Goal: Task Accomplishment & Management: Use online tool/utility

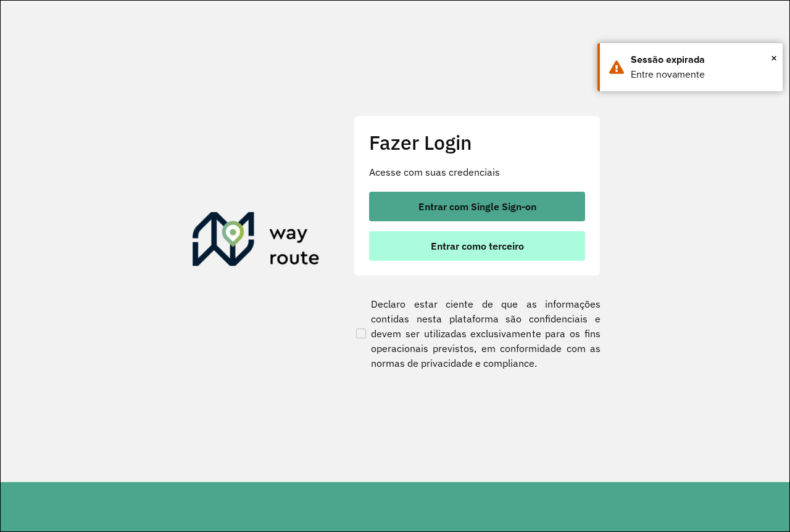
click at [472, 244] on span "Entrar como terceiro" at bounding box center [477, 246] width 93 height 10
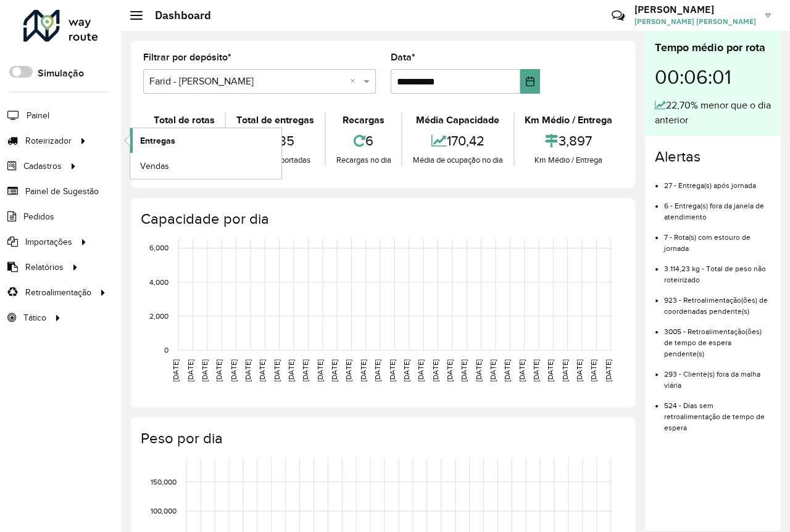
click at [212, 150] on link "Entregas" at bounding box center [205, 140] width 151 height 25
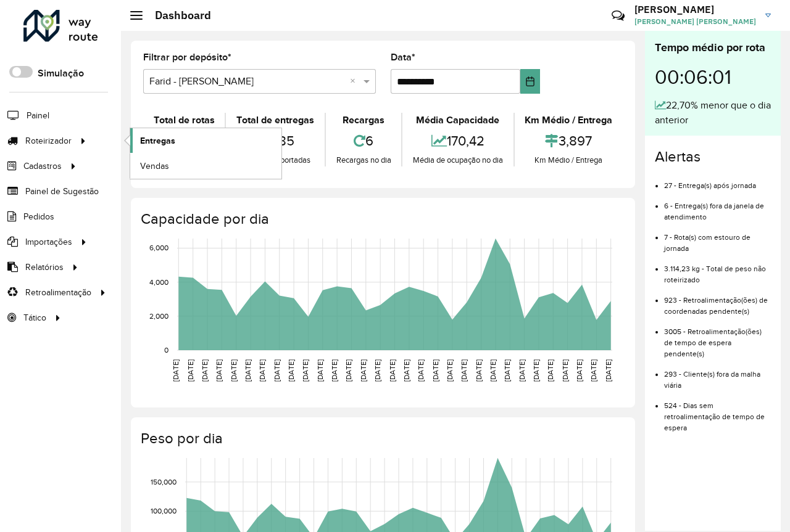
click at [165, 141] on span "Entregas" at bounding box center [157, 140] width 35 height 13
click at [155, 141] on span "Entregas" at bounding box center [157, 140] width 35 height 13
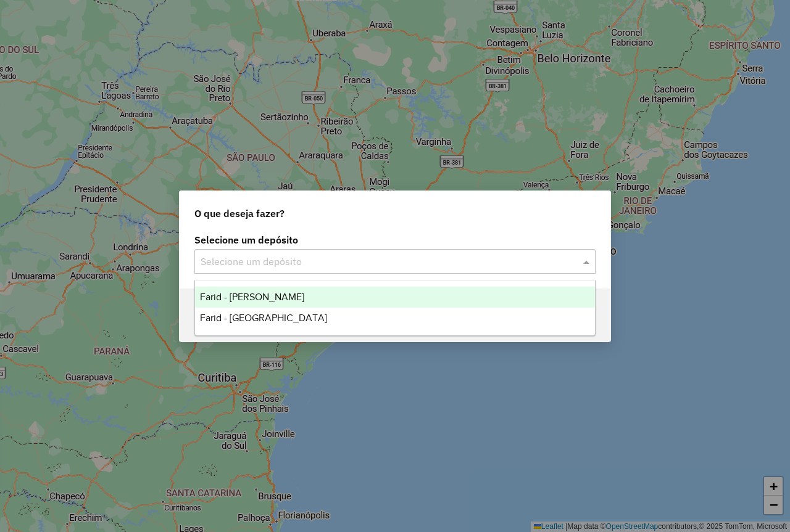
click at [289, 262] on input "text" at bounding box center [382, 262] width 364 height 15
click at [276, 301] on span "Farid - [PERSON_NAME]" at bounding box center [252, 297] width 104 height 10
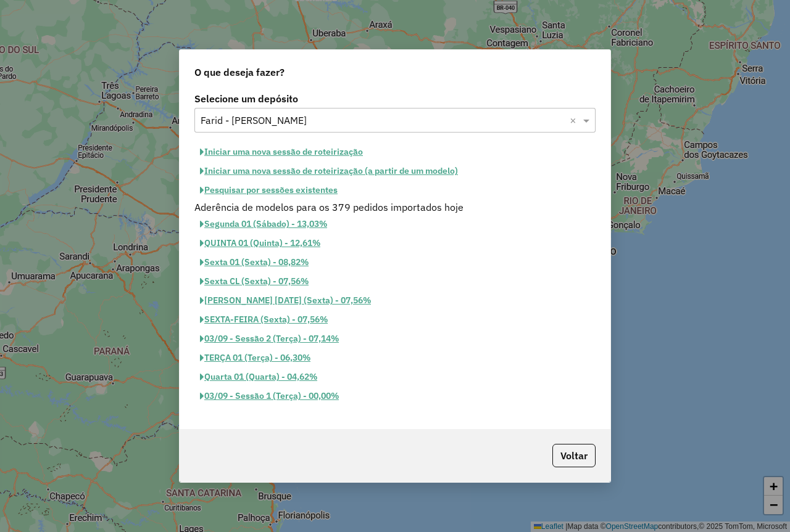
click at [345, 121] on input "text" at bounding box center [382, 120] width 364 height 15
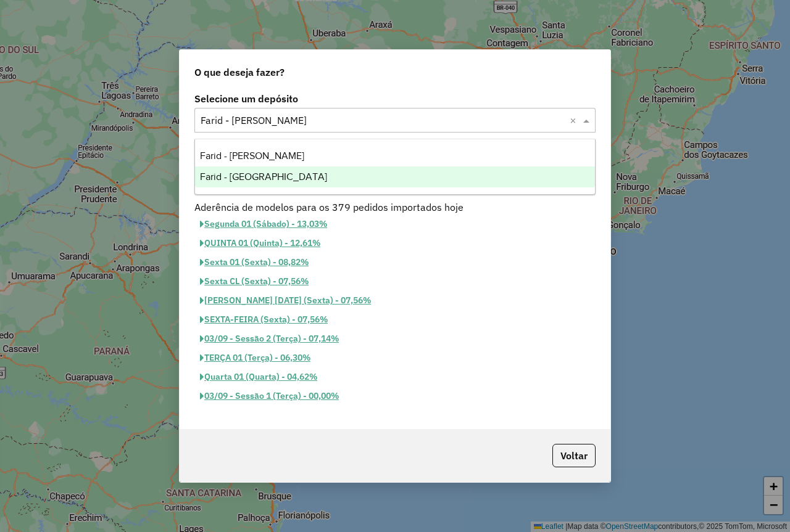
click at [307, 188] on ng-dropdown-panel "Farid - Conselheiro Lafaiete Farid - São João del Rei" at bounding box center [394, 167] width 401 height 56
click at [299, 180] on span "Farid - [GEOGRAPHIC_DATA]" at bounding box center [263, 176] width 127 height 10
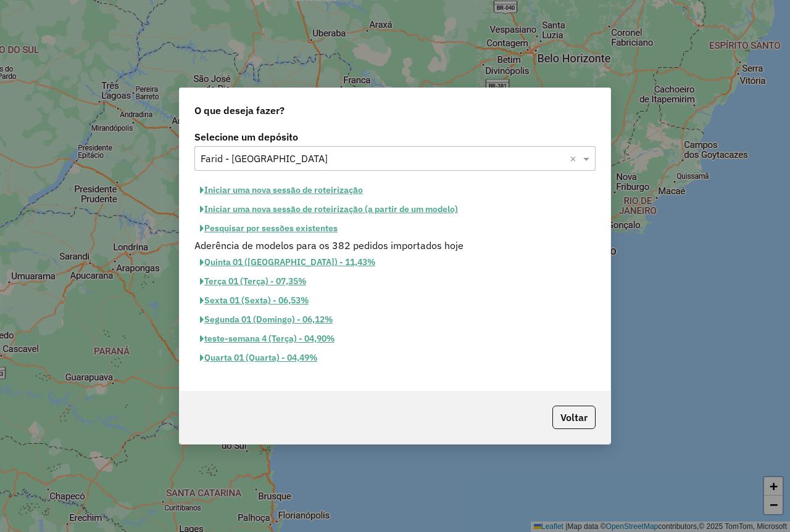
click at [308, 186] on button "Iniciar uma nova sessão de roteirização" at bounding box center [281, 190] width 174 height 19
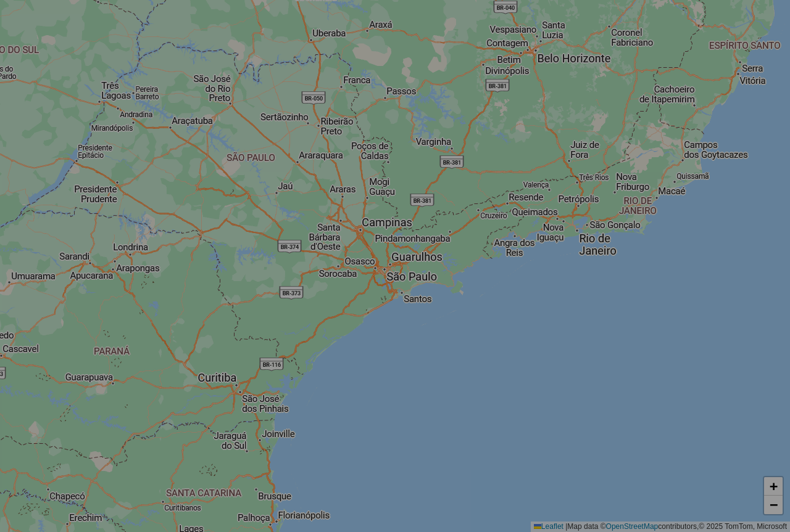
select select "*"
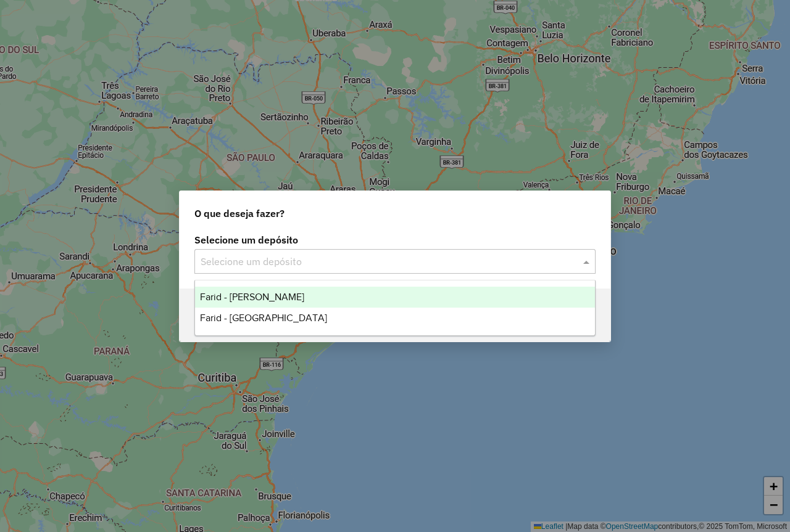
click at [271, 255] on input "text" at bounding box center [382, 262] width 364 height 15
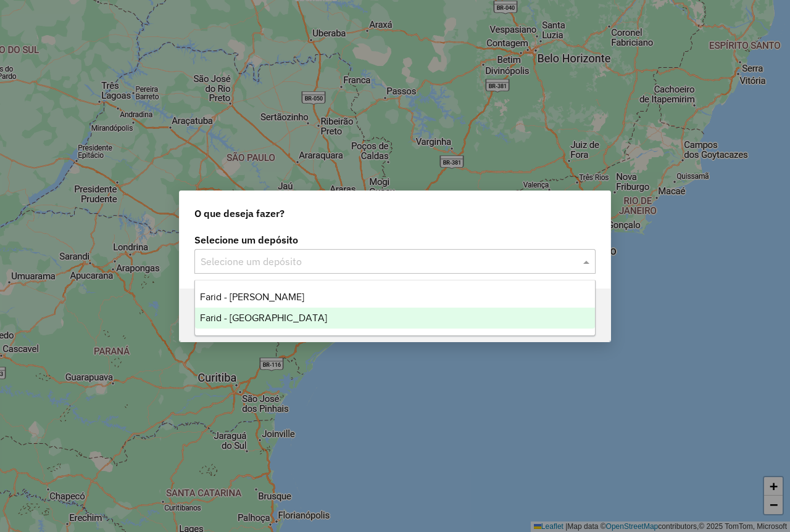
click at [283, 318] on span "Farid - [GEOGRAPHIC_DATA]" at bounding box center [263, 318] width 127 height 10
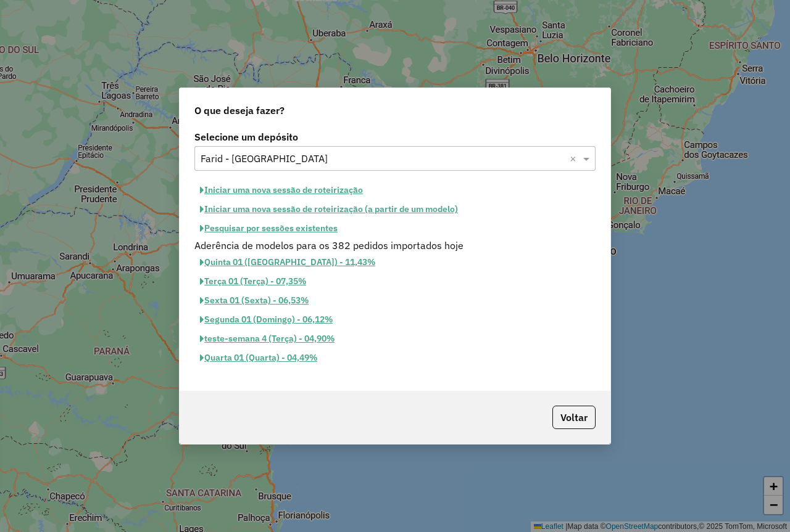
click at [274, 191] on button "Iniciar uma nova sessão de roteirização" at bounding box center [281, 190] width 174 height 19
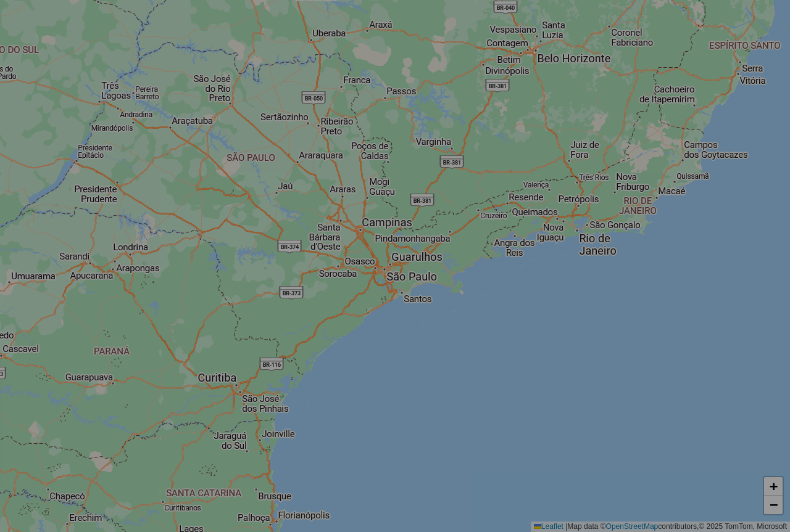
select select "*"
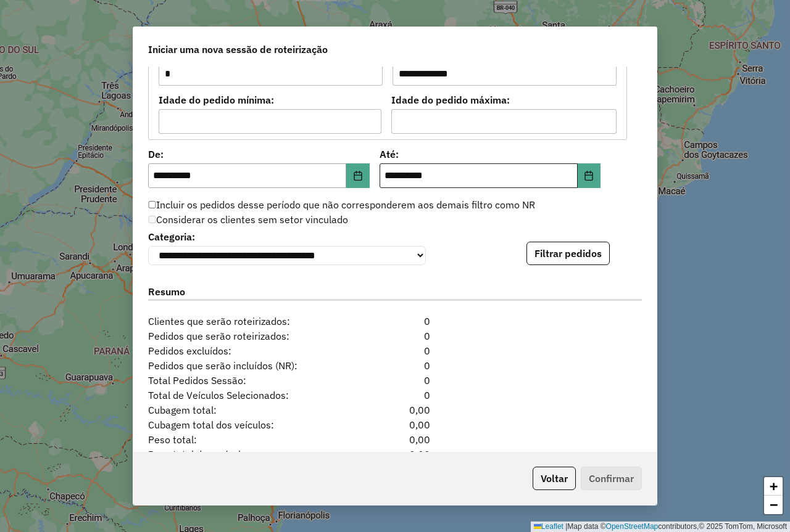
scroll to position [1179, 0]
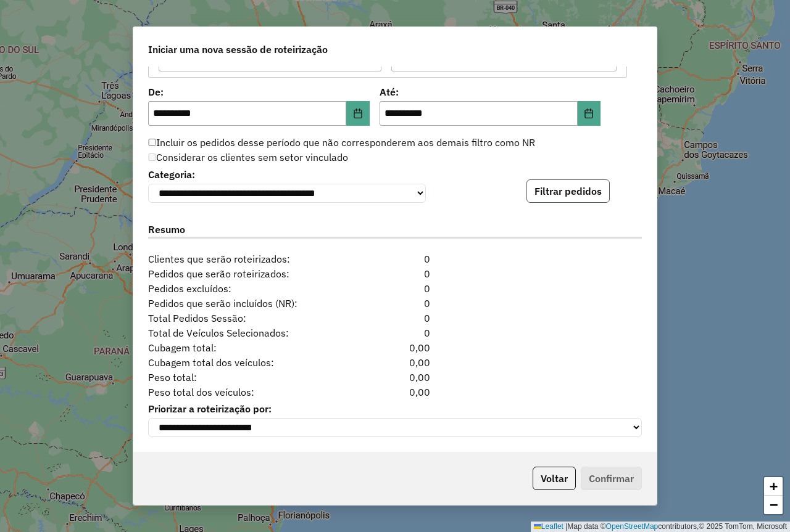
click at [548, 186] on button "Filtrar pedidos" at bounding box center [567, 190] width 83 height 23
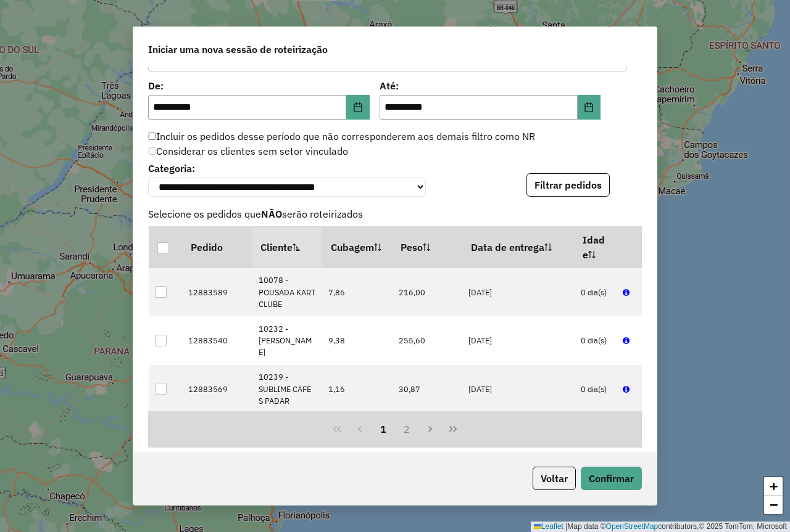
scroll to position [1433, 0]
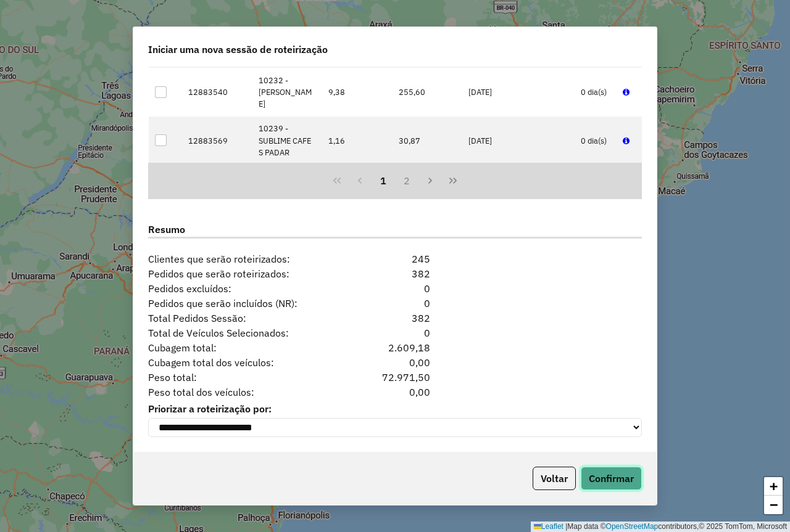
click at [609, 476] on button "Confirmar" at bounding box center [610, 478] width 61 height 23
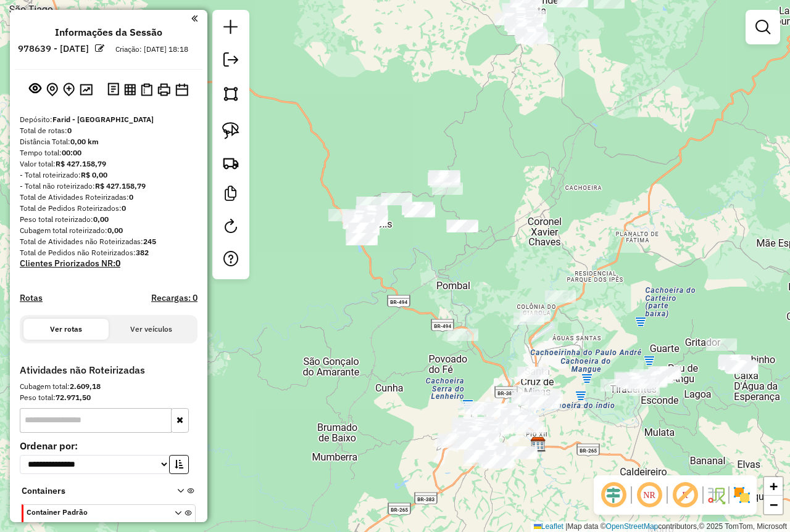
drag, startPoint x: 368, startPoint y: 178, endPoint x: 340, endPoint y: 203, distance: 36.7
click at [361, 221] on div "Janela de atendimento Grade de atendimento Capacidade Transportadoras Veículos …" at bounding box center [395, 266] width 790 height 532
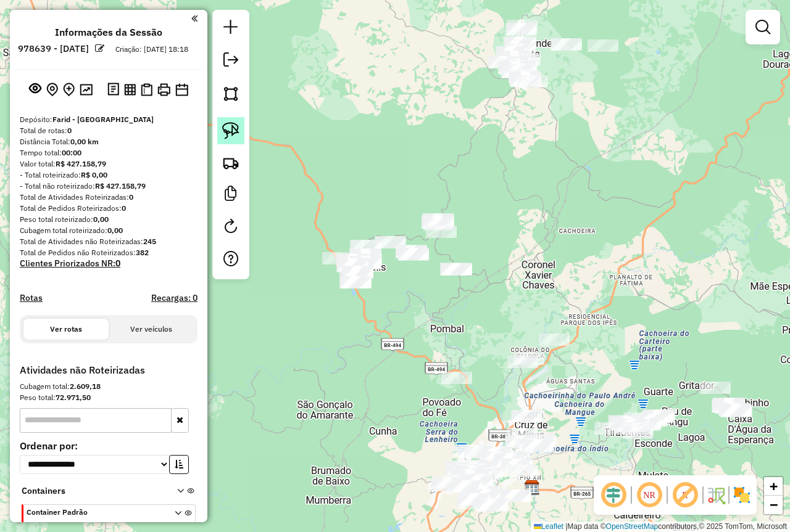
click at [220, 131] on link at bounding box center [230, 130] width 27 height 27
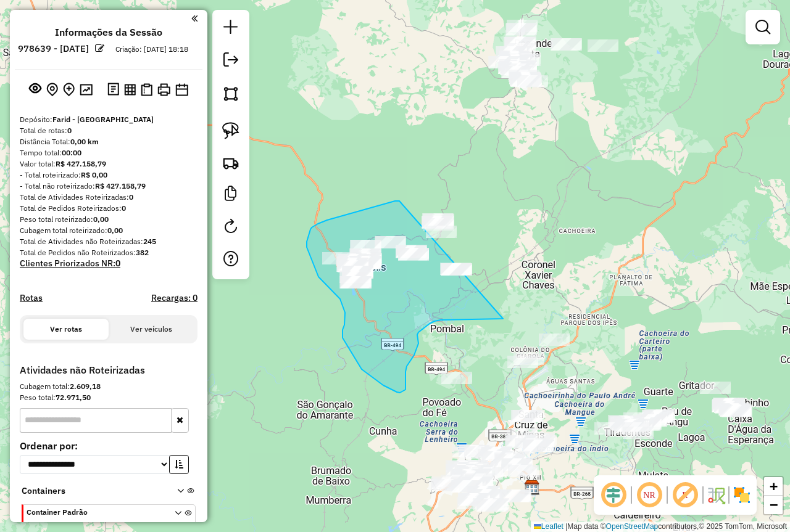
drag, startPoint x: 395, startPoint y: 201, endPoint x: 484, endPoint y: 205, distance: 88.9
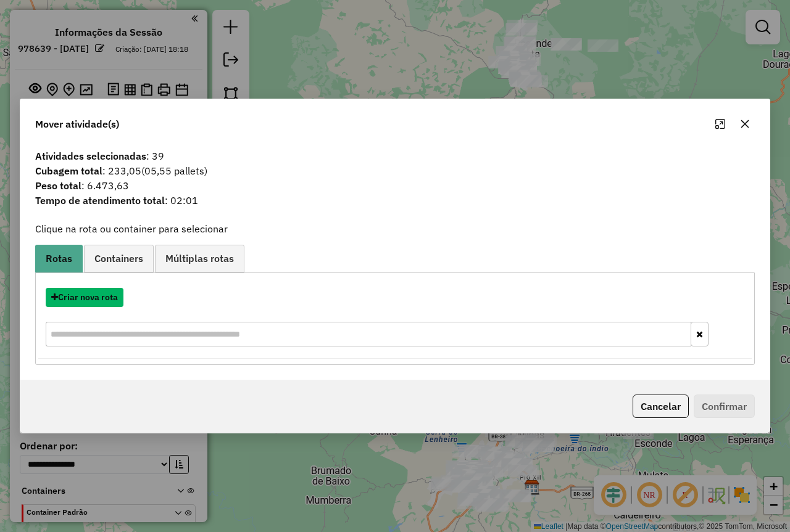
click at [95, 300] on button "Criar nova rota" at bounding box center [85, 297] width 78 height 19
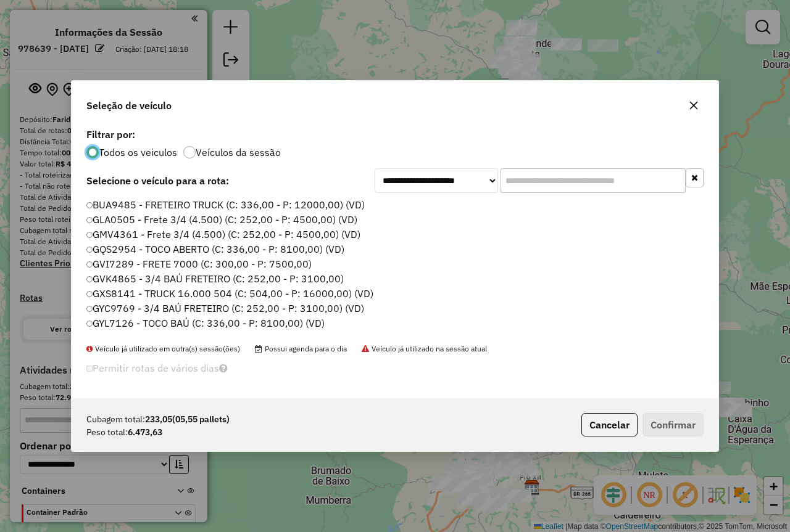
scroll to position [7, 4]
click at [540, 179] on input "text" at bounding box center [592, 180] width 185 height 25
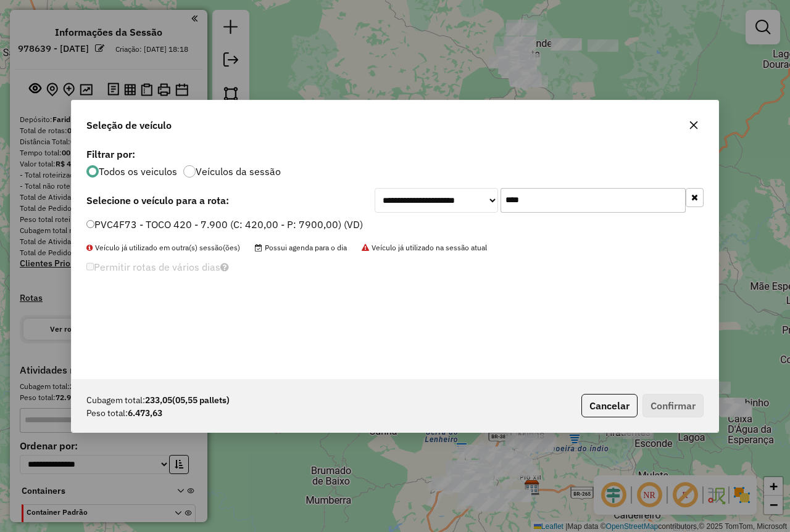
type input "****"
click at [242, 207] on div "**********" at bounding box center [394, 200] width 617 height 25
click at [221, 225] on label "PVC4F73 - TOCO 420 - 7.900 (C: 420,00 - P: 7900,00) (VD)" at bounding box center [224, 224] width 276 height 15
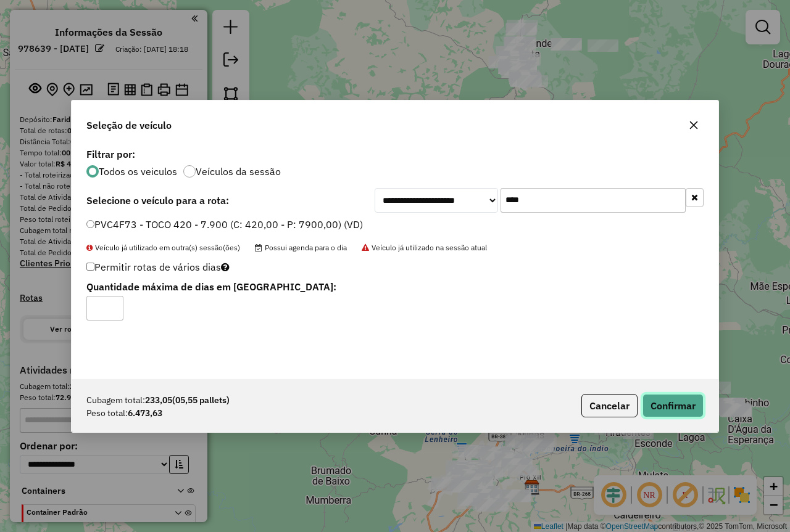
click at [657, 405] on button "Confirmar" at bounding box center [672, 405] width 61 height 23
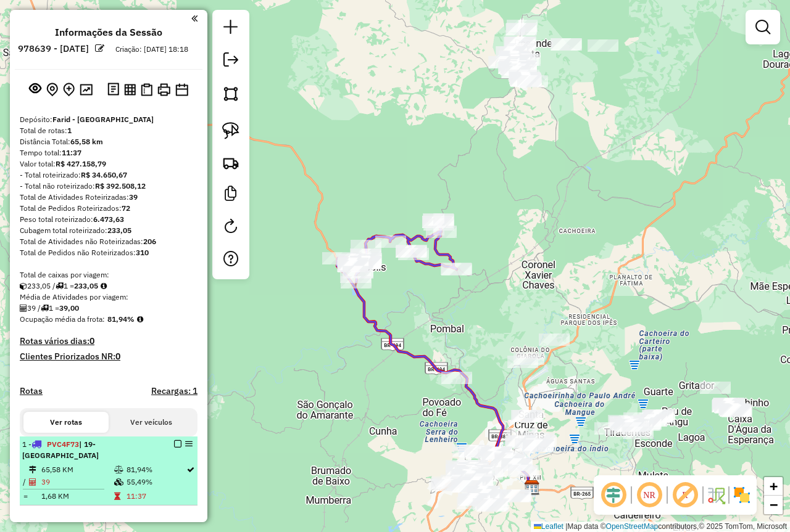
click at [97, 478] on td "39" at bounding box center [77, 482] width 73 height 12
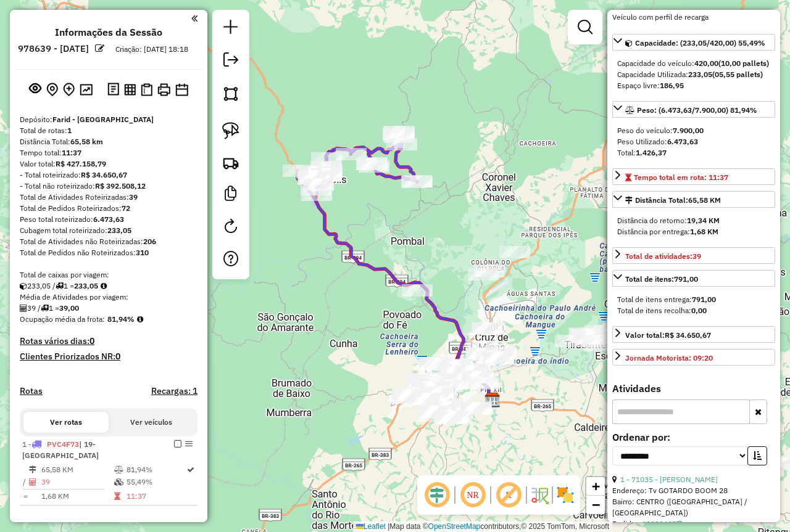
scroll to position [123, 0]
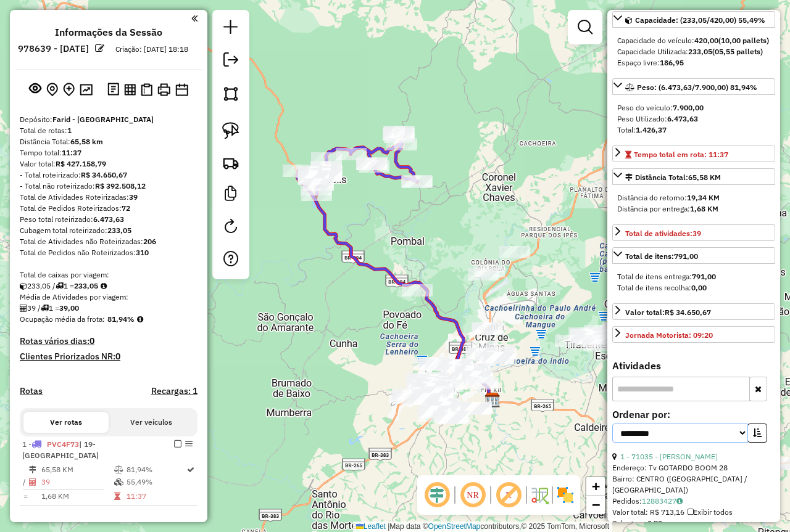
click at [682, 443] on select "**********" at bounding box center [680, 433] width 136 height 19
select select "*********"
click at [612, 443] on select "**********" at bounding box center [680, 433] width 136 height 19
drag, startPoint x: 748, startPoint y: 456, endPoint x: 734, endPoint y: 455, distance: 14.2
click at [748, 443] on button "button" at bounding box center [757, 433] width 20 height 19
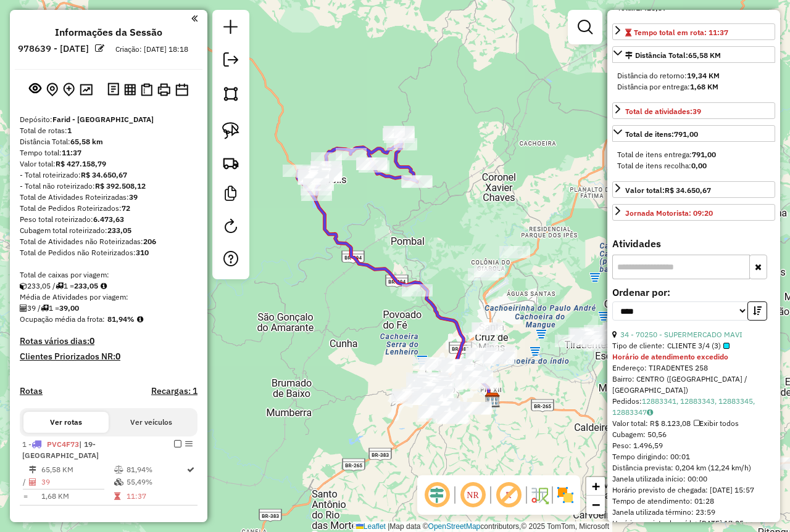
scroll to position [247, 0]
click at [674, 338] on link "34 - 70250 - SUPERMERCADO MAVI" at bounding box center [681, 333] width 122 height 9
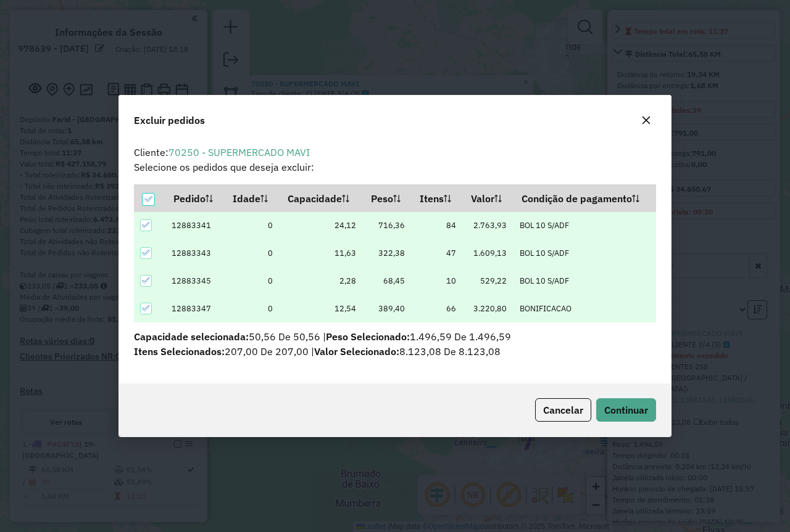
scroll to position [0, 0]
click at [645, 414] on span "Continuar" at bounding box center [626, 410] width 44 height 12
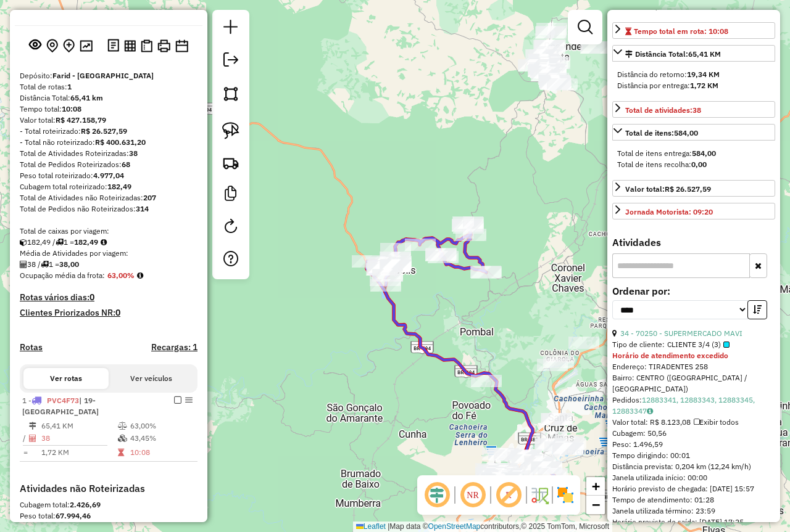
scroll to position [226, 0]
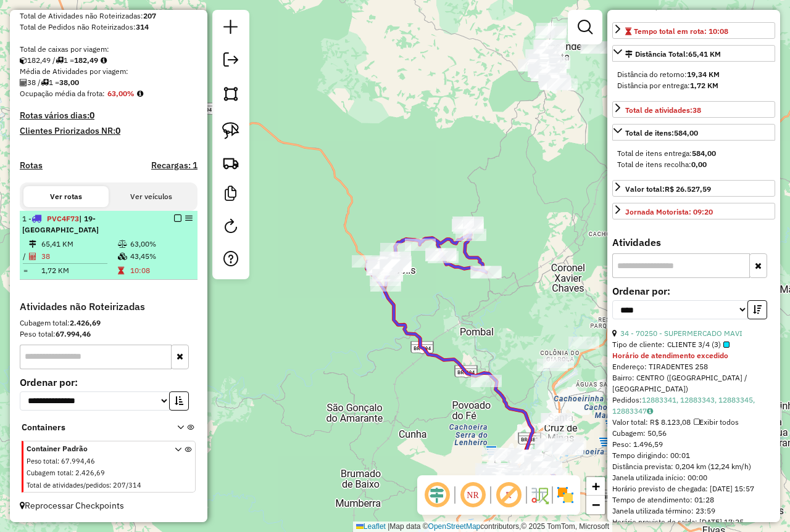
click at [174, 222] on em at bounding box center [177, 218] width 7 height 7
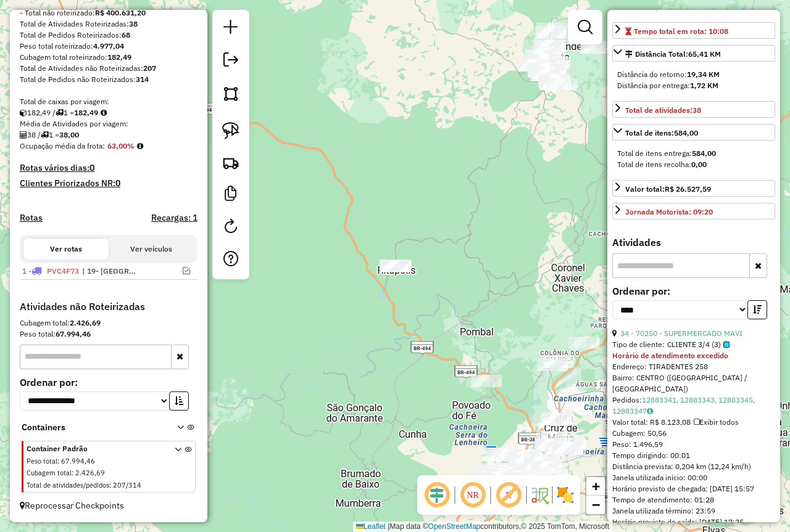
scroll to position [184, 0]
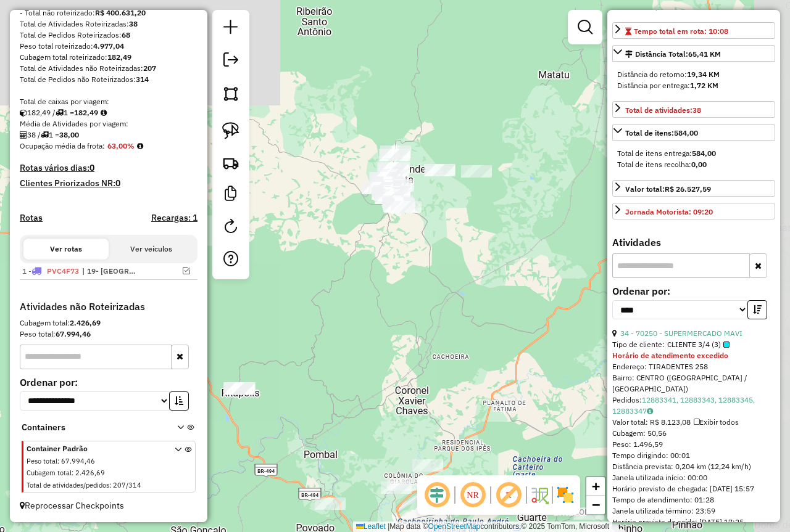
drag, startPoint x: 408, startPoint y: 200, endPoint x: 260, endPoint y: 231, distance: 151.2
click at [249, 320] on div "Janela de atendimento Grade de atendimento Capacidade Transportadoras Veículos …" at bounding box center [395, 266] width 790 height 532
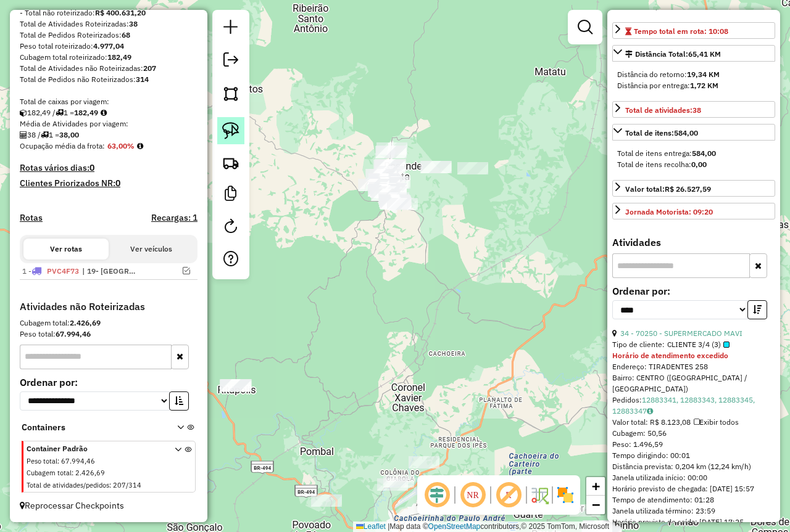
click at [231, 128] on img at bounding box center [230, 130] width 17 height 17
drag, startPoint x: 458, startPoint y: 130, endPoint x: 501, endPoint y: 222, distance: 101.5
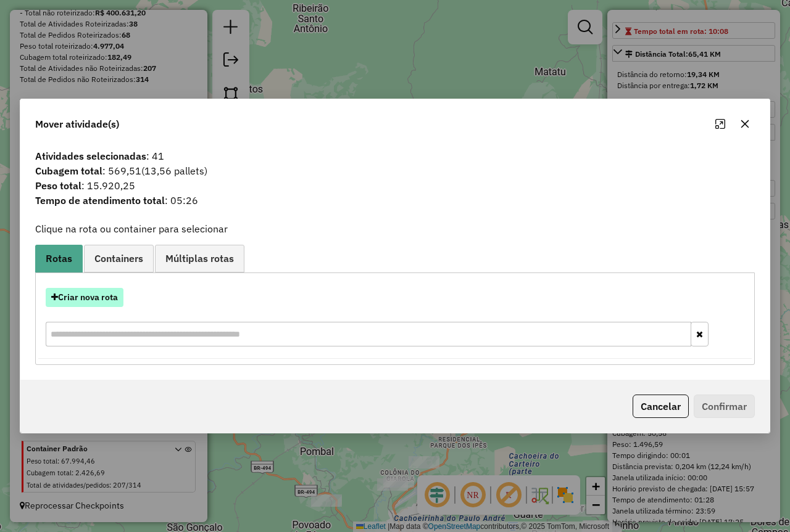
click at [103, 294] on button "Criar nova rota" at bounding box center [85, 297] width 78 height 19
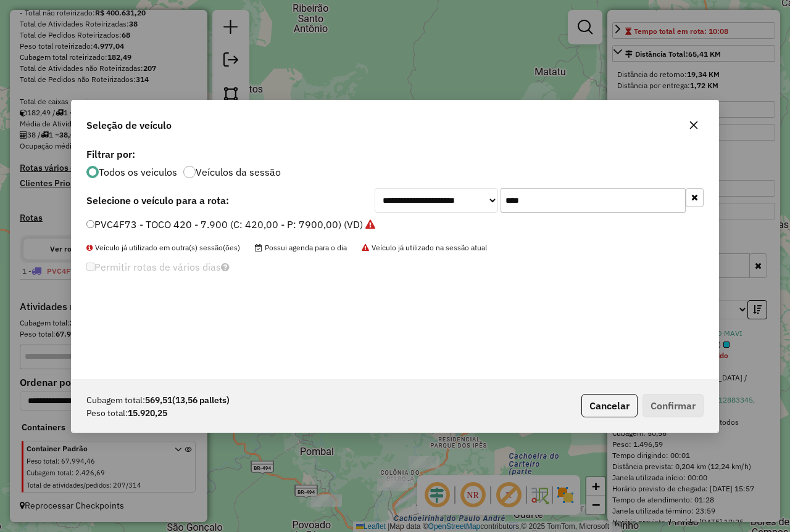
scroll to position [7, 4]
click at [618, 405] on button "Cancelar" at bounding box center [609, 405] width 56 height 23
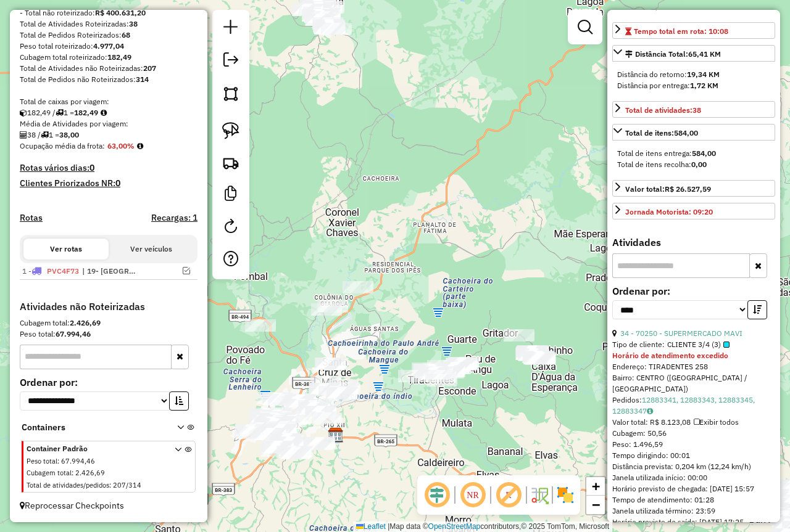
drag, startPoint x: 476, startPoint y: 313, endPoint x: 419, endPoint y: 159, distance: 164.5
click at [412, 139] on div "Janela de atendimento Grade de atendimento Capacidade Transportadoras Veículos …" at bounding box center [395, 266] width 790 height 532
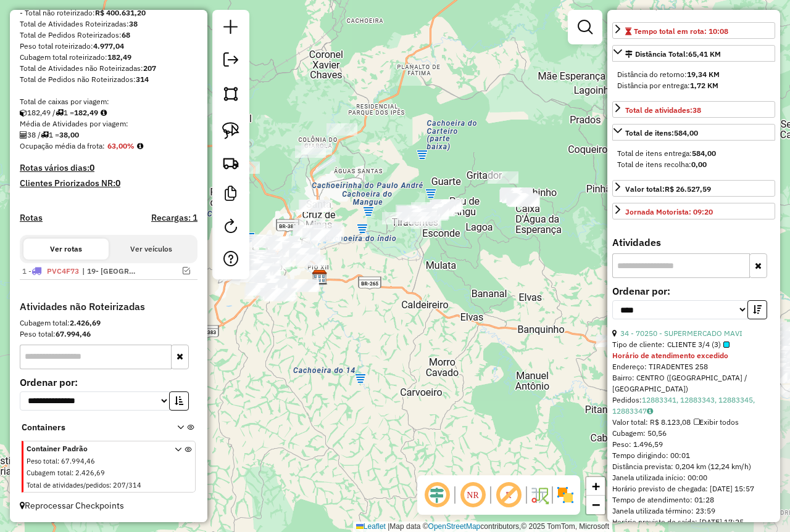
drag, startPoint x: 458, startPoint y: 242, endPoint x: 374, endPoint y: 89, distance: 175.0
click at [357, 59] on div "Janela de atendimento Grade de atendimento Capacidade Transportadoras Veículos …" at bounding box center [395, 266] width 790 height 532
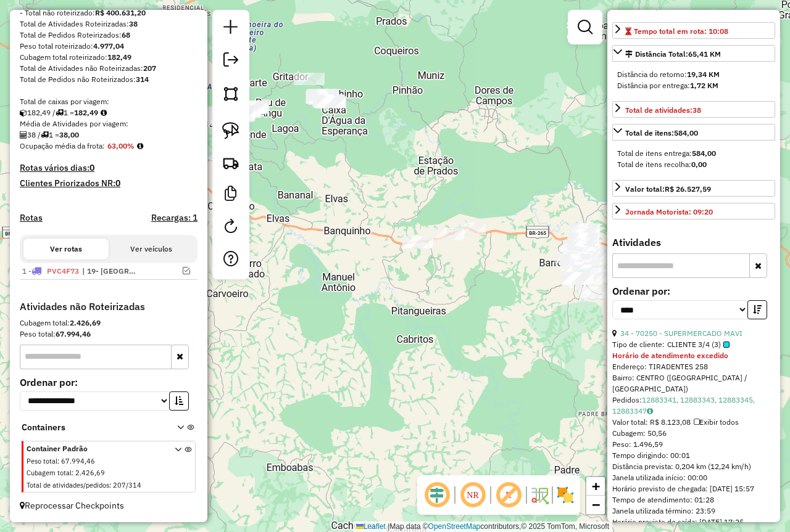
drag, startPoint x: 459, startPoint y: 152, endPoint x: 328, endPoint y: 112, distance: 136.6
click at [300, 77] on div "Janela de atendimento Grade de atendimento Capacidade Transportadoras Veículos …" at bounding box center [395, 266] width 790 height 532
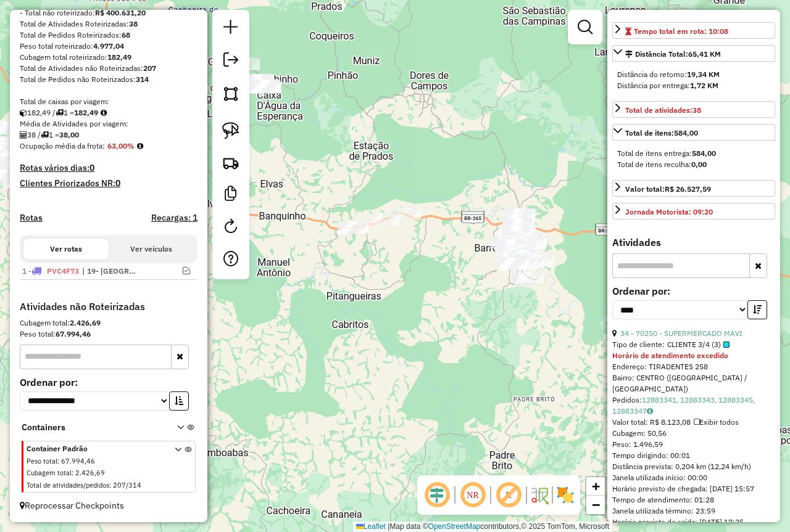
drag, startPoint x: 496, startPoint y: 162, endPoint x: 379, endPoint y: 135, distance: 119.7
click at [472, 147] on div "Janela de atendimento Grade de atendimento Capacidade Transportadoras Veículos …" at bounding box center [395, 266] width 790 height 532
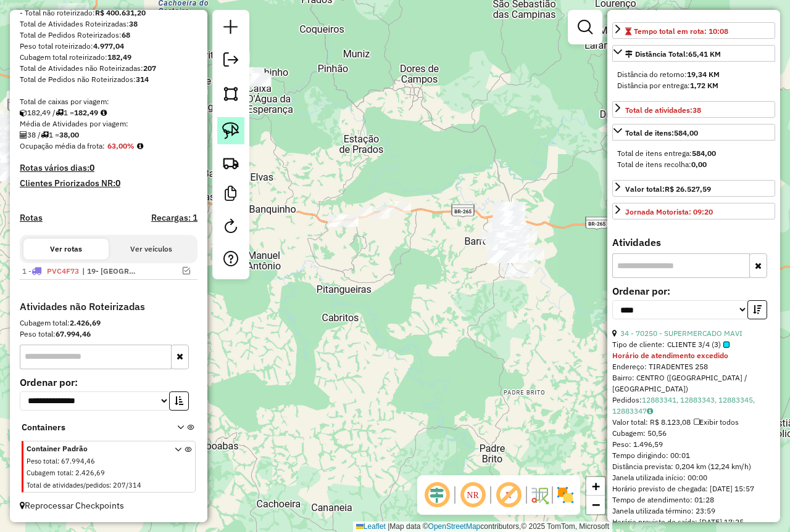
click at [223, 133] on img at bounding box center [230, 130] width 17 height 17
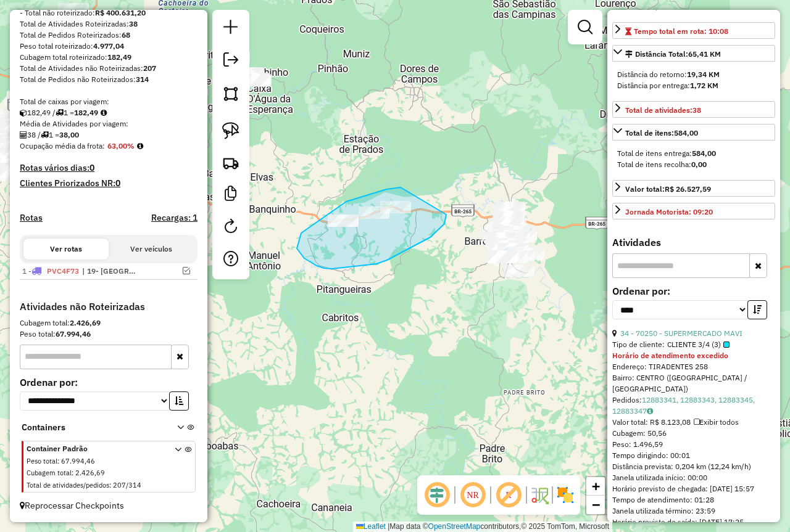
drag, startPoint x: 392, startPoint y: 188, endPoint x: 439, endPoint y: 218, distance: 55.8
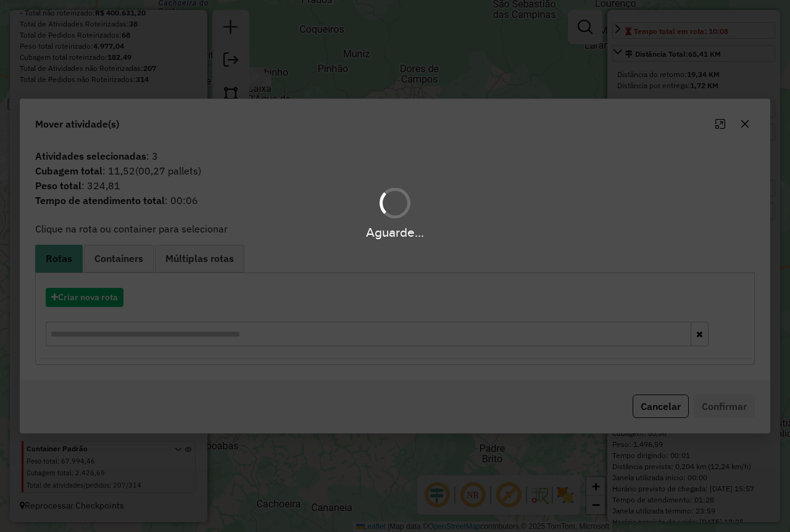
click at [101, 295] on div "Aguarde..." at bounding box center [395, 266] width 790 height 532
click at [107, 298] on button "Criar nova rota" at bounding box center [85, 297] width 78 height 19
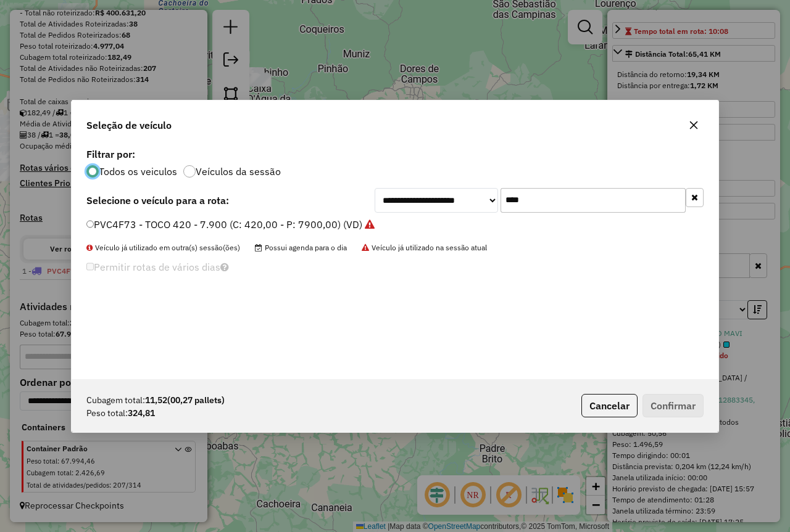
click at [435, 214] on div "**********" at bounding box center [395, 262] width 646 height 234
type input "****"
drag, startPoint x: 301, startPoint y: 225, endPoint x: 381, endPoint y: 255, distance: 85.9
click at [301, 225] on label "OQO3750 - TOCO 420 - 7.730 (C: 420,00 - P: 7730,00)" at bounding box center [214, 224] width 257 height 15
click at [685, 398] on button "Confirmar" at bounding box center [672, 405] width 61 height 23
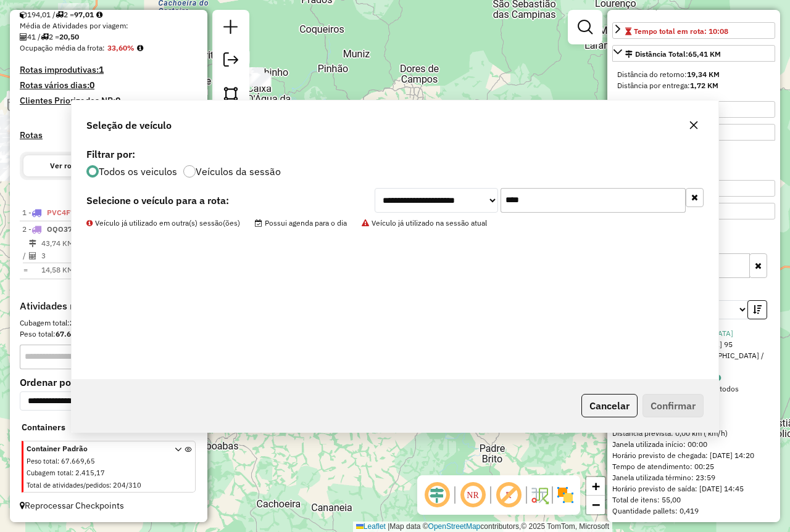
scroll to position [283, 0]
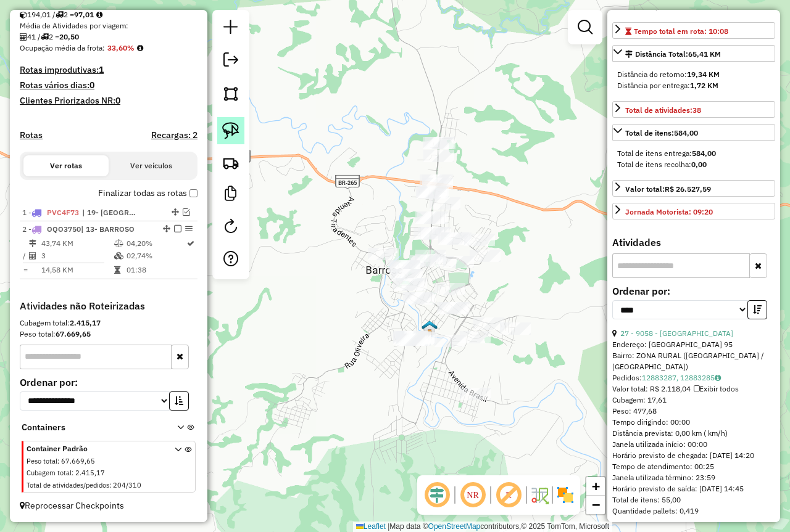
click at [233, 128] on img at bounding box center [230, 130] width 17 height 17
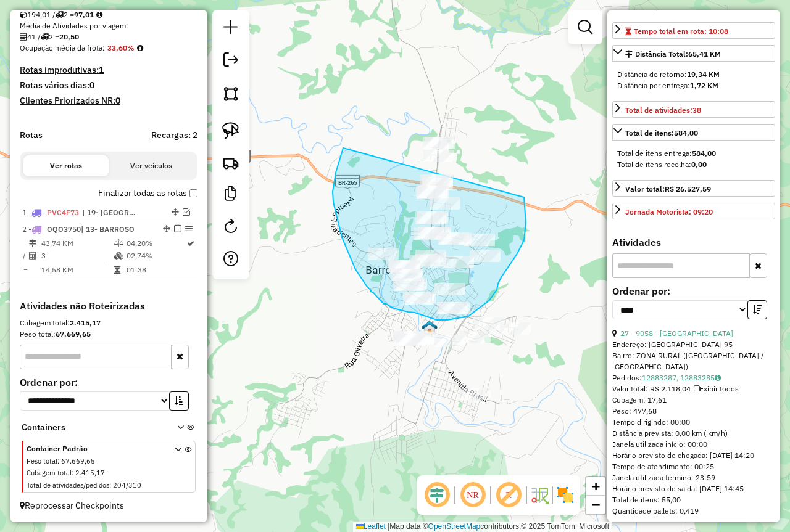
drag, startPoint x: 343, startPoint y: 150, endPoint x: 445, endPoint y: 101, distance: 113.7
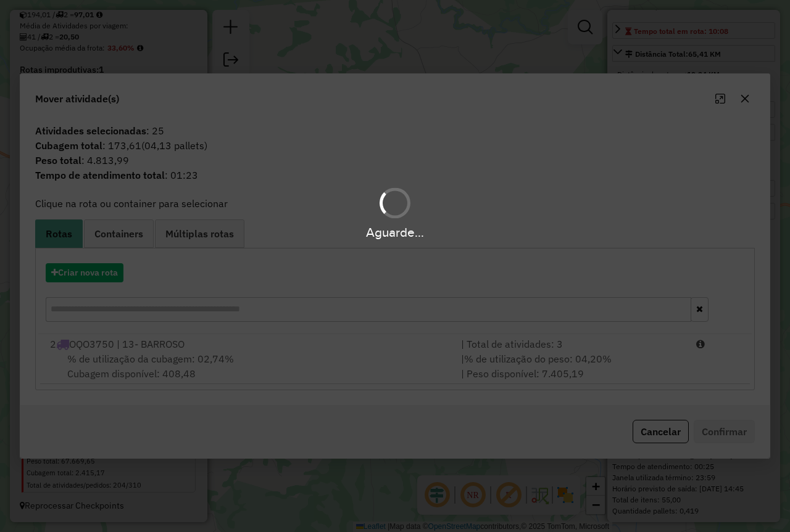
click at [621, 369] on div "Aguarde..." at bounding box center [395, 266] width 790 height 532
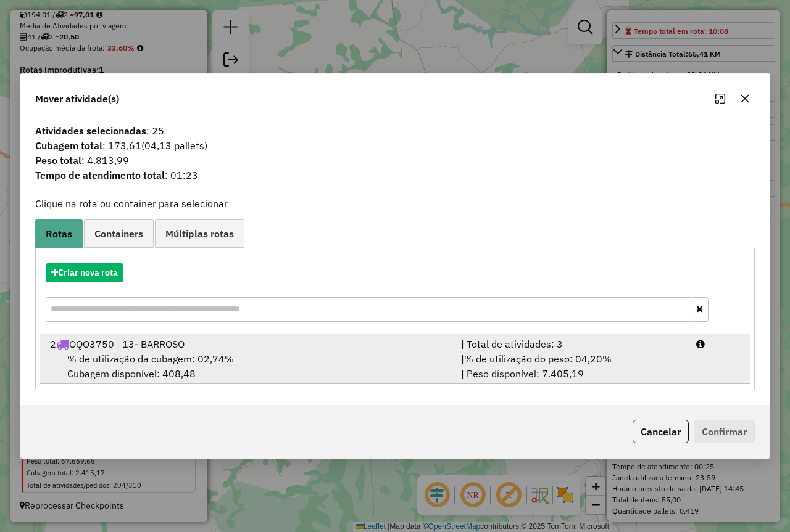
click at [683, 373] on div "| % de utilização do peso: 04,20% | Peso disponível: 7.405,19" at bounding box center [570, 367] width 235 height 30
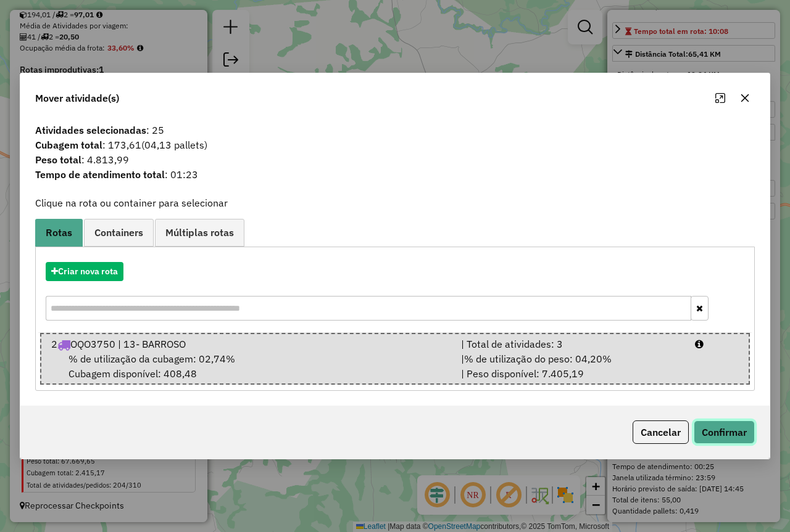
click at [714, 444] on button "Confirmar" at bounding box center [723, 432] width 61 height 23
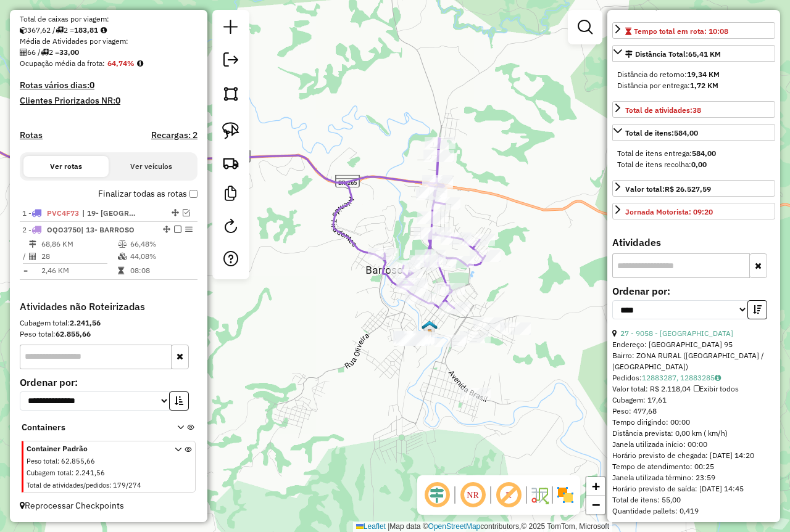
scroll to position [267, 0]
click at [237, 129] on img at bounding box center [230, 130] width 17 height 17
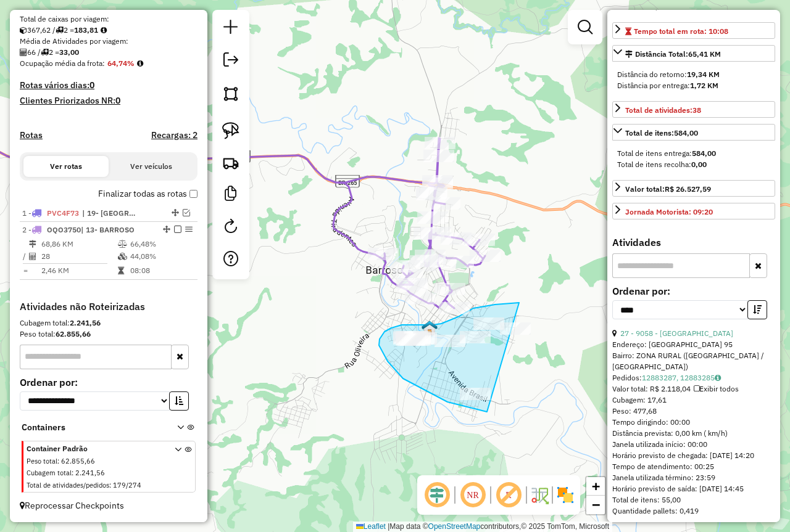
drag, startPoint x: 461, startPoint y: 315, endPoint x: 557, endPoint y: 392, distance: 122.9
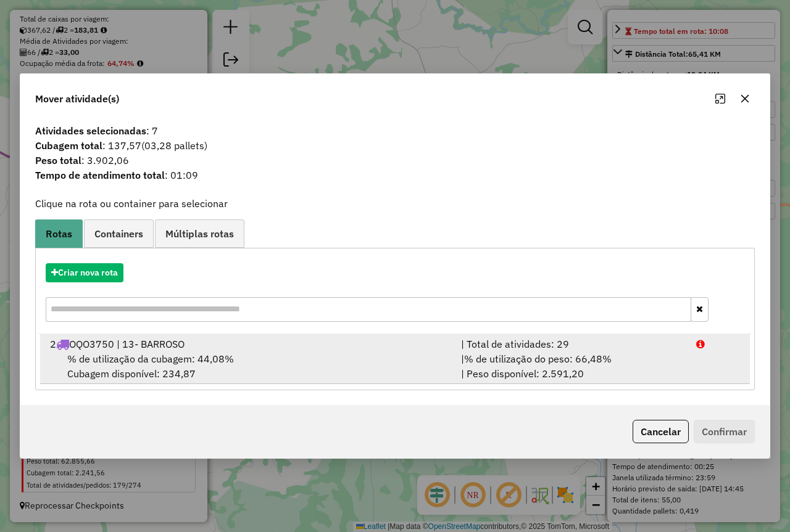
click at [536, 363] on span "% de utilização do peso: 66,48%" at bounding box center [537, 359] width 147 height 12
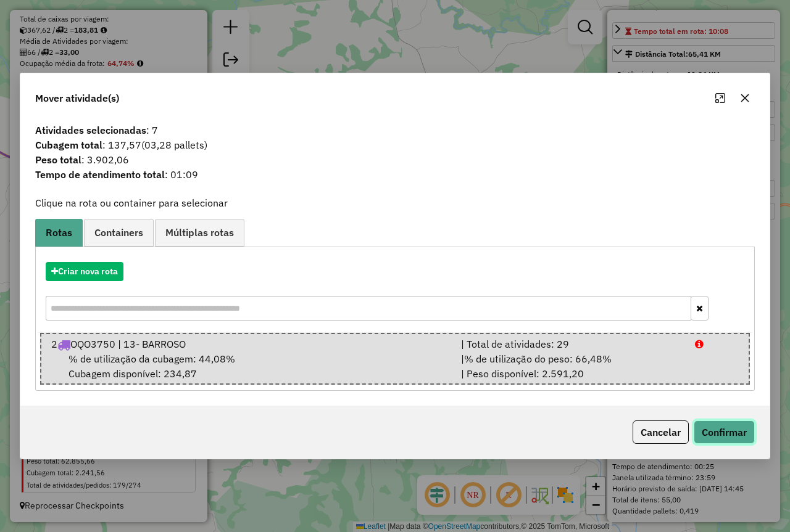
click at [720, 438] on button "Confirmar" at bounding box center [723, 432] width 61 height 23
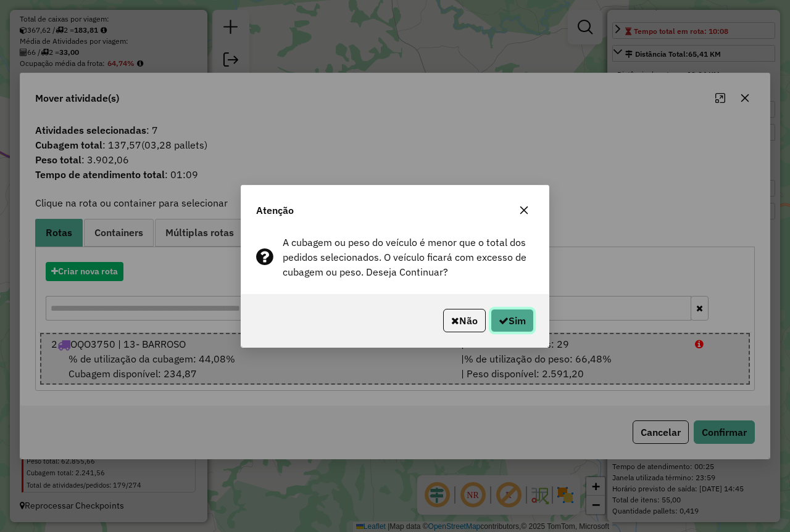
click at [511, 316] on button "Sim" at bounding box center [511, 320] width 43 height 23
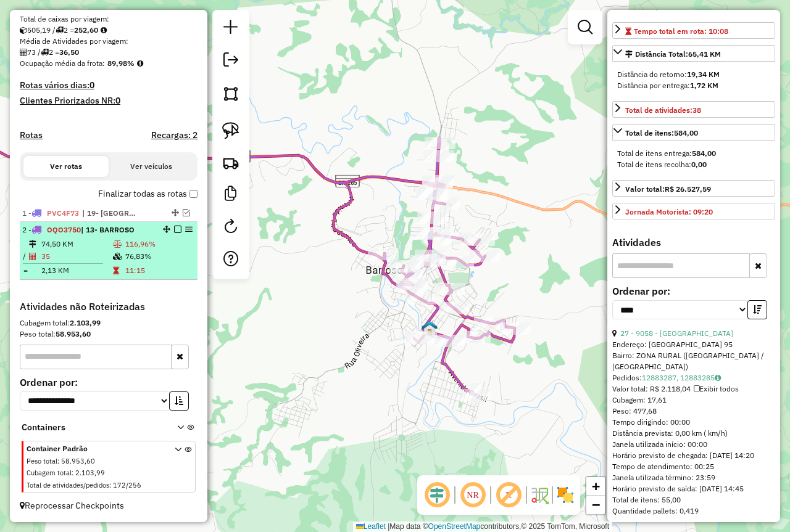
click at [134, 253] on td "76,83%" at bounding box center [159, 256] width 68 height 12
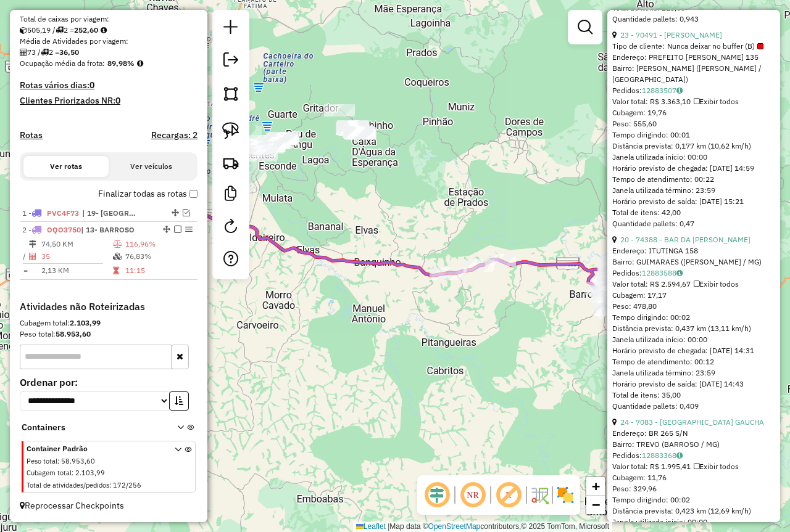
scroll to position [1172, 0]
click at [685, 243] on link "20 - 74388 - BAR DA KARLA" at bounding box center [685, 238] width 130 height 9
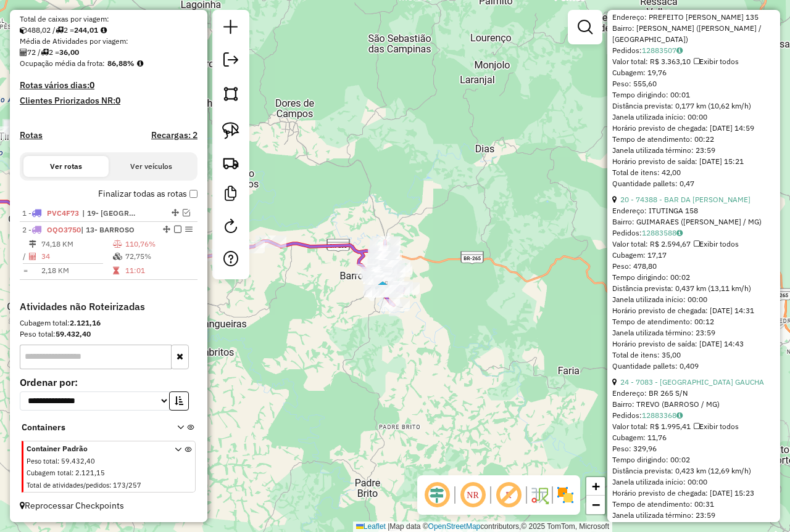
scroll to position [1295, 0]
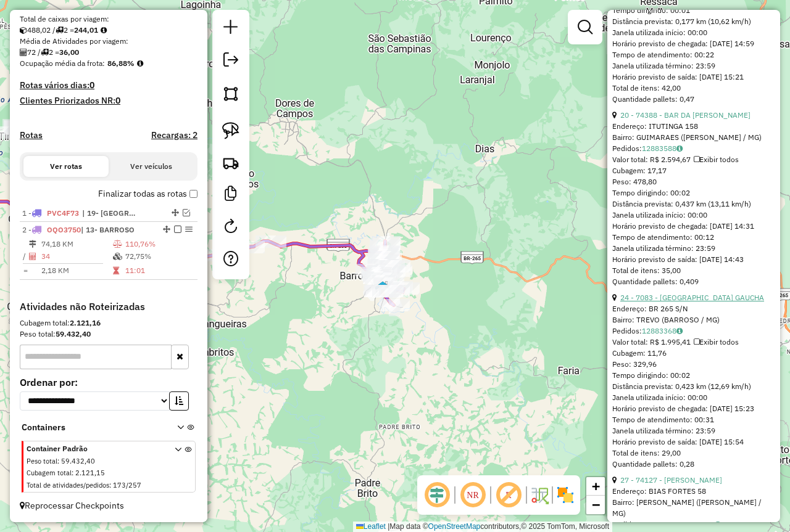
click at [677, 302] on link "24 - 7083 - CHURRASCARIA GAUCHA" at bounding box center [692, 297] width 144 height 9
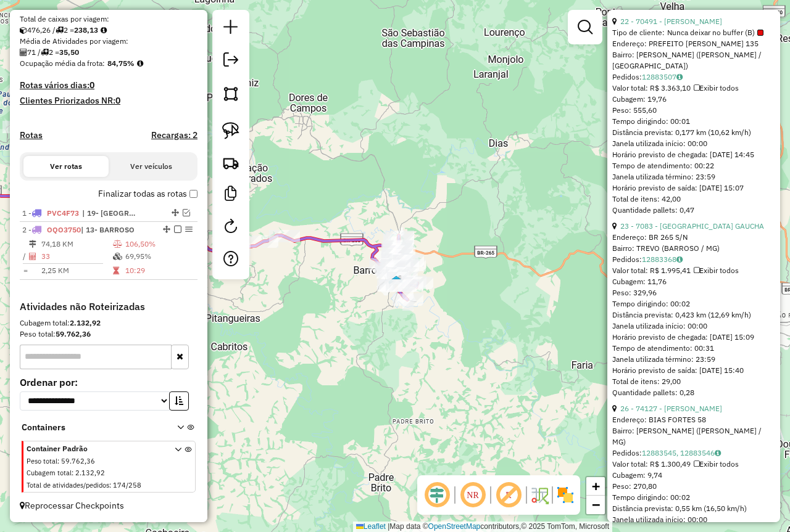
scroll to position [1348, 0]
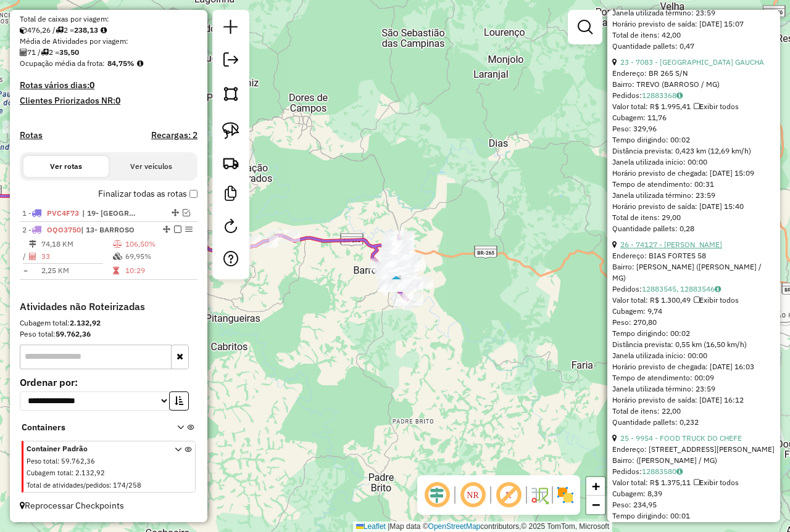
click at [687, 249] on link "26 - 74127 - JOSE ALVARES" at bounding box center [671, 244] width 102 height 9
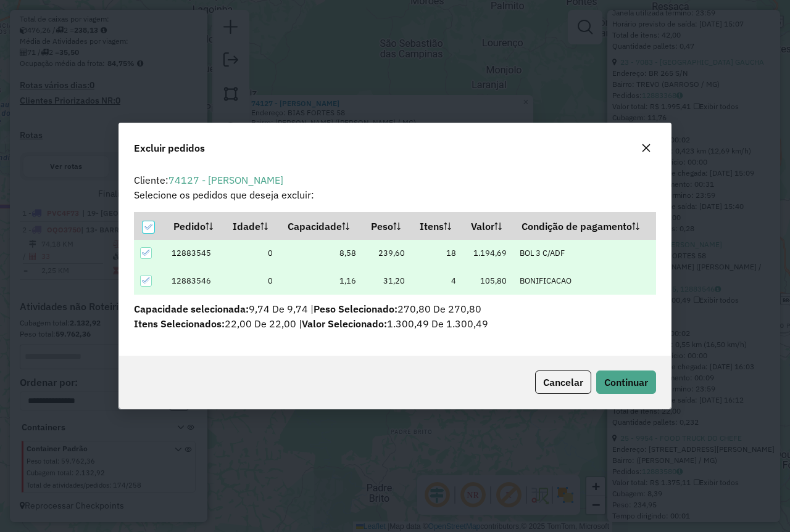
scroll to position [0, 0]
click at [630, 379] on span "Continuar" at bounding box center [626, 382] width 44 height 12
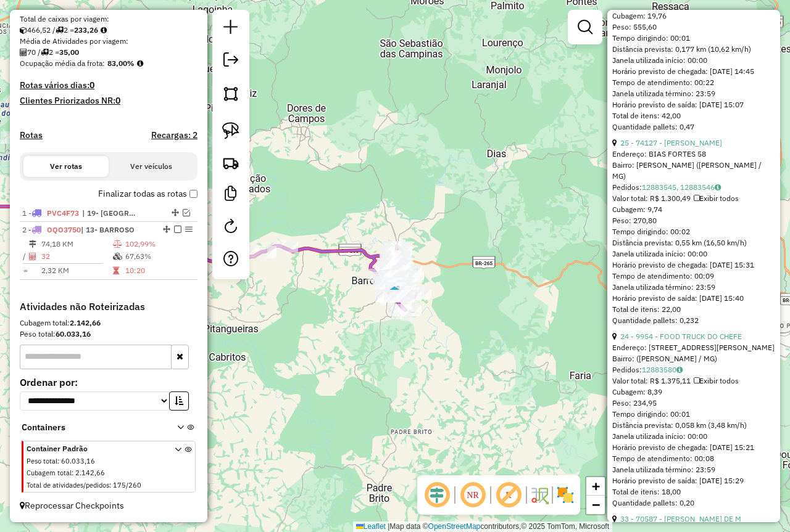
scroll to position [1278, 0]
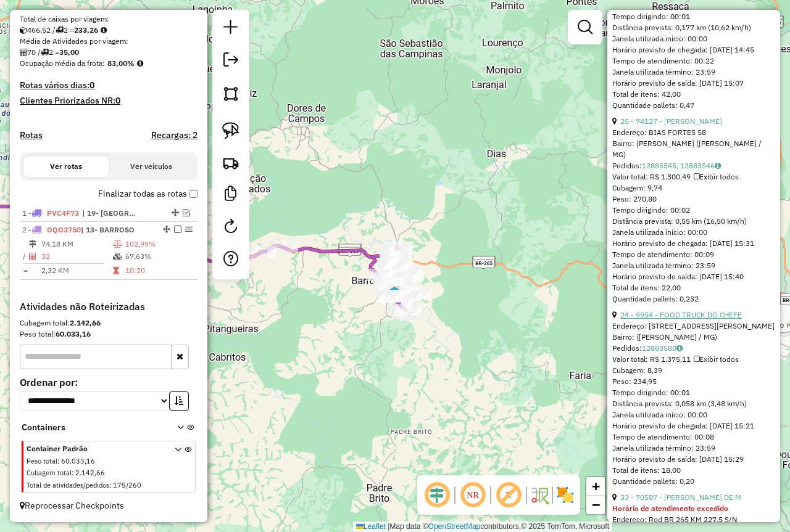
click at [687, 320] on link "24 - 9954 - FOOD TRUCK DO CHEFE" at bounding box center [681, 314] width 122 height 9
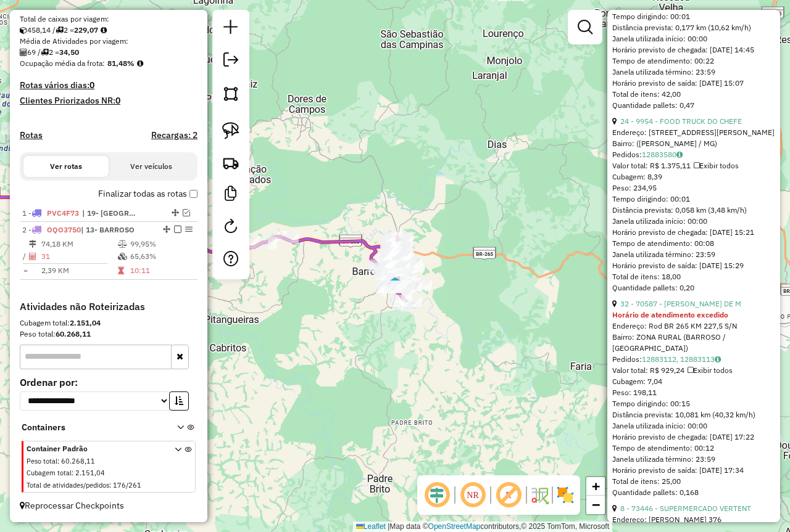
scroll to position [221, 0]
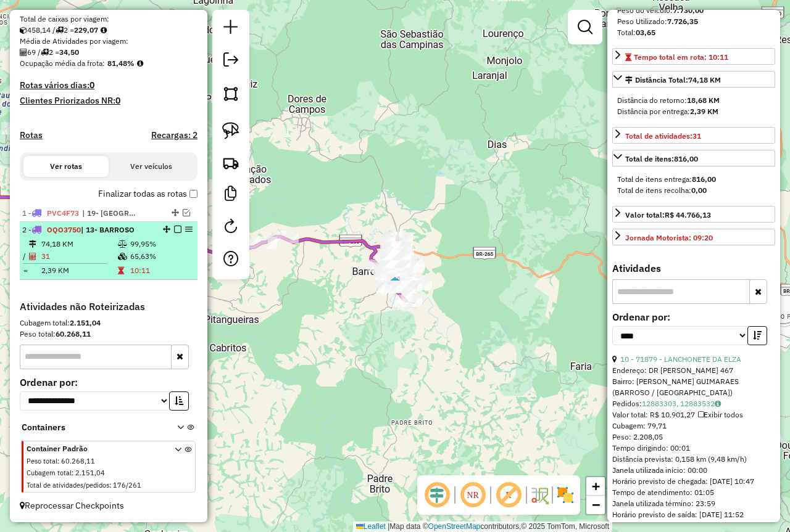
click at [175, 229] on em at bounding box center [177, 229] width 7 height 7
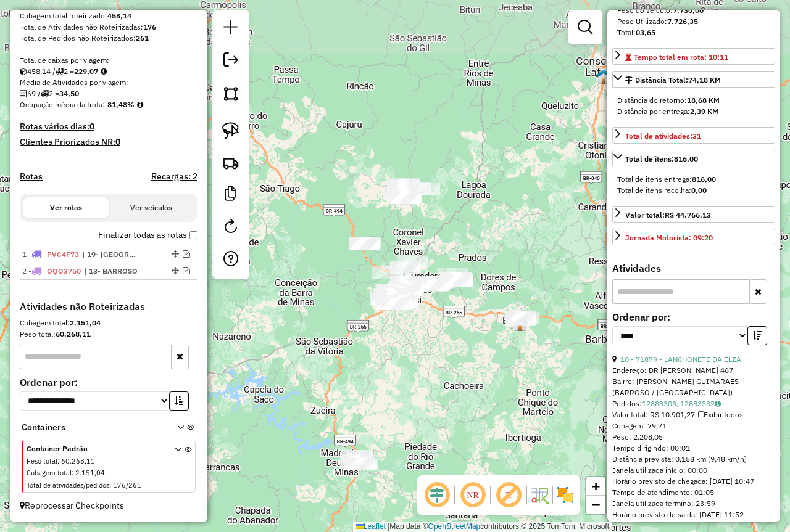
drag, startPoint x: 495, startPoint y: 214, endPoint x: 444, endPoint y: 234, distance: 55.1
click at [461, 265] on div "Janela de atendimento Grade de atendimento Capacidade Transportadoras Veículos …" at bounding box center [395, 266] width 790 height 532
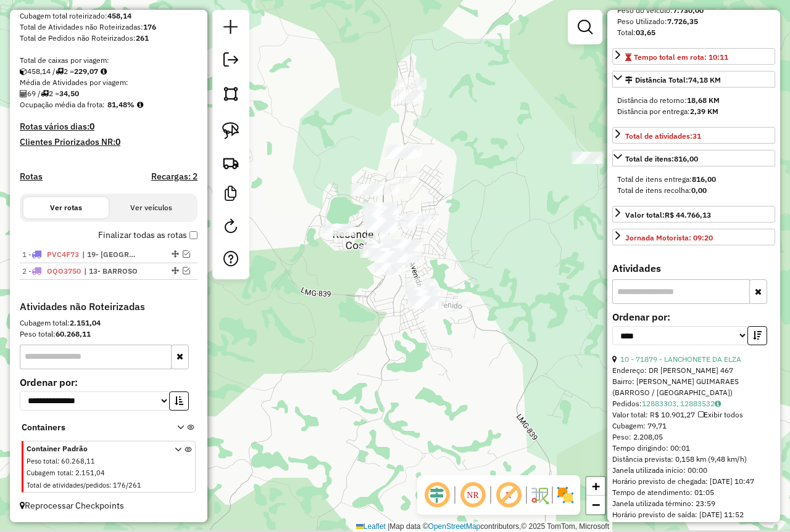
drag, startPoint x: 424, startPoint y: 346, endPoint x: 463, endPoint y: 230, distance: 122.5
click at [501, 273] on div "Janela de atendimento Grade de atendimento Capacidade Transportadoras Veículos …" at bounding box center [395, 266] width 790 height 532
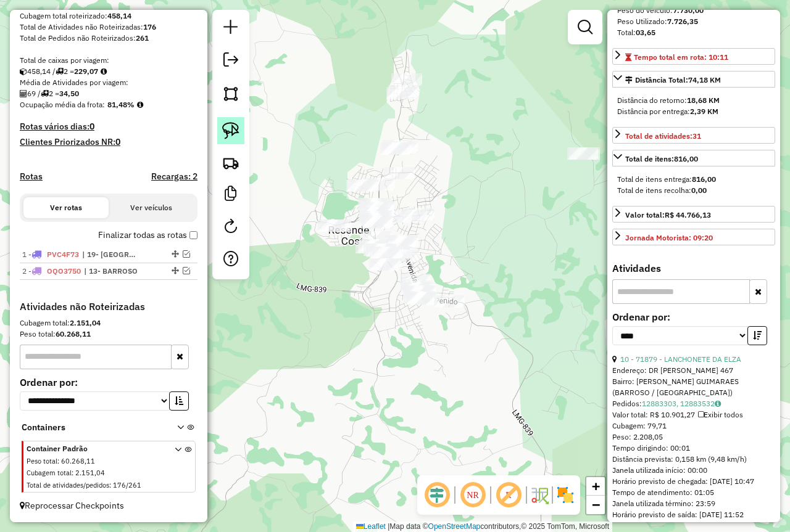
click at [236, 131] on img at bounding box center [230, 130] width 17 height 17
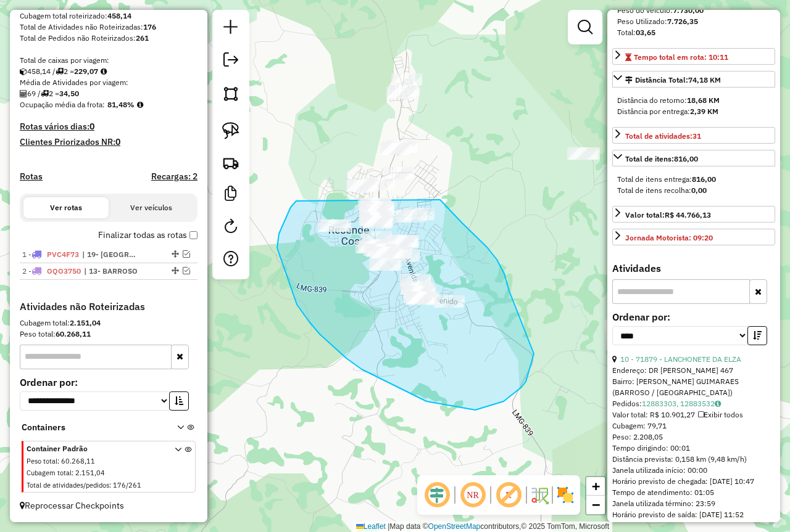
drag, startPoint x: 277, startPoint y: 248, endPoint x: 438, endPoint y: 200, distance: 168.0
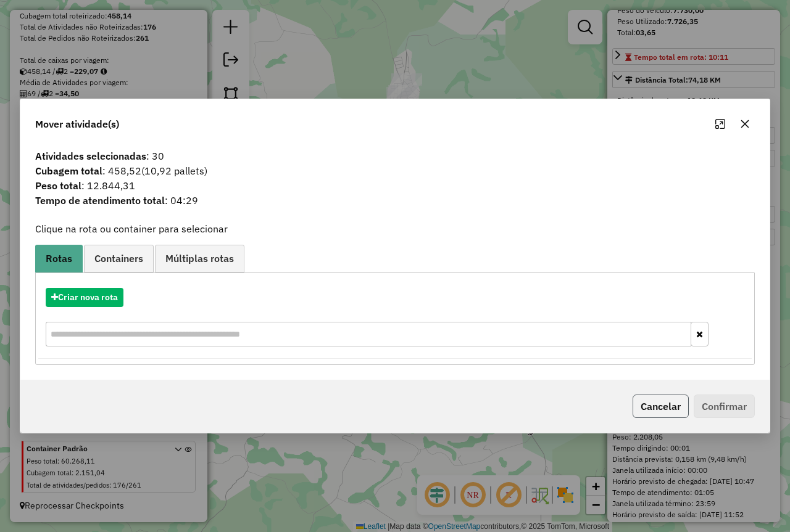
click at [662, 405] on button "Cancelar" at bounding box center [660, 406] width 56 height 23
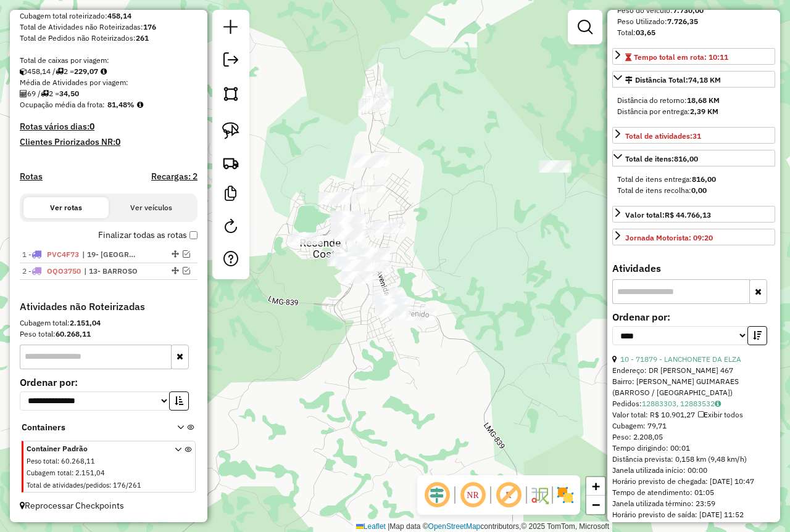
drag, startPoint x: 454, startPoint y: 334, endPoint x: 455, endPoint y: 390, distance: 56.8
click at [455, 390] on div "Janela de atendimento Grade de atendimento Capacidade Transportadoras Veículos …" at bounding box center [395, 266] width 790 height 532
click at [229, 128] on img at bounding box center [230, 130] width 17 height 17
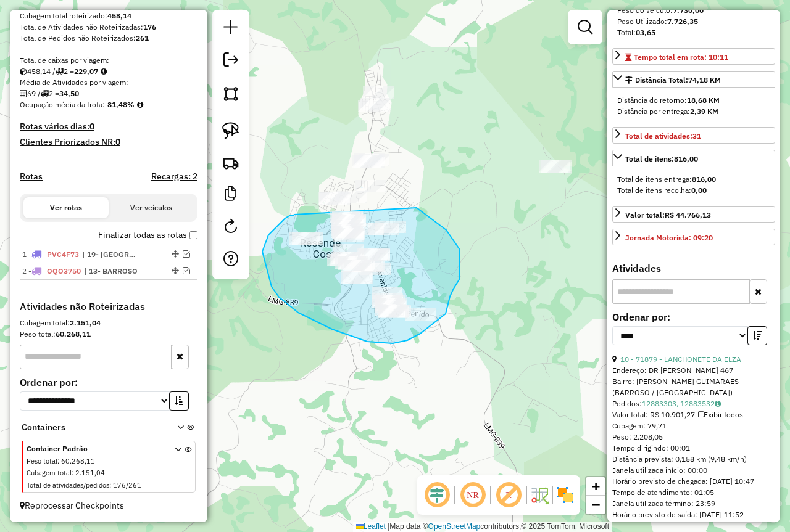
drag, startPoint x: 287, startPoint y: 217, endPoint x: 416, endPoint y: 208, distance: 129.2
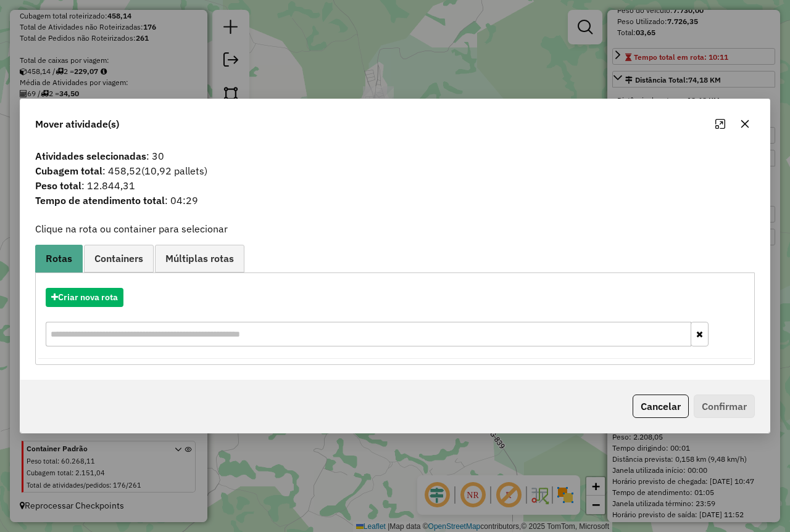
drag, startPoint x: 658, startPoint y: 408, endPoint x: 415, endPoint y: 200, distance: 319.3
click at [656, 408] on button "Cancelar" at bounding box center [660, 406] width 56 height 23
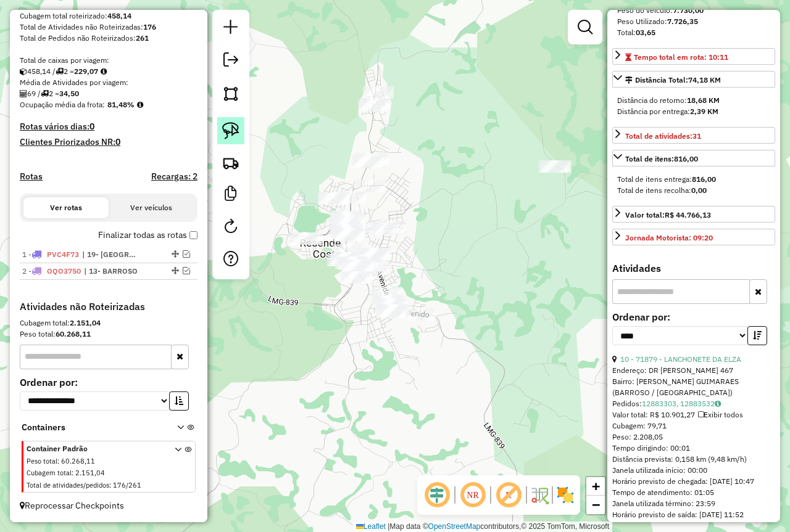
click at [223, 123] on img at bounding box center [230, 130] width 17 height 17
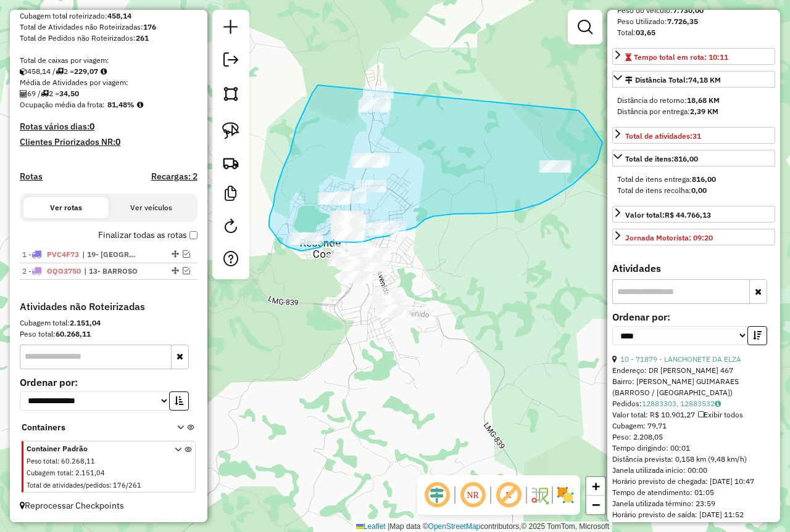
drag, startPoint x: 315, startPoint y: 89, endPoint x: 471, endPoint y: 60, distance: 158.7
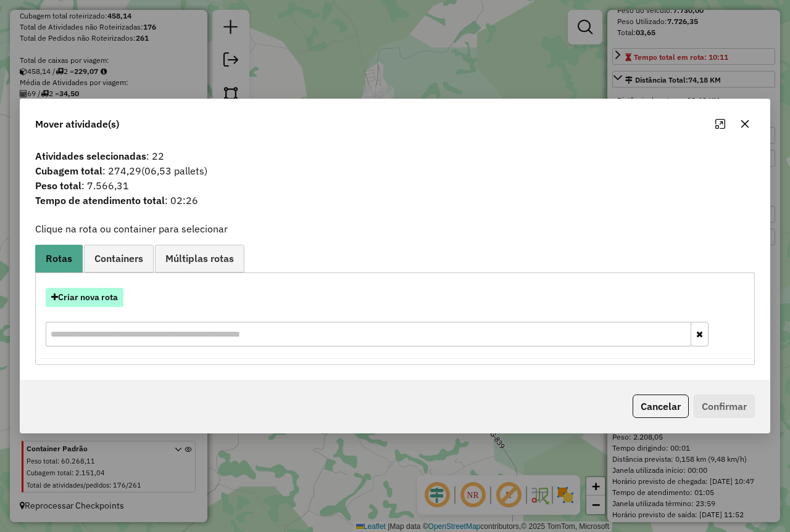
click at [109, 303] on button "Criar nova rota" at bounding box center [85, 297] width 78 height 19
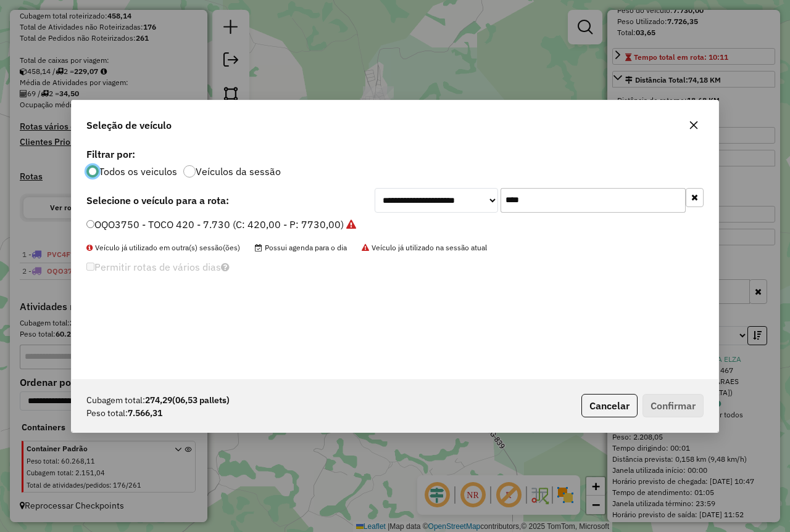
scroll to position [7, 4]
drag, startPoint x: 541, startPoint y: 202, endPoint x: 419, endPoint y: 202, distance: 121.5
click at [422, 202] on div "**********" at bounding box center [538, 200] width 329 height 25
type input "****"
click at [290, 224] on label "PVC4F26 - TOCO 420 - 7.900 (C: 420,00 - P: 7900,00)" at bounding box center [213, 224] width 255 height 15
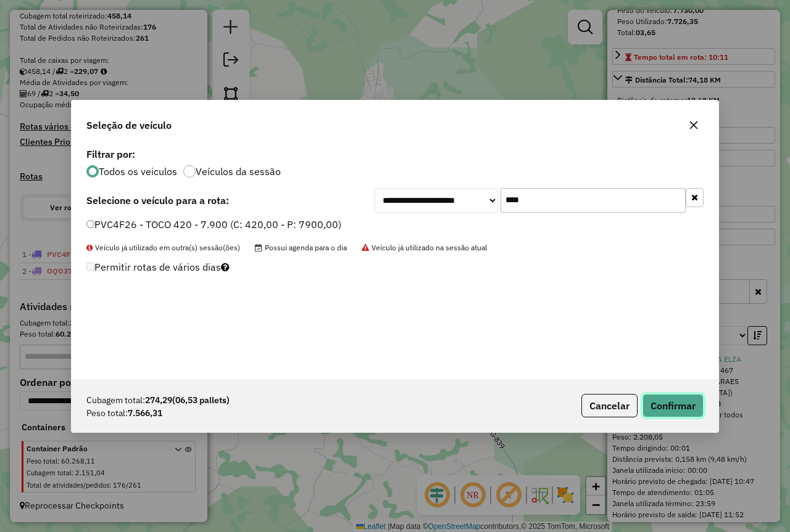
click at [671, 407] on button "Confirmar" at bounding box center [672, 405] width 61 height 23
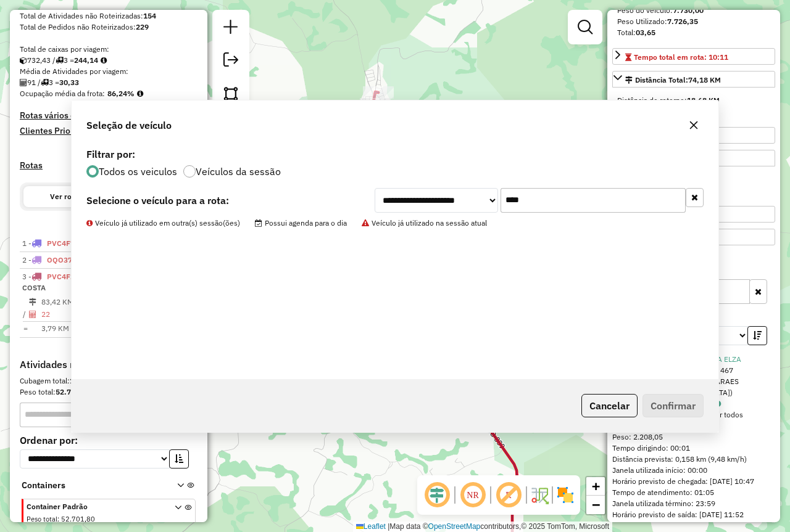
scroll to position [295, 0]
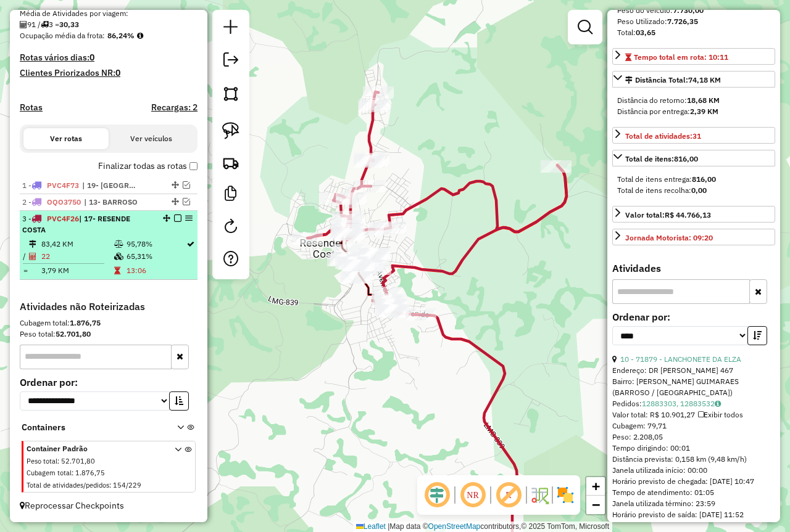
click at [147, 246] on td "95,78%" at bounding box center [156, 244] width 60 height 12
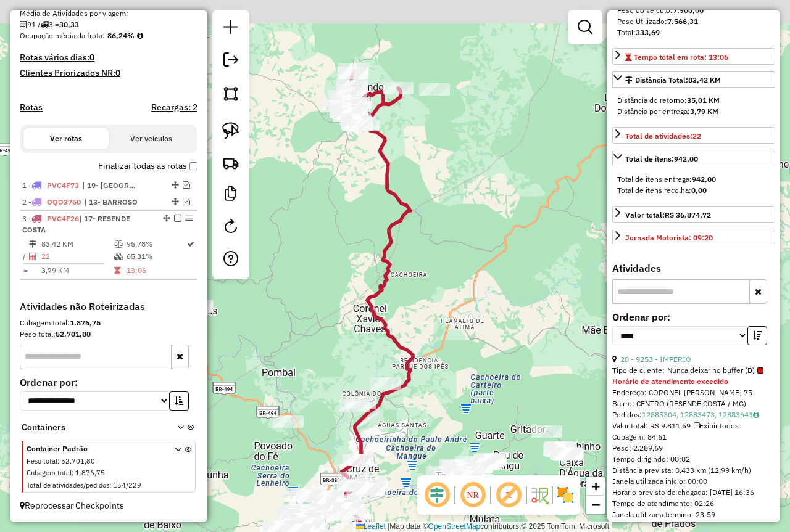
drag, startPoint x: 254, startPoint y: 209, endPoint x: 197, endPoint y: 300, distance: 106.6
click at [198, 300] on hb-router-mapa "Informações da Sessão 978639 - 13/08/2025 Criação: 12/08/2025 18:18 Depósito: F…" at bounding box center [395, 266] width 790 height 532
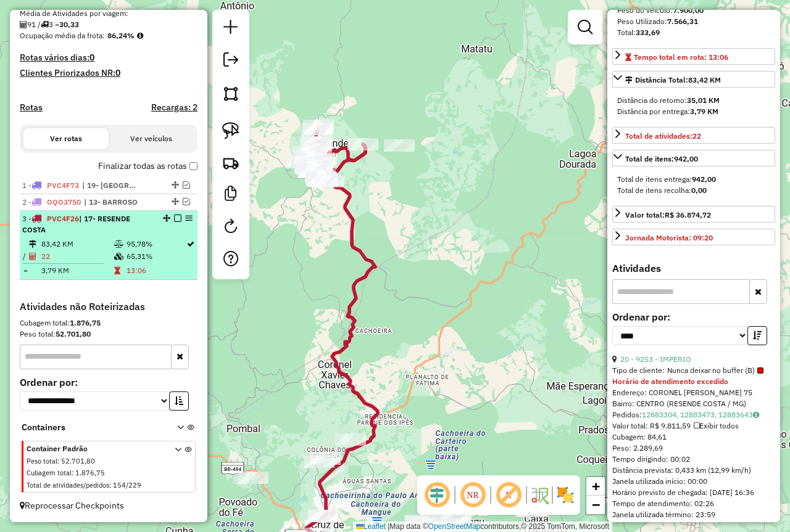
click at [174, 217] on em at bounding box center [177, 218] width 7 height 7
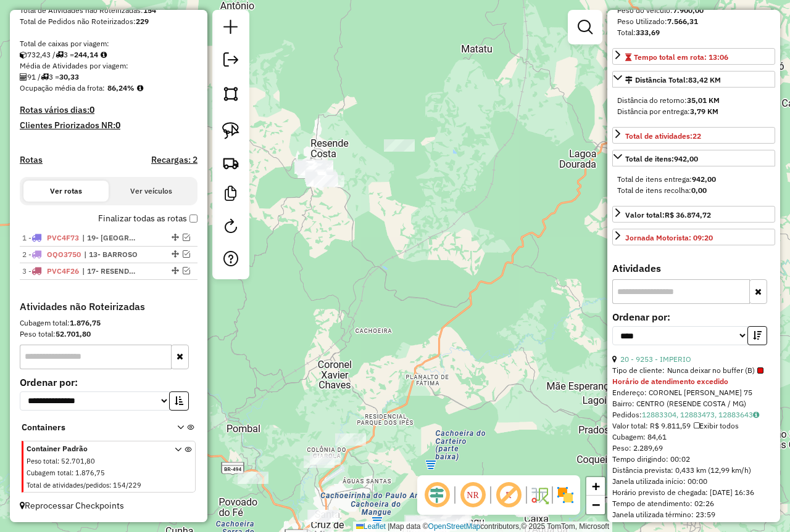
scroll to position [242, 0]
click at [236, 132] on img at bounding box center [230, 130] width 17 height 17
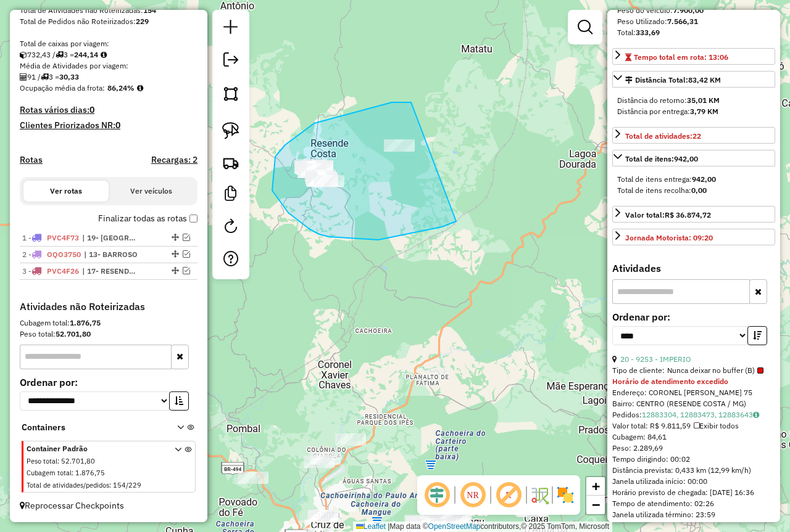
drag, startPoint x: 314, startPoint y: 123, endPoint x: 456, endPoint y: 221, distance: 172.5
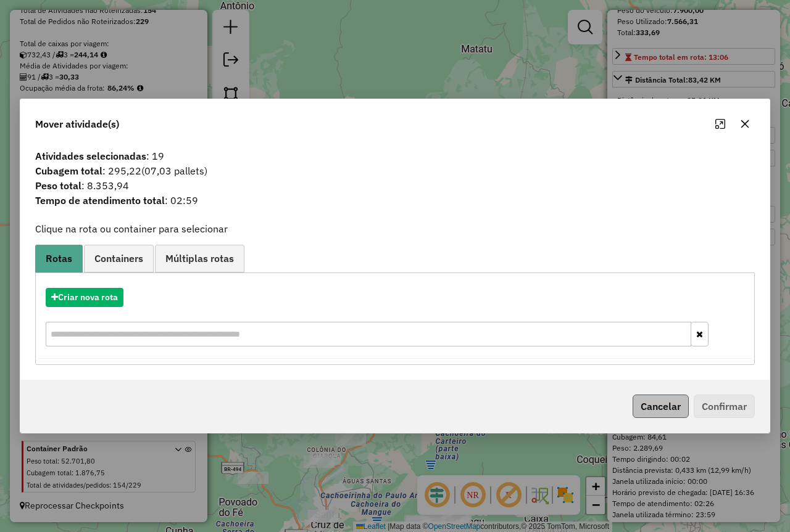
drag, startPoint x: 670, startPoint y: 394, endPoint x: 666, endPoint y: 400, distance: 7.5
click at [669, 395] on div "Cancelar Confirmar" at bounding box center [394, 406] width 749 height 53
click at [666, 400] on button "Cancelar" at bounding box center [660, 406] width 56 height 23
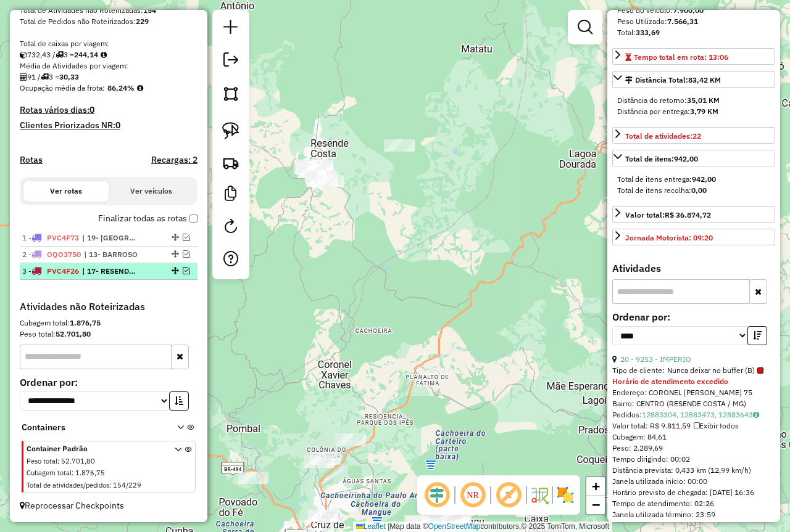
click at [185, 271] on em at bounding box center [186, 270] width 7 height 7
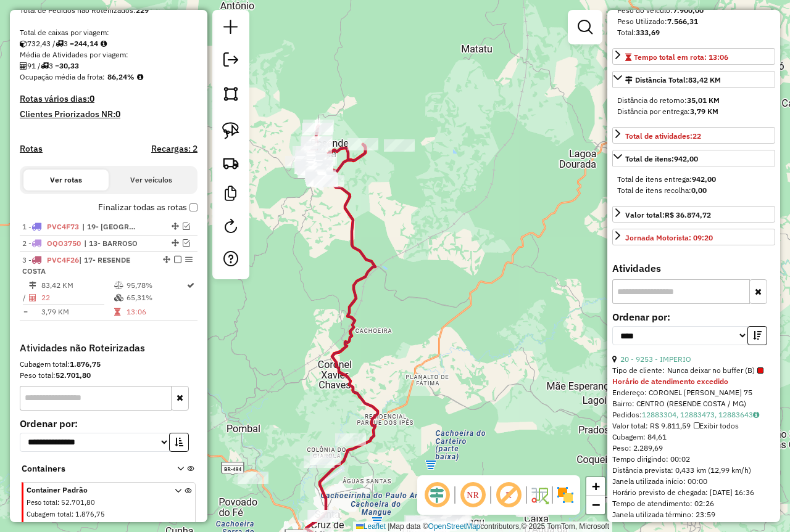
scroll to position [295, 0]
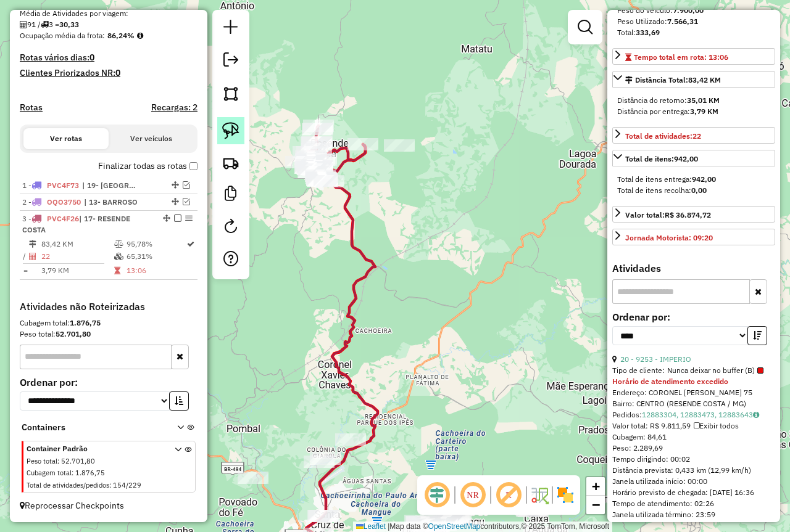
click at [226, 131] on img at bounding box center [230, 130] width 17 height 17
drag, startPoint x: 350, startPoint y: 106, endPoint x: 513, endPoint y: 197, distance: 186.1
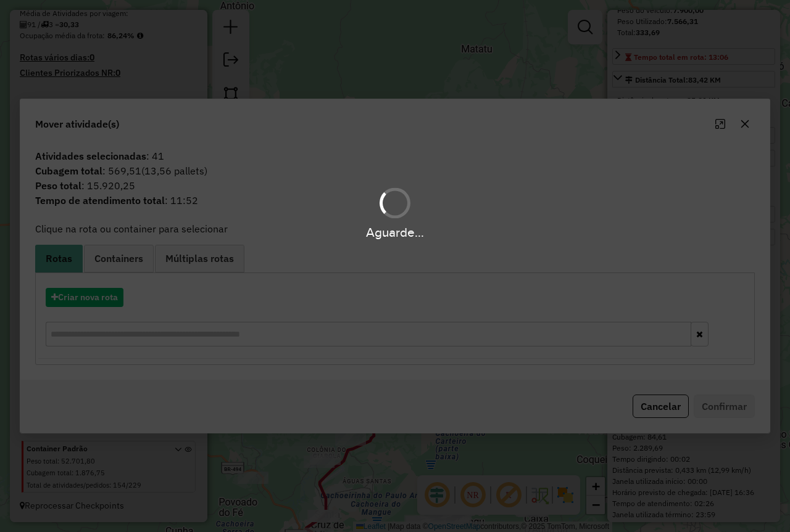
click at [87, 297] on div "Aguarde..." at bounding box center [395, 266] width 790 height 532
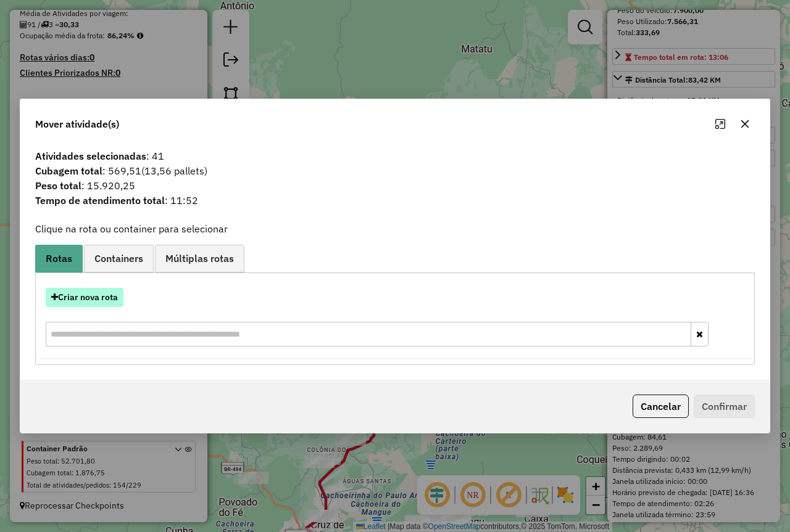
click at [92, 299] on button "Criar nova rota" at bounding box center [85, 297] width 78 height 19
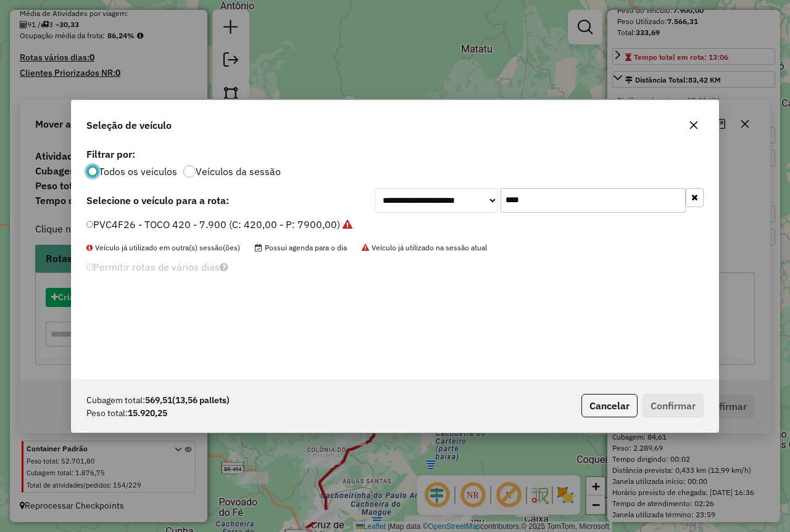
scroll to position [7, 4]
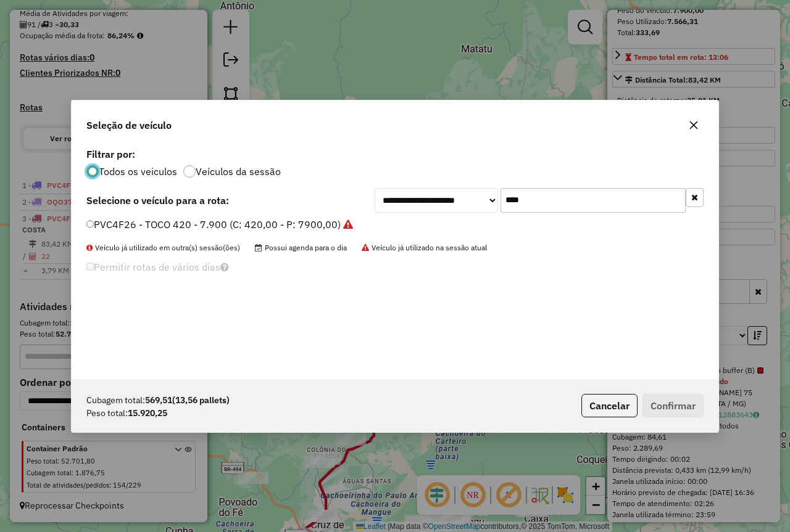
drag, startPoint x: 373, startPoint y: 216, endPoint x: 358, endPoint y: 218, distance: 14.4
click at [361, 218] on div "**********" at bounding box center [395, 262] width 646 height 234
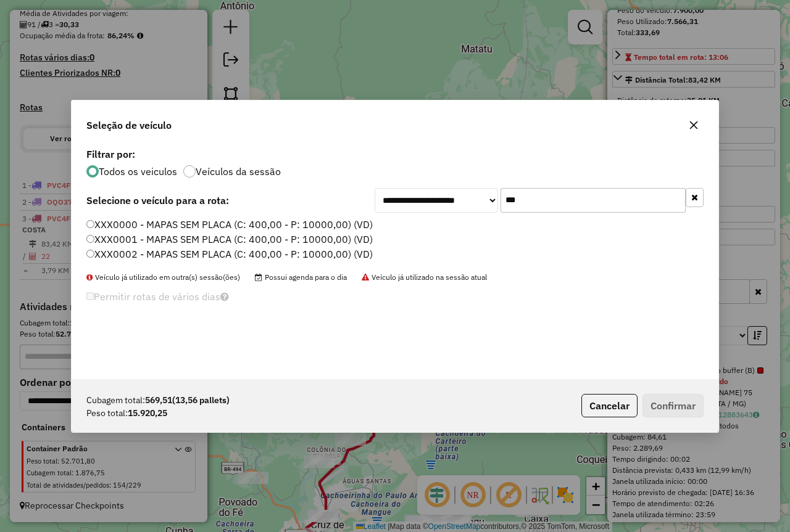
type input "***"
drag, startPoint x: 126, startPoint y: 225, endPoint x: 420, endPoint y: 307, distance: 305.4
click at [126, 225] on label "XXX0000 - MAPAS SEM PLACA (C: 400,00 - P: 10000,00) (VD)" at bounding box center [229, 224] width 286 height 15
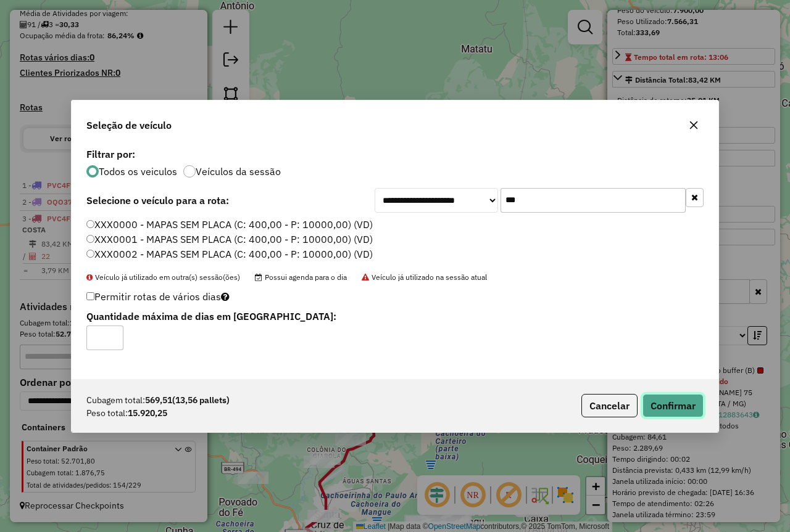
click at [669, 408] on button "Confirmar" at bounding box center [672, 405] width 61 height 23
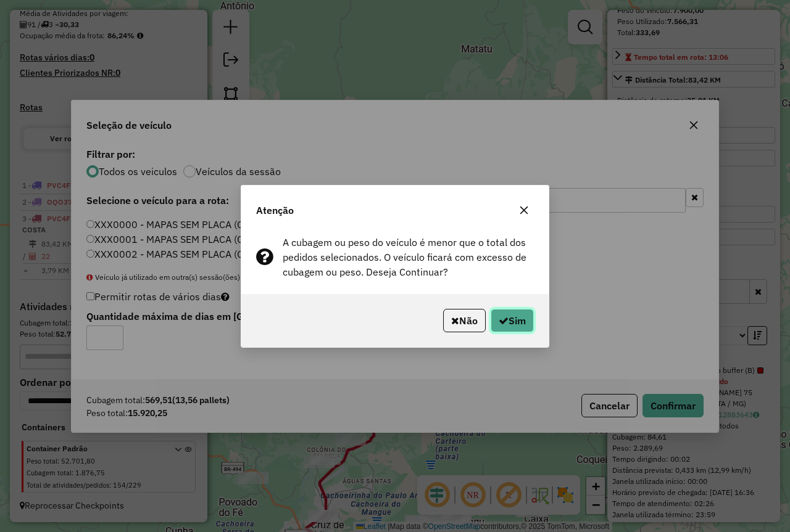
click at [503, 318] on icon "button" at bounding box center [503, 321] width 10 height 10
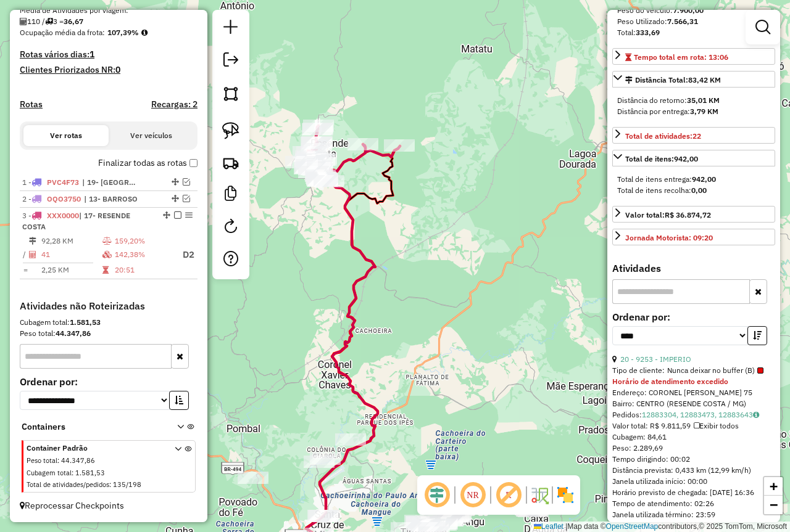
click at [104, 244] on icon at bounding box center [106, 240] width 9 height 7
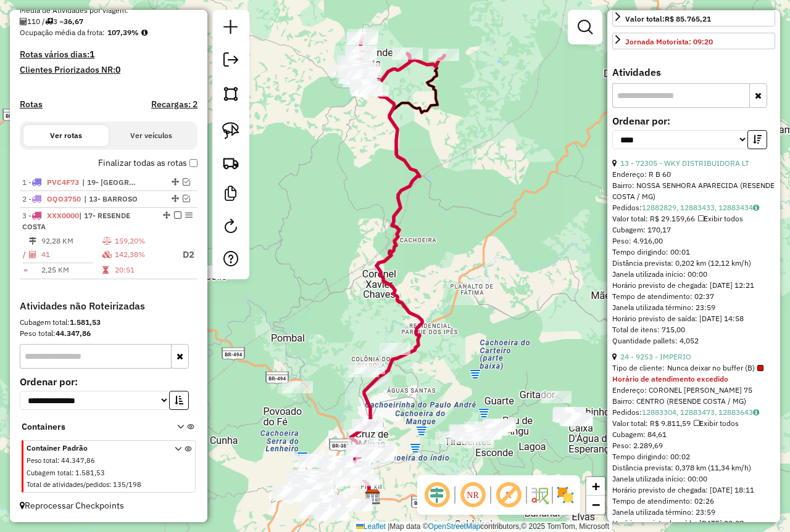
scroll to position [468, 0]
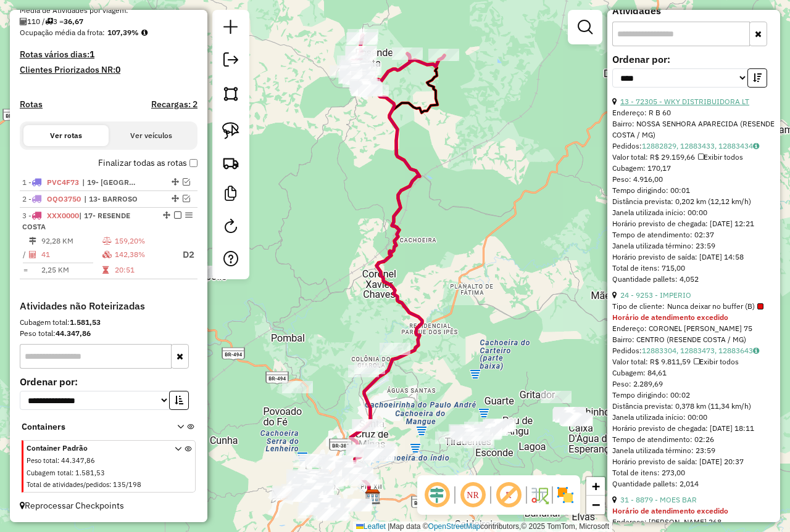
click at [720, 106] on link "13 - 72305 - WKY DISTRIBUIDORA LT" at bounding box center [684, 101] width 129 height 9
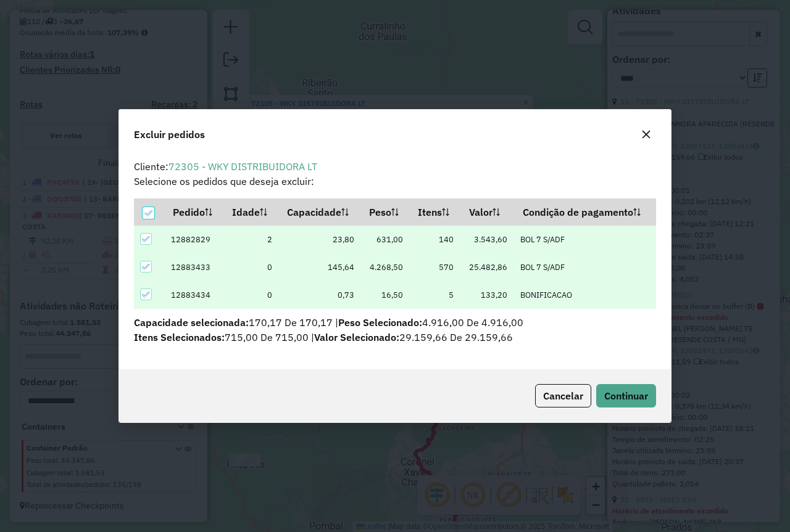
scroll to position [0, 0]
click at [632, 396] on span "Continuar" at bounding box center [626, 396] width 44 height 12
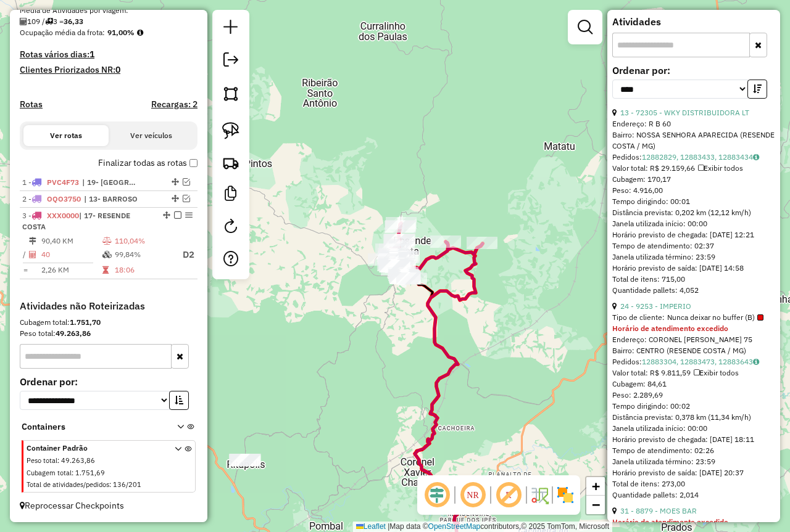
scroll to position [298, 0]
click at [677, 311] on link "24 - 9253 - IMPERIO" at bounding box center [655, 306] width 71 height 9
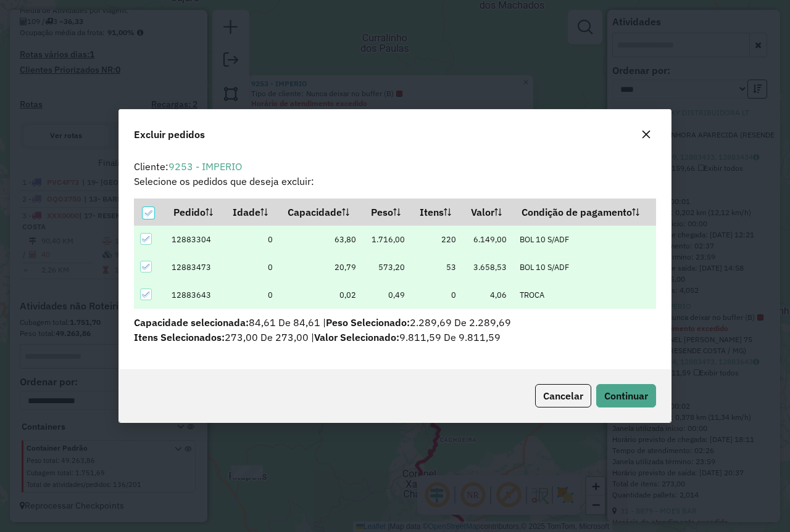
scroll to position [0, 0]
click at [627, 400] on span "Continuar" at bounding box center [626, 396] width 44 height 12
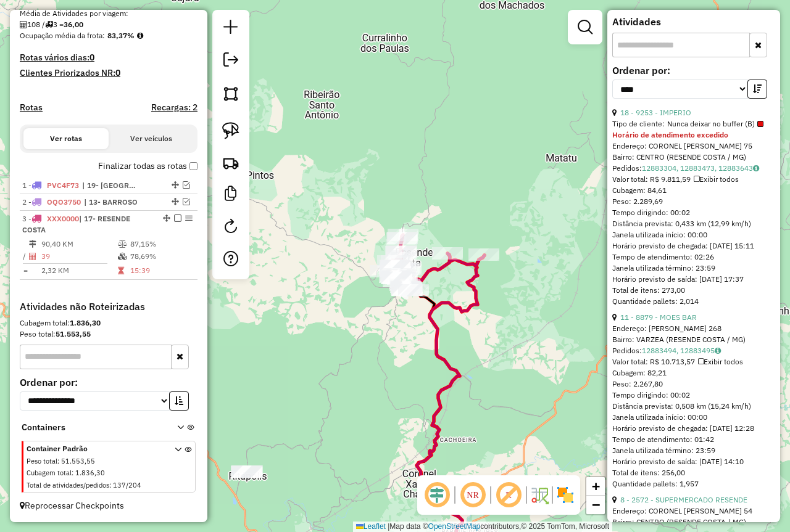
scroll to position [445, 0]
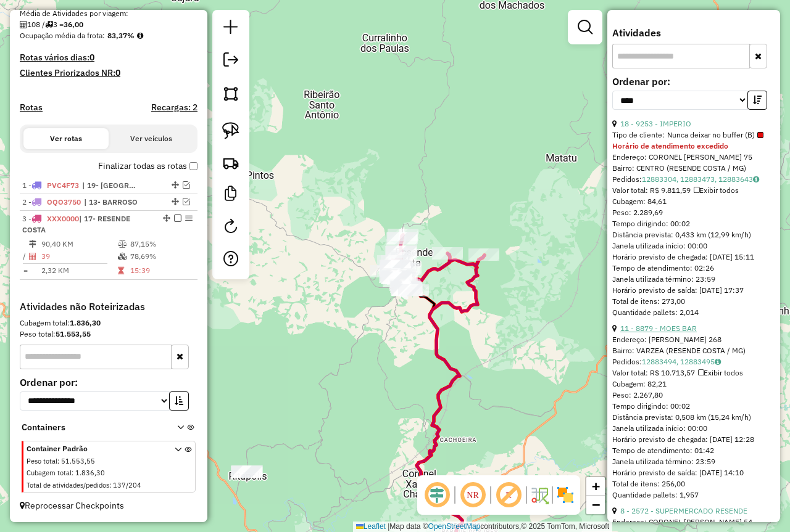
click at [676, 333] on link "11 - 8879 - MOES BAR" at bounding box center [658, 328] width 76 height 9
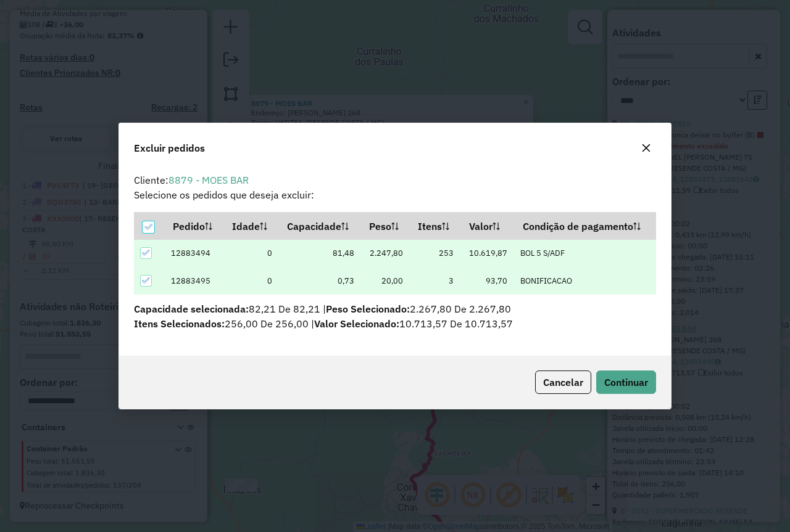
scroll to position [0, 0]
click at [633, 373] on button "Continuar" at bounding box center [626, 382] width 60 height 23
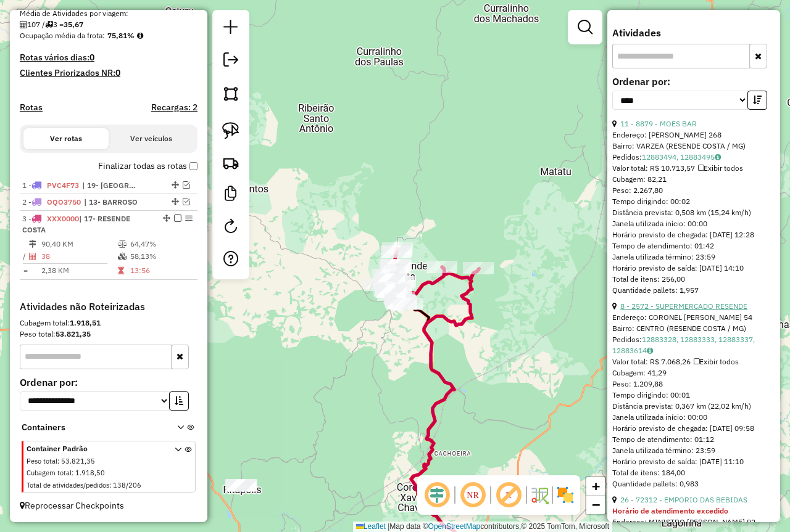
click at [688, 311] on link "8 - 2572 - SUPERMERCADO RESENDE" at bounding box center [683, 306] width 127 height 9
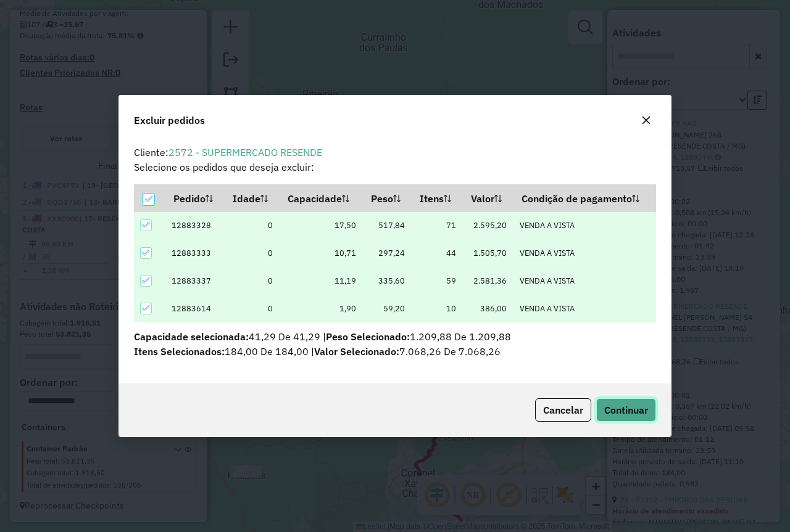
click at [621, 404] on span "Continuar" at bounding box center [626, 410] width 44 height 12
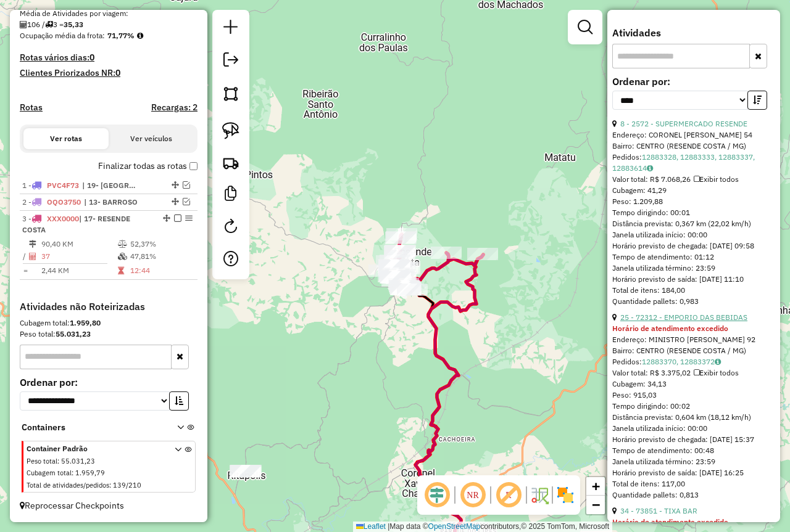
click at [692, 322] on link "25 - 72312 - EMPORIO DAS BEBIDAS" at bounding box center [683, 317] width 127 height 9
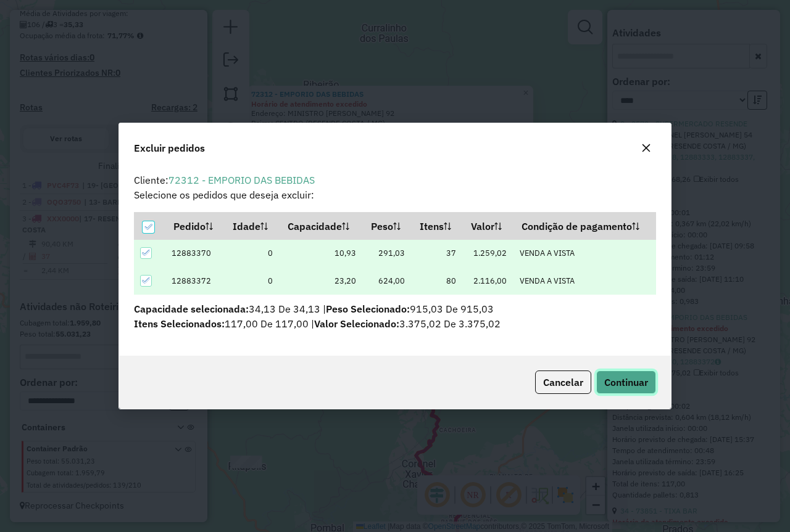
click at [621, 378] on span "Continuar" at bounding box center [626, 382] width 44 height 12
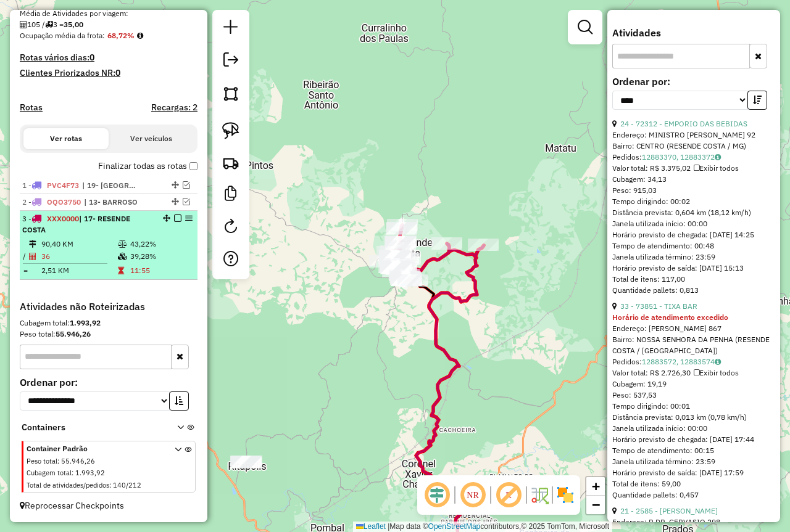
click at [176, 220] on em at bounding box center [177, 218] width 7 height 7
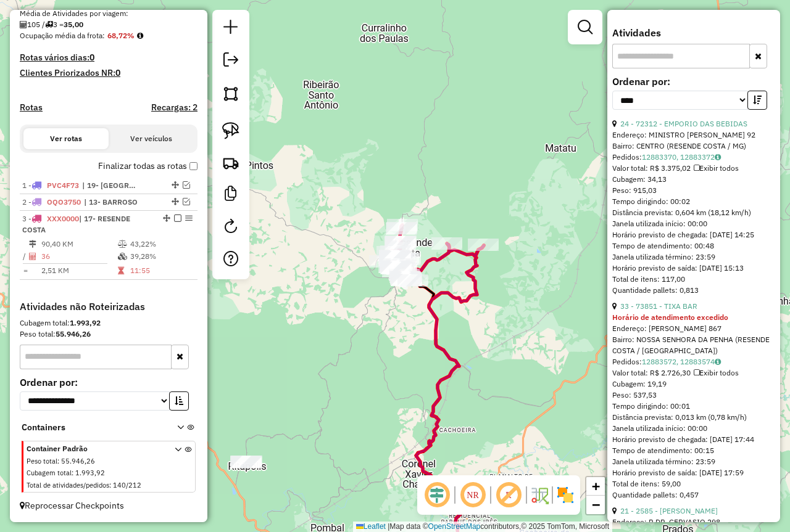
scroll to position [242, 0]
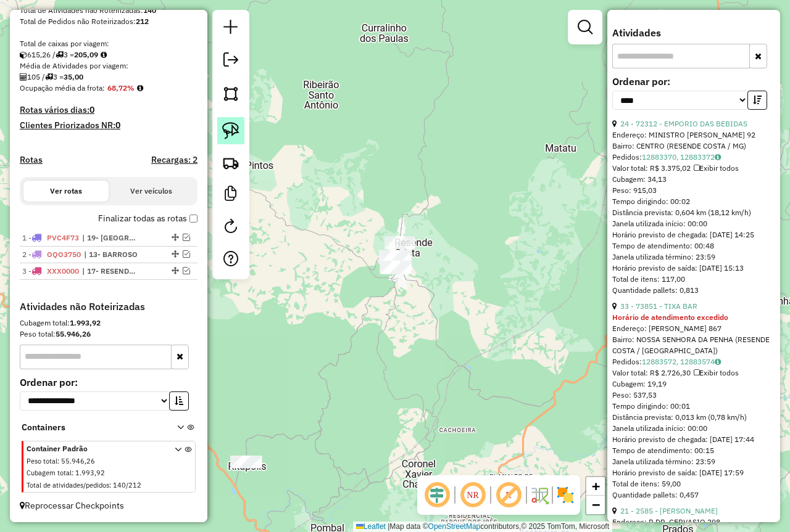
click at [234, 130] on img at bounding box center [230, 130] width 17 height 17
drag, startPoint x: 377, startPoint y: 224, endPoint x: 397, endPoint y: 303, distance: 82.0
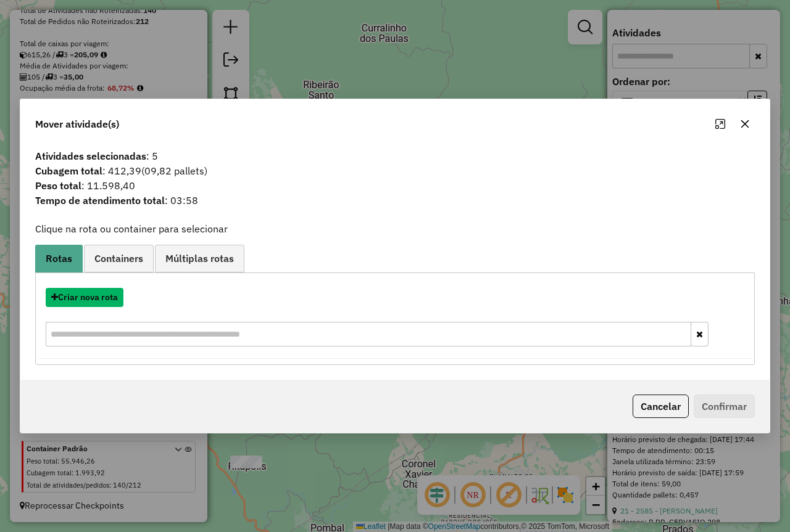
click at [105, 297] on button "Criar nova rota" at bounding box center [85, 297] width 78 height 19
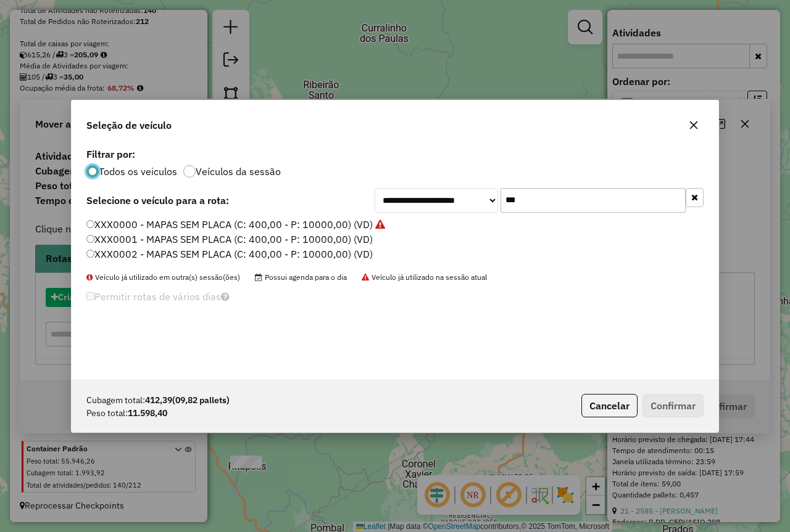
scroll to position [7, 4]
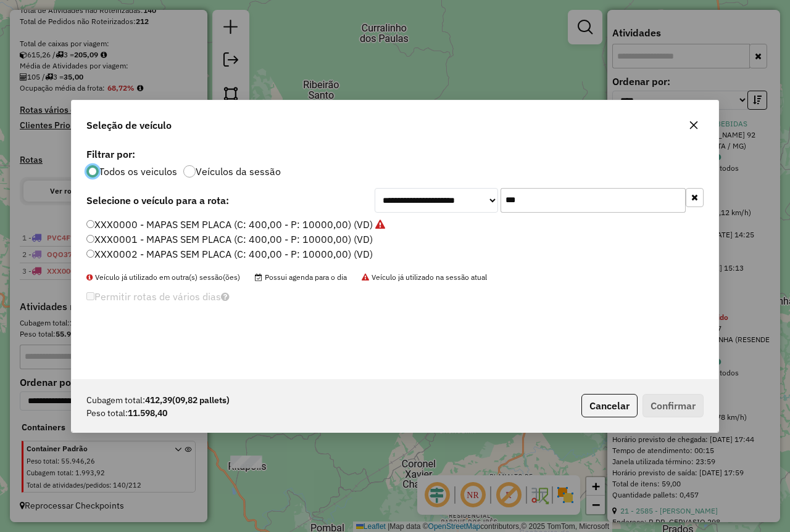
drag, startPoint x: 432, startPoint y: 207, endPoint x: 418, endPoint y: 211, distance: 15.4
click at [418, 211] on div "**********" at bounding box center [538, 200] width 329 height 25
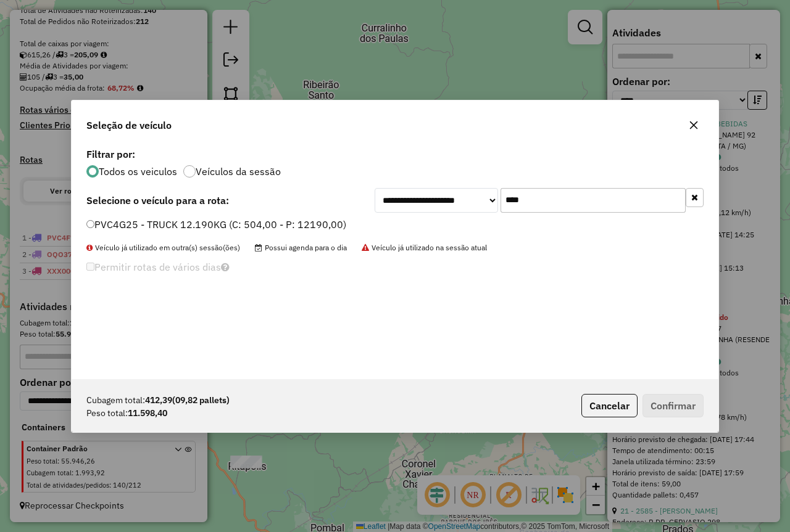
type input "****"
click at [284, 226] on label "PVC4G25 - TRUCK 12.190KG (C: 504,00 - P: 12190,00)" at bounding box center [216, 224] width 260 height 15
click at [685, 403] on button "Confirmar" at bounding box center [672, 405] width 61 height 23
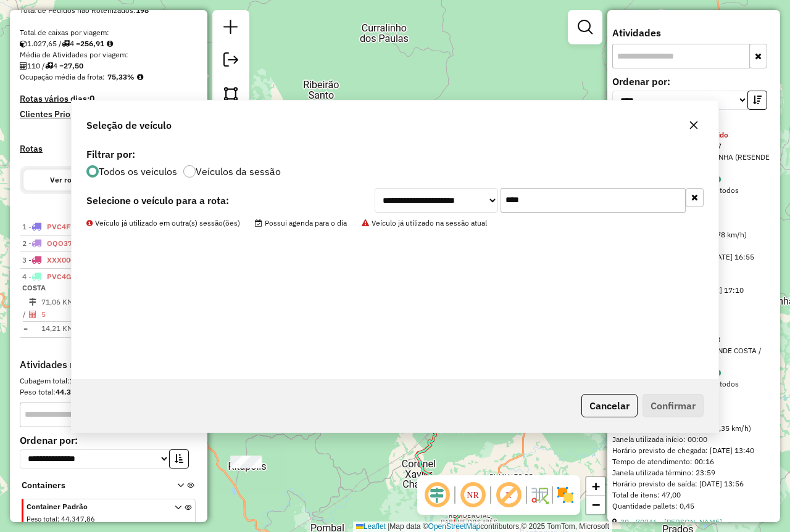
scroll to position [311, 0]
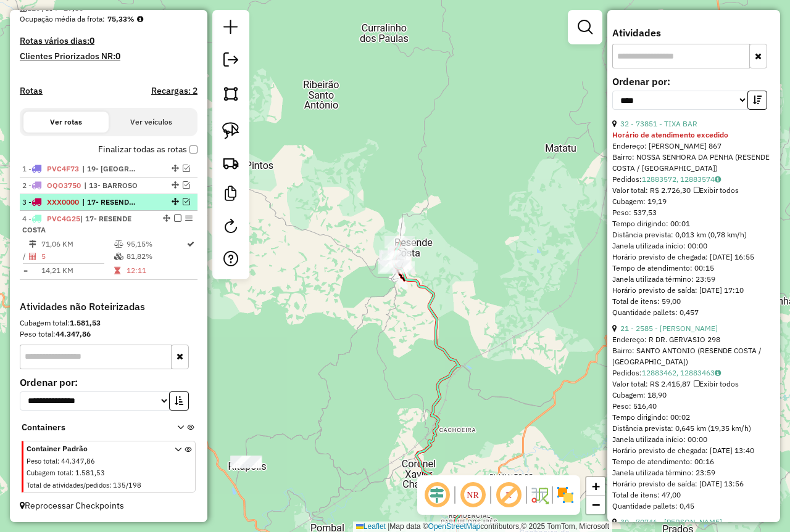
click at [183, 204] on em at bounding box center [186, 201] width 7 height 7
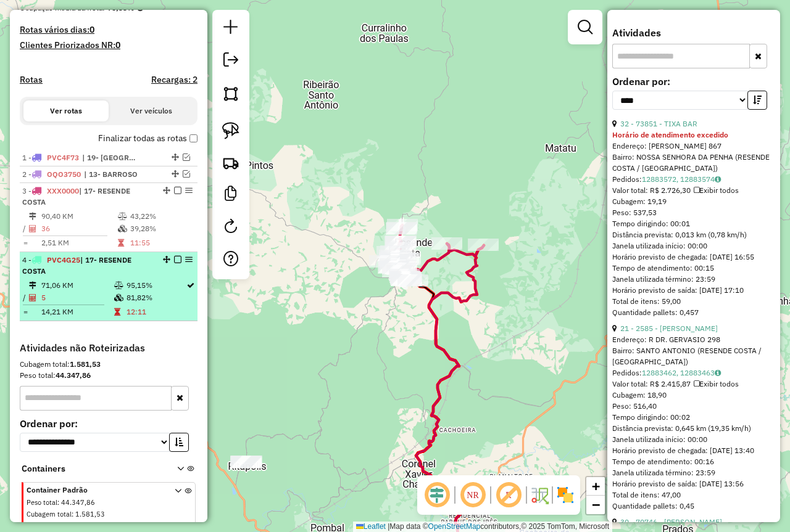
click at [174, 263] on em at bounding box center [177, 259] width 7 height 7
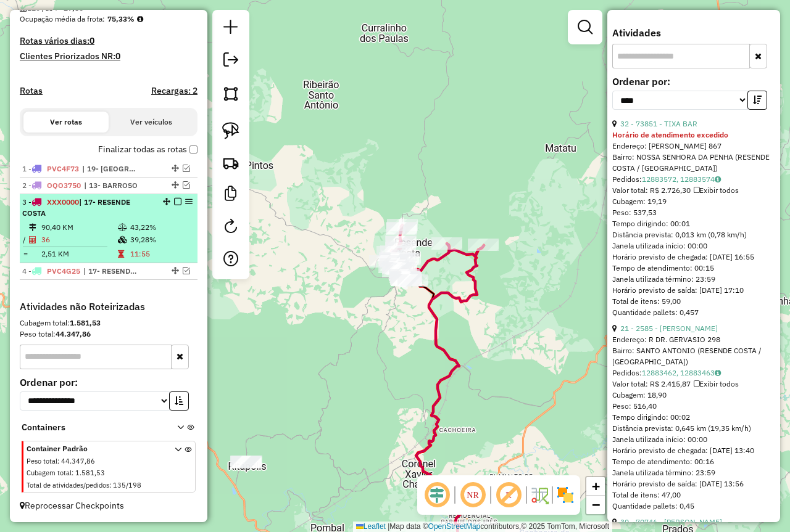
click at [113, 225] on td "90,40 KM" at bounding box center [79, 227] width 76 height 12
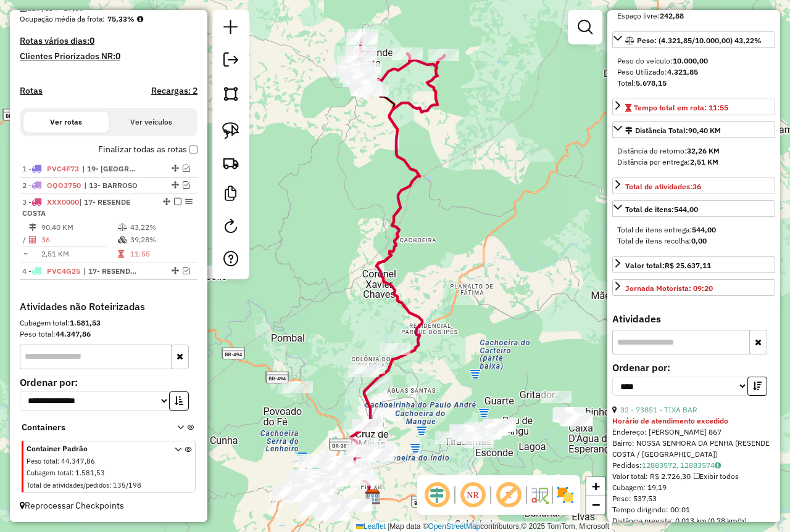
scroll to position [75, 0]
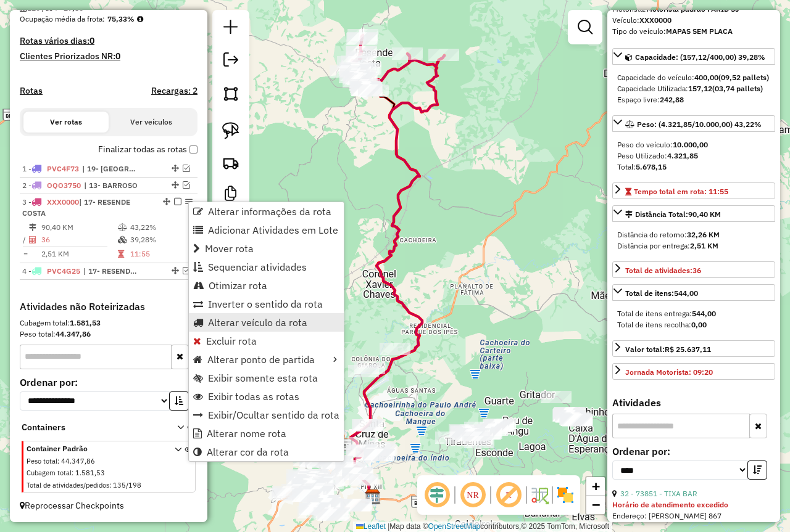
click at [259, 329] on link "Alterar veículo da rota" at bounding box center [266, 322] width 155 height 19
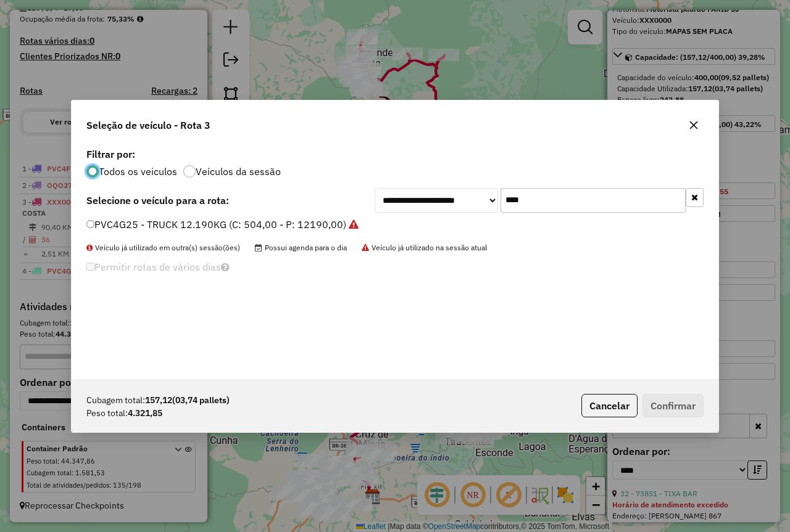
scroll to position [7, 4]
drag, startPoint x: 537, startPoint y: 199, endPoint x: 443, endPoint y: 188, distance: 94.4
click at [435, 202] on div "**********" at bounding box center [538, 200] width 329 height 25
type input "****"
click at [610, 406] on button "Cancelar" at bounding box center [609, 405] width 56 height 23
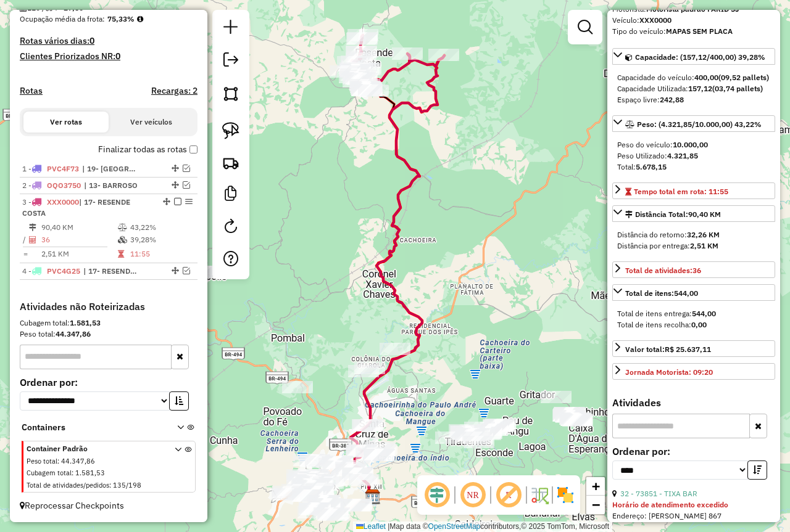
drag, startPoint x: 176, startPoint y: 203, endPoint x: 155, endPoint y: 202, distance: 21.6
click at [176, 203] on em at bounding box center [177, 201] width 7 height 7
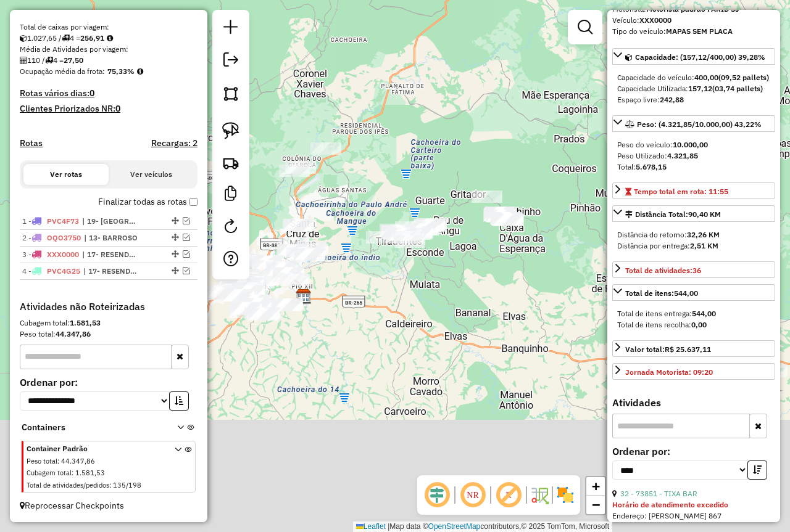
drag, startPoint x: 435, startPoint y: 173, endPoint x: 417, endPoint y: 138, distance: 39.7
click at [417, 138] on div "Janela de atendimento Grade de atendimento Capacidade Transportadoras Veículos …" at bounding box center [395, 266] width 790 height 532
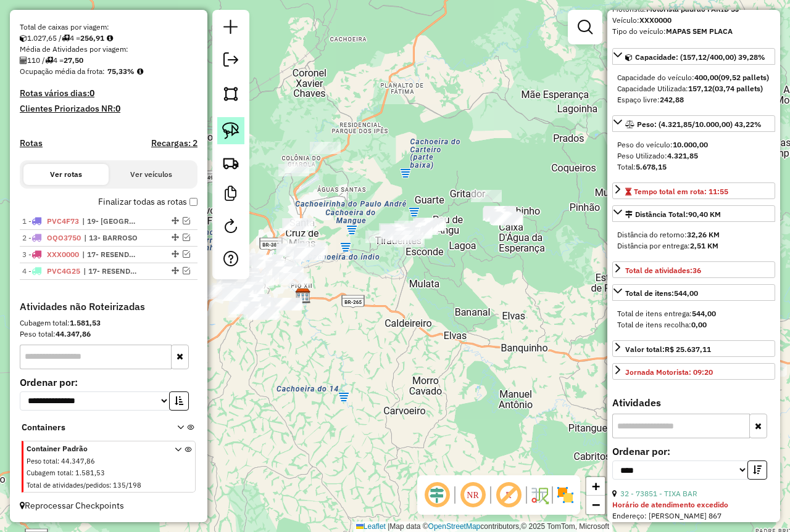
click at [230, 131] on img at bounding box center [230, 130] width 17 height 17
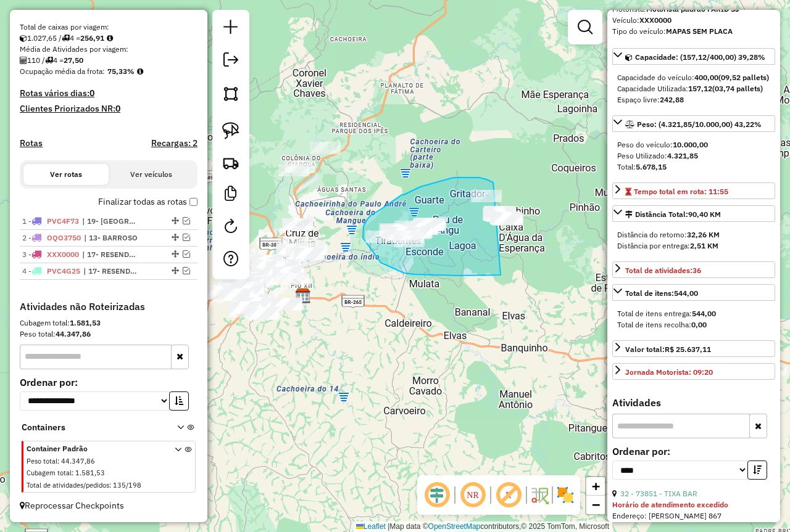
drag, startPoint x: 493, startPoint y: 183, endPoint x: 524, endPoint y: 225, distance: 52.9
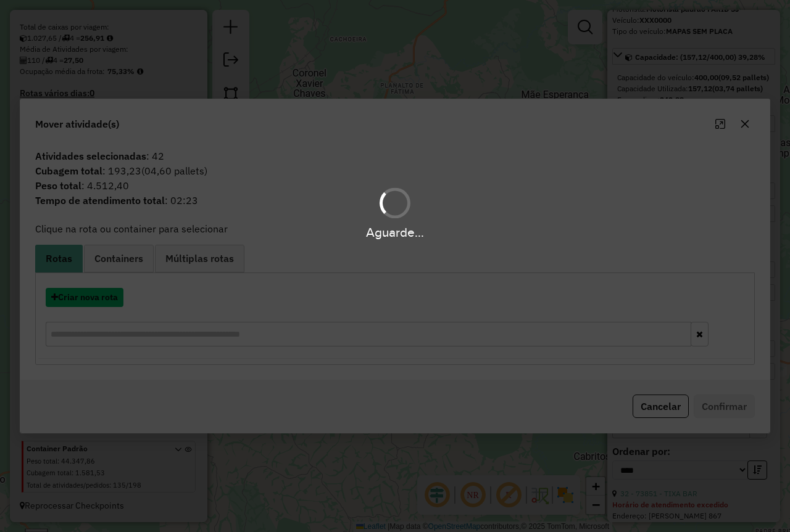
click at [99, 301] on button "Criar nova rota" at bounding box center [85, 297] width 78 height 19
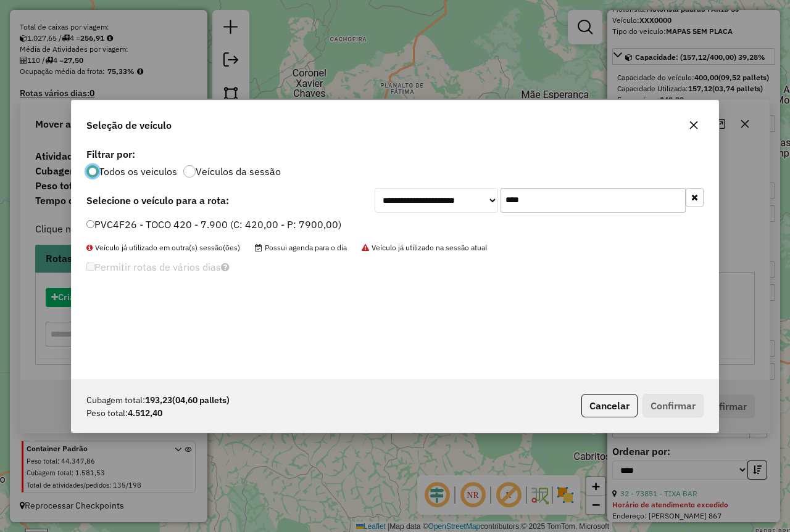
scroll to position [7, 4]
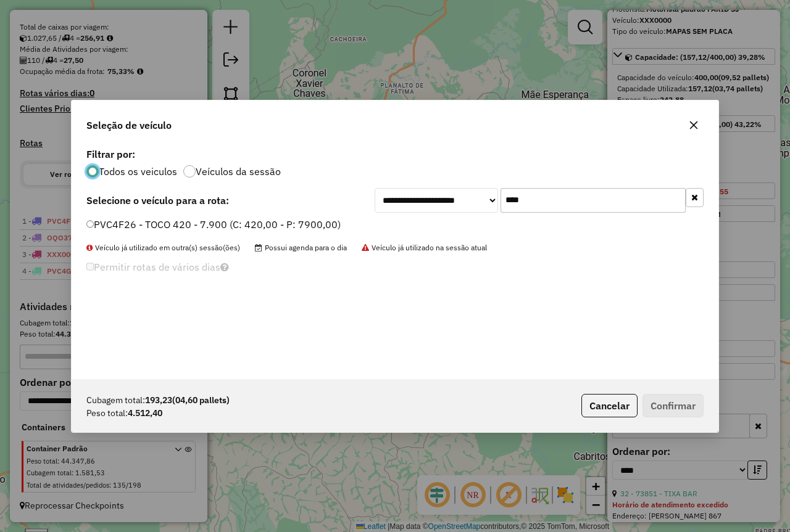
drag, startPoint x: 498, startPoint y: 200, endPoint x: 453, endPoint y: 202, distance: 45.1
click at [456, 203] on div "**********" at bounding box center [538, 200] width 329 height 25
type input "***"
drag, startPoint x: 306, startPoint y: 226, endPoint x: 390, endPoint y: 250, distance: 87.1
click at [306, 226] on label "RVK8B62 - RVK8B62 - 4500 (C: 252,00 - P: 4500,00) (VD)" at bounding box center [221, 224] width 271 height 15
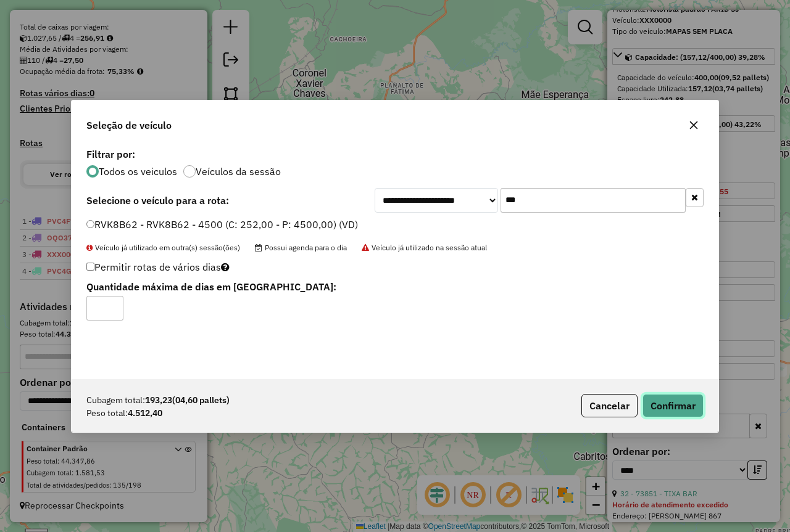
click at [688, 402] on button "Confirmar" at bounding box center [672, 405] width 61 height 23
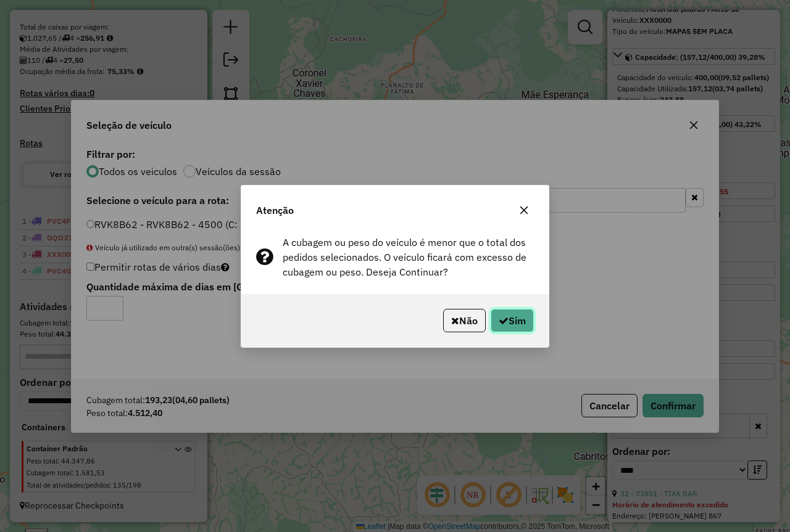
click at [511, 323] on button "Sim" at bounding box center [511, 320] width 43 height 23
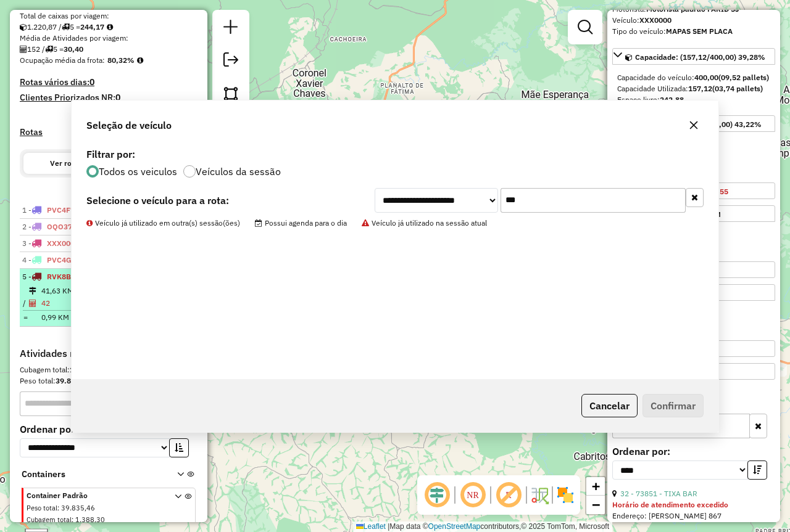
scroll to position [317, 0]
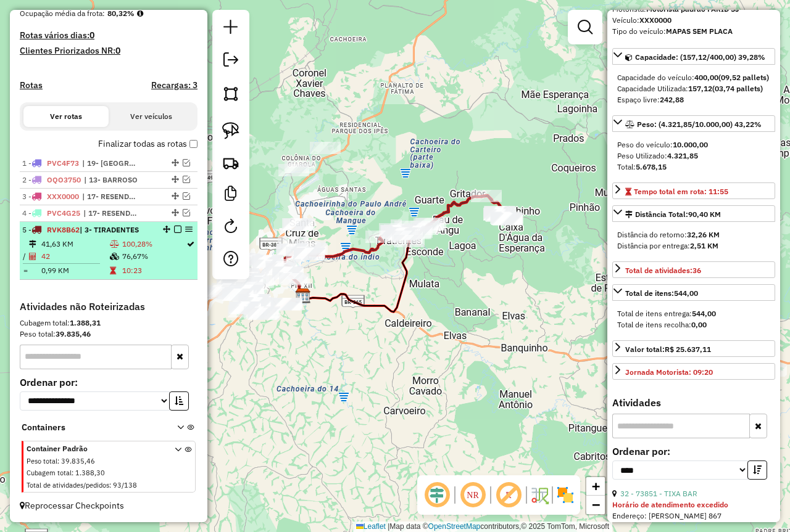
click at [100, 252] on td "42" at bounding box center [75, 256] width 68 height 12
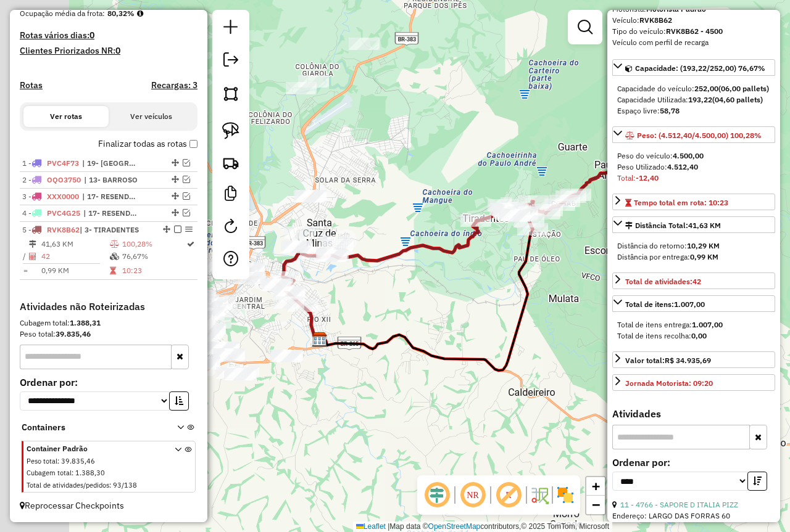
drag, startPoint x: 289, startPoint y: 332, endPoint x: 400, endPoint y: 321, distance: 111.6
click at [400, 321] on div "Janela de atendimento Grade de atendimento Capacidade Transportadoras Veículos …" at bounding box center [395, 266] width 790 height 532
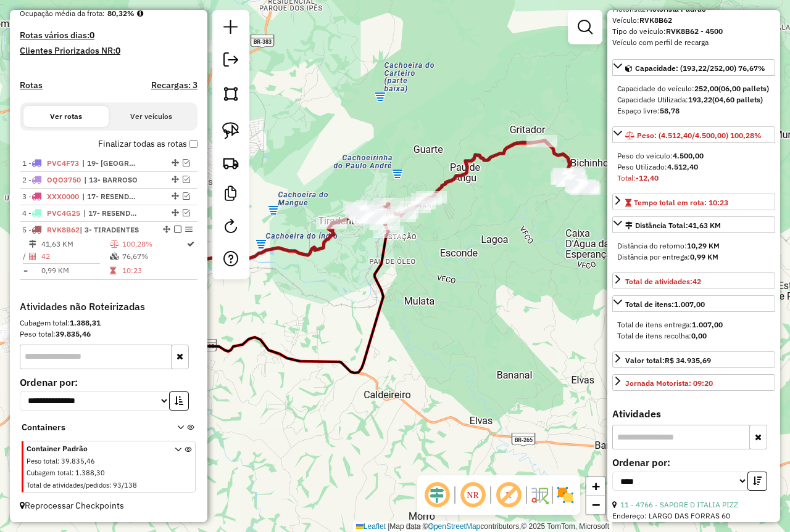
drag, startPoint x: 427, startPoint y: 304, endPoint x: 299, endPoint y: 307, distance: 127.7
click at [299, 307] on div "Janela de atendimento Grade de atendimento Capacidade Transportadoras Veículos …" at bounding box center [395, 266] width 790 height 532
drag, startPoint x: 363, startPoint y: 307, endPoint x: 371, endPoint y: 307, distance: 8.0
click at [371, 307] on div "Janela de atendimento Grade de atendimento Capacidade Transportadoras Veículos …" at bounding box center [395, 266] width 790 height 532
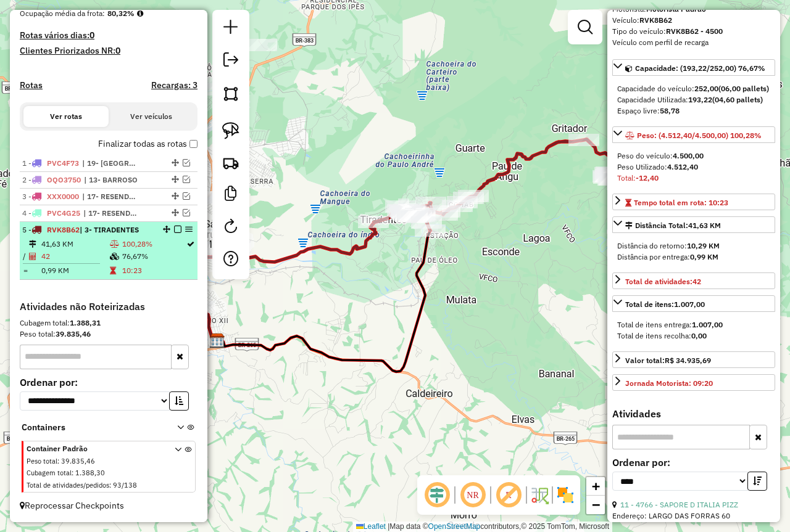
click at [174, 231] on em at bounding box center [177, 229] width 7 height 7
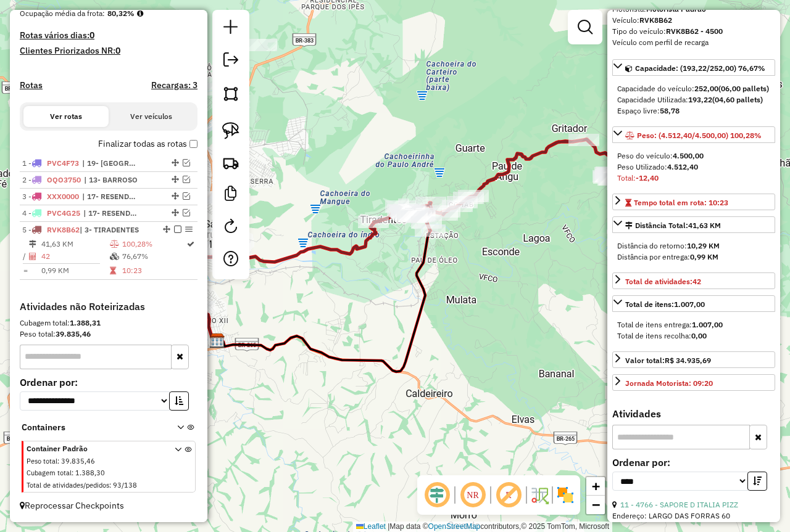
scroll to position [276, 0]
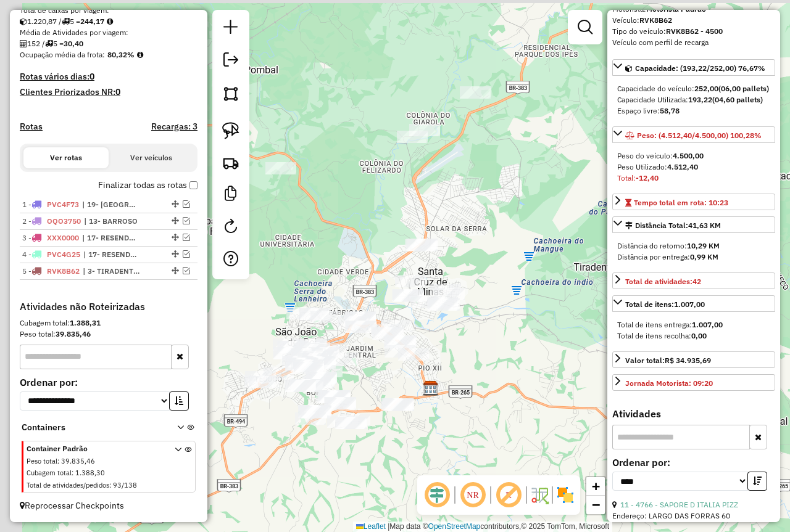
drag, startPoint x: 340, startPoint y: 228, endPoint x: 566, endPoint y: 280, distance: 232.2
click at [566, 280] on div "Janela de atendimento Grade de atendimento Capacidade Transportadoras Veículos …" at bounding box center [395, 266] width 790 height 532
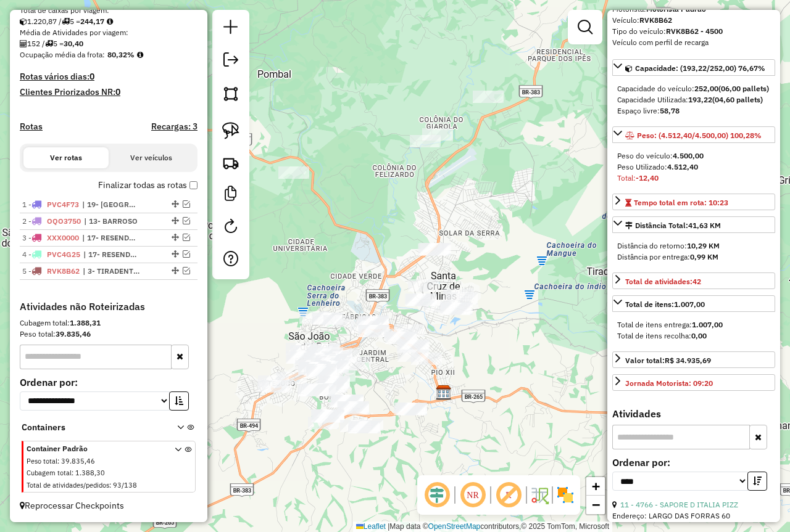
drag, startPoint x: 525, startPoint y: 343, endPoint x: 546, endPoint y: 245, distance: 99.7
click at [546, 245] on div "Janela de atendimento Grade de atendimento Capacidade Transportadoras Veículos …" at bounding box center [395, 266] width 790 height 532
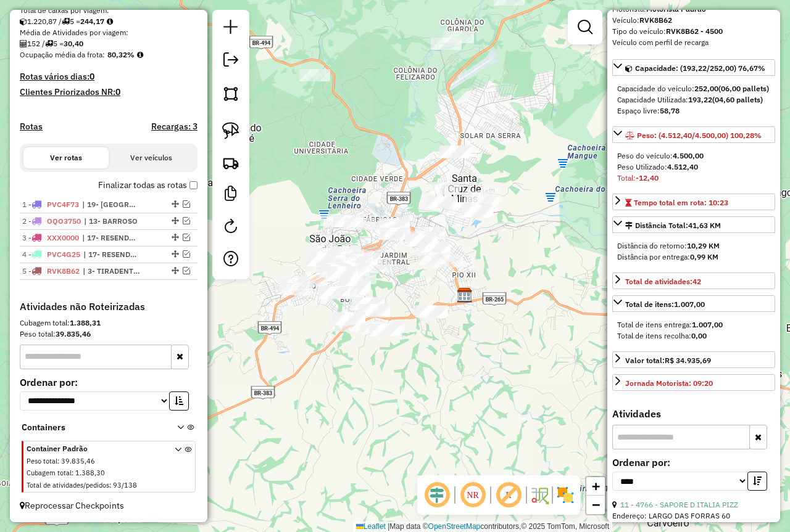
click at [569, 501] on img at bounding box center [565, 495] width 20 height 20
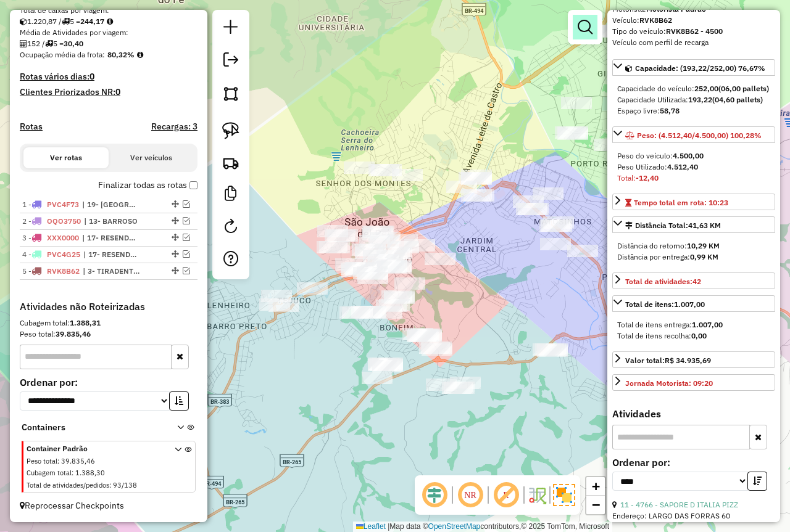
click at [575, 32] on link at bounding box center [584, 27] width 25 height 25
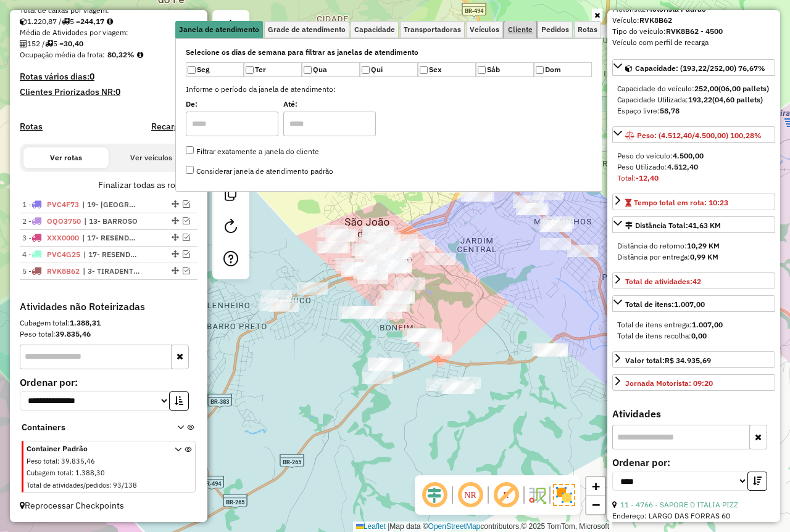
click at [519, 36] on link "Cliente" at bounding box center [520, 29] width 32 height 17
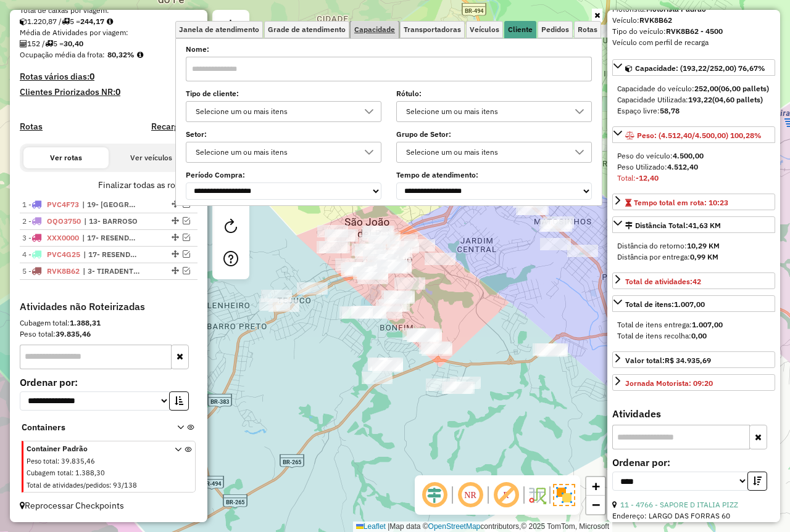
click at [380, 33] on span "Capacidade" at bounding box center [374, 29] width 41 height 7
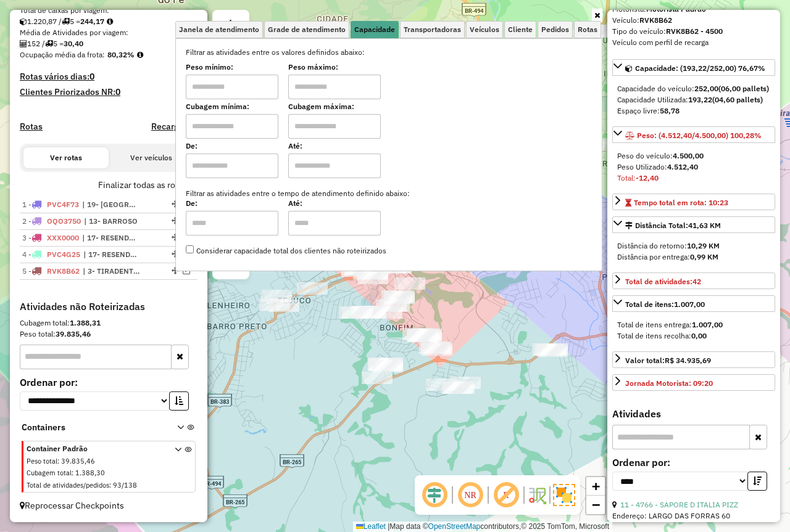
click at [249, 81] on input "text" at bounding box center [232, 87] width 93 height 25
type input "****"
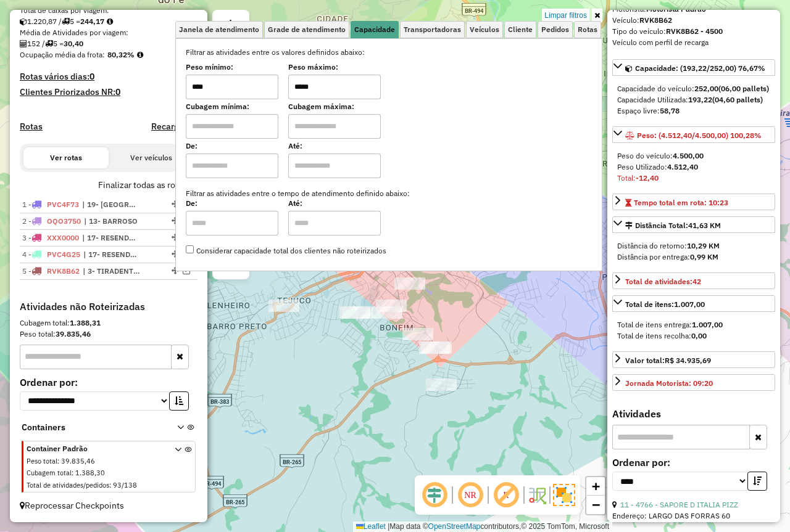
type input "*****"
click at [309, 363] on div "Limpar filtros Janela de atendimento Grade de atendimento Capacidade Transporta…" at bounding box center [395, 266] width 790 height 532
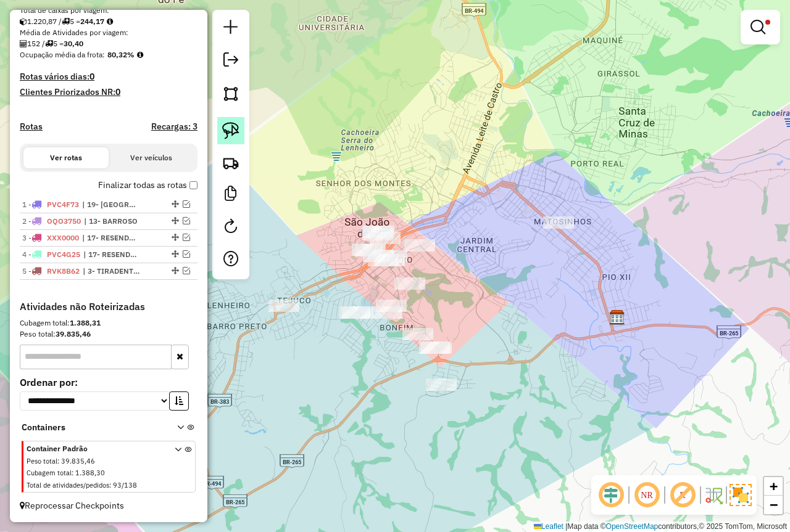
click at [231, 131] on img at bounding box center [230, 130] width 17 height 17
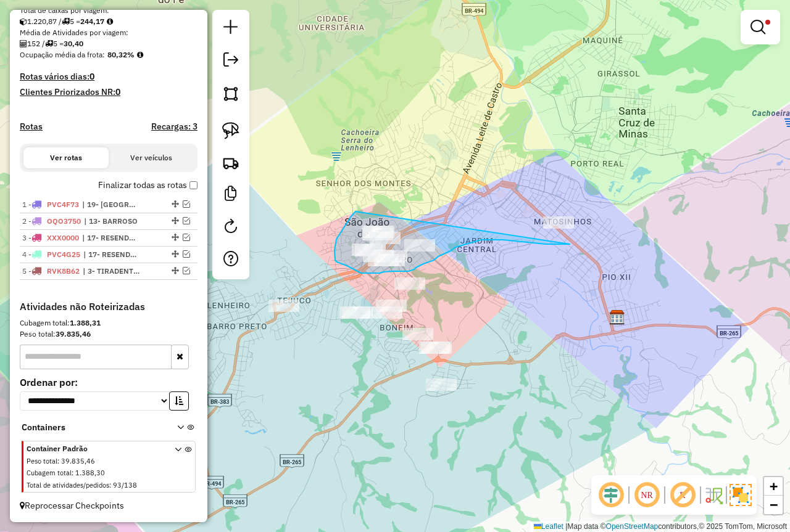
drag, startPoint x: 355, startPoint y: 212, endPoint x: 542, endPoint y: 179, distance: 189.6
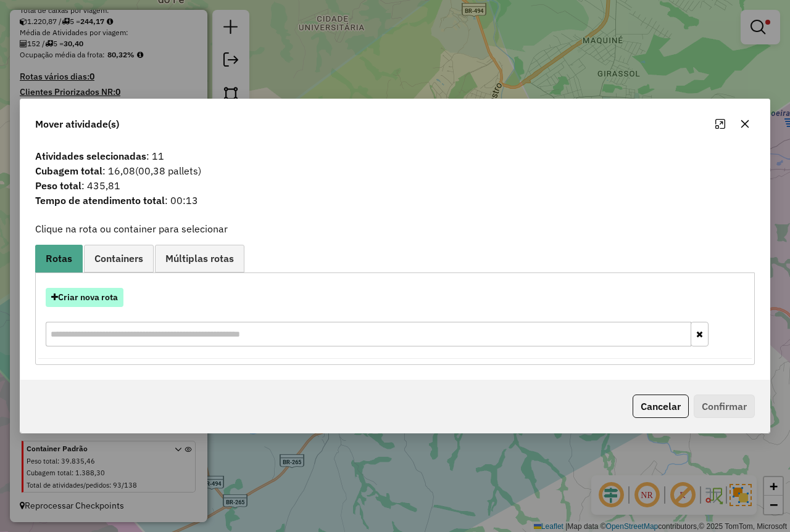
click at [94, 295] on button "Criar nova rota" at bounding box center [85, 297] width 78 height 19
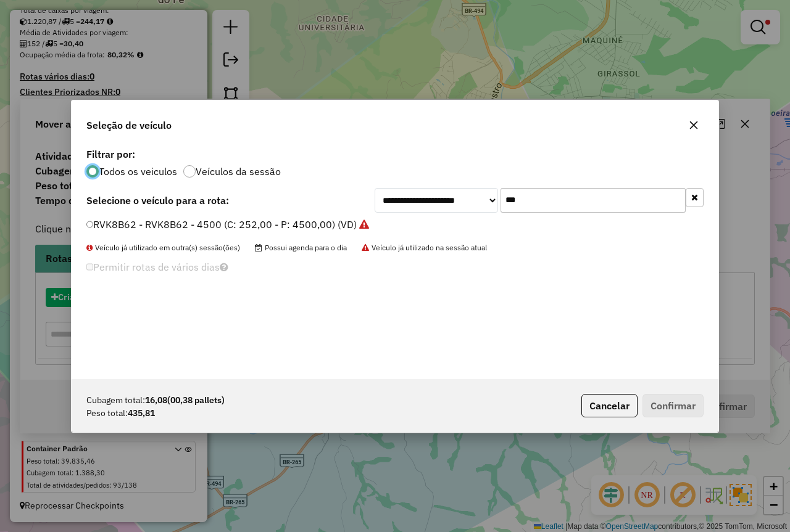
scroll to position [7, 4]
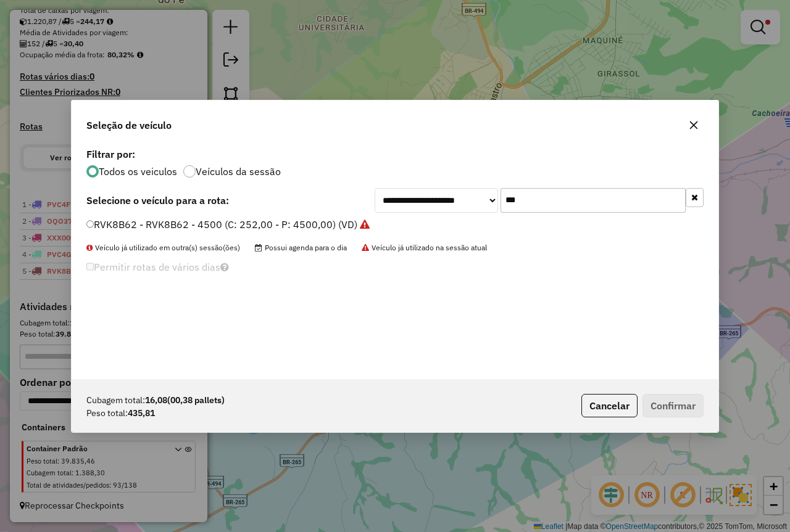
drag, startPoint x: 543, startPoint y: 204, endPoint x: 411, endPoint y: 206, distance: 132.0
click at [433, 196] on div "**********" at bounding box center [538, 200] width 329 height 25
type input "****"
click at [326, 225] on label "PXI0H40 - MOTO 2000 KG (C: 503,00 - P: 2000,00) (VD)" at bounding box center [217, 224] width 263 height 15
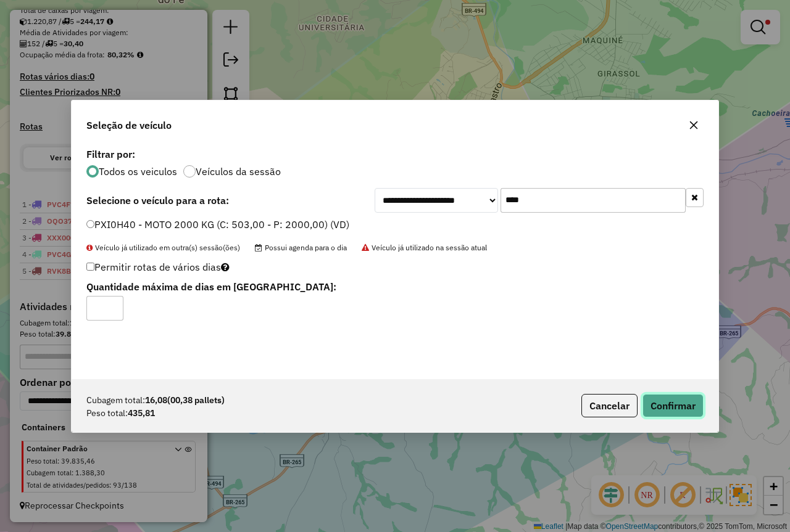
click at [665, 411] on button "Confirmar" at bounding box center [672, 405] width 61 height 23
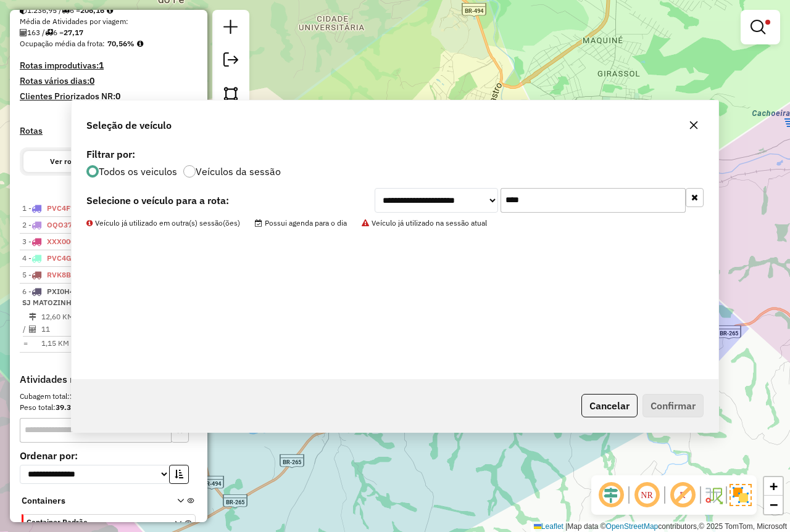
scroll to position [317, 0]
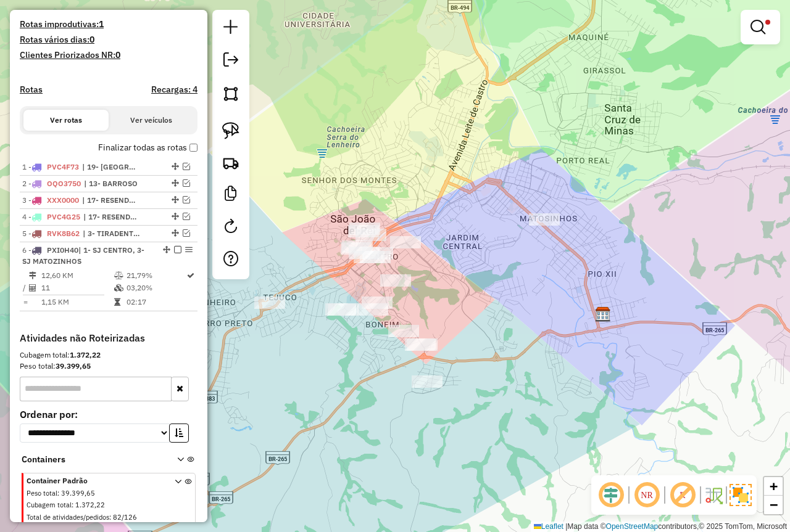
drag, startPoint x: 541, startPoint y: 297, endPoint x: 527, endPoint y: 294, distance: 14.5
click at [527, 294] on div "Limpar filtros Janela de atendimento Grade de atendimento Capacidade Transporta…" at bounding box center [395, 266] width 790 height 532
click at [768, 30] on link at bounding box center [760, 27] width 30 height 25
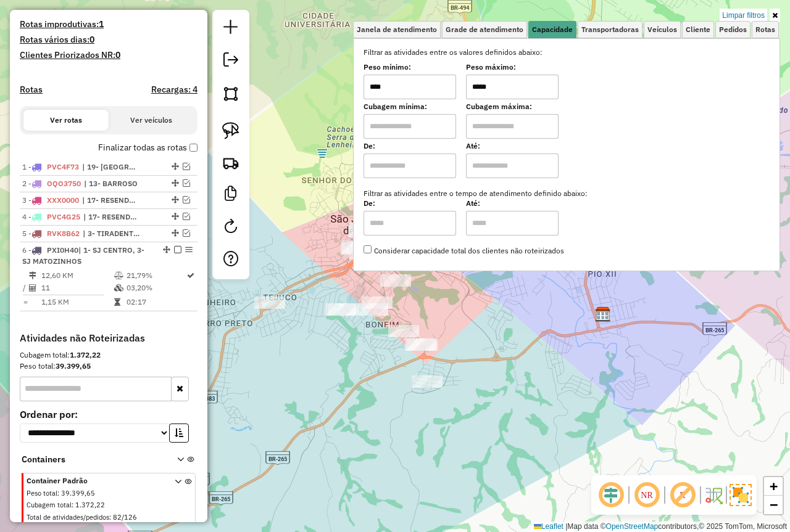
drag, startPoint x: 513, startPoint y: 85, endPoint x: 426, endPoint y: 90, distance: 86.5
click at [428, 90] on div "Peso mínimo: **** Peso máximo: *****" at bounding box center [566, 82] width 406 height 35
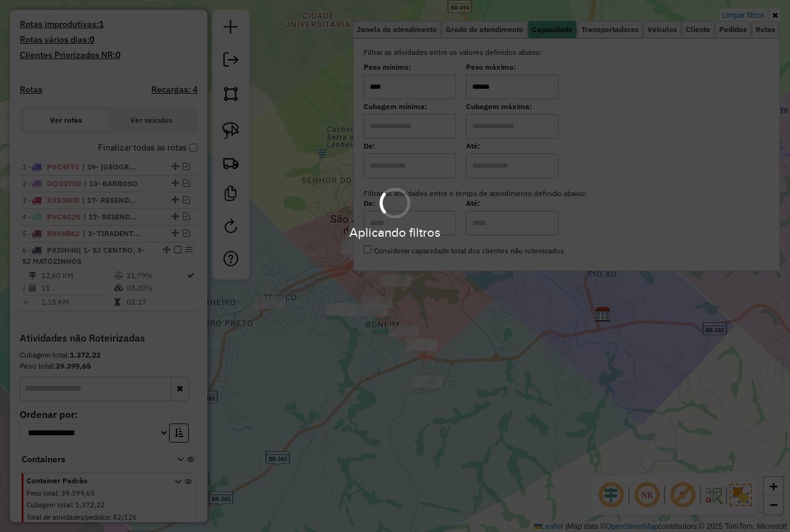
type input "******"
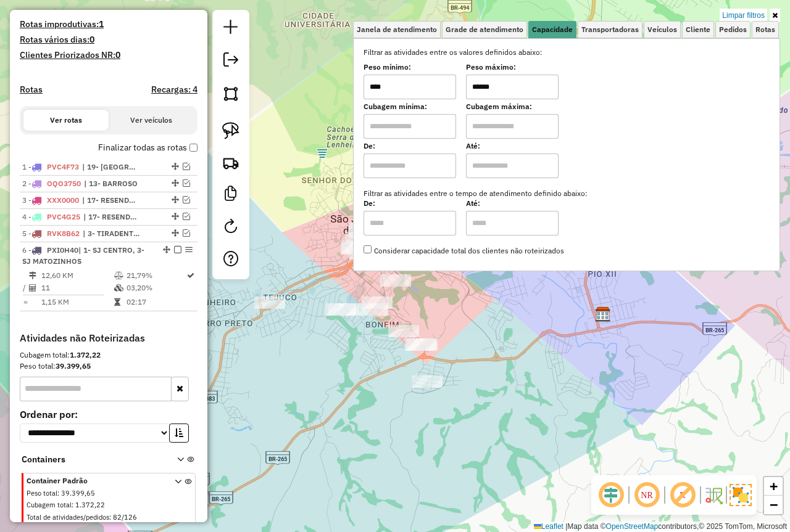
click at [532, 290] on div "Limpar filtros Janela de atendimento Grade de atendimento Capacidade Transporta…" at bounding box center [395, 266] width 790 height 532
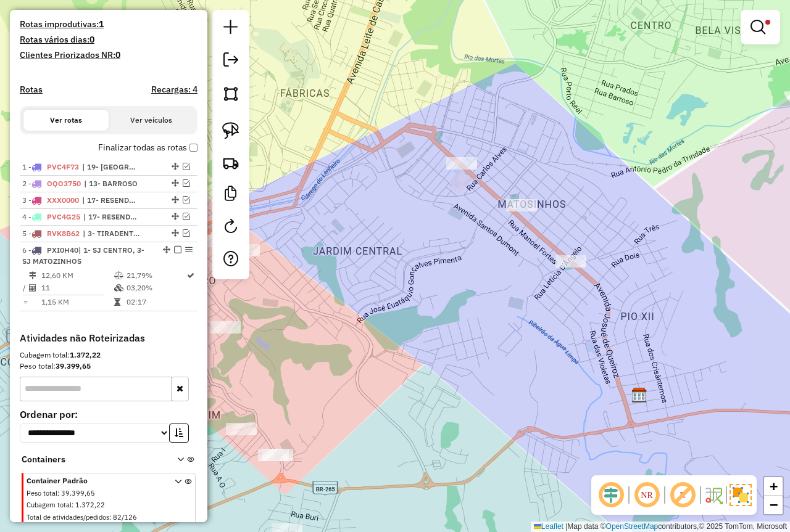
drag, startPoint x: 487, startPoint y: 236, endPoint x: 443, endPoint y: 231, distance: 44.7
click at [443, 231] on div "Limpar filtros Janela de atendimento Grade de atendimento Capacidade Transporta…" at bounding box center [395, 266] width 790 height 532
click at [234, 136] on img at bounding box center [230, 130] width 17 height 17
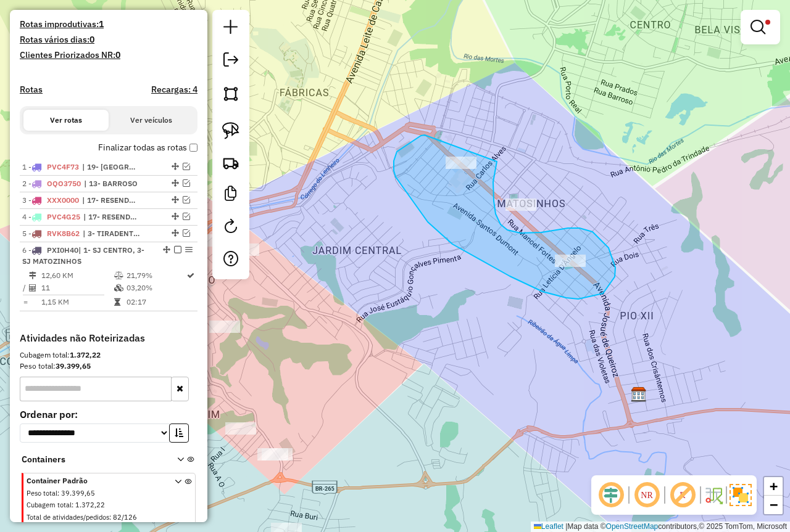
drag, startPoint x: 424, startPoint y: 135, endPoint x: 421, endPoint y: 154, distance: 18.8
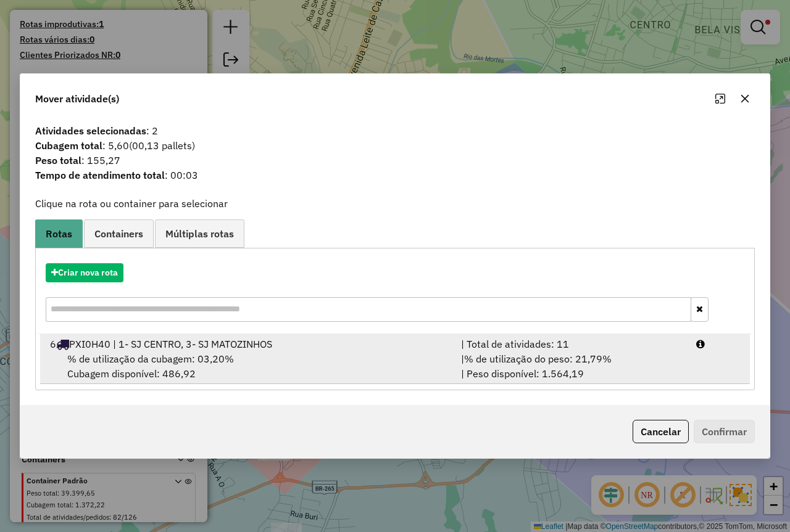
click at [561, 359] on span "% de utilização do peso: 21,79%" at bounding box center [537, 359] width 147 height 12
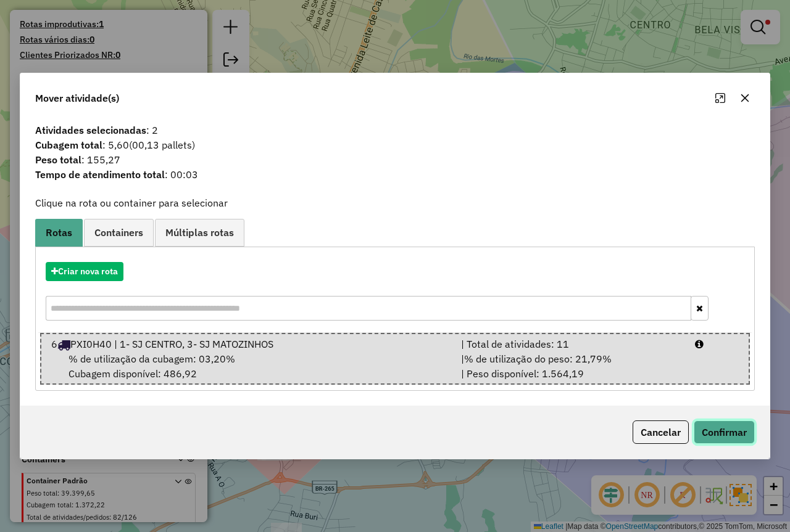
click at [719, 432] on button "Confirmar" at bounding box center [723, 432] width 61 height 23
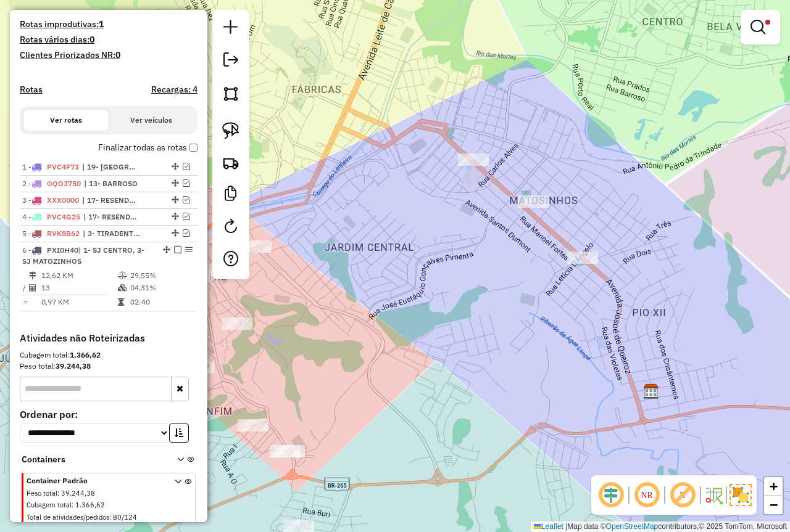
drag, startPoint x: 390, startPoint y: 331, endPoint x: 653, endPoint y: 260, distance: 271.7
click at [653, 260] on div "Limpar filtros Janela de atendimento Grade de atendimento Capacidade Transporta…" at bounding box center [395, 266] width 790 height 532
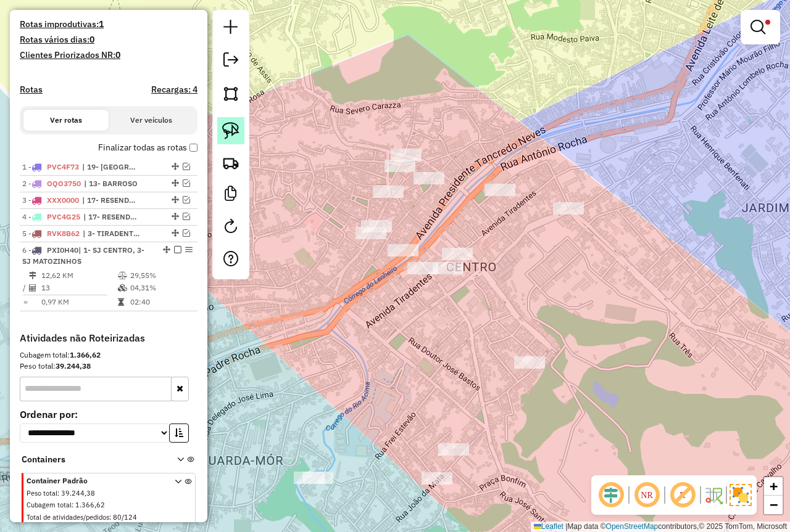
click at [222, 133] on img at bounding box center [230, 130] width 17 height 17
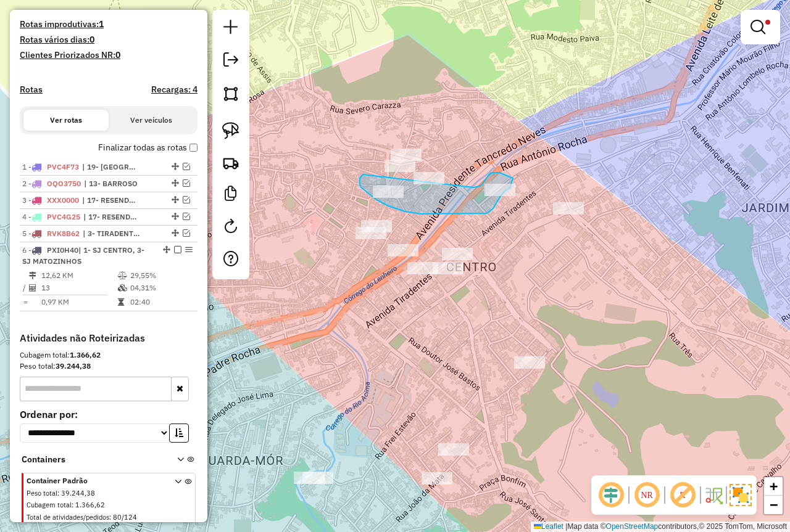
drag, startPoint x: 360, startPoint y: 178, endPoint x: 444, endPoint y: 200, distance: 87.4
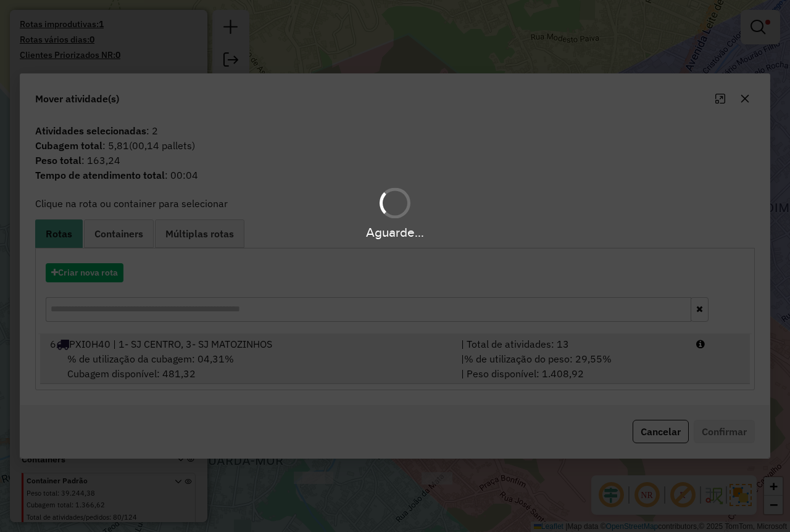
click at [637, 378] on div "Aguarde..." at bounding box center [395, 266] width 790 height 532
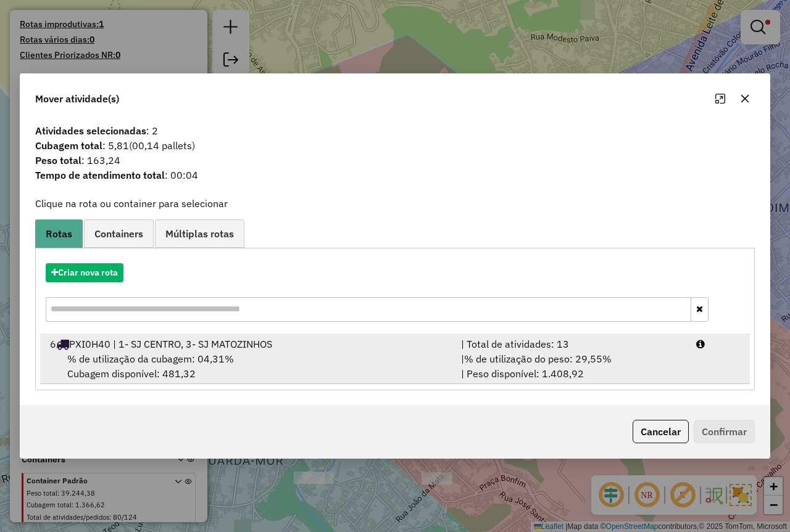
click at [666, 382] on li "6 PXI0H40 | 1- SJ CENTRO, 3- SJ MATOZINHOS | Total de atividades: 13 % de utili…" at bounding box center [394, 359] width 709 height 50
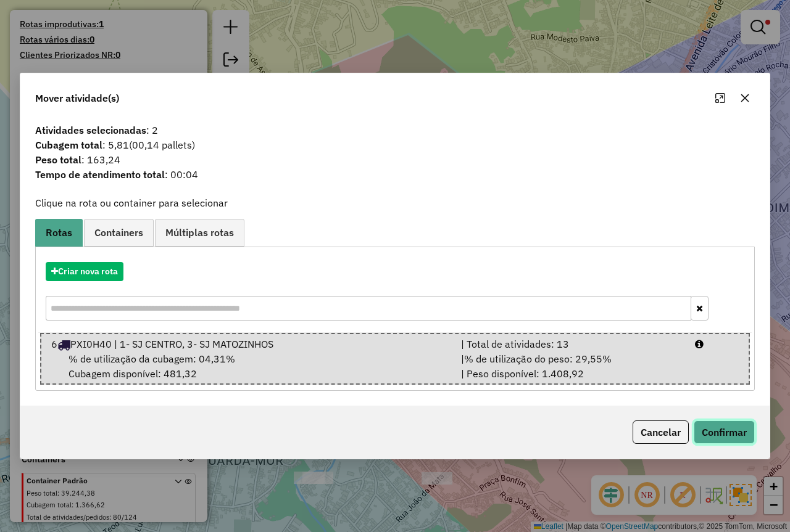
click at [709, 434] on button "Confirmar" at bounding box center [723, 432] width 61 height 23
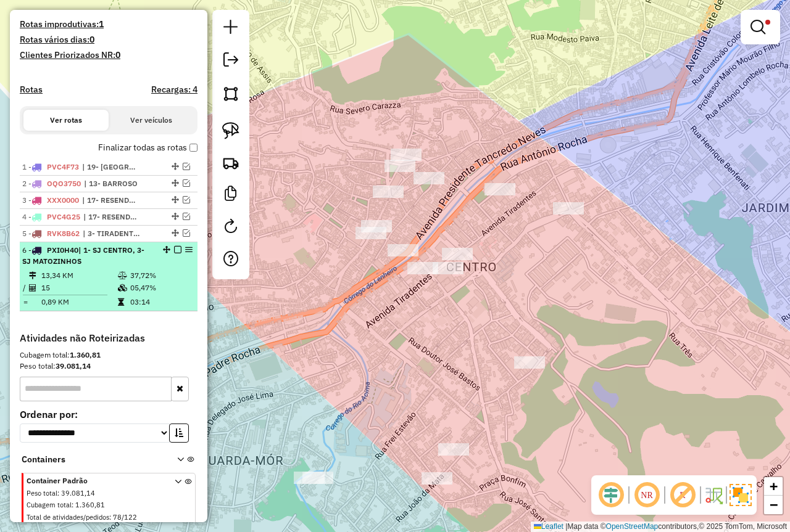
click at [146, 308] on td "03:14" at bounding box center [161, 302] width 62 height 12
select select "*********"
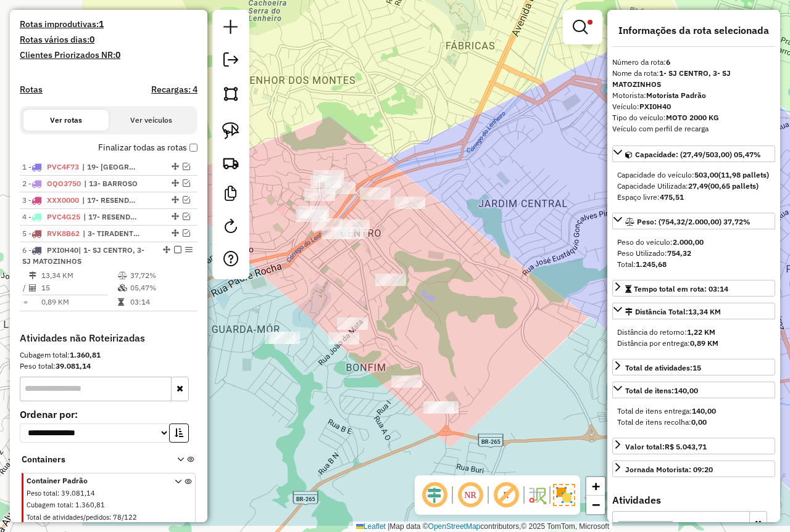
drag, startPoint x: 349, startPoint y: 324, endPoint x: 514, endPoint y: 263, distance: 177.0
click at [514, 263] on div "Limpar filtros Janela de atendimento Grade de atendimento Capacidade Transporta…" at bounding box center [395, 266] width 790 height 532
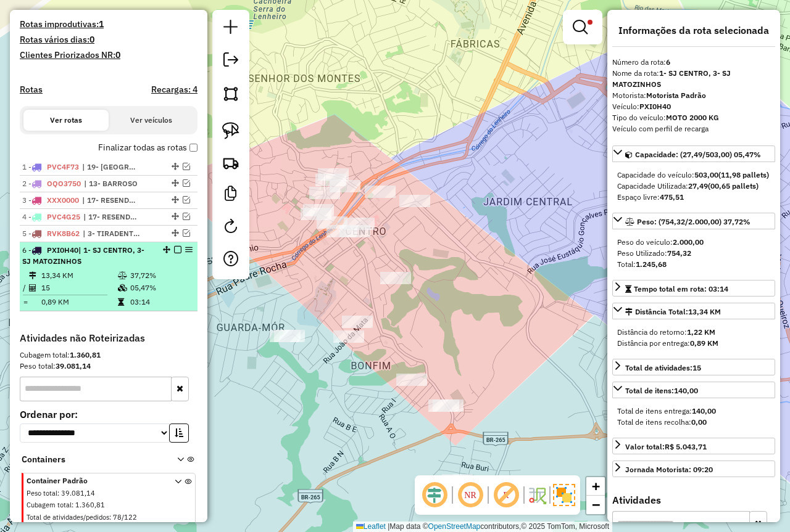
click at [174, 254] on em at bounding box center [177, 249] width 7 height 7
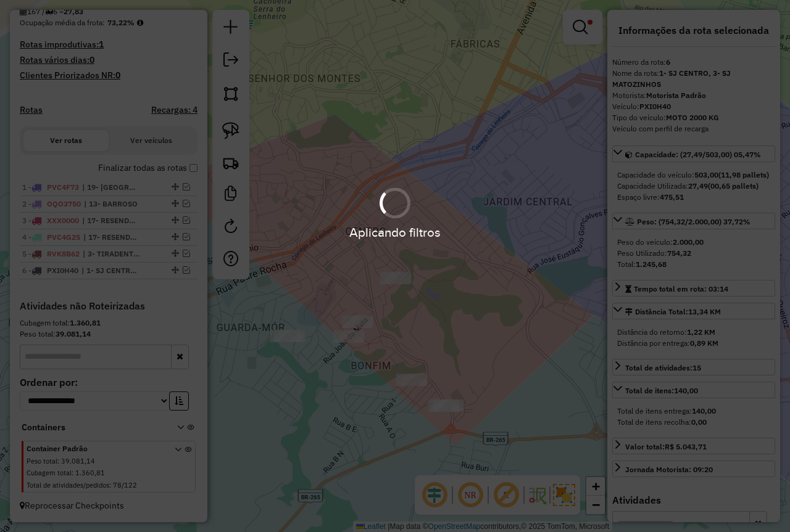
scroll to position [308, 0]
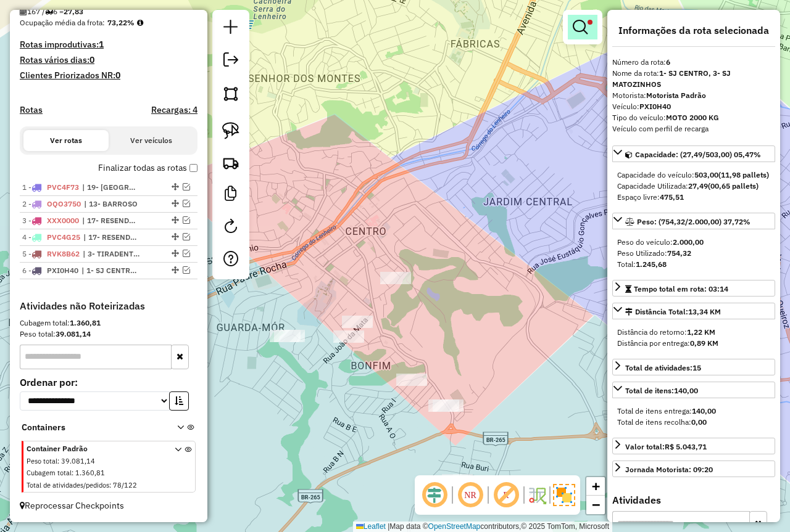
click at [589, 27] on link at bounding box center [582, 27] width 30 height 25
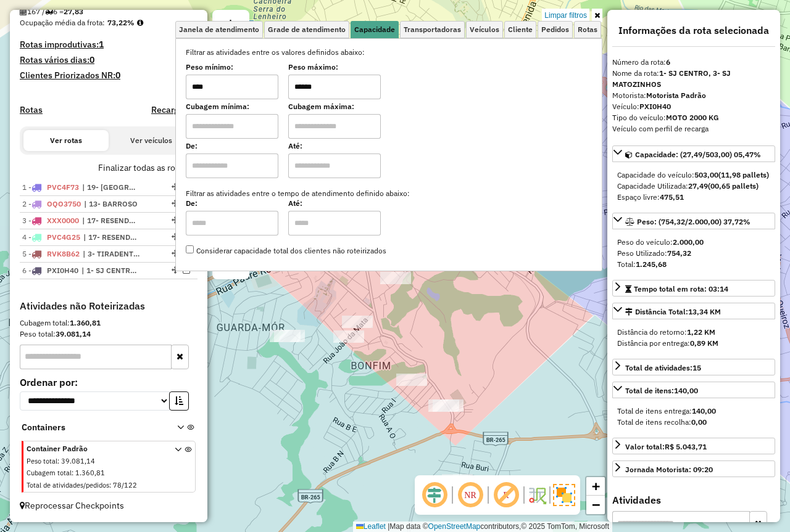
drag, startPoint x: 237, startPoint y: 101, endPoint x: 215, endPoint y: 107, distance: 23.2
click at [220, 105] on div "Filtrar as atividades entre os valores definidos abaixo: Peso mínimo: **** Peso…" at bounding box center [389, 152] width 406 height 210
type input "****"
click at [521, 315] on div "Janela de atendimento Grade de atendimento Capacidade Transportadoras Veículos …" at bounding box center [395, 266] width 790 height 532
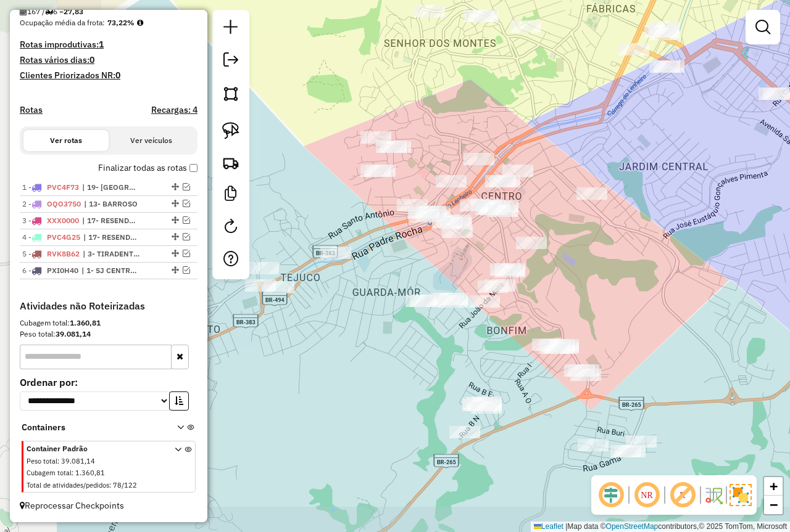
drag, startPoint x: 590, startPoint y: 253, endPoint x: 603, endPoint y: 247, distance: 14.3
click at [603, 247] on div "Janela de atendimento Grade de atendimento Capacidade Transportadoras Veículos …" at bounding box center [395, 266] width 790 height 532
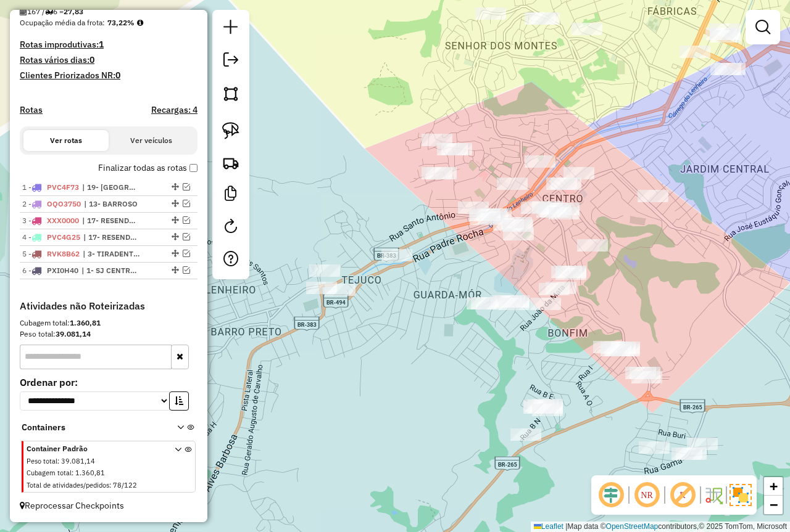
drag, startPoint x: 358, startPoint y: 265, endPoint x: 419, endPoint y: 268, distance: 61.1
click at [419, 268] on div "Janela de atendimento Grade de atendimento Capacidade Transportadoras Veículos …" at bounding box center [395, 266] width 790 height 532
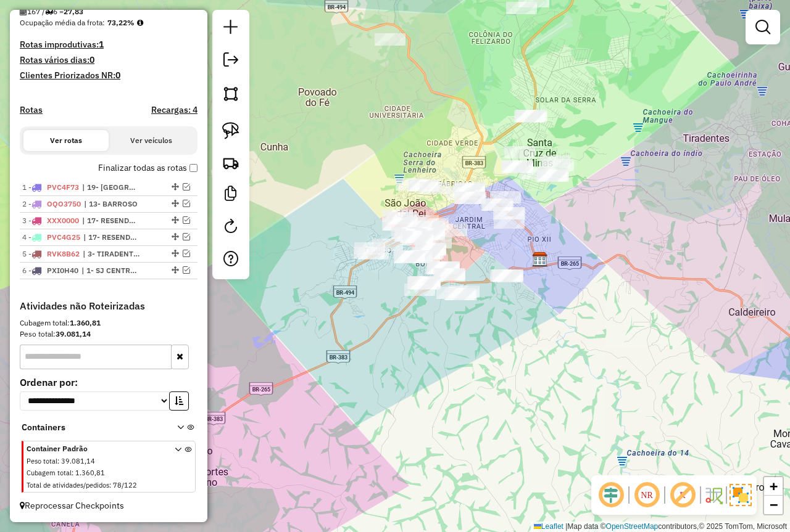
drag, startPoint x: 606, startPoint y: 248, endPoint x: 579, endPoint y: 235, distance: 29.5
click at [596, 237] on div "Janela de atendimento Grade de atendimento Capacidade Transportadoras Veículos …" at bounding box center [395, 266] width 790 height 532
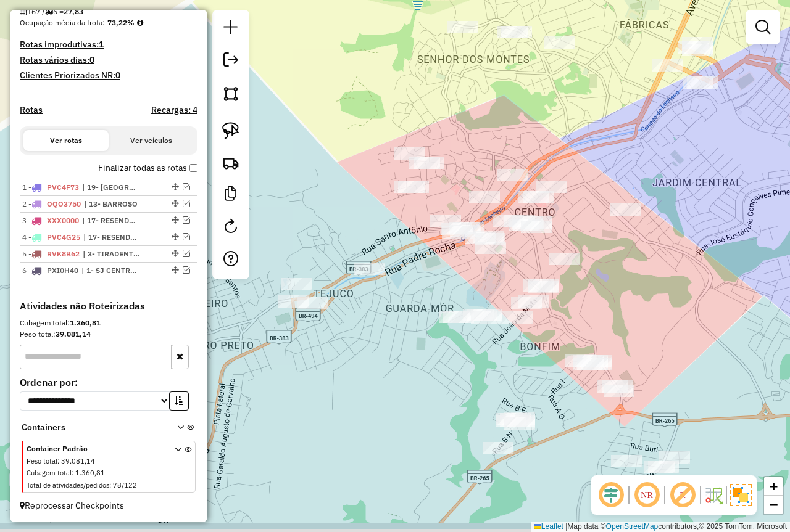
drag, startPoint x: 355, startPoint y: 260, endPoint x: 374, endPoint y: 202, distance: 61.6
click at [374, 202] on div "Janela de atendimento Grade de atendimento Capacidade Transportadoras Veículos …" at bounding box center [395, 266] width 790 height 532
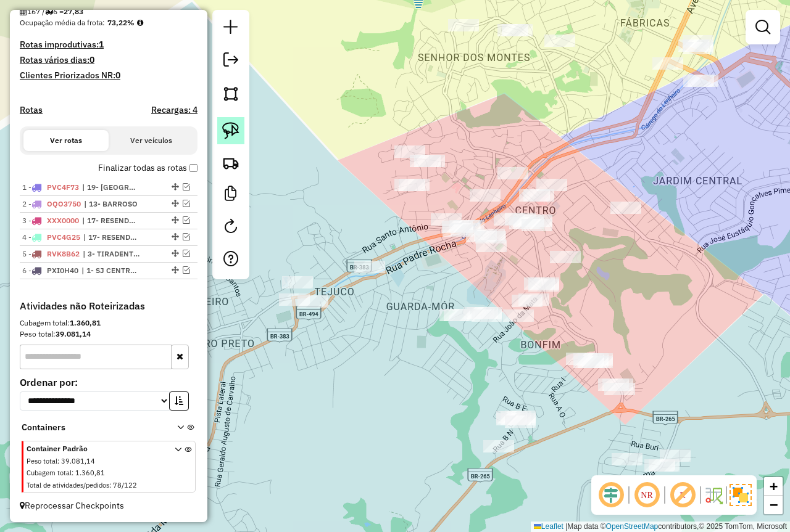
click at [232, 124] on img at bounding box center [230, 130] width 17 height 17
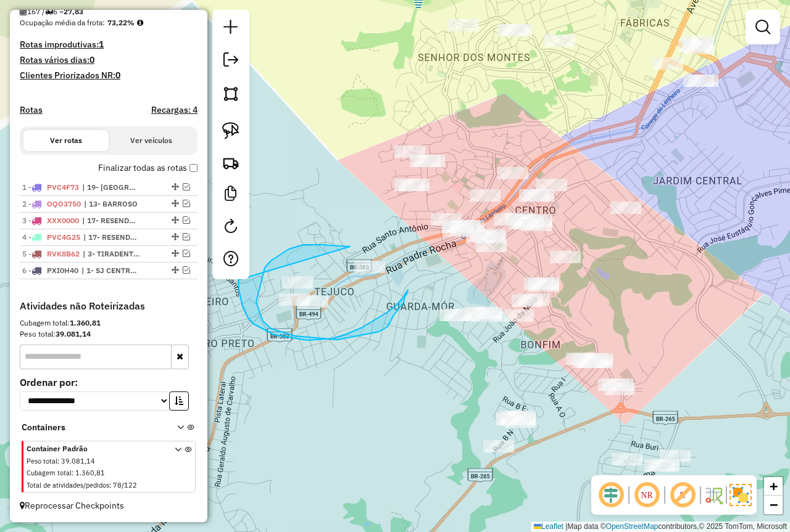
drag, startPoint x: 321, startPoint y: 245, endPoint x: 252, endPoint y: 265, distance: 72.4
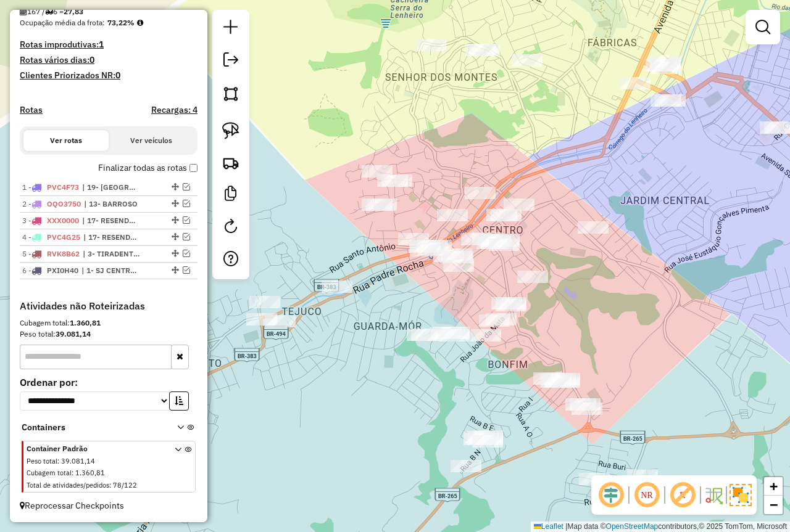
drag, startPoint x: 409, startPoint y: 127, endPoint x: 289, endPoint y: 131, distance: 120.3
click at [377, 147] on div "Janela de atendimento Grade de atendimento Capacidade Transportadoras Veículos …" at bounding box center [395, 266] width 790 height 532
click at [227, 127] on img at bounding box center [230, 130] width 17 height 17
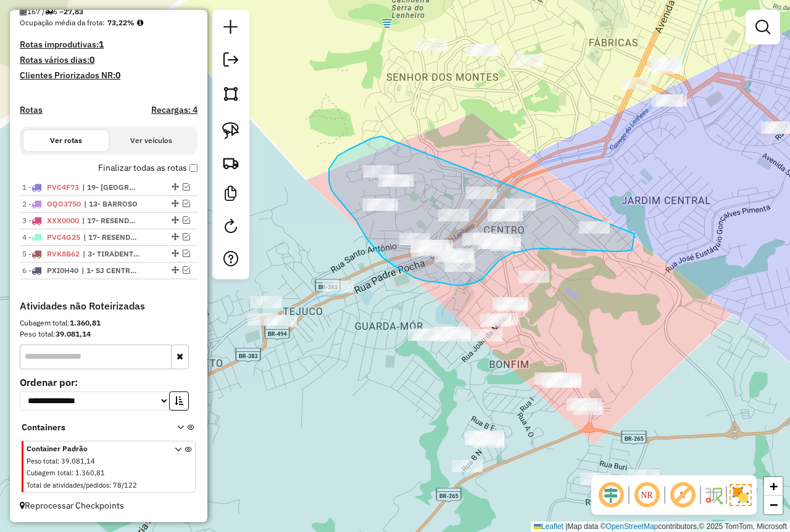
drag, startPoint x: 371, startPoint y: 139, endPoint x: 558, endPoint y: 174, distance: 190.2
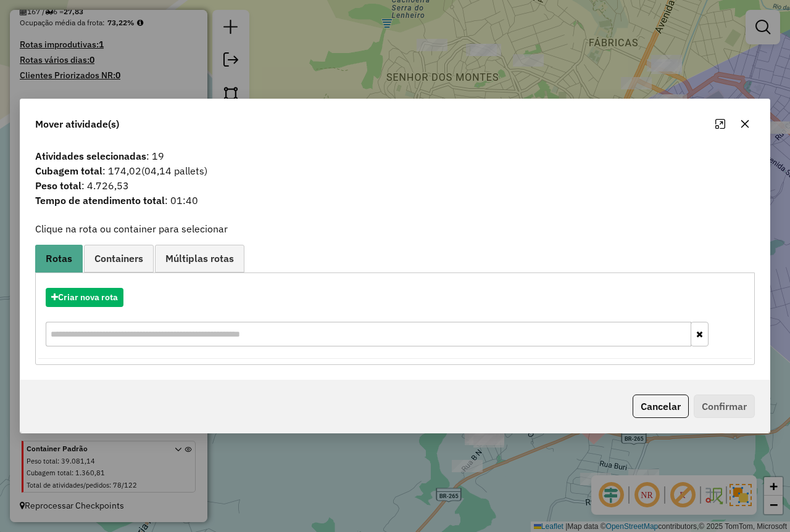
drag, startPoint x: 643, startPoint y: 397, endPoint x: 496, endPoint y: 387, distance: 147.1
click at [643, 398] on button "Cancelar" at bounding box center [660, 406] width 56 height 23
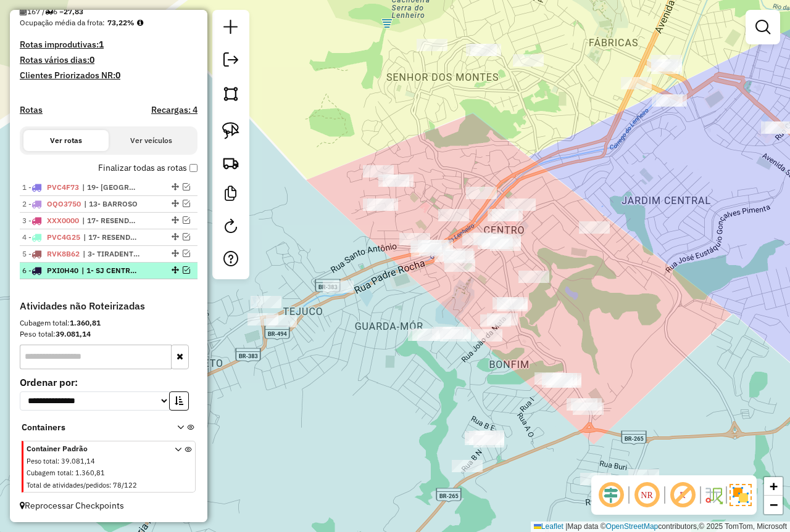
click at [184, 270] on em at bounding box center [186, 269] width 7 height 7
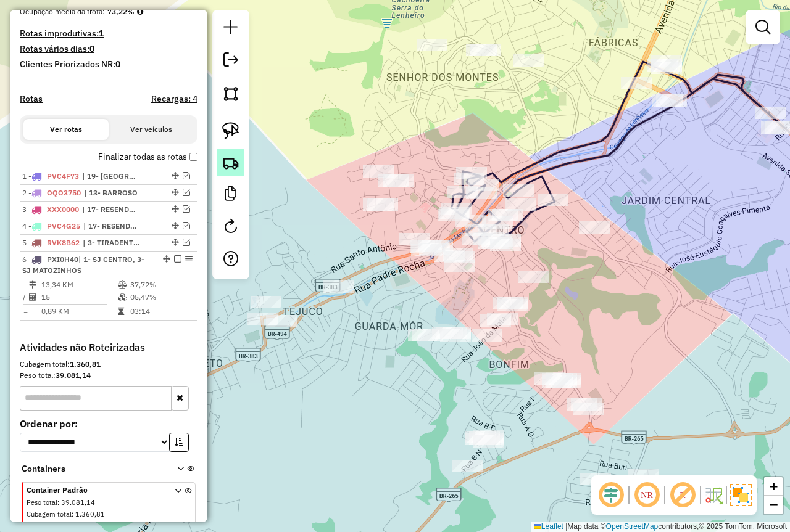
scroll to position [317, 0]
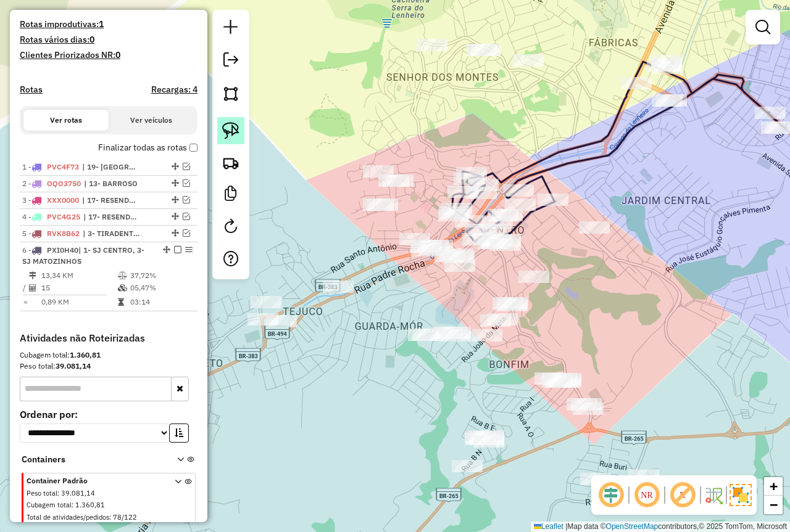
click at [232, 130] on img at bounding box center [230, 130] width 17 height 17
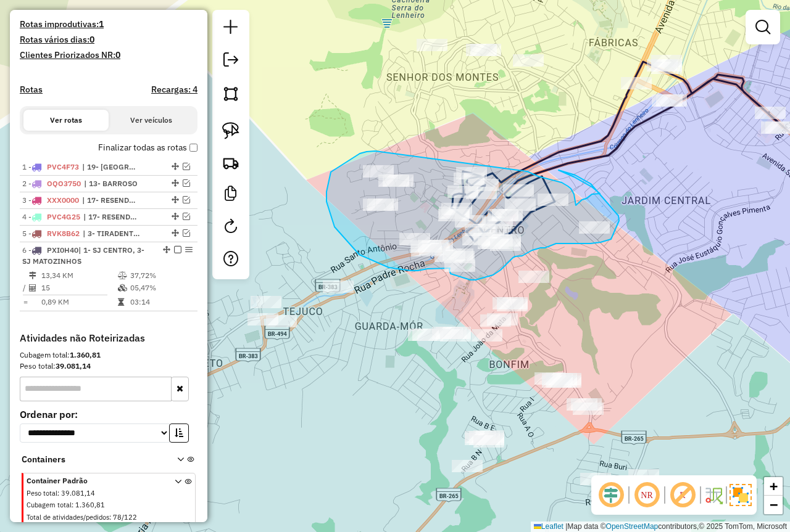
drag, startPoint x: 375, startPoint y: 151, endPoint x: 527, endPoint y: 171, distance: 153.1
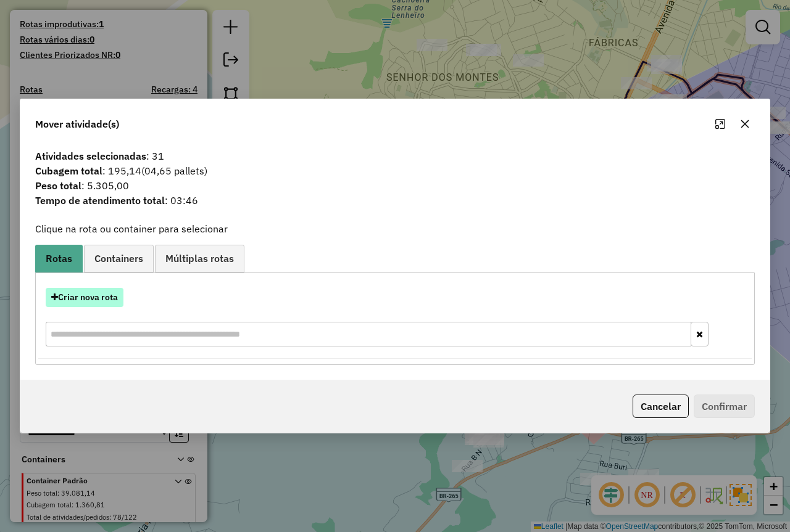
click at [106, 292] on button "Criar nova rota" at bounding box center [85, 297] width 78 height 19
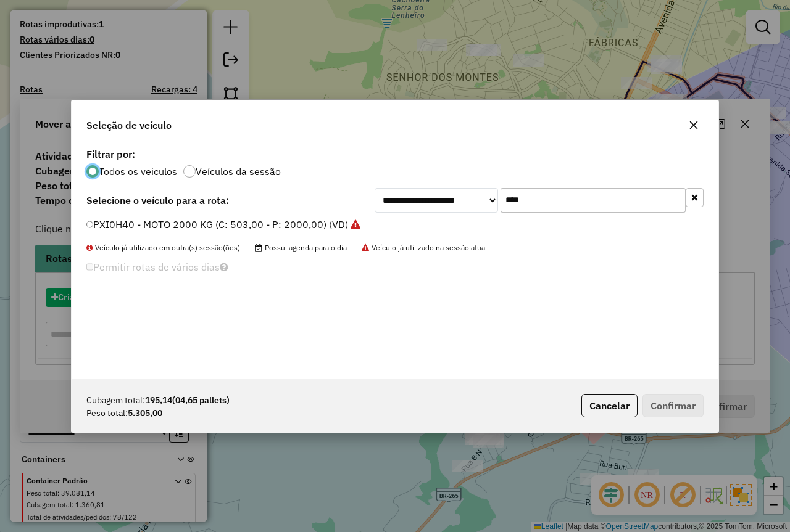
scroll to position [7, 4]
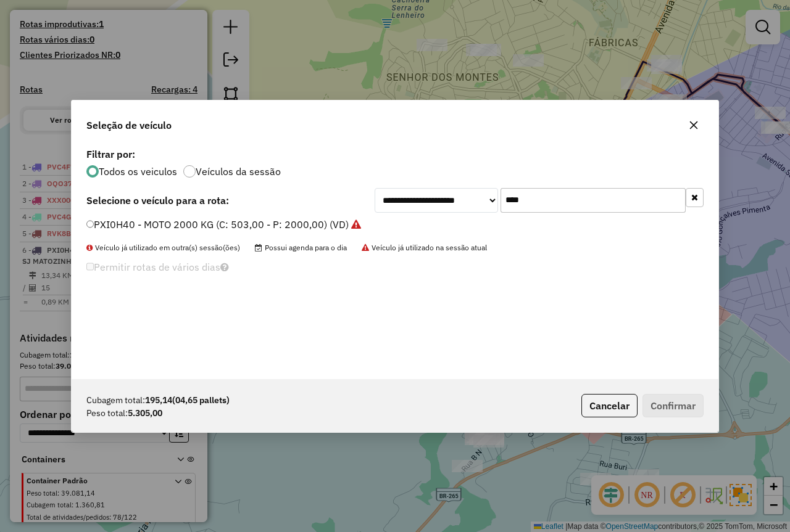
drag, startPoint x: 547, startPoint y: 205, endPoint x: 395, endPoint y: 216, distance: 152.7
click at [403, 213] on div "**********" at bounding box center [395, 262] width 646 height 234
type input "****"
click at [291, 218] on label "PVH2E14 - 3/4 CASA 252 - 3090 (C: 252,00 - P: 3090,00)" at bounding box center [221, 224] width 270 height 15
click at [666, 401] on button "Confirmar" at bounding box center [672, 405] width 61 height 23
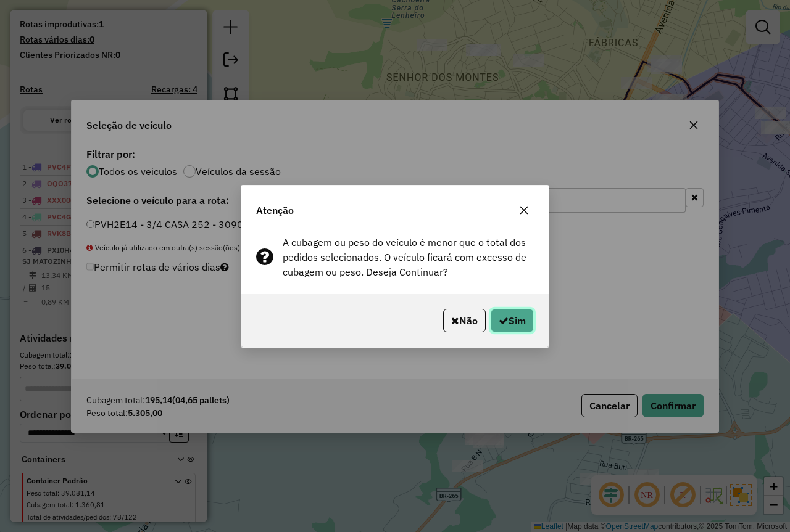
click at [508, 316] on button "Sim" at bounding box center [511, 320] width 43 height 23
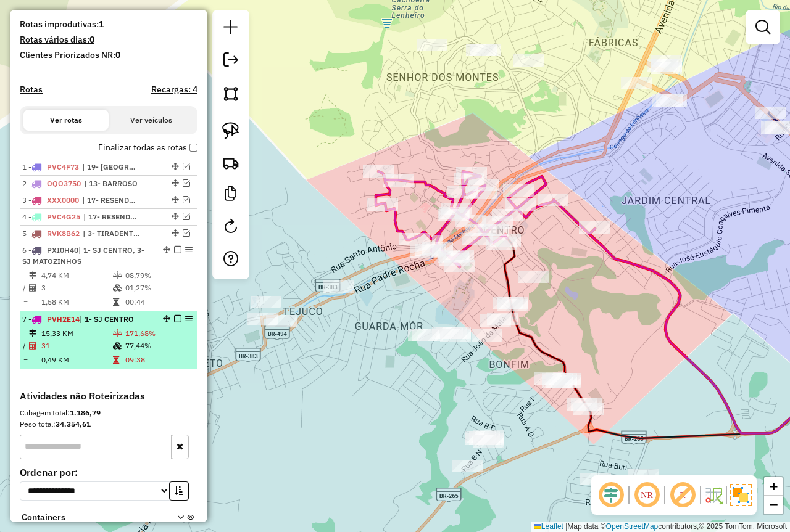
select select "*********"
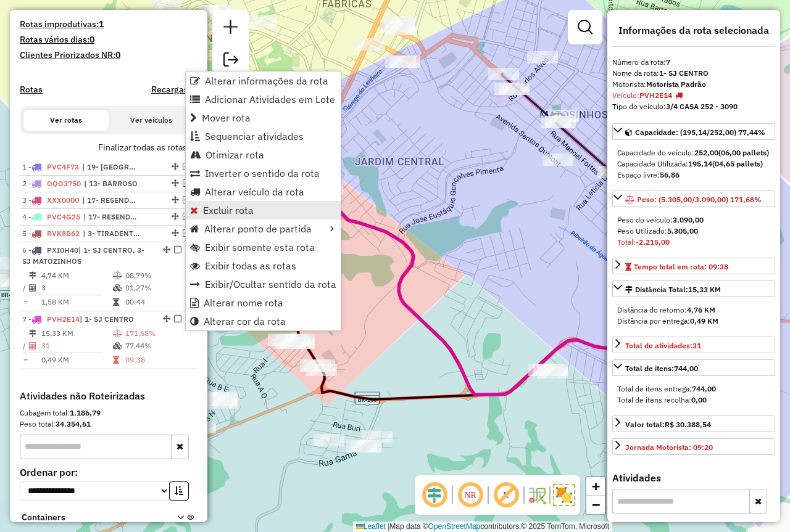
click at [255, 212] on link "Excluir rota" at bounding box center [263, 210] width 155 height 19
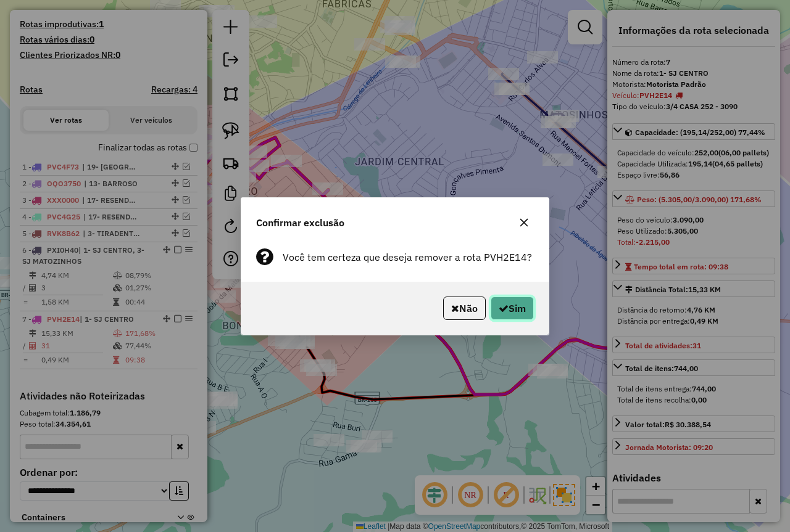
click at [499, 312] on icon "button" at bounding box center [503, 308] width 10 height 10
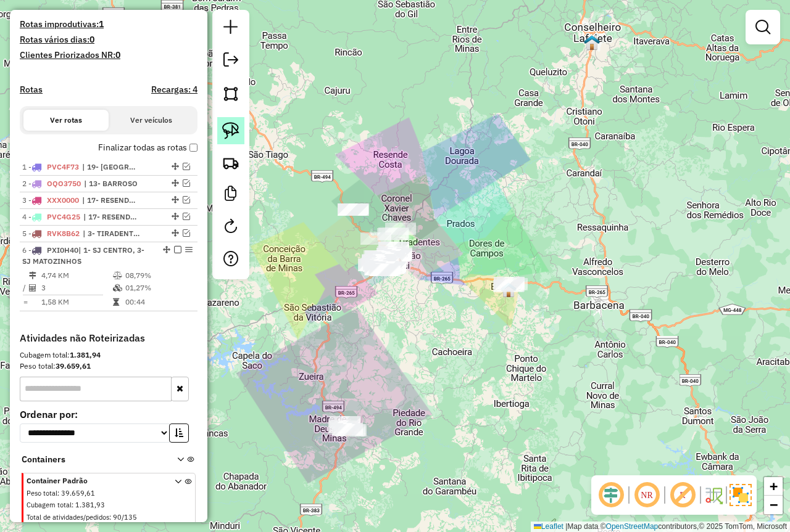
click at [223, 141] on link at bounding box center [230, 130] width 27 height 27
drag, startPoint x: 360, startPoint y: 390, endPoint x: 353, endPoint y: 463, distance: 73.7
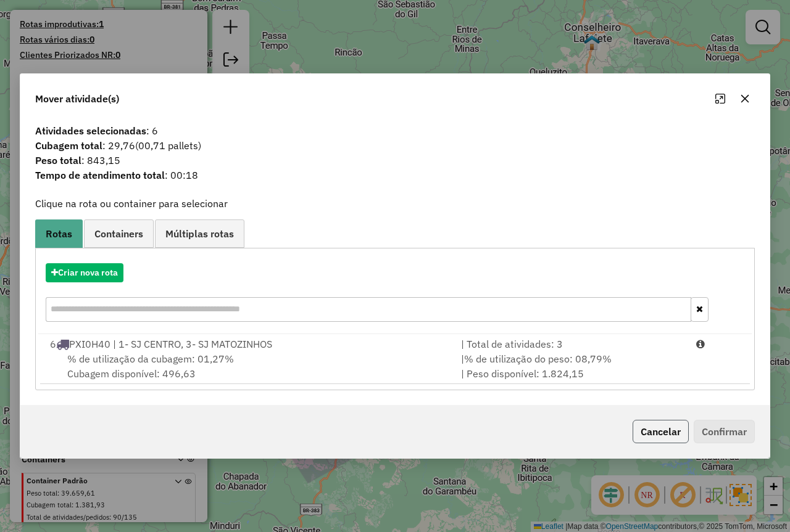
click at [667, 429] on button "Cancelar" at bounding box center [660, 431] width 56 height 23
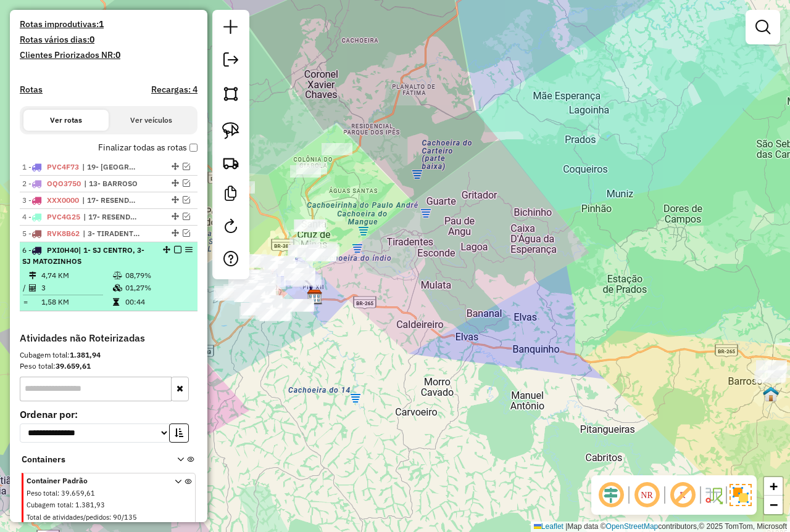
select select "*********"
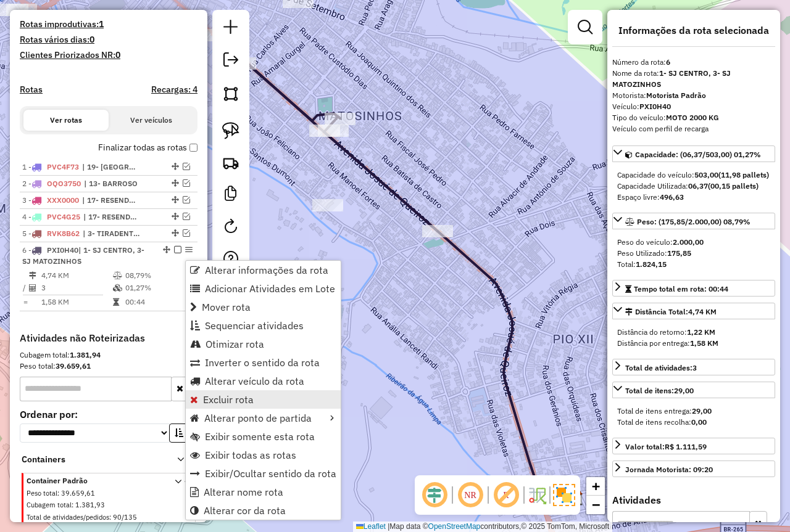
click at [252, 402] on span "Excluir rota" at bounding box center [228, 400] width 51 height 10
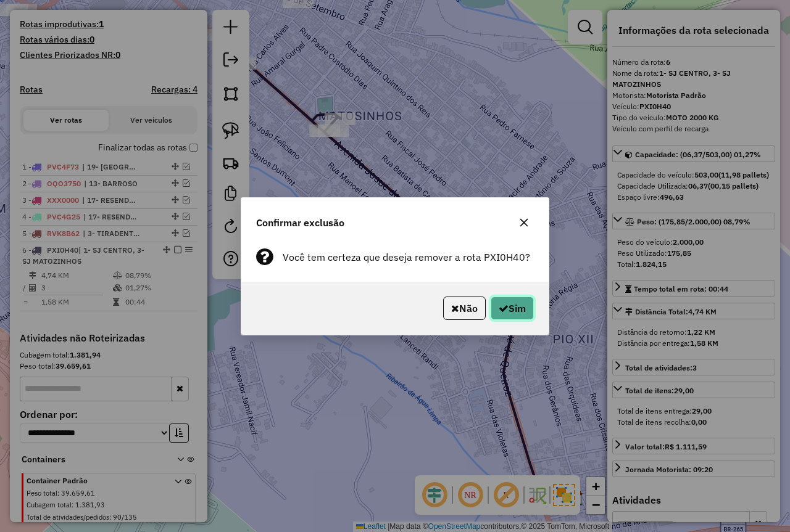
drag, startPoint x: 503, startPoint y: 305, endPoint x: 458, endPoint y: 310, distance: 45.2
click at [502, 305] on icon "button" at bounding box center [503, 308] width 10 height 10
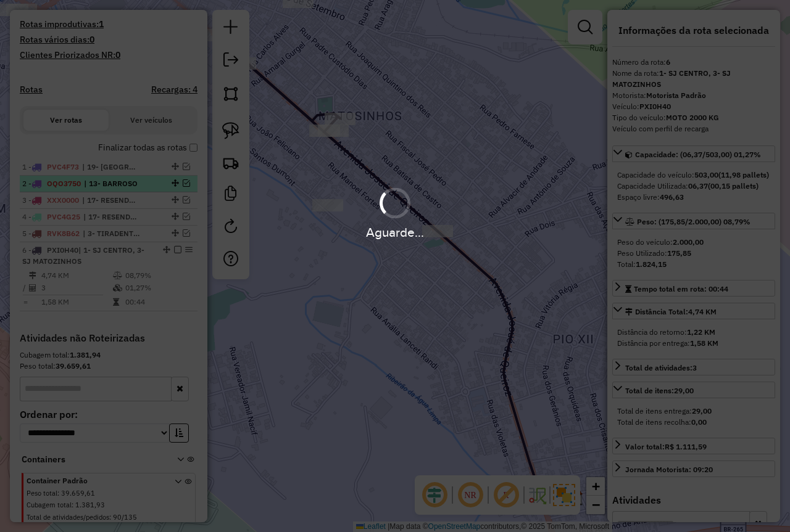
scroll to position [276, 0]
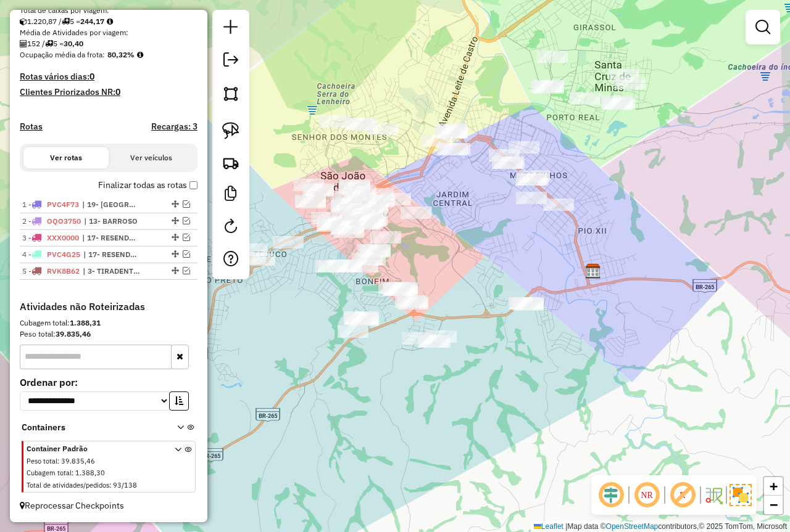
drag, startPoint x: 287, startPoint y: 301, endPoint x: 369, endPoint y: 275, distance: 86.6
click at [371, 276] on div "Janela de atendimento Grade de atendimento Capacidade Transportadoras Veículos …" at bounding box center [395, 266] width 790 height 532
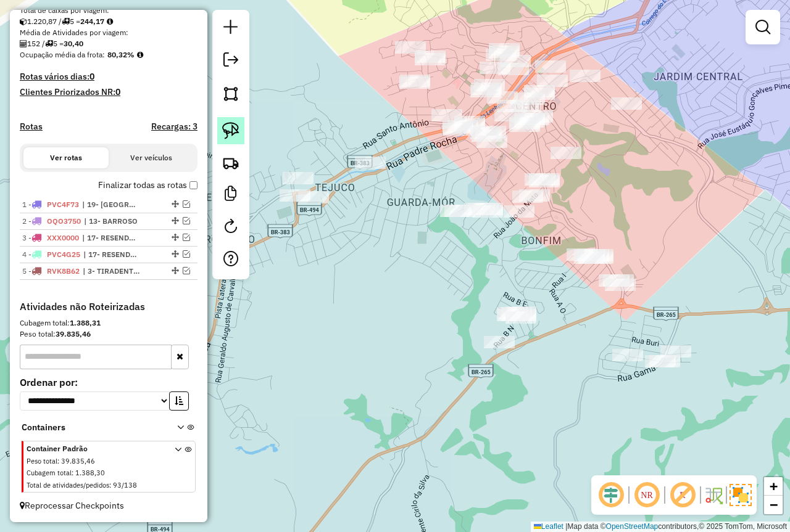
click at [237, 126] on img at bounding box center [230, 130] width 17 height 17
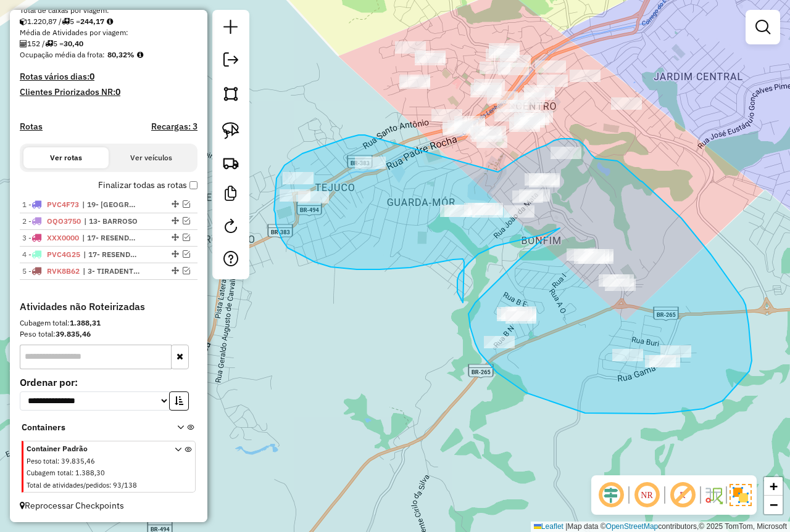
drag, startPoint x: 284, startPoint y: 165, endPoint x: 459, endPoint y: 183, distance: 175.5
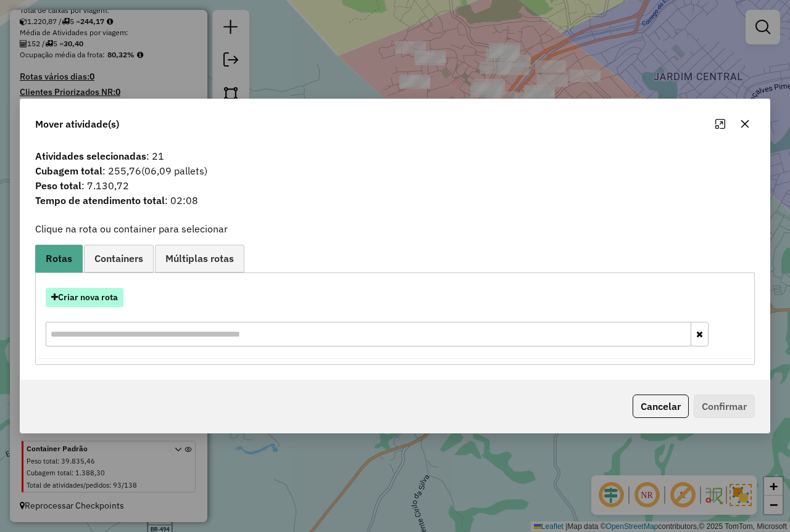
click at [108, 302] on button "Criar nova rota" at bounding box center [85, 297] width 78 height 19
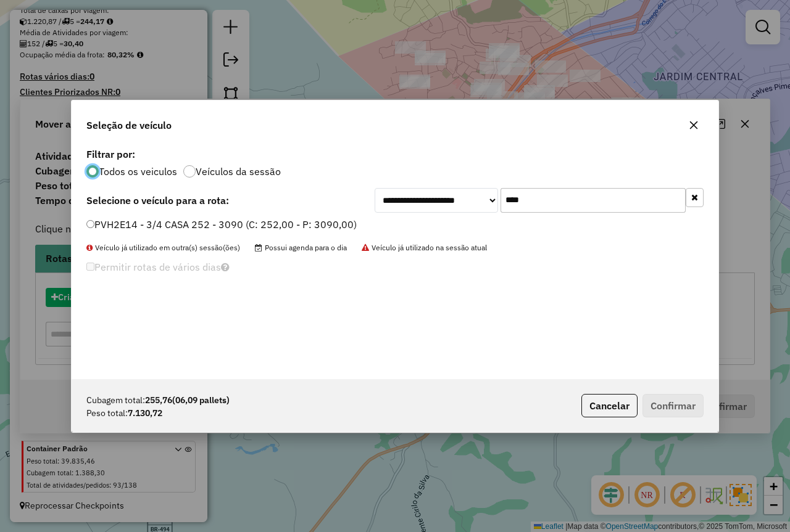
scroll to position [7, 4]
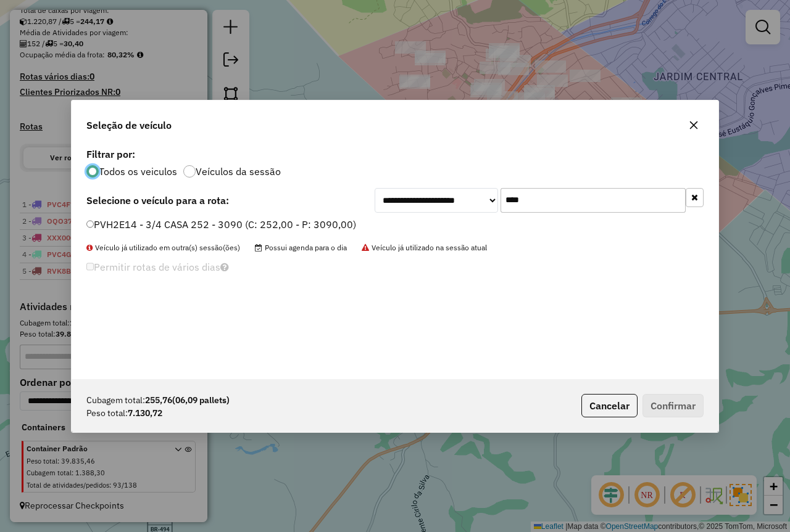
drag, startPoint x: 508, startPoint y: 202, endPoint x: 357, endPoint y: 214, distance: 151.0
click at [357, 214] on div "**********" at bounding box center [395, 262] width 646 height 234
type input "****"
click at [287, 222] on label "PVC4F26 - TOCO 420 - 7.900 (C: 420,00 - P: 7900,00)" at bounding box center [213, 224] width 255 height 15
click at [669, 402] on button "Confirmar" at bounding box center [672, 405] width 61 height 23
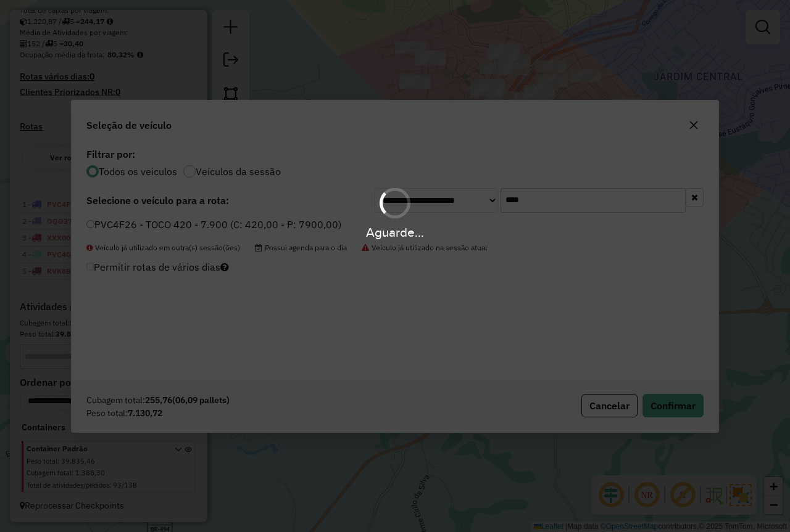
scroll to position [317, 0]
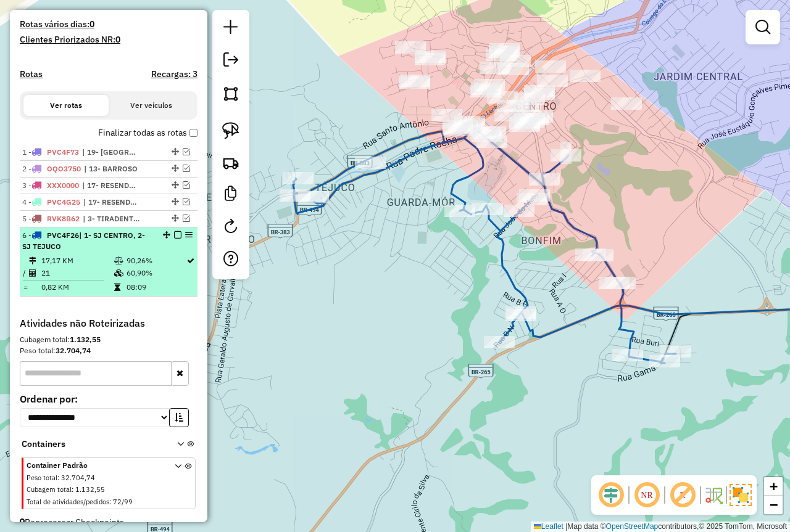
click at [160, 279] on td "60,90%" at bounding box center [156, 273] width 60 height 12
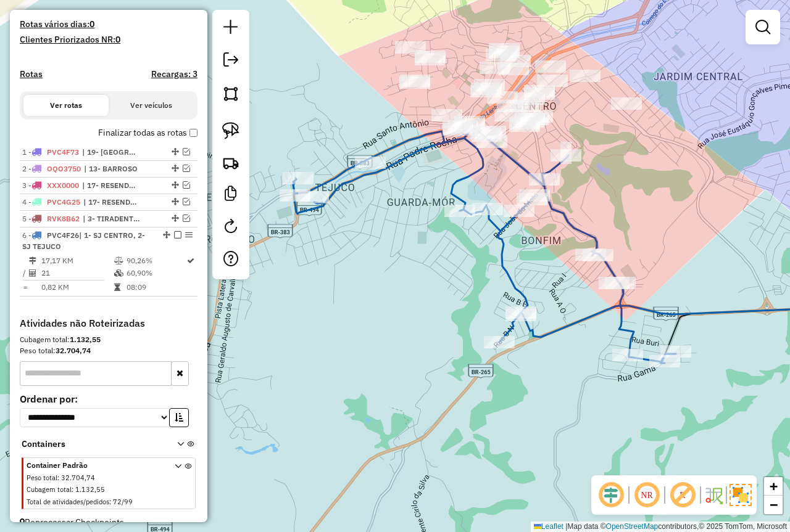
select select "*********"
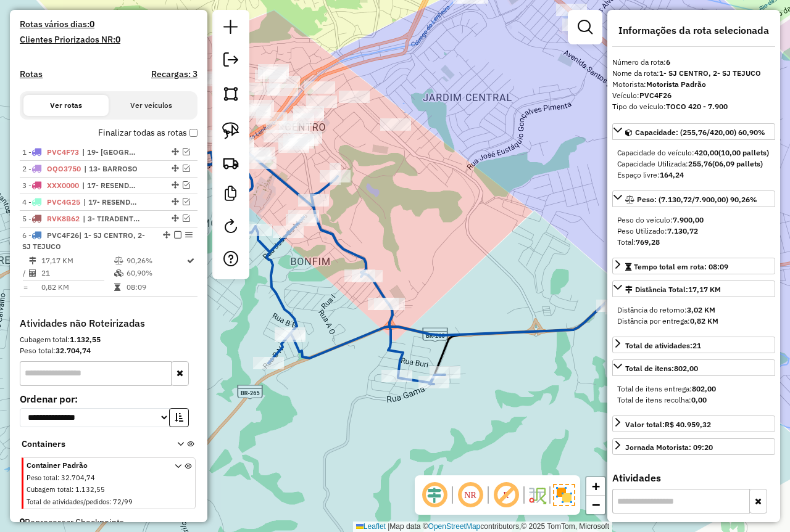
drag, startPoint x: 419, startPoint y: 258, endPoint x: 575, endPoint y: 287, distance: 158.8
click at [516, 256] on div "Janela de atendimento Grade de atendimento Capacidade Transportadoras Veículos …" at bounding box center [395, 266] width 790 height 532
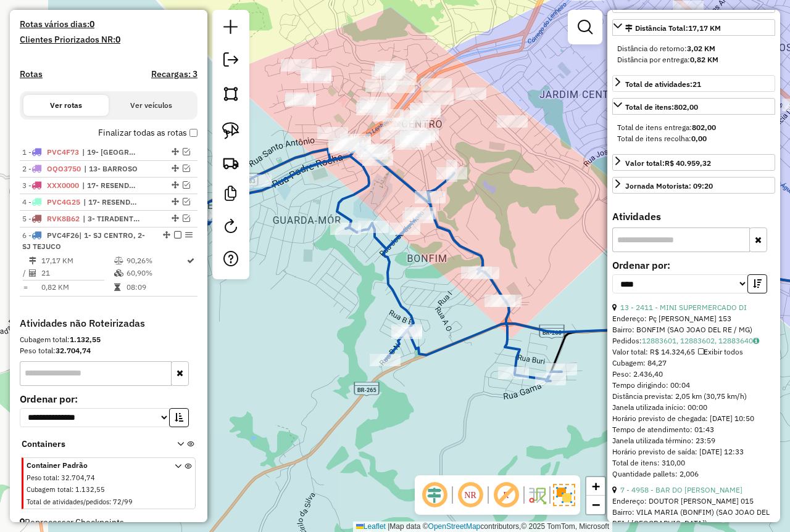
scroll to position [370, 0]
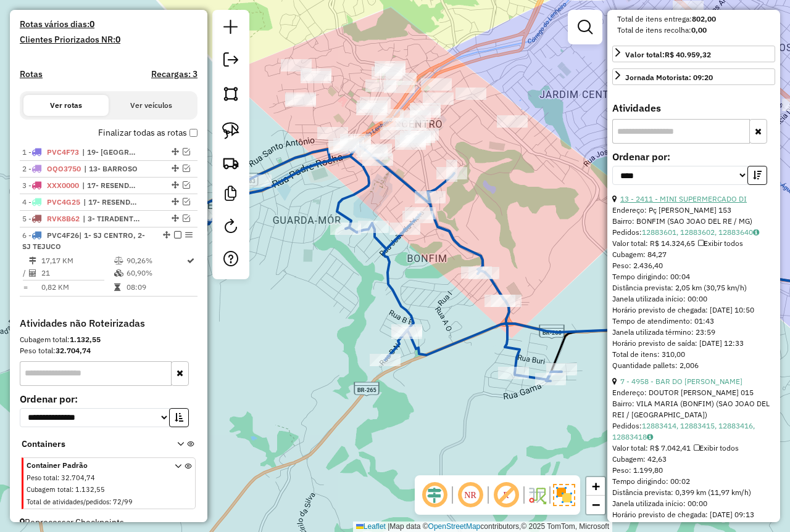
click at [688, 204] on link "13 - 2411 - MINI SUPERMERCADO DI" at bounding box center [683, 198] width 126 height 9
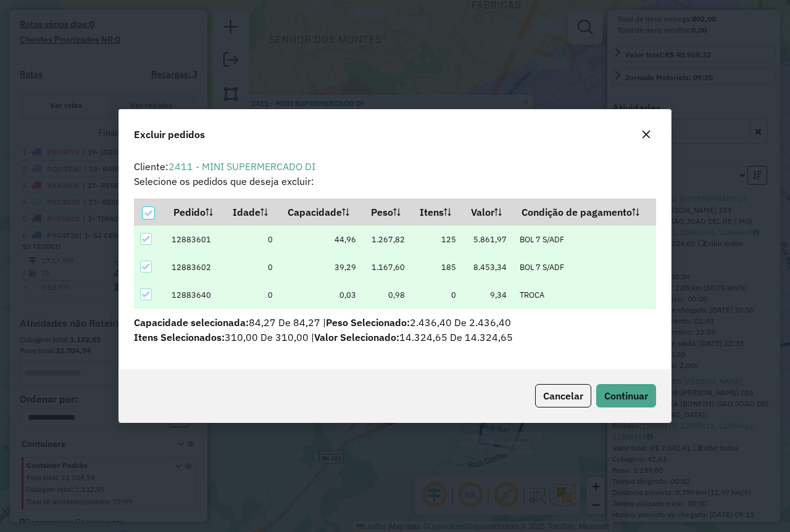
scroll to position [0, 0]
click at [627, 395] on span "Continuar" at bounding box center [626, 396] width 44 height 12
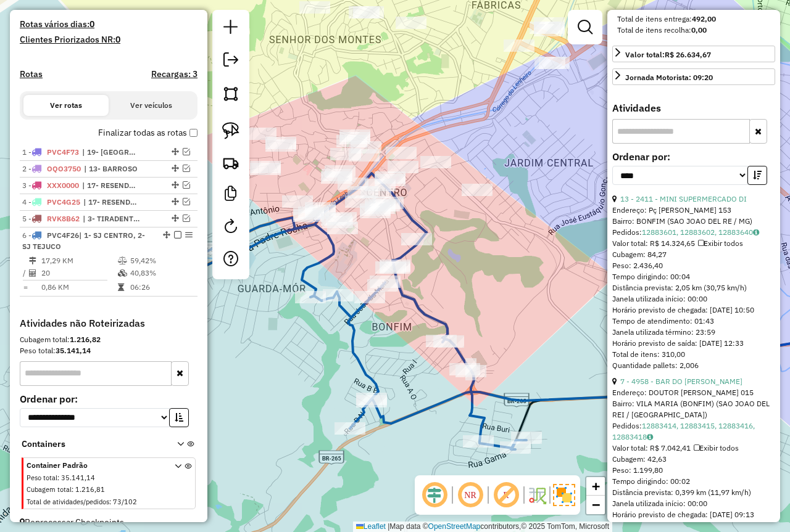
scroll to position [345, 0]
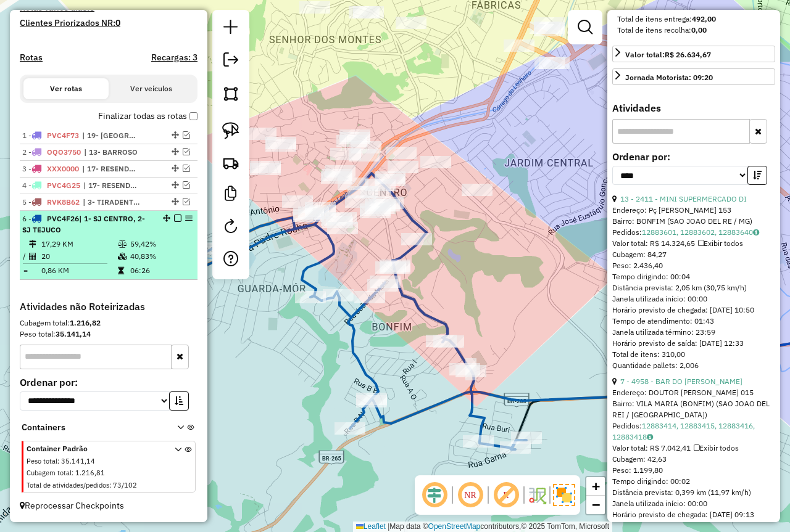
click at [138, 266] on td "06:26" at bounding box center [161, 271] width 62 height 12
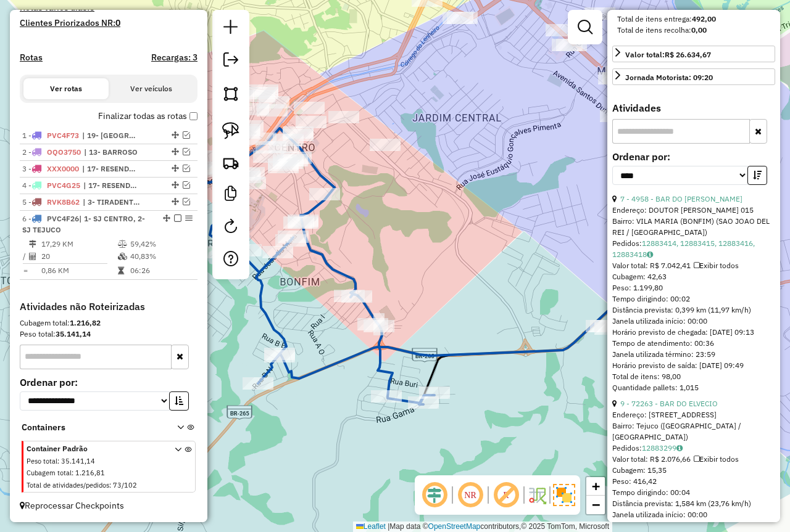
scroll to position [0, 0]
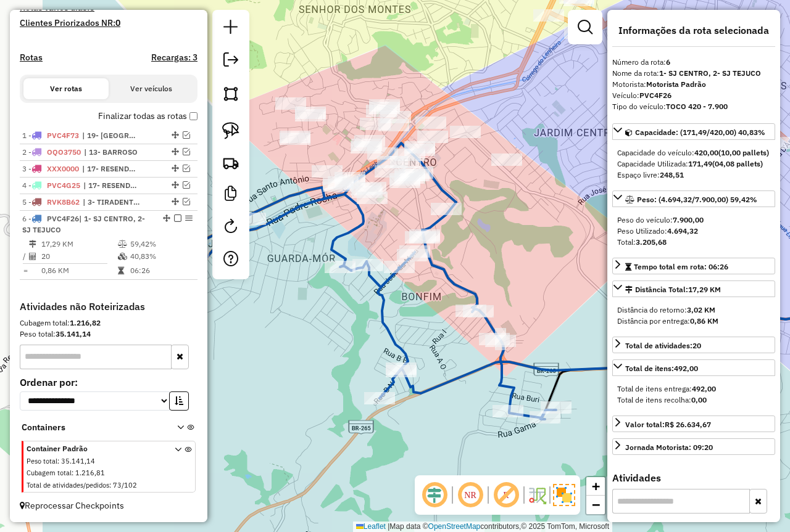
click at [538, 282] on div "Janela de atendimento Grade de atendimento Capacidade Transportadoras Veículos …" at bounding box center [395, 266] width 790 height 532
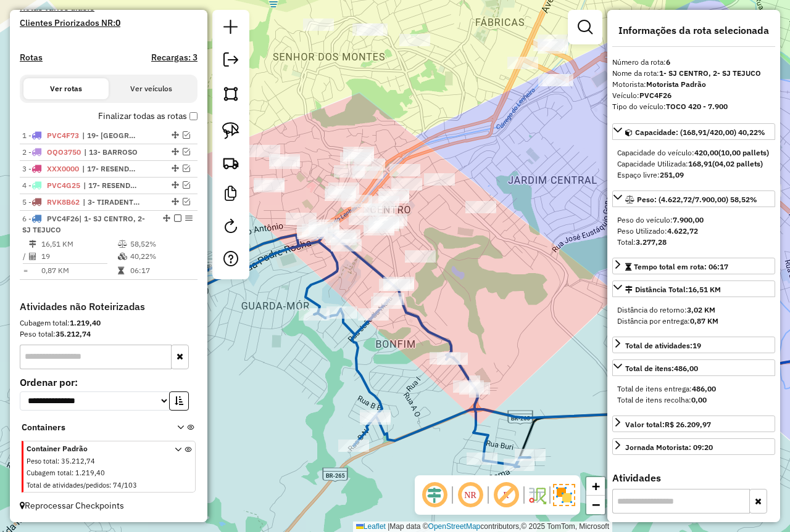
drag, startPoint x: 279, startPoint y: 280, endPoint x: 271, endPoint y: 215, distance: 65.9
click at [307, 270] on div "Janela de atendimento Grade de atendimento Capacidade Transportadoras Veículos …" at bounding box center [395, 266] width 790 height 532
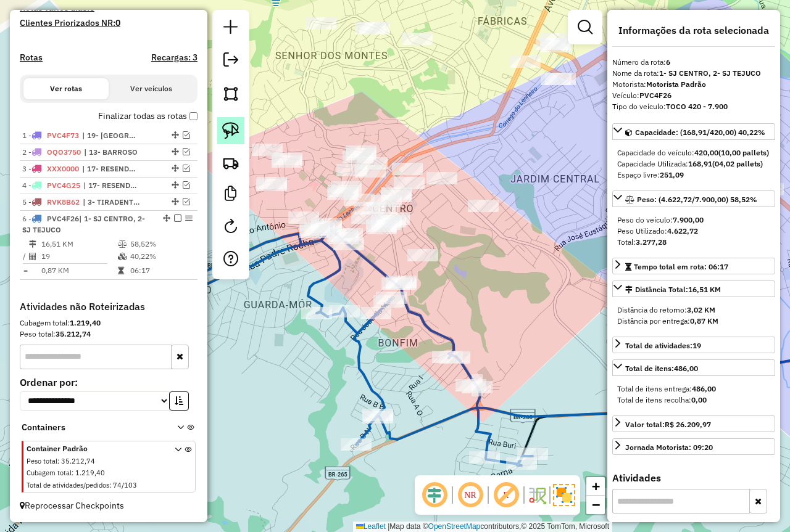
click at [219, 122] on link at bounding box center [230, 130] width 27 height 27
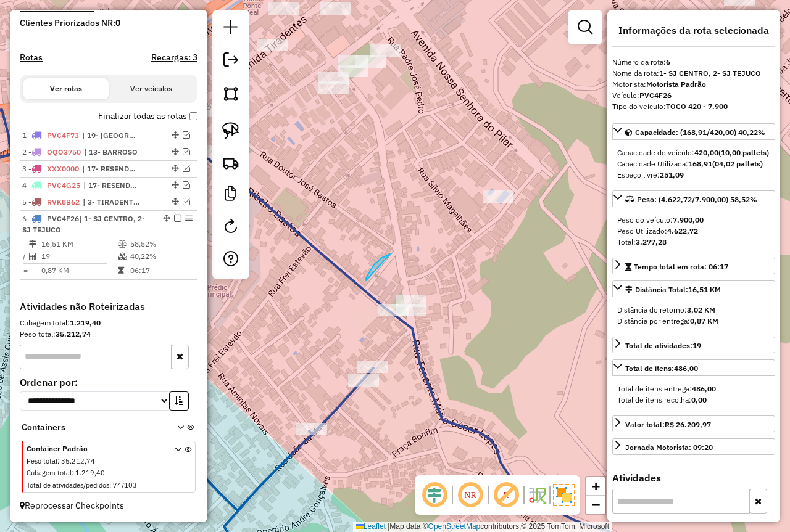
drag, startPoint x: 390, startPoint y: 254, endPoint x: 366, endPoint y: 281, distance: 35.8
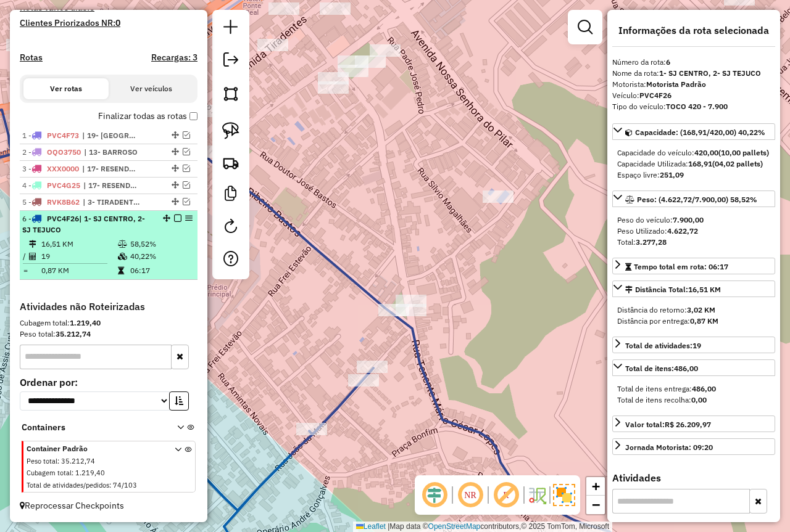
click at [174, 219] on em at bounding box center [177, 218] width 7 height 7
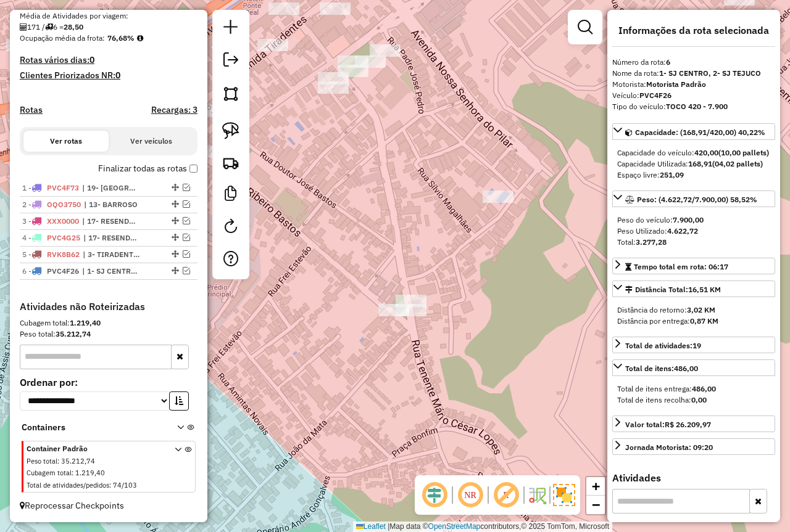
scroll to position [185, 0]
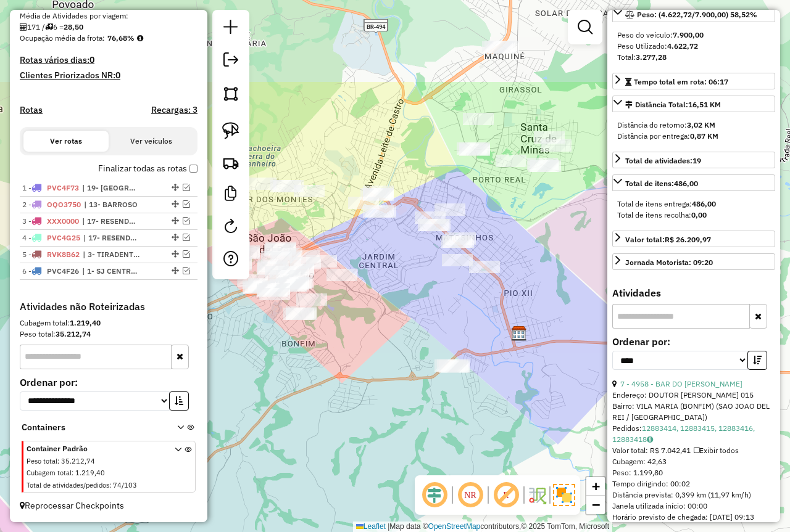
drag, startPoint x: 507, startPoint y: 181, endPoint x: 375, endPoint y: 316, distance: 188.9
click at [375, 316] on div "Janela de atendimento Grade de atendimento Capacidade Transportadoras Veículos …" at bounding box center [395, 266] width 790 height 532
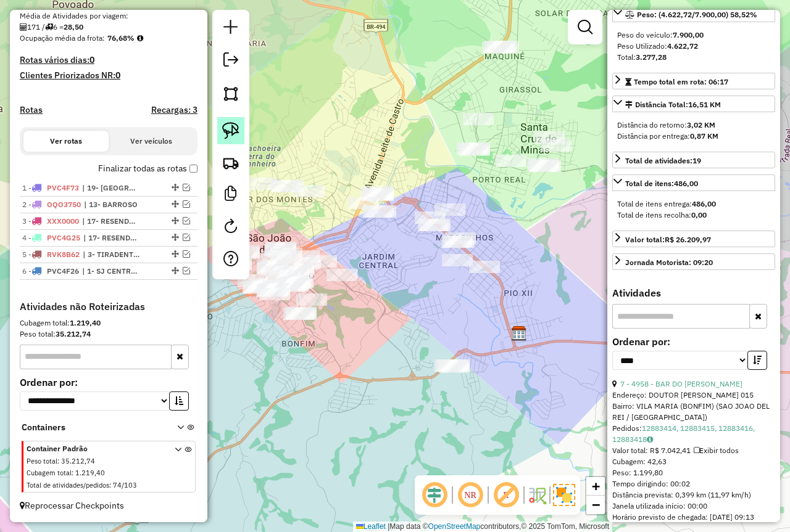
click at [228, 121] on link at bounding box center [230, 130] width 27 height 27
drag, startPoint x: 331, startPoint y: 157, endPoint x: 390, endPoint y: 170, distance: 60.0
click at [390, 170] on div "Janela de atendimento Grade de atendimento Capacidade Transportadoras Veículos …" at bounding box center [395, 266] width 790 height 532
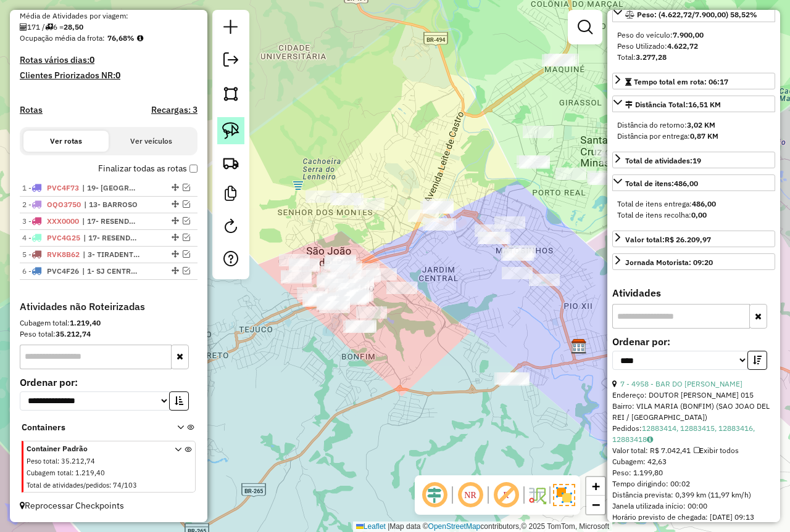
click at [226, 123] on img at bounding box center [230, 130] width 17 height 17
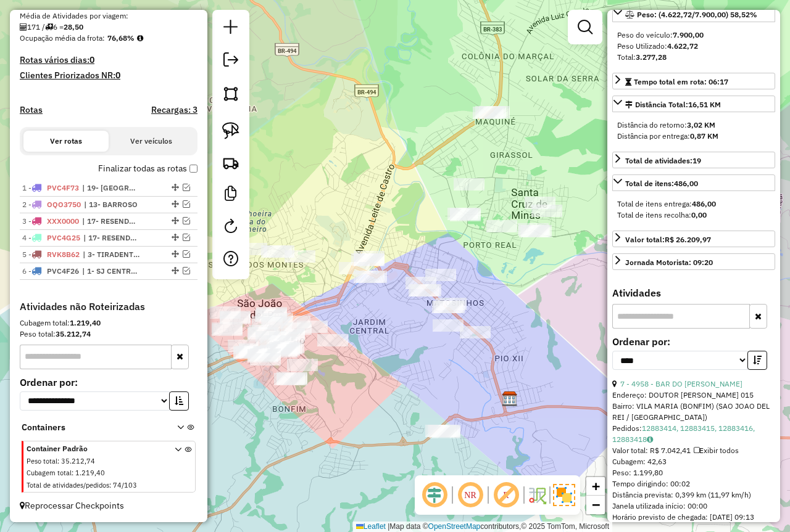
drag, startPoint x: 389, startPoint y: 142, endPoint x: 308, endPoint y: 205, distance: 102.8
click at [308, 205] on div "Janela de atendimento Grade de atendimento Capacidade Transportadoras Veículos …" at bounding box center [395, 266] width 790 height 532
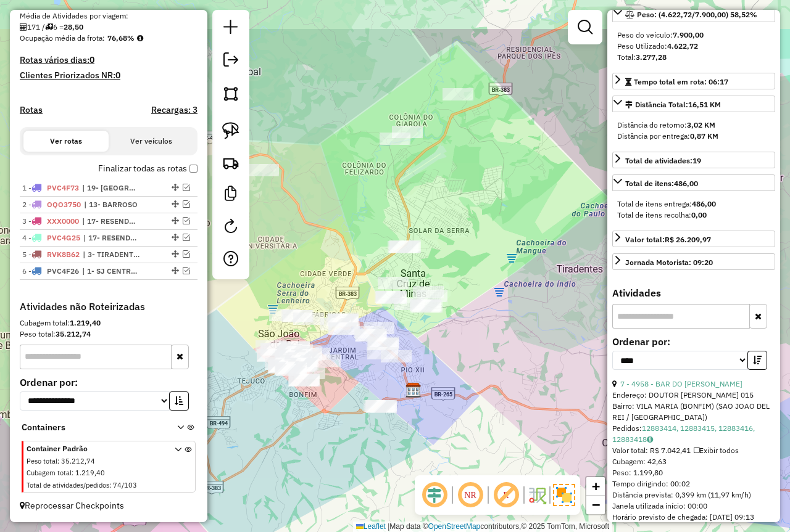
drag, startPoint x: 311, startPoint y: 204, endPoint x: 307, endPoint y: 255, distance: 50.8
click at [316, 271] on div "Janela de atendimento Grade de atendimento Capacidade Transportadoras Veículos …" at bounding box center [395, 266] width 790 height 532
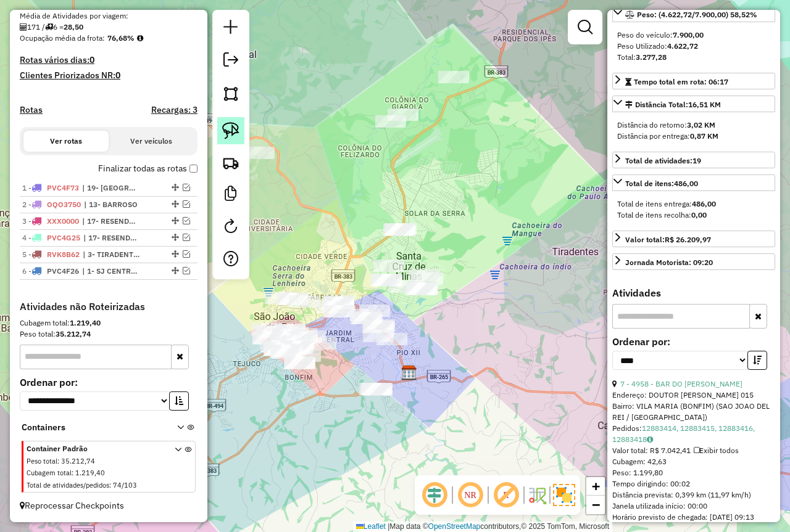
click at [238, 136] on img at bounding box center [230, 130] width 17 height 17
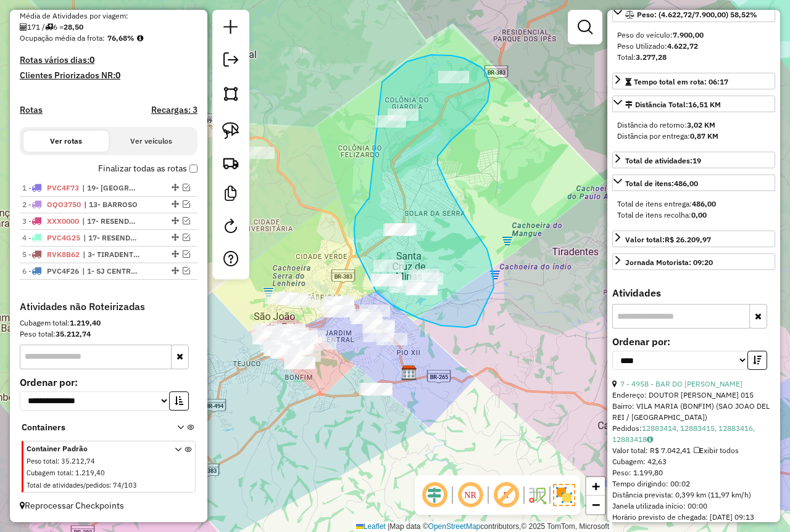
drag, startPoint x: 369, startPoint y: 199, endPoint x: 360, endPoint y: 125, distance: 75.1
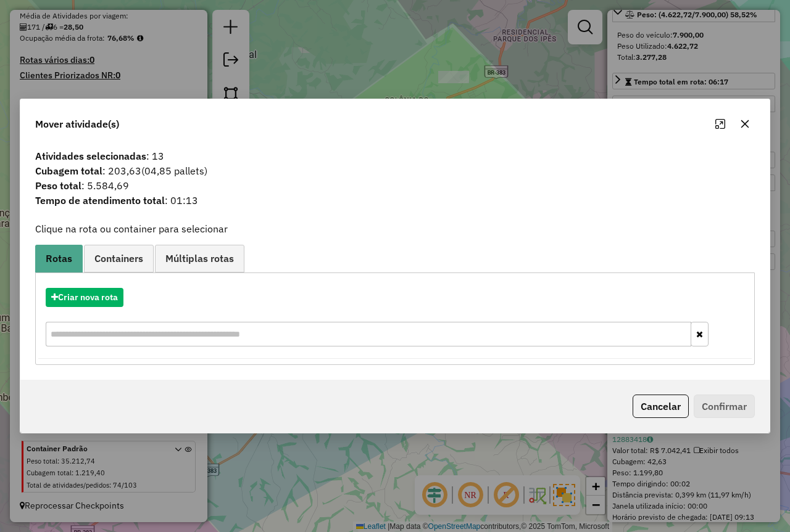
click at [111, 286] on div "Criar nova rota" at bounding box center [394, 319] width 713 height 80
click at [109, 291] on button "Criar nova rota" at bounding box center [85, 297] width 78 height 19
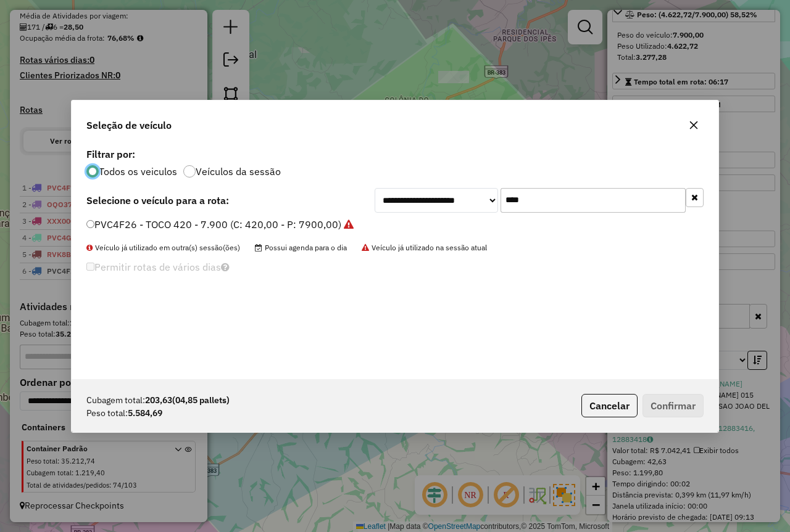
scroll to position [7, 4]
drag, startPoint x: 536, startPoint y: 204, endPoint x: 427, endPoint y: 215, distance: 109.1
click at [429, 215] on div "**********" at bounding box center [395, 262] width 646 height 234
type input "***"
click at [199, 218] on label "TET4H42 - 8 BAIAS - 7000 (C: 336,00 - P: 7000,00) (VD)" at bounding box center [217, 224] width 263 height 15
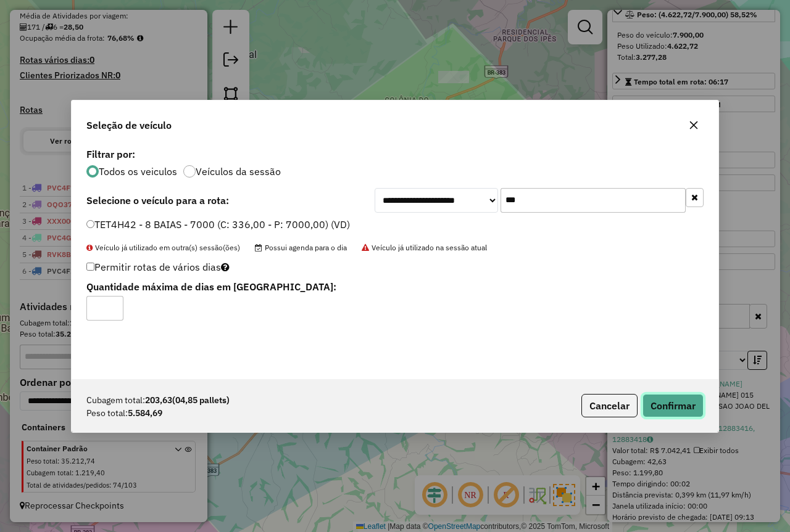
click at [666, 416] on button "Confirmar" at bounding box center [672, 405] width 61 height 23
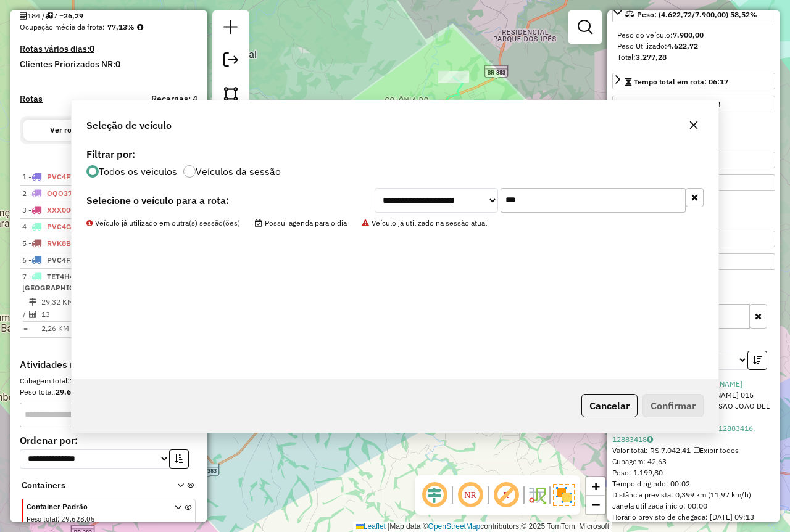
scroll to position [350, 0]
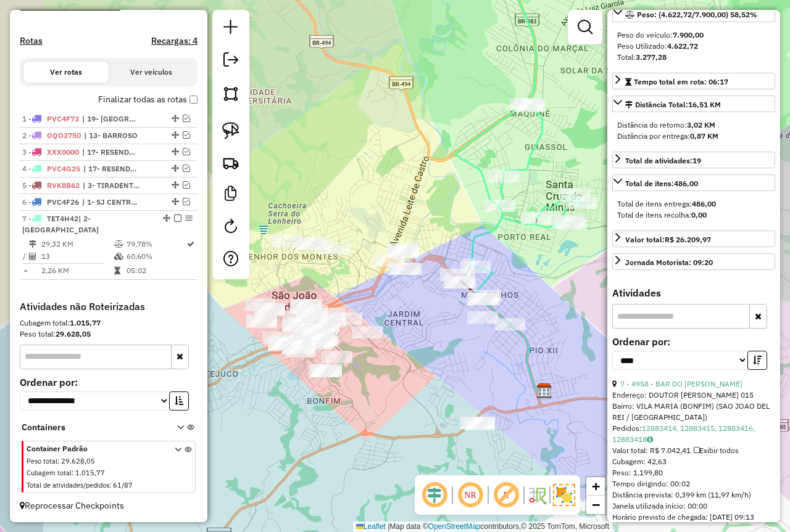
drag, startPoint x: 350, startPoint y: 368, endPoint x: 394, endPoint y: 320, distance: 65.5
click at [410, 340] on div "Janela de atendimento Grade de atendimento Capacidade Transportadoras Veículos …" at bounding box center [395, 266] width 790 height 532
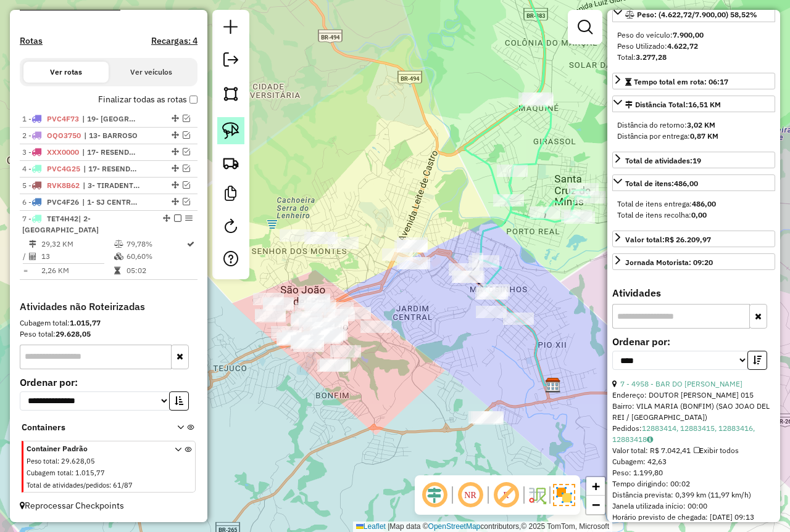
click at [229, 126] on img at bounding box center [230, 130] width 17 height 17
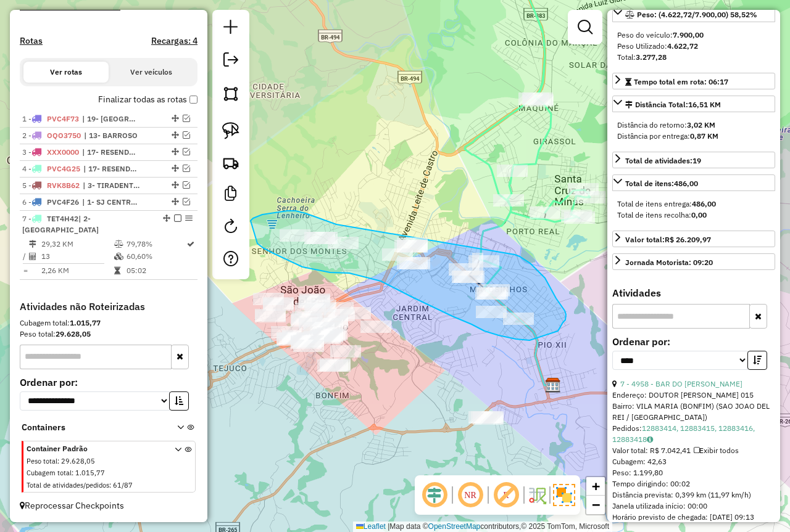
drag, startPoint x: 329, startPoint y: 222, endPoint x: 495, endPoint y: 252, distance: 169.3
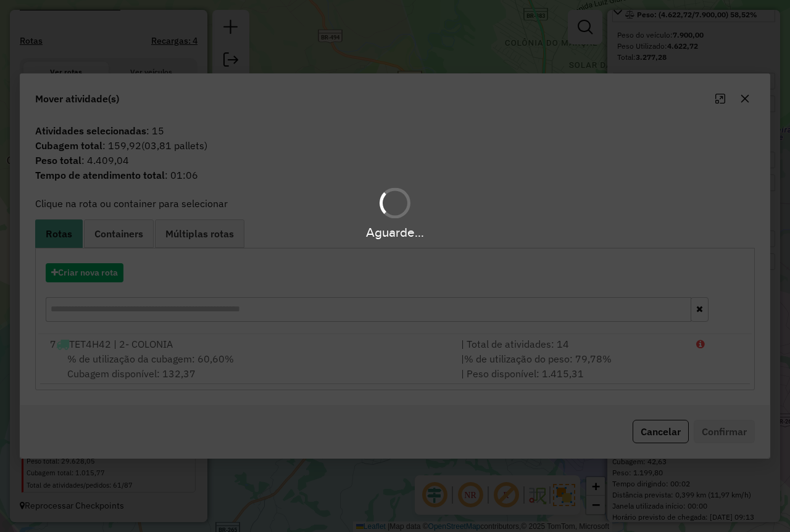
click at [115, 278] on div "Aguarde..." at bounding box center [395, 266] width 790 height 532
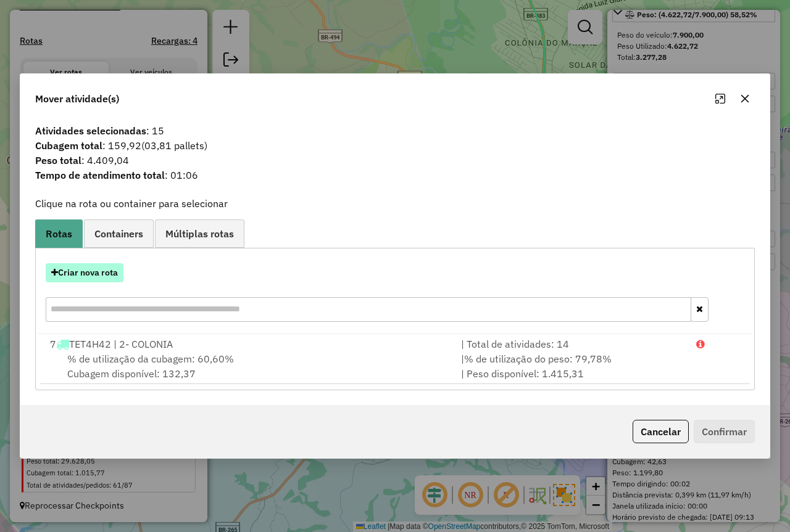
click at [113, 277] on button "Criar nova rota" at bounding box center [85, 272] width 78 height 19
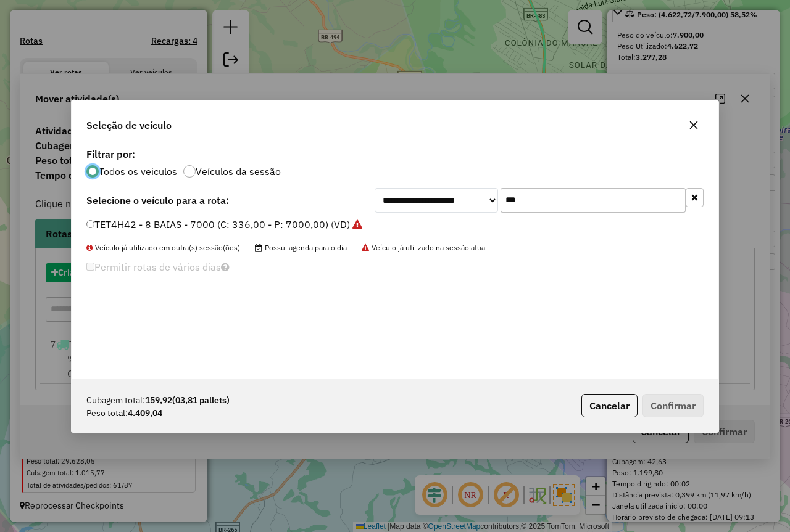
scroll to position [7, 4]
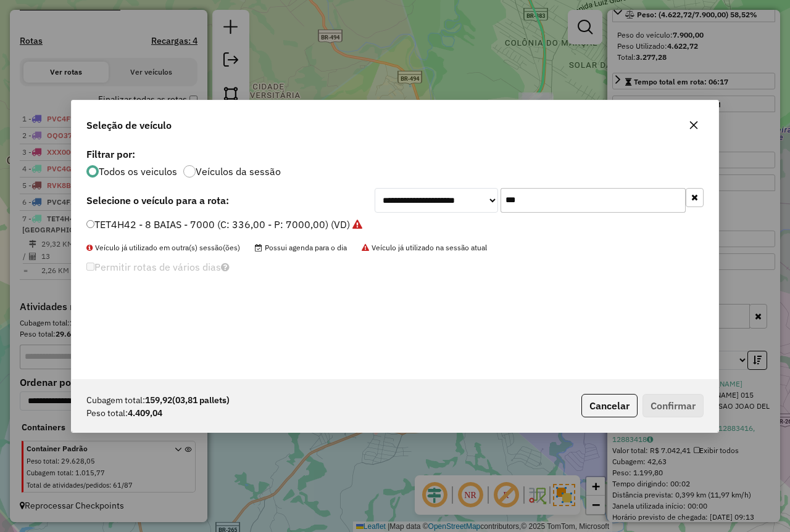
drag, startPoint x: 497, startPoint y: 202, endPoint x: 474, endPoint y: 204, distance: 23.5
click at [476, 204] on div "**********" at bounding box center [538, 200] width 329 height 25
type input "****"
click at [315, 223] on label "PVC4F86 - TOCO 420 - 7.900 (C: 420,00 - P: 7900,00) (VD)" at bounding box center [224, 224] width 276 height 15
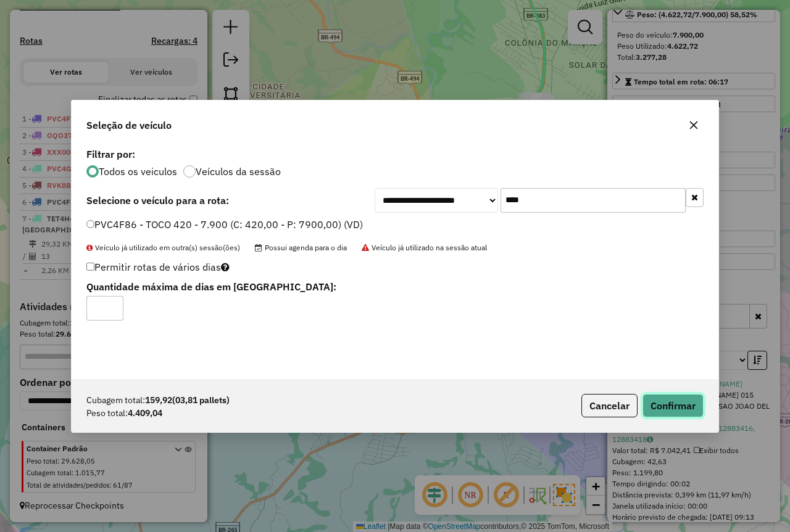
click at [675, 399] on button "Confirmar" at bounding box center [672, 405] width 61 height 23
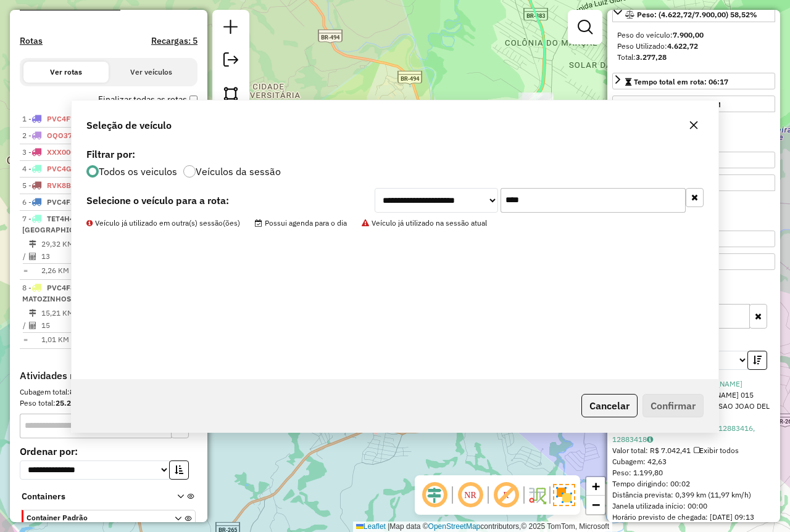
scroll to position [419, 0]
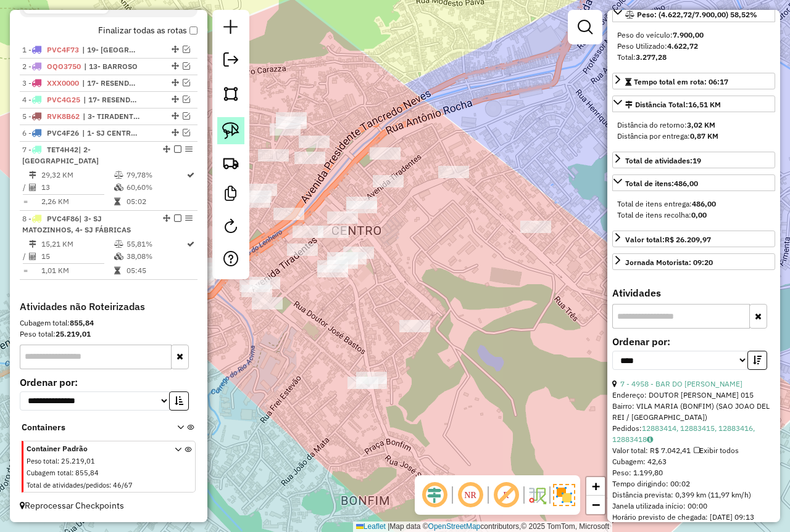
click at [225, 137] on img at bounding box center [230, 130] width 17 height 17
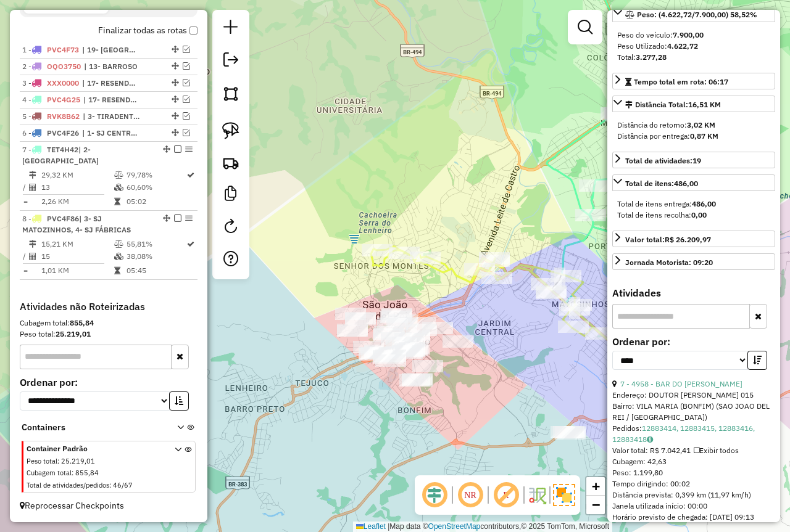
drag, startPoint x: 463, startPoint y: 381, endPoint x: 458, endPoint y: 308, distance: 72.4
click at [460, 310] on div "Janela de atendimento Grade de atendimento Capacidade Transportadoras Veículos …" at bounding box center [395, 266] width 790 height 532
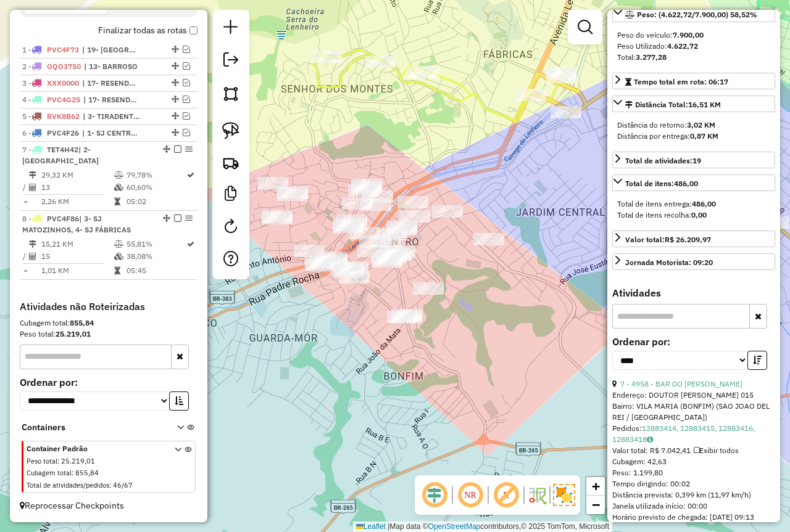
click at [230, 128] on img at bounding box center [230, 130] width 17 height 17
drag, startPoint x: 413, startPoint y: 302, endPoint x: 444, endPoint y: 361, distance: 66.8
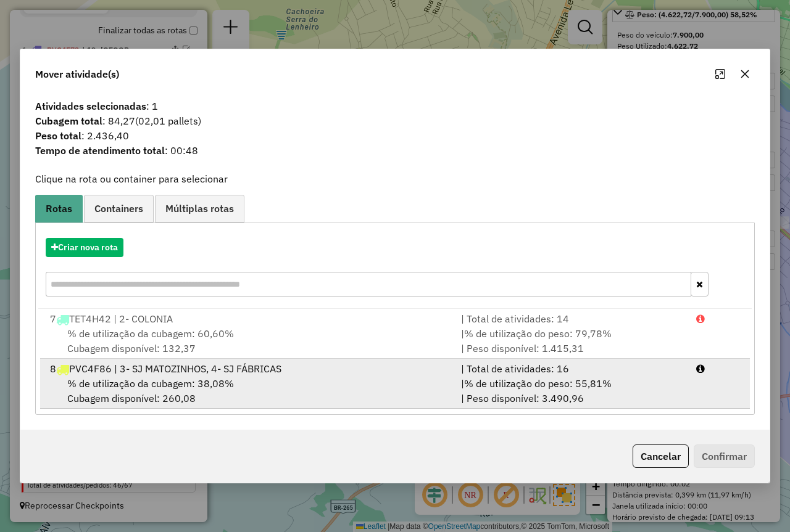
click at [416, 388] on div "% de utilização da cubagem: 38,08% Cubagem disponível: 260,08" at bounding box center [248, 391] width 411 height 30
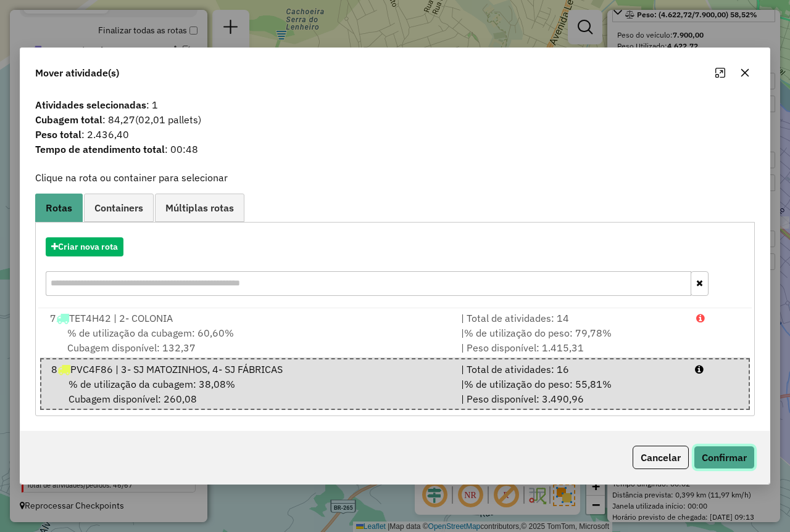
click at [710, 454] on button "Confirmar" at bounding box center [723, 457] width 61 height 23
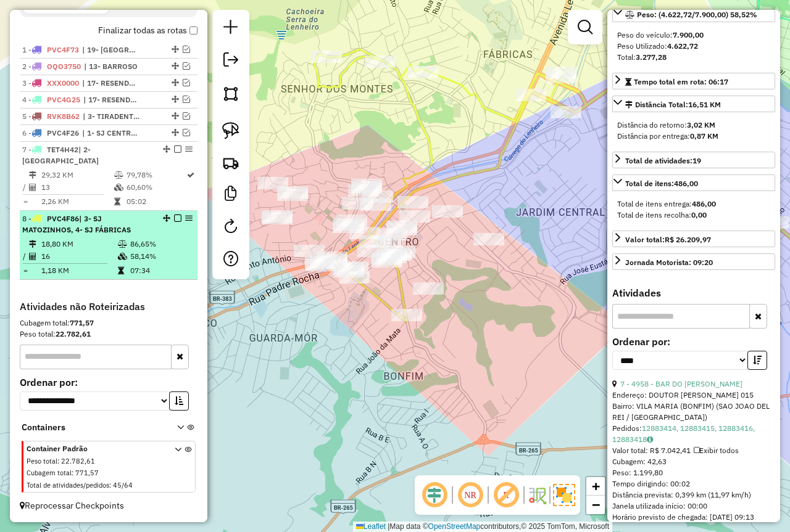
click at [174, 220] on em at bounding box center [177, 218] width 7 height 7
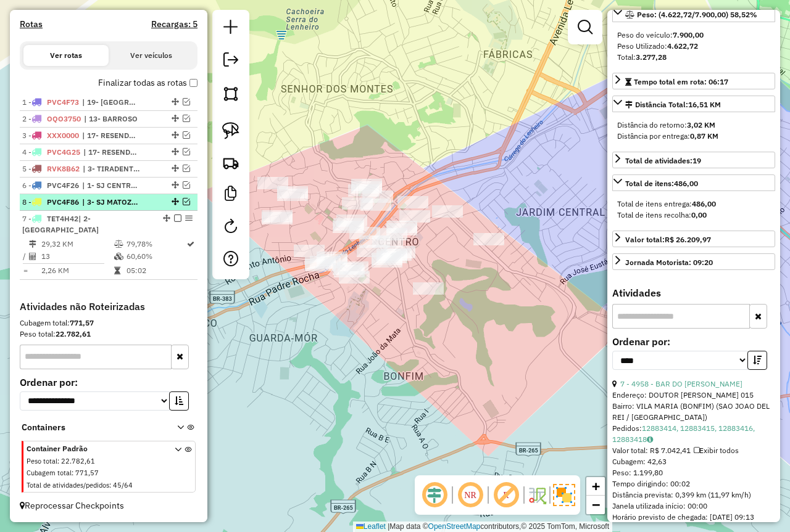
drag, startPoint x: 169, startPoint y: 269, endPoint x: 160, endPoint y: 212, distance: 57.4
drag, startPoint x: 363, startPoint y: 345, endPoint x: 470, endPoint y: 305, distance: 114.6
click at [479, 310] on div "Janela de atendimento Grade de atendimento Capacidade Transportadoras Veículos …" at bounding box center [395, 266] width 790 height 532
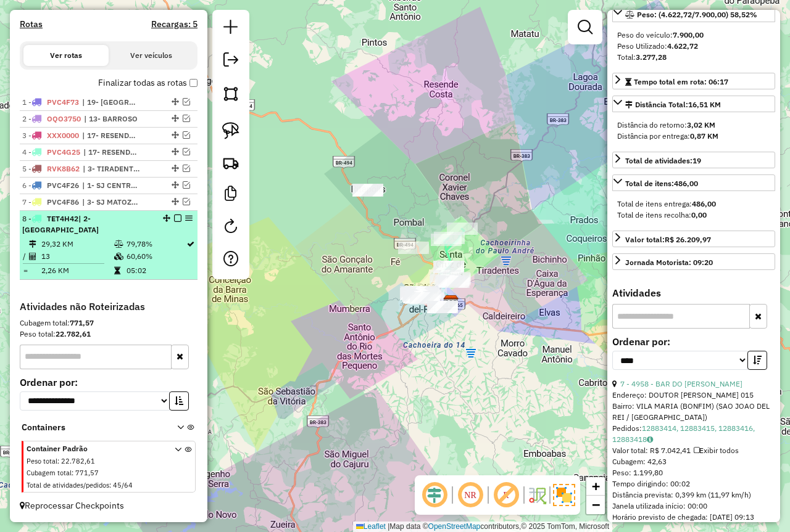
click at [174, 222] on em at bounding box center [177, 218] width 7 height 7
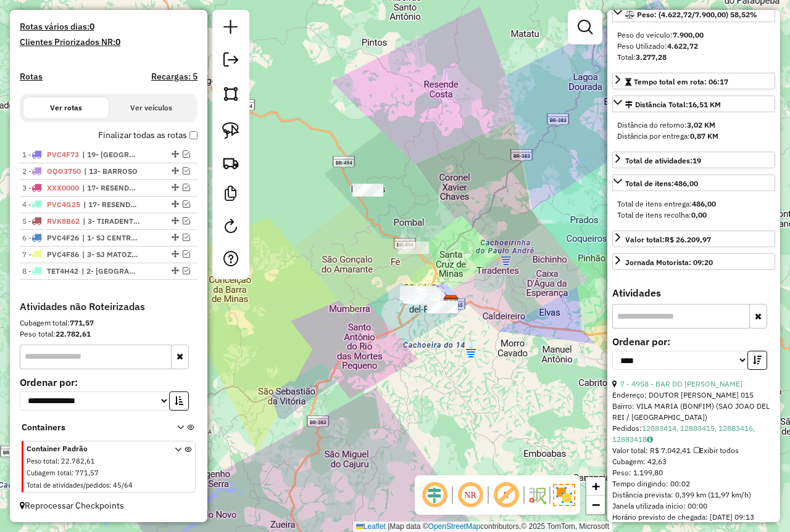
scroll to position [326, 0]
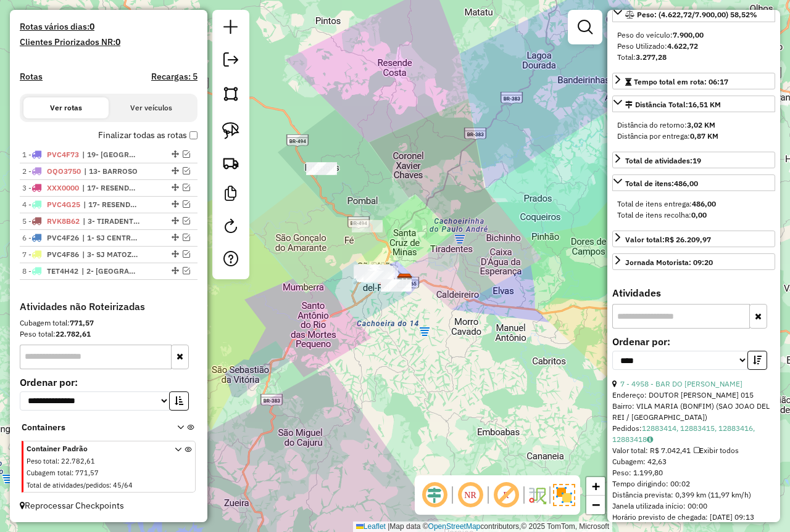
drag, startPoint x: 459, startPoint y: 212, endPoint x: 413, endPoint y: 191, distance: 51.1
click at [413, 191] on div "Janela de atendimento Grade de atendimento Capacidade Transportadoras Veículos …" at bounding box center [395, 266] width 790 height 532
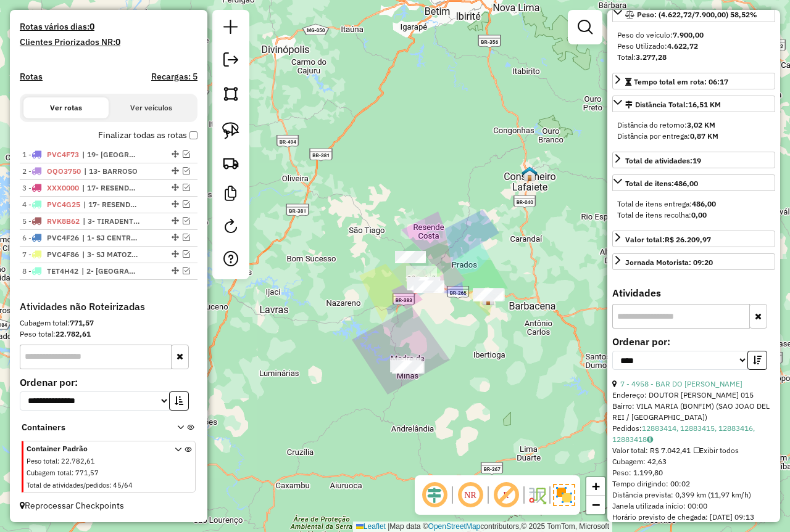
drag, startPoint x: 403, startPoint y: 380, endPoint x: 426, endPoint y: 340, distance: 45.6
click at [426, 340] on div "Janela de atendimento Grade de atendimento Capacidade Transportadoras Veículos …" at bounding box center [395, 266] width 790 height 532
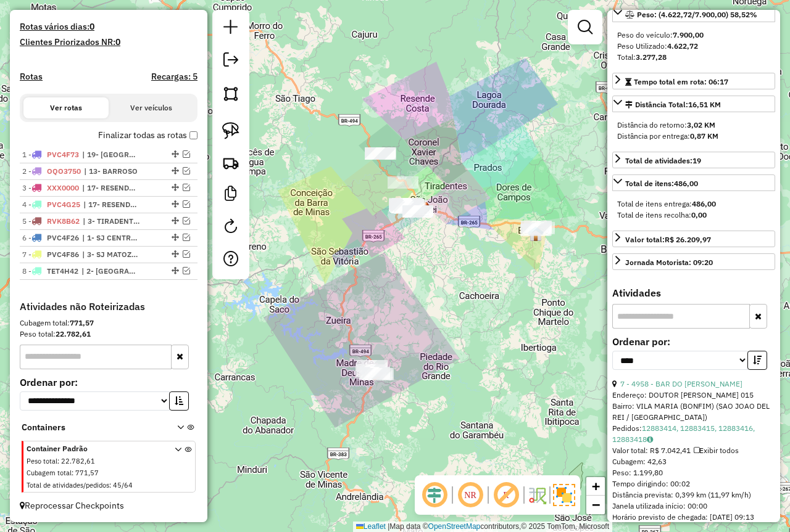
drag, startPoint x: 413, startPoint y: 302, endPoint x: 409, endPoint y: 318, distance: 16.0
click at [409, 318] on div "Janela de atendimento Grade de atendimento Capacidade Transportadoras Veículos …" at bounding box center [395, 266] width 790 height 532
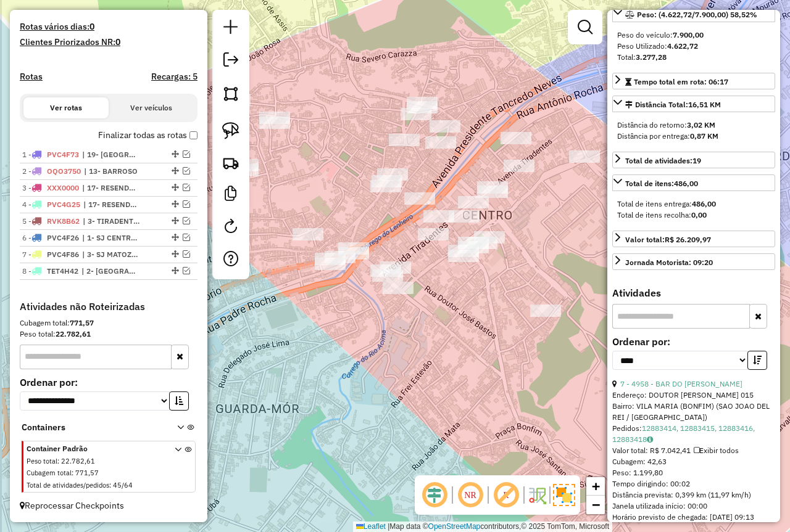
drag, startPoint x: 395, startPoint y: 307, endPoint x: 406, endPoint y: 313, distance: 12.7
click at [406, 313] on div "Janela de atendimento Grade de atendimento Capacidade Transportadoras Veículos …" at bounding box center [395, 266] width 790 height 532
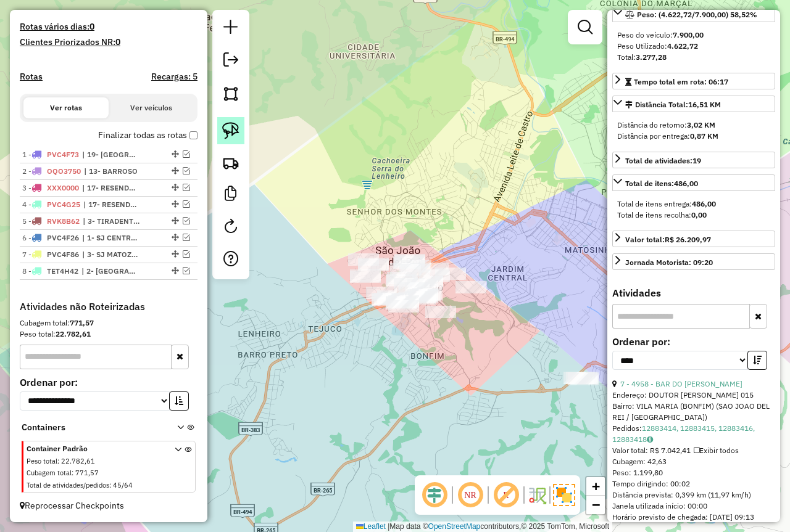
click at [231, 130] on img at bounding box center [230, 130] width 17 height 17
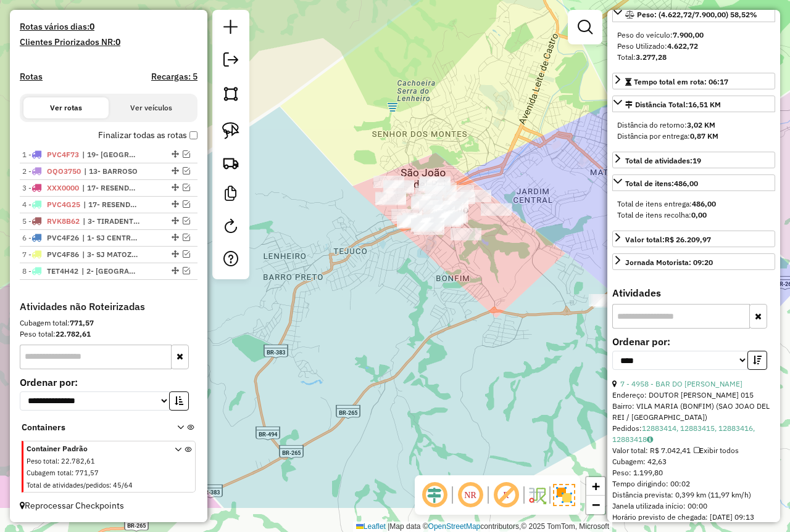
drag, startPoint x: 481, startPoint y: 220, endPoint x: 506, endPoint y: 142, distance: 81.7
click at [506, 142] on div "Janela de atendimento Grade de atendimento Capacidade Transportadoras Veículos …" at bounding box center [395, 266] width 790 height 532
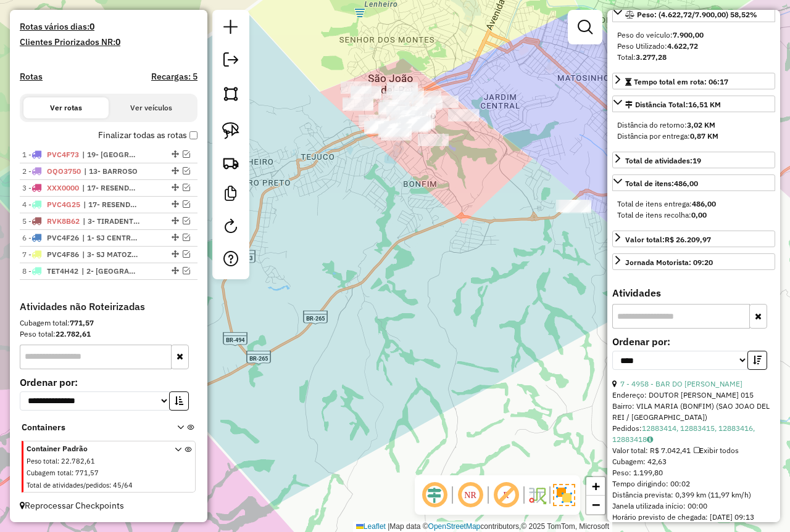
click at [50, 97] on div at bounding box center [50, 97] width 0 height 0
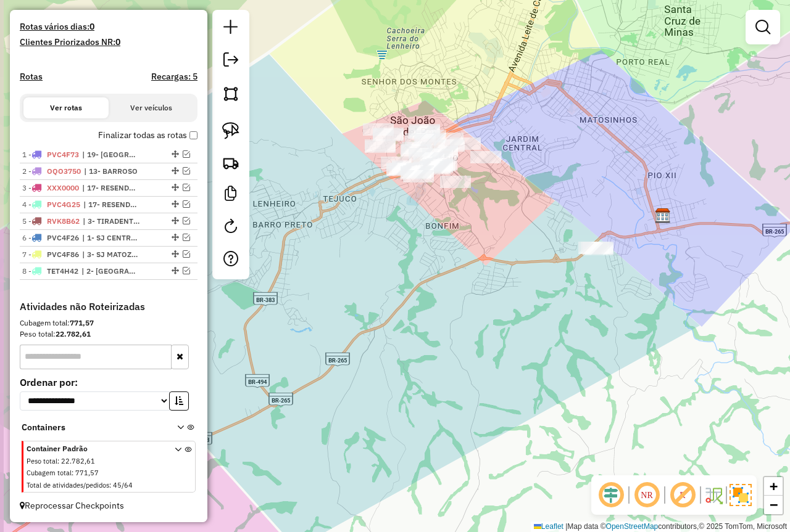
drag, startPoint x: 426, startPoint y: 67, endPoint x: 448, endPoint y: 109, distance: 47.5
click at [448, 109] on div "Janela de atendimento Grade de atendimento Capacidade Transportadoras Veículos …" at bounding box center [395, 266] width 790 height 532
click at [227, 130] on img at bounding box center [230, 130] width 17 height 17
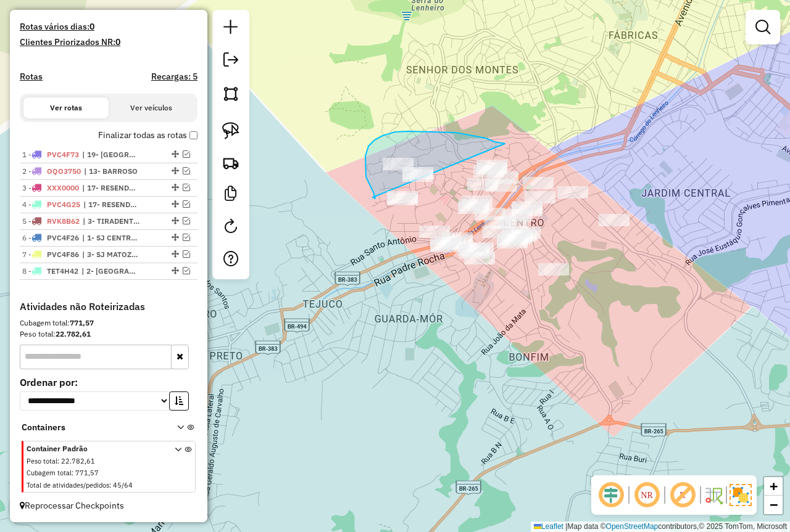
drag, startPoint x: 505, startPoint y: 144, endPoint x: 359, endPoint y: 155, distance: 146.0
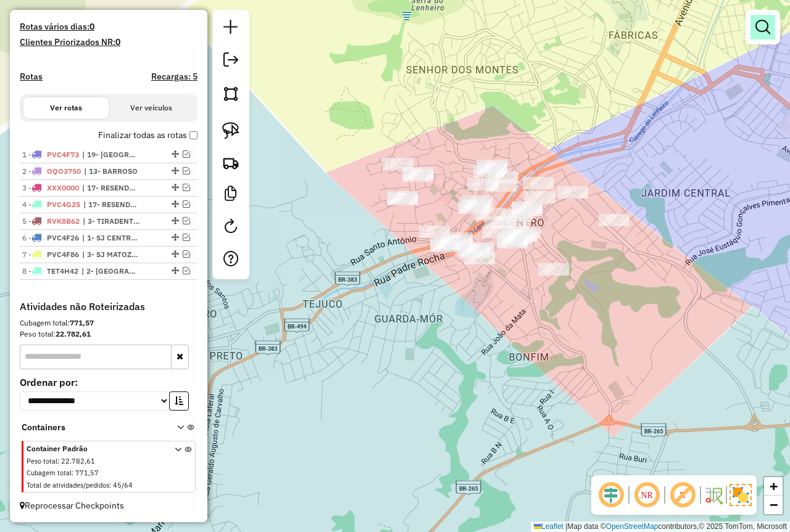
click at [764, 29] on em at bounding box center [762, 27] width 15 height 15
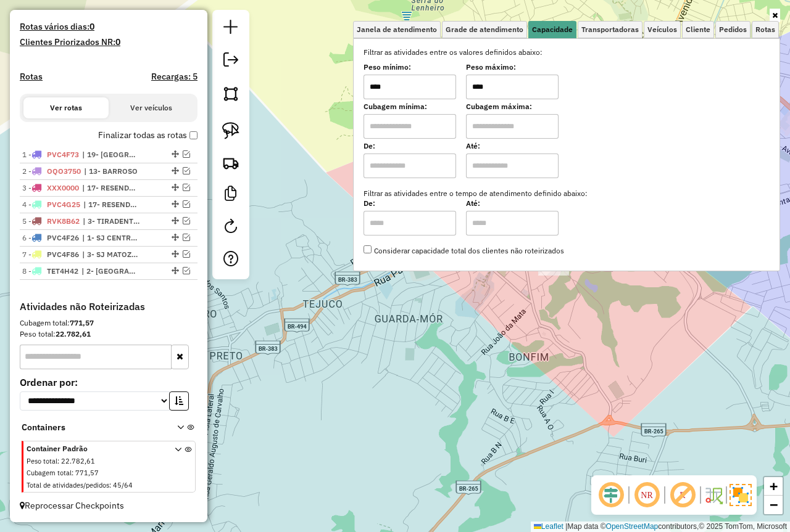
drag, startPoint x: 411, startPoint y: 77, endPoint x: 363, endPoint y: 81, distance: 47.7
click at [363, 81] on div "Selecione os dias de semana para filtrar as janelas de atendimento Seg Ter Qua …" at bounding box center [566, 154] width 427 height 233
type input "******"
type input "*********"
click at [526, 352] on div "Limpar filtros Janela de atendimento Grade de atendimento Capacidade Transporta…" at bounding box center [395, 266] width 790 height 532
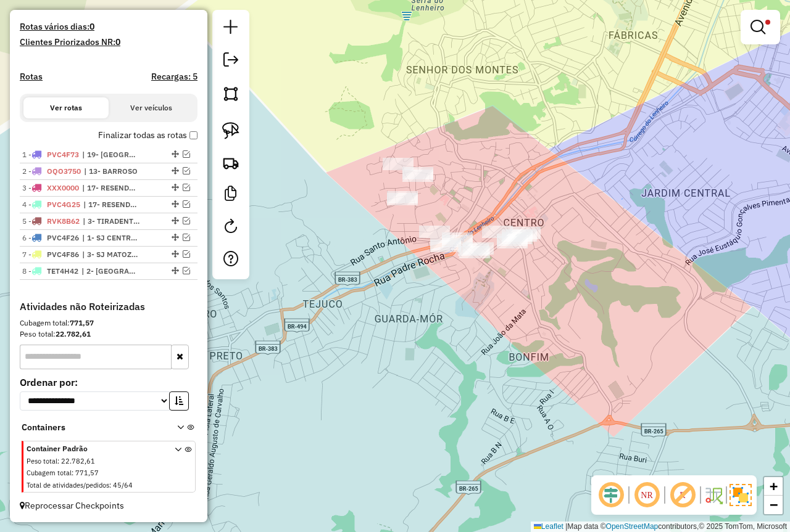
drag, startPoint x: 522, startPoint y: 342, endPoint x: 551, endPoint y: 303, distance: 48.5
click at [551, 303] on div "Limpar filtros Janela de atendimento Grade de atendimento Capacidade Transporta…" at bounding box center [395, 266] width 790 height 532
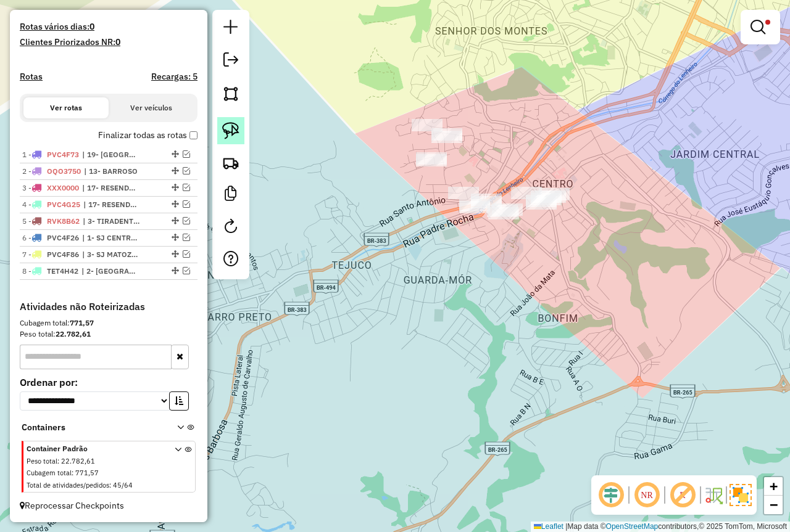
click at [226, 126] on img at bounding box center [230, 130] width 17 height 17
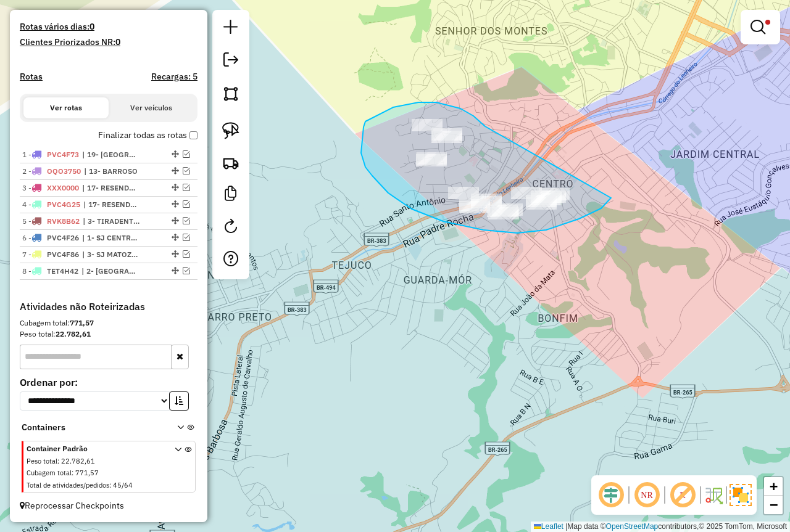
drag, startPoint x: 436, startPoint y: 102, endPoint x: 588, endPoint y: 195, distance: 178.2
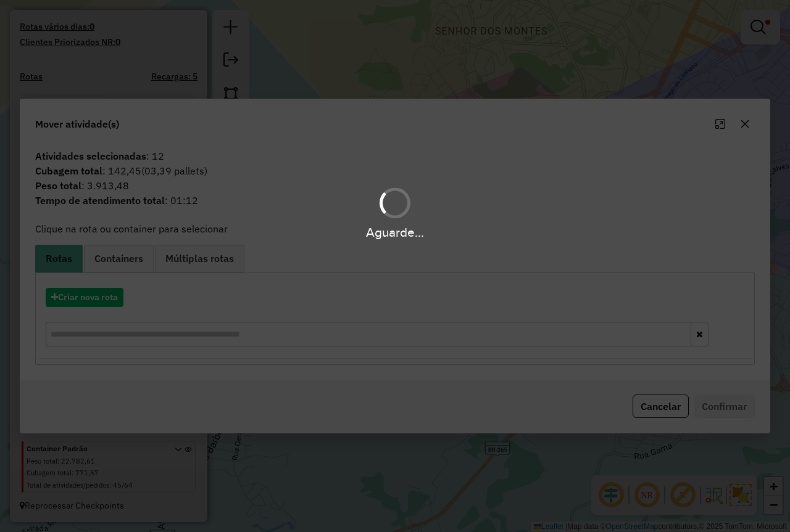
click at [110, 293] on div "Aguarde..." at bounding box center [395, 266] width 790 height 532
click at [103, 300] on div "Aguarde..." at bounding box center [395, 266] width 790 height 532
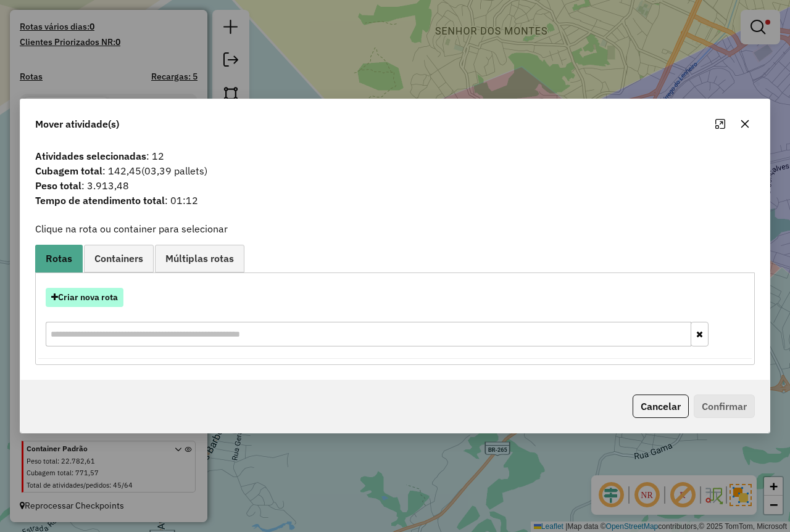
click at [99, 299] on button "Criar nova rota" at bounding box center [85, 297] width 78 height 19
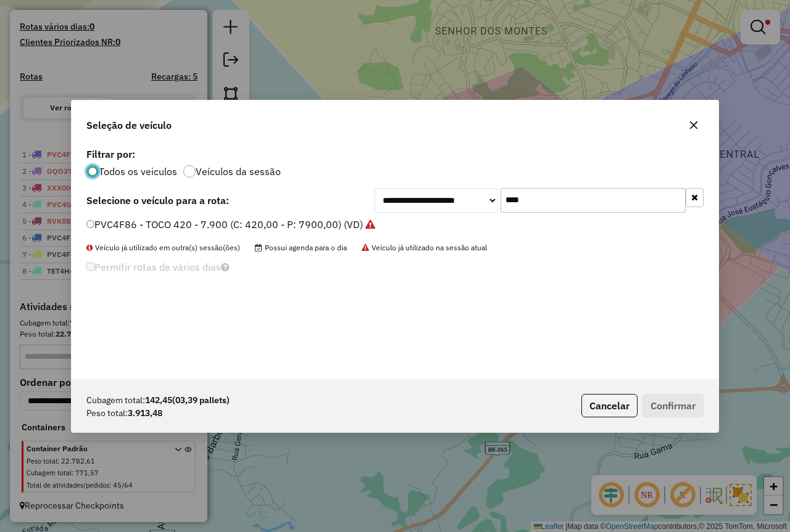
scroll to position [7, 4]
drag, startPoint x: 551, startPoint y: 203, endPoint x: 398, endPoint y: 196, distance: 153.7
click at [393, 212] on div "**********" at bounding box center [538, 200] width 329 height 25
type input "****"
click at [160, 224] on label "PVH2E14 - 3/4 CASA 252 - 3090 (C: 252,00 - P: 3090,00)" at bounding box center [221, 224] width 270 height 15
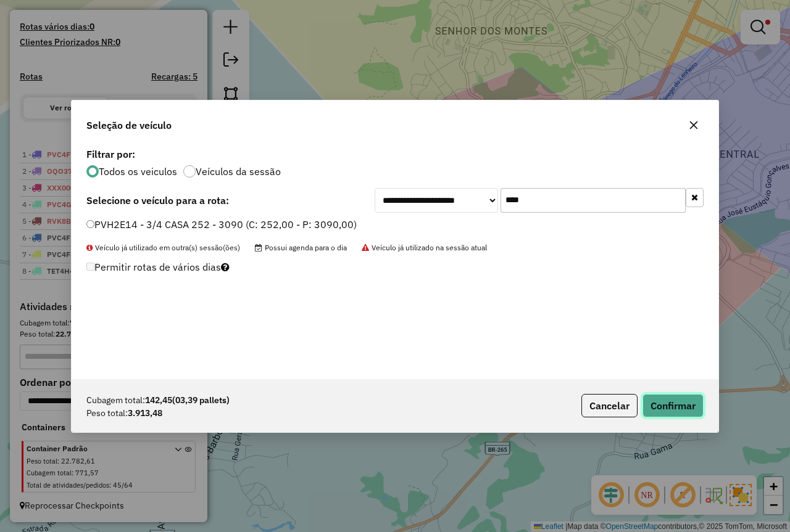
click at [682, 410] on button "Confirmar" at bounding box center [672, 405] width 61 height 23
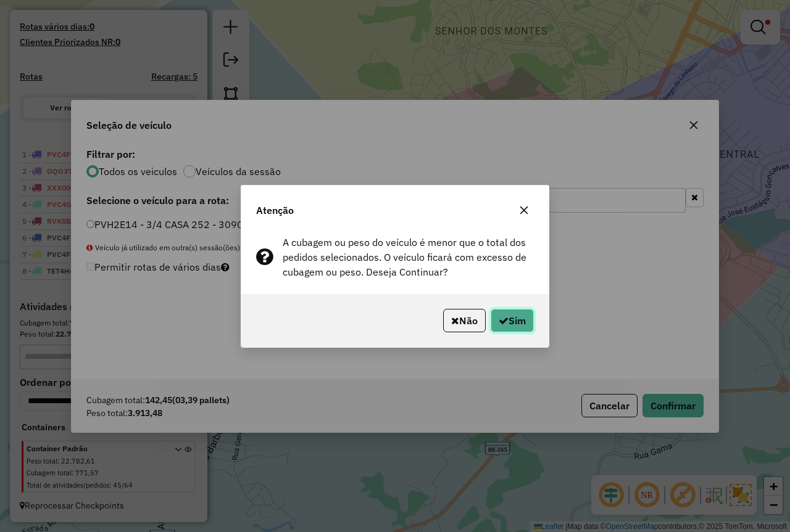
click at [508, 321] on button "Sim" at bounding box center [511, 320] width 43 height 23
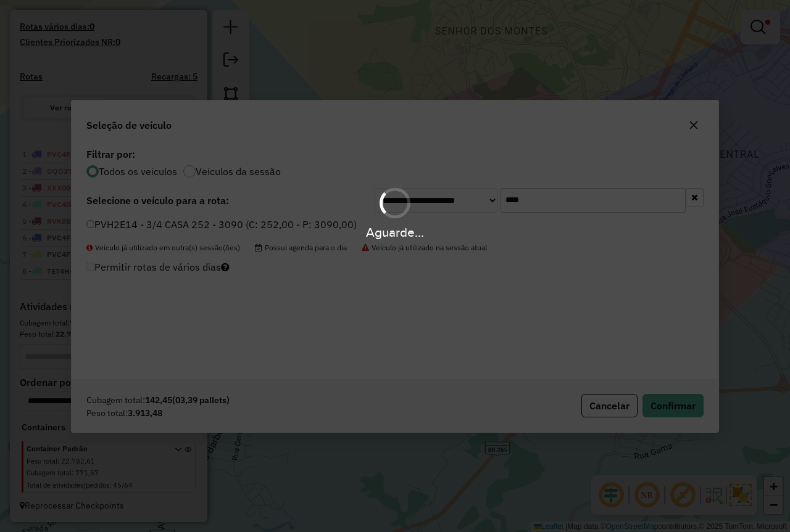
scroll to position [384, 0]
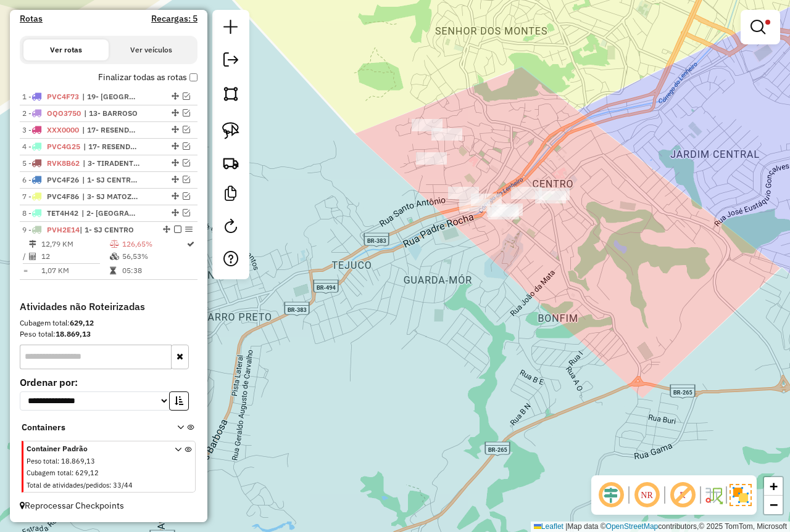
click at [110, 250] on td at bounding box center [115, 256] width 12 height 12
select select "*********"
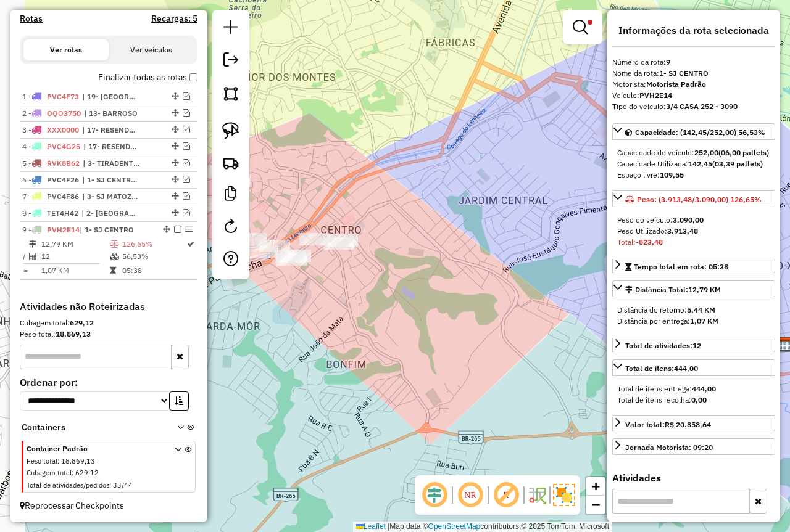
drag, startPoint x: 479, startPoint y: 291, endPoint x: 569, endPoint y: 284, distance: 90.3
click at [569, 284] on div "Limpar filtros Janela de atendimento Grade de atendimento Capacidade Transporta…" at bounding box center [395, 266] width 790 height 532
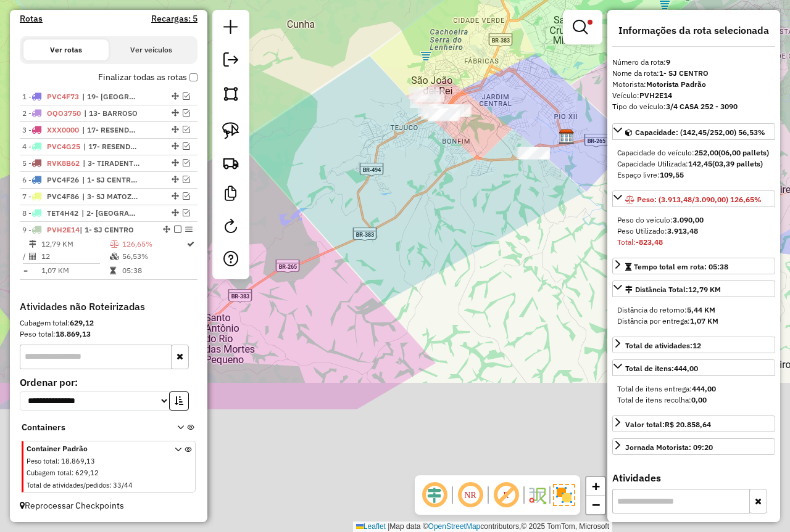
drag, startPoint x: 389, startPoint y: 393, endPoint x: 469, endPoint y: 190, distance: 218.4
click at [469, 190] on div "Limpar filtros Janela de atendimento Grade de atendimento Capacidade Transporta…" at bounding box center [395, 266] width 790 height 532
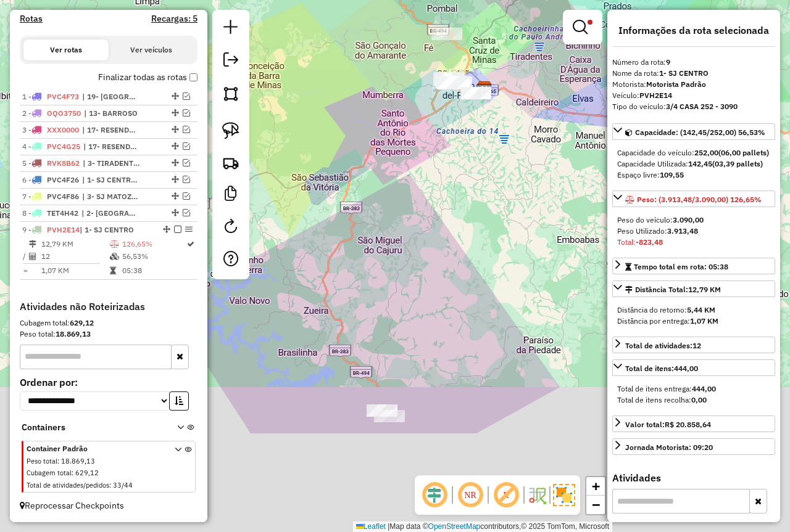
drag, startPoint x: 411, startPoint y: 289, endPoint x: 433, endPoint y: 198, distance: 93.8
click at [433, 198] on div "Limpar filtros Janela de atendimento Grade de atendimento Capacidade Transporta…" at bounding box center [395, 266] width 790 height 532
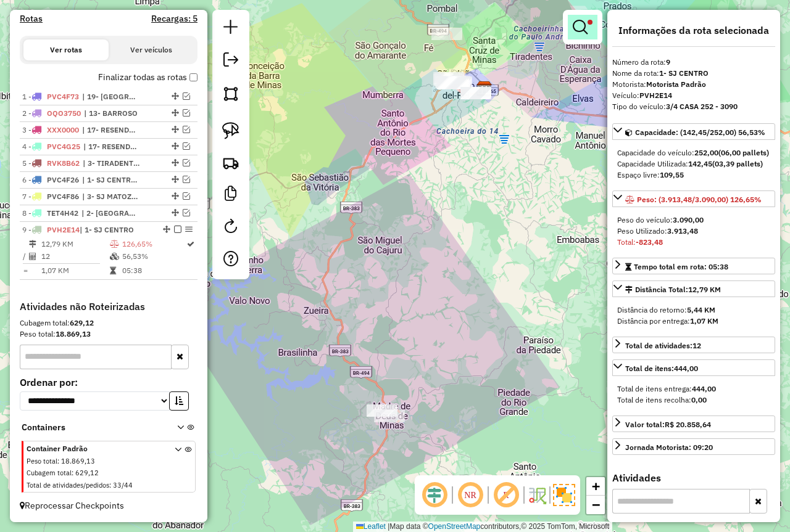
click at [584, 26] on em at bounding box center [579, 27] width 15 height 15
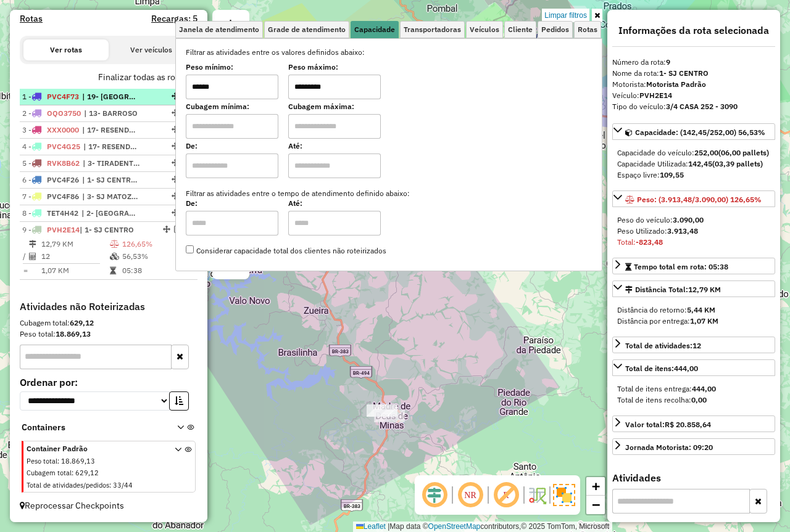
drag, startPoint x: 346, startPoint y: 85, endPoint x: 125, endPoint y: 102, distance: 222.2
click at [127, 100] on hb-router-mapa "Informações da Sessão 978639 - 13/08/2025 Criação: 12/08/2025 18:18 Depósito: F…" at bounding box center [395, 266] width 790 height 532
type input "****"
click at [449, 383] on div "Limpar filtros Janela de atendimento Grade de atendimento Capacidade Transporta…" at bounding box center [395, 266] width 790 height 532
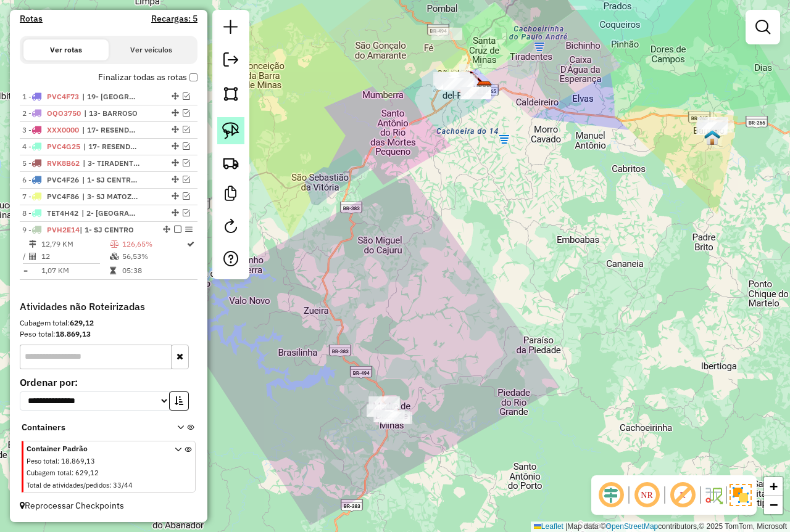
click at [230, 131] on img at bounding box center [230, 130] width 17 height 17
drag, startPoint x: 383, startPoint y: 356, endPoint x: 537, endPoint y: 458, distance: 184.8
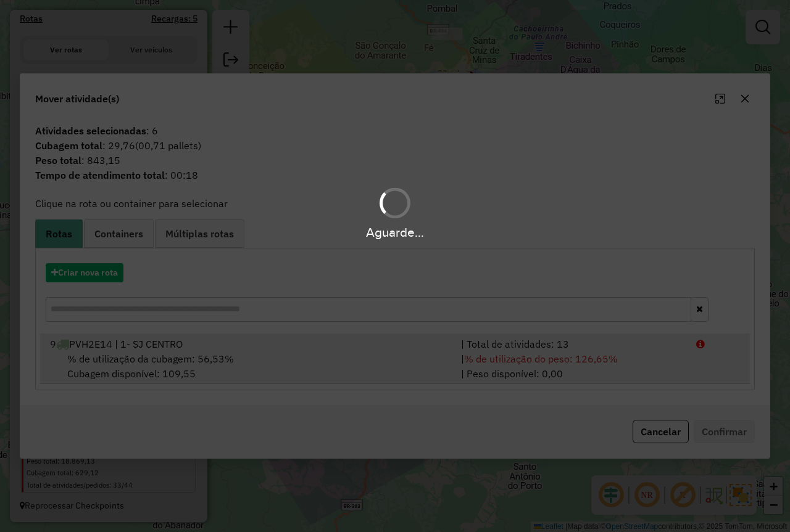
drag, startPoint x: 671, startPoint y: 363, endPoint x: 693, endPoint y: 373, distance: 24.1
click at [669, 363] on div "Aguarde..." at bounding box center [395, 266] width 790 height 532
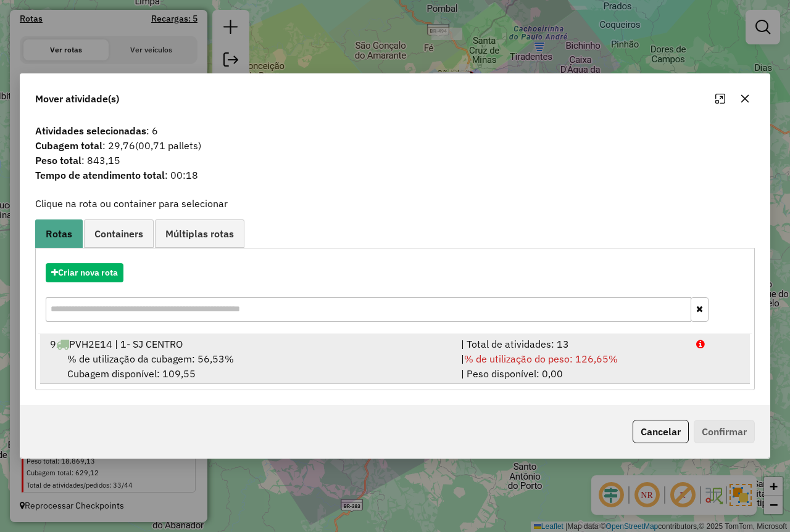
click at [682, 355] on div "| % de utilização do peso: 126,65% | Peso disponível: 0,00" at bounding box center [570, 367] width 235 height 30
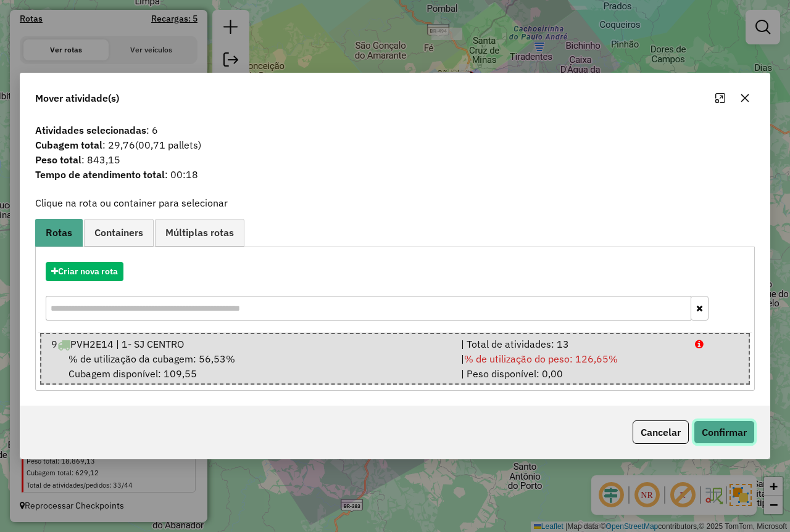
click at [722, 431] on button "Confirmar" at bounding box center [723, 432] width 61 height 23
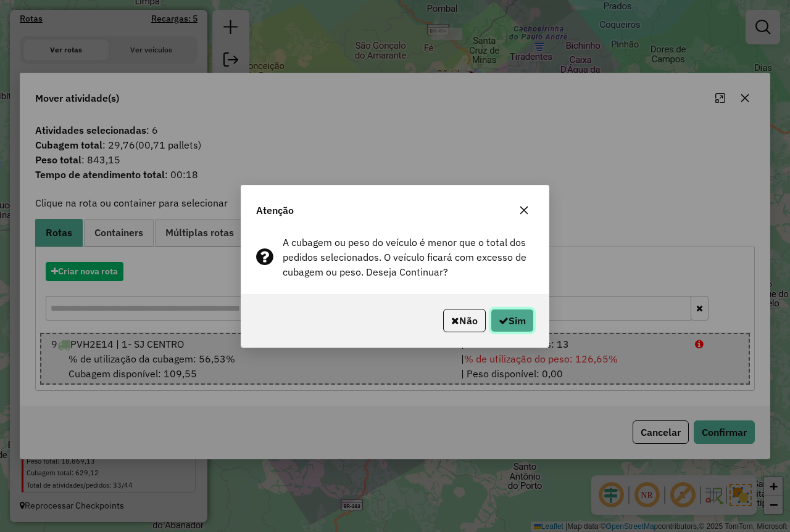
click at [521, 318] on button "Sim" at bounding box center [511, 320] width 43 height 23
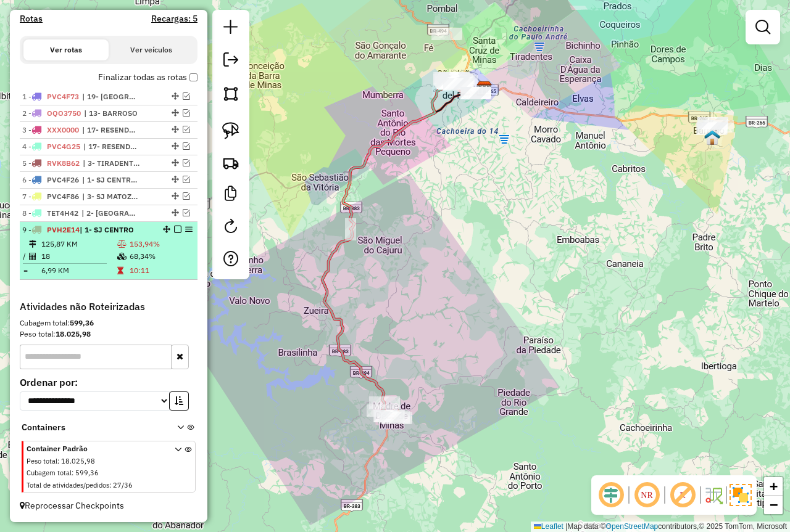
click at [138, 249] on td "153,94%" at bounding box center [161, 244] width 64 height 12
select select "*********"
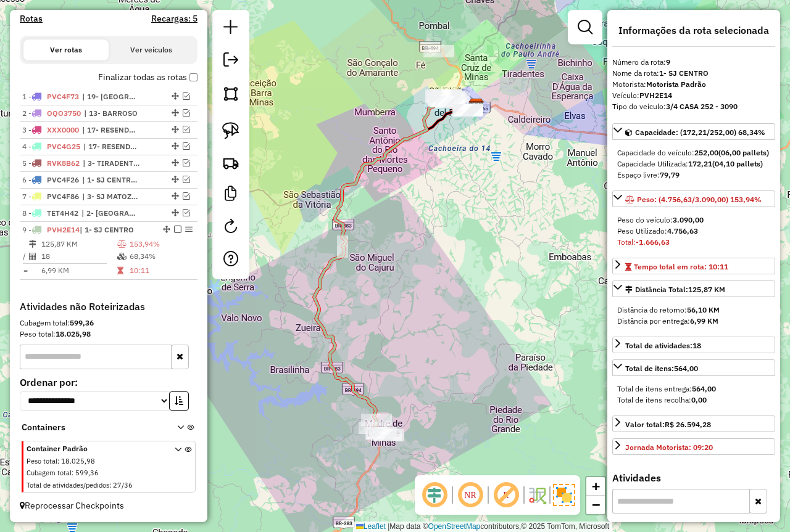
drag, startPoint x: 464, startPoint y: 235, endPoint x: 394, endPoint y: 316, distance: 107.1
click at [403, 352] on div "Janela de atendimento Grade de atendimento Capacidade Transportadoras Veículos …" at bounding box center [395, 266] width 790 height 532
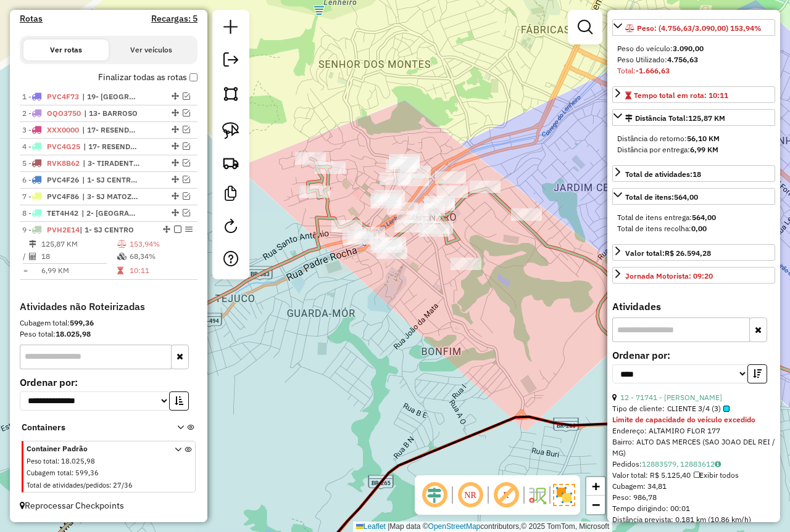
scroll to position [185, 0]
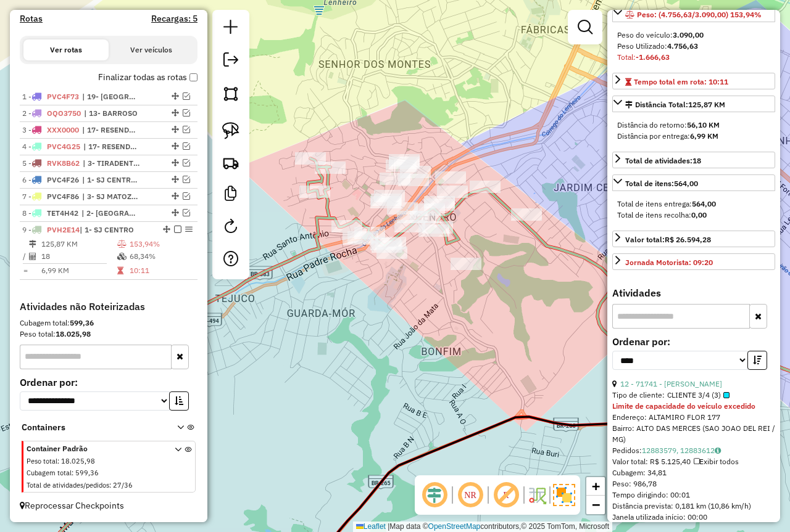
click at [689, 379] on div "**********" at bounding box center [693, 357] width 163 height 41
click at [686, 389] on link "12 - 71741 - FELIPE AUGUSTO" at bounding box center [671, 383] width 102 height 9
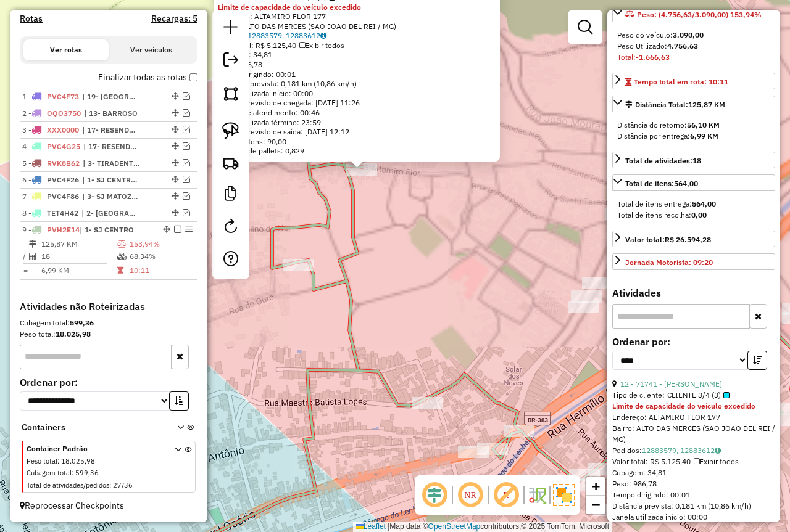
click at [402, 251] on div "71741 - FELIPE AUGUSTO Tipo de cliente: CLIENTE 3/4 (3) Limite de capacidade do…" at bounding box center [395, 266] width 790 height 532
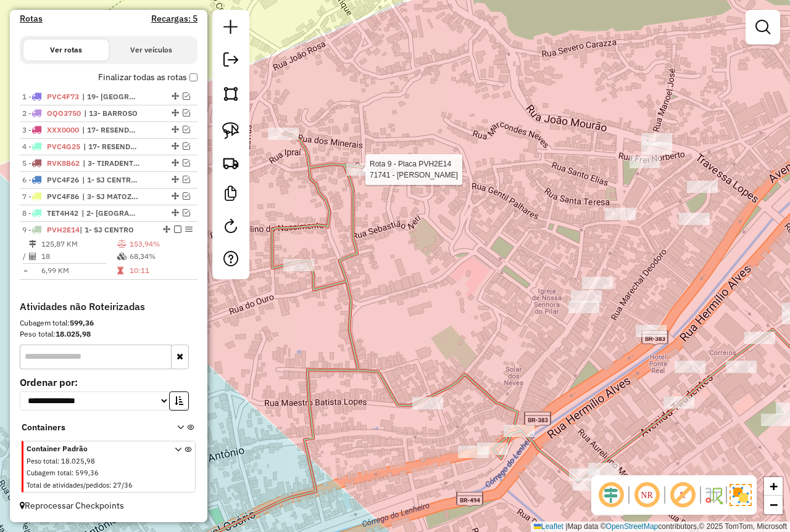
select select "*********"
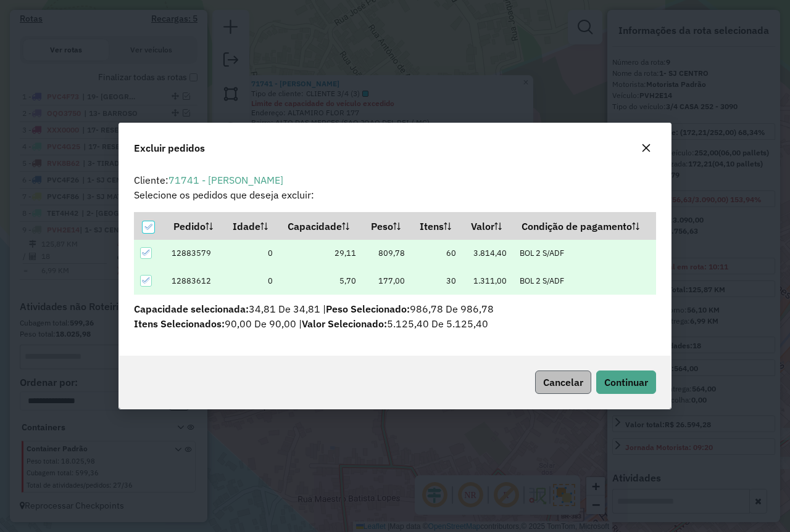
scroll to position [0, 0]
click at [614, 376] on span "Continuar" at bounding box center [626, 382] width 44 height 12
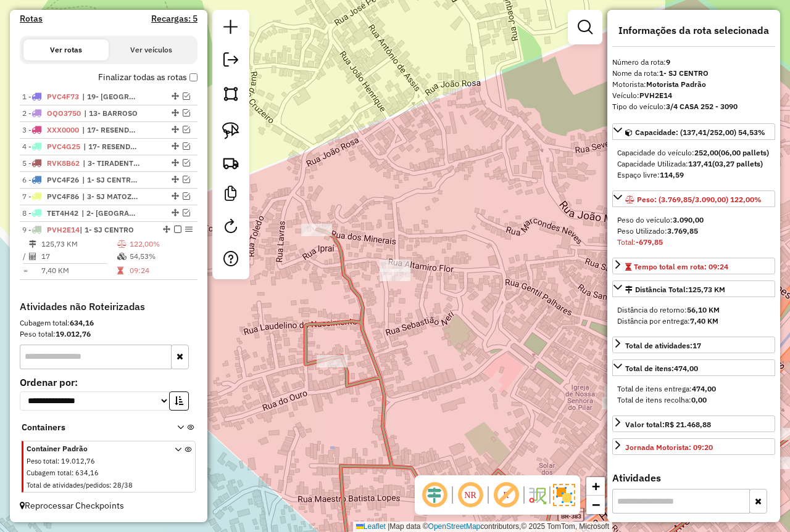
click at [142, 265] on td "09:24" at bounding box center [161, 271] width 64 height 12
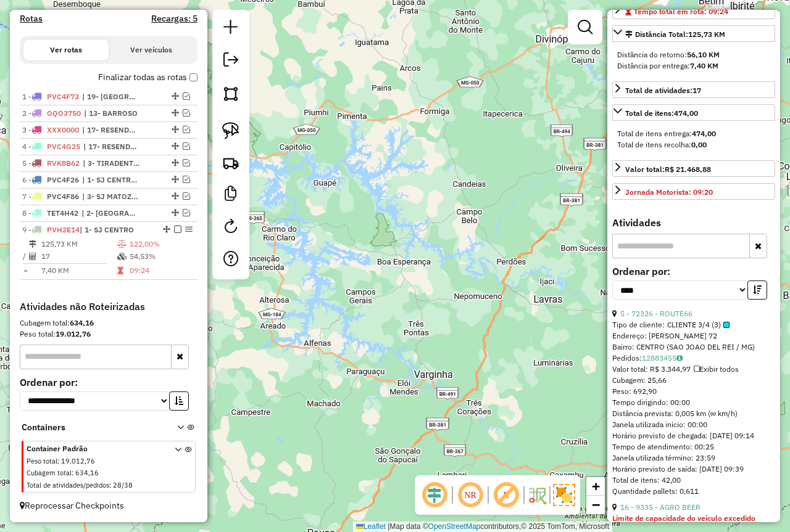
scroll to position [370, 0]
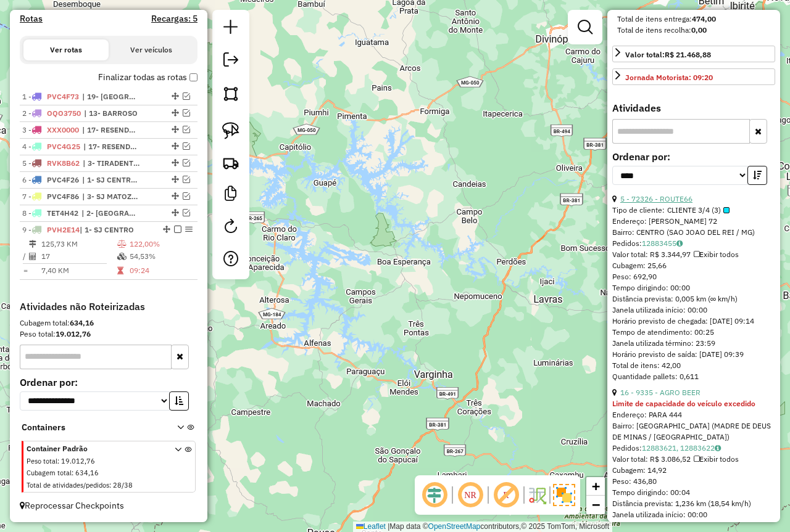
click at [665, 204] on link "5 - 72326 - ROUTE66" at bounding box center [656, 198] width 72 height 9
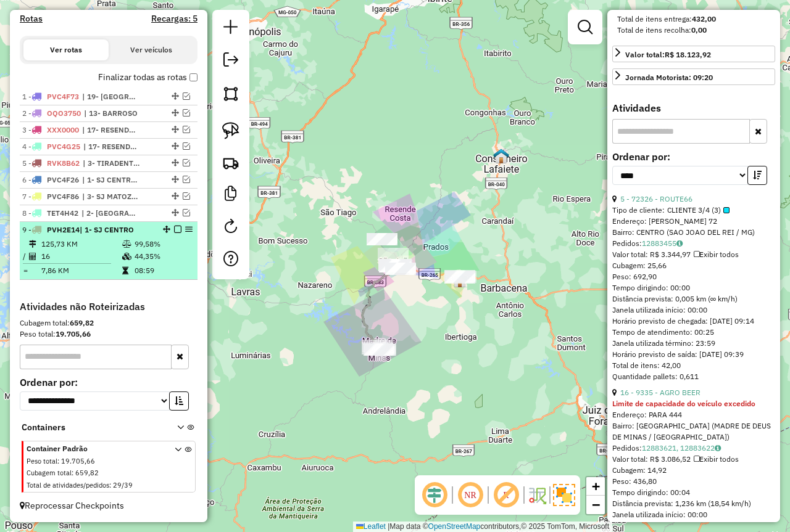
click at [174, 230] on em at bounding box center [177, 229] width 7 height 7
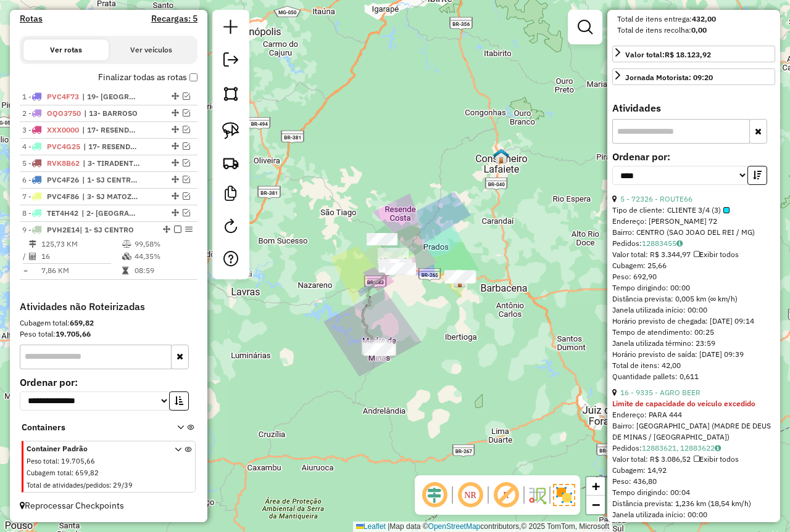
scroll to position [342, 0]
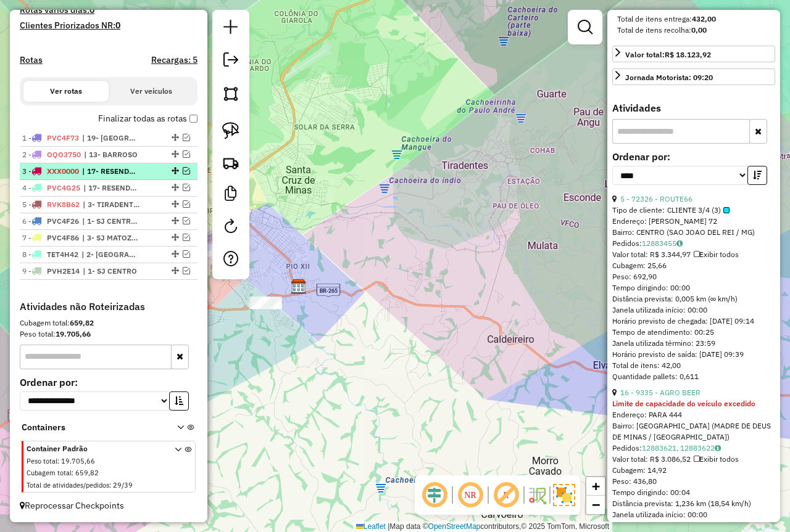
click at [183, 170] on em at bounding box center [186, 170] width 7 height 7
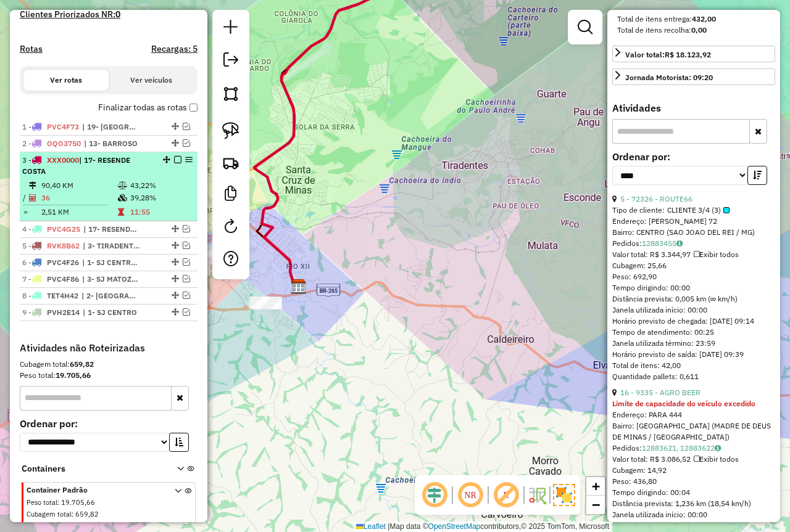
scroll to position [395, 0]
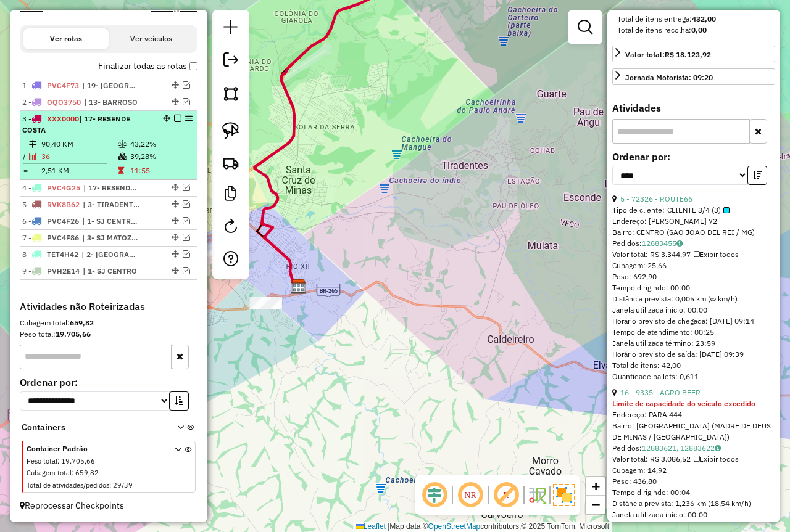
click at [114, 163] on td at bounding box center [69, 164] width 95 height 2
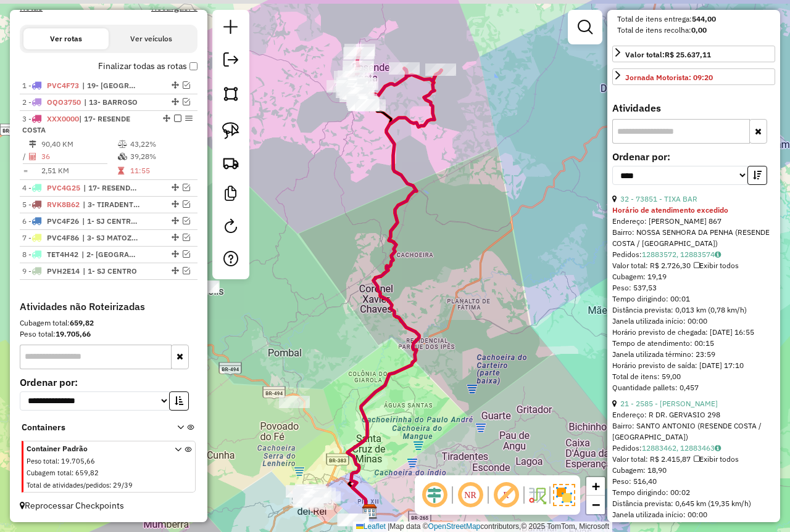
drag, startPoint x: 357, startPoint y: 174, endPoint x: 354, endPoint y: 189, distance: 15.1
click at [354, 189] on div "Janela de atendimento Grade de atendimento Capacidade Transportadoras Veículos …" at bounding box center [395, 266] width 790 height 532
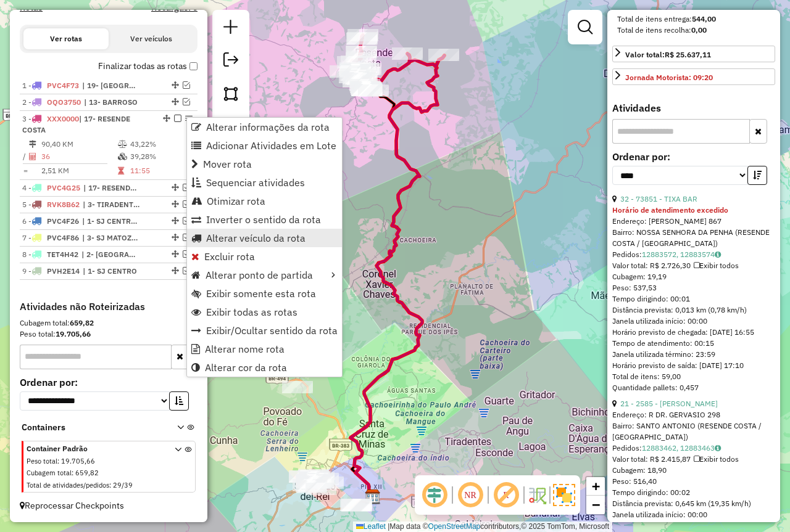
click at [249, 234] on span "Alterar veículo da rota" at bounding box center [255, 238] width 99 height 10
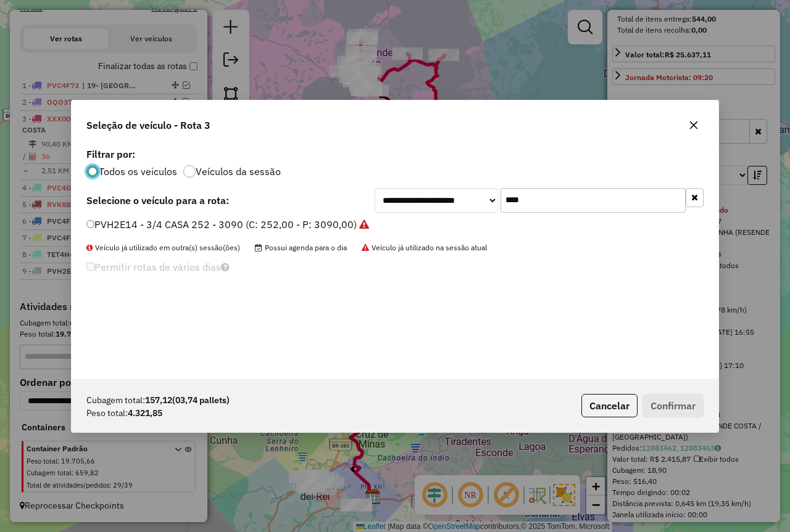
scroll to position [7, 4]
drag, startPoint x: 543, startPoint y: 204, endPoint x: 442, endPoint y: 210, distance: 100.7
click at [442, 210] on div "**********" at bounding box center [538, 200] width 329 height 25
type input "****"
click at [263, 229] on label "PWP7173 - Frete 3/4 (4.500) (C: 252,00 - P: 4500,00) (VD)" at bounding box center [224, 224] width 276 height 15
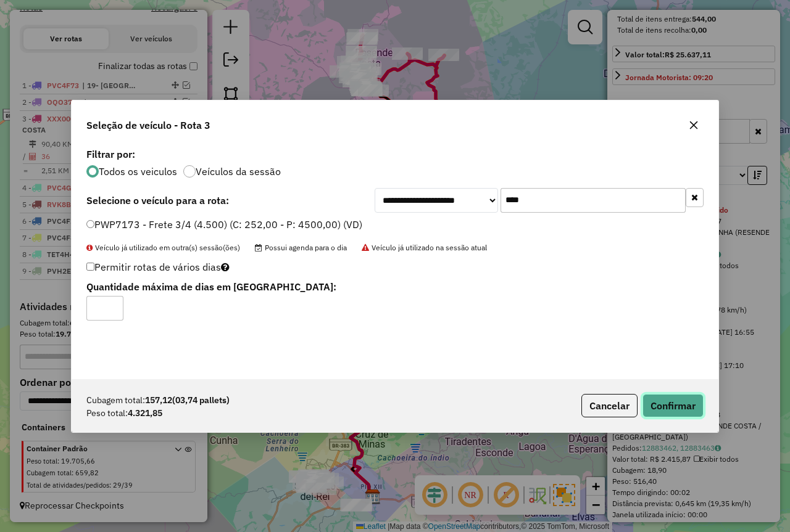
click at [670, 398] on button "Confirmar" at bounding box center [672, 405] width 61 height 23
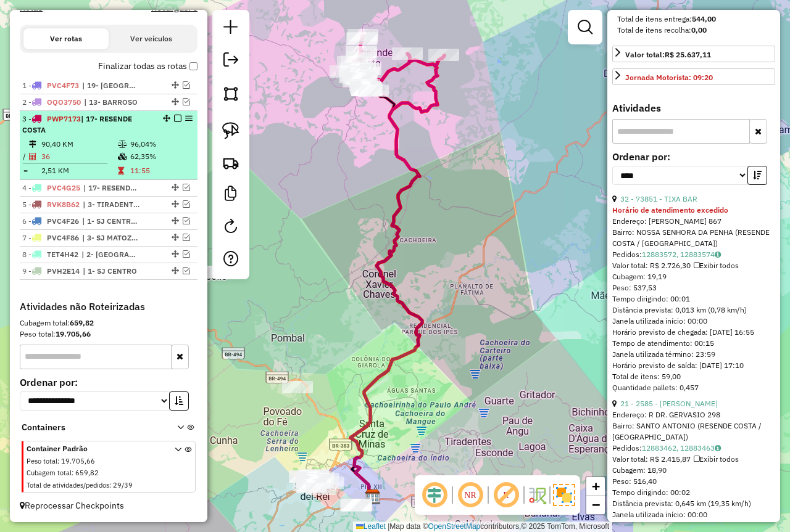
click at [165, 152] on td "62,35%" at bounding box center [161, 157] width 62 height 12
click at [175, 121] on em at bounding box center [177, 118] width 7 height 7
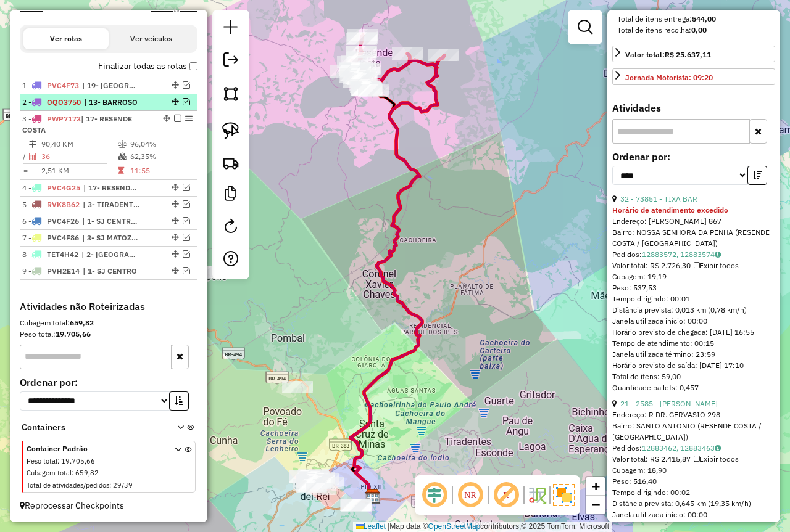
scroll to position [342, 0]
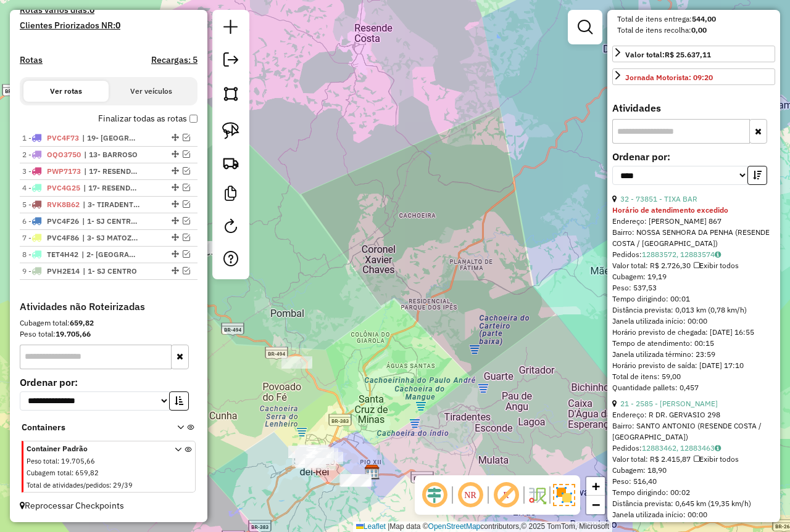
drag, startPoint x: 403, startPoint y: 404, endPoint x: 440, endPoint y: 267, distance: 141.7
click at [440, 267] on div "Janela de atendimento Grade de atendimento Capacidade Transportadoras Veículos …" at bounding box center [395, 266] width 790 height 532
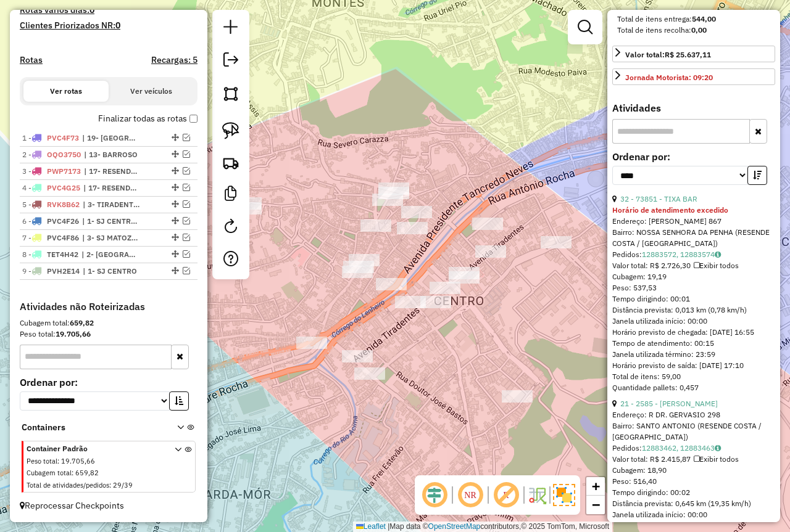
drag, startPoint x: 323, startPoint y: 414, endPoint x: 373, endPoint y: 389, distance: 56.3
click at [373, 389] on div "Janela de atendimento Grade de atendimento Capacidade Transportadoras Veículos …" at bounding box center [395, 266] width 790 height 532
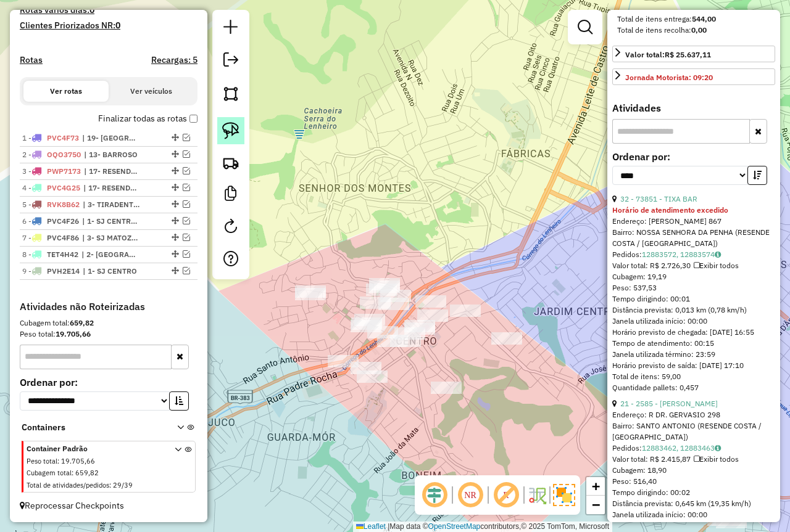
click at [229, 132] on img at bounding box center [230, 130] width 17 height 17
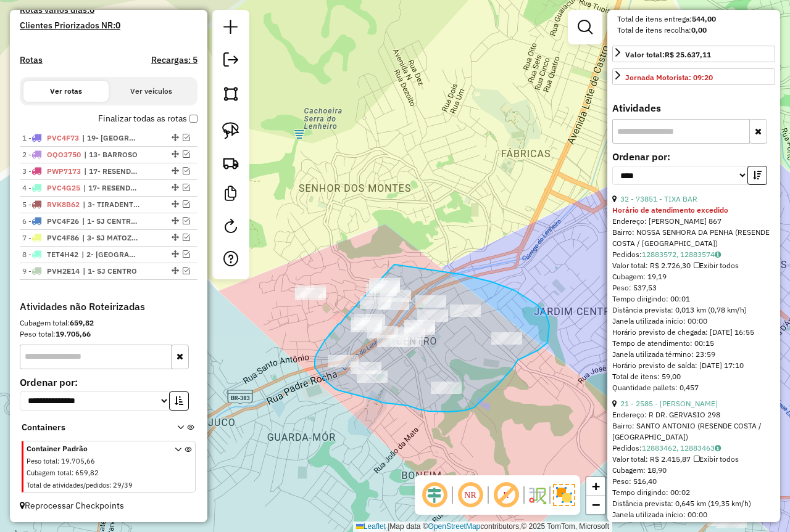
drag, startPoint x: 317, startPoint y: 353, endPoint x: 384, endPoint y: 266, distance: 109.4
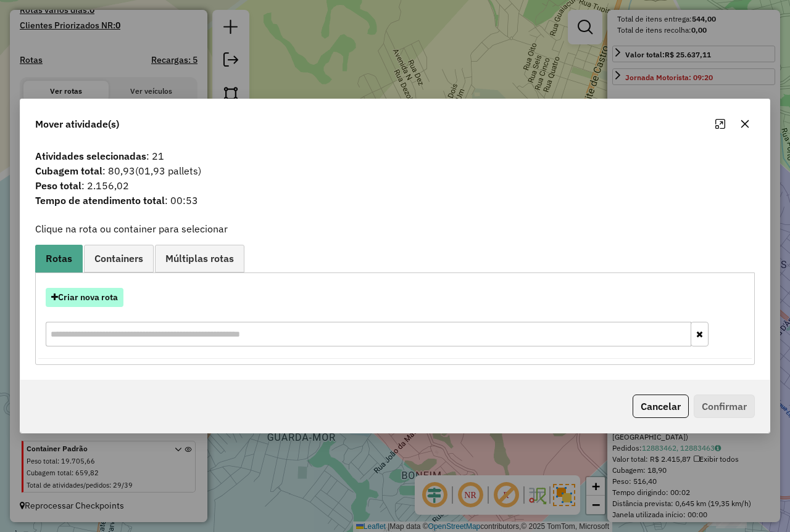
click at [104, 300] on button "Criar nova rota" at bounding box center [85, 297] width 78 height 19
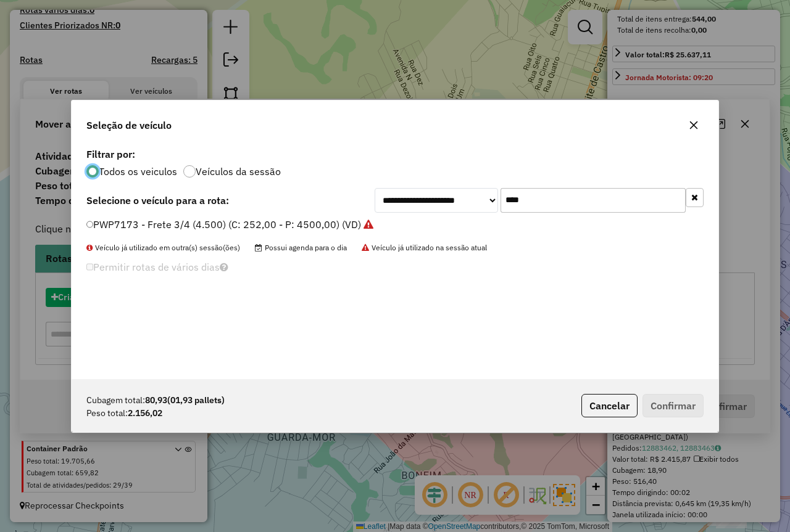
scroll to position [7, 4]
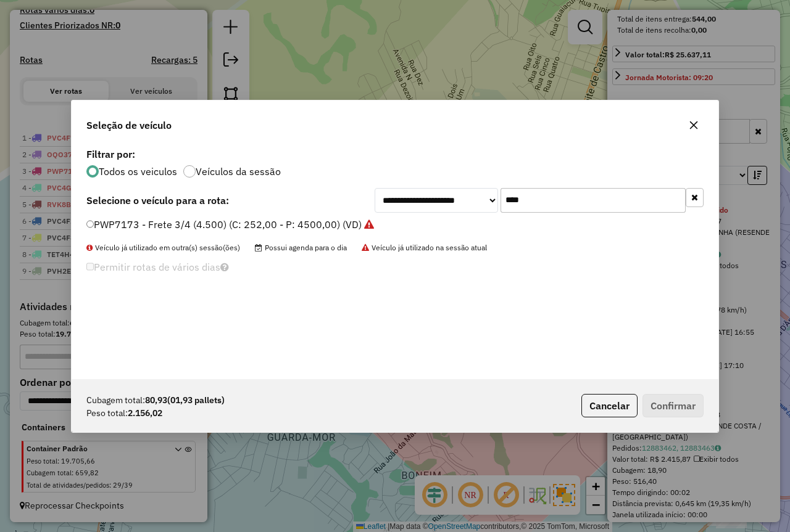
drag, startPoint x: 562, startPoint y: 201, endPoint x: 332, endPoint y: 208, distance: 229.6
click at [342, 209] on div "**********" at bounding box center [394, 200] width 617 height 25
type input "****"
click at [278, 226] on label "PXI0H40 - MOTO 2000 KG (C: 503,00 - P: 2000,00) (VD)" at bounding box center [217, 224] width 263 height 15
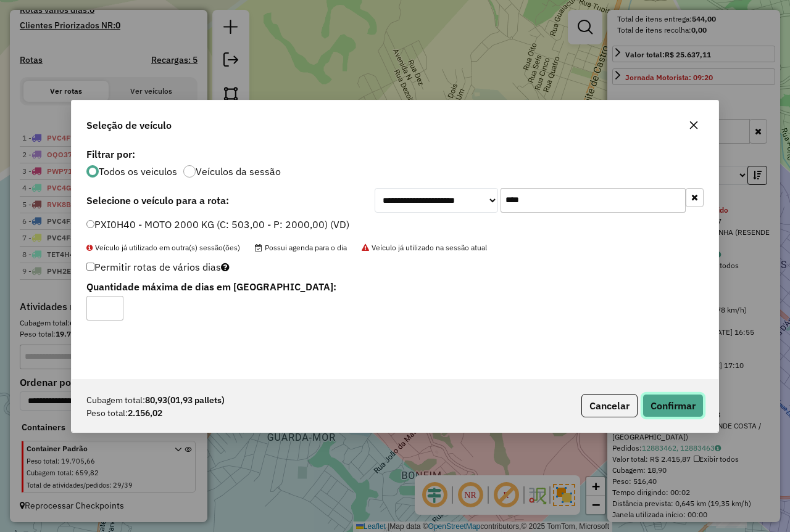
click at [657, 403] on button "Confirmar" at bounding box center [672, 405] width 61 height 23
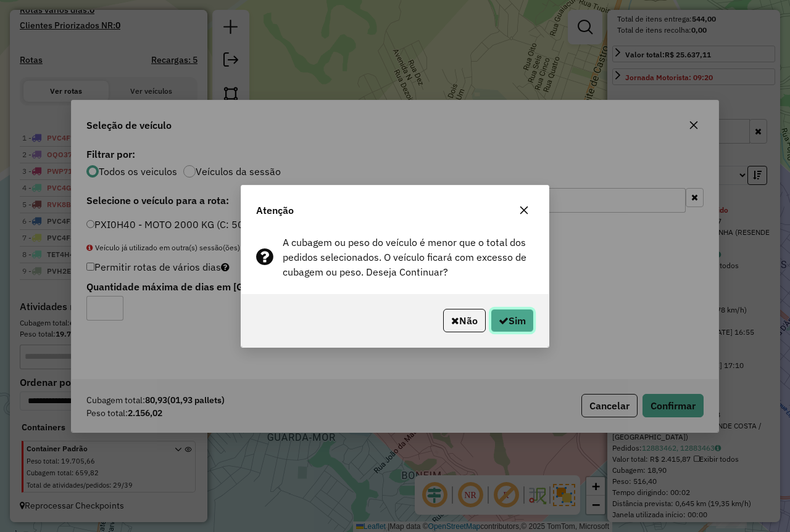
click at [507, 328] on button "Sim" at bounding box center [511, 320] width 43 height 23
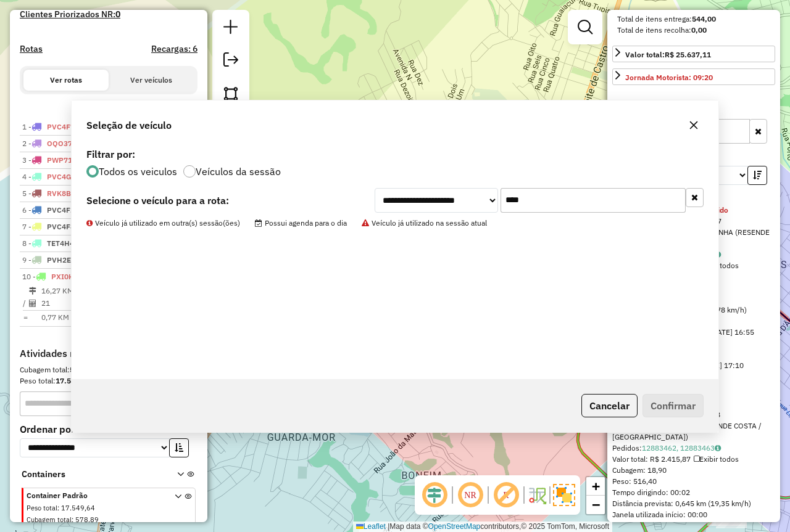
scroll to position [400, 0]
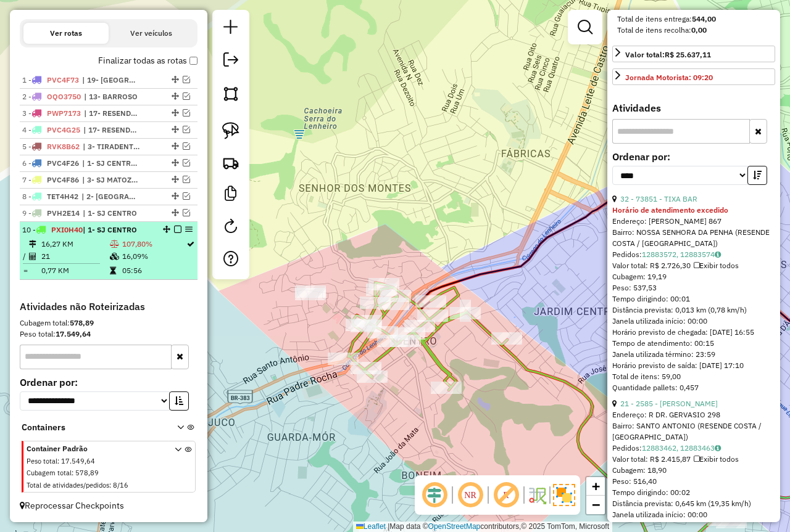
click at [117, 259] on td at bounding box center [115, 256] width 12 height 12
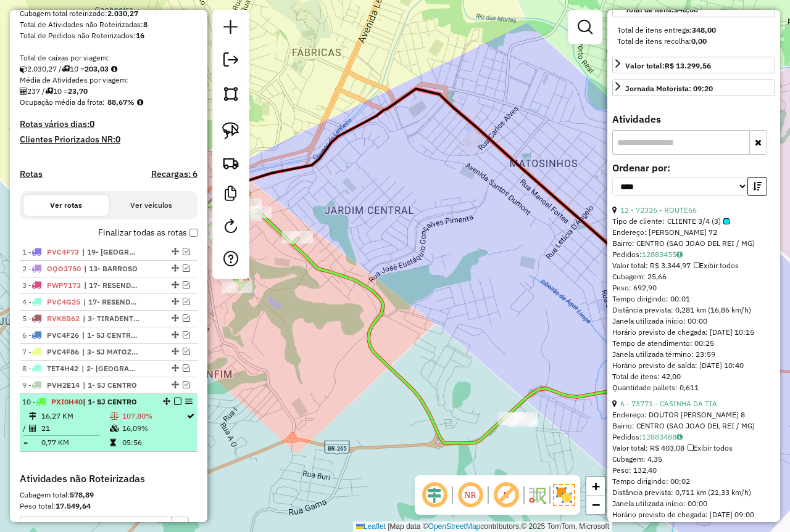
scroll to position [0, 0]
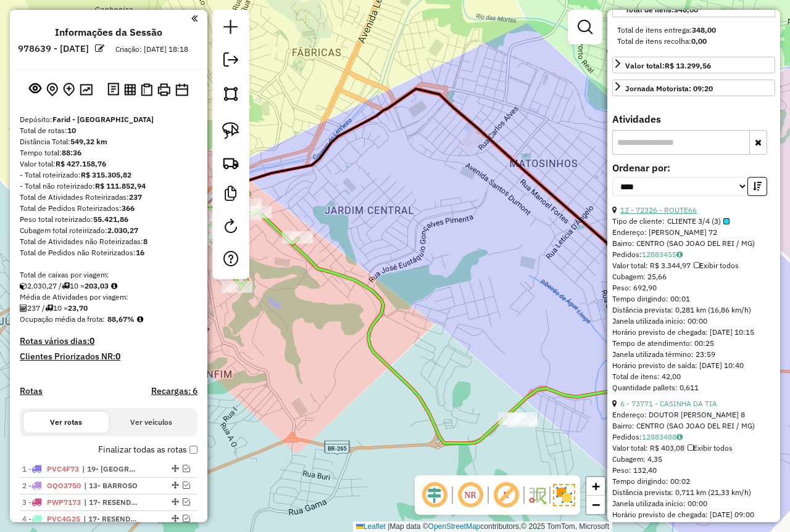
click at [681, 215] on link "12 - 72326 - ROUTE66" at bounding box center [658, 209] width 76 height 9
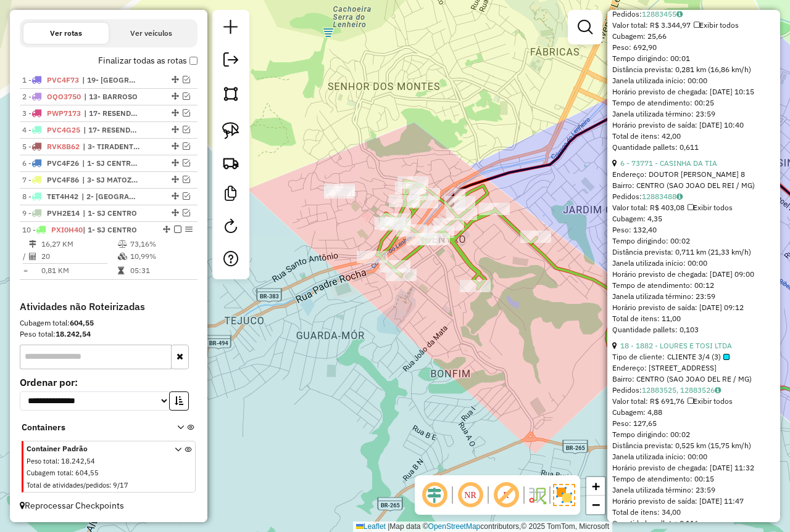
scroll to position [617, 0]
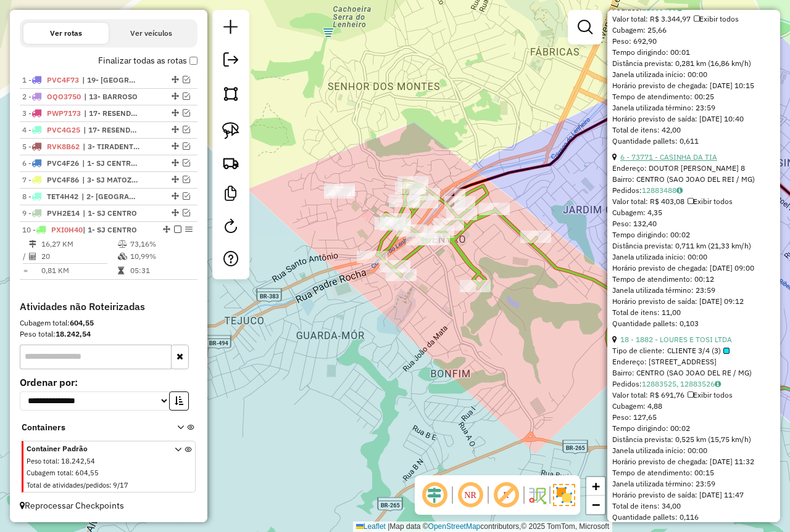
click at [676, 162] on link "6 - 73771 - CASINHA DA TIA" at bounding box center [668, 156] width 97 height 9
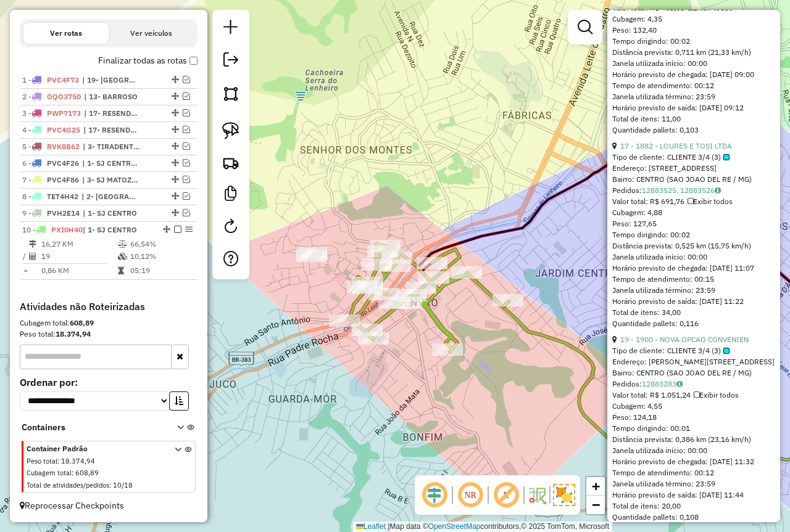
scroll to position [412, 0]
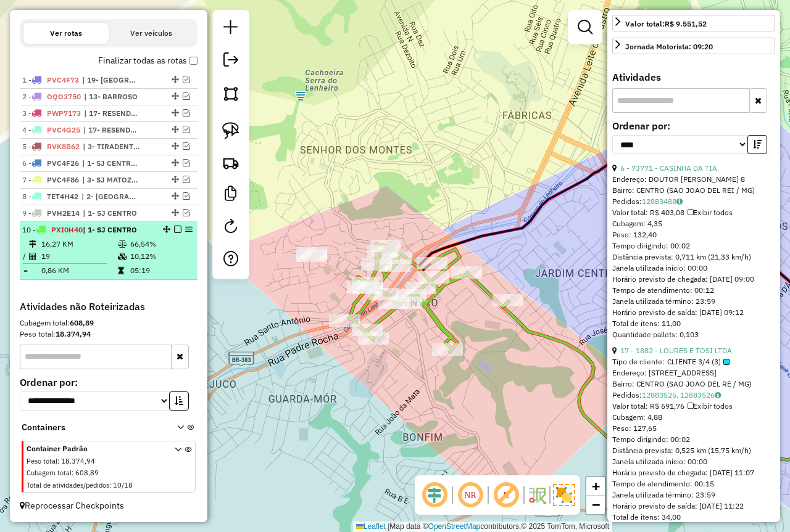
click at [91, 256] on td "19" at bounding box center [79, 256] width 76 height 12
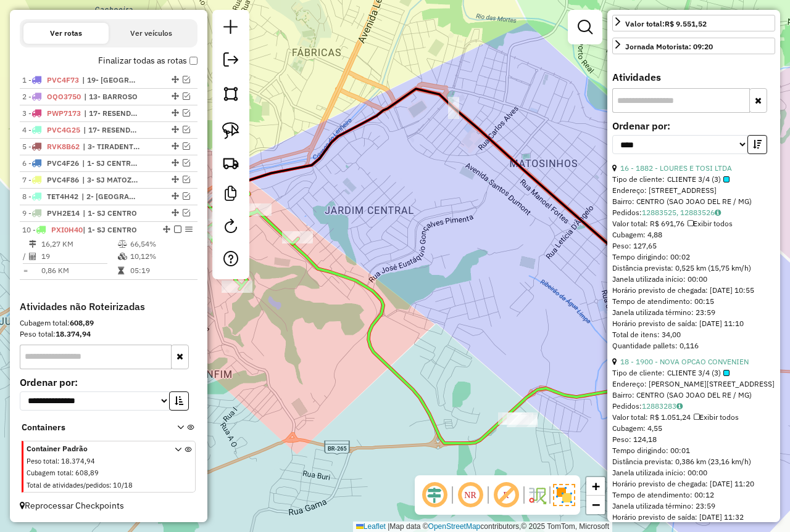
drag, startPoint x: 424, startPoint y: 257, endPoint x: 569, endPoint y: 266, distance: 144.6
click at [569, 266] on div "Janela de atendimento Grade de atendimento Capacidade Transportadoras Veículos …" at bounding box center [395, 266] width 790 height 532
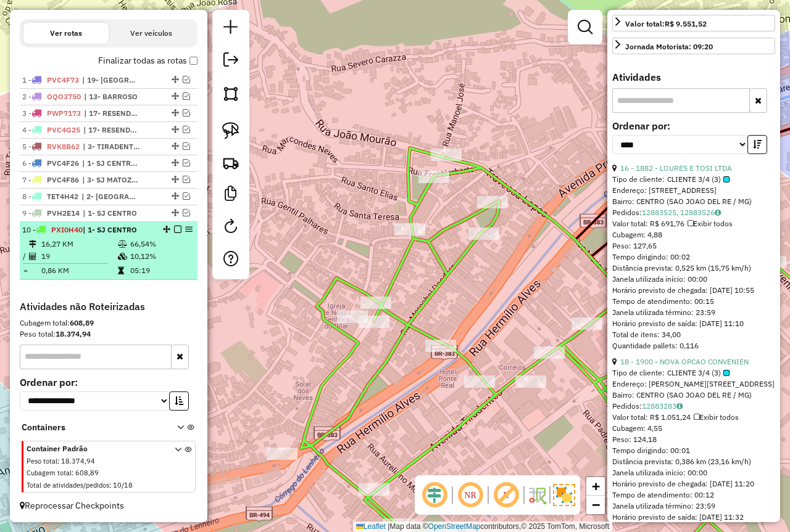
click at [153, 242] on td "66,54%" at bounding box center [161, 244] width 62 height 12
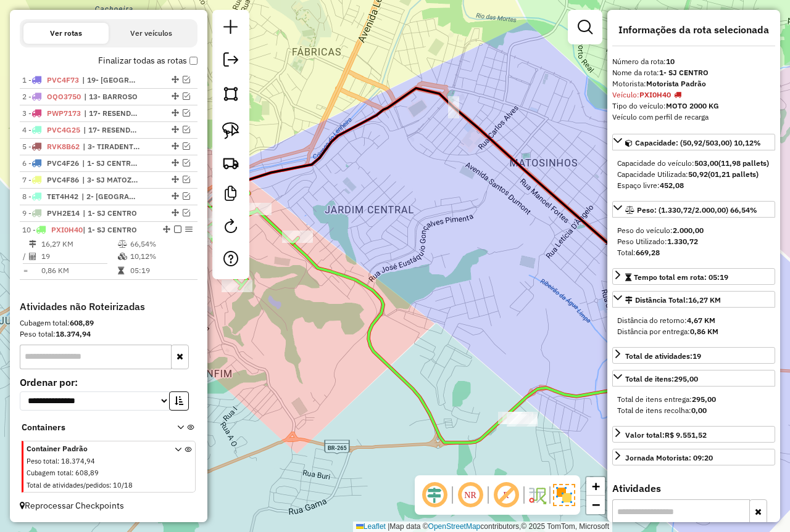
scroll to position [0, 0]
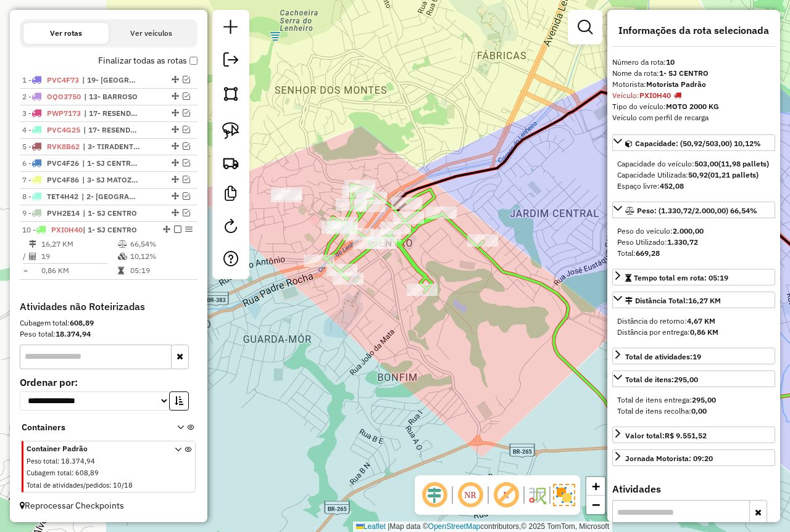
drag, startPoint x: 472, startPoint y: 292, endPoint x: 498, endPoint y: 294, distance: 25.9
click at [498, 294] on div "Janela de atendimento Grade de atendimento Capacidade Transportadoras Veículos …" at bounding box center [395, 266] width 790 height 532
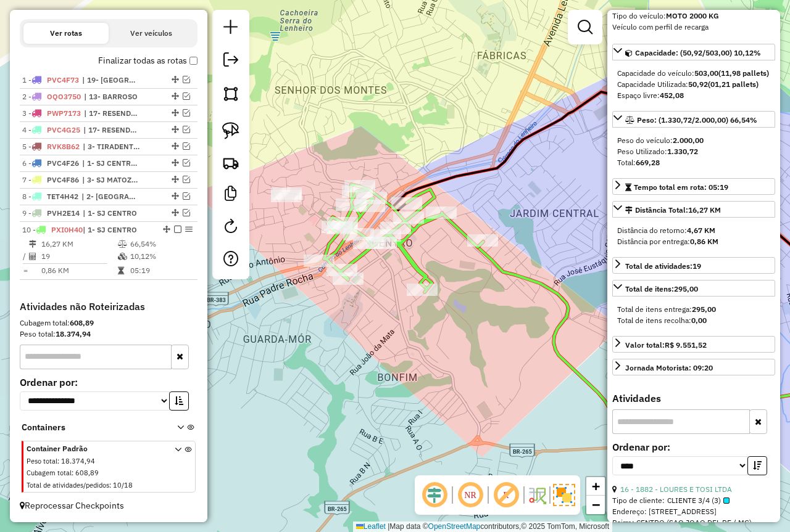
scroll to position [185, 0]
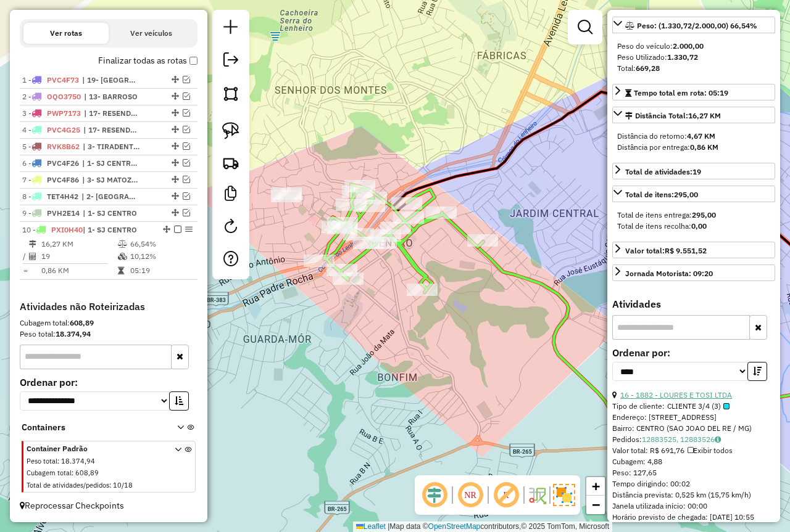
click at [698, 400] on link "16 - 1882 - LOURES E TOSI LTDA" at bounding box center [676, 394] width 112 height 9
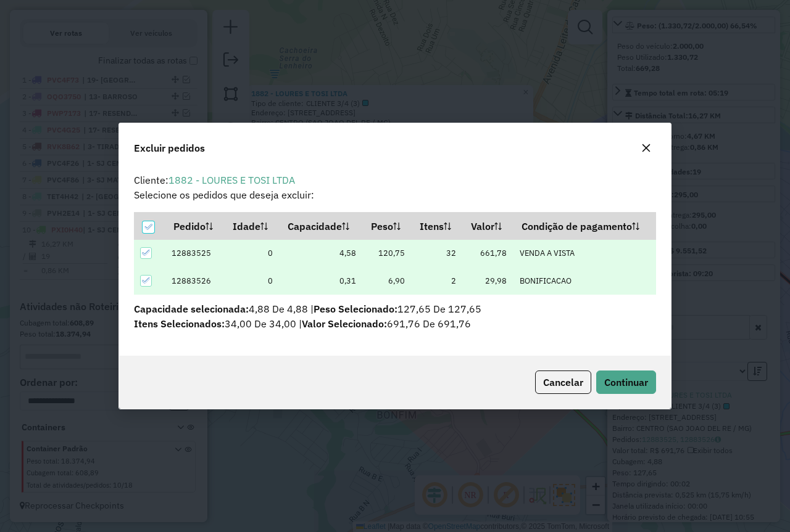
scroll to position [0, 0]
click at [633, 381] on span "Continuar" at bounding box center [626, 382] width 44 height 12
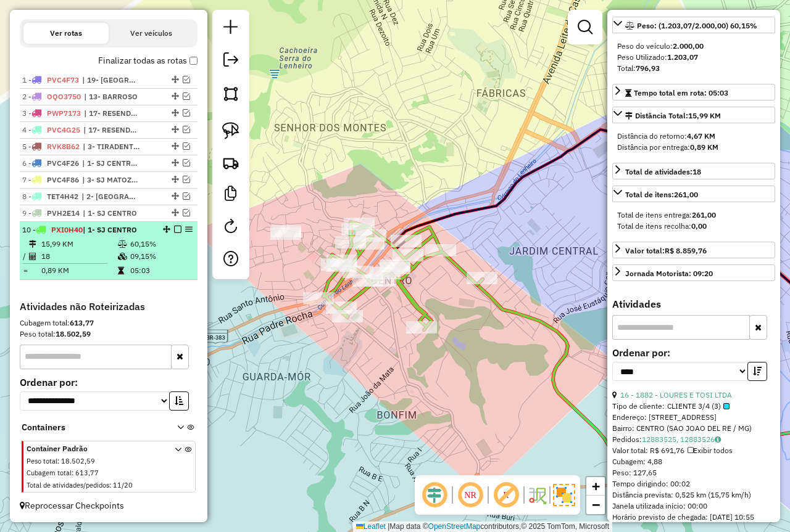
click at [141, 271] on td "05:03" at bounding box center [161, 271] width 62 height 12
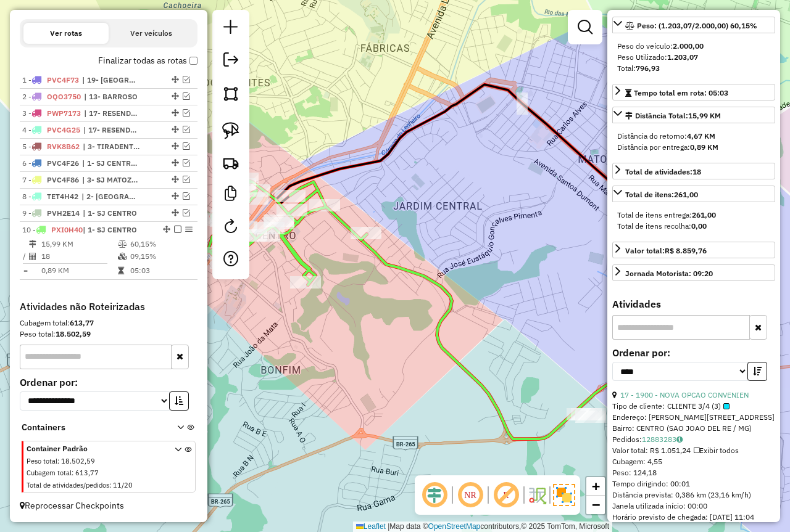
drag, startPoint x: 443, startPoint y: 330, endPoint x: 619, endPoint y: 330, distance: 176.4
click at [619, 330] on hb-router-mapa "Informações da Sessão 978639 - 13/08/2025 Criação: 12/08/2025 18:18 Depósito: F…" at bounding box center [395, 266] width 790 height 532
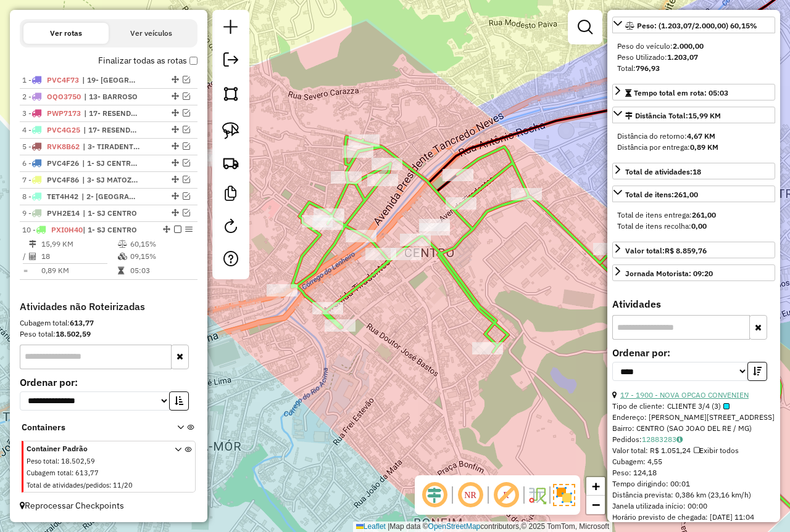
scroll to position [308, 0]
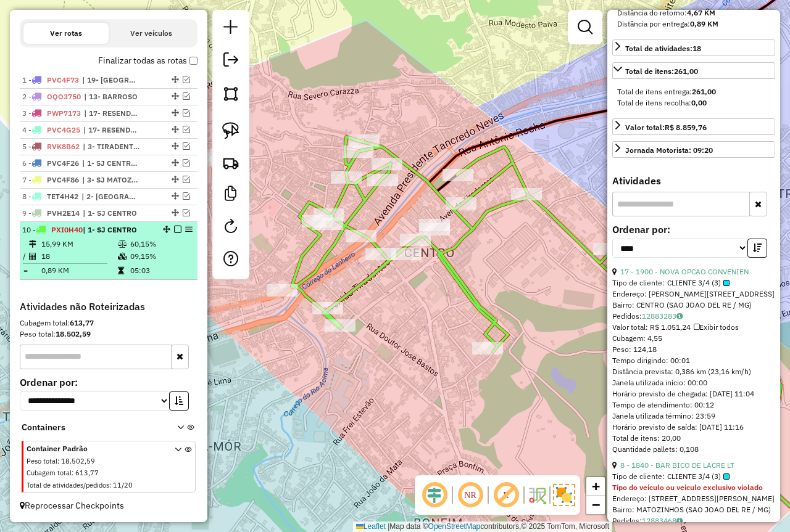
click at [175, 227] on em at bounding box center [177, 229] width 7 height 7
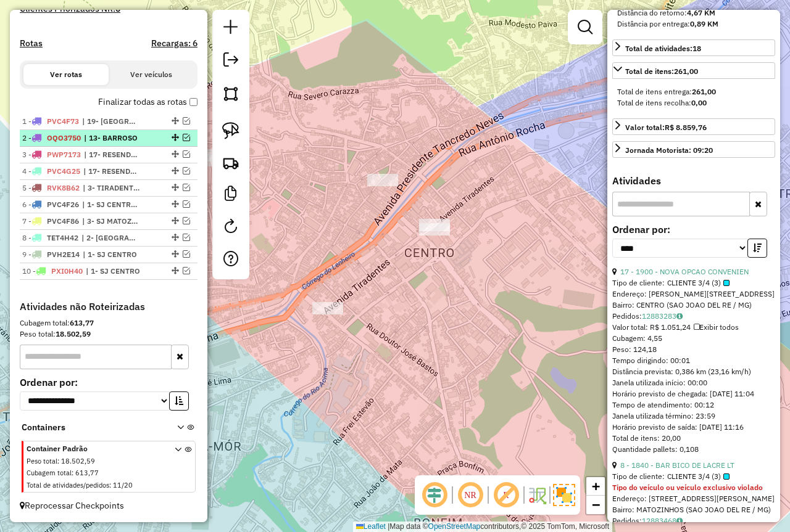
scroll to position [359, 0]
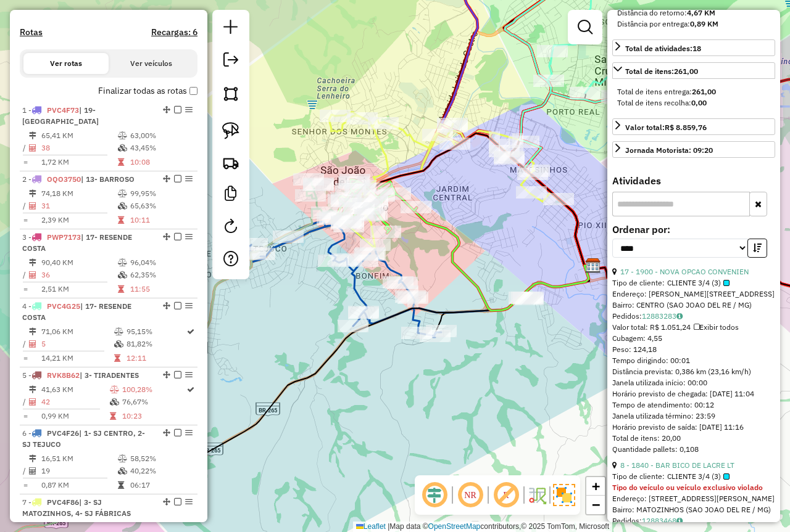
drag, startPoint x: 511, startPoint y: 223, endPoint x: 464, endPoint y: 258, distance: 58.1
click at [462, 262] on div "Janela de atendimento Grade de atendimento Capacidade Transportadoras Veículos …" at bounding box center [395, 266] width 790 height 532
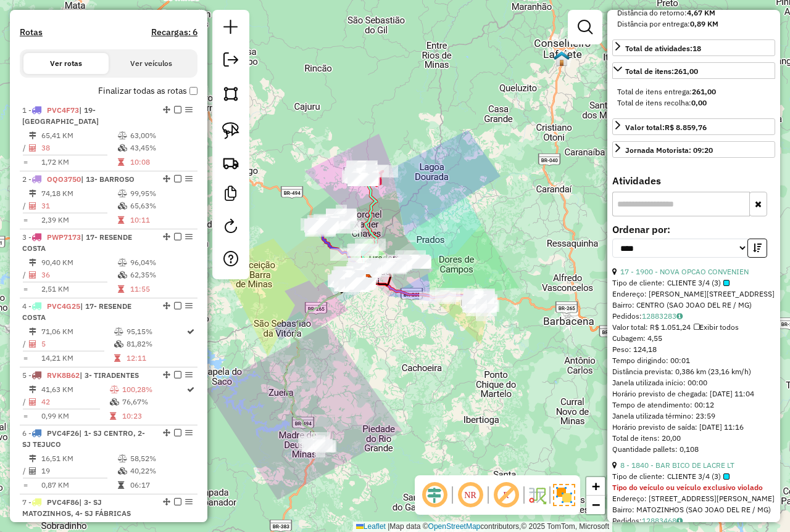
drag, startPoint x: 500, startPoint y: 323, endPoint x: 395, endPoint y: 346, distance: 107.3
click at [395, 346] on div "Janela de atendimento Grade de atendimento Capacidade Transportadoras Veículos …" at bounding box center [395, 266] width 790 height 532
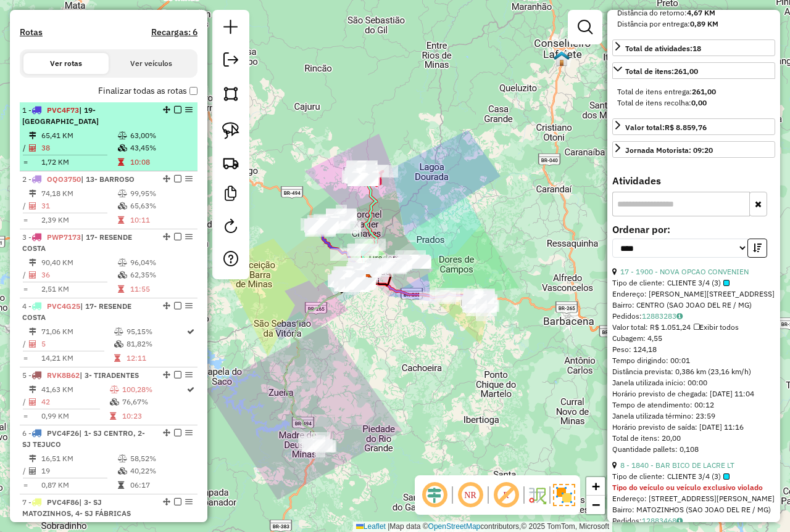
click at [186, 144] on td "43,45%" at bounding box center [161, 148] width 62 height 12
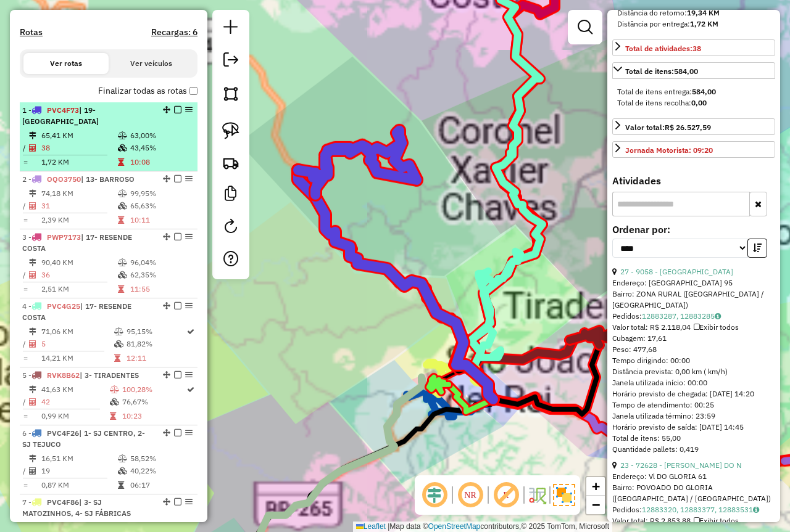
scroll to position [320, 0]
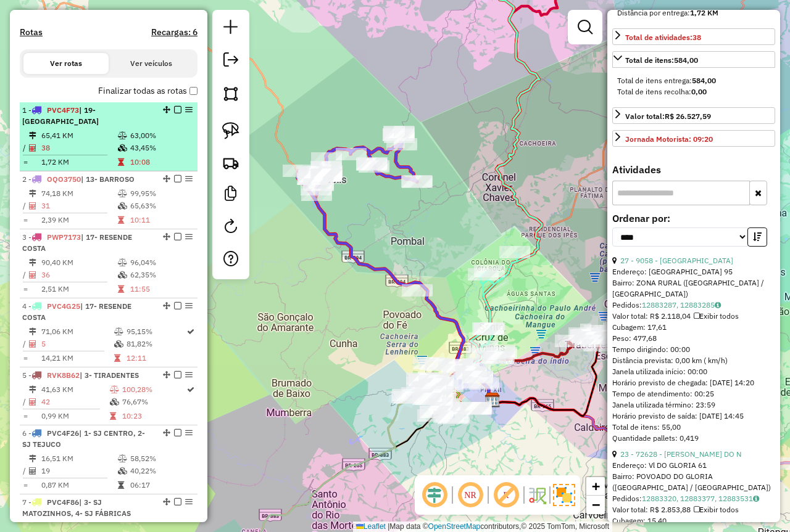
click at [174, 113] on em at bounding box center [177, 109] width 7 height 7
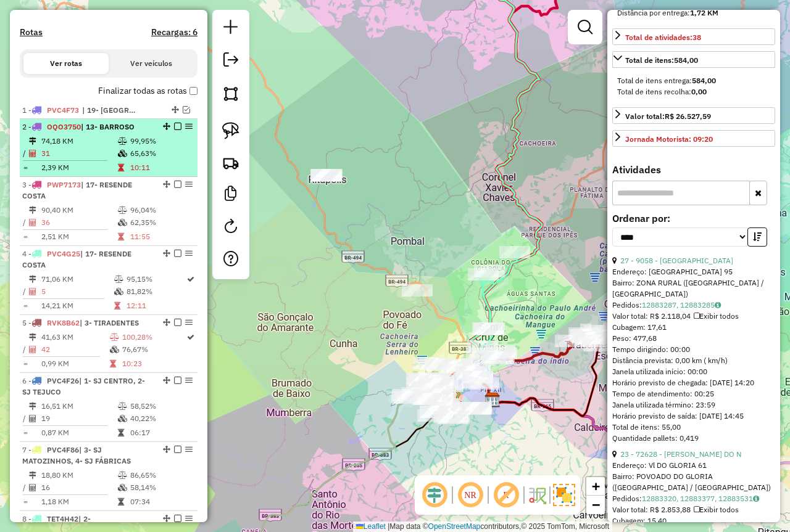
click at [99, 147] on td "74,18 KM" at bounding box center [79, 141] width 76 height 12
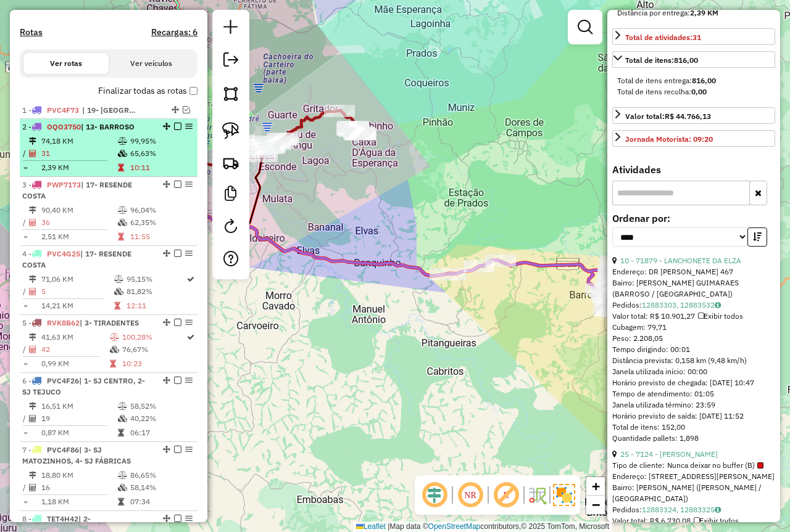
click at [174, 130] on em at bounding box center [177, 126] width 7 height 7
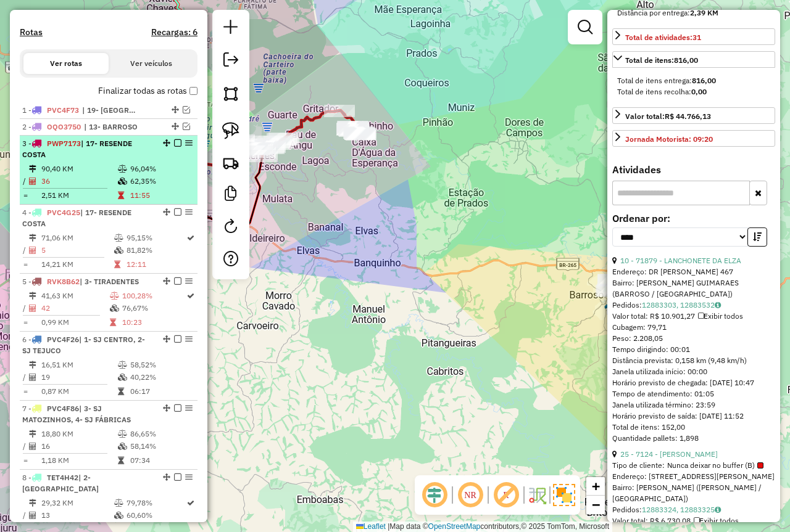
click at [130, 173] on td "96,04%" at bounding box center [161, 169] width 62 height 12
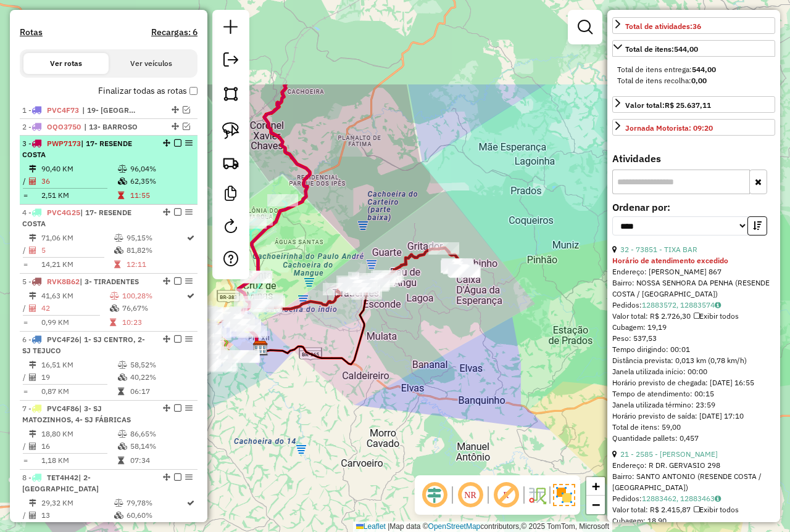
scroll to position [308, 0]
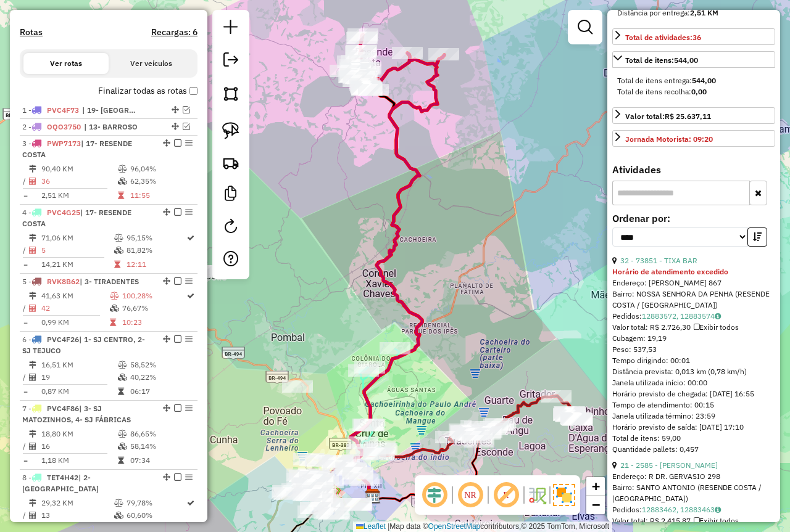
drag, startPoint x: 331, startPoint y: 146, endPoint x: 279, endPoint y: 245, distance: 111.7
click at [274, 244] on div "Janela de atendimento Grade de atendimento Capacidade Transportadoras Veículos …" at bounding box center [395, 266] width 790 height 532
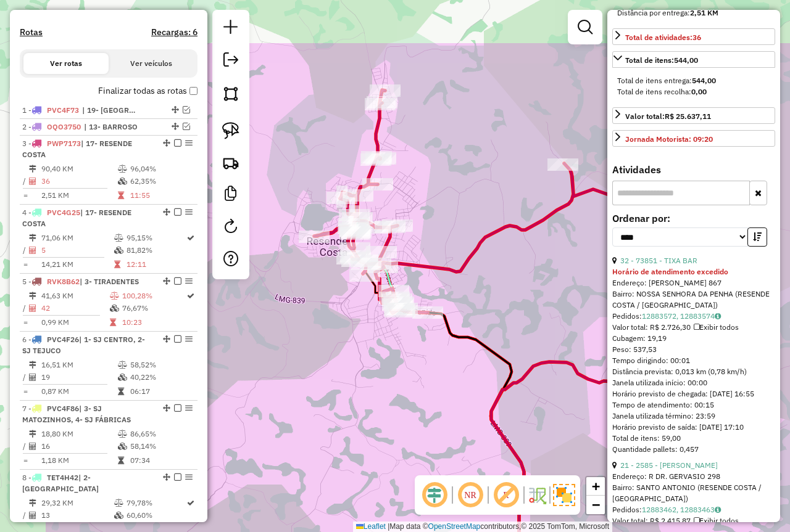
drag, startPoint x: 384, startPoint y: 125, endPoint x: 501, endPoint y: 216, distance: 147.7
click at [492, 220] on div "Janela de atendimento Grade de atendimento Capacidade Transportadoras Veículos …" at bounding box center [395, 266] width 790 height 532
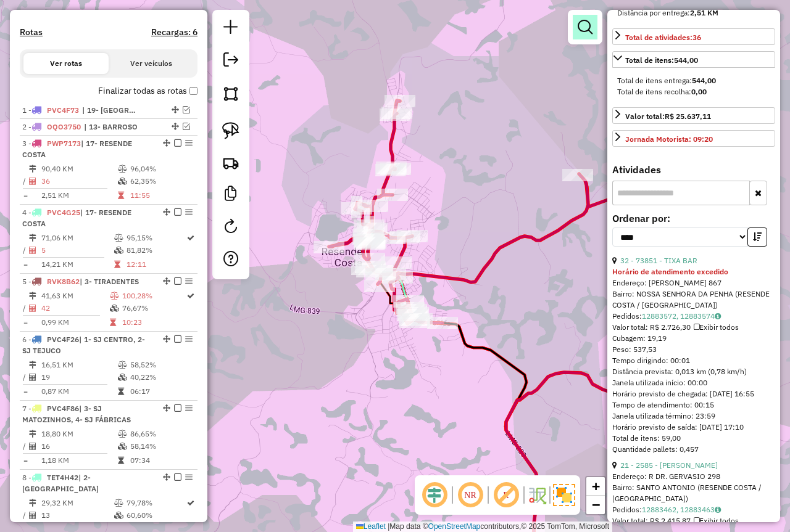
click at [580, 32] on em at bounding box center [584, 27] width 15 height 15
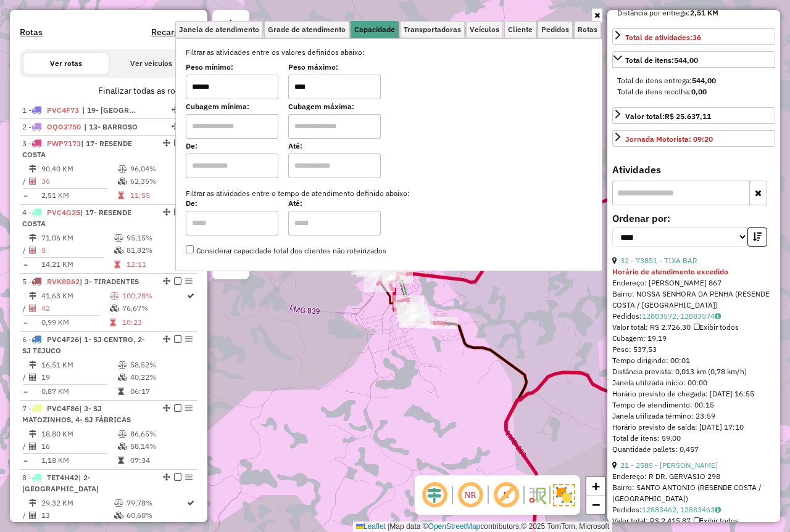
drag, startPoint x: 333, startPoint y: 86, endPoint x: 252, endPoint y: 96, distance: 82.1
click at [265, 94] on div "Peso mínimo: ****** Peso máximo: ****" at bounding box center [389, 82] width 406 height 35
drag, startPoint x: 126, startPoint y: 83, endPoint x: 99, endPoint y: 89, distance: 27.8
click at [100, 89] on hb-router-mapa "Informações da Sessão 978639 - 13/08/2025 Criação: 12/08/2025 18:18 Depósito: F…" at bounding box center [395, 266] width 790 height 532
type input "****"
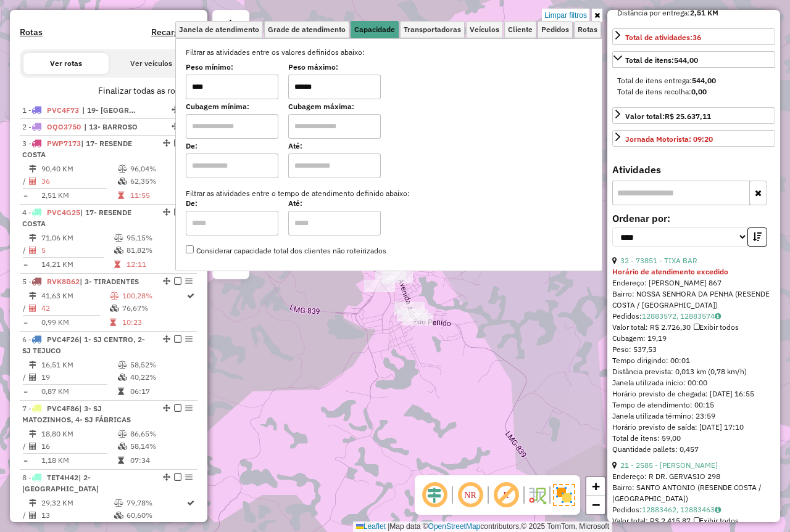
type input "******"
click at [369, 336] on div "Limpar filtros Janela de atendimento Grade de atendimento Capacidade Transporta…" at bounding box center [395, 266] width 790 height 532
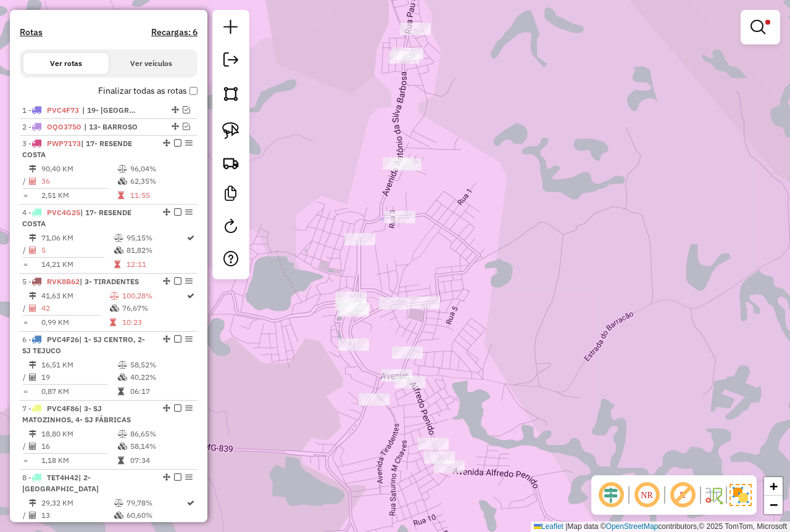
drag, startPoint x: 424, startPoint y: 160, endPoint x: 452, endPoint y: 205, distance: 52.9
click at [452, 205] on div "Limpar filtros Janela de atendimento Grade de atendimento Capacidade Transporta…" at bounding box center [395, 266] width 790 height 532
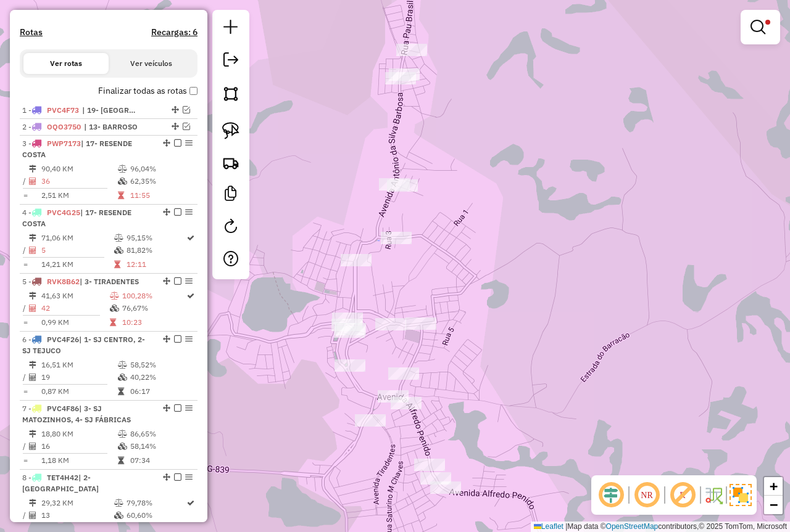
drag, startPoint x: 446, startPoint y: 154, endPoint x: 395, endPoint y: 141, distance: 52.8
click at [443, 168] on div "Limpar filtros Janela de atendimento Grade de atendimento Capacidade Transporta…" at bounding box center [395, 266] width 790 height 532
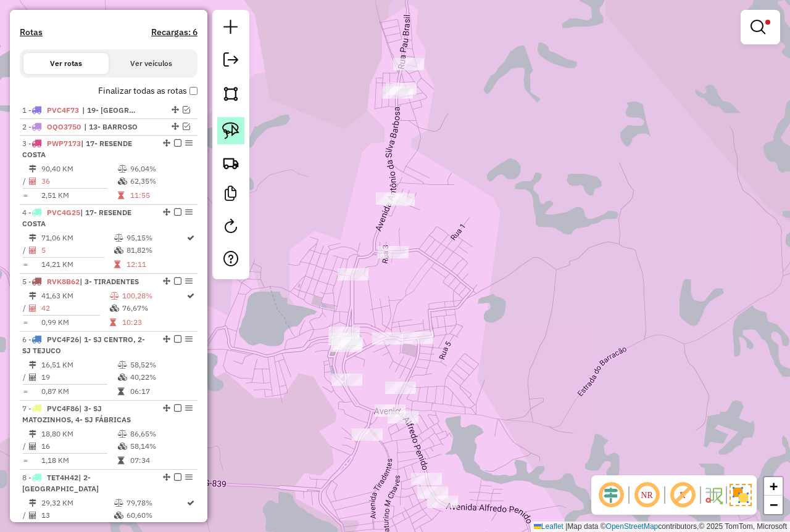
click at [237, 122] on link at bounding box center [230, 130] width 27 height 27
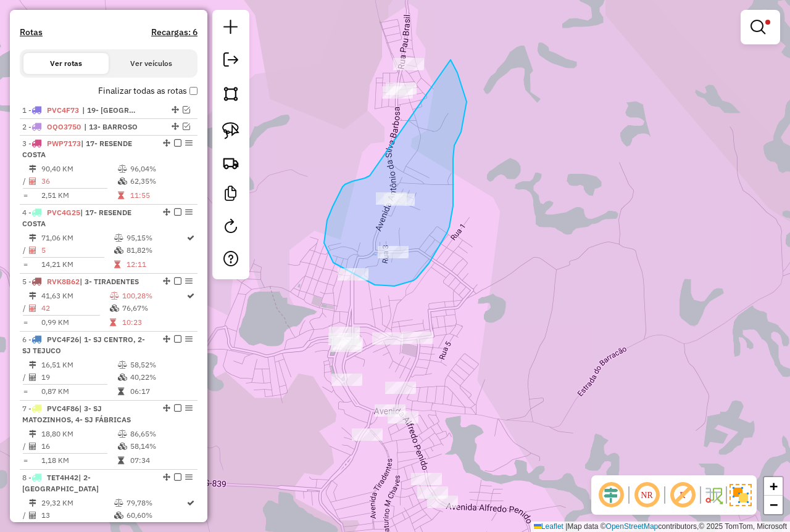
drag, startPoint x: 365, startPoint y: 178, endPoint x: 368, endPoint y: 56, distance: 122.2
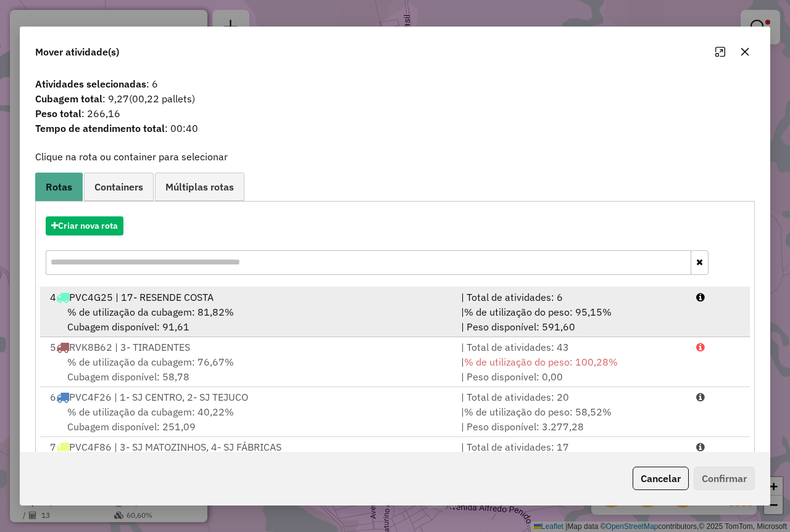
click at [391, 311] on div "% de utilização da cubagem: 81,82% Cubagem disponível: 91,61" at bounding box center [248, 320] width 411 height 30
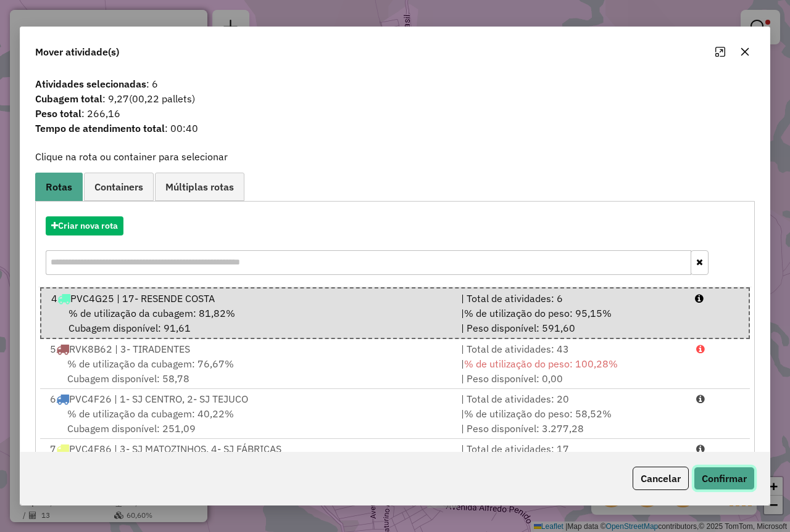
click at [728, 476] on button "Confirmar" at bounding box center [723, 478] width 61 height 23
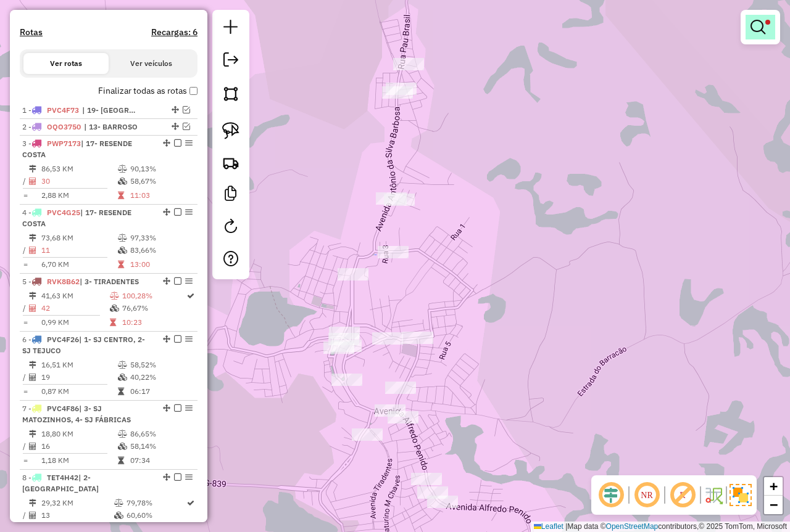
click at [762, 35] on link at bounding box center [760, 27] width 30 height 25
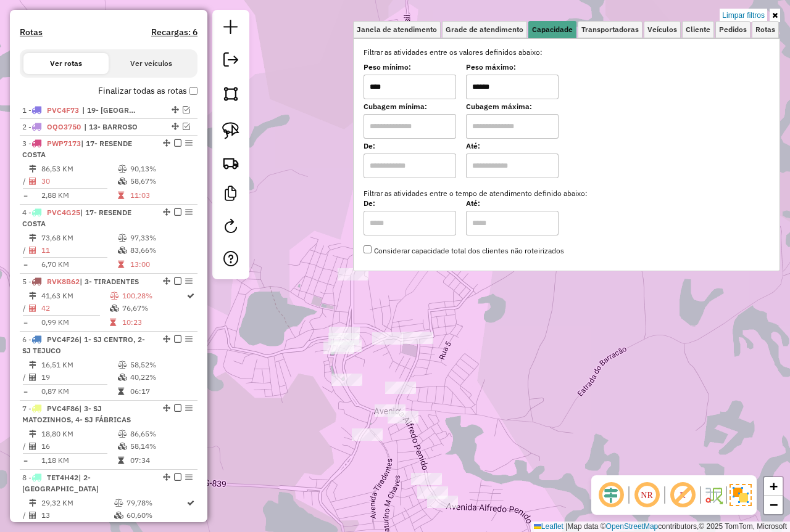
drag, startPoint x: 494, startPoint y: 83, endPoint x: 413, endPoint y: 86, distance: 80.9
click at [416, 86] on div "Peso mínimo: **** Peso máximo: ******" at bounding box center [566, 82] width 406 height 35
type input "****"
click at [567, 341] on div "Limpar filtros Janela de atendimento Grade de atendimento Capacidade Transporta…" at bounding box center [395, 266] width 790 height 532
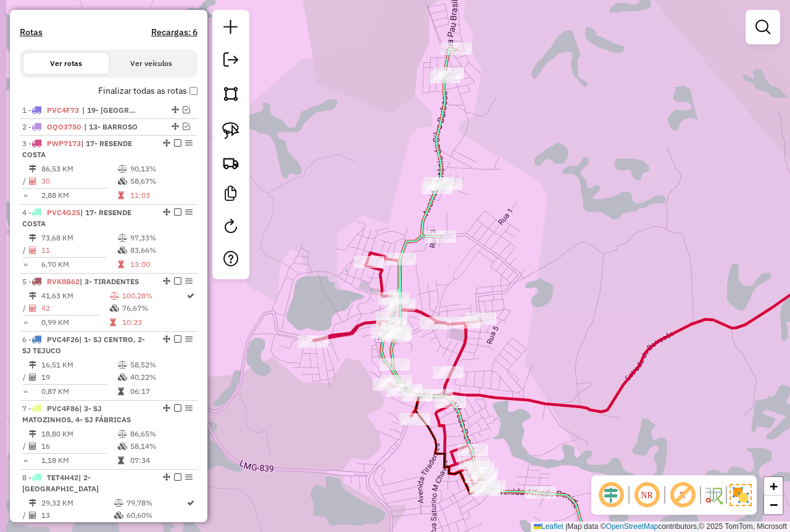
drag, startPoint x: 498, startPoint y: 245, endPoint x: 546, endPoint y: 230, distance: 49.9
click at [546, 230] on div "Janela de atendimento Grade de atendimento Capacidade Transportadoras Veículos …" at bounding box center [395, 266] width 790 height 532
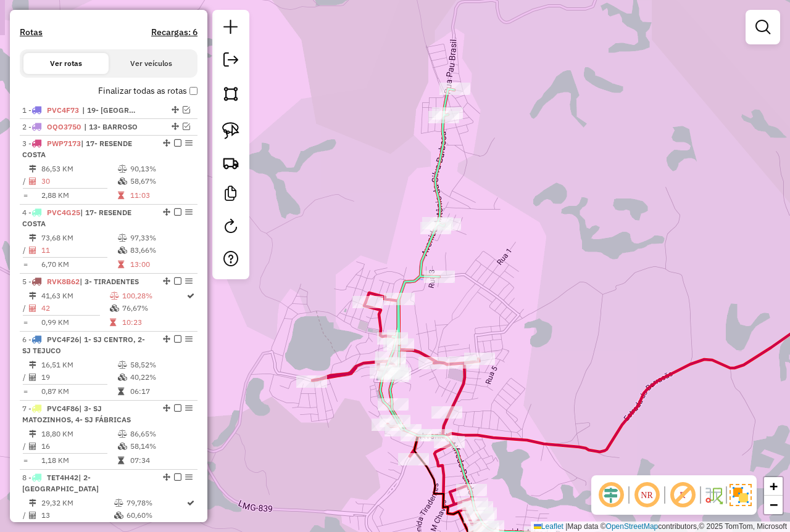
drag, startPoint x: 535, startPoint y: 252, endPoint x: 534, endPoint y: 292, distance: 40.1
click at [534, 292] on div "Janela de atendimento Grade de atendimento Capacidade Transportadoras Veículos …" at bounding box center [395, 266] width 790 height 532
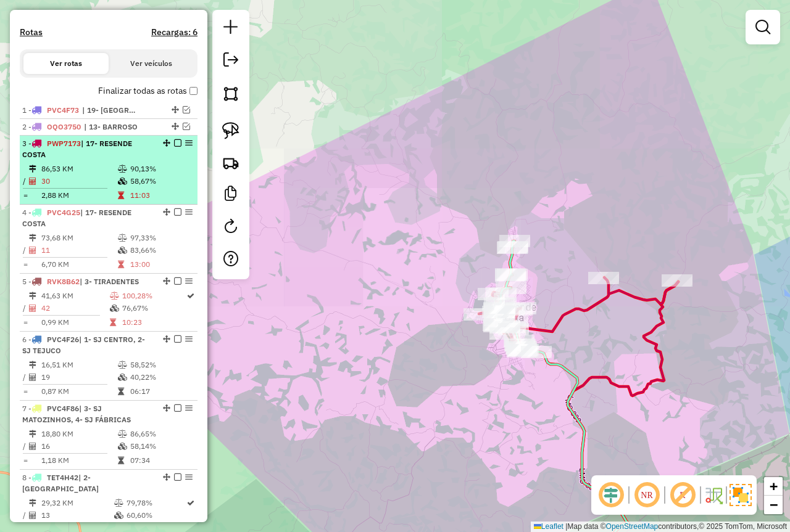
click at [91, 175] on td "86,53 KM" at bounding box center [79, 169] width 76 height 12
select select "*********"
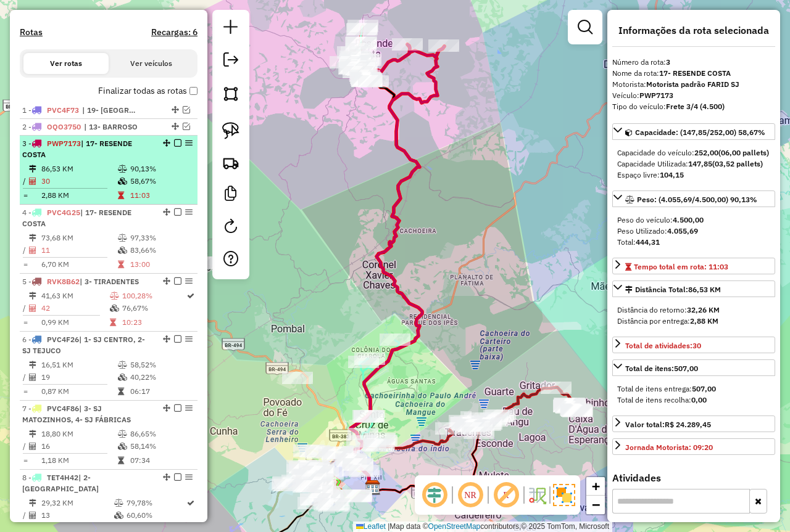
click at [174, 147] on em at bounding box center [177, 142] width 7 height 7
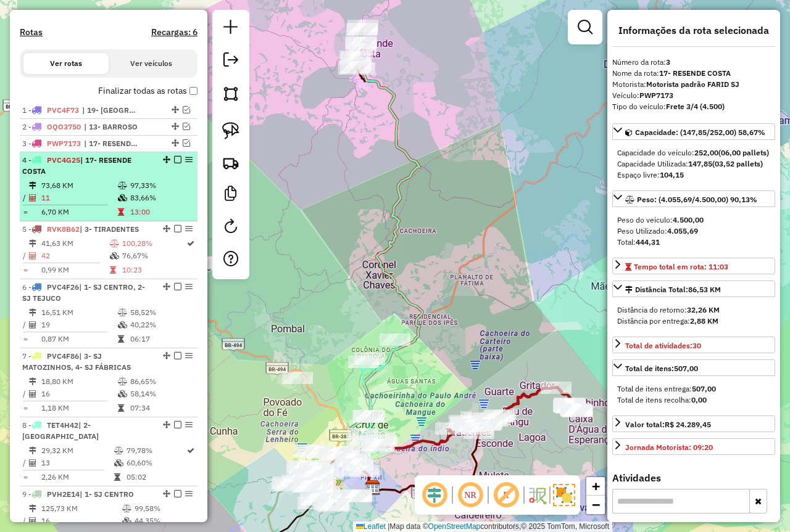
click at [109, 192] on td "73,68 KM" at bounding box center [79, 185] width 76 height 12
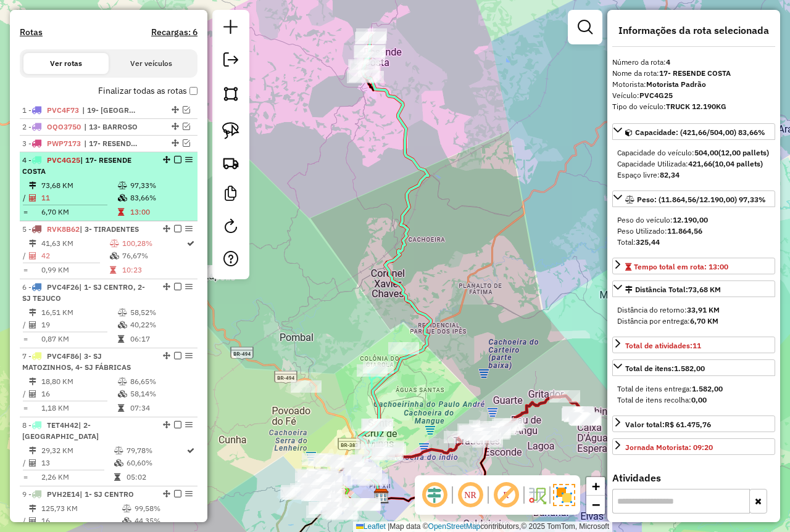
click at [175, 163] on em at bounding box center [177, 159] width 7 height 7
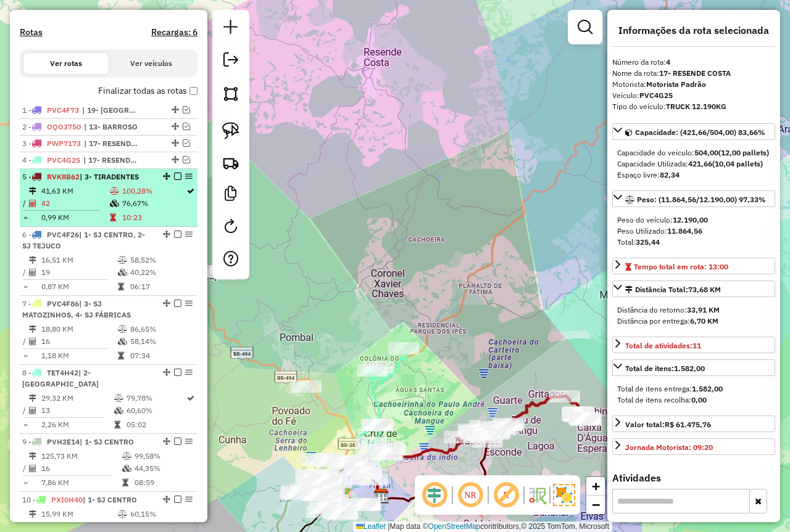
click at [120, 181] on span "| 3- TIRADENTES" at bounding box center [109, 176] width 59 height 9
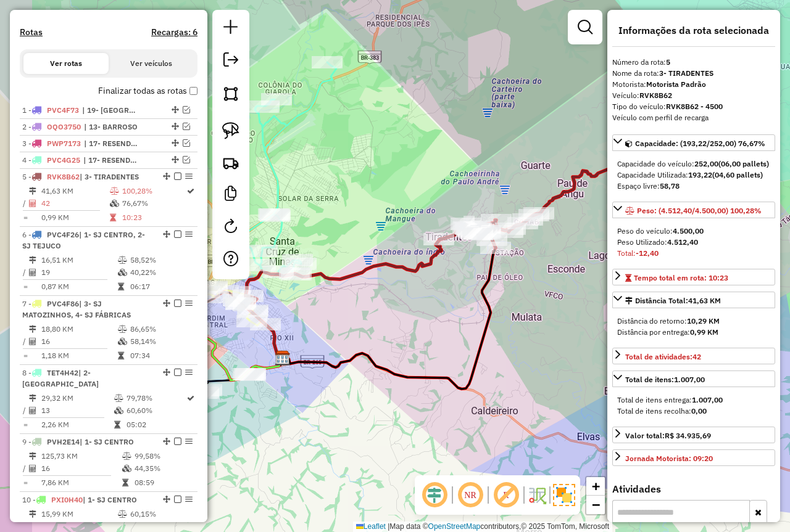
drag, startPoint x: 328, startPoint y: 147, endPoint x: 445, endPoint y: 133, distance: 118.1
click at [445, 133] on div "Janela de atendimento Grade de atendimento Capacidade Transportadoras Veículos …" at bounding box center [395, 266] width 790 height 532
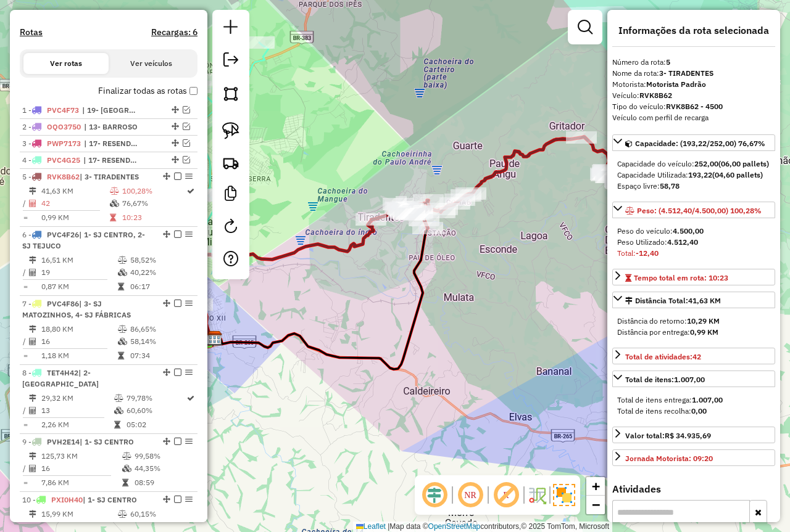
drag, startPoint x: 496, startPoint y: 155, endPoint x: 358, endPoint y: 158, distance: 137.6
click at [358, 158] on div "Janela de atendimento Grade de atendimento Capacidade Transportadoras Veículos …" at bounding box center [395, 266] width 790 height 532
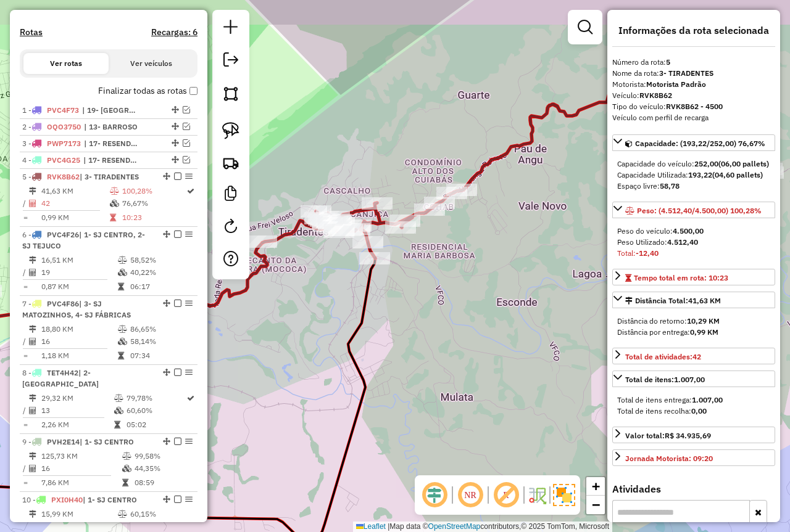
drag, startPoint x: 384, startPoint y: 243, endPoint x: 356, endPoint y: 258, distance: 32.0
click at [343, 286] on div "Janela de atendimento Grade de atendimento Capacidade Transportadoras Veículos …" at bounding box center [395, 266] width 790 height 532
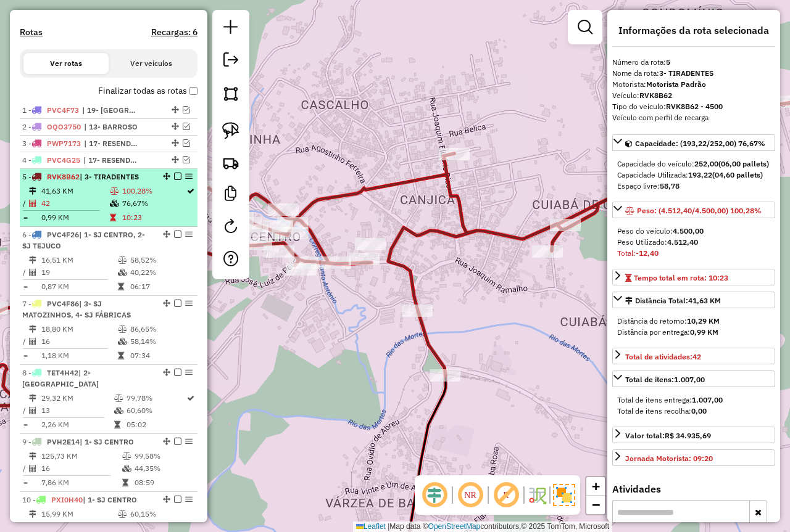
click at [174, 180] on em at bounding box center [177, 176] width 7 height 7
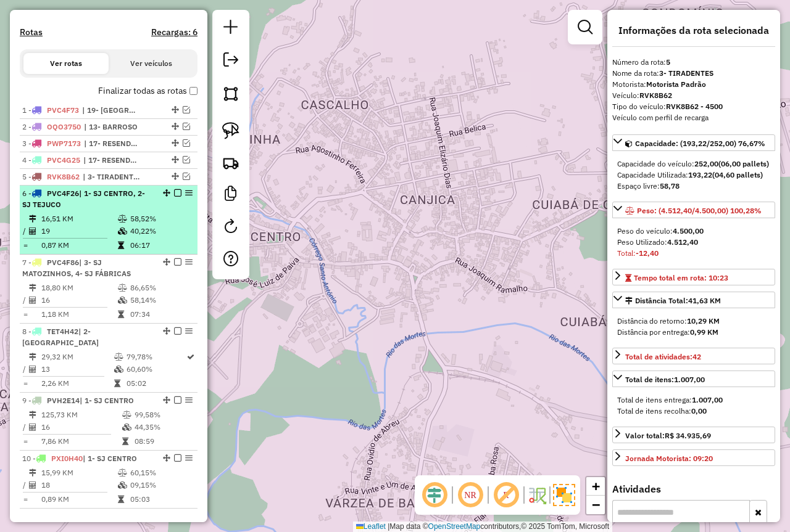
click at [158, 224] on td "58,52%" at bounding box center [161, 219] width 62 height 12
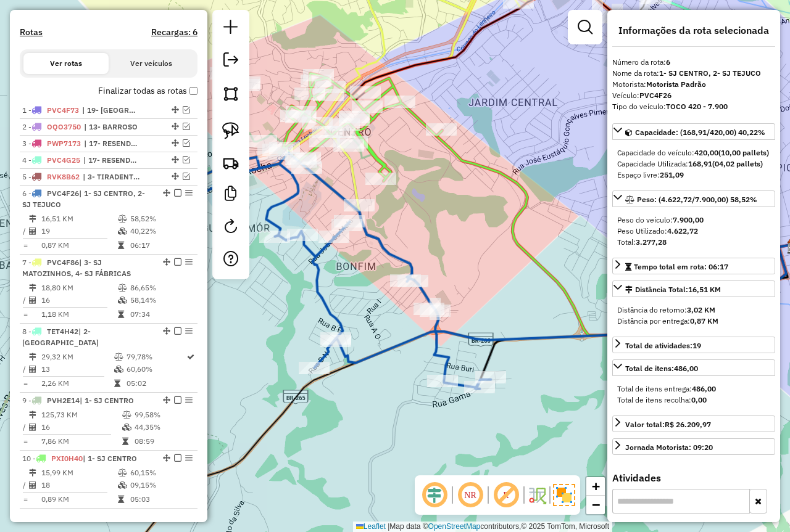
drag, startPoint x: 443, startPoint y: 236, endPoint x: 518, endPoint y: 239, distance: 74.7
click at [518, 239] on div "Janela de atendimento Grade de atendimento Capacidade Transportadoras Veículos …" at bounding box center [395, 266] width 790 height 532
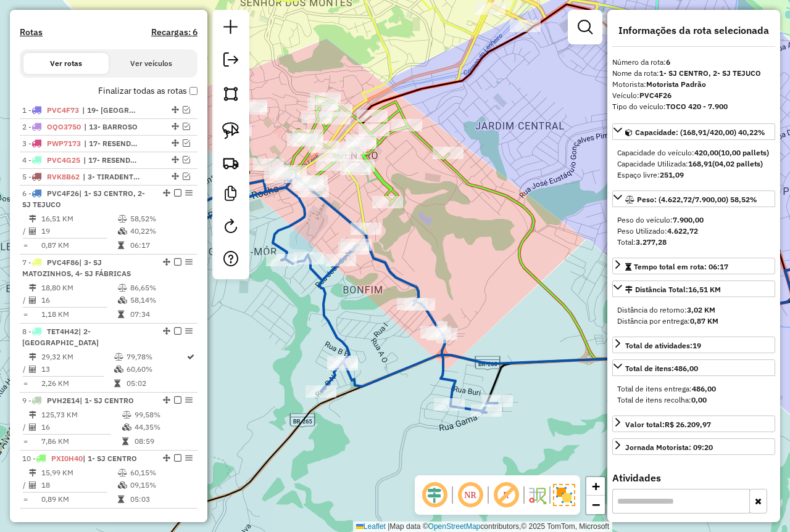
drag, startPoint x: 529, startPoint y: 278, endPoint x: 451, endPoint y: 288, distance: 78.3
click at [451, 288] on div "Janela de atendimento Grade de atendimento Capacidade Transportadoras Veículos …" at bounding box center [395, 266] width 790 height 532
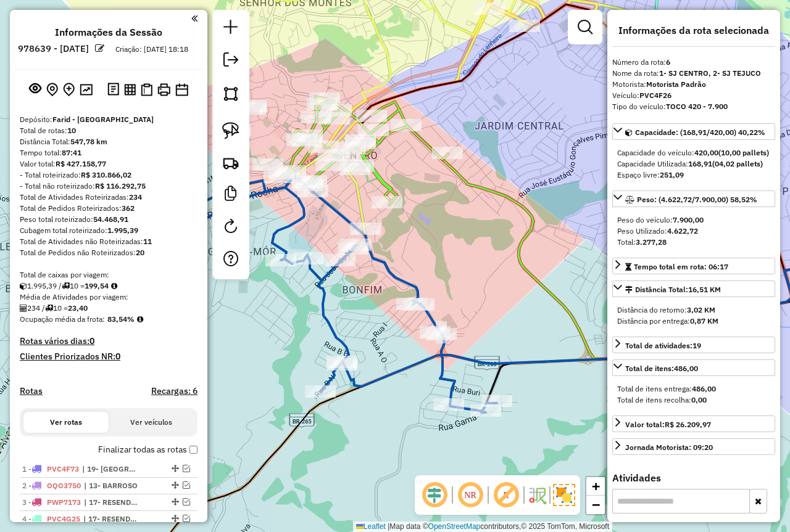
select select "*********"
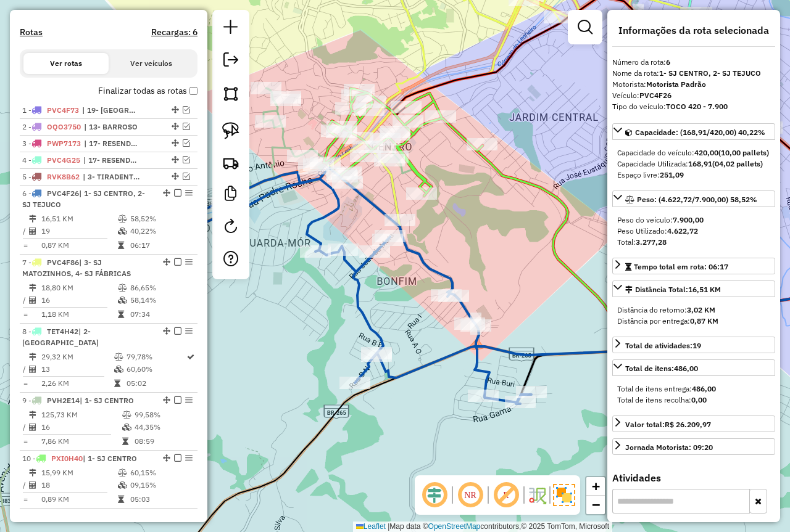
drag, startPoint x: 0, startPoint y: 0, endPoint x: 493, endPoint y: 247, distance: 552.0
click at [493, 247] on div "Janela de atendimento Grade de atendimento Capacidade Transportadoras Veículos …" at bounding box center [395, 266] width 790 height 532
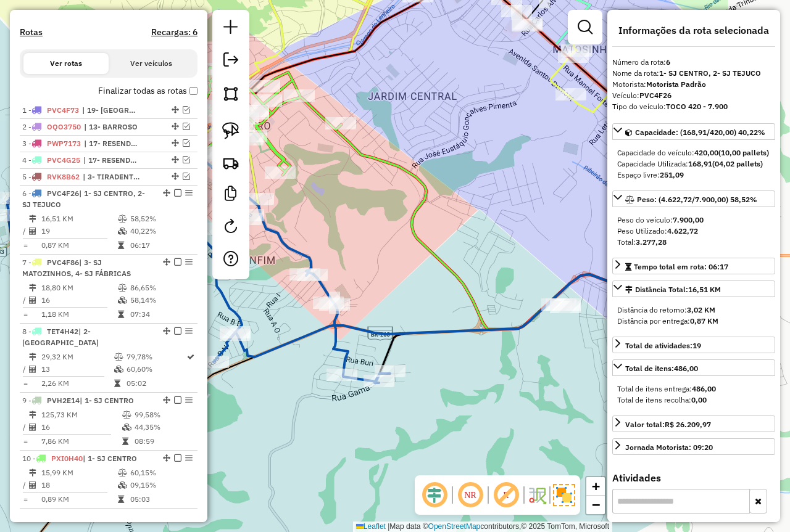
drag, startPoint x: 390, startPoint y: 228, endPoint x: 336, endPoint y: 215, distance: 55.8
click at [337, 215] on div "Janela de atendimento Grade de atendimento Capacidade Transportadoras Veículos …" at bounding box center [395, 266] width 790 height 532
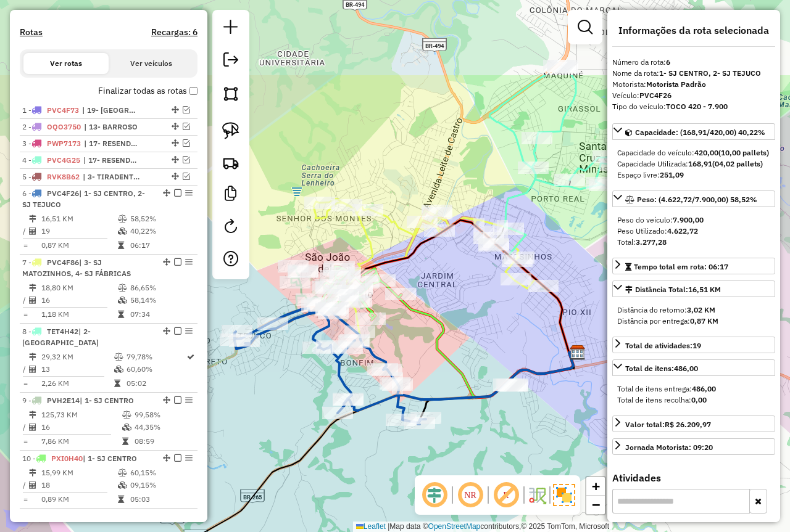
drag, startPoint x: 411, startPoint y: 198, endPoint x: 480, endPoint y: 326, distance: 145.2
click at [480, 326] on div "Janela de atendimento Grade de atendimento Capacidade Transportadoras Veículos …" at bounding box center [395, 266] width 790 height 532
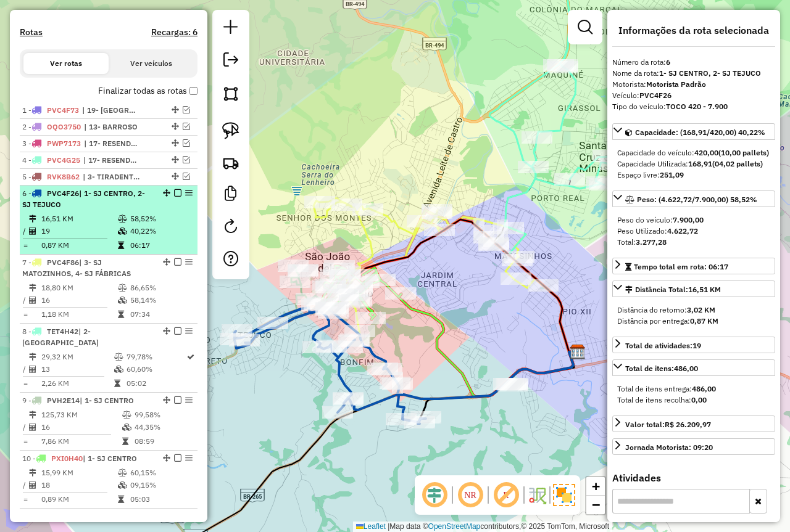
click at [174, 197] on em at bounding box center [177, 192] width 7 height 7
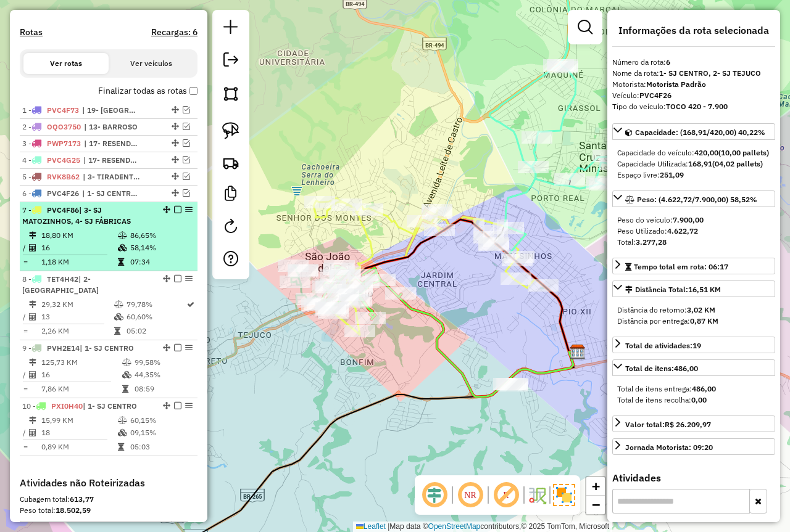
click at [154, 227] on div "7 - PVC4F86 | 3- SJ MATOZINHOS, 4- SJ FÁBRICAS" at bounding box center [108, 216] width 173 height 22
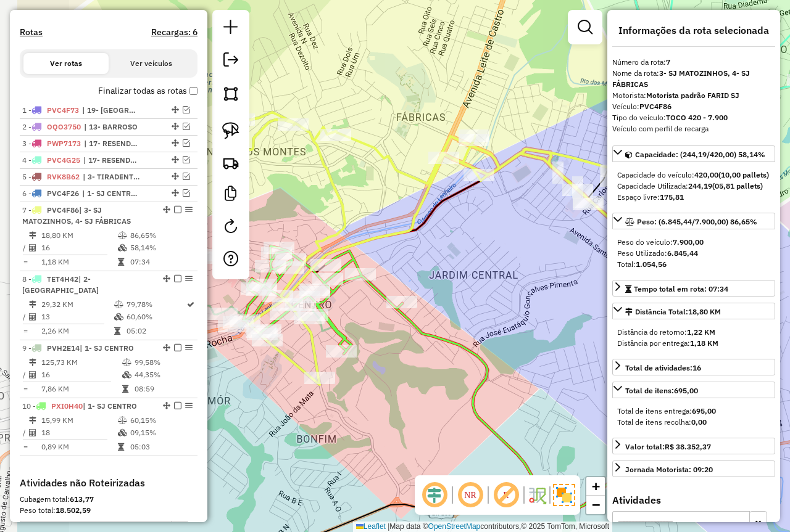
drag, startPoint x: 451, startPoint y: 299, endPoint x: 518, endPoint y: 312, distance: 68.0
click at [518, 312] on div "Janela de atendimento Grade de atendimento Capacidade Transportadoras Veículos …" at bounding box center [395, 266] width 790 height 532
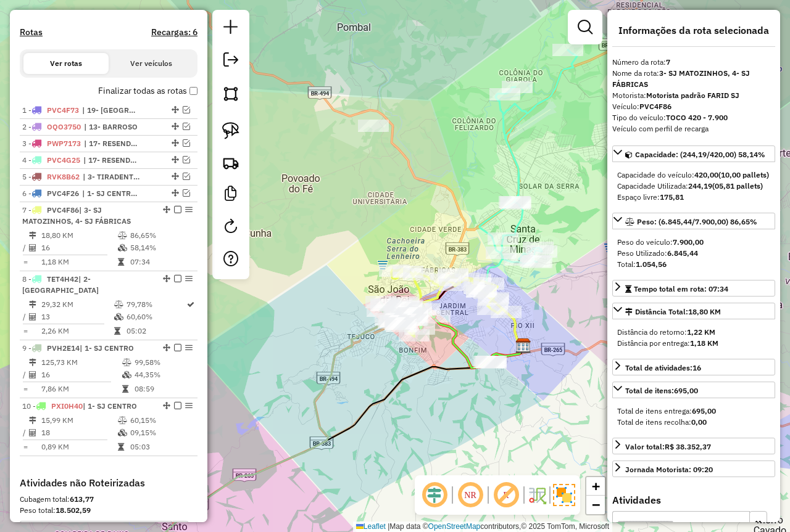
drag, startPoint x: 513, startPoint y: 339, endPoint x: 462, endPoint y: 342, distance: 51.3
click at [462, 342] on div "Janela de atendimento Grade de atendimento Capacidade Transportadoras Veículos …" at bounding box center [395, 266] width 790 height 532
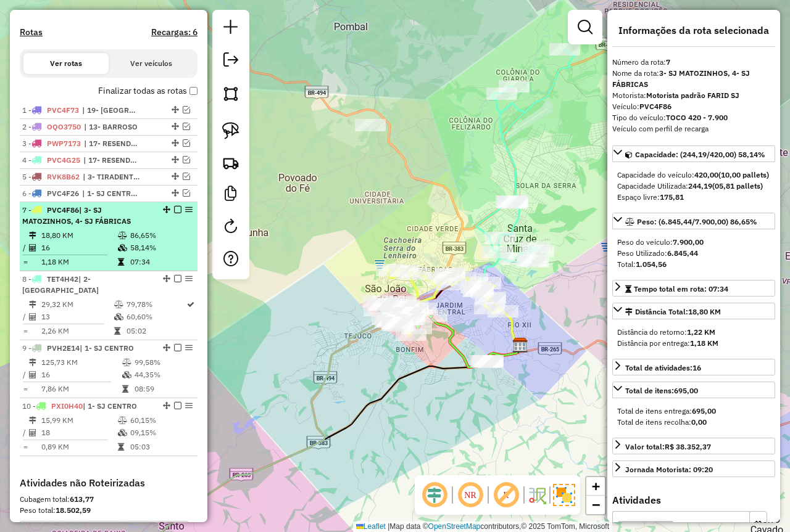
click at [174, 213] on em at bounding box center [177, 209] width 7 height 7
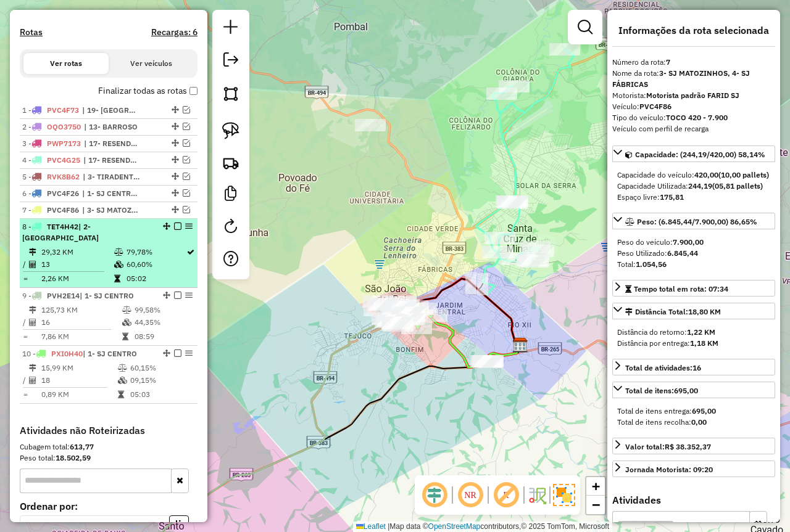
click at [114, 249] on icon at bounding box center [118, 252] width 9 height 7
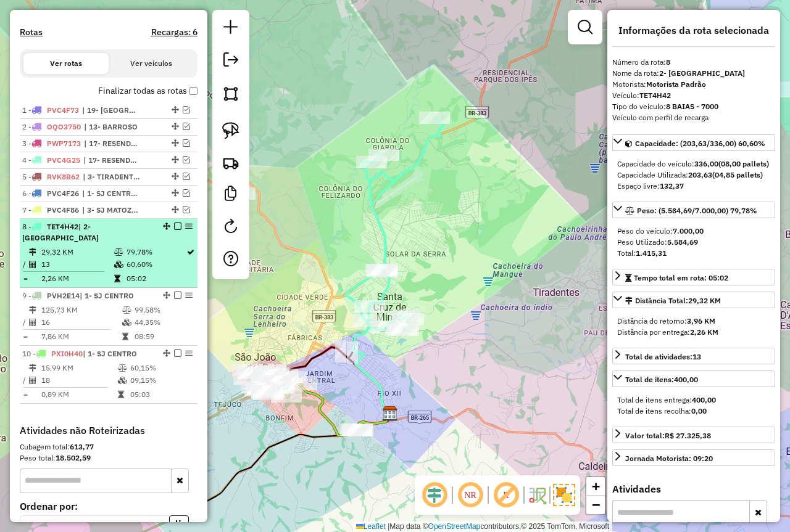
click at [145, 258] on td "60,60%" at bounding box center [156, 264] width 60 height 12
click at [133, 262] on td "60,60%" at bounding box center [156, 264] width 60 height 12
click at [174, 230] on em at bounding box center [177, 226] width 7 height 7
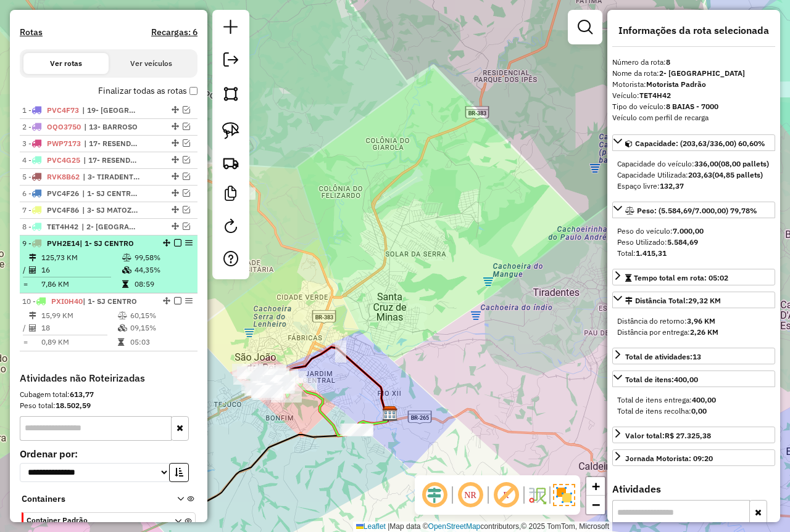
drag, startPoint x: 128, startPoint y: 271, endPoint x: 147, endPoint y: 270, distance: 19.8
click at [128, 262] on icon at bounding box center [126, 257] width 9 height 7
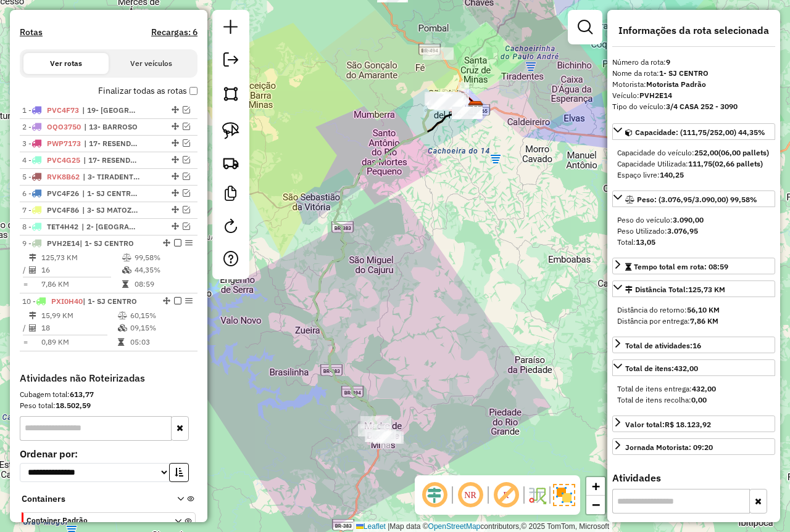
drag, startPoint x: 332, startPoint y: 252, endPoint x: 311, endPoint y: 277, distance: 32.4
click at [282, 329] on div "Janela de atendimento Grade de atendimento Capacidade Transportadoras Veículos …" at bounding box center [395, 266] width 790 height 532
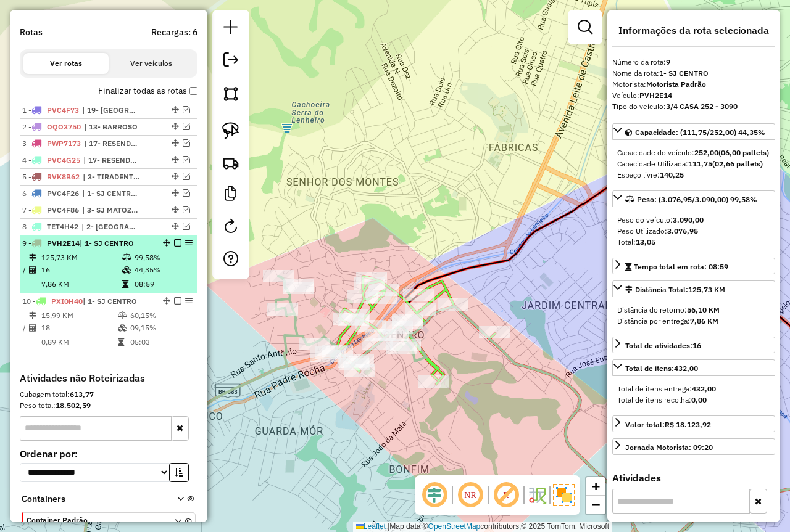
click at [174, 247] on em at bounding box center [177, 242] width 7 height 7
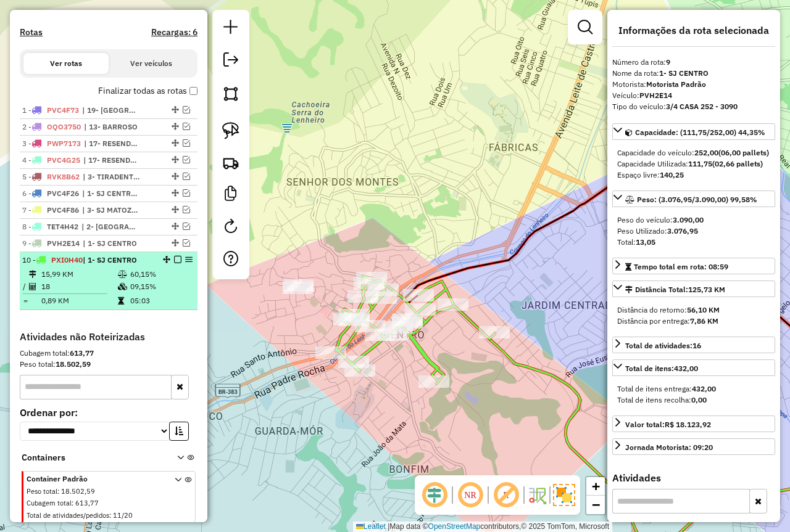
click at [133, 293] on td "09,15%" at bounding box center [161, 287] width 62 height 12
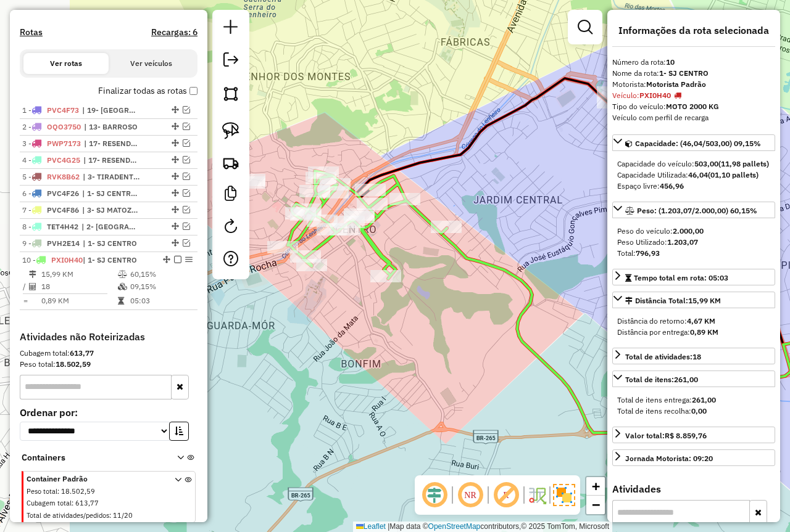
drag, startPoint x: 329, startPoint y: 312, endPoint x: 489, endPoint y: 302, distance: 160.1
click at [489, 302] on div "Janela de atendimento Grade de atendimento Capacidade Transportadoras Veículos …" at bounding box center [395, 266] width 790 height 532
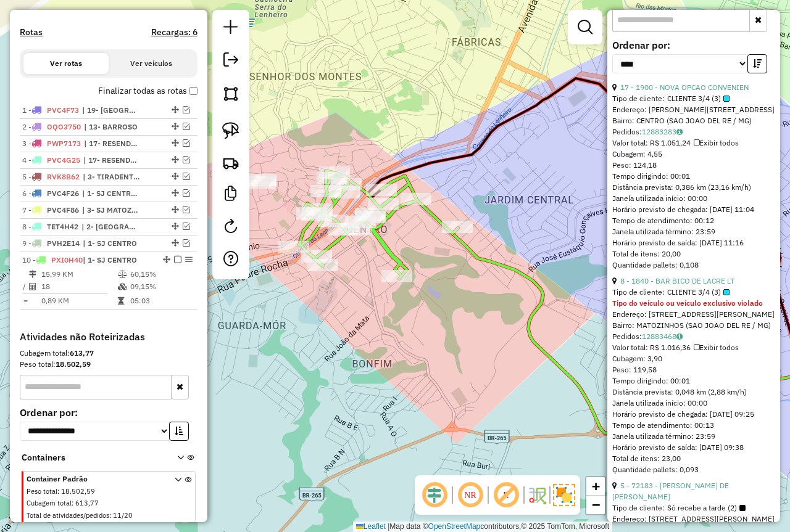
scroll to position [493, 0]
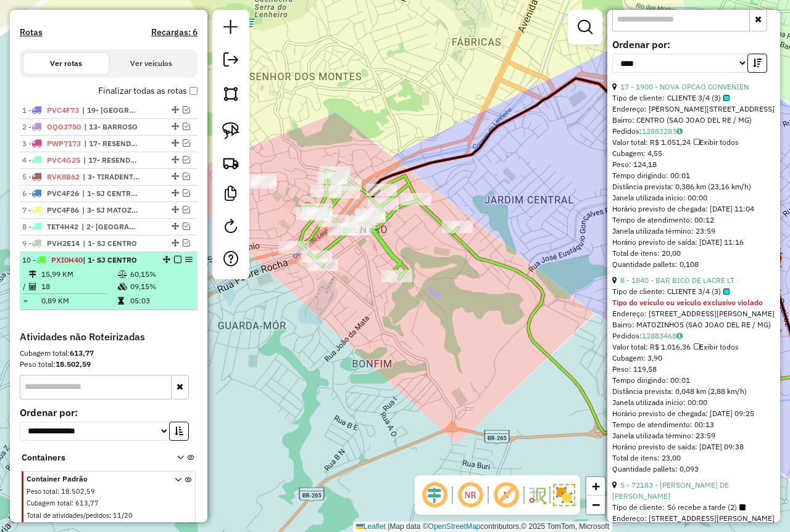
click at [144, 293] on td "09,15%" at bounding box center [161, 287] width 62 height 12
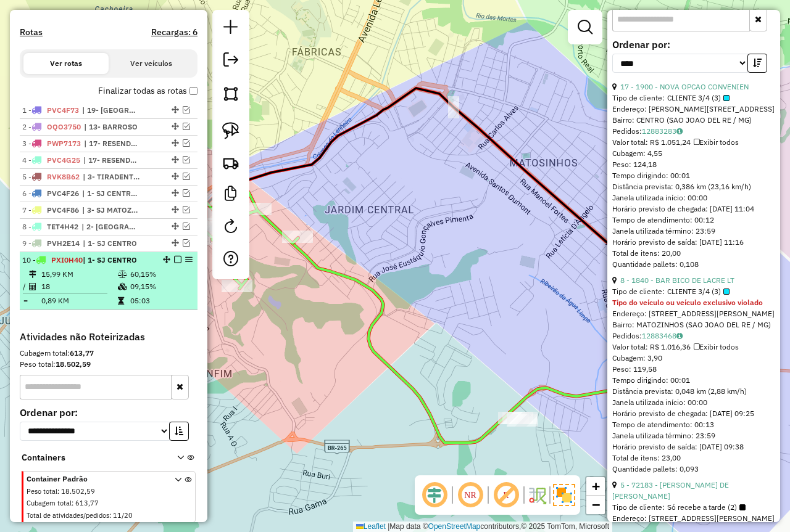
click at [175, 263] on em at bounding box center [177, 259] width 7 height 7
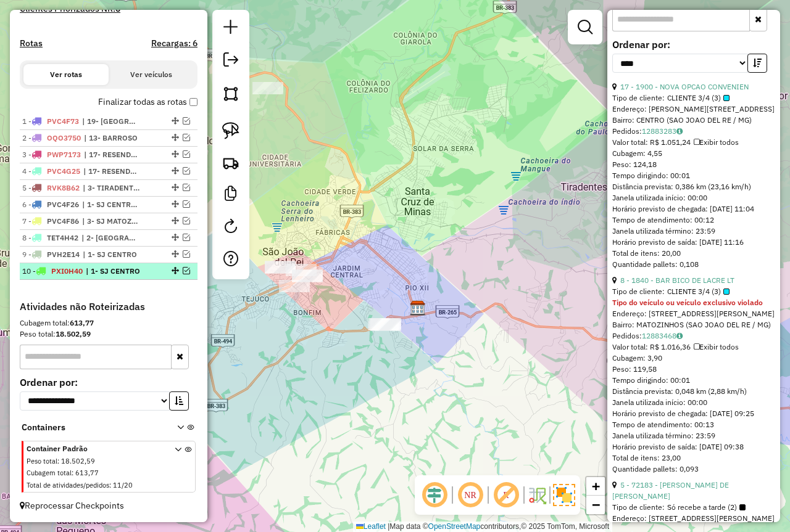
click at [183, 273] on em at bounding box center [186, 270] width 7 height 7
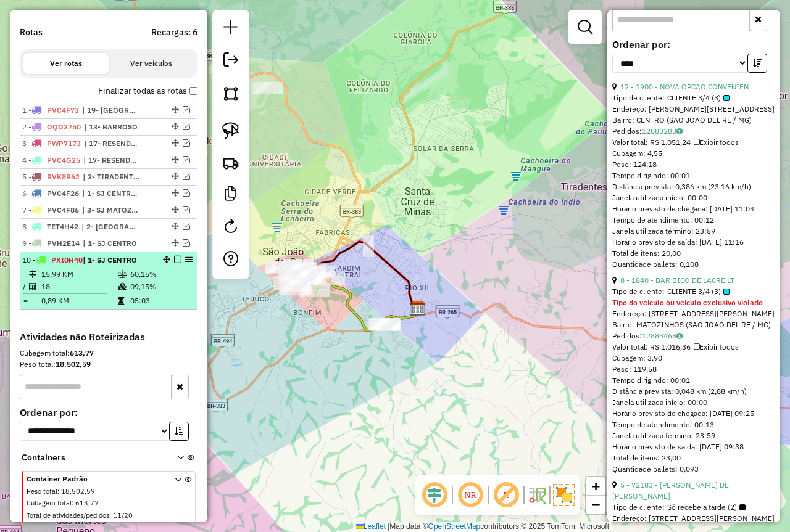
click at [123, 291] on icon at bounding box center [122, 286] width 9 height 7
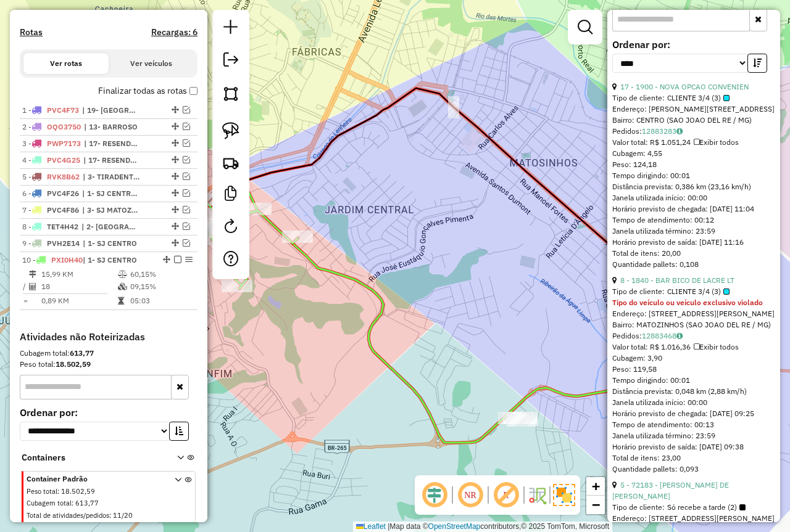
drag, startPoint x: 559, startPoint y: 150, endPoint x: 622, endPoint y: 135, distance: 64.6
click at [612, 155] on hb-router-mapa "Informações da Sessão 978639 - 13/08/2025 Criação: 12/08/2025 18:18 Depósito: F…" at bounding box center [395, 266] width 790 height 532
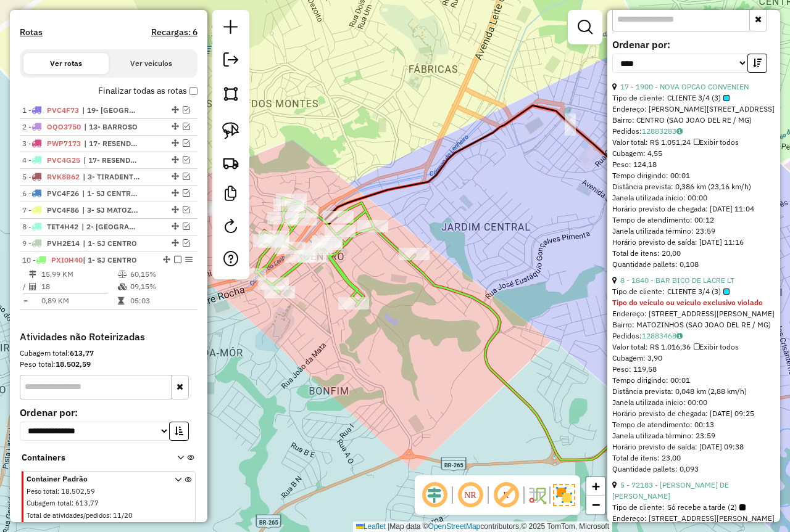
click at [587, 28] on em at bounding box center [584, 27] width 15 height 15
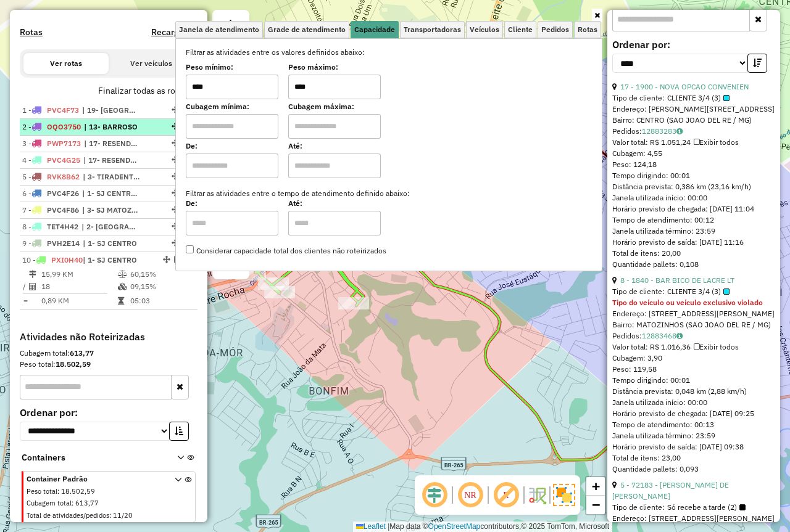
drag, startPoint x: 273, startPoint y: 97, endPoint x: 72, endPoint y: 142, distance: 205.5
click at [168, 114] on hb-router-mapa "Informações da Sessão 978639 - 13/08/2025 Criação: 12/08/2025 18:18 Depósito: F…" at bounding box center [395, 266] width 790 height 532
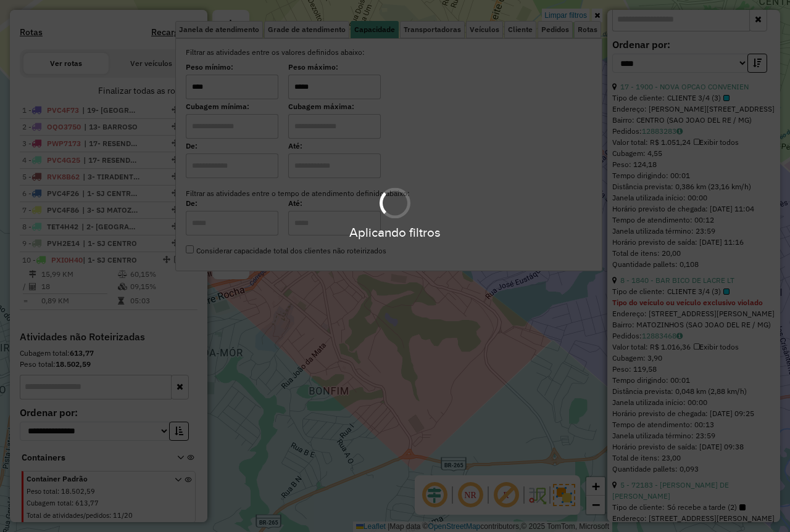
click at [342, 358] on div "Limpar filtros Janela de atendimento Grade de atendimento Capacidade Transporta…" at bounding box center [395, 266] width 790 height 532
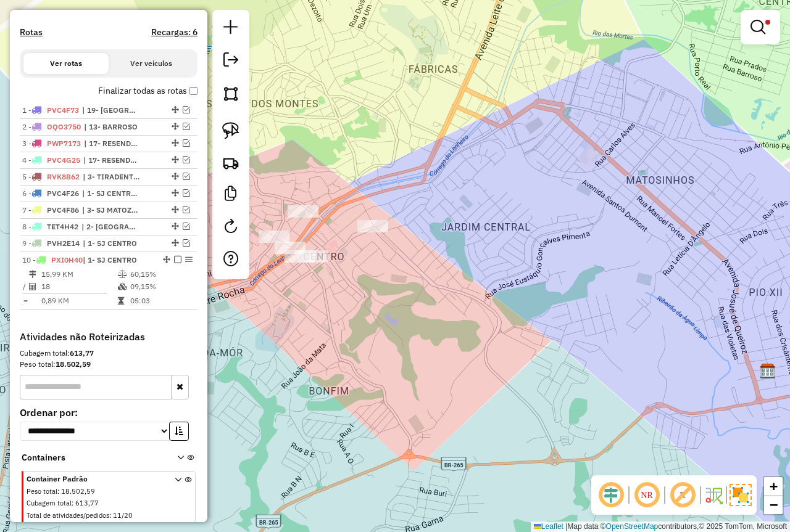
drag, startPoint x: 377, startPoint y: 311, endPoint x: 424, endPoint y: 326, distance: 48.6
click at [426, 332] on div "Limpar filtros Janela de atendimento Grade de atendimento Capacidade Transporta…" at bounding box center [395, 266] width 790 height 532
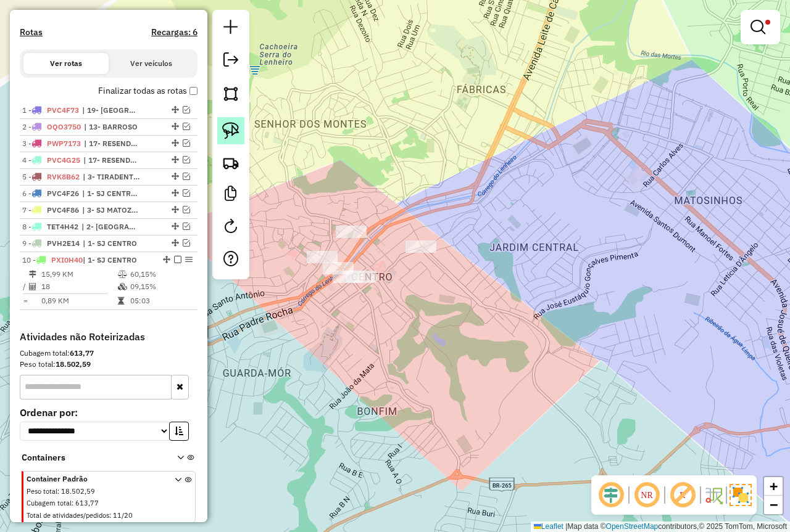
click at [238, 138] on img at bounding box center [230, 130] width 17 height 17
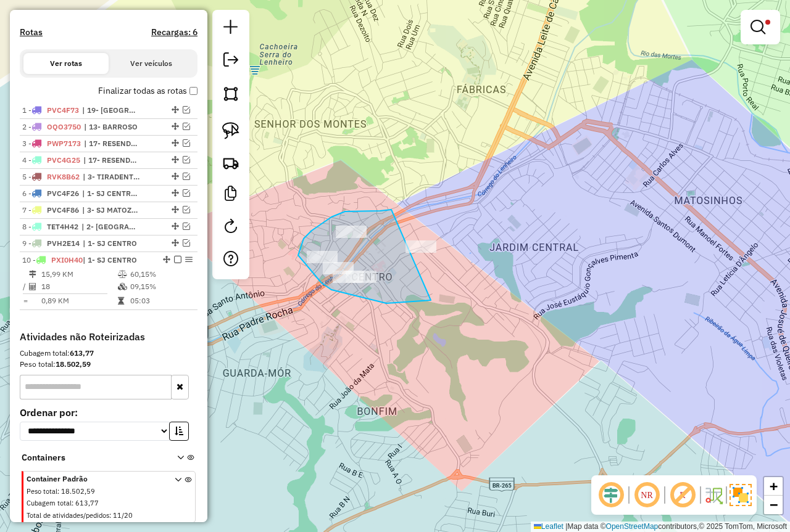
drag, startPoint x: 345, startPoint y: 212, endPoint x: 487, endPoint y: 257, distance: 148.8
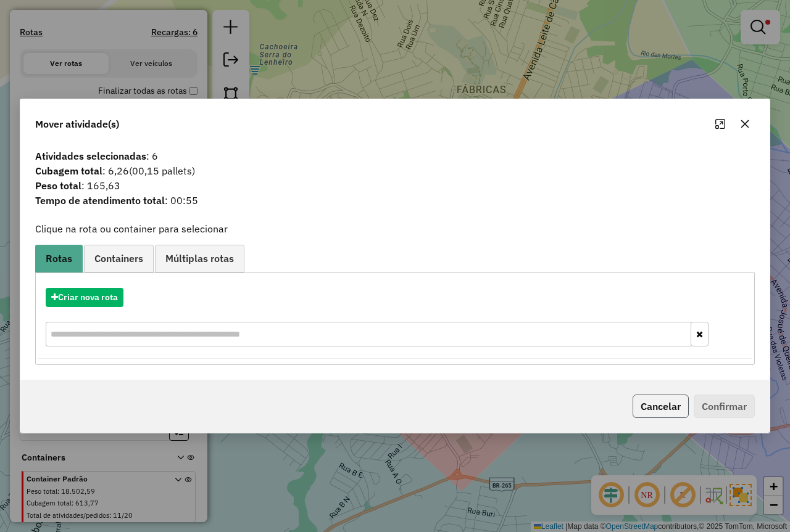
click at [645, 398] on button "Cancelar" at bounding box center [660, 406] width 56 height 23
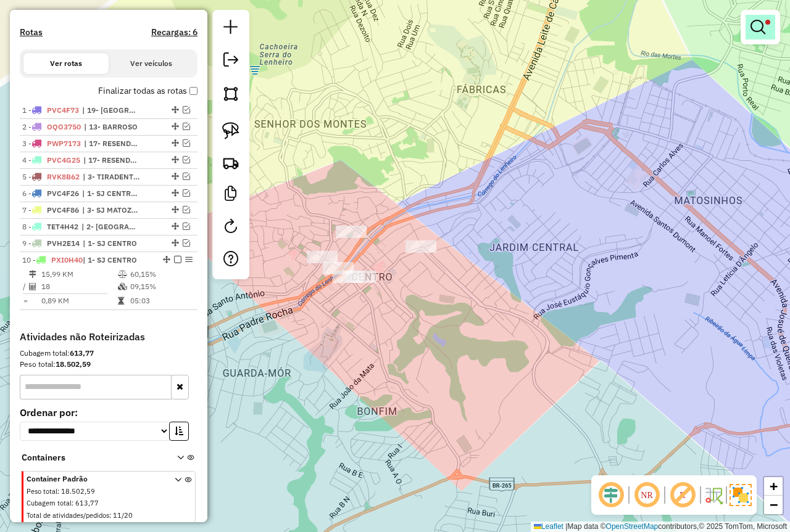
click at [755, 28] on em at bounding box center [757, 27] width 15 height 15
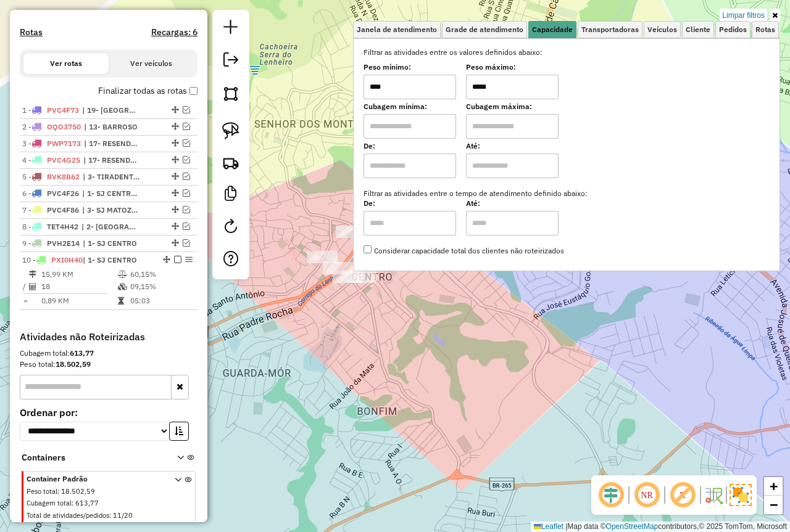
drag, startPoint x: 511, startPoint y: 94, endPoint x: 358, endPoint y: 129, distance: 157.0
click at [380, 110] on div "Filtrar as atividades entre os valores definidos abaixo: Peso mínimo: **** Peso…" at bounding box center [566, 152] width 406 height 210
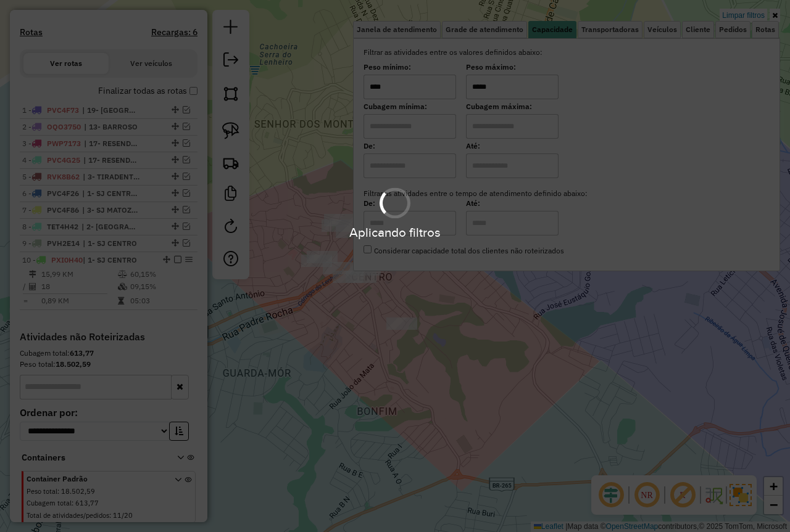
type input "*****"
click at [482, 341] on div "Limpar filtros Janela de atendimento Grade de atendimento Capacidade Transporta…" at bounding box center [395, 266] width 790 height 532
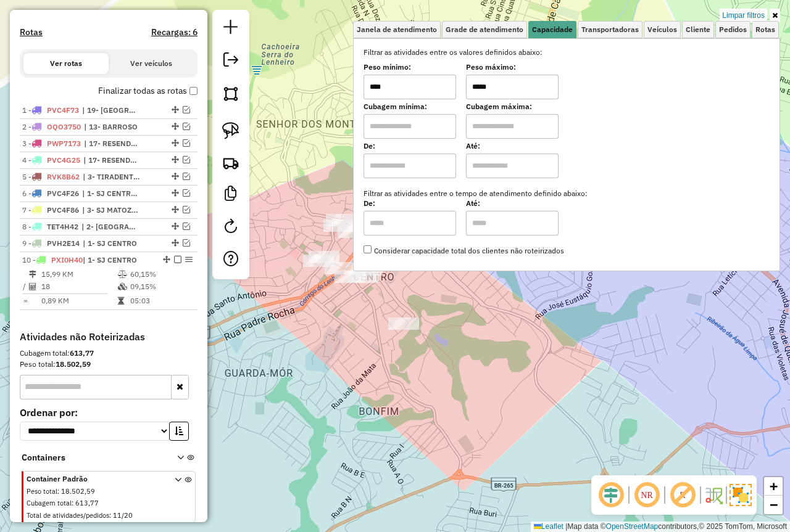
click at [492, 374] on div "Limpar filtros Janela de atendimento Grade de atendimento Capacidade Transporta…" at bounding box center [395, 266] width 790 height 532
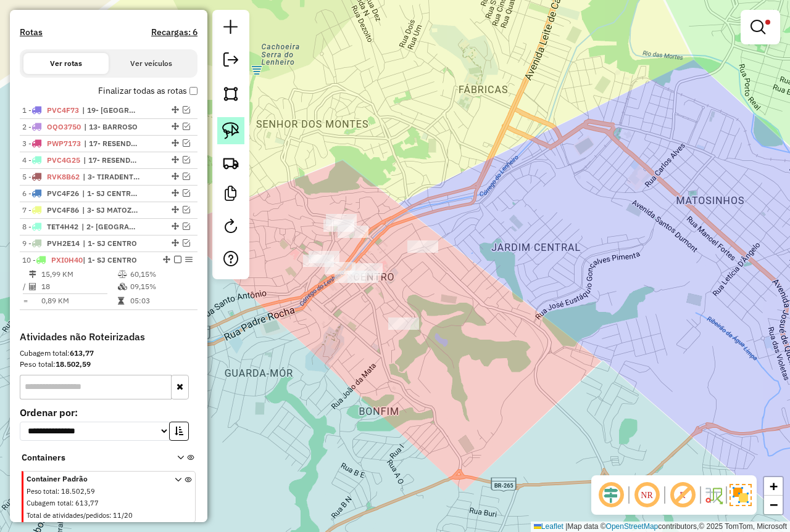
click at [226, 132] on img at bounding box center [230, 130] width 17 height 17
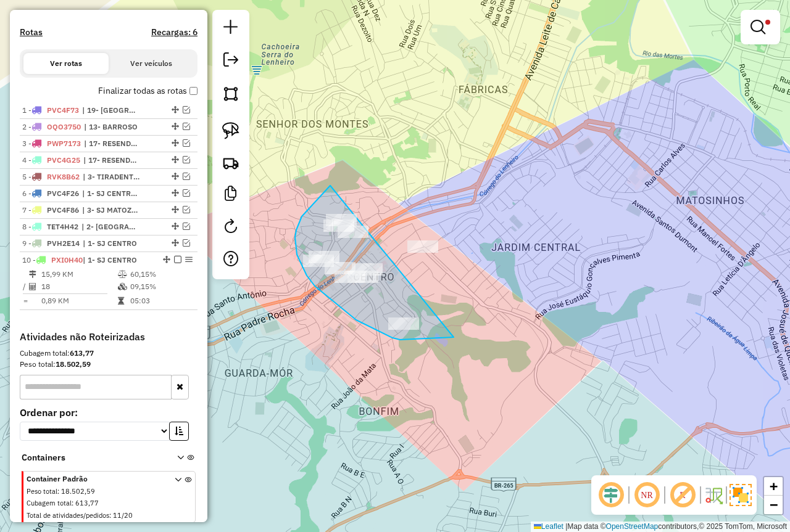
drag, startPoint x: 327, startPoint y: 188, endPoint x: 531, endPoint y: 262, distance: 217.2
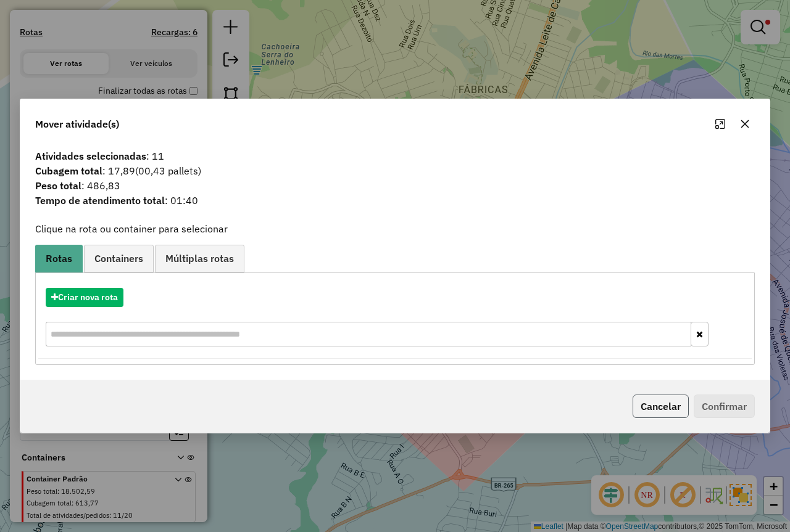
click at [648, 403] on button "Cancelar" at bounding box center [660, 406] width 56 height 23
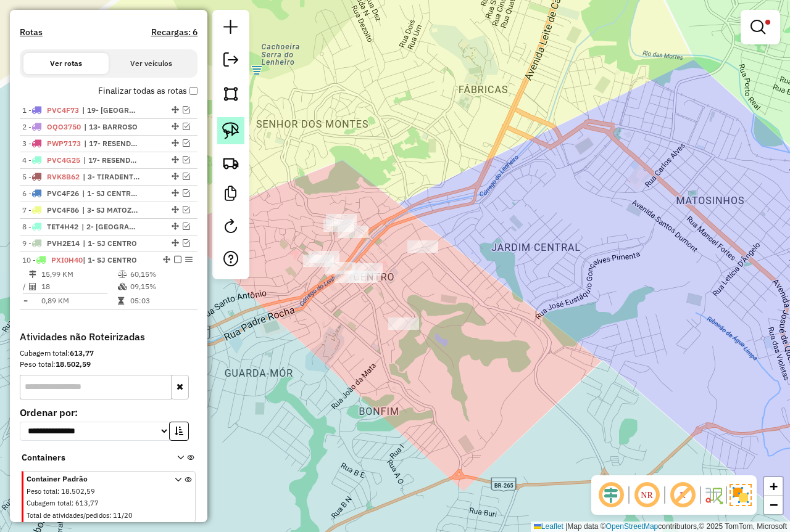
click at [222, 119] on link at bounding box center [230, 130] width 27 height 27
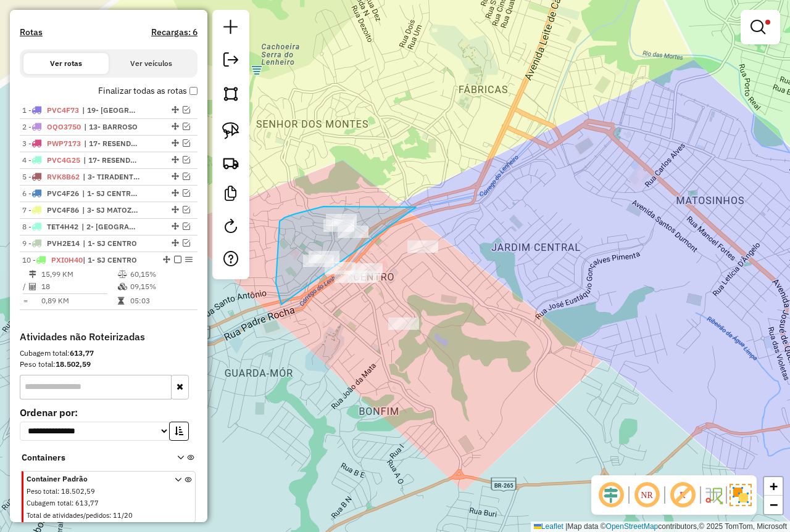
drag, startPoint x: 416, startPoint y: 207, endPoint x: 531, endPoint y: 307, distance: 152.6
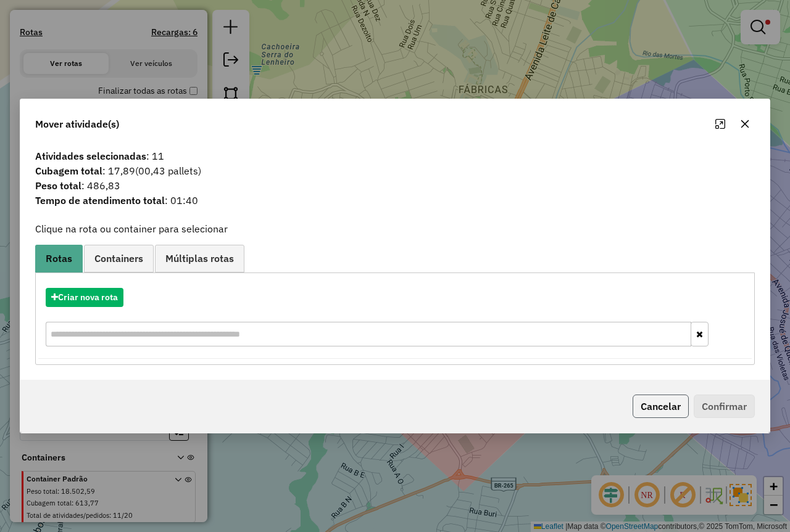
click at [656, 405] on button "Cancelar" at bounding box center [660, 406] width 56 height 23
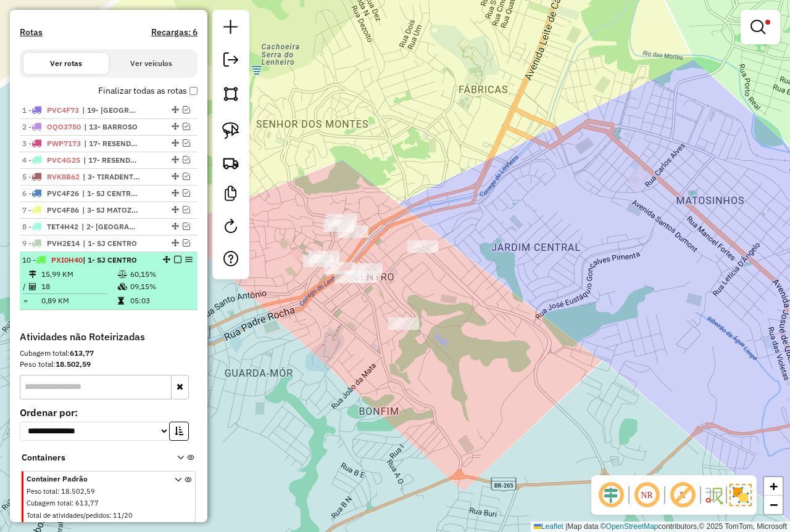
click at [110, 281] on td "15,99 KM" at bounding box center [79, 274] width 76 height 12
select select "*********"
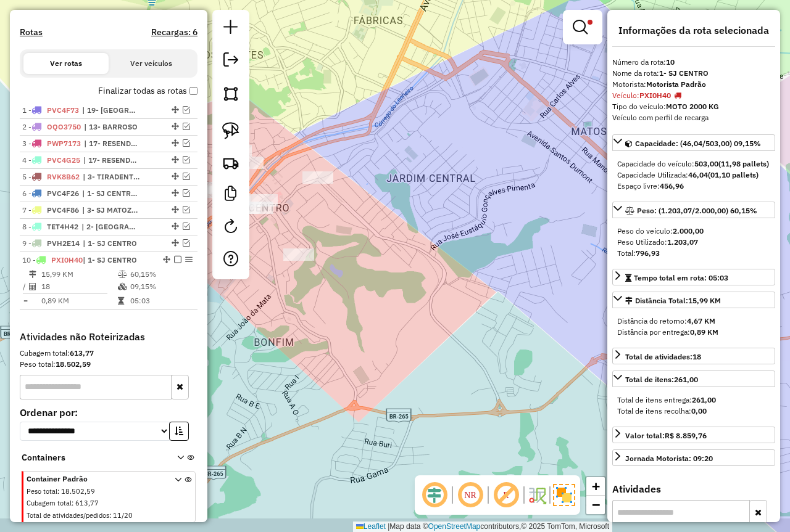
drag, startPoint x: 480, startPoint y: 344, endPoint x: 538, endPoint y: 315, distance: 64.8
click at [538, 315] on div "Limpar filtros Janela de atendimento Grade de atendimento Capacidade Transporta…" at bounding box center [395, 266] width 790 height 532
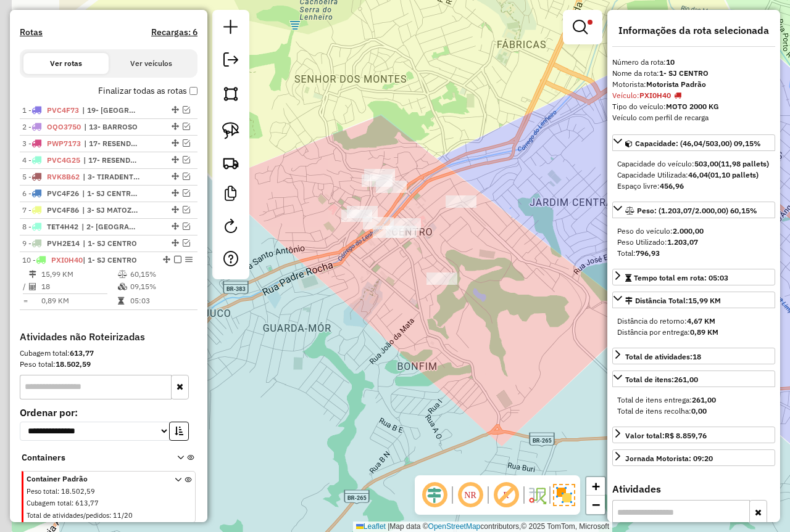
drag, startPoint x: 496, startPoint y: 336, endPoint x: 609, endPoint y: 354, distance: 115.0
click at [609, 354] on hb-router-mapa "Informações da Sessão 978639 - 13/08/2025 Criação: 12/08/2025 18:18 Depósito: F…" at bounding box center [395, 266] width 790 height 532
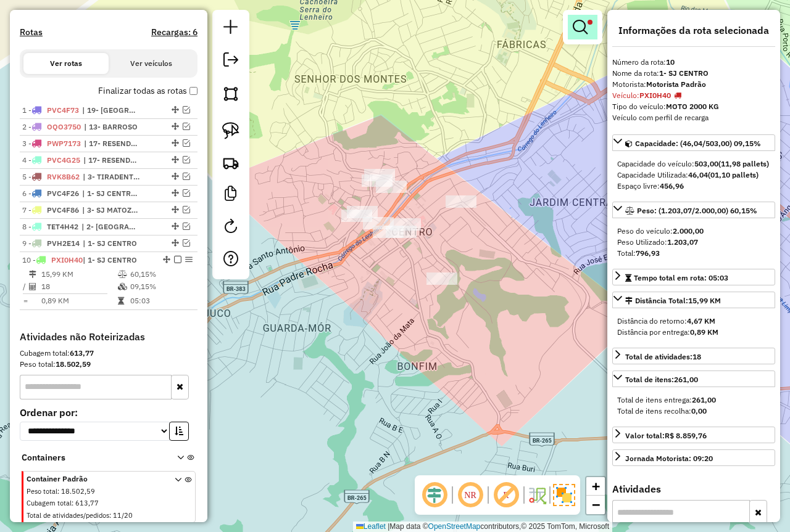
click at [585, 39] on link at bounding box center [582, 27] width 30 height 25
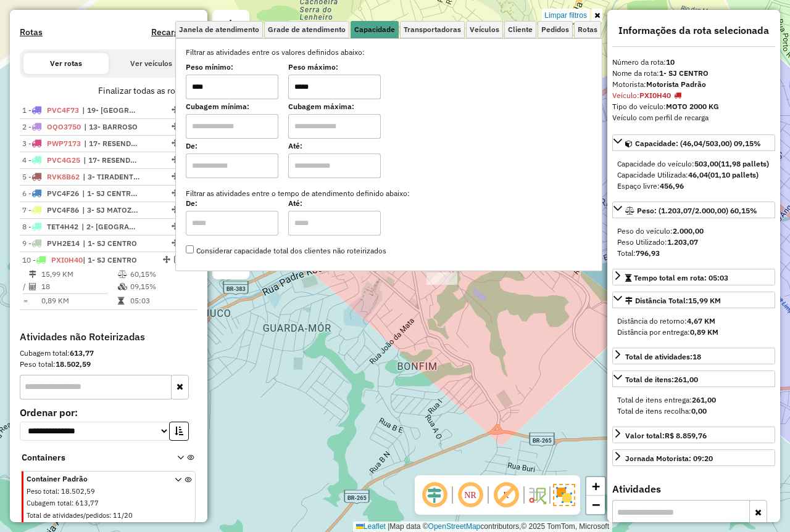
click at [273, 88] on div "Peso mínimo: **** Peso máximo: *****" at bounding box center [389, 82] width 406 height 35
type input "****"
click at [455, 320] on div "Janela de atendimento Grade de atendimento Capacidade Transportadoras Veículos …" at bounding box center [395, 266] width 790 height 532
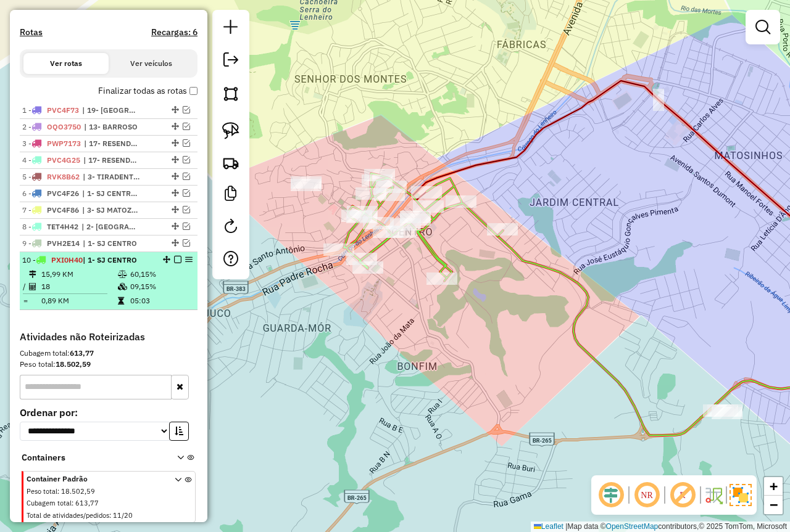
click at [155, 293] on td "09,15%" at bounding box center [161, 287] width 62 height 12
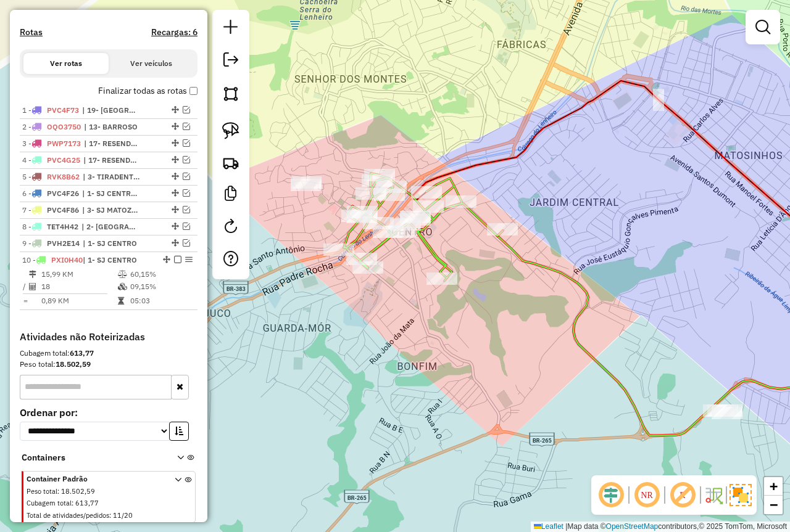
select select "*********"
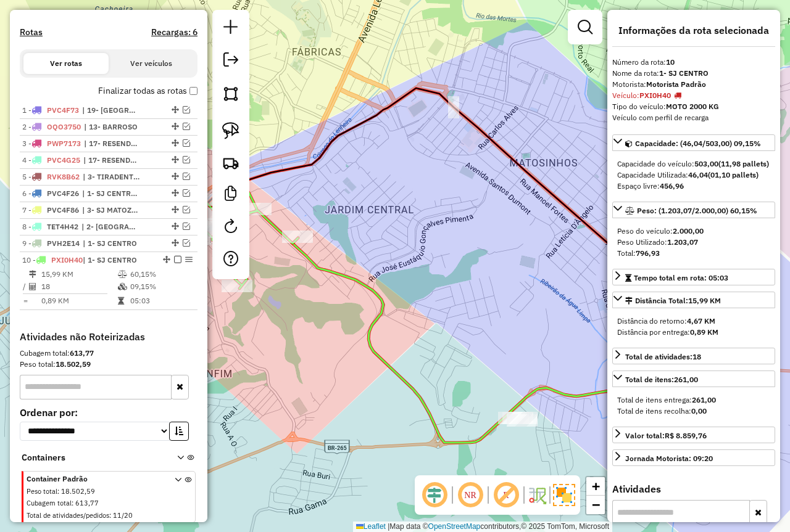
scroll to position [185, 0]
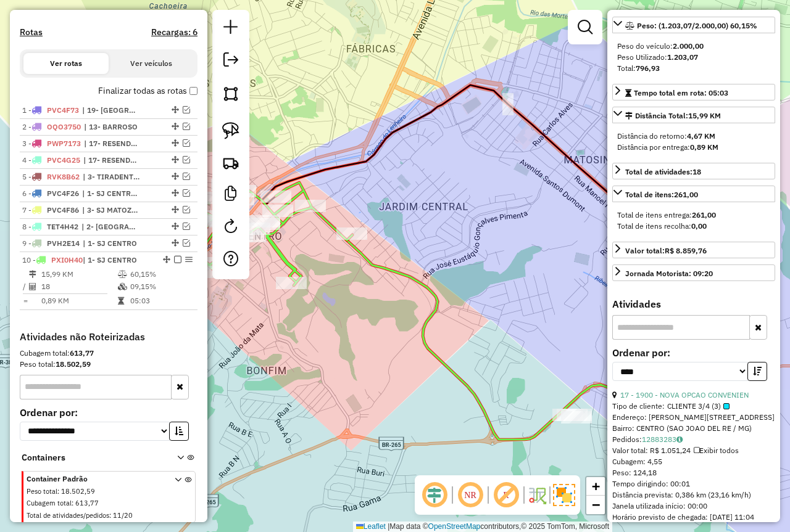
drag, startPoint x: 397, startPoint y: 323, endPoint x: 485, endPoint y: 281, distance: 97.7
click at [531, 318] on div "Janela de atendimento Grade de atendimento Capacidade Transportadoras Veículos …" at bounding box center [395, 266] width 790 height 532
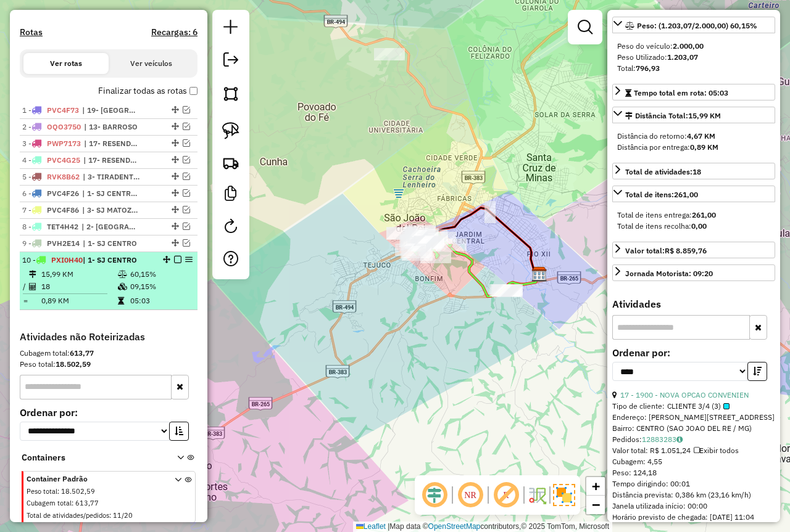
click at [175, 263] on em at bounding box center [177, 259] width 7 height 7
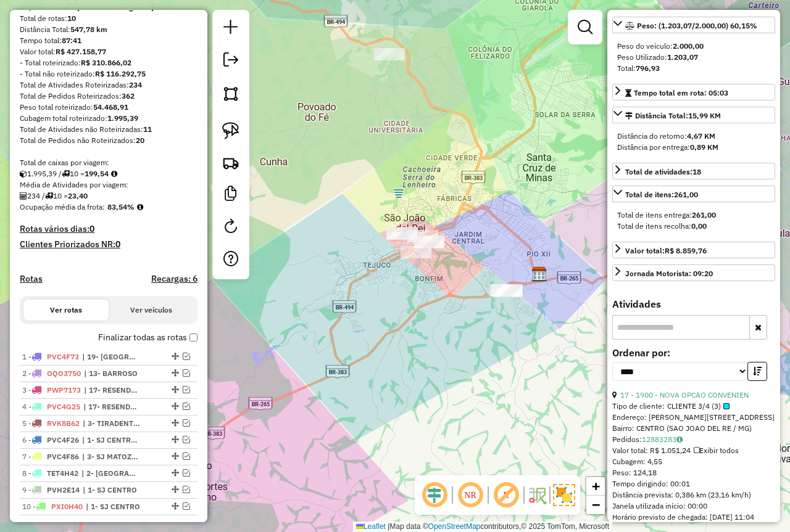
scroll to position [174, 0]
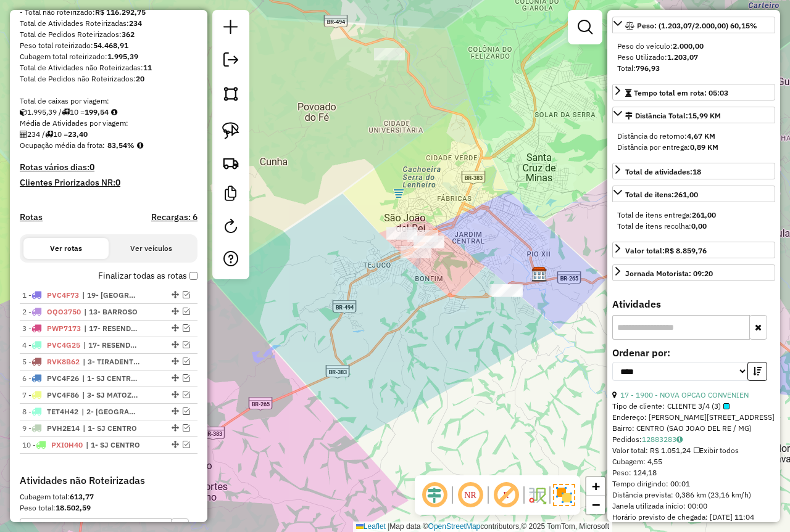
drag, startPoint x: 437, startPoint y: 144, endPoint x: 298, endPoint y: 253, distance: 176.2
click at [299, 253] on div "Janela de atendimento Grade de atendimento Capacidade Transportadoras Veículos …" at bounding box center [395, 266] width 790 height 532
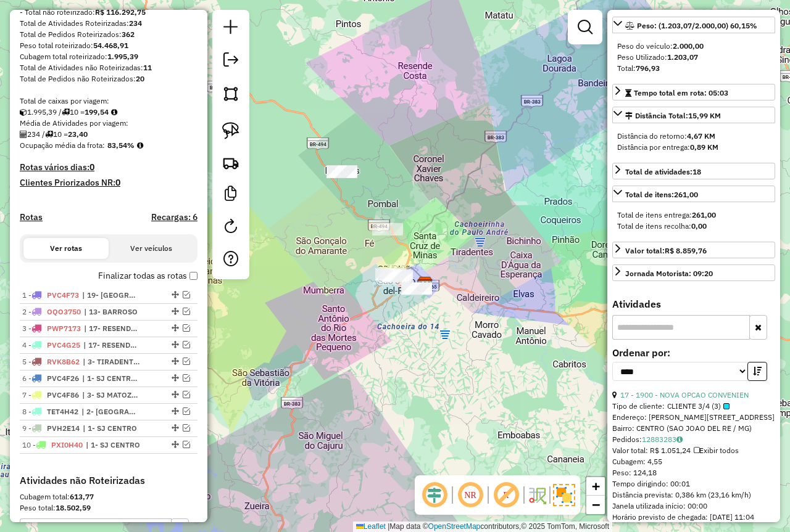
drag, startPoint x: 331, startPoint y: 257, endPoint x: 423, endPoint y: 257, distance: 92.5
click at [423, 257] on div "Janela de atendimento Grade de atendimento Capacidade Transportadoras Veículos …" at bounding box center [395, 266] width 790 height 532
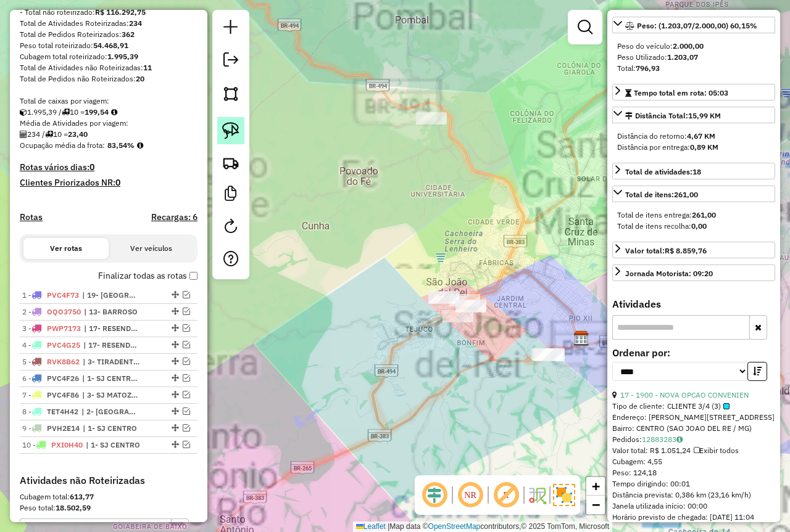
click at [232, 128] on img at bounding box center [230, 130] width 17 height 17
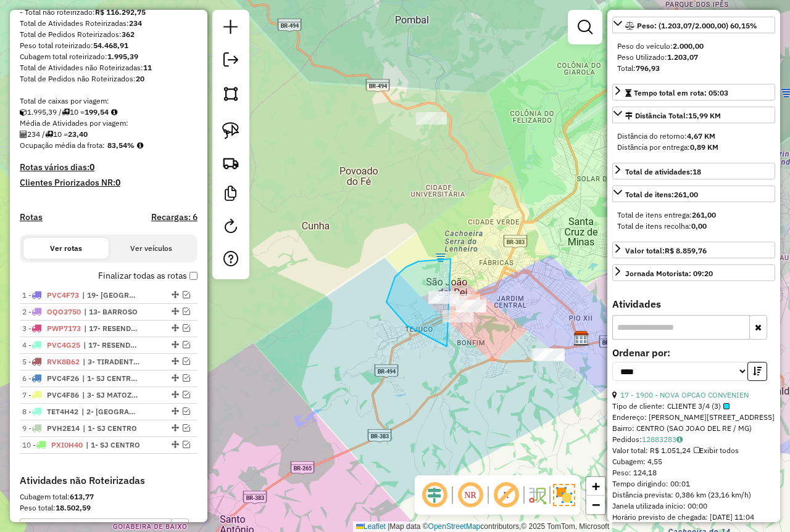
drag, startPoint x: 395, startPoint y: 277, endPoint x: 501, endPoint y: 298, distance: 108.8
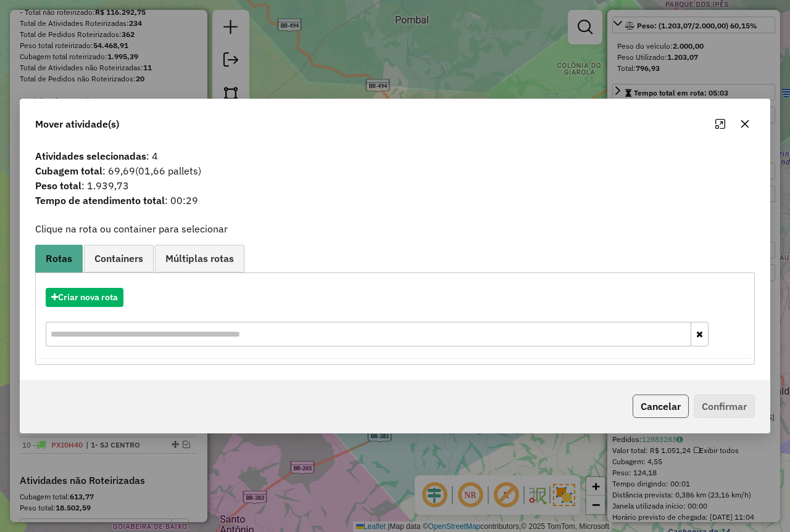
click at [650, 403] on button "Cancelar" at bounding box center [660, 406] width 56 height 23
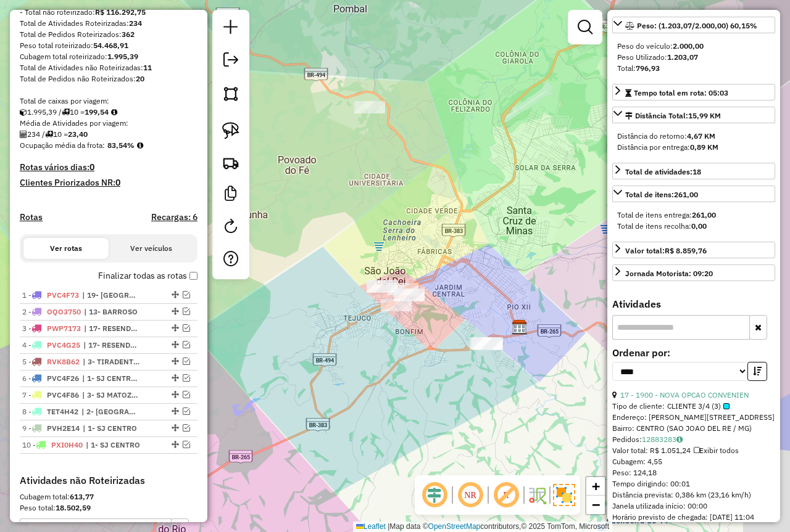
drag, startPoint x: 498, startPoint y: 387, endPoint x: 436, endPoint y: 376, distance: 62.7
click at [436, 376] on div "Janela de atendimento Grade de atendimento Capacidade Transportadoras Veículos …" at bounding box center [395, 266] width 790 height 532
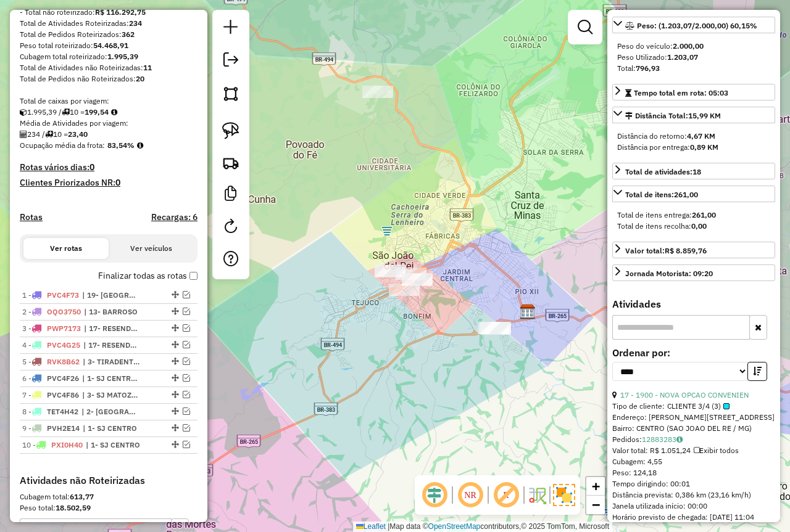
drag, startPoint x: 439, startPoint y: 311, endPoint x: 440, endPoint y: 288, distance: 23.5
click at [447, 295] on div "Janela de atendimento Grade de atendimento Capacidade Transportadoras Veículos …" at bounding box center [395, 266] width 790 height 532
click at [234, 131] on img at bounding box center [230, 130] width 17 height 17
drag, startPoint x: 435, startPoint y: 244, endPoint x: 435, endPoint y: 308, distance: 64.1
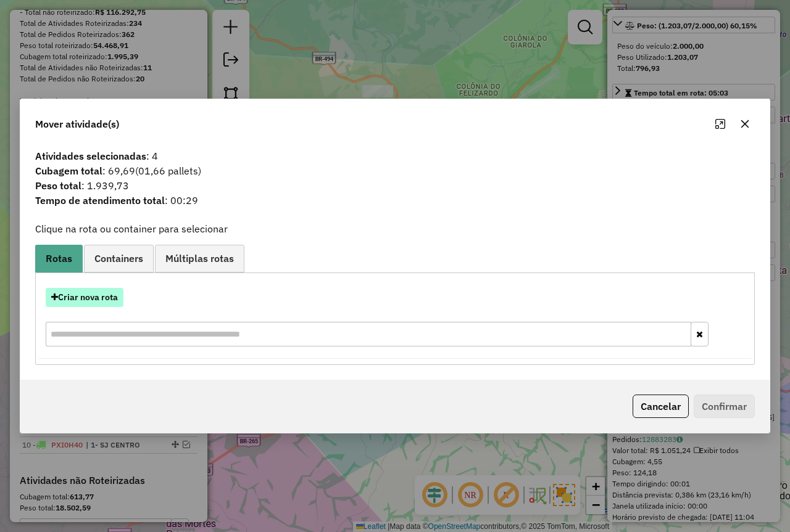
click at [110, 298] on button "Criar nova rota" at bounding box center [85, 297] width 78 height 19
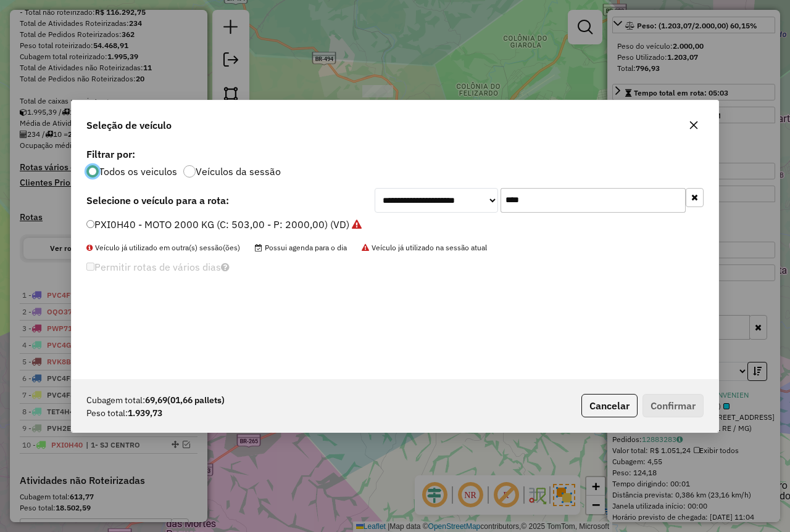
scroll to position [7, 4]
drag, startPoint x: 552, startPoint y: 202, endPoint x: 453, endPoint y: 200, distance: 99.3
click at [453, 200] on div "**********" at bounding box center [538, 200] width 329 height 25
type input "***"
click at [602, 411] on button "Cancelar" at bounding box center [609, 405] width 56 height 23
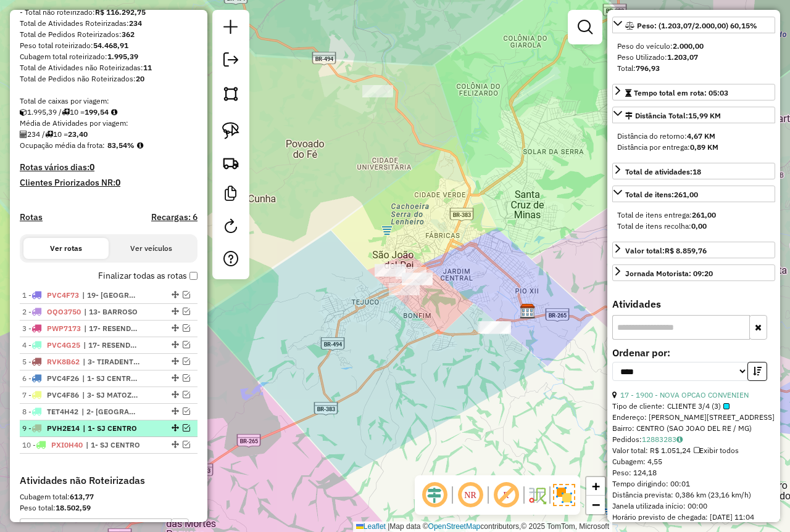
click at [183, 432] on em at bounding box center [186, 427] width 7 height 7
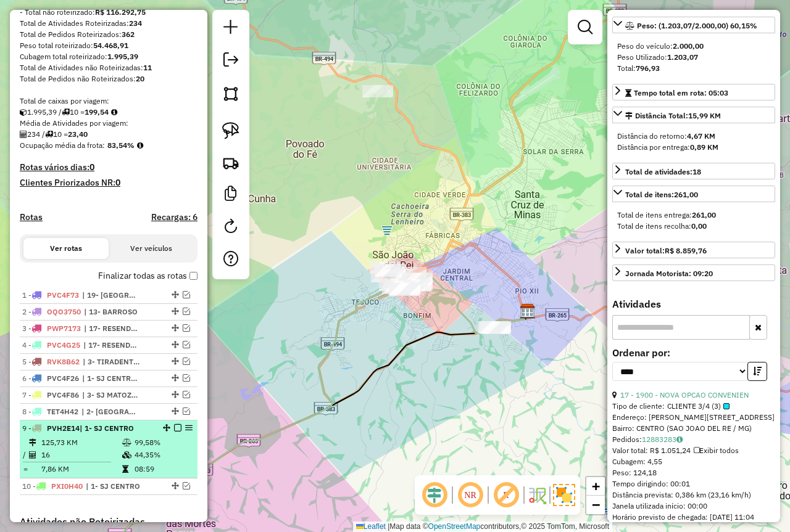
click at [134, 460] on td "44,35%" at bounding box center [163, 455] width 59 height 12
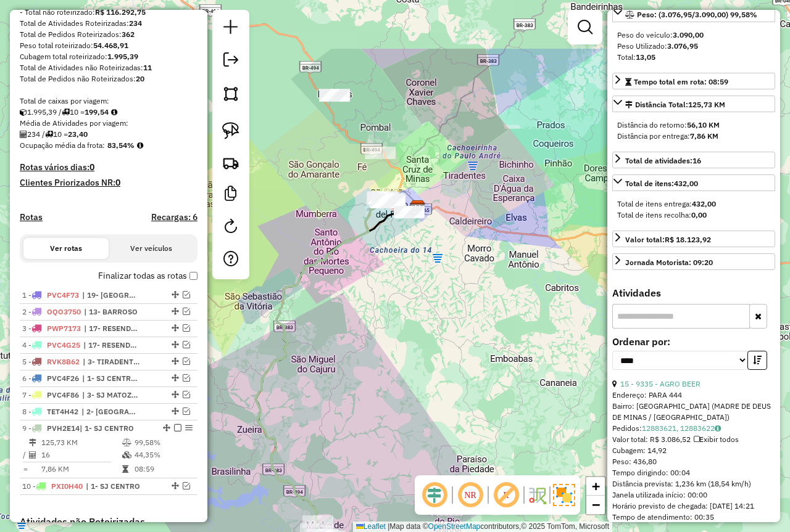
drag, startPoint x: 392, startPoint y: 321, endPoint x: 334, endPoint y: 423, distance: 117.4
click at [334, 423] on div "Janela de atendimento Grade de atendimento Capacidade Transportadoras Veículos …" at bounding box center [395, 266] width 790 height 532
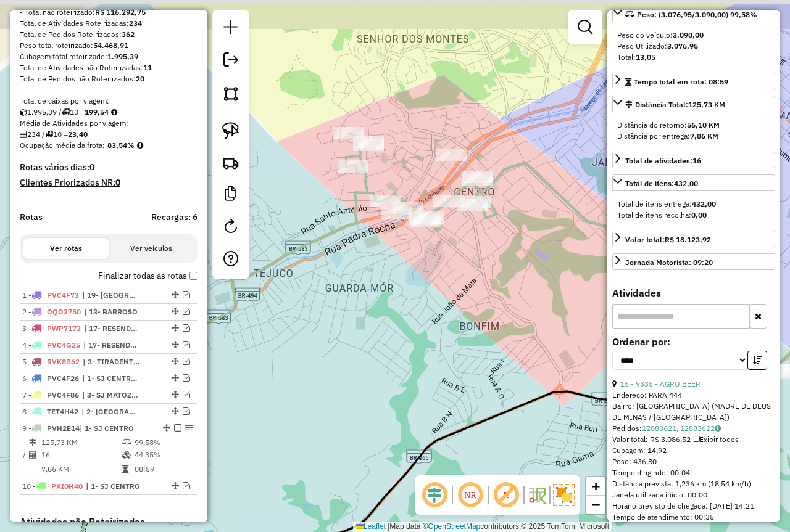
drag, startPoint x: 381, startPoint y: 203, endPoint x: 369, endPoint y: 279, distance: 76.8
click at [369, 279] on div "Janela de atendimento Grade de atendimento Capacidade Transportadoras Veículos …" at bounding box center [395, 266] width 790 height 532
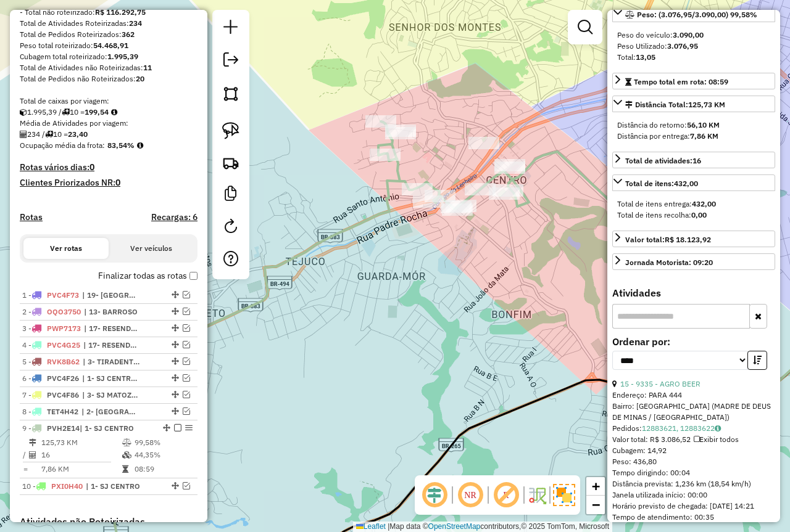
drag, startPoint x: 352, startPoint y: 332, endPoint x: 388, endPoint y: 302, distance: 47.7
click at [388, 302] on div "Janela de atendimento Grade de atendimento Capacidade Transportadoras Veículos …" at bounding box center [395, 266] width 790 height 532
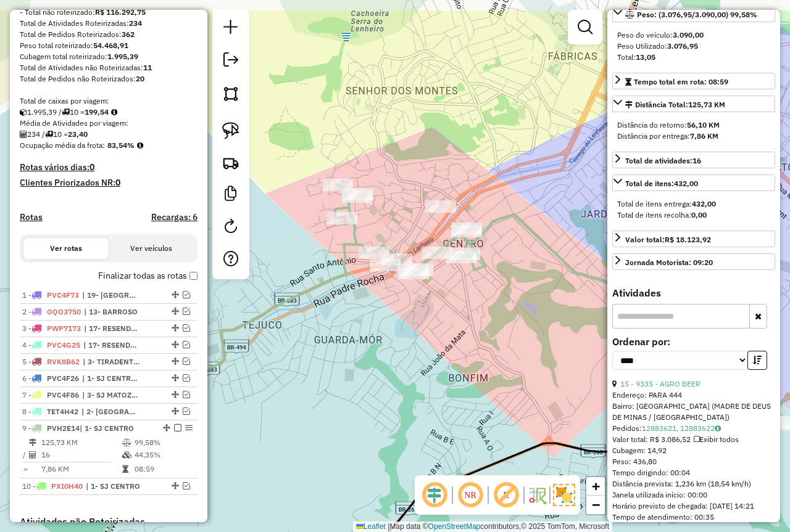
drag, startPoint x: 342, startPoint y: 297, endPoint x: 309, endPoint y: 349, distance: 61.8
click at [309, 349] on div "Janela de atendimento Grade de atendimento Capacidade Transportadoras Veículos …" at bounding box center [395, 266] width 790 height 532
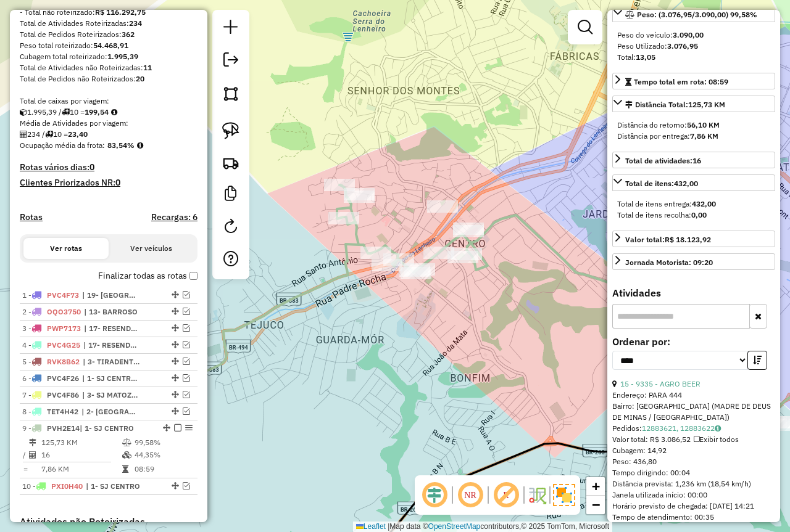
drag, startPoint x: 354, startPoint y: 297, endPoint x: 364, endPoint y: 278, distance: 21.5
click at [364, 278] on div "Janela de atendimento Grade de atendimento Capacidade Transportadoras Veículos …" at bounding box center [395, 266] width 790 height 532
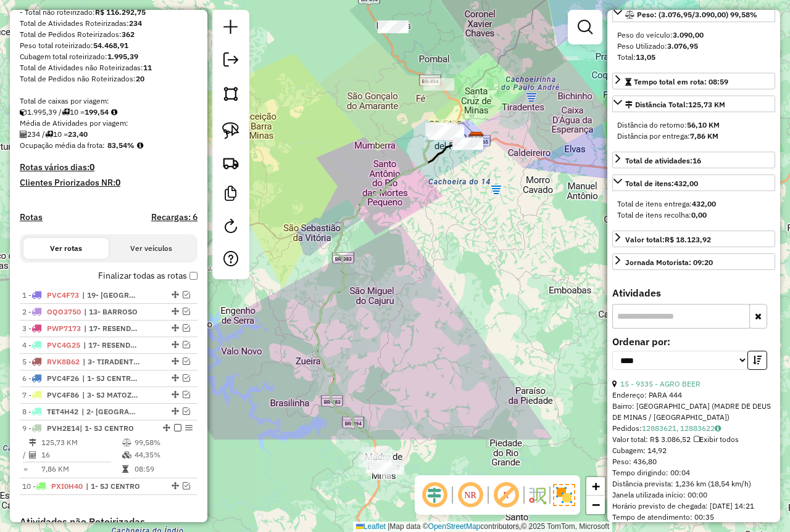
drag, startPoint x: 373, startPoint y: 349, endPoint x: 419, endPoint y: 304, distance: 64.1
click at [419, 304] on div "Janela de atendimento Grade de atendimento Capacidade Transportadoras Veículos …" at bounding box center [395, 266] width 790 height 532
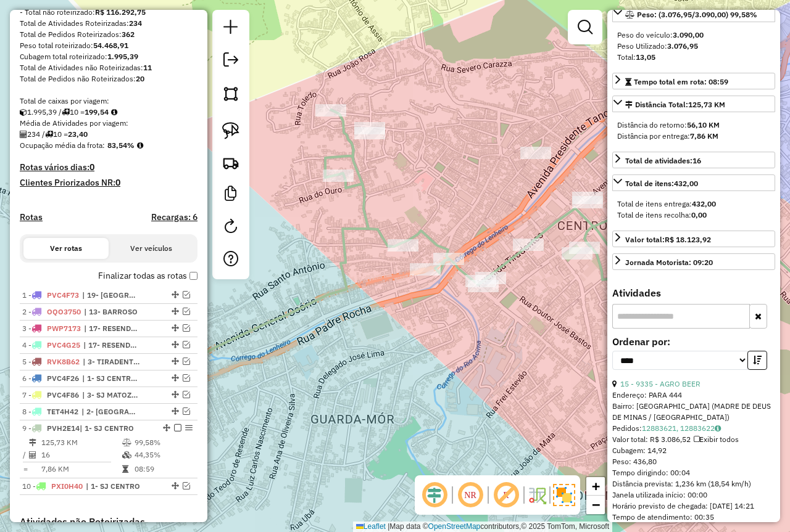
drag, startPoint x: 404, startPoint y: 199, endPoint x: 275, endPoint y: 281, distance: 152.8
click at [375, 208] on div "Janela de atendimento Grade de atendimento Capacidade Transportadoras Veículos …" at bounding box center [395, 266] width 790 height 532
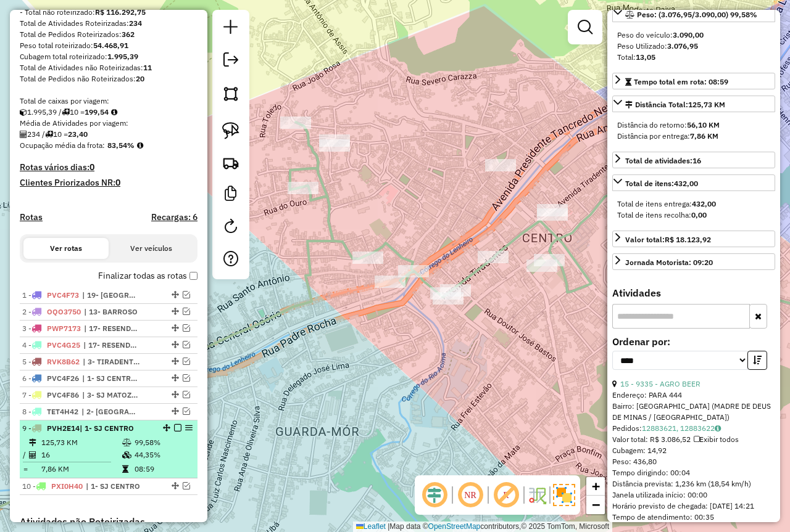
click at [174, 432] on em at bounding box center [177, 427] width 7 height 7
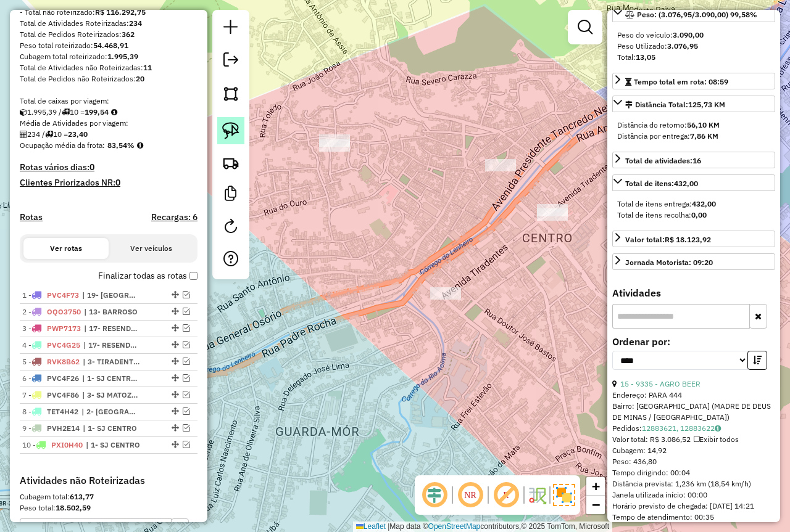
click at [233, 139] on img at bounding box center [230, 130] width 17 height 17
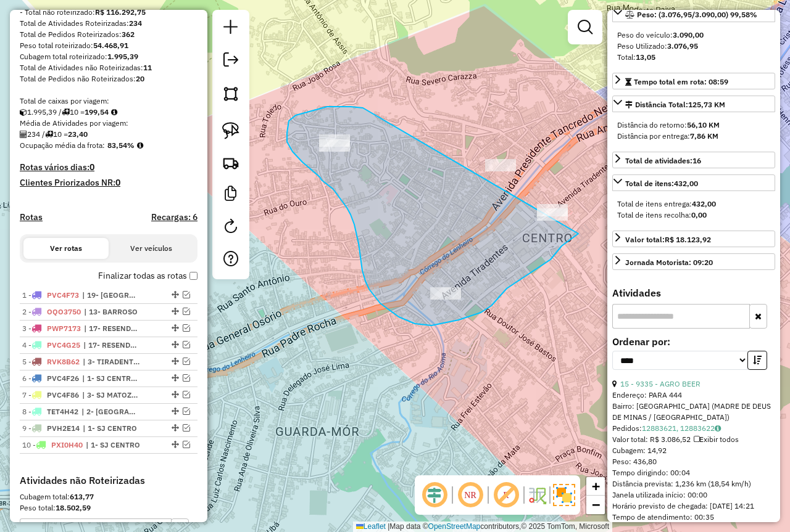
drag, startPoint x: 363, startPoint y: 108, endPoint x: 524, endPoint y: 126, distance: 162.6
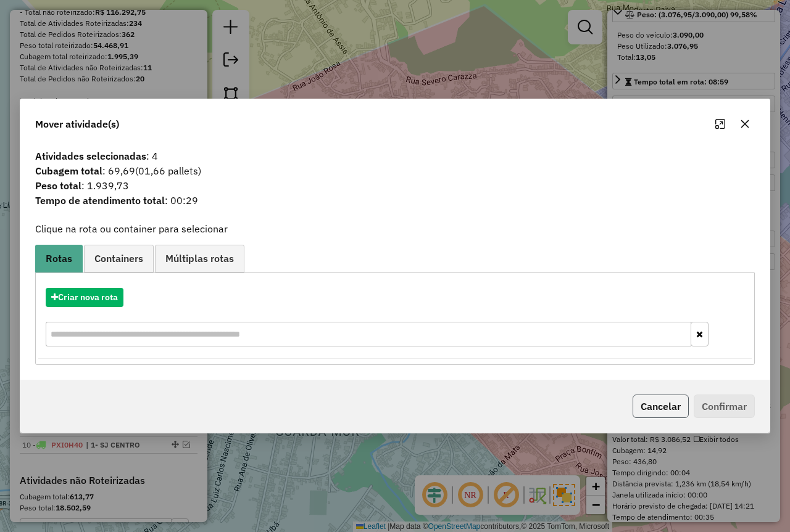
click at [658, 406] on button "Cancelar" at bounding box center [660, 406] width 56 height 23
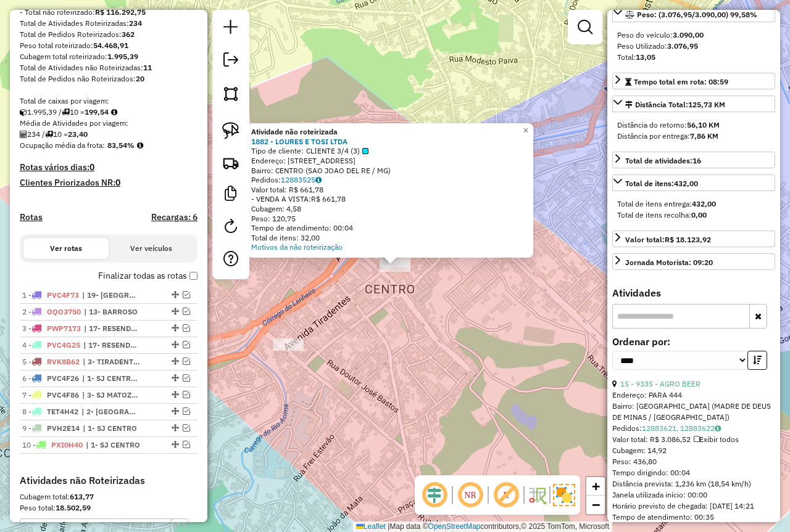
click at [412, 319] on div "Atividade não roteirizada 1882 - LOURES E TOSI LTDA Tipo de cliente: CLIENTE 3/…" at bounding box center [395, 266] width 790 height 532
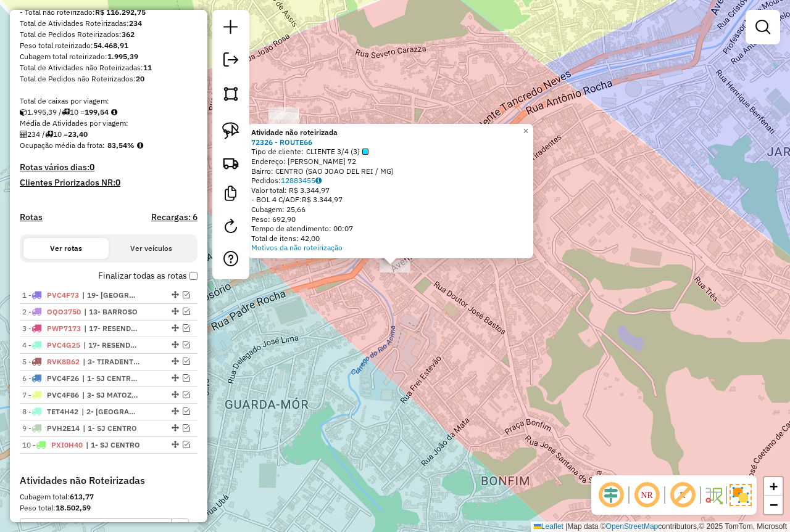
click at [465, 329] on div "Atividade não roteirizada 72326 - ROUTE66 Tipo de cliente: CLIENTE 3/4 (3) Ende…" at bounding box center [395, 266] width 790 height 532
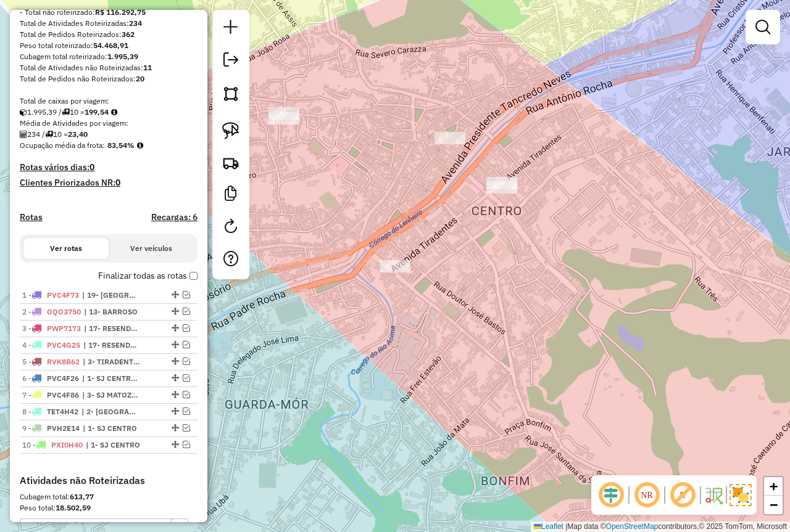
click at [291, 125] on div at bounding box center [283, 118] width 31 height 12
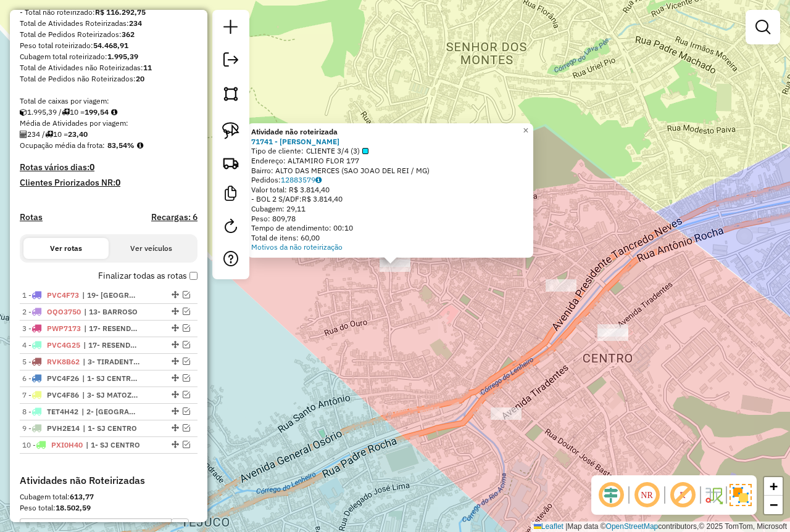
click at [397, 324] on div "Atividade não roteirizada 71741 - FELIPE AUGUSTO Tipo de cliente: CLIENTE 3/4 (…" at bounding box center [395, 266] width 790 height 532
drag, startPoint x: 333, startPoint y: 388, endPoint x: 328, endPoint y: 392, distance: 6.6
click at [330, 389] on div "Atividade não roteirizada 71741 - FELIPE AUGUSTO Tipo de cliente: CLIENTE 3/4 (…" at bounding box center [395, 266] width 790 height 532
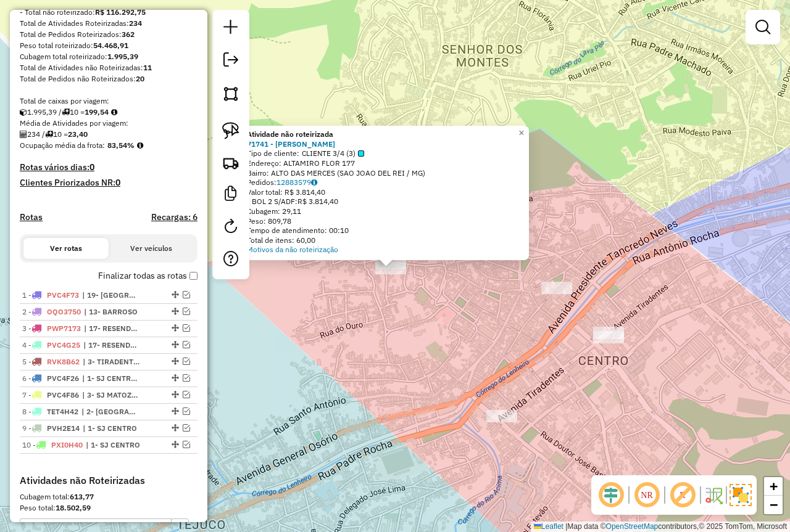
click at [339, 391] on div "Atividade não roteirizada 71741 - FELIPE AUGUSTO Tipo de cliente: CLIENTE 3/4 (…" at bounding box center [395, 266] width 790 height 532
click at [318, 431] on div "Atividade não roteirizada 71741 - FELIPE AUGUSTO Tipo de cliente: CLIENTE 3/4 (…" at bounding box center [395, 266] width 790 height 532
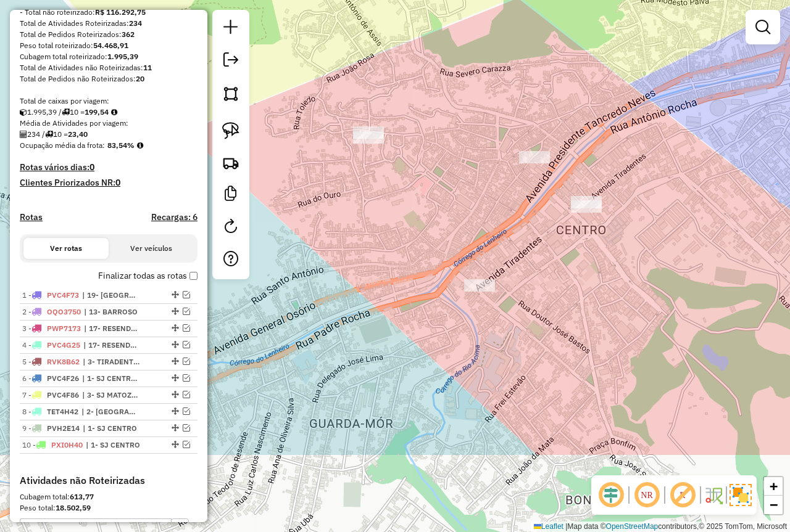
drag, startPoint x: 349, startPoint y: 407, endPoint x: 325, endPoint y: 272, distance: 137.1
click at [325, 272] on div "Janela de atendimento Grade de atendimento Capacidade Transportadoras Veículos …" at bounding box center [395, 266] width 790 height 532
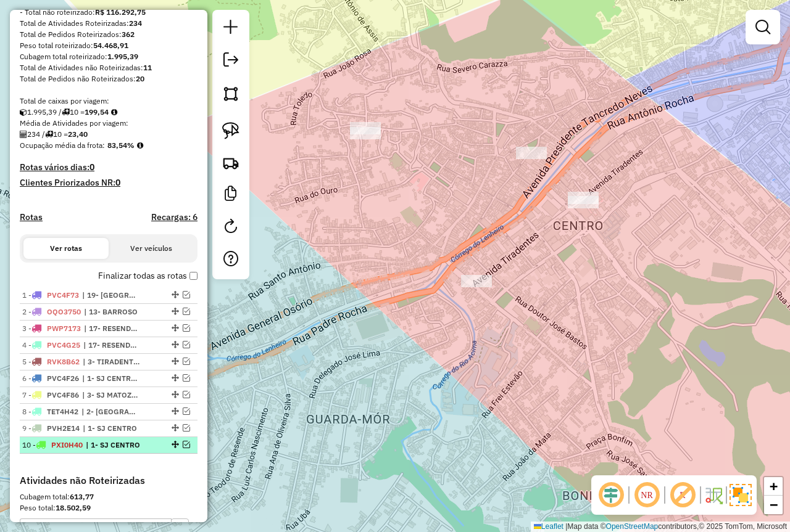
drag, startPoint x: 175, startPoint y: 439, endPoint x: 171, endPoint y: 457, distance: 18.3
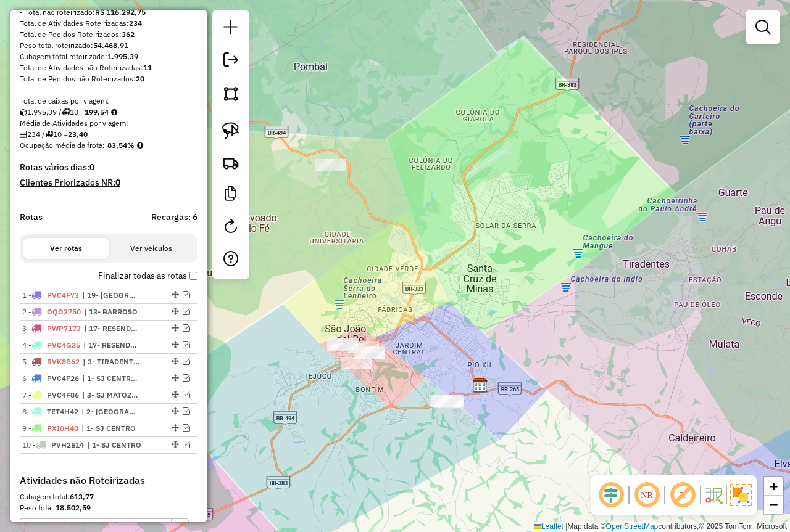
drag, startPoint x: 519, startPoint y: 279, endPoint x: 579, endPoint y: 323, distance: 74.0
click at [578, 323] on div "Janela de atendimento Grade de atendimento Capacidade Transportadoras Veículos …" at bounding box center [395, 266] width 790 height 532
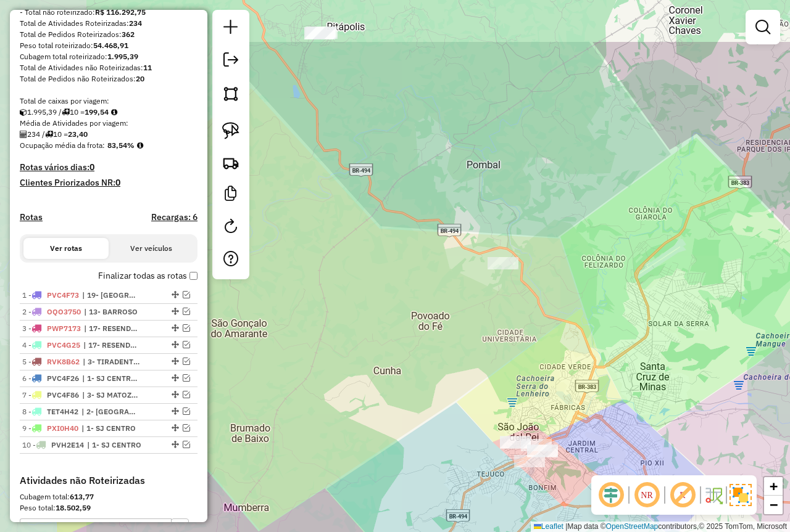
drag, startPoint x: 445, startPoint y: 248, endPoint x: 581, endPoint y: 343, distance: 165.6
click at [581, 343] on div "Janela de atendimento Grade de atendimento Capacidade Transportadoras Veículos …" at bounding box center [395, 266] width 790 height 532
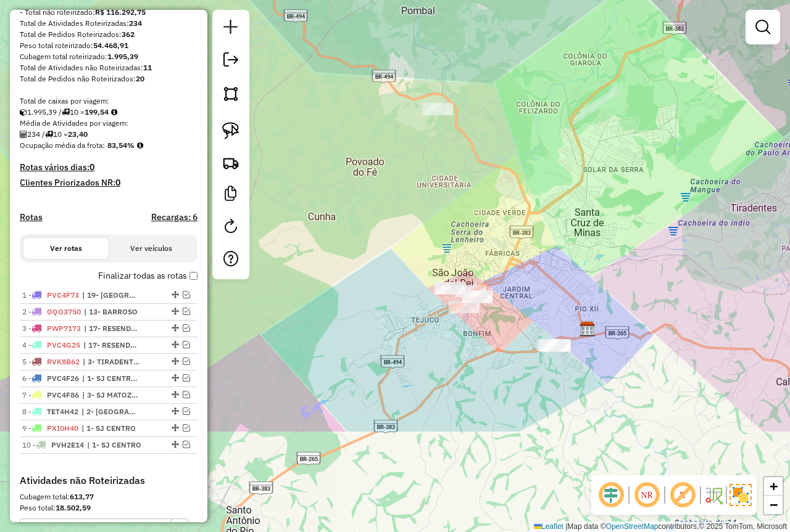
drag, startPoint x: 533, startPoint y: 390, endPoint x: 467, endPoint y: 237, distance: 167.2
click at [467, 237] on div "Janela de atendimento Grade de atendimento Capacidade Transportadoras Veículos …" at bounding box center [395, 266] width 790 height 532
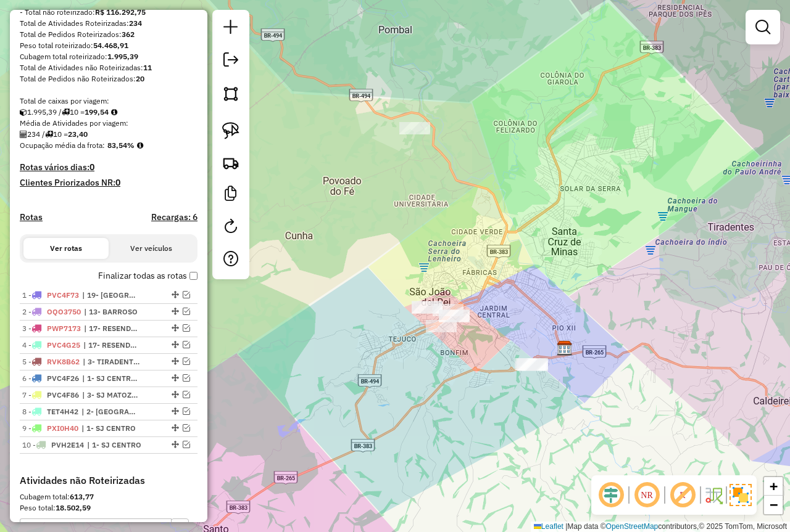
drag, startPoint x: 528, startPoint y: 214, endPoint x: 523, endPoint y: 220, distance: 7.4
click at [523, 220] on div "Janela de atendimento Grade de atendimento Capacidade Transportadoras Veículos …" at bounding box center [395, 266] width 790 height 532
click at [224, 128] on img at bounding box center [230, 130] width 17 height 17
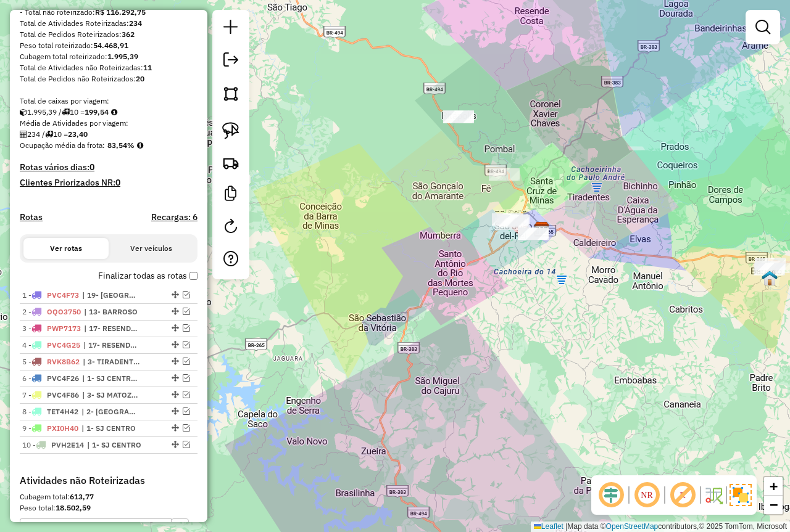
drag, startPoint x: 643, startPoint y: 194, endPoint x: 614, endPoint y: 207, distance: 31.5
click at [614, 207] on div "Janela de atendimento Grade de atendimento Capacidade Transportadoras Veículos …" at bounding box center [395, 266] width 790 height 532
click at [408, 286] on div "Janela de atendimento Grade de atendimento Capacidade Transportadoras Veículos …" at bounding box center [395, 266] width 790 height 532
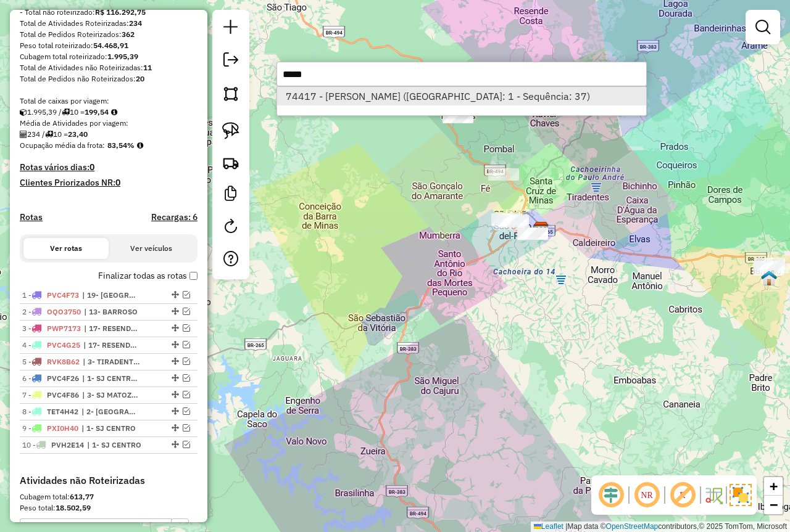
type input "*****"
click at [374, 101] on li "74417 - [PERSON_NAME] ([GEOGRAPHIC_DATA]: 1 - Sequência: 37)" at bounding box center [461, 96] width 369 height 19
select select "*********"
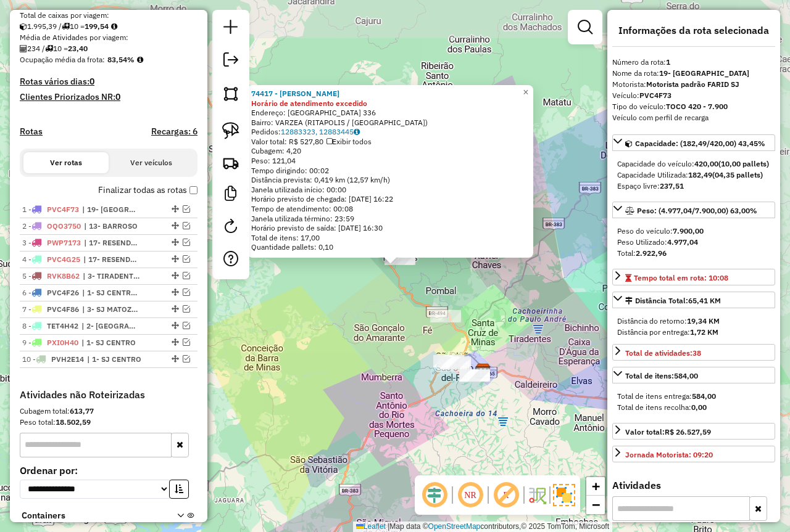
scroll to position [359, 0]
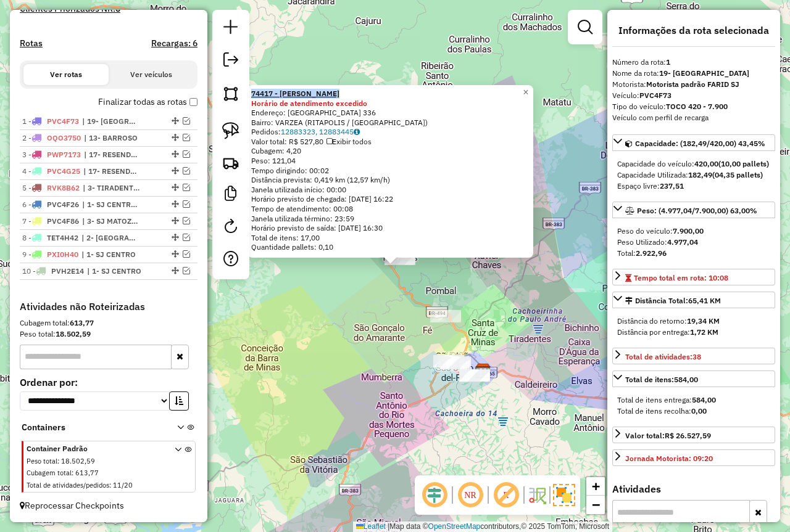
drag, startPoint x: 348, startPoint y: 91, endPoint x: 256, endPoint y: 92, distance: 91.9
click at [256, 92] on div "74417 - VITORIA SOUSA" at bounding box center [390, 94] width 278 height 10
copy strong "74417 - VITORIA SOUSA"
click at [336, 342] on div "74417 - VITORIA SOUSA Horário de atendimento excedido Endereço: SANTA CATARINA …" at bounding box center [395, 266] width 790 height 532
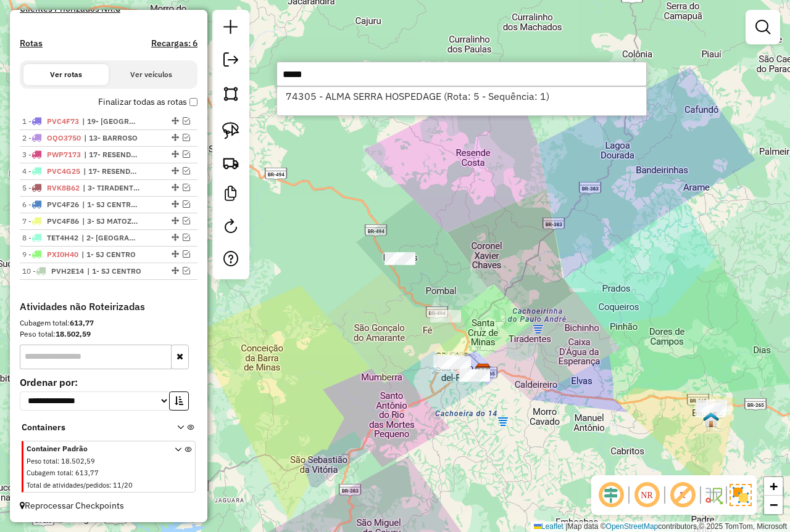
type input "*****"
click at [336, 344] on div "Janela de atendimento Grade de atendimento Capacidade Transportadoras Veículos …" at bounding box center [395, 266] width 790 height 532
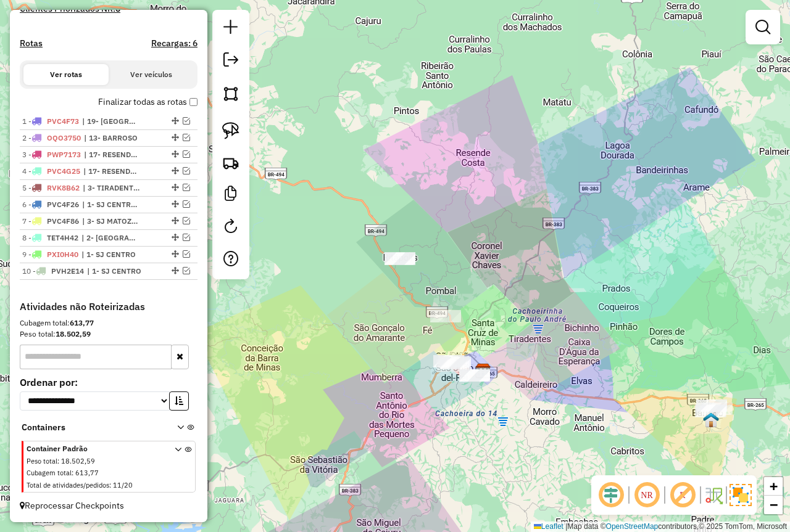
click at [323, 376] on div "Janela de atendimento Grade de atendimento Capacidade Transportadoras Veículos …" at bounding box center [395, 266] width 790 height 532
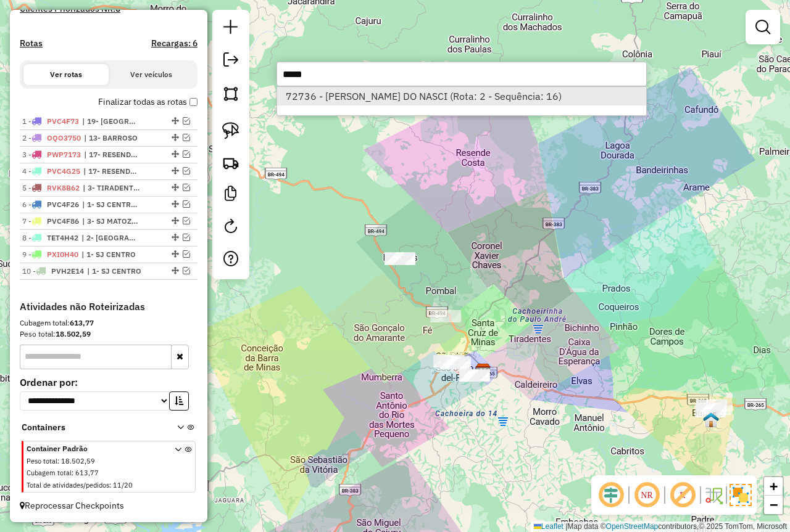
type input "*****"
click at [344, 95] on li "72736 - [PERSON_NAME] DO NASCI (Rota: 2 - Sequência: 16)" at bounding box center [461, 96] width 369 height 19
select select "*********"
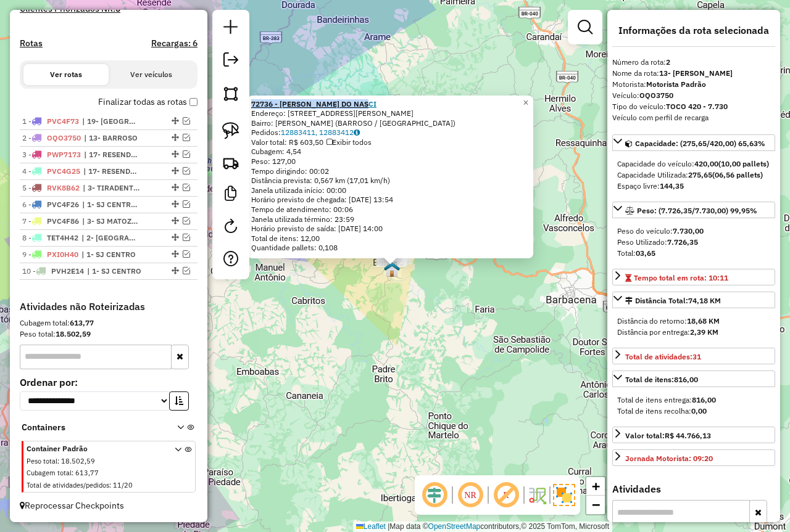
drag, startPoint x: 380, startPoint y: 100, endPoint x: 257, endPoint y: 99, distance: 123.4
click at [257, 99] on div "72736 - [PERSON_NAME] DO NASCI" at bounding box center [390, 104] width 278 height 10
copy strong "72736 - [PERSON_NAME] DO NASCI"
click at [453, 344] on div "72736 - JOSE MOACIR DO NASCI Endereço: R DONA NINA 205 Bairro: NOVA BARROSO (BA…" at bounding box center [395, 266] width 790 height 532
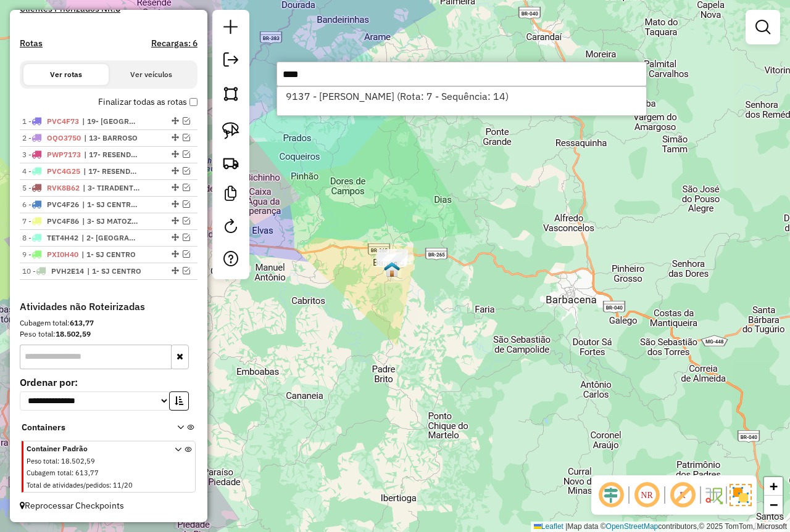
type input "****"
click at [451, 347] on div "Janela de atendimento Grade de atendimento Capacidade Transportadoras Veículos …" at bounding box center [395, 266] width 790 height 532
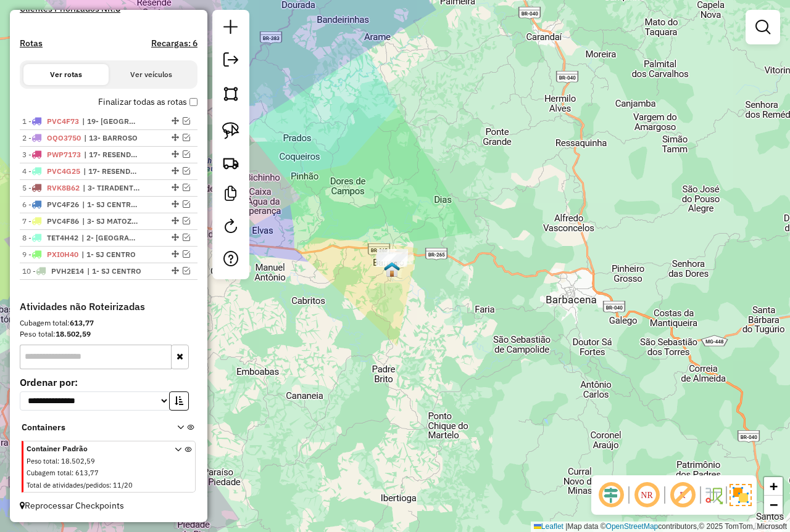
click at [424, 358] on div "Janela de atendimento Grade de atendimento Capacidade Transportadoras Veículos …" at bounding box center [395, 266] width 790 height 532
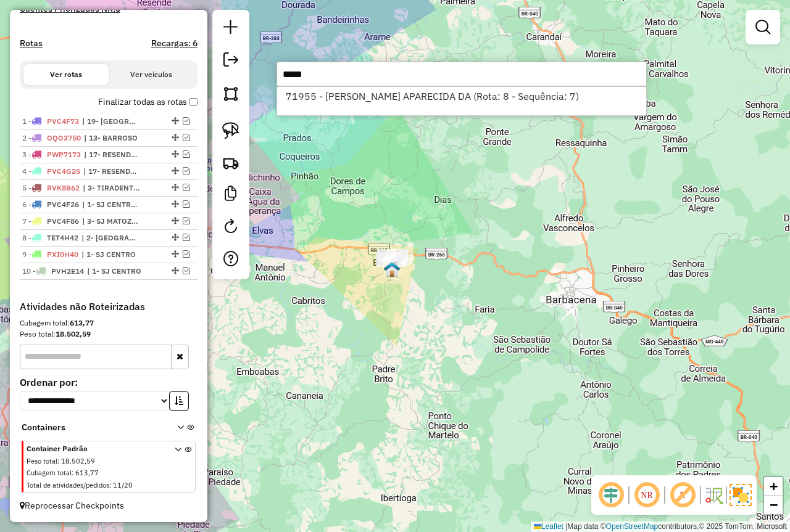
type input "*****"
click at [441, 360] on div "Janela de atendimento Grade de atendimento Capacidade Transportadoras Veículos …" at bounding box center [395, 266] width 790 height 532
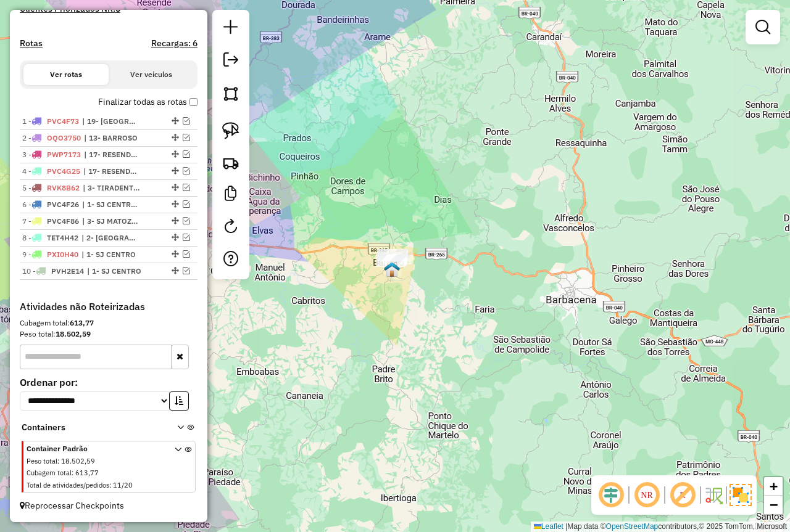
click at [505, 422] on div "Janela de atendimento Grade de atendimento Capacidade Transportadoras Veículos …" at bounding box center [395, 266] width 790 height 532
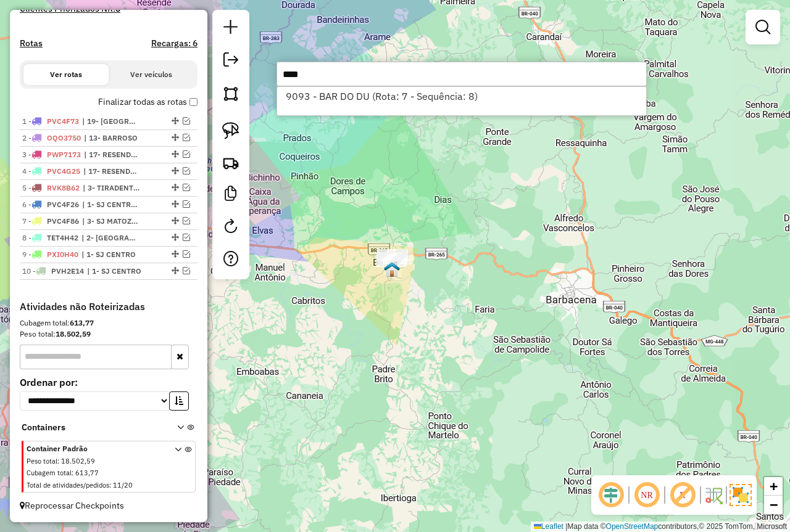
type input "****"
click at [501, 422] on div "Janela de atendimento Grade de atendimento Capacidade Transportadoras Veículos …" at bounding box center [395, 266] width 790 height 532
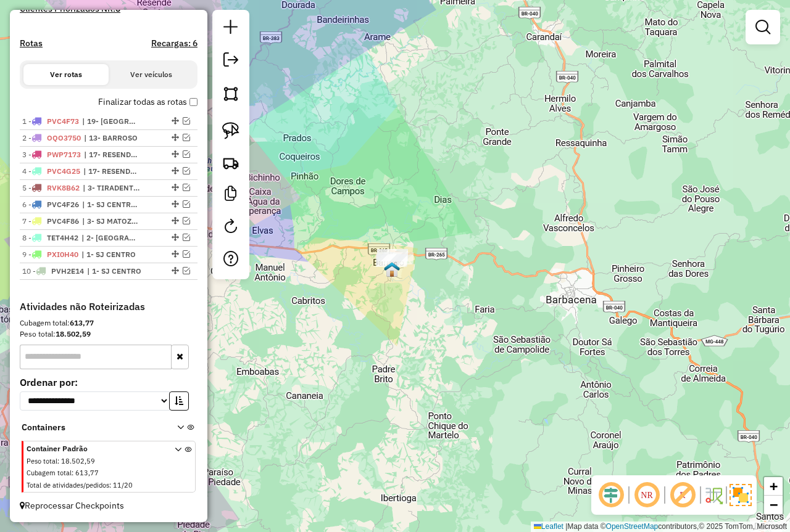
click at [364, 404] on div "Janela de atendimento Grade de atendimento Capacidade Transportadoras Veículos …" at bounding box center [395, 266] width 790 height 532
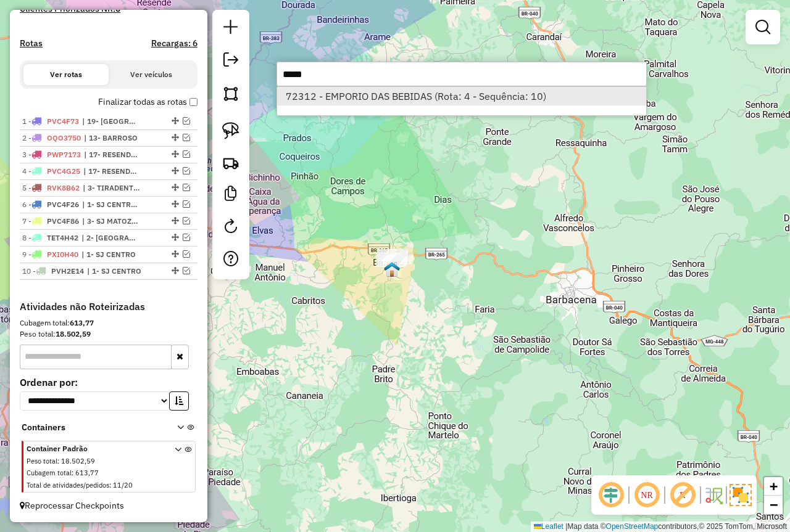
type input "*****"
click at [360, 96] on li "72312 - EMPORIO DAS BEBIDAS (Rota: 4 - Sequência: 10)" at bounding box center [461, 96] width 369 height 19
select select "*********"
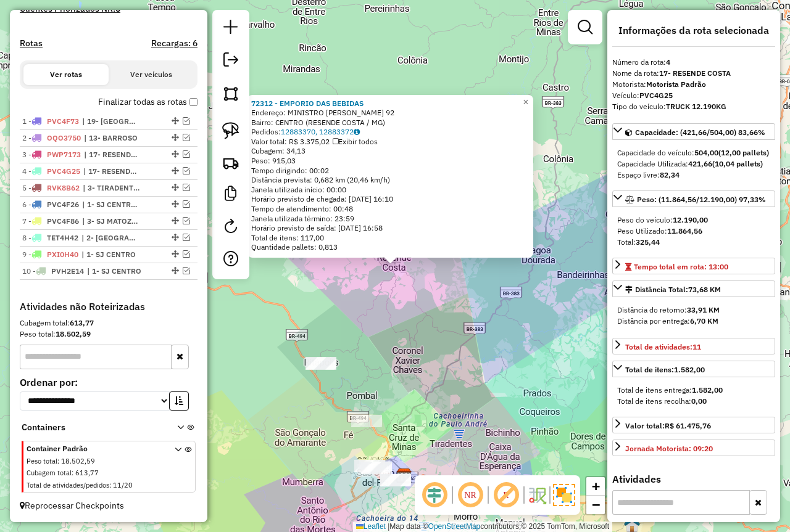
click at [426, 360] on div "72312 - EMPORIO DAS BEBIDAS Endereço: MINISTRO GABRIEL PASSOS 92 Bairro: CENTRO…" at bounding box center [395, 266] width 790 height 532
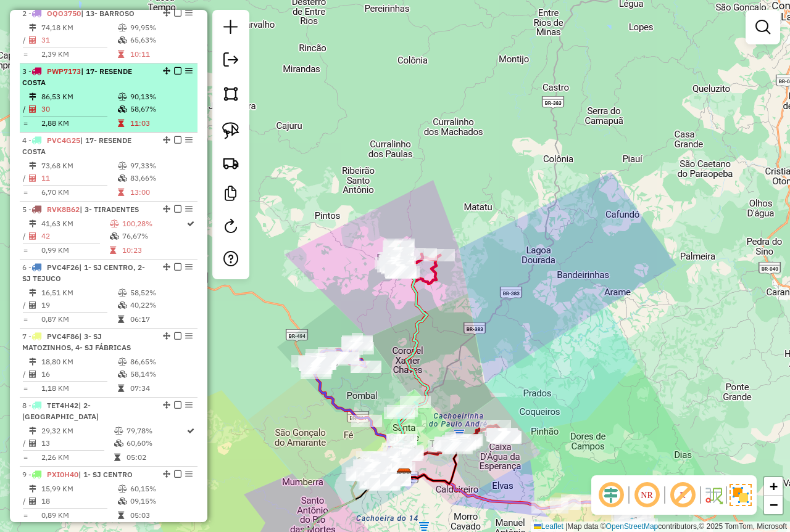
scroll to position [667, 0]
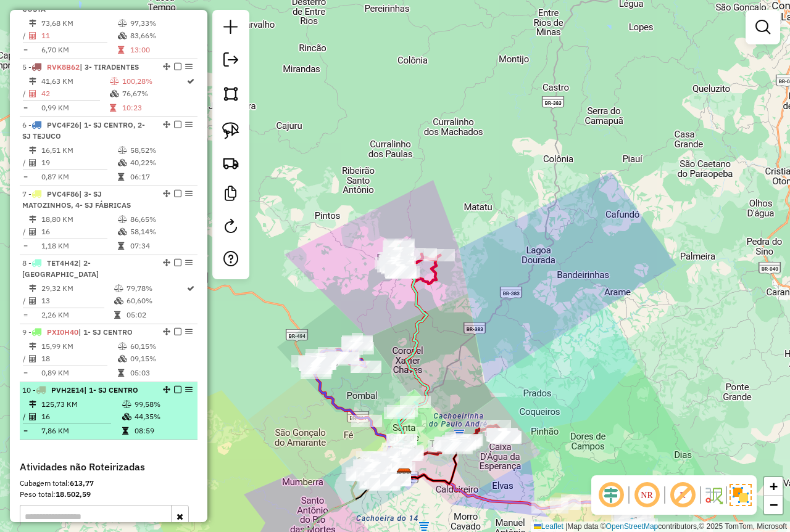
click at [123, 401] on icon at bounding box center [126, 404] width 9 height 7
select select "*********"
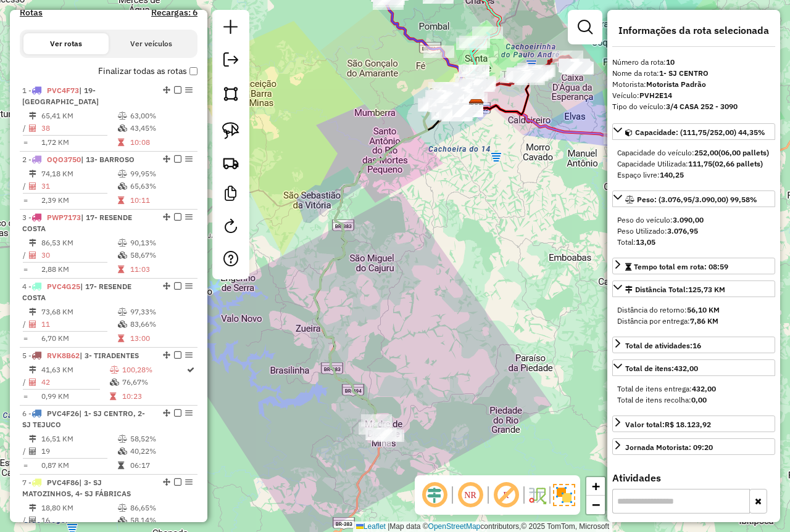
scroll to position [359, 0]
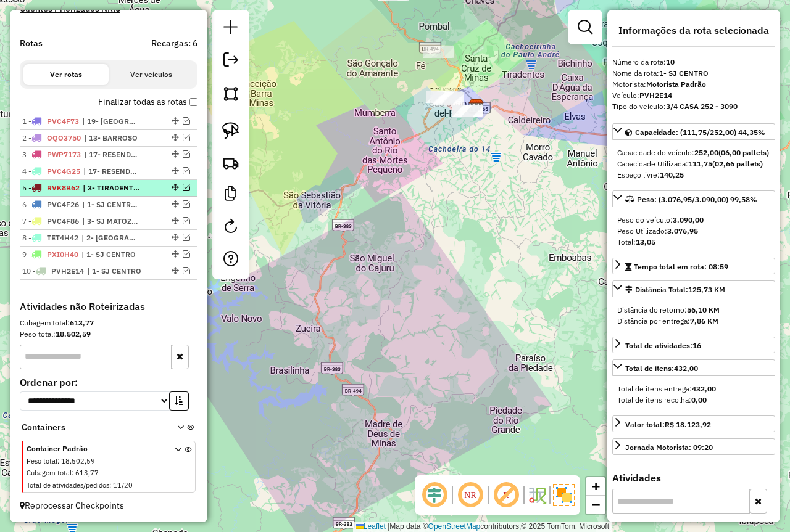
click at [183, 186] on em at bounding box center [186, 187] width 7 height 7
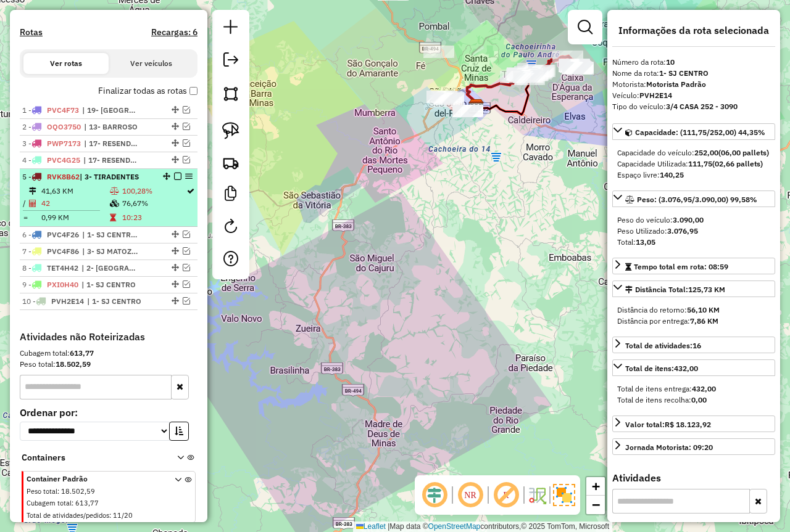
click at [139, 194] on li "5 - RVK8B62 | 3- TIRADENTES 41,63 KM 100,28% / 42 76,67% = 0,99 KM 10:23" at bounding box center [109, 198] width 178 height 58
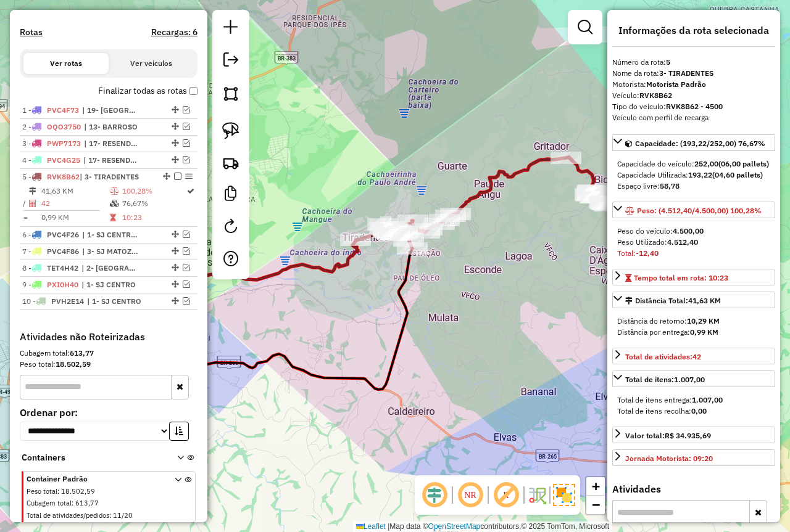
drag, startPoint x: 494, startPoint y: 294, endPoint x: 484, endPoint y: 302, distance: 12.7
click at [484, 302] on div "Janela de atendimento Grade de atendimento Capacidade Transportadoras Veículos …" at bounding box center [395, 266] width 790 height 532
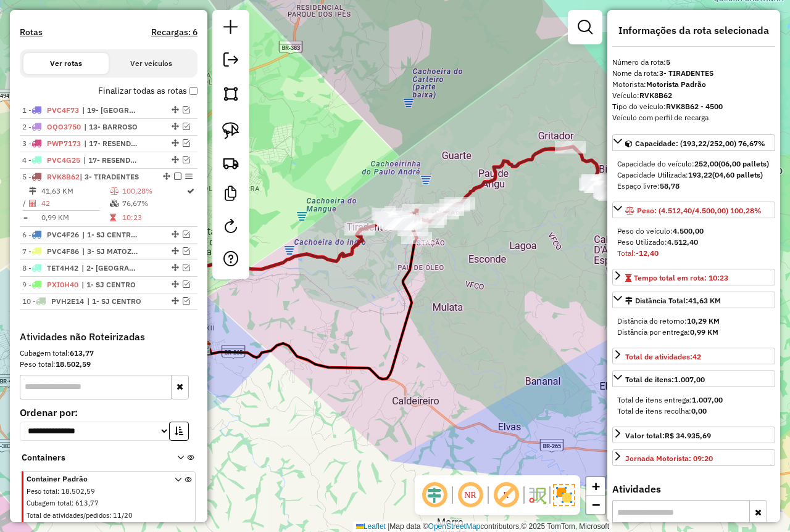
drag, startPoint x: 498, startPoint y: 314, endPoint x: 529, endPoint y: 263, distance: 60.1
click at [529, 263] on div "Janela de atendimento Grade de atendimento Capacidade Transportadoras Veículos …" at bounding box center [395, 266] width 790 height 532
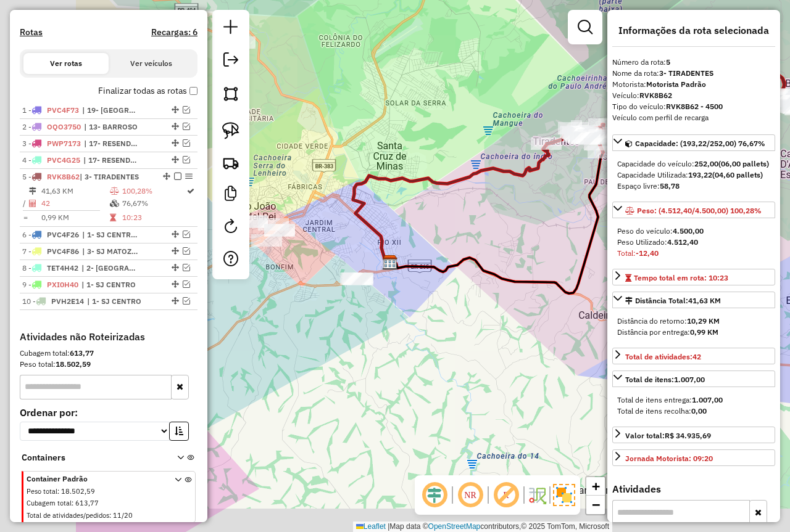
drag, startPoint x: 508, startPoint y: 245, endPoint x: 533, endPoint y: 241, distance: 25.0
click at [538, 242] on div "Janela de atendimento Grade de atendimento Capacidade Transportadoras Veículos …" at bounding box center [395, 266] width 790 height 532
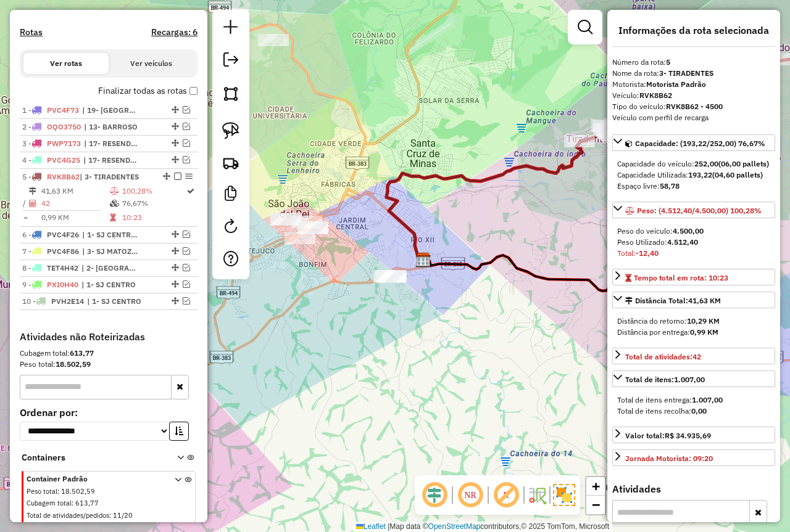
drag, startPoint x: 485, startPoint y: 218, endPoint x: 513, endPoint y: 216, distance: 28.5
click at [513, 216] on div "Janela de atendimento Grade de atendimento Capacidade Transportadoras Veículos …" at bounding box center [395, 266] width 790 height 532
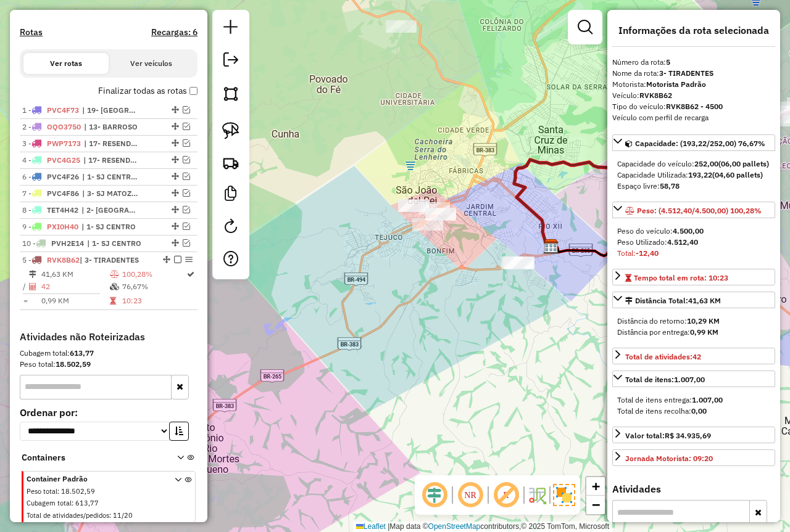
drag, startPoint x: 162, startPoint y: 183, endPoint x: 152, endPoint y: 323, distance: 139.7
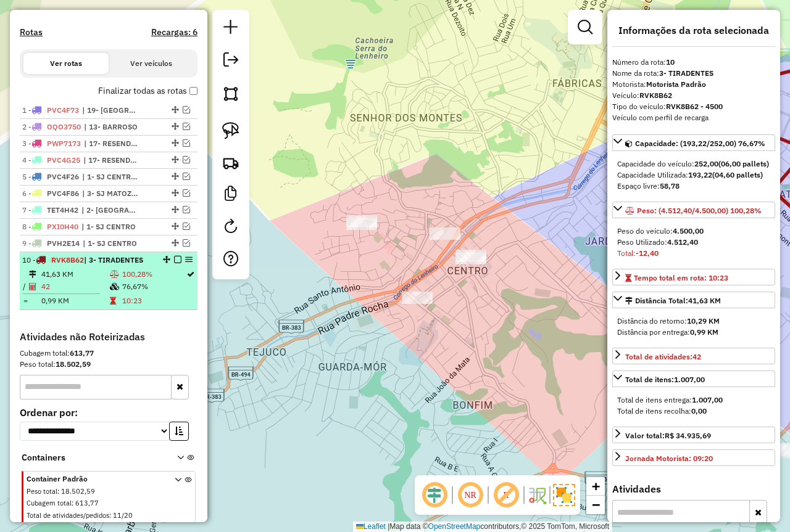
click at [174, 263] on em at bounding box center [177, 259] width 7 height 7
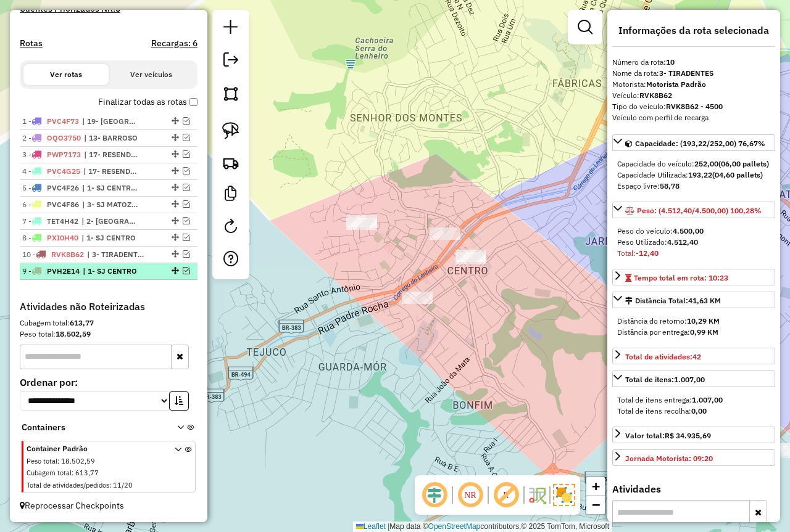
drag, startPoint x: 169, startPoint y: 255, endPoint x: 165, endPoint y: 275, distance: 20.1
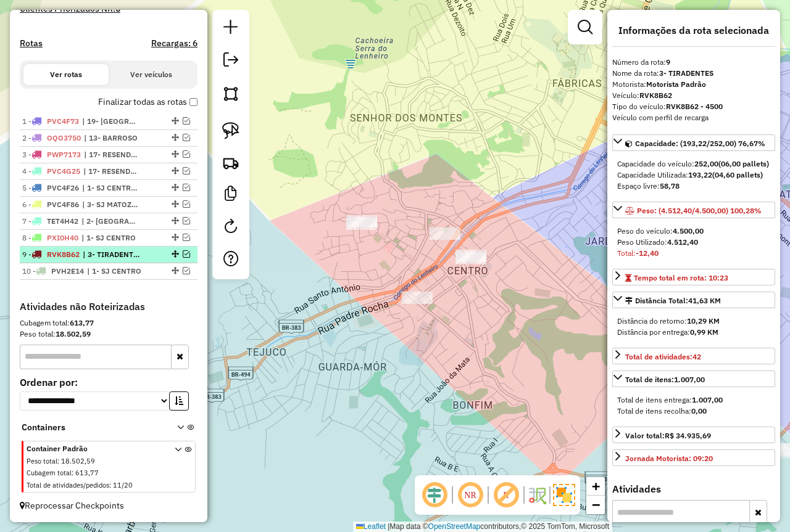
click at [183, 253] on em at bounding box center [186, 253] width 7 height 7
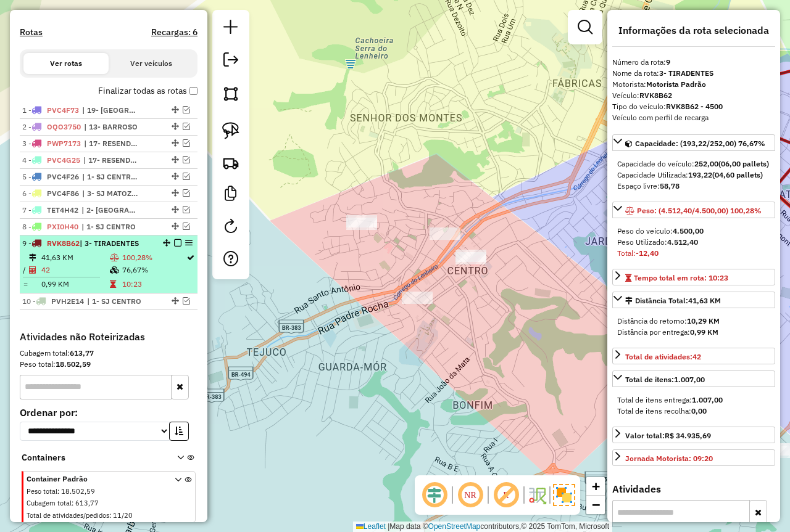
click at [102, 264] on td "41,63 KM" at bounding box center [75, 258] width 68 height 12
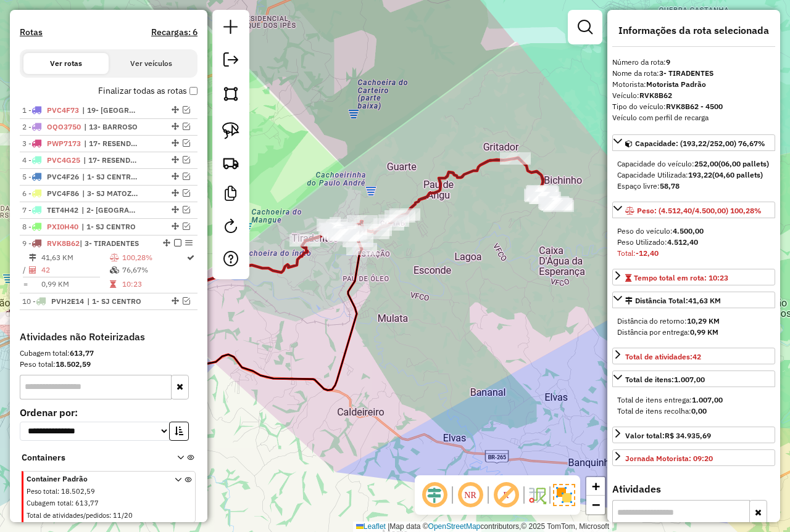
drag, startPoint x: 424, startPoint y: 320, endPoint x: 405, endPoint y: 324, distance: 18.9
click at [405, 324] on div "Janela de atendimento Grade de atendimento Capacidade Transportadoras Veículos …" at bounding box center [395, 266] width 790 height 532
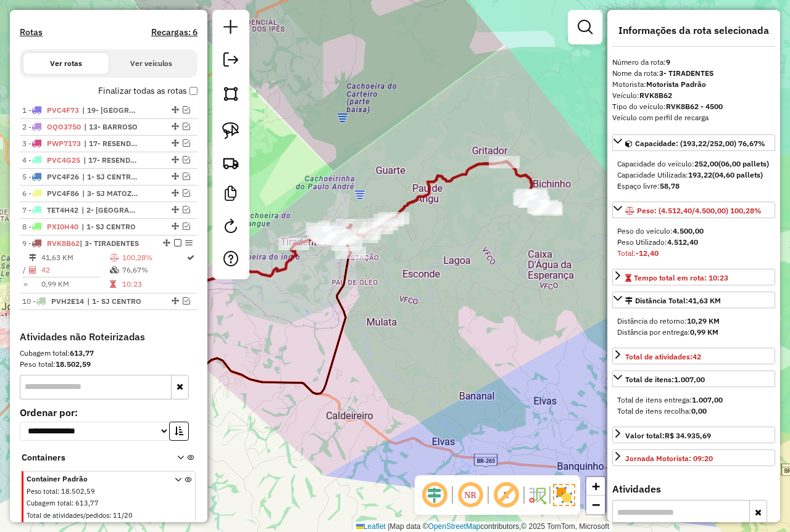
drag, startPoint x: 355, startPoint y: 182, endPoint x: 371, endPoint y: 181, distance: 16.1
click at [371, 181] on div "Janela de atendimento Grade de atendimento Capacidade Transportadoras Veículos …" at bounding box center [395, 266] width 790 height 532
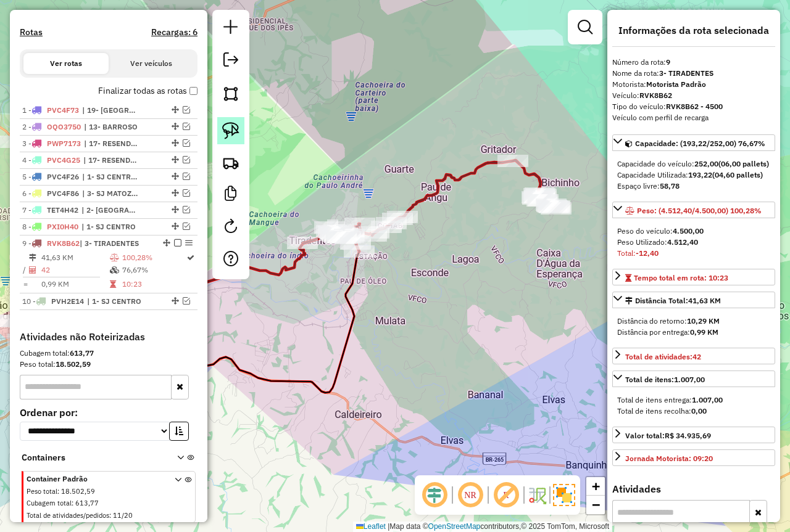
click at [233, 130] on img at bounding box center [230, 130] width 17 height 17
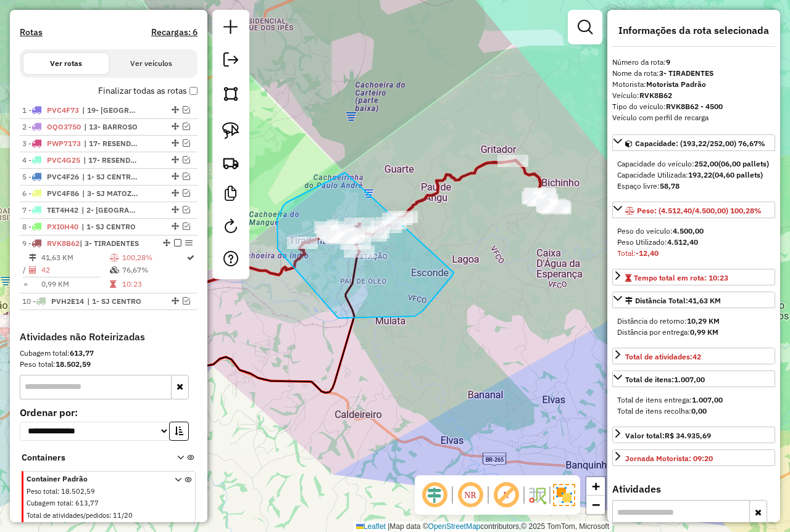
drag, startPoint x: 287, startPoint y: 202, endPoint x: 441, endPoint y: 267, distance: 167.3
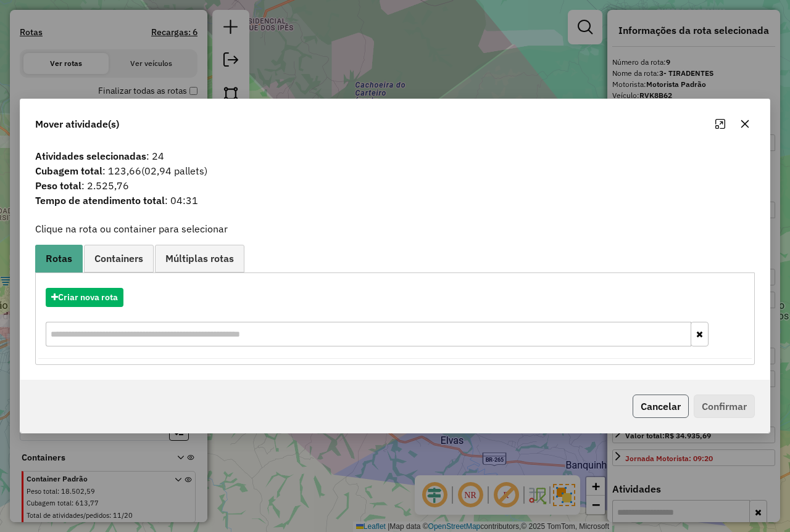
click at [666, 407] on button "Cancelar" at bounding box center [660, 406] width 56 height 23
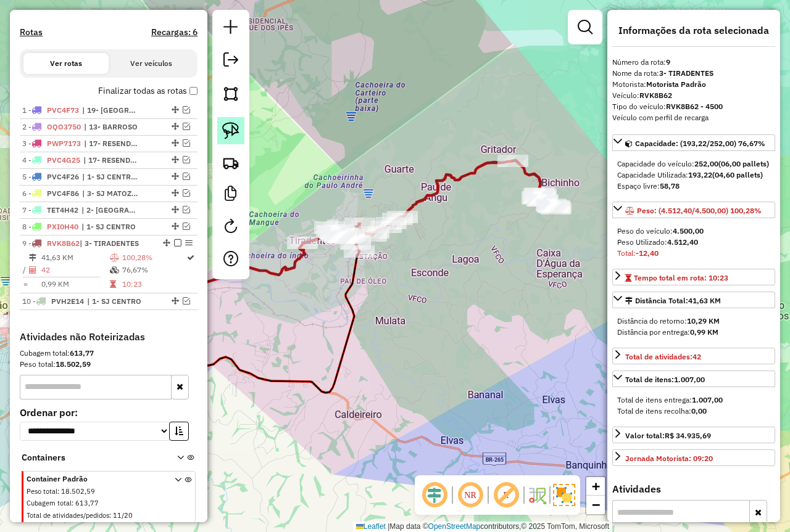
click at [230, 134] on img at bounding box center [230, 130] width 17 height 17
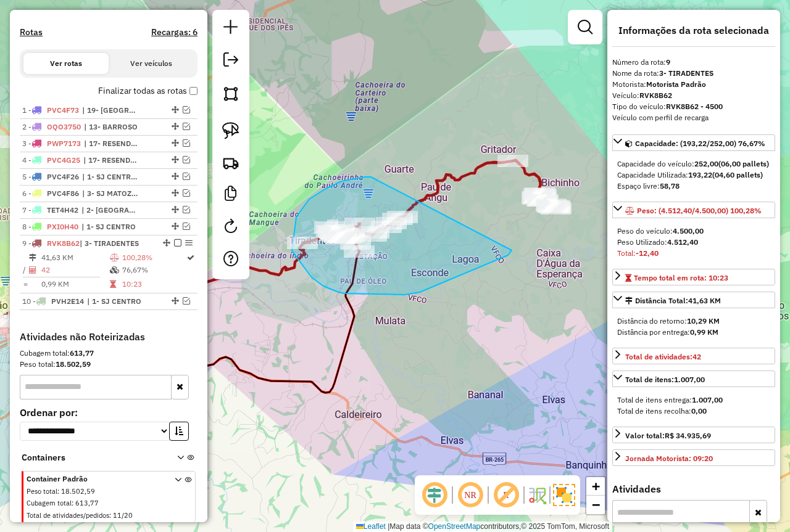
drag, startPoint x: 326, startPoint y: 189, endPoint x: 490, endPoint y: 236, distance: 171.2
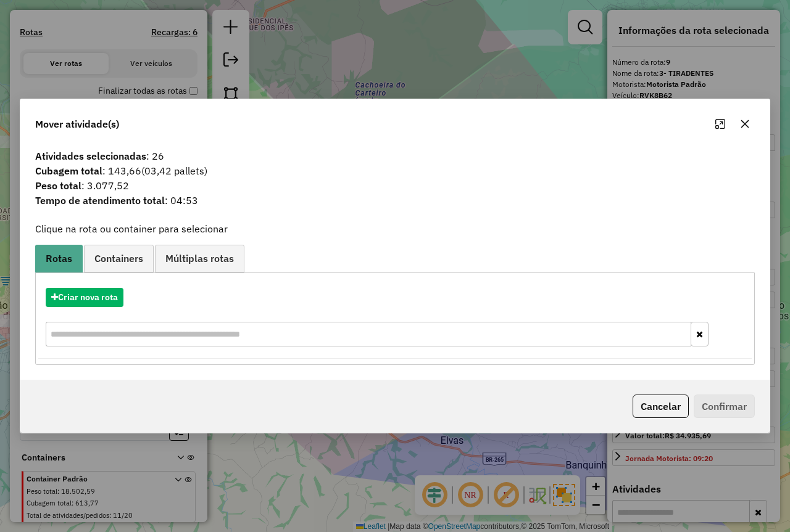
click at [645, 397] on button "Cancelar" at bounding box center [660, 406] width 56 height 23
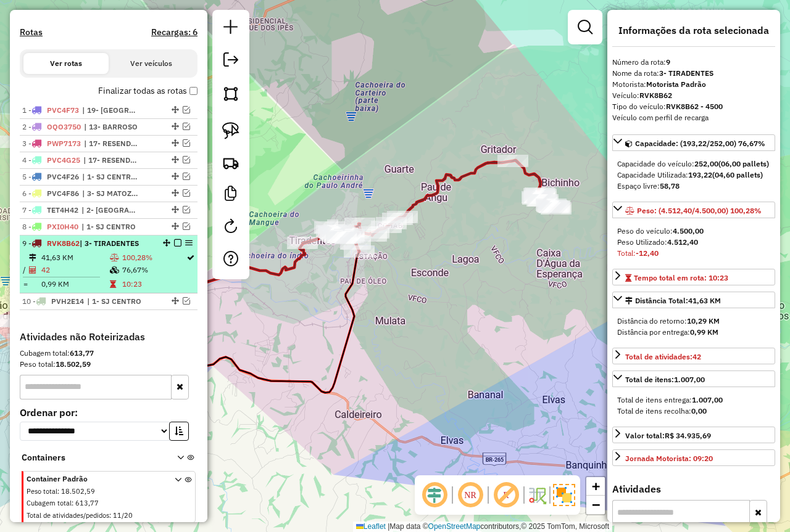
click at [76, 264] on td "41,63 KM" at bounding box center [75, 258] width 68 height 12
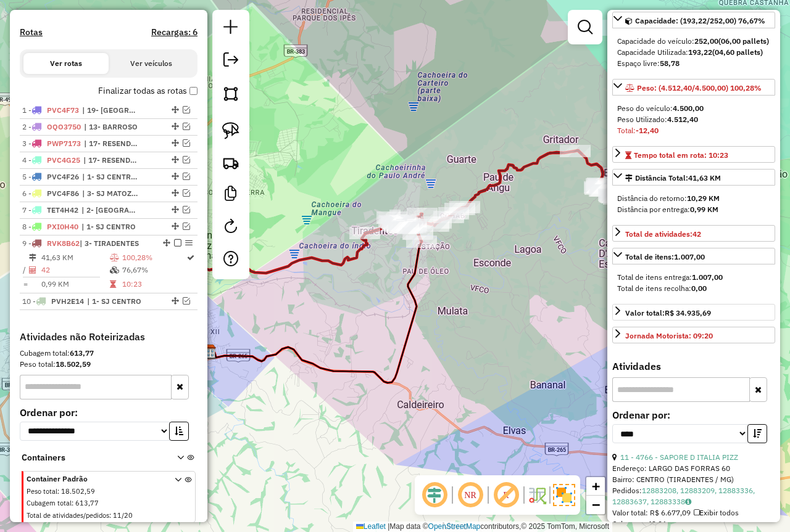
scroll to position [123, 0]
click at [753, 437] on icon "button" at bounding box center [757, 433] width 9 height 9
click at [672, 461] on link "5 - 70680 - CIA DO BOI TIRADENTE" at bounding box center [681, 456] width 122 height 9
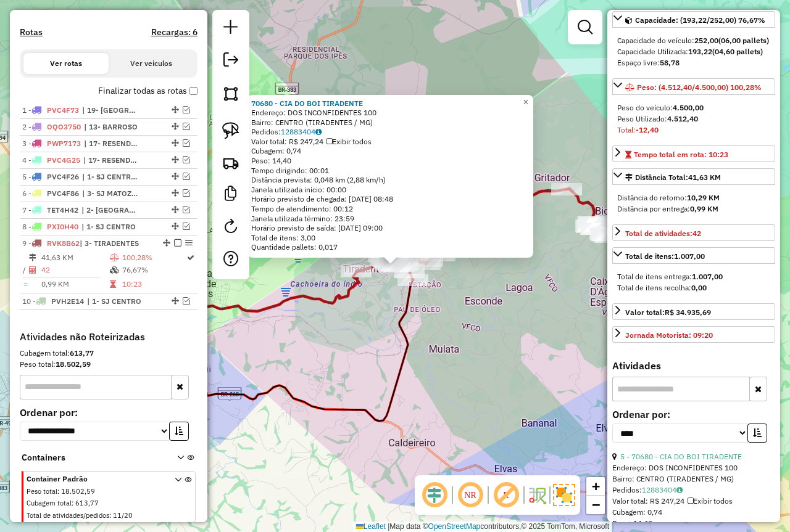
click at [487, 379] on div "70680 - CIA DO BOI TIRADENTE Endereço: DOS INCONFIDENTES 100 Bairro: CENTRO (TI…" at bounding box center [395, 266] width 790 height 532
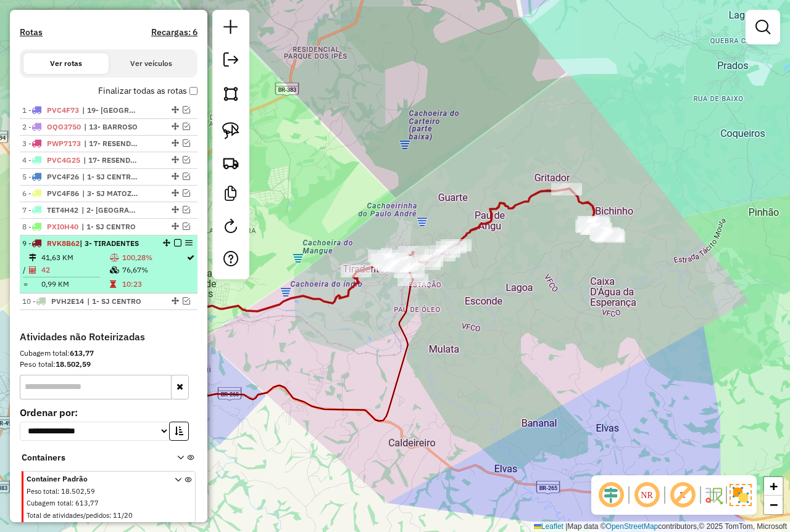
click at [141, 264] on td "100,28%" at bounding box center [154, 258] width 64 height 12
select select "*********"
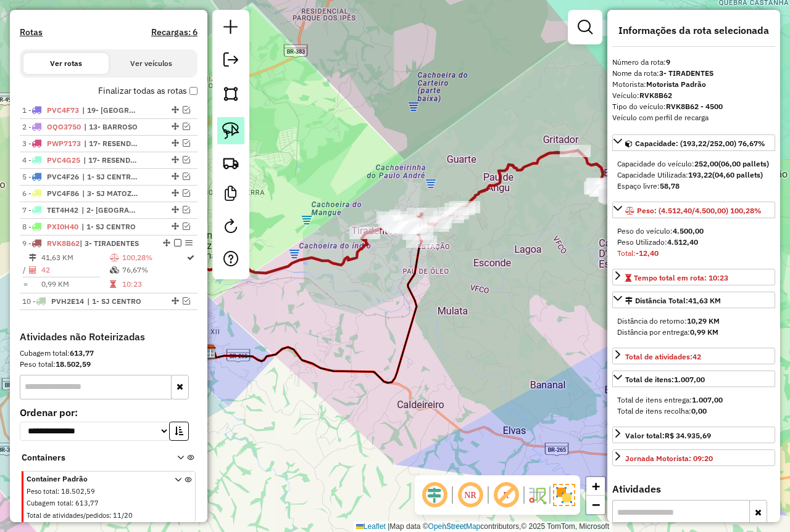
click at [221, 132] on link at bounding box center [230, 130] width 27 height 27
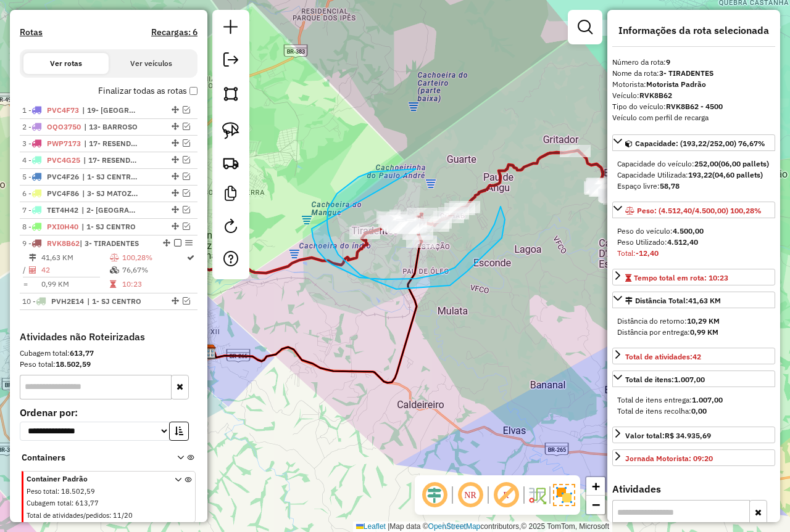
drag, startPoint x: 416, startPoint y: 169, endPoint x: 311, endPoint y: 229, distance: 120.2
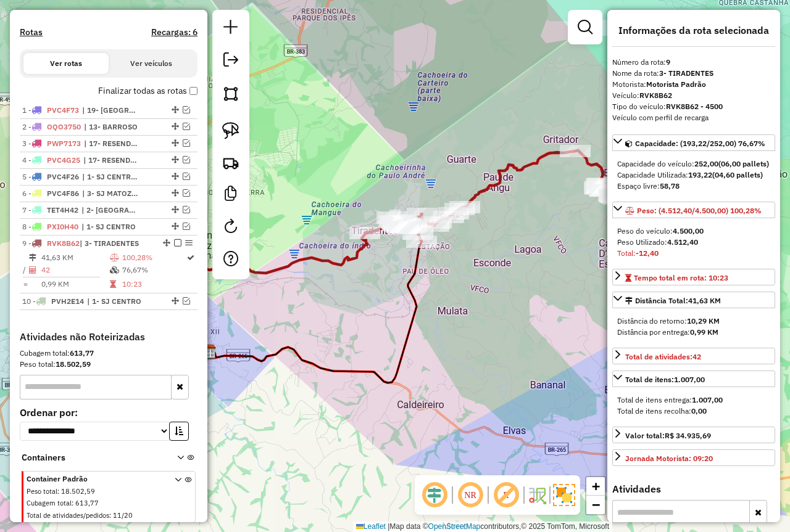
click at [307, 188] on div "Janela de atendimento Grade de atendimento Capacidade Transportadoras Veículos …" at bounding box center [395, 266] width 790 height 532
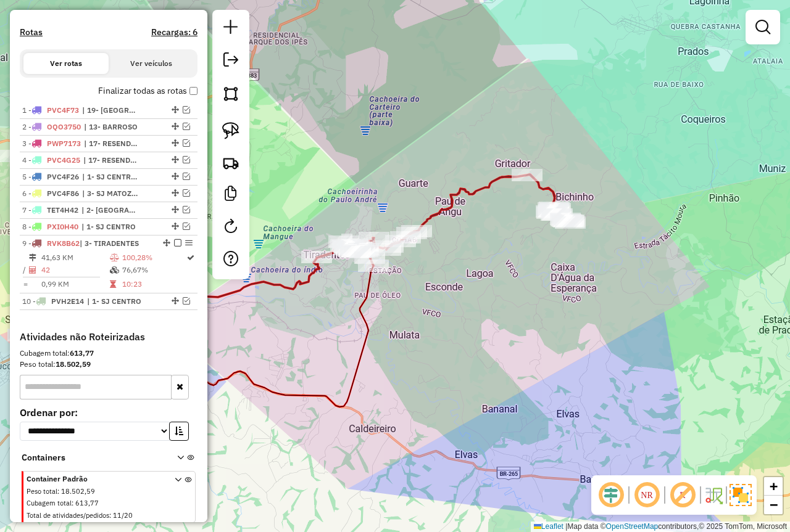
drag, startPoint x: 378, startPoint y: 159, endPoint x: 348, endPoint y: 174, distance: 33.9
click at [348, 174] on div "Janela de atendimento Grade de atendimento Capacidade Transportadoras Veículos …" at bounding box center [395, 266] width 790 height 532
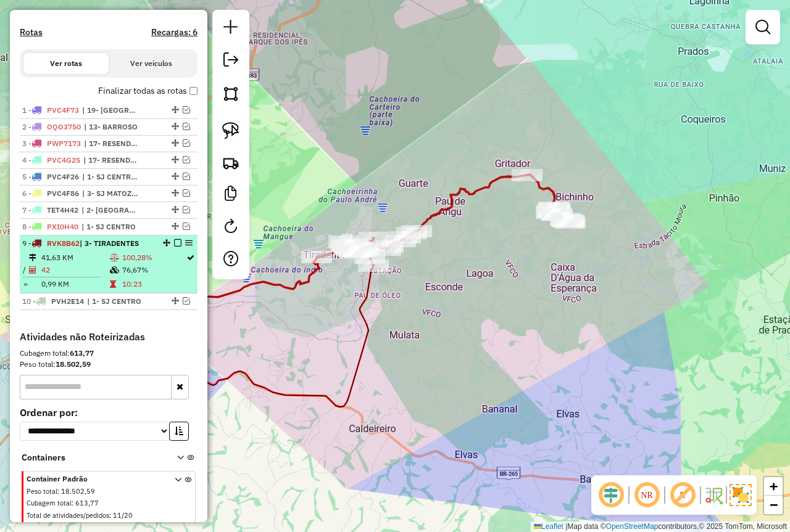
click at [91, 276] on td "42" at bounding box center [75, 270] width 68 height 12
select select "*********"
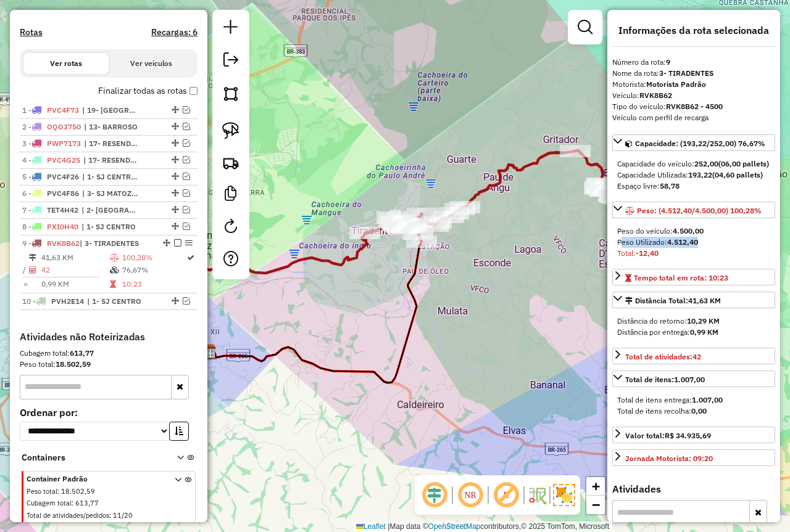
drag, startPoint x: 711, startPoint y: 266, endPoint x: 617, endPoint y: 263, distance: 93.8
click at [617, 248] on div "Peso Utilizado: 4.512,40" at bounding box center [693, 242] width 153 height 11
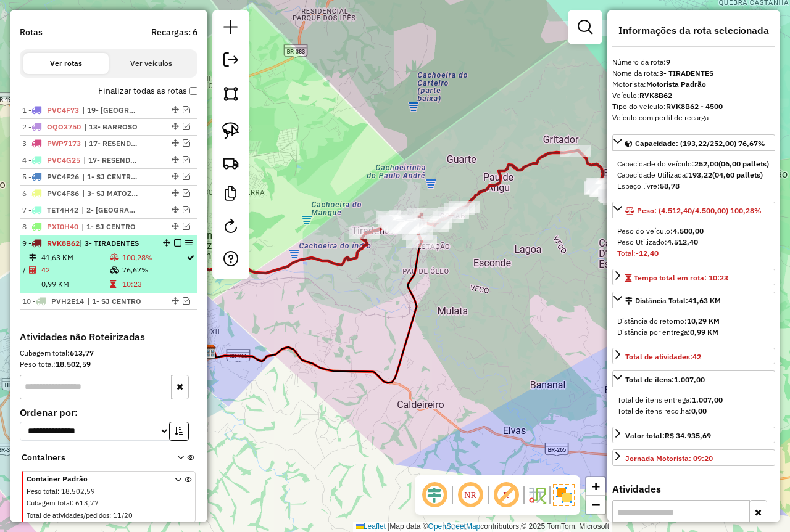
click at [109, 291] on td at bounding box center [115, 284] width 12 height 12
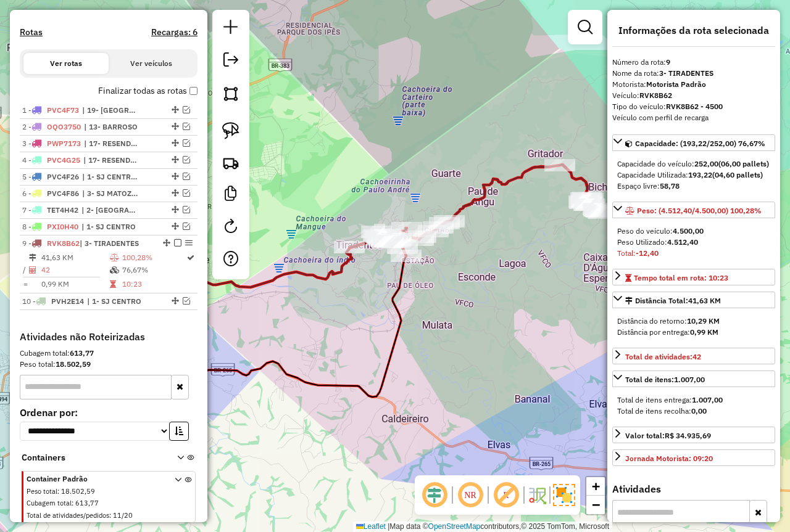
click at [304, 320] on div "Janela de atendimento Grade de atendimento Capacidade Transportadoras Veículos …" at bounding box center [395, 266] width 790 height 532
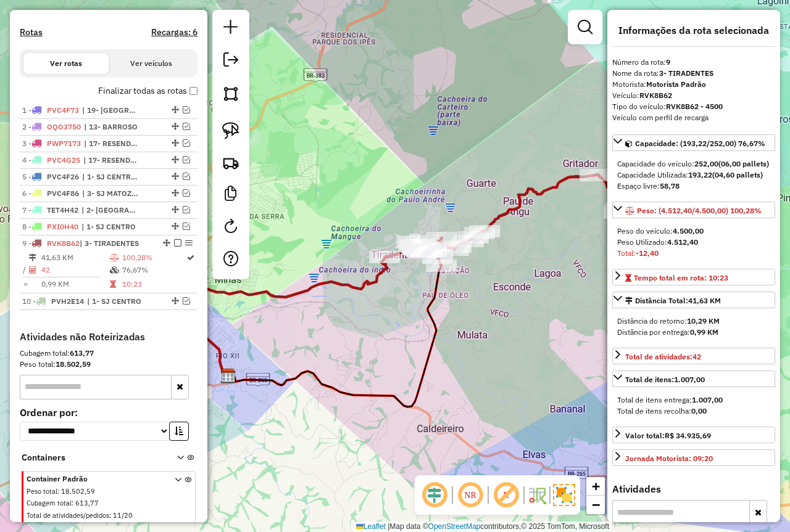
click at [352, 336] on div "Janela de atendimento Grade de atendimento Capacidade Transportadoras Veículos …" at bounding box center [395, 266] width 790 height 532
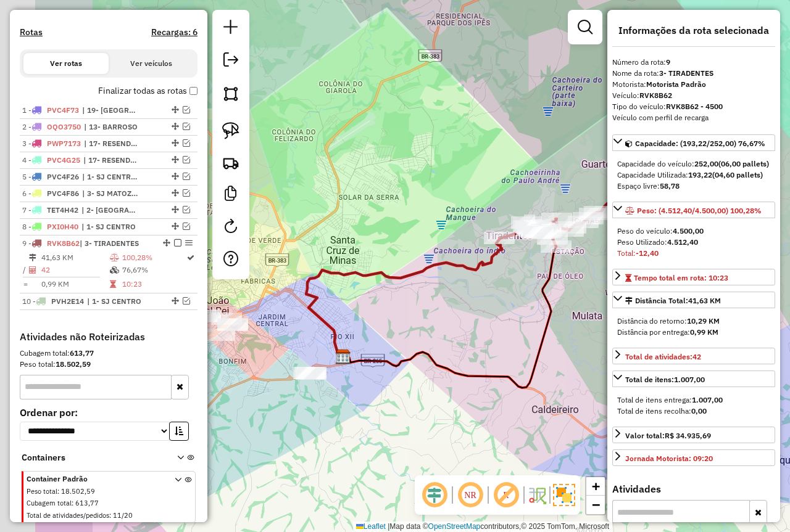
drag, startPoint x: 347, startPoint y: 340, endPoint x: 461, endPoint y: 321, distance: 115.7
click at [461, 321] on div "Janela de atendimento Grade de atendimento Capacidade Transportadoras Veículos …" at bounding box center [395, 266] width 790 height 532
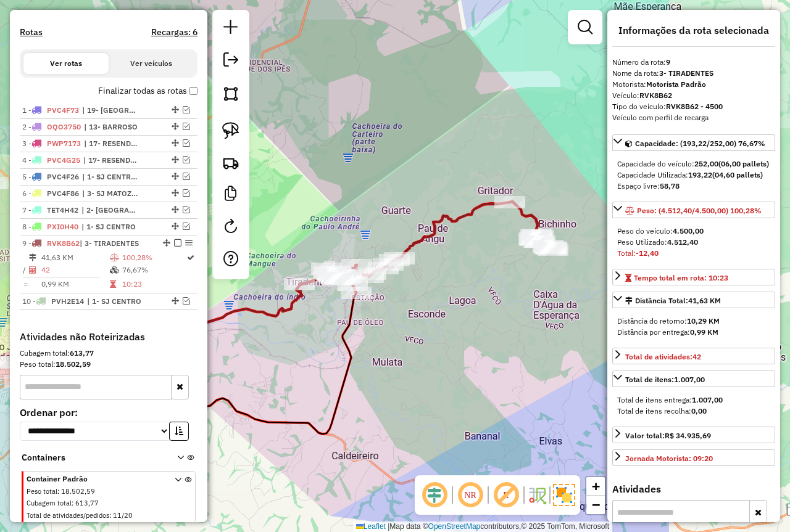
drag, startPoint x: 472, startPoint y: 308, endPoint x: 278, endPoint y: 355, distance: 199.7
click at [278, 355] on div "Janela de atendimento Grade de atendimento Capacidade Transportadoras Veículos …" at bounding box center [395, 266] width 790 height 532
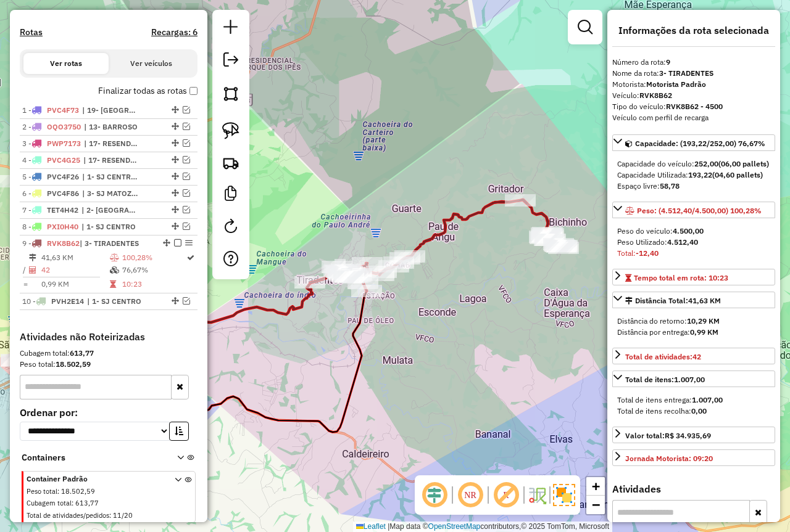
drag, startPoint x: 288, startPoint y: 368, endPoint x: 302, endPoint y: 365, distance: 13.9
click at [302, 365] on div "Janela de atendimento Grade de atendimento Capacidade Transportadoras Veículos …" at bounding box center [395, 266] width 790 height 532
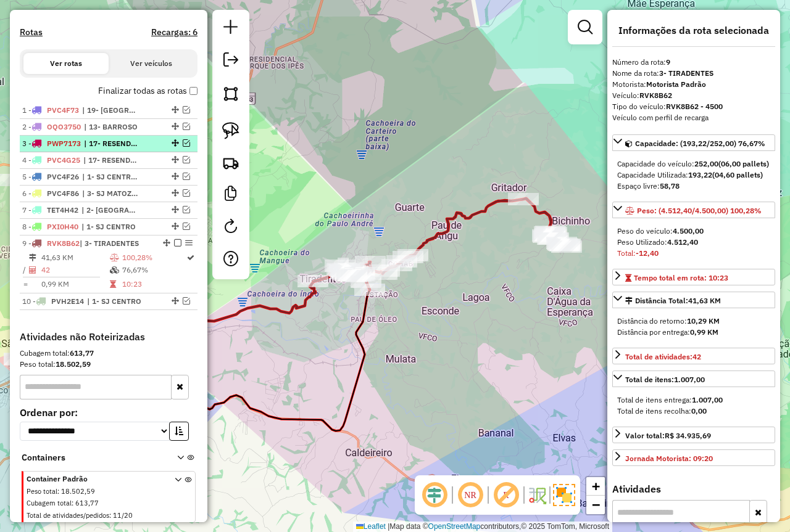
click at [183, 147] on em at bounding box center [186, 142] width 7 height 7
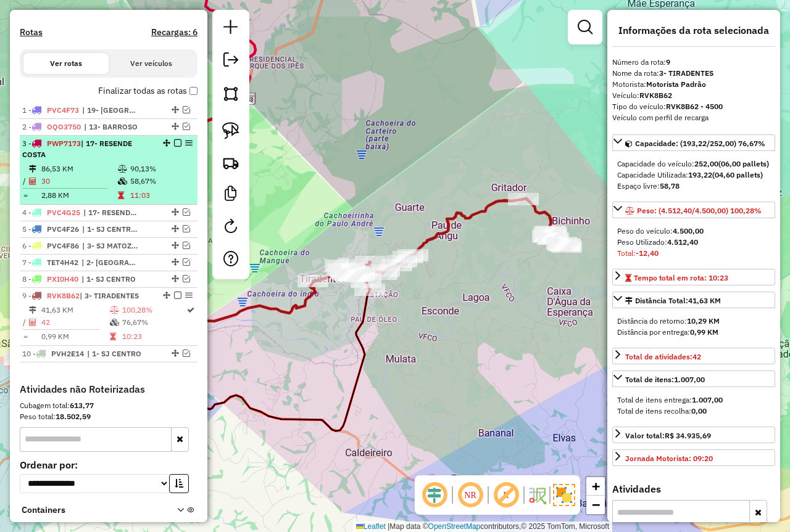
click at [128, 159] on div "3 - PWP7173 | 17- RESENDE COSTA" at bounding box center [87, 149] width 131 height 22
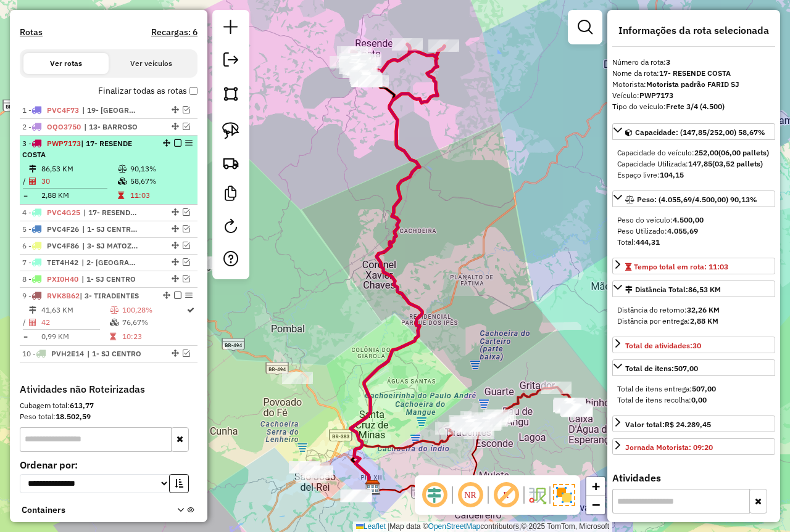
click at [174, 147] on em at bounding box center [177, 142] width 7 height 7
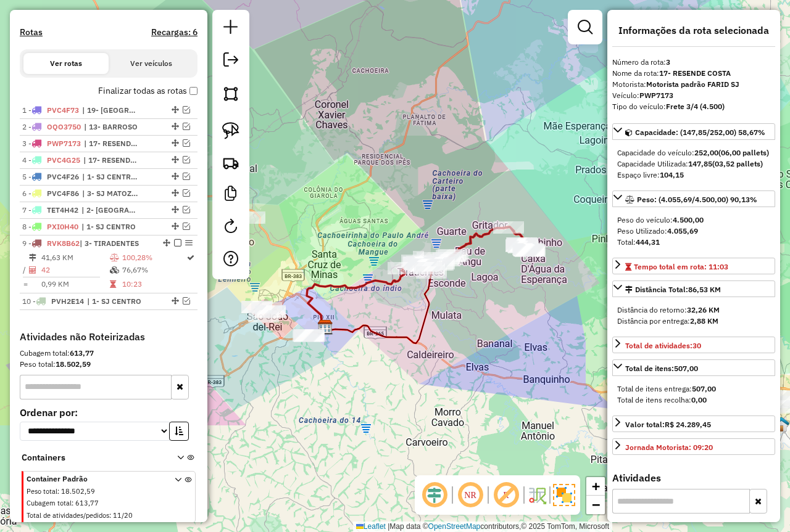
drag, startPoint x: 431, startPoint y: 360, endPoint x: 390, endPoint y: 204, distance: 161.4
click at [390, 204] on div "Janela de atendimento Grade de atendimento Capacidade Transportadoras Veículos …" at bounding box center [395, 266] width 790 height 532
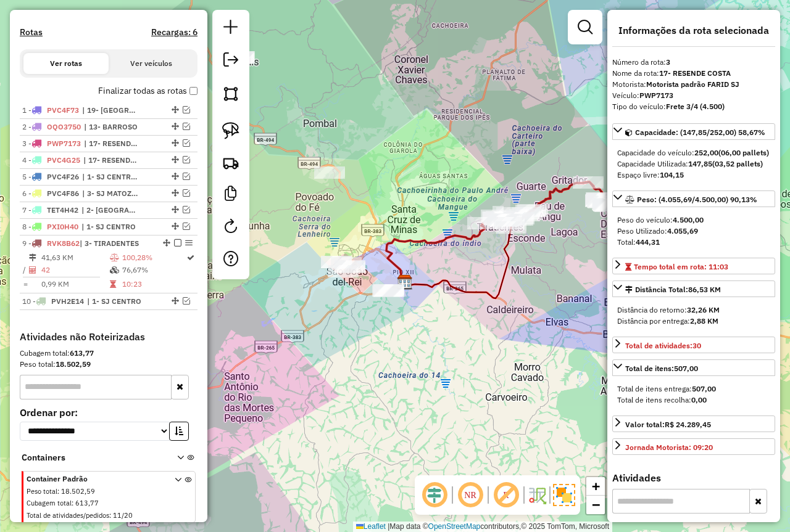
drag, startPoint x: 373, startPoint y: 217, endPoint x: 458, endPoint y: 167, distance: 99.2
click at [458, 167] on div "Janela de atendimento Grade de atendimento Capacidade Transportadoras Veículos …" at bounding box center [395, 266] width 790 height 532
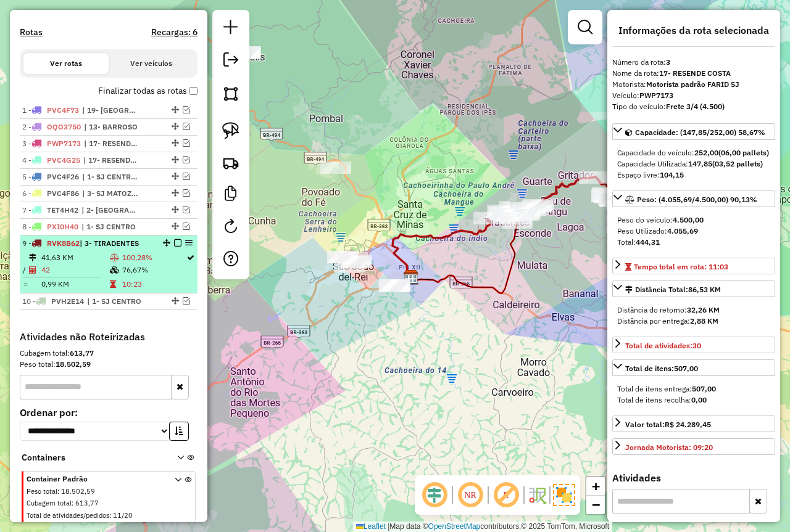
click at [123, 276] on td "76,67%" at bounding box center [154, 270] width 64 height 12
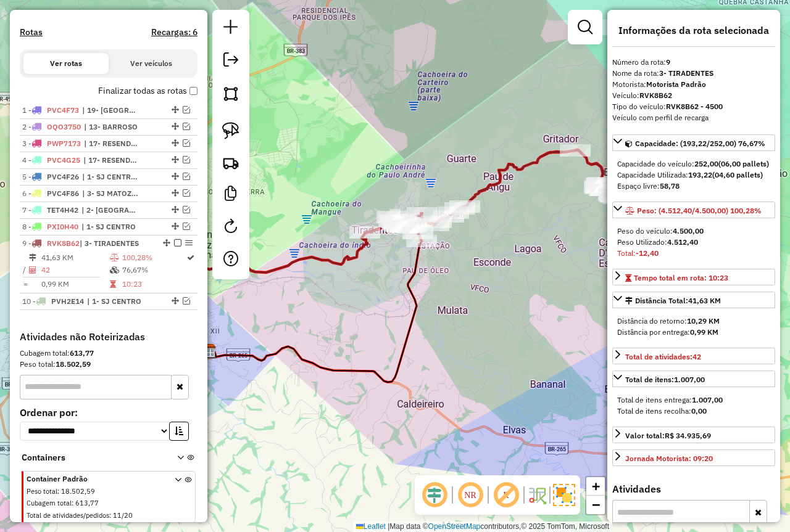
scroll to position [185, 0]
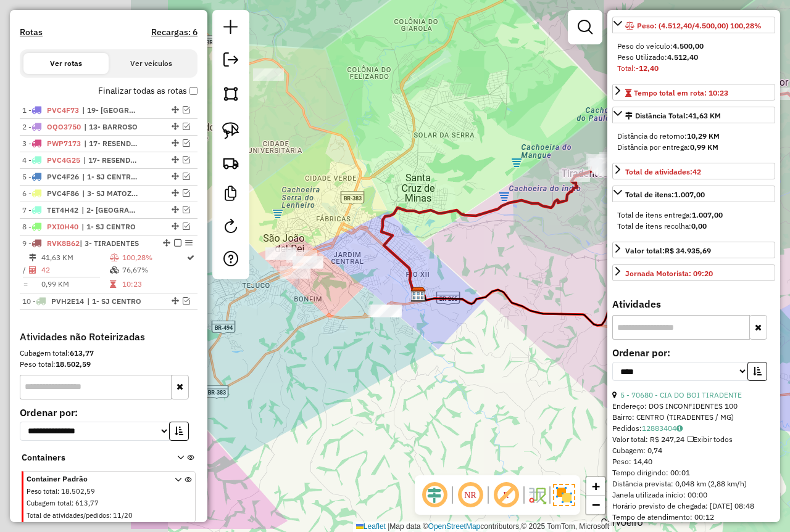
drag, startPoint x: 478, startPoint y: 339, endPoint x: 596, endPoint y: 297, distance: 125.8
click at [612, 305] on hb-router-mapa "Informações da Sessão 978639 - 13/08/2025 Criação: 12/08/2025 18:18 Depósito: F…" at bounding box center [395, 266] width 790 height 532
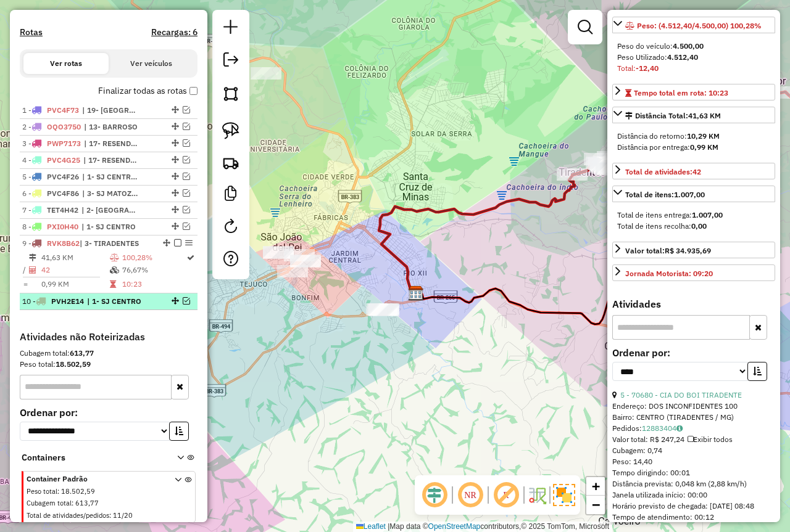
click at [184, 305] on em at bounding box center [186, 300] width 7 height 7
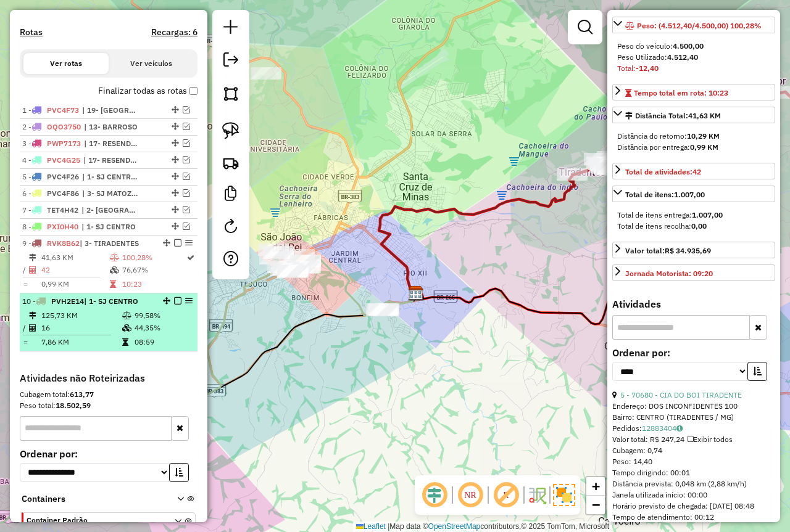
click at [129, 306] on span "| 1- SJ CENTRO" at bounding box center [111, 301] width 54 height 9
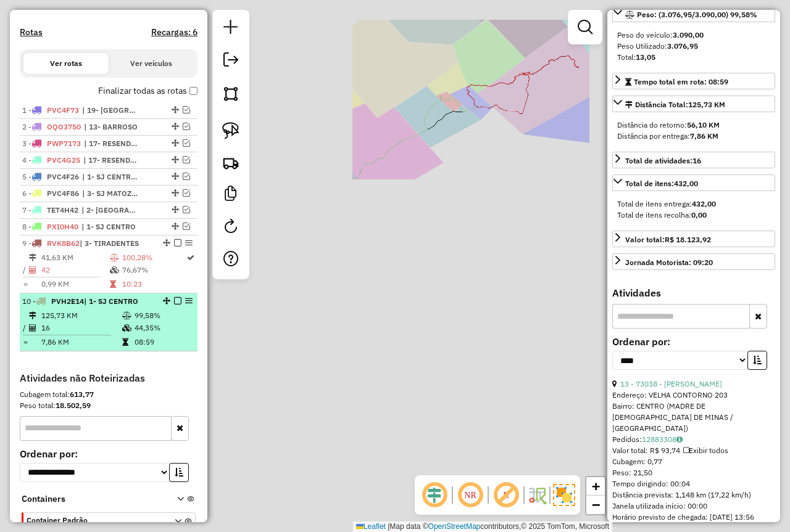
scroll to position [174, 0]
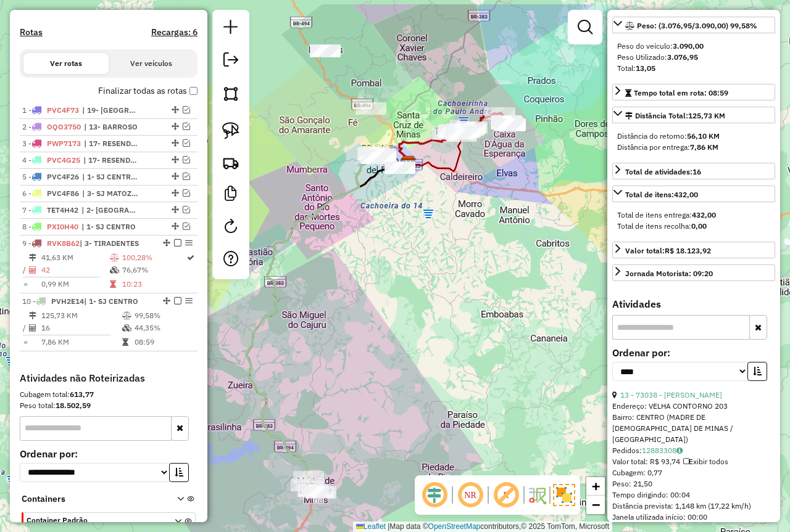
drag, startPoint x: 424, startPoint y: 301, endPoint x: 268, endPoint y: 282, distance: 157.2
click at [374, 338] on div "Janela de atendimento Grade de atendimento Capacidade Transportadoras Veículos …" at bounding box center [395, 266] width 790 height 532
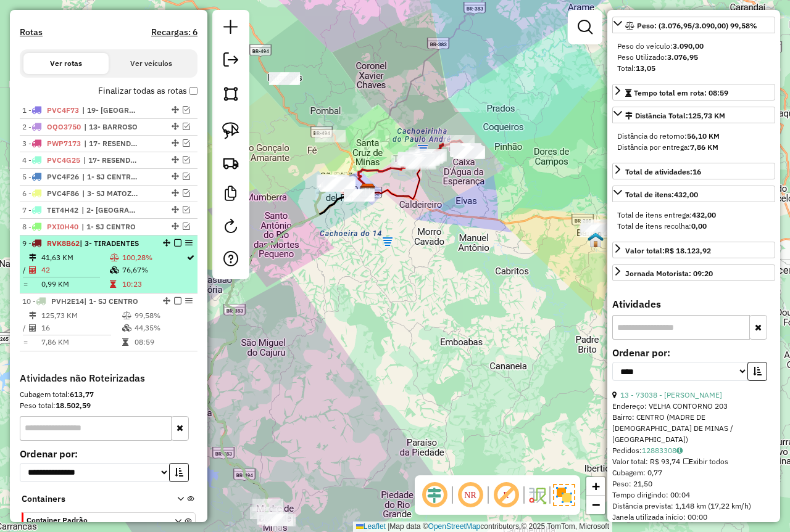
click at [143, 276] on td "76,67%" at bounding box center [154, 270] width 64 height 12
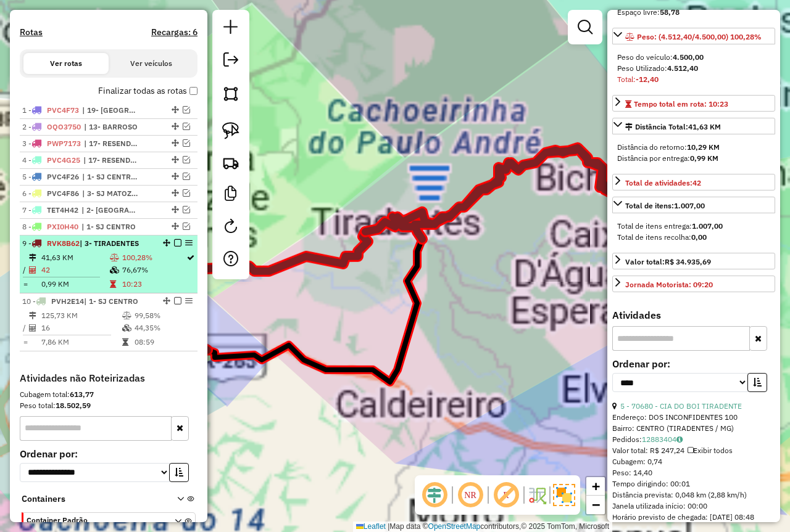
scroll to position [185, 0]
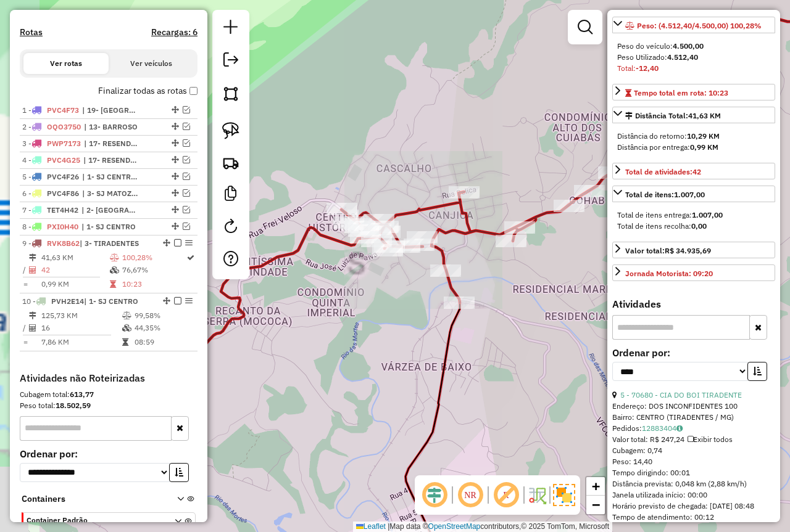
drag, startPoint x: 491, startPoint y: 315, endPoint x: 540, endPoint y: 315, distance: 48.7
click at [540, 315] on div "Janela de atendimento Grade de atendimento Capacidade Transportadoras Veículos …" at bounding box center [395, 266] width 790 height 532
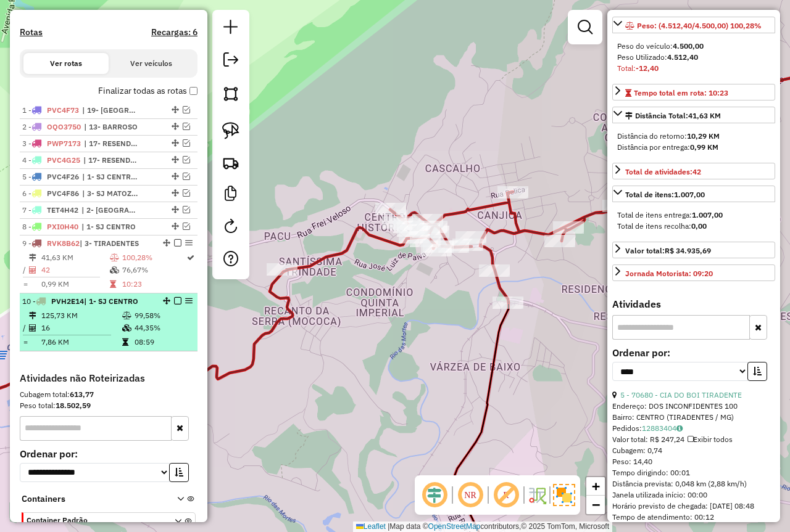
click at [134, 334] on td "44,35%" at bounding box center [163, 328] width 59 height 12
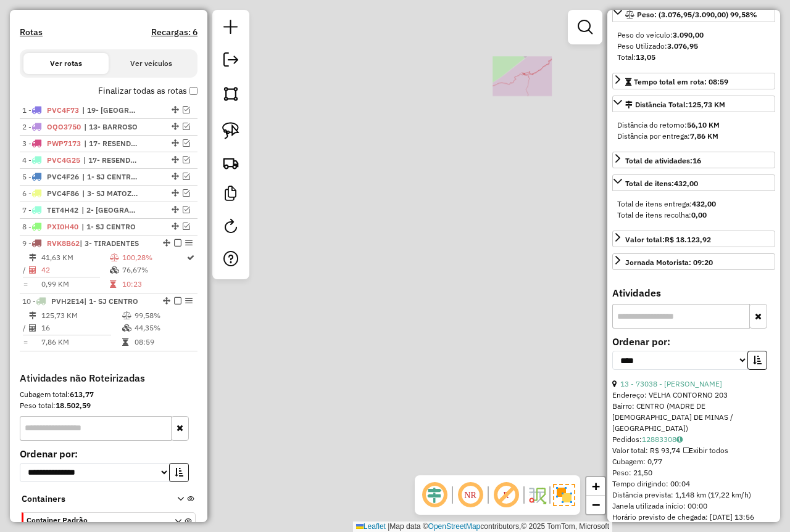
scroll to position [174, 0]
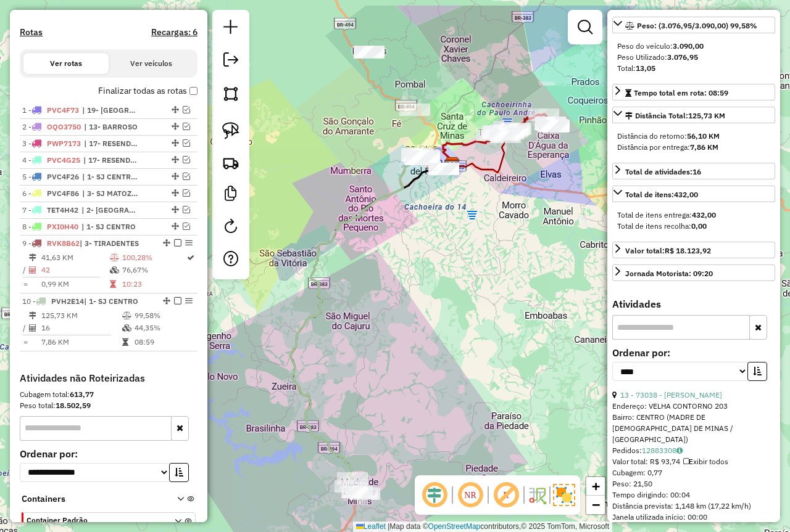
drag, startPoint x: 487, startPoint y: 277, endPoint x: 437, endPoint y: 331, distance: 73.3
click at [453, 379] on div "Janela de atendimento Grade de atendimento Capacidade Transportadoras Veículos …" at bounding box center [395, 266] width 790 height 532
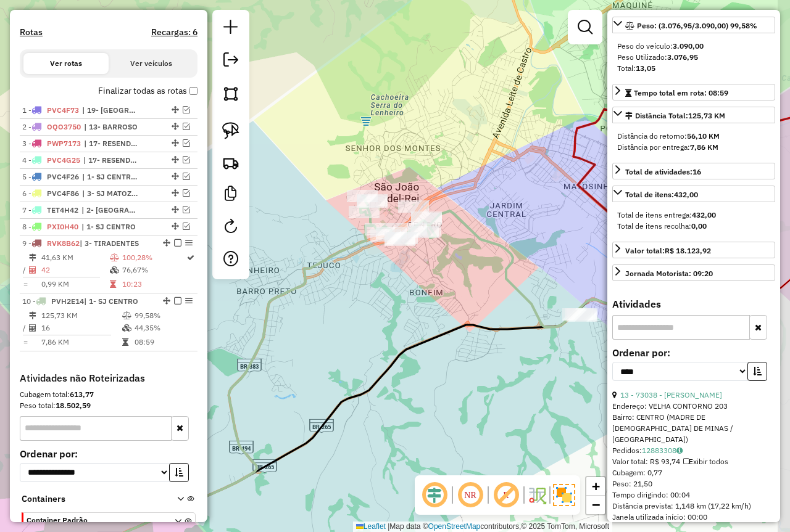
drag, startPoint x: 474, startPoint y: 247, endPoint x: 403, endPoint y: 282, distance: 78.6
click at [403, 282] on div "Janela de atendimento Grade de atendimento Capacidade Transportadoras Veículos …" at bounding box center [395, 266] width 790 height 532
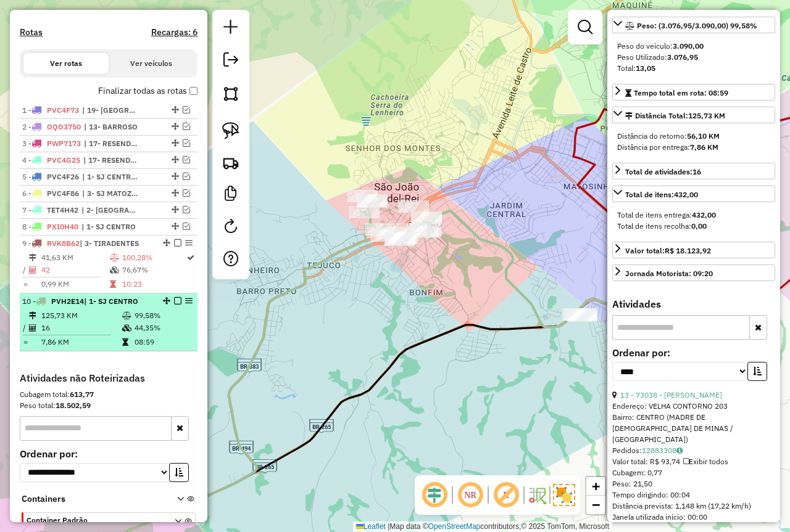
click at [134, 334] on td "44,35%" at bounding box center [163, 328] width 59 height 12
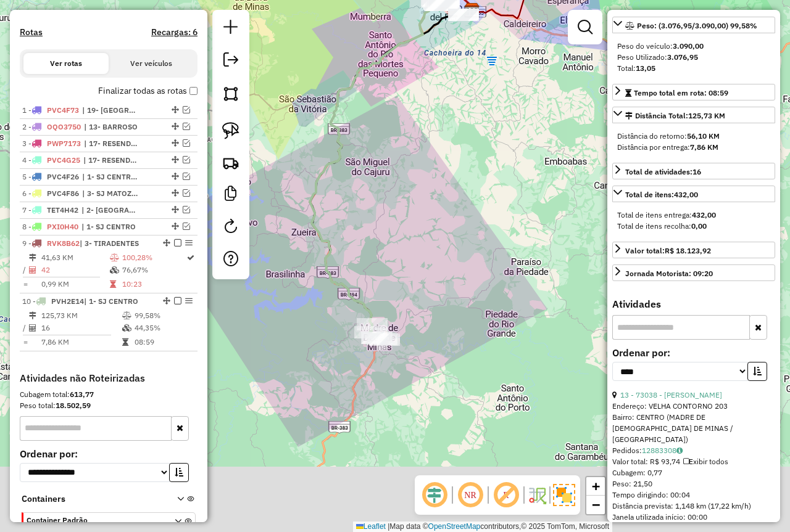
drag, startPoint x: 413, startPoint y: 336, endPoint x: 413, endPoint y: 319, distance: 17.3
click at [413, 319] on div "Janela de atendimento Grade de atendimento Capacidade Transportadoras Veículos …" at bounding box center [395, 266] width 790 height 532
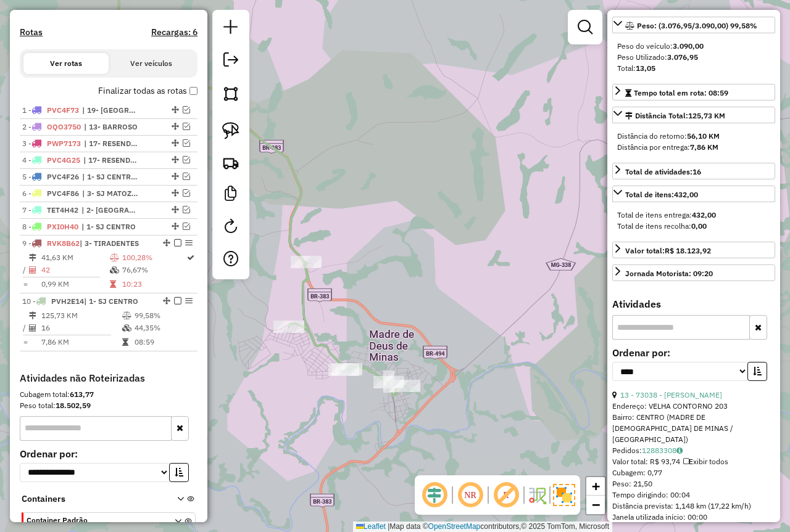
drag, startPoint x: 349, startPoint y: 350, endPoint x: 377, endPoint y: 336, distance: 31.2
click at [377, 336] on div "Janela de atendimento Grade de atendimento Capacidade Transportadoras Veículos …" at bounding box center [395, 266] width 790 height 532
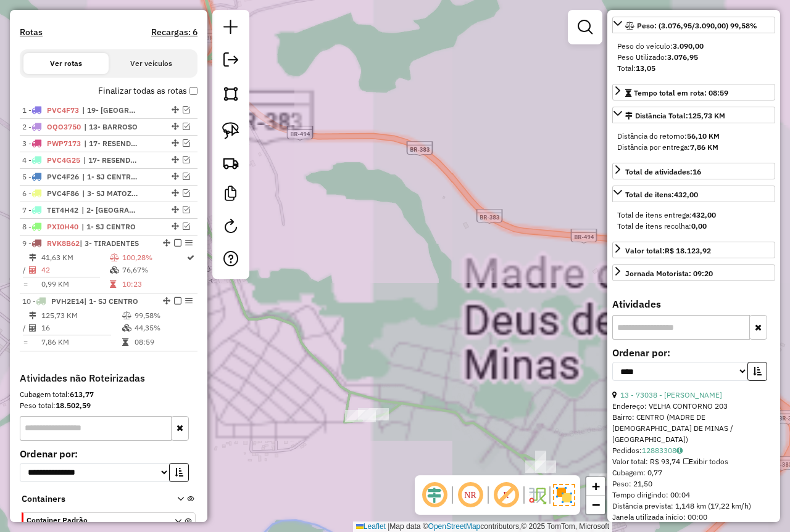
drag, startPoint x: 353, startPoint y: 349, endPoint x: 400, endPoint y: 330, distance: 50.4
click at [400, 330] on div "Janela de atendimento Grade de atendimento Capacidade Transportadoras Veículos …" at bounding box center [395, 266] width 790 height 532
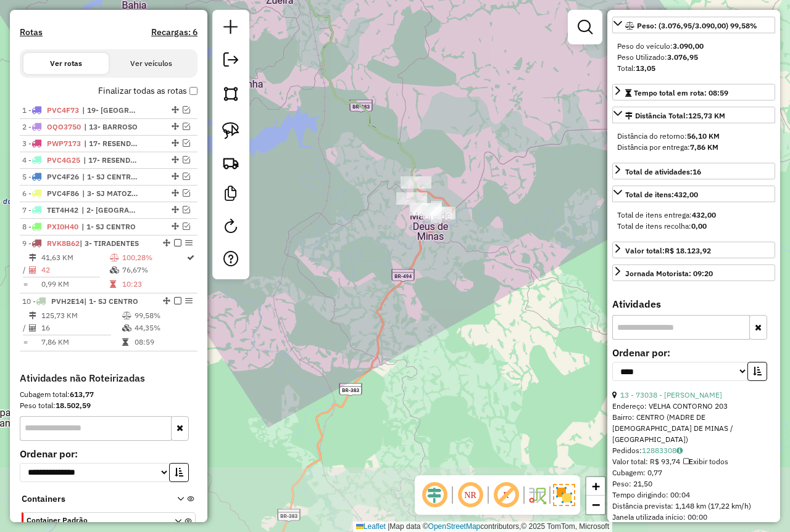
drag, startPoint x: 443, startPoint y: 156, endPoint x: 421, endPoint y: 317, distance: 162.5
click at [421, 317] on div "Janela de atendimento Grade de atendimento Capacidade Transportadoras Veículos …" at bounding box center [395, 266] width 790 height 532
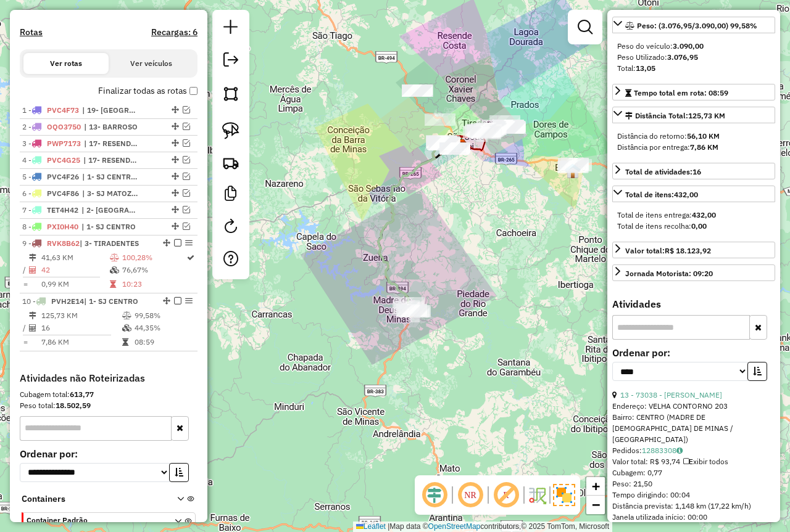
drag, startPoint x: 425, startPoint y: 184, endPoint x: 358, endPoint y: 252, distance: 94.6
click at [358, 252] on div "Janela de atendimento Grade de atendimento Capacidade Transportadoras Veículos …" at bounding box center [395, 266] width 790 height 532
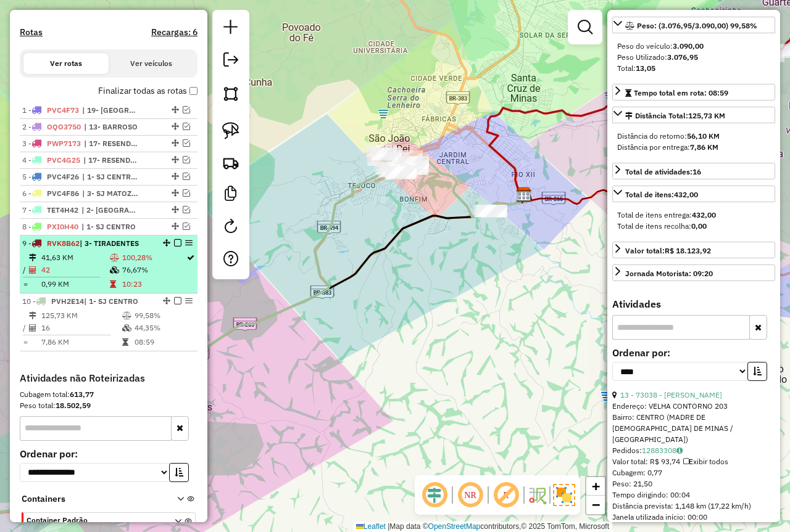
click at [130, 264] on td "100,28%" at bounding box center [154, 258] width 64 height 12
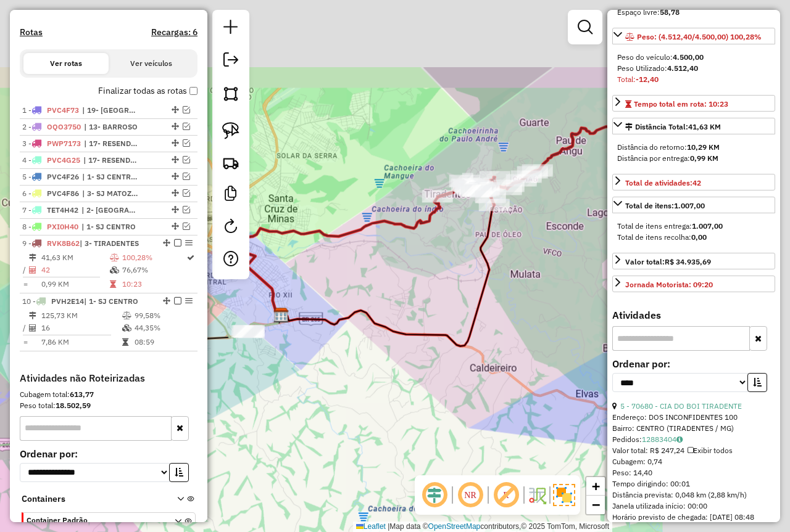
scroll to position [185, 0]
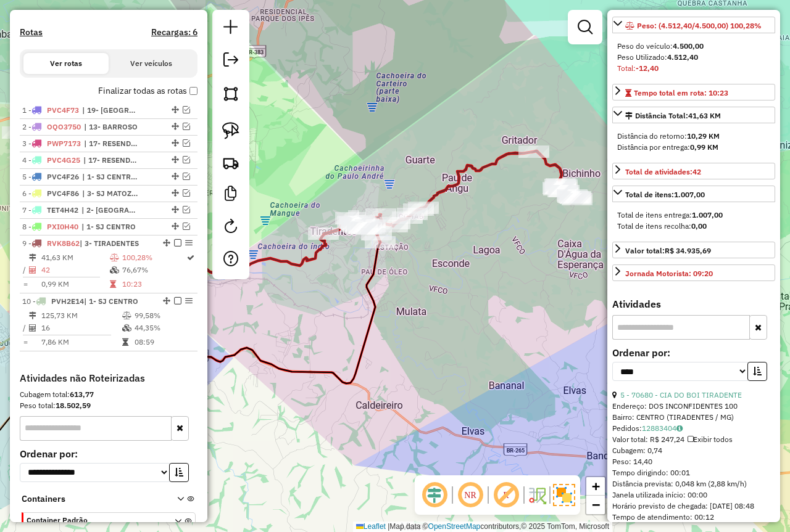
drag, startPoint x: 542, startPoint y: 247, endPoint x: 493, endPoint y: 245, distance: 49.4
click at [493, 245] on div "Janela de atendimento Grade de atendimento Capacidade Transportadoras Veículos …" at bounding box center [395, 266] width 790 height 532
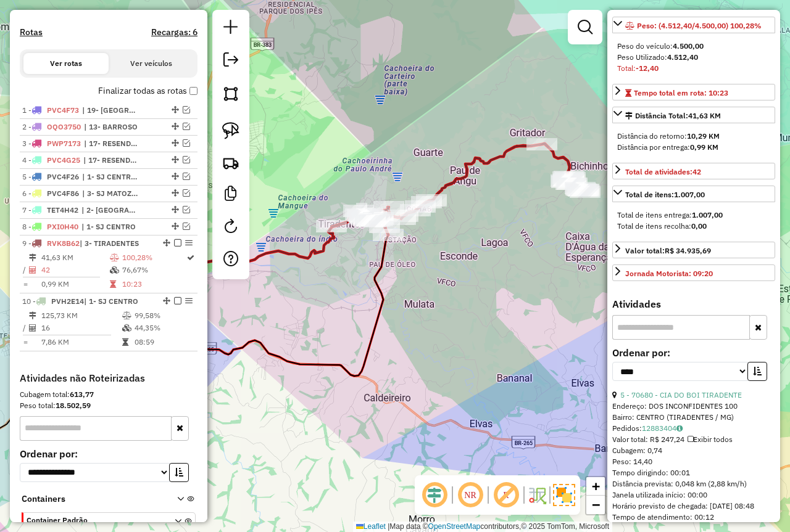
drag, startPoint x: 345, startPoint y: 302, endPoint x: 402, endPoint y: 284, distance: 59.3
click at [384, 288] on div "Janela de atendimento Grade de atendimento Capacidade Transportadoras Veículos …" at bounding box center [395, 266] width 790 height 532
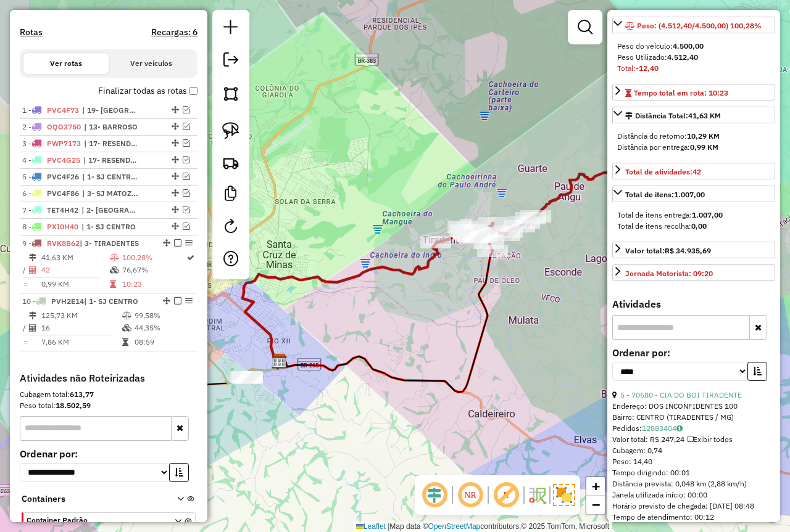
drag, startPoint x: 368, startPoint y: 315, endPoint x: 541, endPoint y: 381, distance: 184.9
click at [548, 386] on div "Janela de atendimento Grade de atendimento Capacidade Transportadoras Veículos …" at bounding box center [395, 266] width 790 height 532
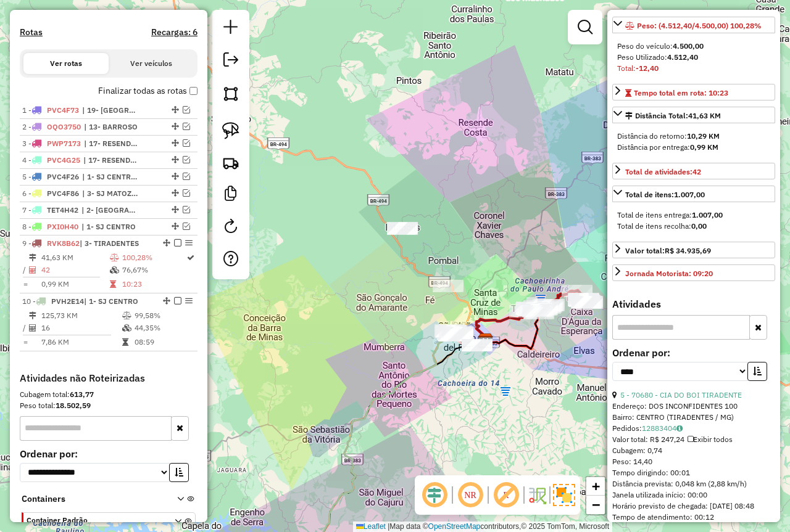
drag, startPoint x: 520, startPoint y: 271, endPoint x: 448, endPoint y: 251, distance: 74.2
click at [481, 243] on div "Janela de atendimento Grade de atendimento Capacidade Transportadoras Veículos …" at bounding box center [395, 266] width 790 height 532
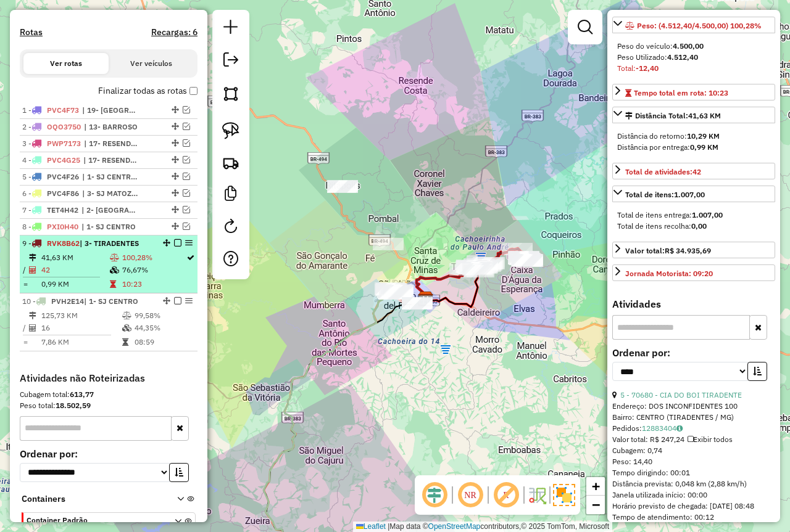
click at [177, 247] on em at bounding box center [177, 242] width 7 height 7
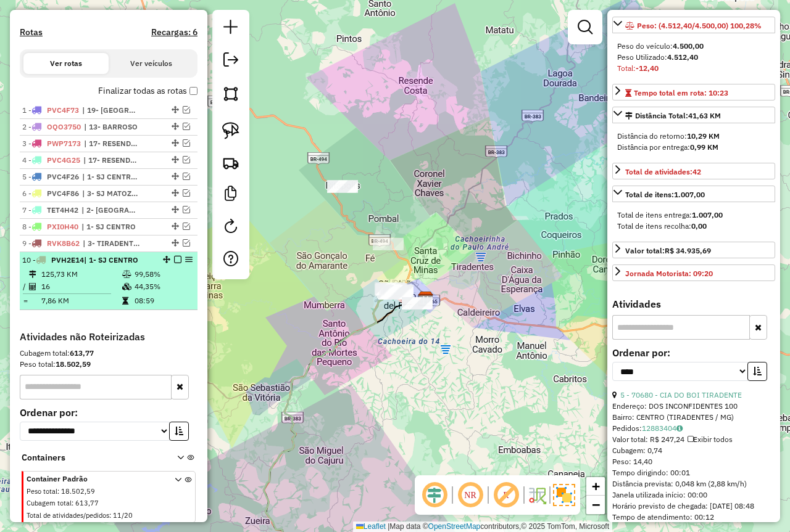
click at [176, 263] on em at bounding box center [177, 259] width 7 height 7
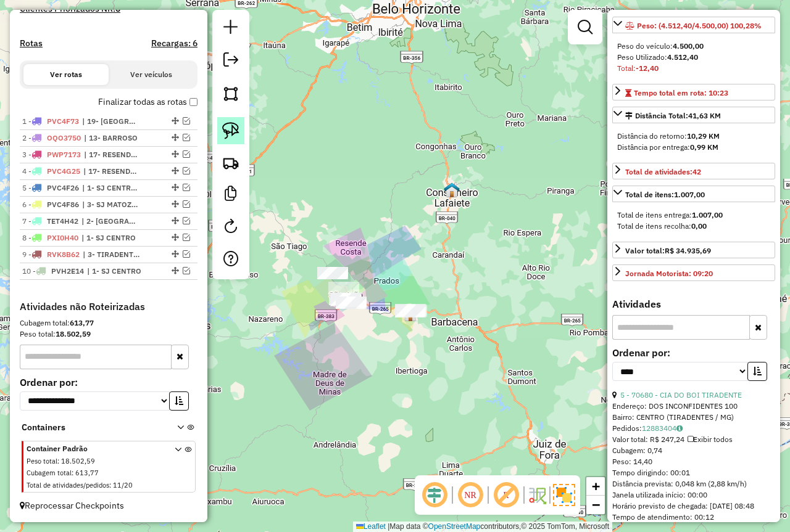
click at [234, 118] on link at bounding box center [230, 130] width 27 height 27
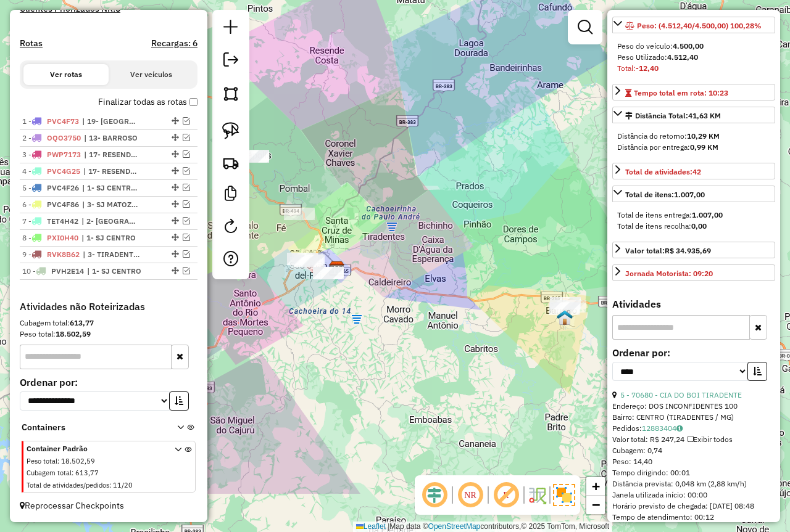
drag, startPoint x: 427, startPoint y: 220, endPoint x: 419, endPoint y: 215, distance: 9.7
click at [419, 215] on div "Janela de atendimento Grade de atendimento Capacidade Transportadoras Veículos …" at bounding box center [395, 266] width 790 height 532
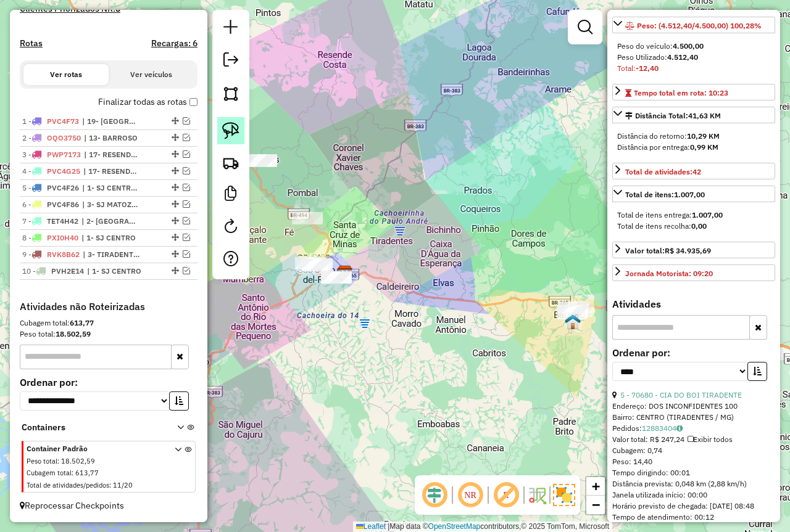
click at [230, 128] on img at bounding box center [230, 130] width 17 height 17
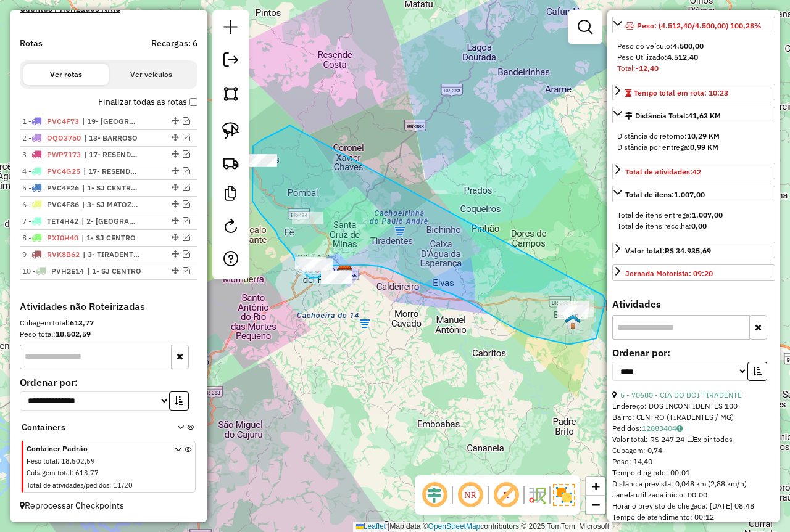
drag, startPoint x: 287, startPoint y: 127, endPoint x: 592, endPoint y: 280, distance: 340.9
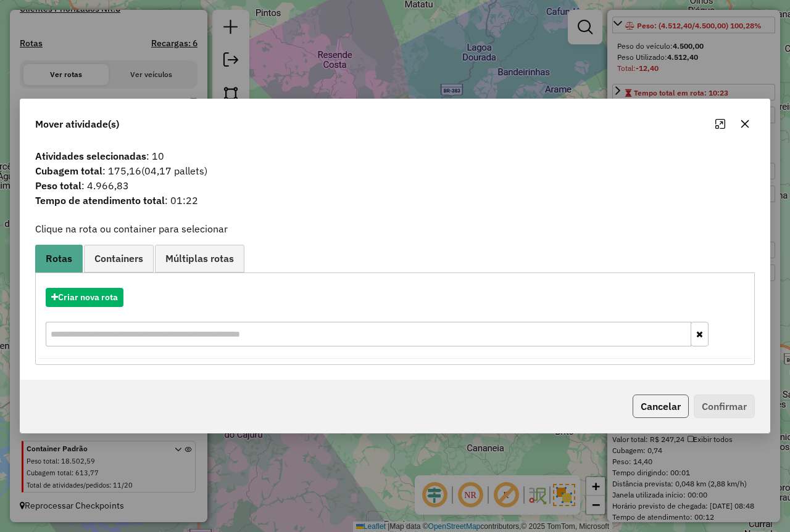
click at [660, 408] on button "Cancelar" at bounding box center [660, 406] width 56 height 23
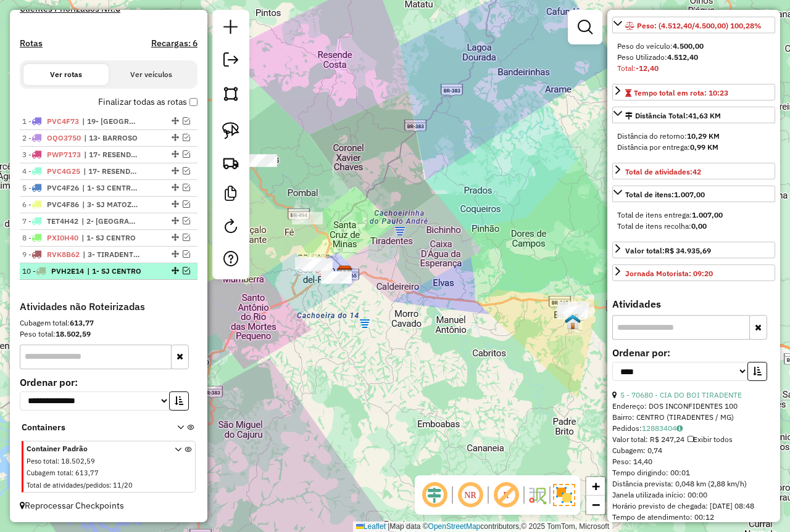
click at [184, 273] on em at bounding box center [186, 270] width 7 height 7
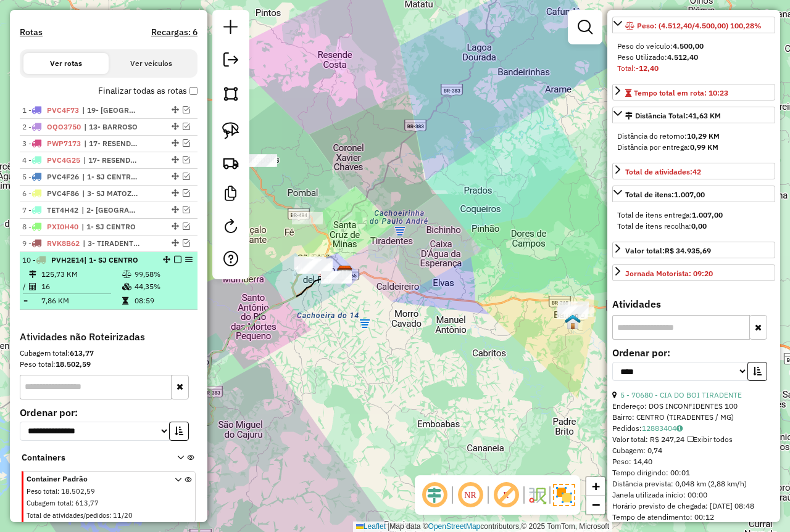
click at [158, 307] on td "08:59" at bounding box center [163, 301] width 59 height 12
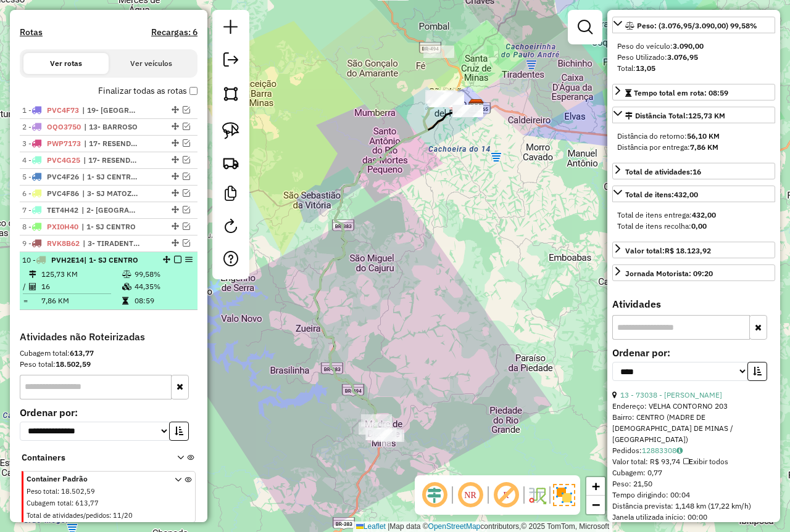
click at [176, 263] on em at bounding box center [177, 259] width 7 height 7
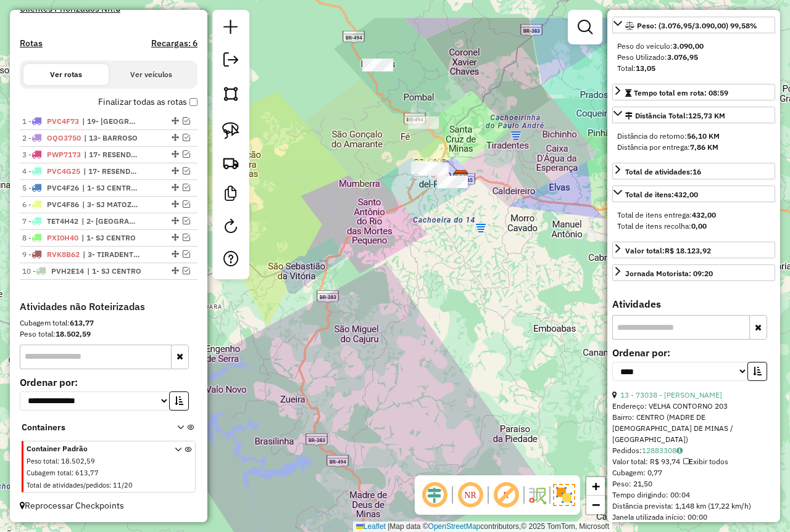
drag, startPoint x: 425, startPoint y: 159, endPoint x: 423, endPoint y: 217, distance: 58.0
click at [401, 284] on div "Janela de atendimento Grade de atendimento Capacidade Transportadoras Veículos …" at bounding box center [395, 266] width 790 height 532
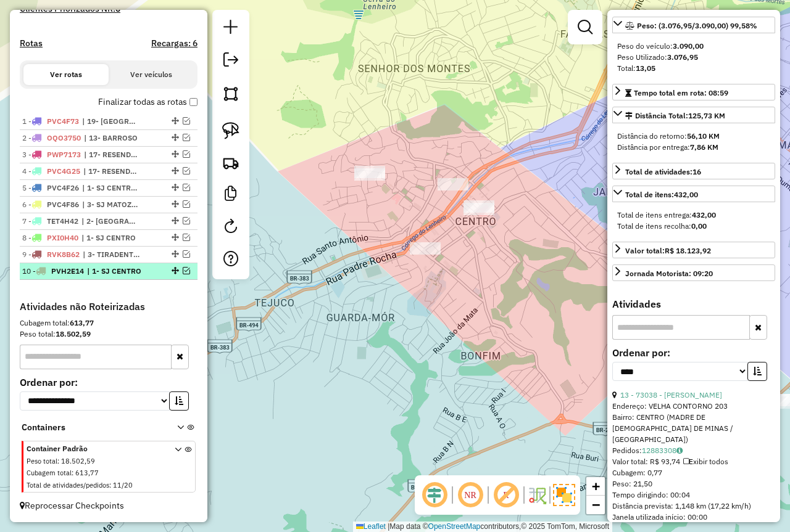
click at [183, 273] on em at bounding box center [186, 270] width 7 height 7
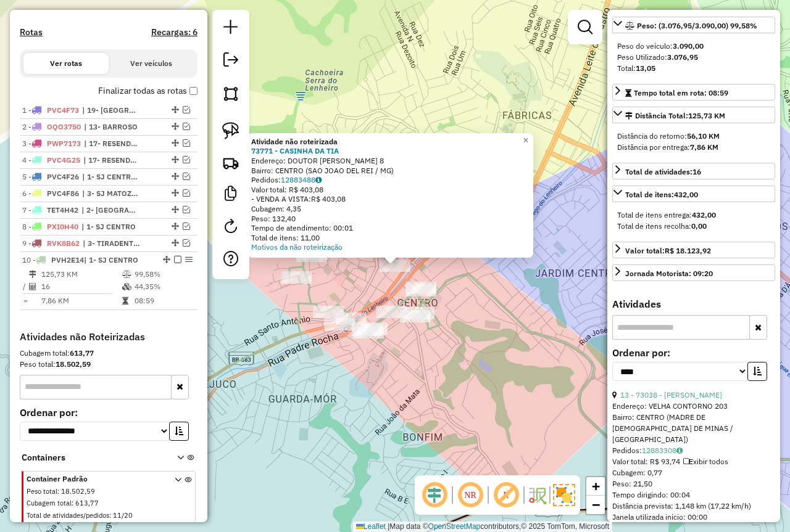
click at [398, 400] on div "Atividade não roteirizada 73771 - CASINHA DA TIA Endereço: DOUTOR SALATIEL 8 Ba…" at bounding box center [395, 266] width 790 height 532
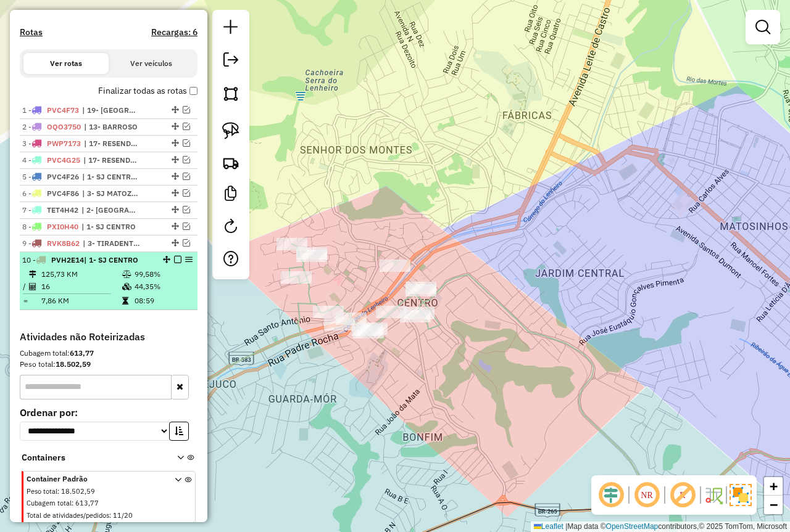
click at [147, 293] on td "44,35%" at bounding box center [163, 287] width 59 height 12
select select "*********"
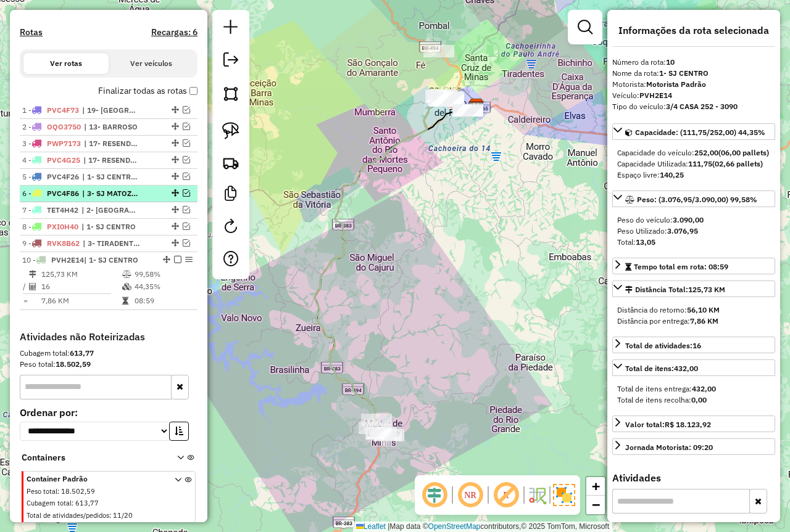
click at [183, 197] on em at bounding box center [186, 192] width 7 height 7
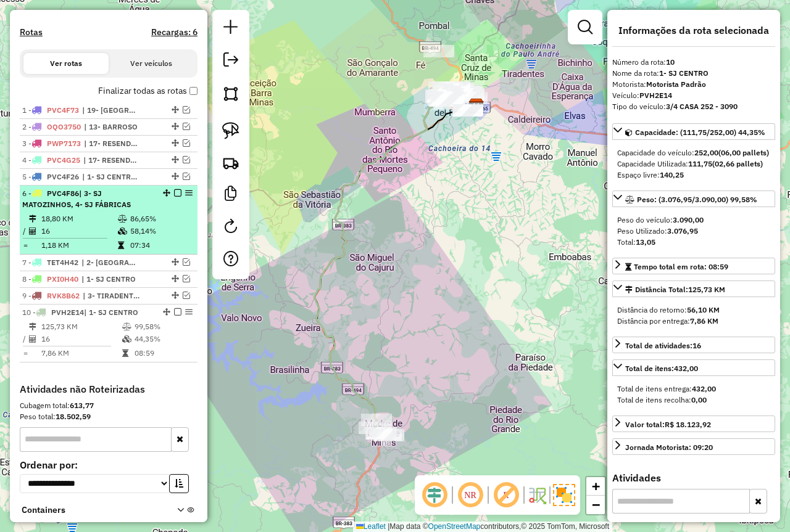
click at [175, 225] on td "86,65%" at bounding box center [161, 219] width 62 height 12
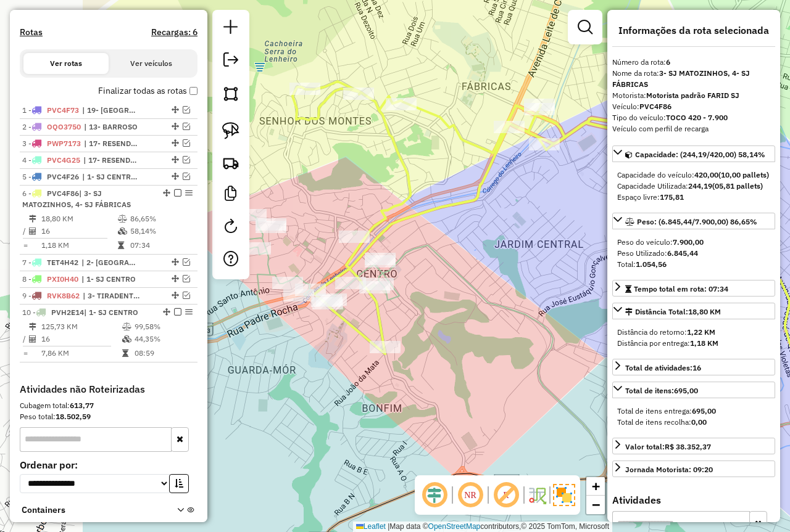
drag, startPoint x: 395, startPoint y: 356, endPoint x: 556, endPoint y: 325, distance: 164.5
click at [556, 325] on div "Janela de atendimento Grade de atendimento Capacidade Transportadoras Veículos …" at bounding box center [395, 266] width 790 height 532
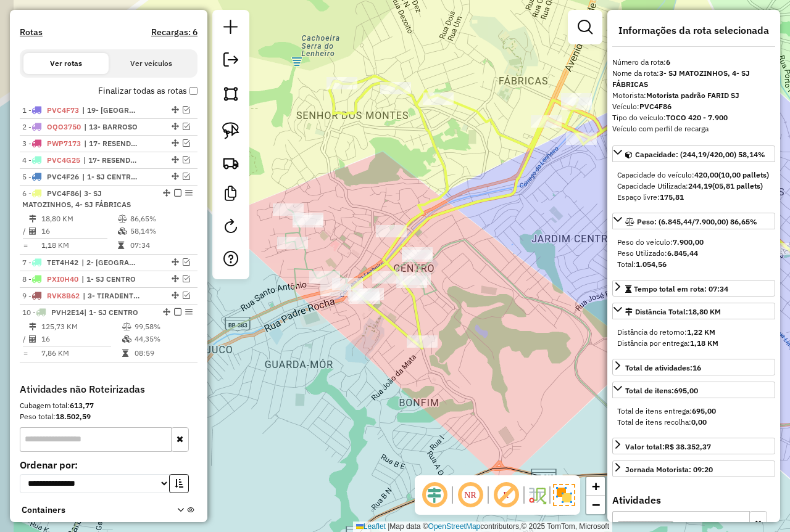
drag, startPoint x: 424, startPoint y: 318, endPoint x: 463, endPoint y: 313, distance: 38.6
click at [463, 313] on div "Janela de atendimento Grade de atendimento Capacidade Transportadoras Veículos …" at bounding box center [395, 266] width 790 height 532
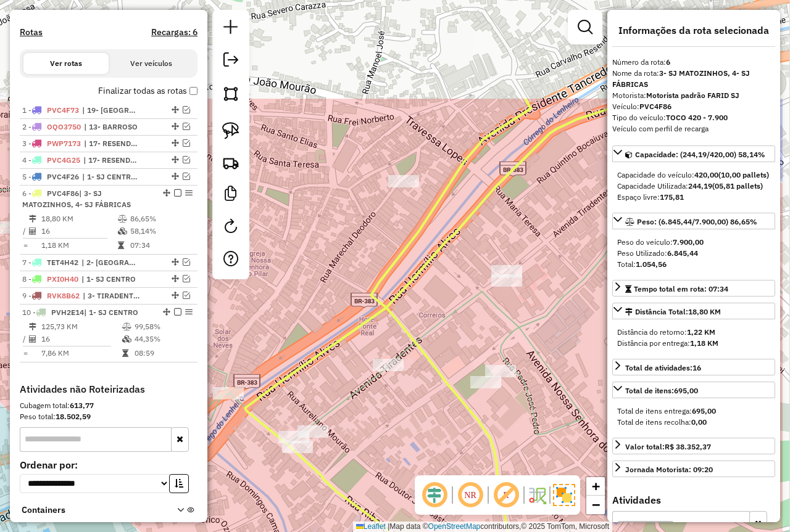
drag, startPoint x: 499, startPoint y: 121, endPoint x: 411, endPoint y: 275, distance: 177.6
click at [411, 275] on icon at bounding box center [442, 374] width 395 height 551
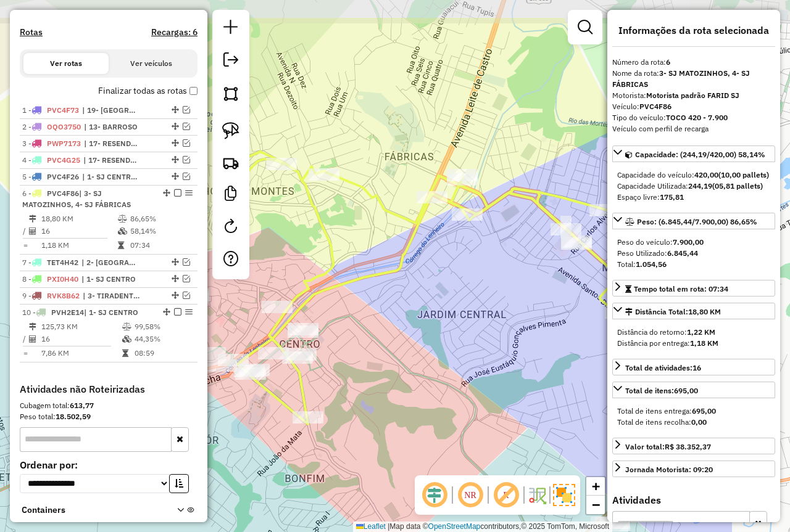
drag, startPoint x: 468, startPoint y: 229, endPoint x: 329, endPoint y: 301, distance: 156.1
click at [330, 301] on div "Janela de atendimento Grade de atendimento Capacidade Transportadoras Veículos …" at bounding box center [395, 266] width 790 height 532
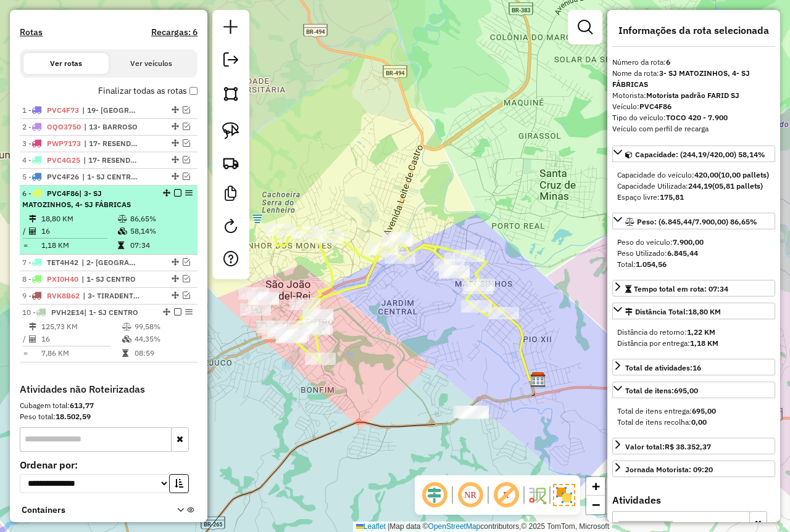
click at [125, 237] on td at bounding box center [123, 231] width 12 height 12
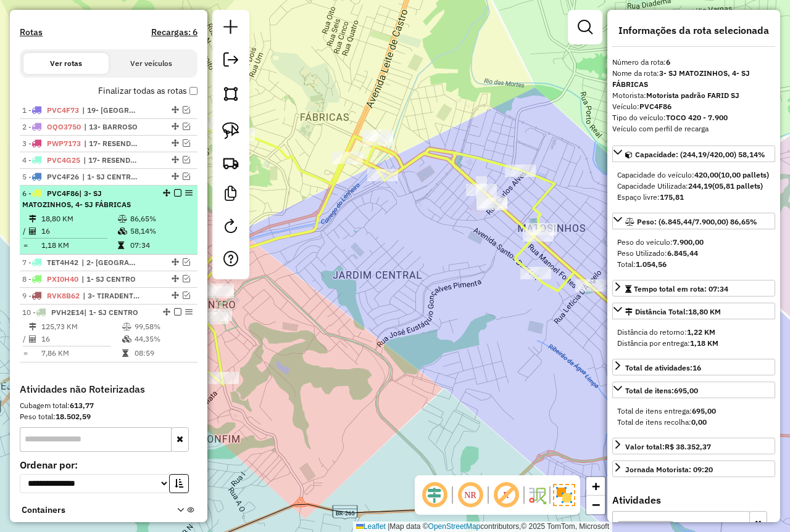
click at [113, 225] on td "18,80 KM" at bounding box center [79, 219] width 76 height 12
click at [175, 197] on em at bounding box center [177, 192] width 7 height 7
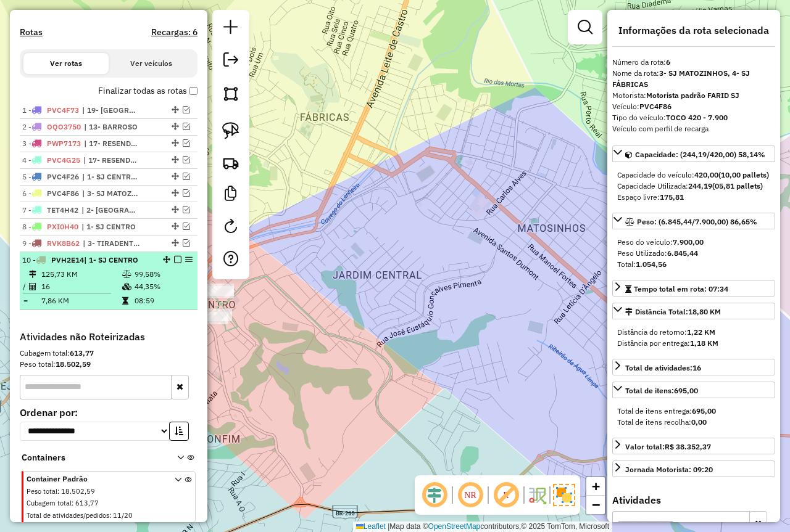
click at [157, 307] on td "08:59" at bounding box center [163, 301] width 59 height 12
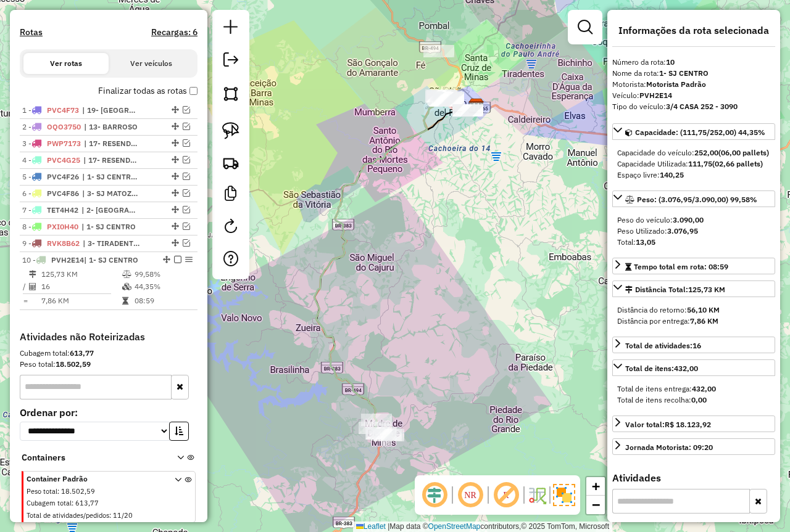
drag, startPoint x: 405, startPoint y: 197, endPoint x: 361, endPoint y: 286, distance: 99.0
click at [354, 295] on div "Janela de atendimento Grade de atendimento Capacidade Transportadoras Veículos …" at bounding box center [395, 266] width 790 height 532
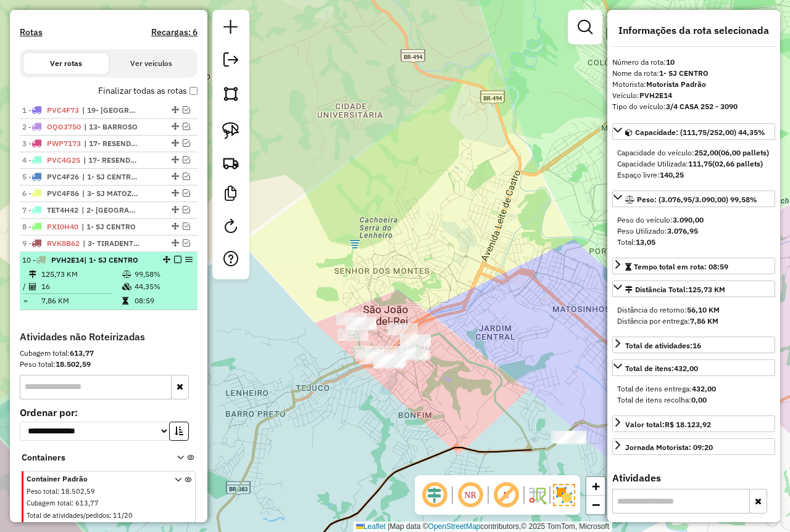
click at [175, 266] on div "10 - PVH2E14 | 1- SJ CENTRO" at bounding box center [108, 260] width 173 height 11
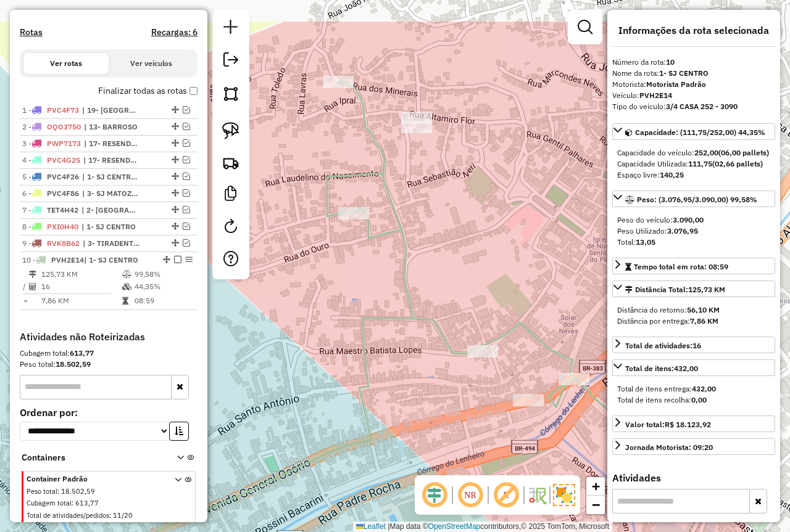
drag, startPoint x: 535, startPoint y: 236, endPoint x: 128, endPoint y: 385, distance: 434.2
click at [120, 394] on hb-router-mapa "Informações da Sessão 978639 - 13/08/2025 Criação: 12/08/2025 18:18 Depósito: F…" at bounding box center [395, 266] width 790 height 532
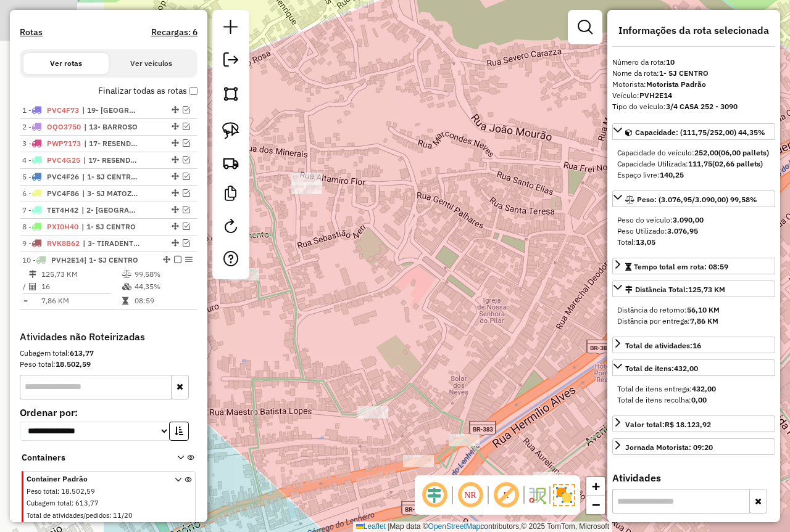
drag, startPoint x: 410, startPoint y: 315, endPoint x: 471, endPoint y: 300, distance: 63.6
click at [471, 300] on div "Janela de atendimento Grade de atendimento Capacidade Transportadoras Veículos …" at bounding box center [395, 266] width 790 height 532
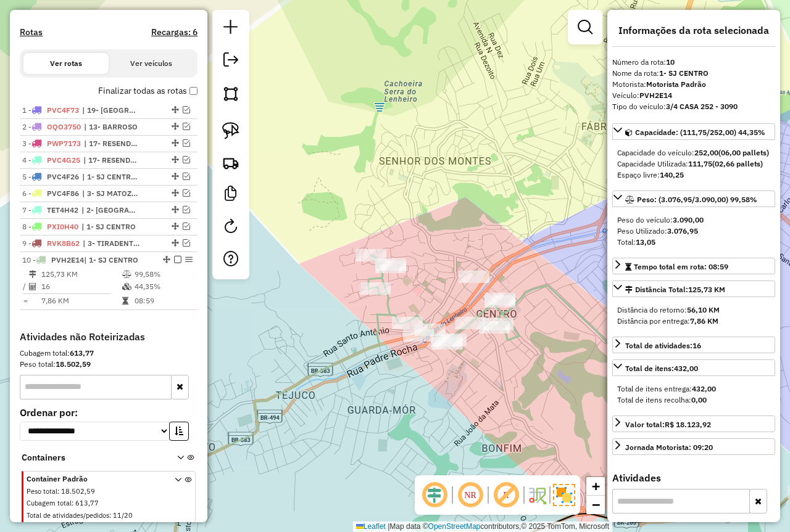
drag, startPoint x: 458, startPoint y: 300, endPoint x: 420, endPoint y: 295, distance: 38.5
click at [418, 295] on div "Janela de atendimento Grade de atendimento Capacidade Transportadoras Veículos …" at bounding box center [395, 266] width 790 height 532
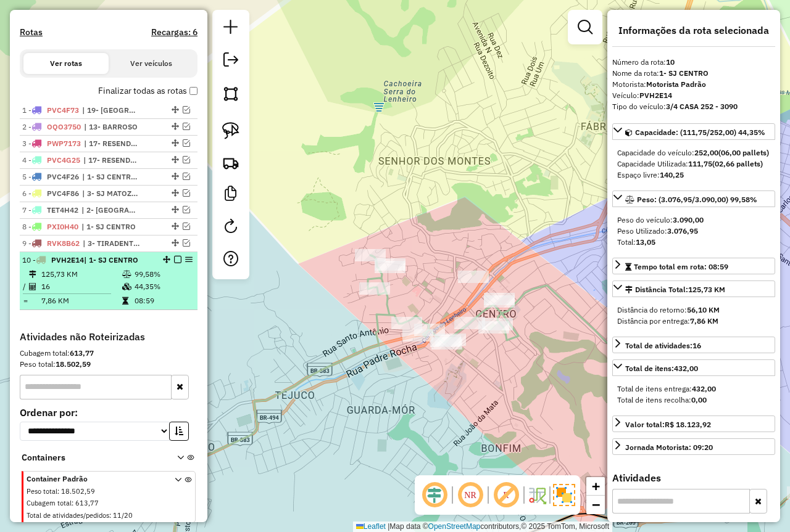
click at [175, 263] on em at bounding box center [177, 259] width 7 height 7
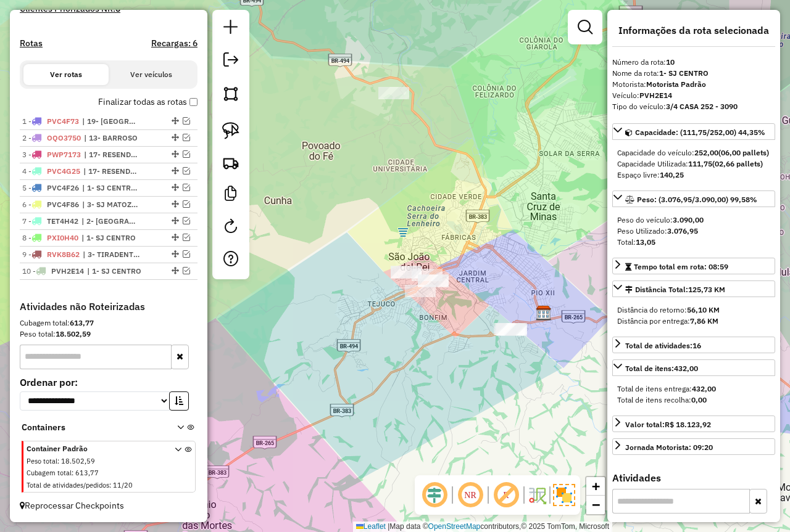
drag, startPoint x: 521, startPoint y: 238, endPoint x: 497, endPoint y: 254, distance: 28.9
click at [497, 254] on div "Janela de atendimento Grade de atendimento Capacidade Transportadoras Veículos …" at bounding box center [395, 266] width 790 height 532
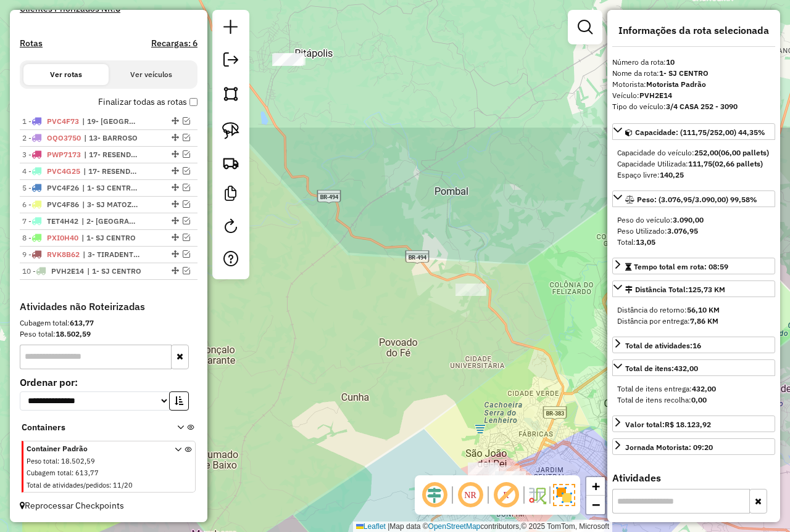
drag, startPoint x: 469, startPoint y: 220, endPoint x: 570, endPoint y: 401, distance: 207.1
click at [570, 401] on div "Janela de atendimento Grade de atendimento Capacidade Transportadoras Veículos …" at bounding box center [395, 266] width 790 height 532
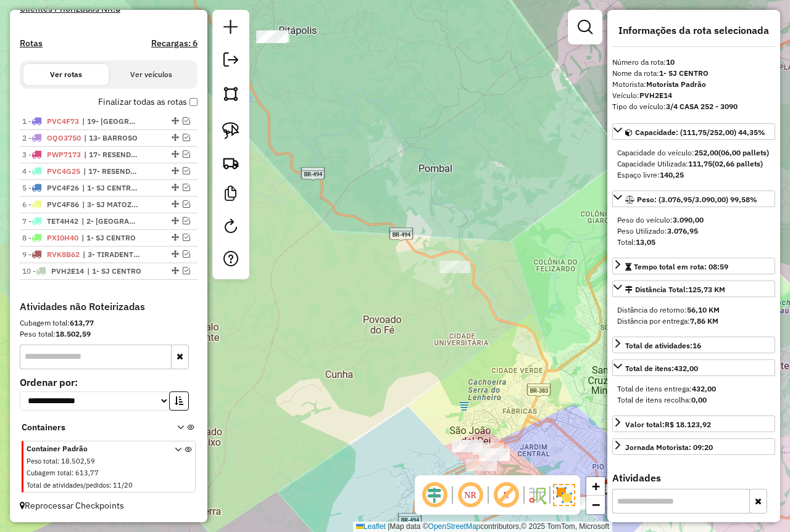
drag, startPoint x: 393, startPoint y: 176, endPoint x: 387, endPoint y: 167, distance: 11.3
click at [387, 167] on div "Janela de atendimento Grade de atendimento Capacidade Transportadoras Veículos …" at bounding box center [395, 266] width 790 height 532
drag, startPoint x: 394, startPoint y: 182, endPoint x: 406, endPoint y: 170, distance: 17.4
click at [406, 170] on div "Janela de atendimento Grade de atendimento Capacidade Transportadoras Veículos …" at bounding box center [395, 266] width 790 height 532
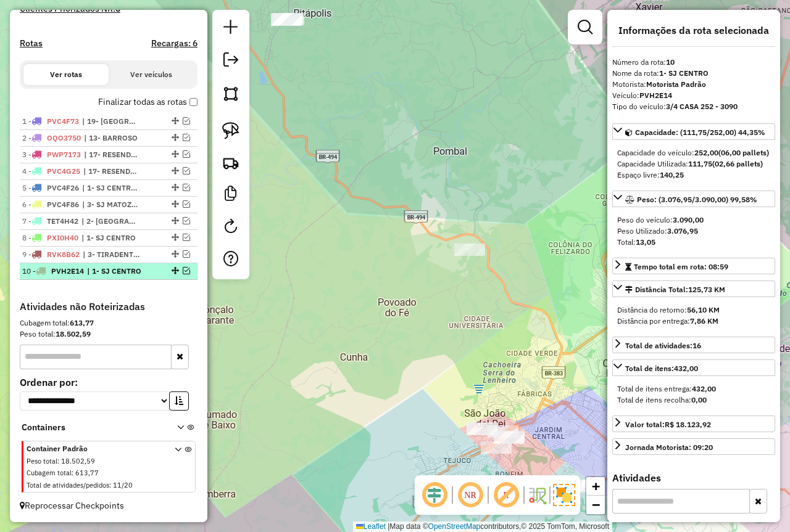
click at [183, 268] on em at bounding box center [186, 270] width 7 height 7
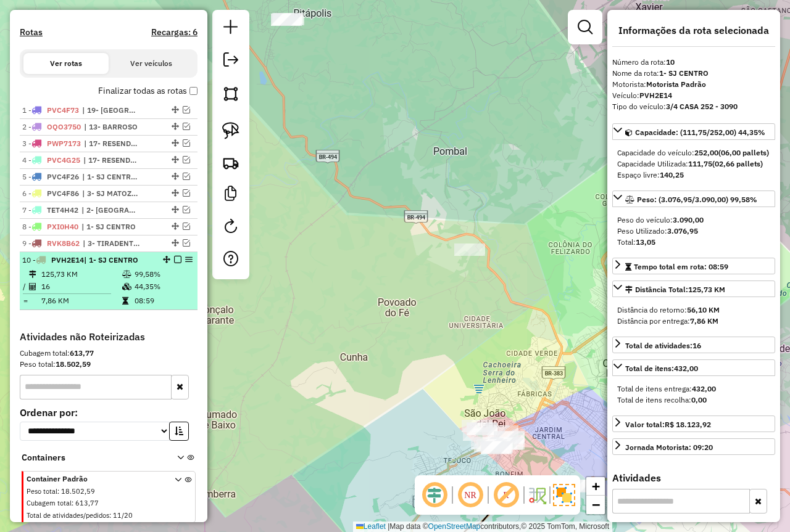
click at [153, 281] on td "99,58%" at bounding box center [163, 274] width 59 height 12
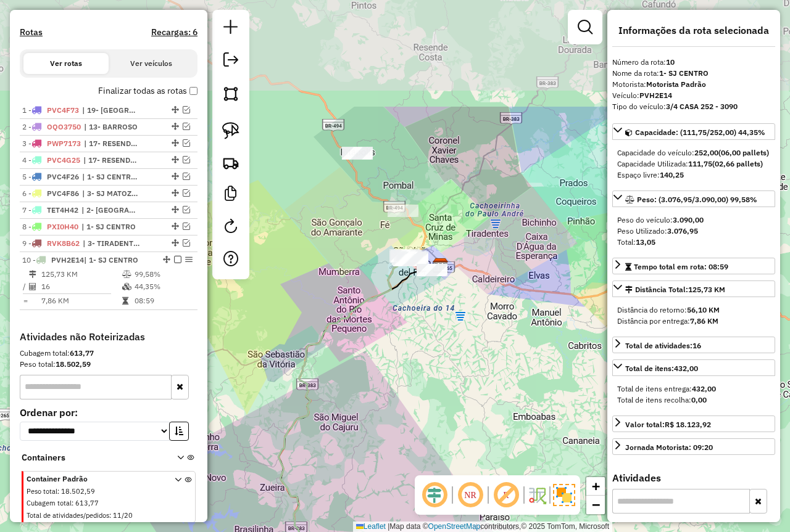
drag, startPoint x: 410, startPoint y: 333, endPoint x: 380, endPoint y: 450, distance: 120.4
click at [380, 450] on div "Janela de atendimento Grade de atendimento Capacidade Transportadoras Veículos …" at bounding box center [395, 266] width 790 height 532
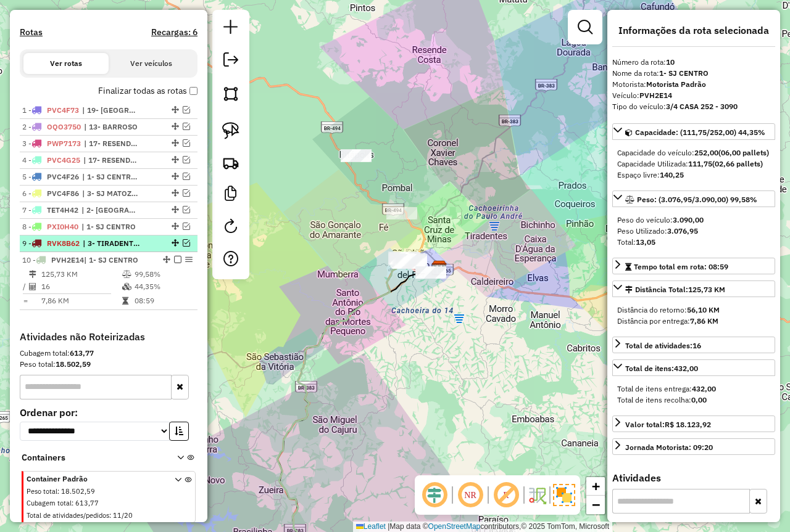
click at [185, 247] on em at bounding box center [186, 242] width 7 height 7
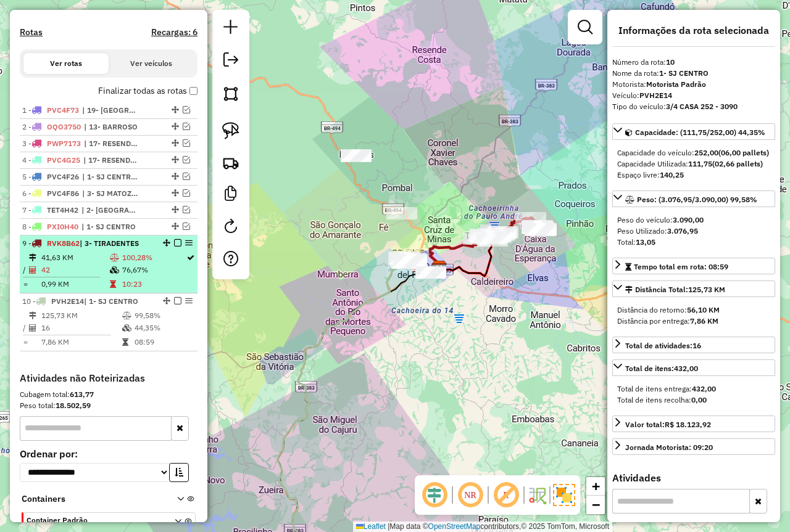
click at [147, 261] on li "9 - RVK8B62 | 3- TIRADENTES 41,63 KM 100,28% / 42 76,67% = 0,99 KM 10:23" at bounding box center [109, 265] width 178 height 58
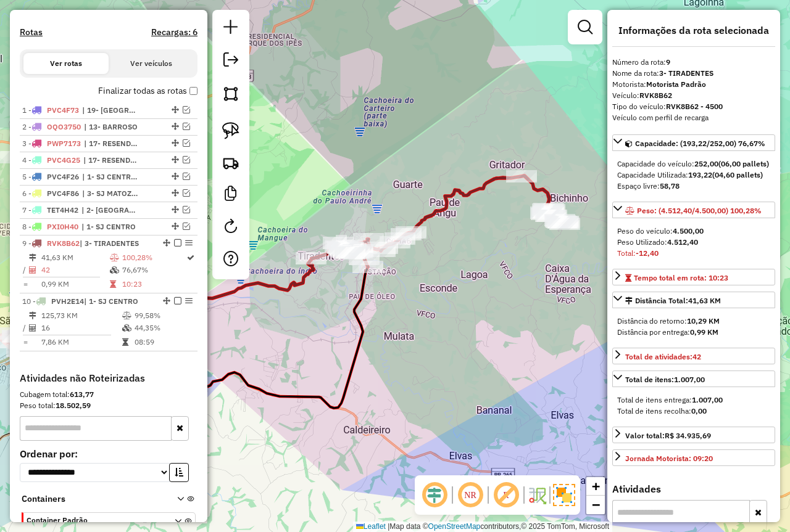
drag, startPoint x: 371, startPoint y: 318, endPoint x: 344, endPoint y: 331, distance: 29.5
click at [344, 331] on div "Janela de atendimento Grade de atendimento Capacidade Transportadoras Veículos …" at bounding box center [395, 266] width 790 height 532
drag, startPoint x: 412, startPoint y: 316, endPoint x: 415, endPoint y: 344, distance: 27.9
click at [415, 344] on div "Janela de atendimento Grade de atendimento Capacidade Transportadoras Veículos …" at bounding box center [395, 266] width 790 height 532
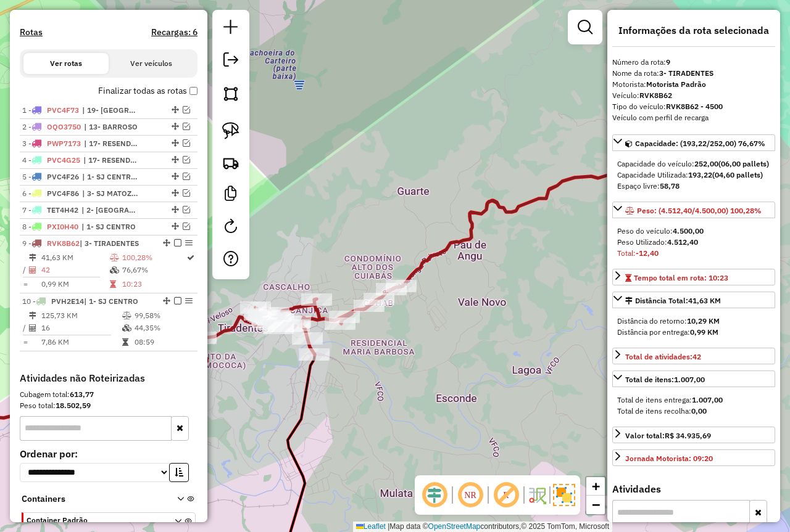
drag, startPoint x: 477, startPoint y: 302, endPoint x: 429, endPoint y: 316, distance: 50.8
click at [429, 316] on div "Janela de atendimento Grade de atendimento Capacidade Transportadoras Veículos …" at bounding box center [395, 266] width 790 height 532
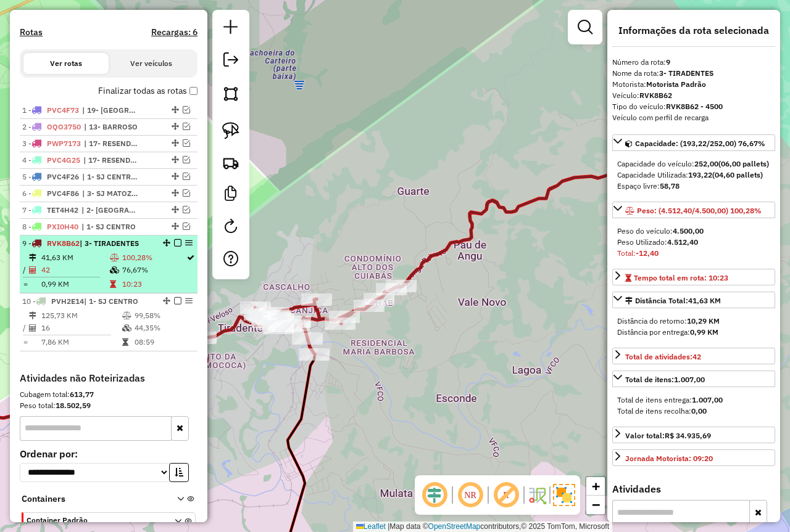
click at [102, 276] on td "42" at bounding box center [75, 270] width 68 height 12
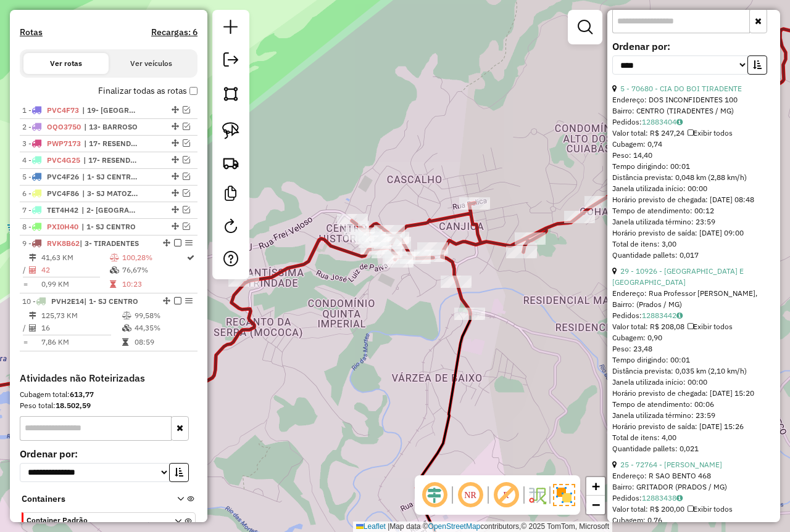
scroll to position [432, 0]
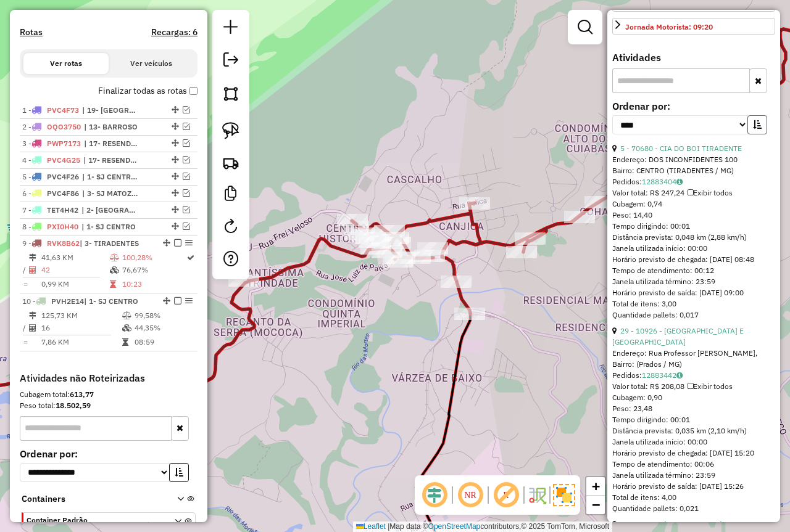
click at [754, 129] on icon "button" at bounding box center [757, 124] width 9 height 9
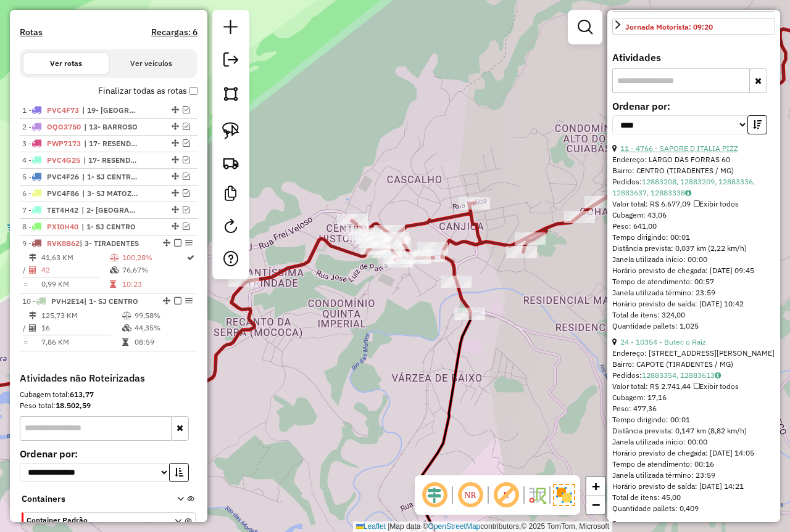
click at [690, 153] on link "11 - 4766 - SAPORE D ITALIA PIZZ" at bounding box center [679, 148] width 118 height 9
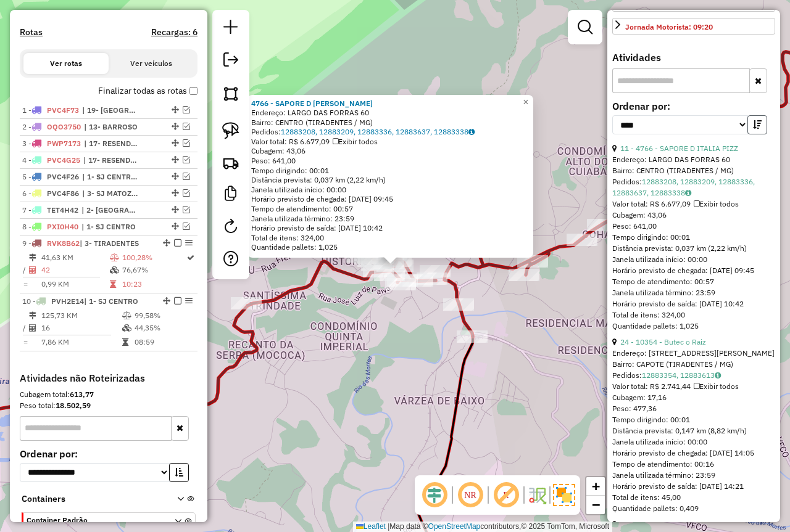
click at [753, 129] on icon "button" at bounding box center [757, 124] width 9 height 9
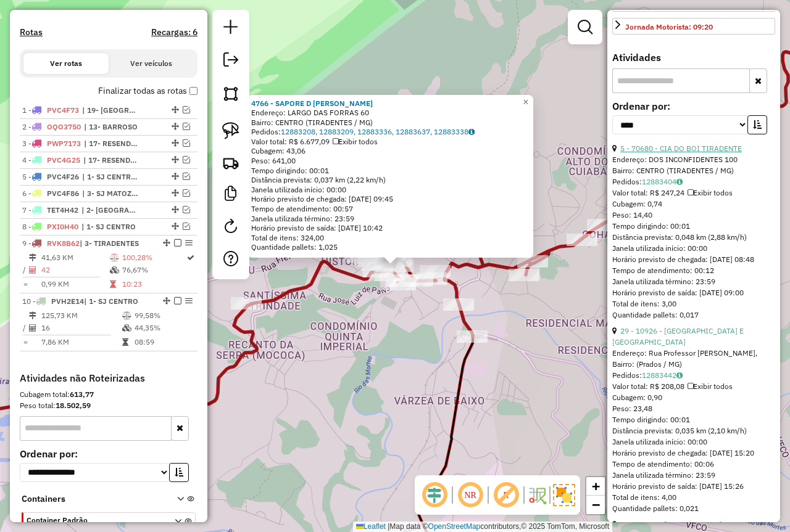
click at [687, 153] on link "5 - 70680 - CIA DO BOI TIRADENTE" at bounding box center [681, 148] width 122 height 9
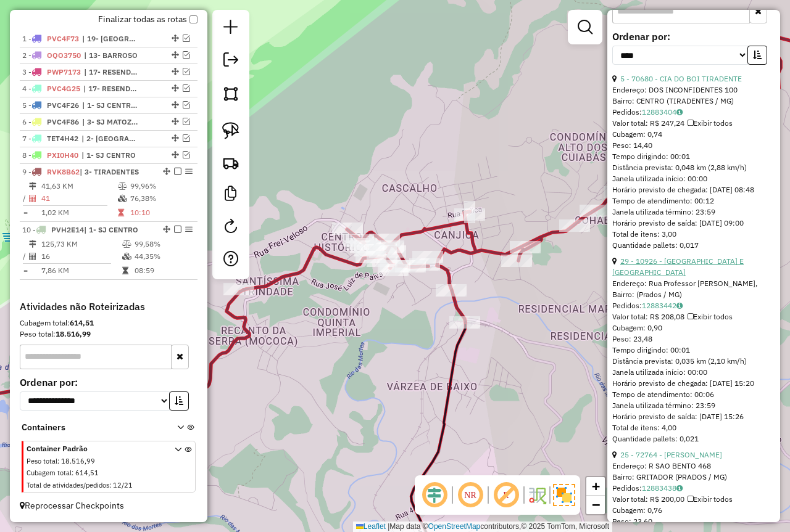
scroll to position [555, 0]
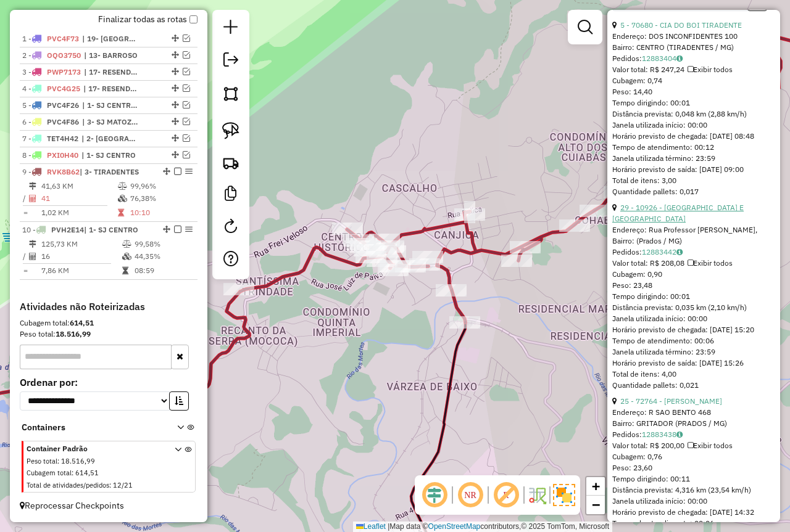
click at [684, 223] on link "29 - 10926 - MINAS QUEIJOS E MASS" at bounding box center [677, 213] width 131 height 20
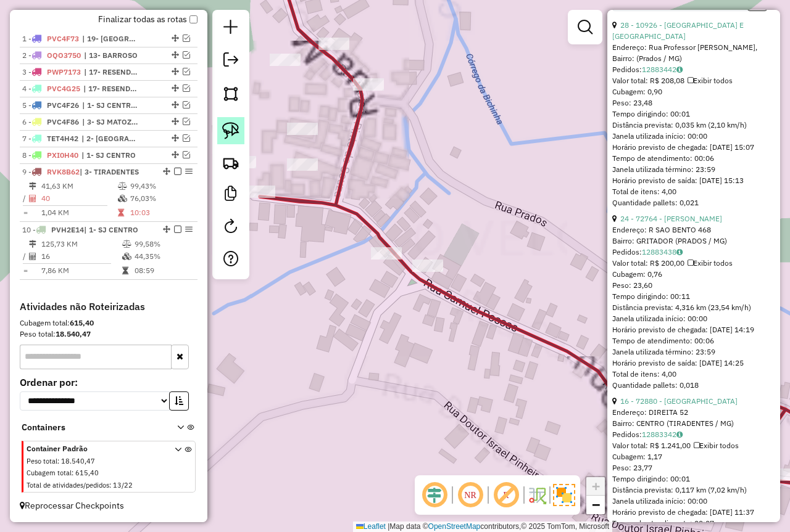
click at [234, 127] on img at bounding box center [230, 130] width 17 height 17
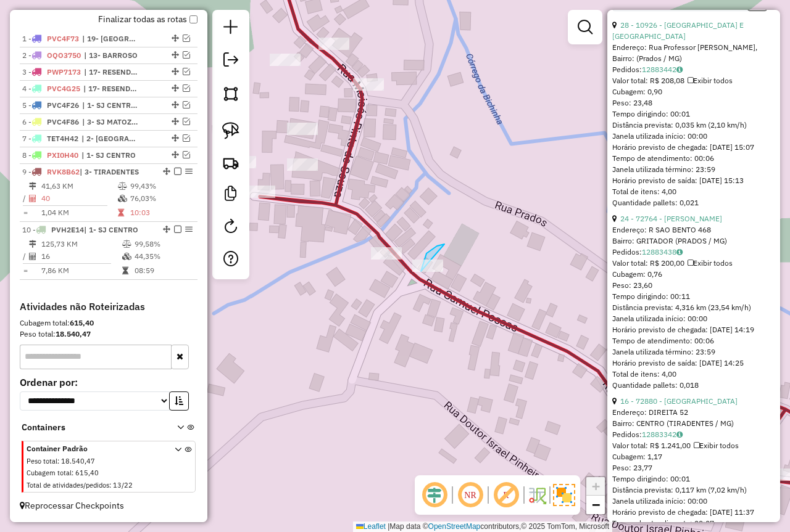
drag, startPoint x: 437, startPoint y: 246, endPoint x: 445, endPoint y: 307, distance: 61.1
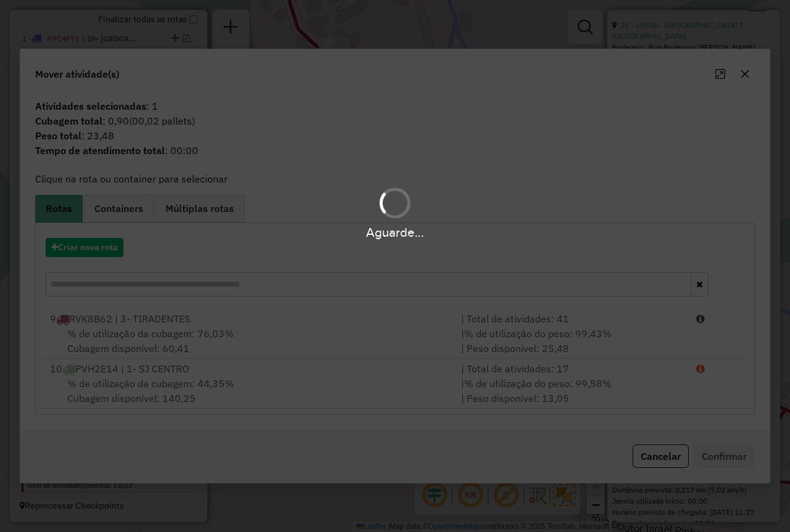
click at [516, 337] on div "Aguarde..." at bounding box center [395, 266] width 790 height 532
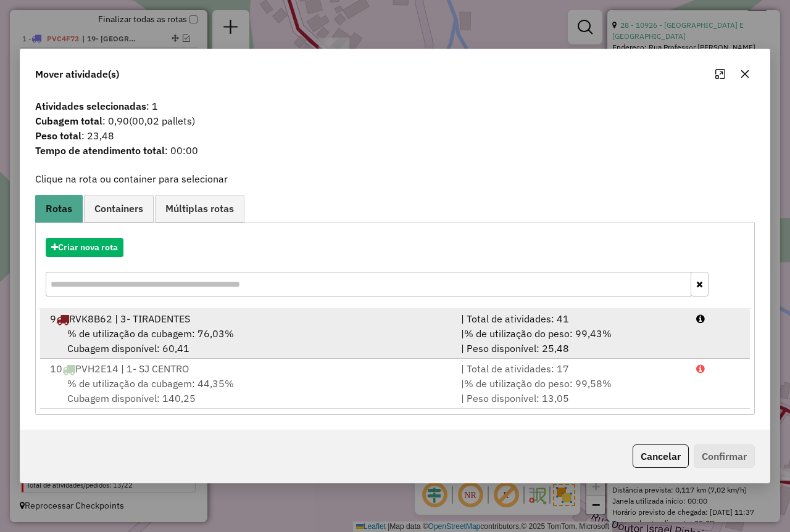
click at [536, 344] on div "| % de utilização do peso: 99,43% | Peso disponível: 25,48" at bounding box center [570, 341] width 235 height 30
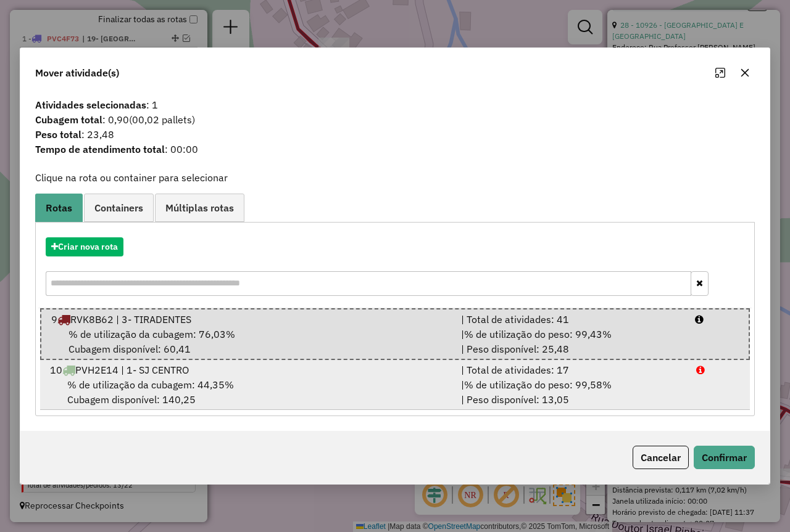
click at [592, 397] on div "| % de utilização do peso: 99,58% | Peso disponível: 13,05" at bounding box center [570, 392] width 235 height 30
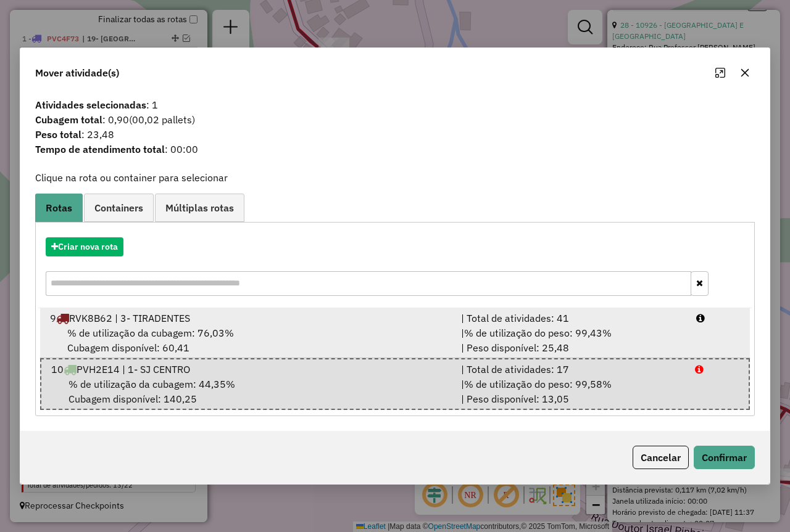
click at [589, 329] on span "% de utilização do peso: 99,43%" at bounding box center [537, 333] width 147 height 12
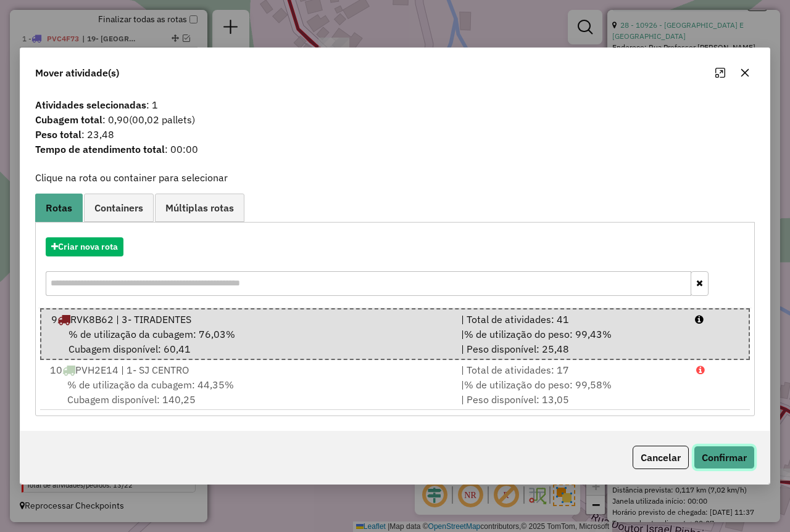
click at [716, 452] on button "Confirmar" at bounding box center [723, 457] width 61 height 23
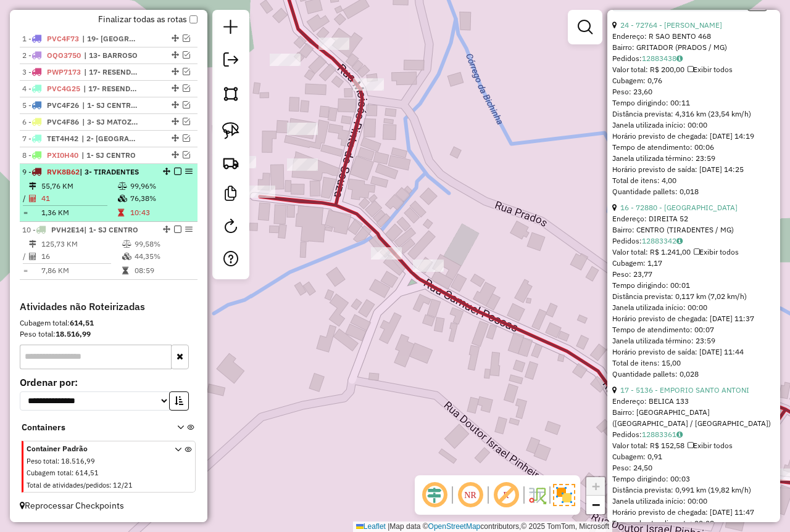
click at [121, 181] on td at bounding box center [123, 186] width 12 height 12
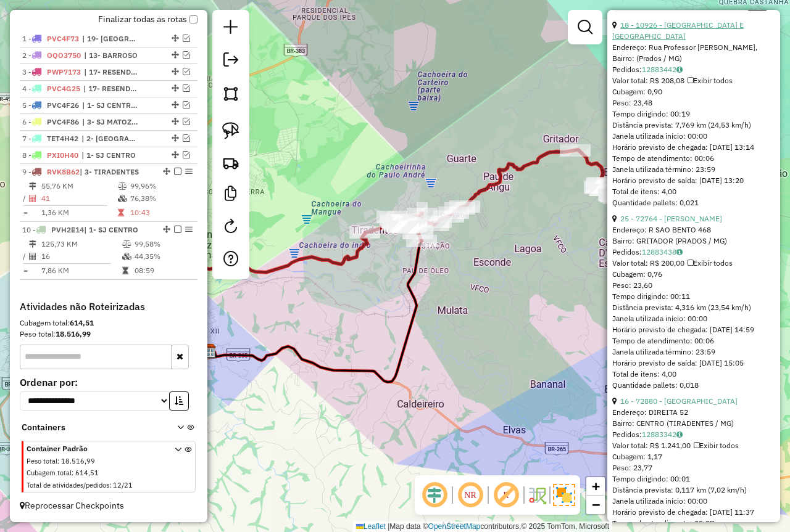
click at [680, 41] on link "18 - 10926 - MINAS QUEIJOS E MASS" at bounding box center [677, 30] width 131 height 20
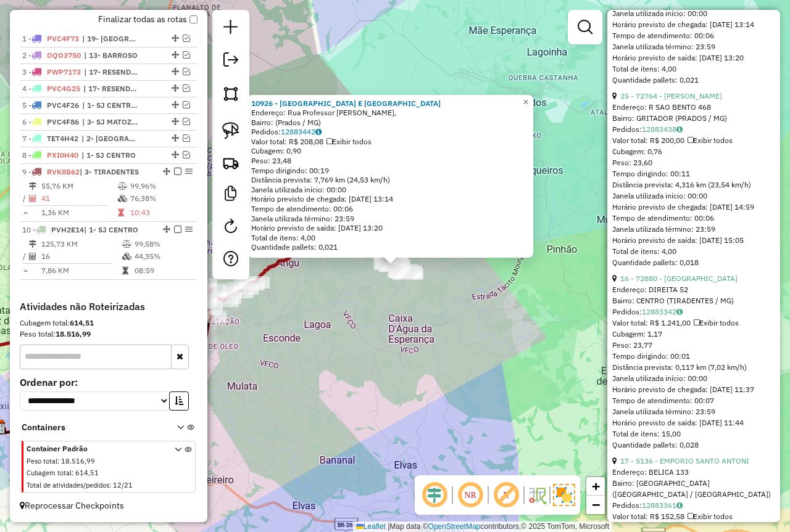
scroll to position [678, 0]
click at [683, 100] on link "25 - 72764 - TEREZINHA MARIA MARC" at bounding box center [671, 95] width 102 height 9
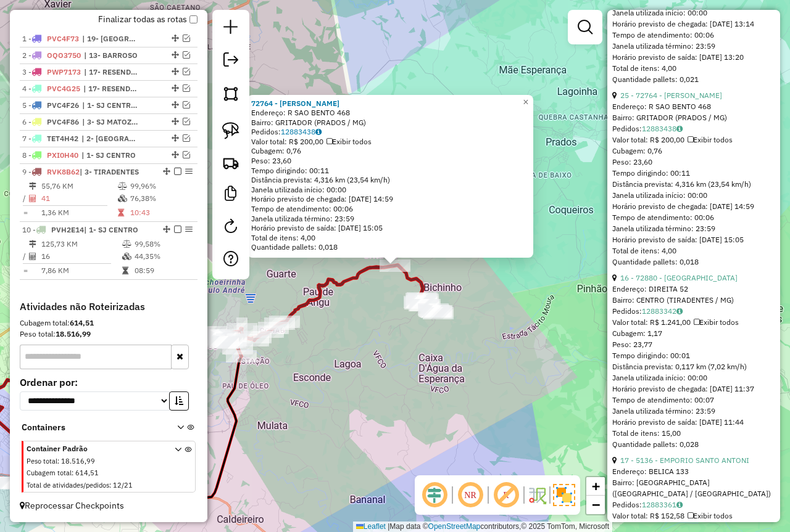
scroll to position [740, 0]
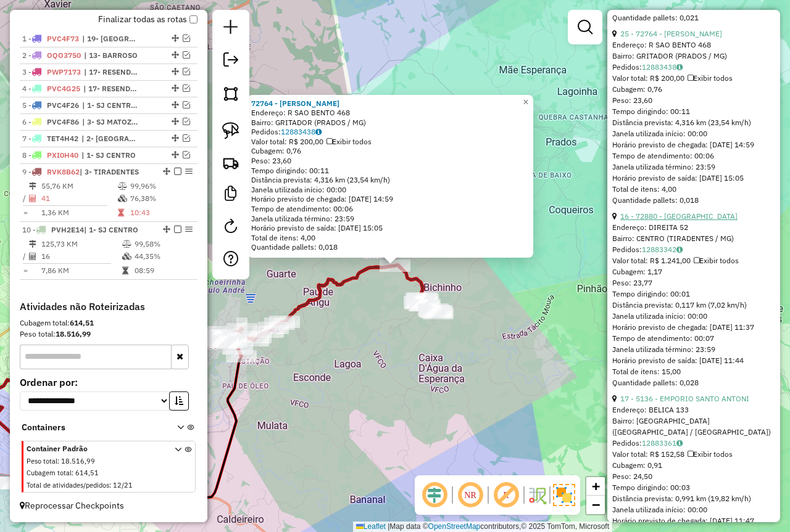
click at [682, 221] on link "16 - 72880 - NOVA TRAGALUZ" at bounding box center [678, 216] width 117 height 9
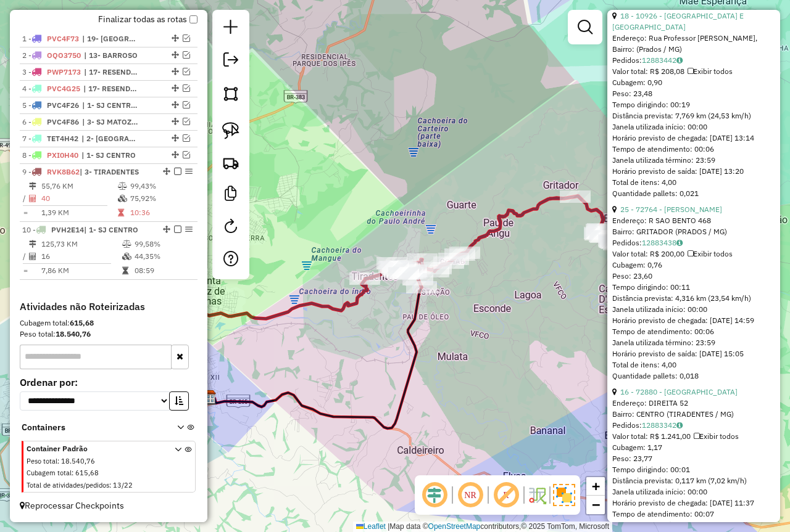
scroll to position [588, 0]
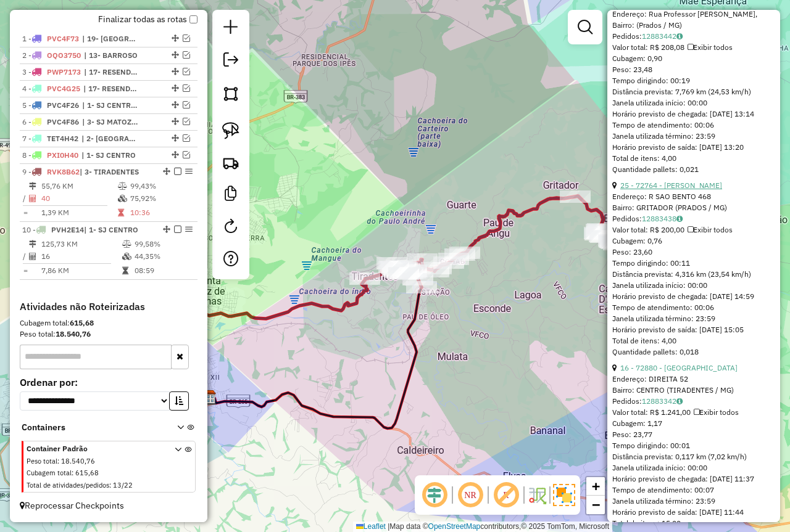
click at [679, 190] on link "25 - 72764 - TEREZINHA MARIA MARC" at bounding box center [671, 185] width 102 height 9
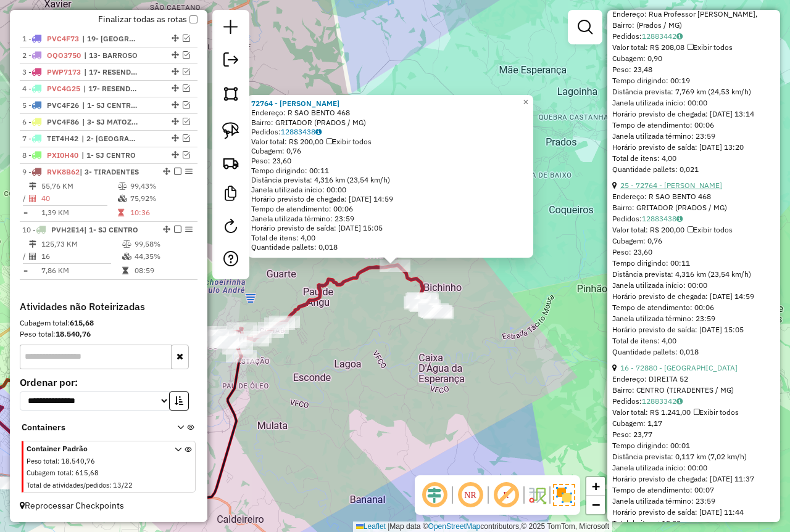
scroll to position [712, 0]
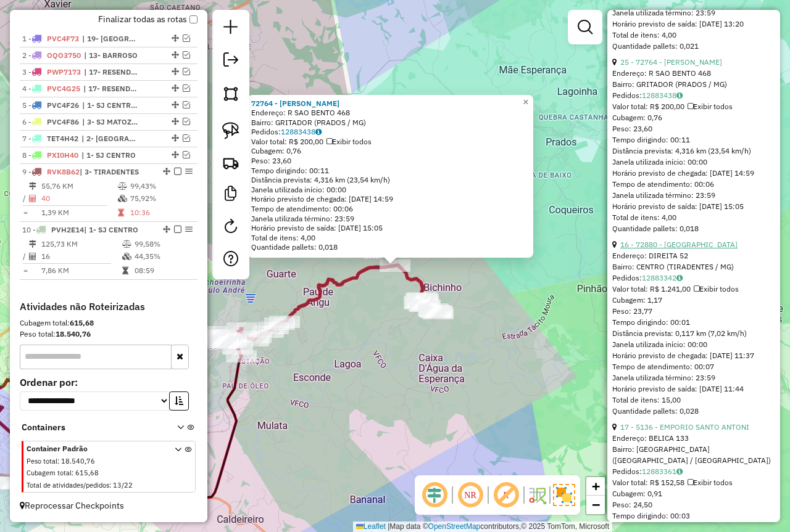
click at [682, 249] on link "16 - 72880 - NOVA TRAGALUZ" at bounding box center [678, 244] width 117 height 9
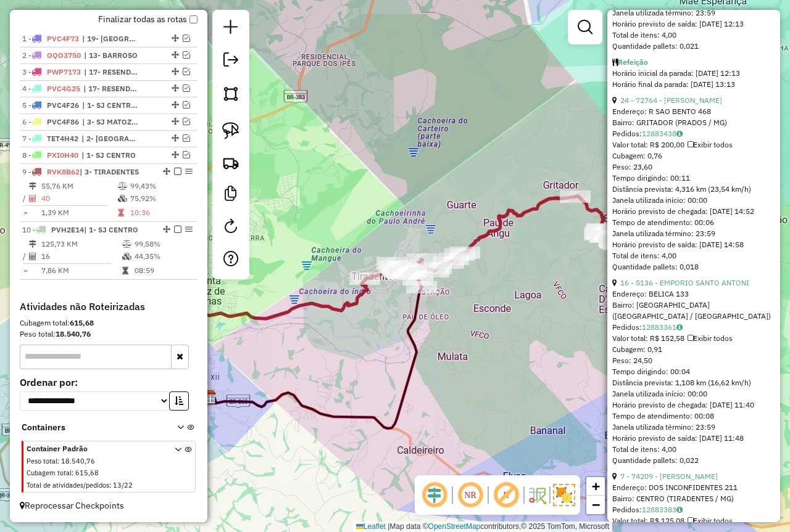
scroll to position [313, 0]
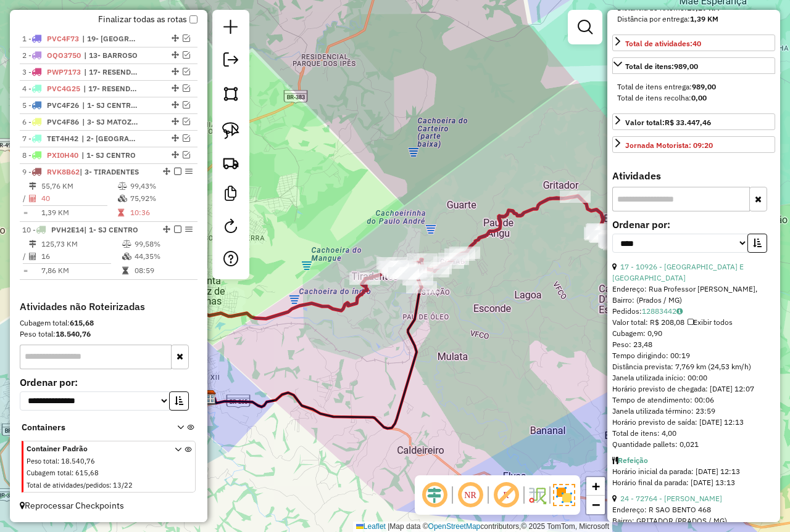
click at [175, 172] on em at bounding box center [177, 171] width 7 height 7
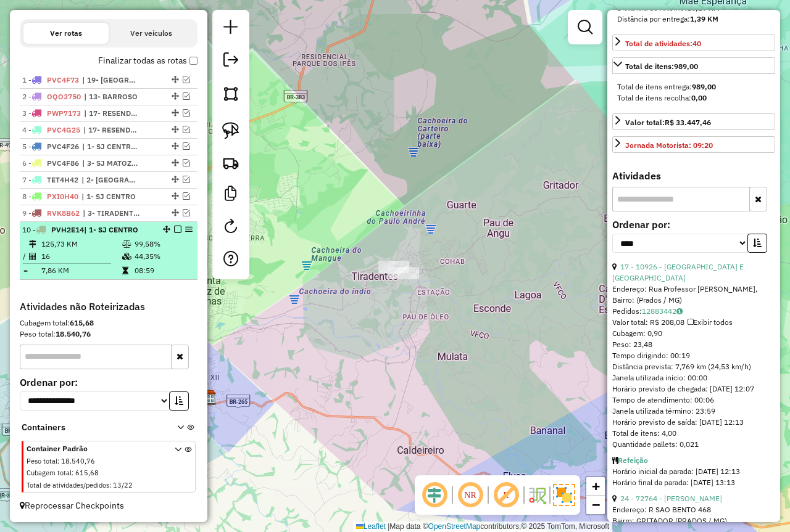
click at [174, 229] on em at bounding box center [177, 229] width 7 height 7
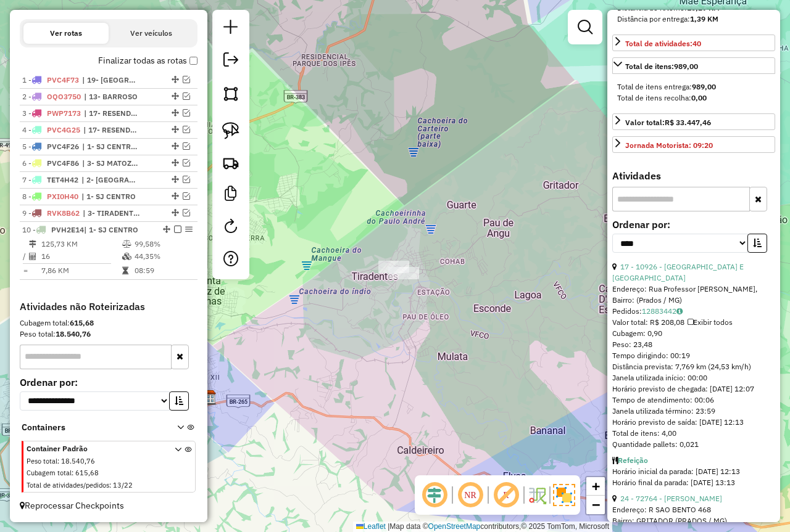
scroll to position [359, 0]
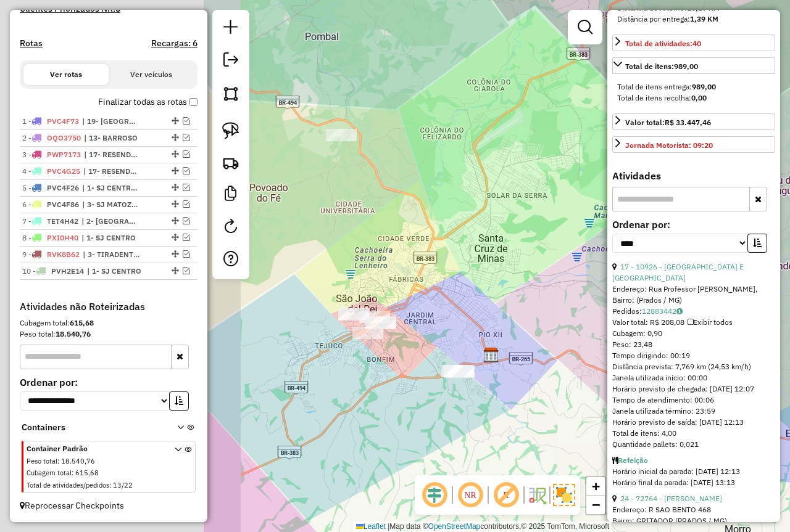
drag, startPoint x: 374, startPoint y: 211, endPoint x: 475, endPoint y: 198, distance: 102.0
click at [629, 173] on hb-router-mapa "Informações da Sessão 978639 - 13/08/2025 Criação: 12/08/2025 18:18 Depósito: F…" at bounding box center [395, 266] width 790 height 532
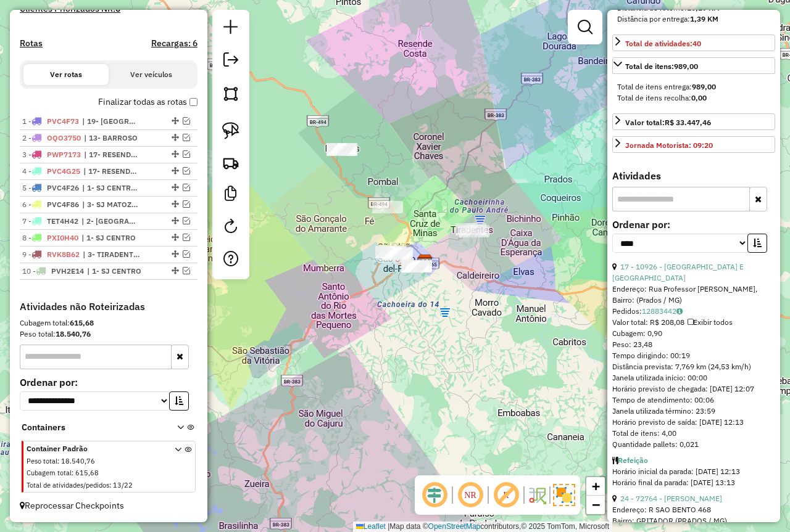
drag, startPoint x: 443, startPoint y: 173, endPoint x: 413, endPoint y: 251, distance: 84.0
click at [413, 251] on div "Janela de atendimento Grade de atendimento Capacidade Transportadoras Veículos …" at bounding box center [395, 266] width 790 height 532
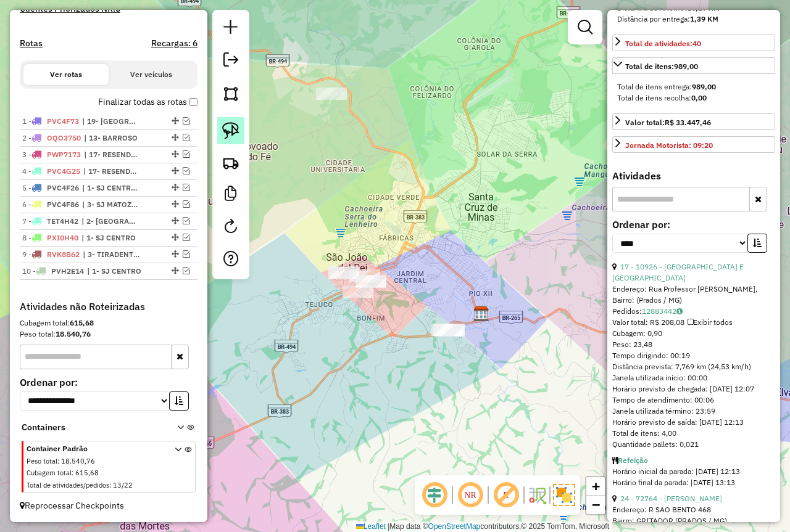
click at [221, 138] on link at bounding box center [230, 130] width 27 height 27
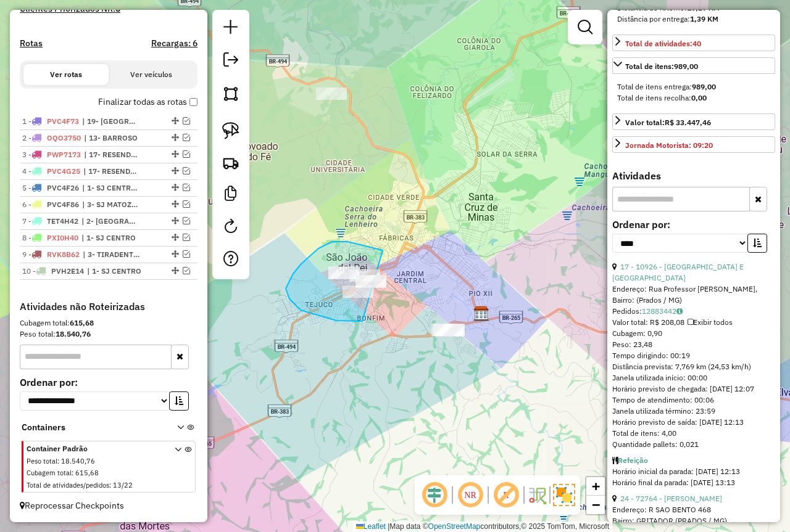
drag, startPoint x: 328, startPoint y: 244, endPoint x: 380, endPoint y: 310, distance: 84.3
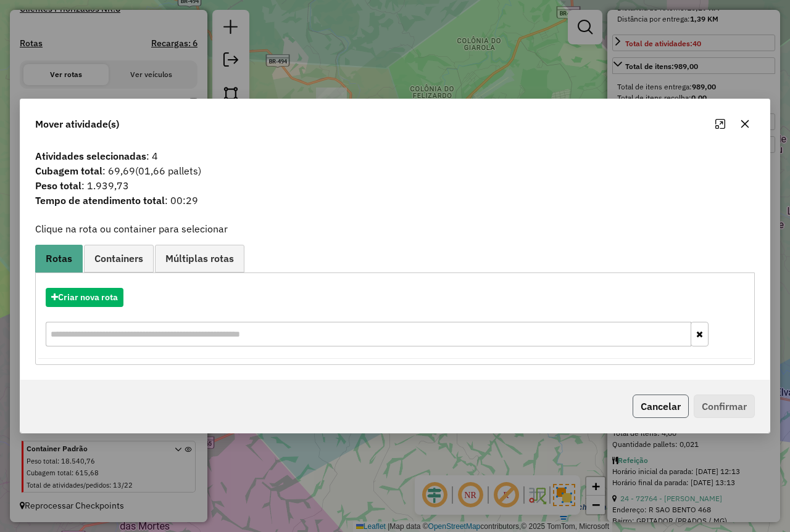
click at [653, 397] on button "Cancelar" at bounding box center [660, 406] width 56 height 23
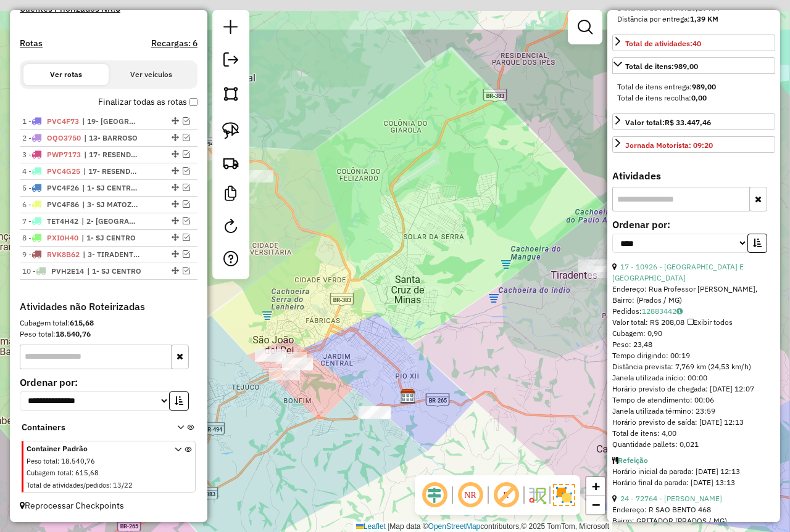
drag, startPoint x: 466, startPoint y: 217, endPoint x: 402, endPoint y: 292, distance: 98.8
click at [393, 300] on div "Janela de atendimento Grade de atendimento Capacidade Transportadoras Veículos …" at bounding box center [395, 266] width 790 height 532
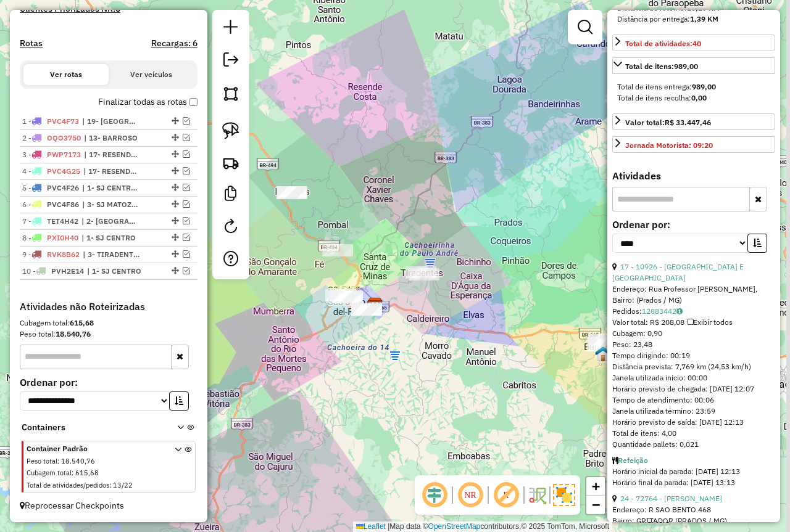
drag, startPoint x: 510, startPoint y: 269, endPoint x: 398, endPoint y: 220, distance: 122.4
click at [398, 220] on div "Janela de atendimento Grade de atendimento Capacidade Transportadoras Veículos …" at bounding box center [395, 266] width 790 height 532
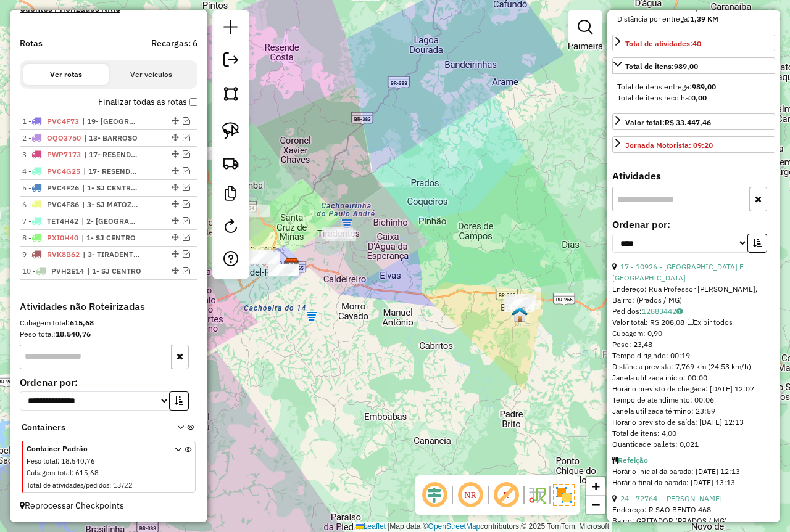
drag, startPoint x: 598, startPoint y: 271, endPoint x: 562, endPoint y: 262, distance: 37.4
click at [601, 271] on div "Janela de atendimento Grade de atendimento Capacidade Transportadoras Veículos …" at bounding box center [395, 266] width 790 height 532
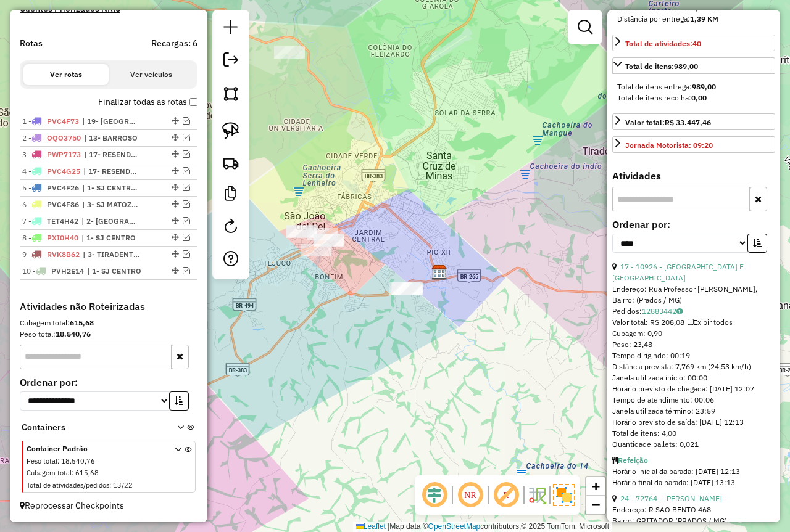
drag, startPoint x: 500, startPoint y: 189, endPoint x: 427, endPoint y: 209, distance: 75.6
click at [351, 205] on div "Janela de atendimento Grade de atendimento Capacidade Transportadoras Veículos …" at bounding box center [395, 266] width 790 height 532
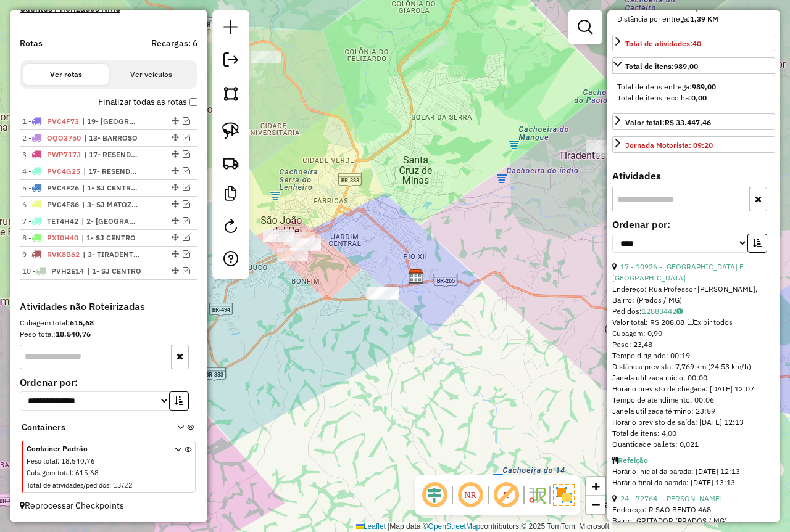
drag, startPoint x: 466, startPoint y: 210, endPoint x: 402, endPoint y: 219, distance: 64.2
click at [405, 218] on div "Janela de atendimento Grade de atendimento Capacidade Transportadoras Veículos …" at bounding box center [395, 266] width 790 height 532
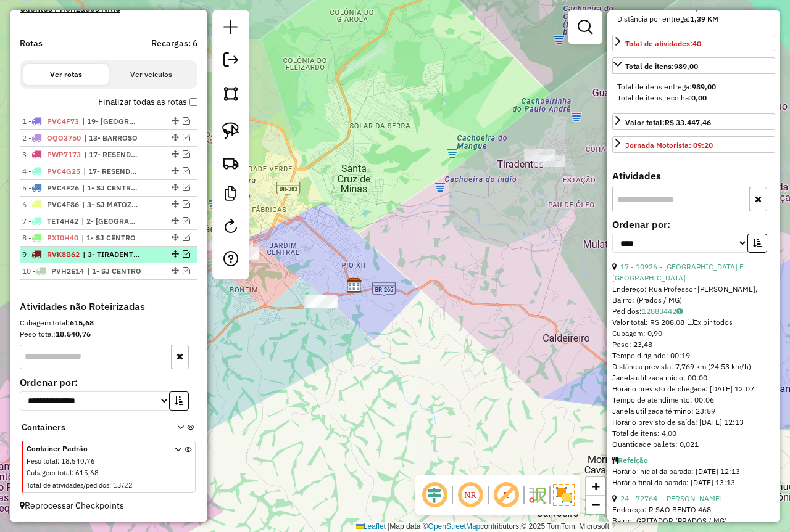
click at [184, 255] on em at bounding box center [186, 253] width 7 height 7
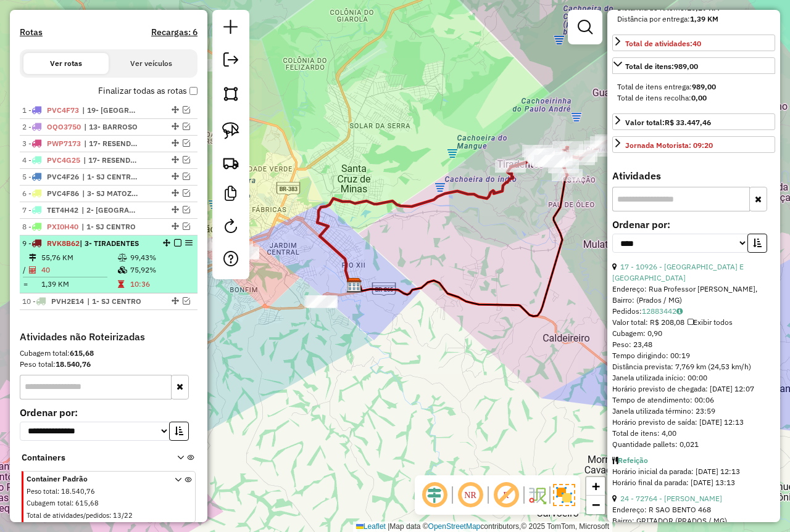
scroll to position [400, 0]
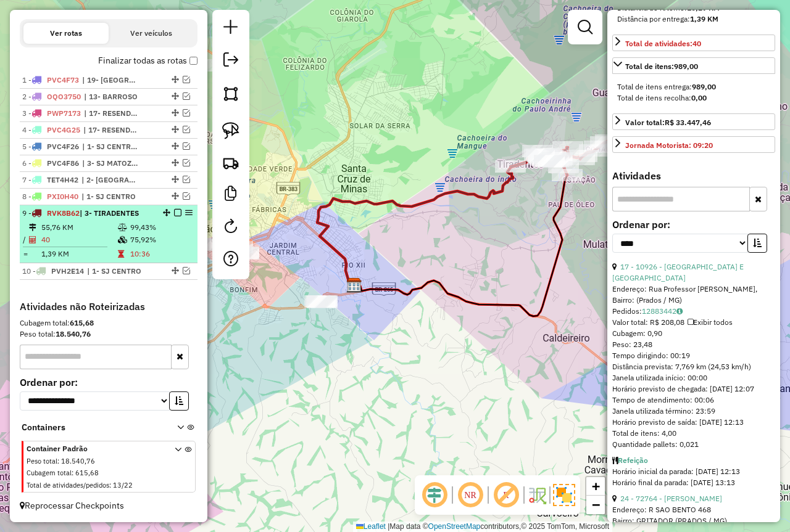
click at [118, 245] on td at bounding box center [123, 240] width 12 height 12
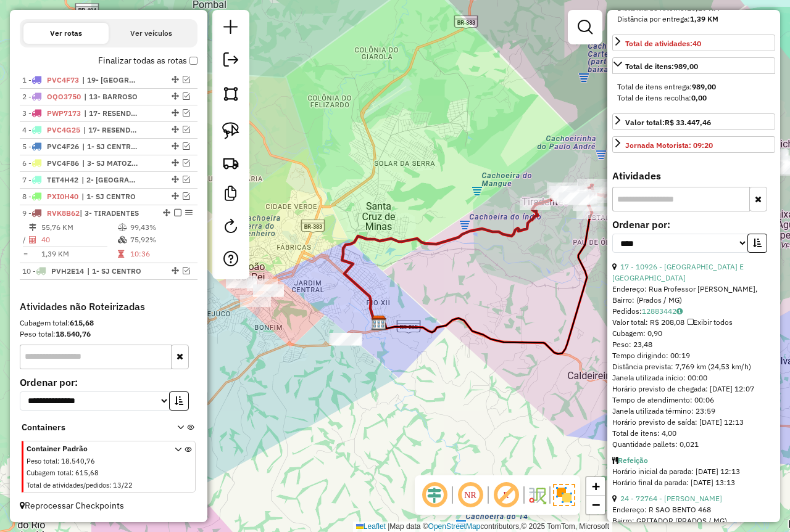
drag, startPoint x: 386, startPoint y: 321, endPoint x: 522, endPoint y: 284, distance: 140.5
click at [522, 284] on div "Janela de atendimento Grade de atendimento Capacidade Transportadoras Veículos …" at bounding box center [395, 266] width 790 height 532
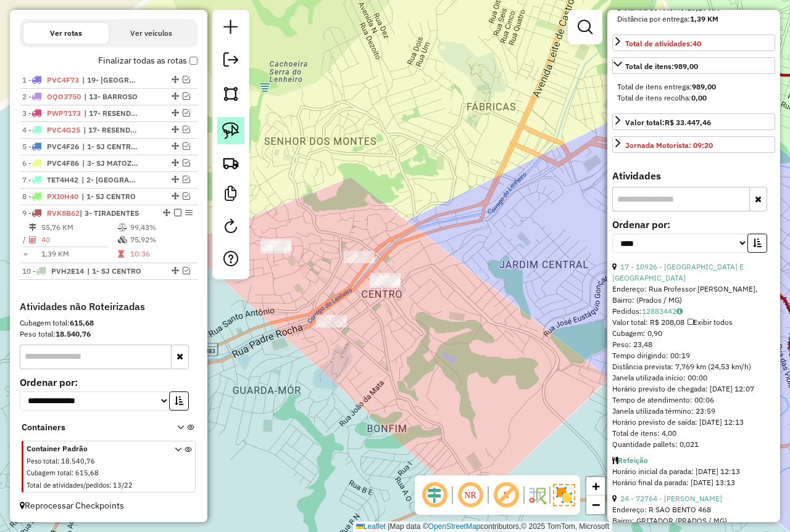
click at [230, 128] on img at bounding box center [230, 130] width 17 height 17
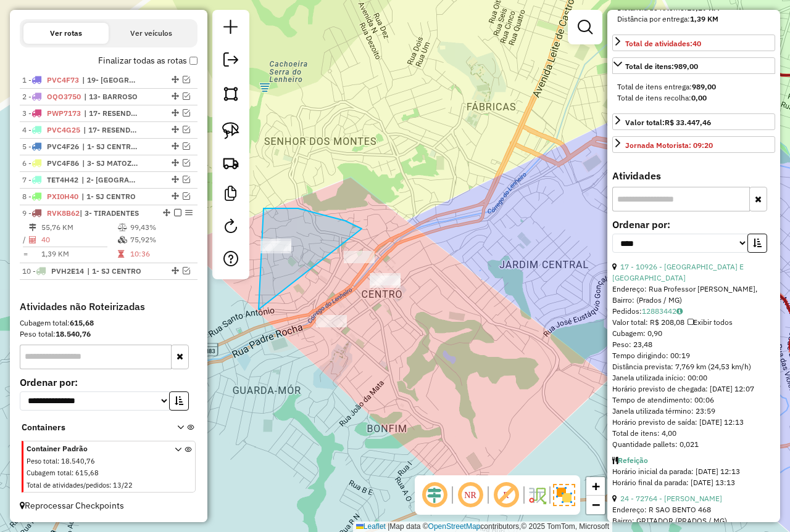
drag, startPoint x: 352, startPoint y: 224, endPoint x: 454, endPoint y: 336, distance: 151.9
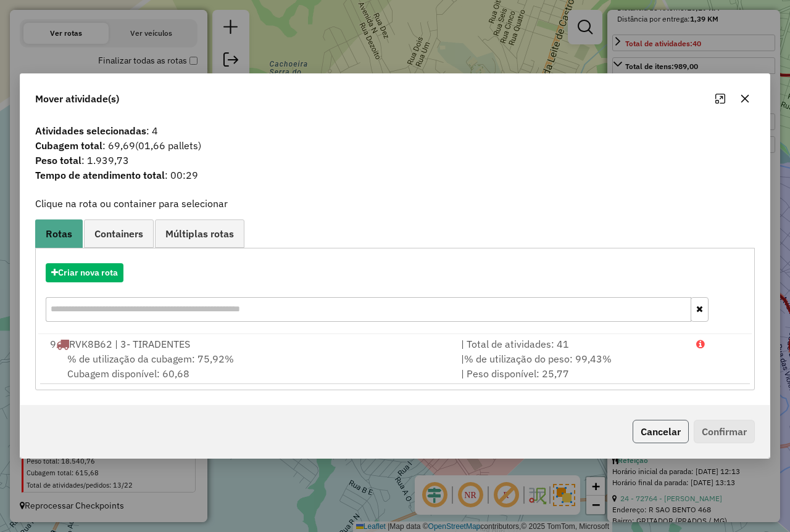
click at [645, 427] on button "Cancelar" at bounding box center [660, 431] width 56 height 23
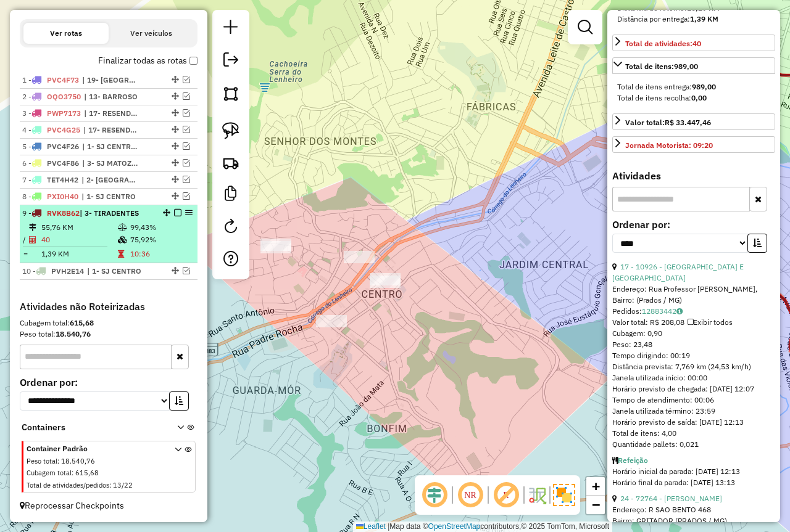
click at [159, 225] on td "99,43%" at bounding box center [161, 227] width 62 height 12
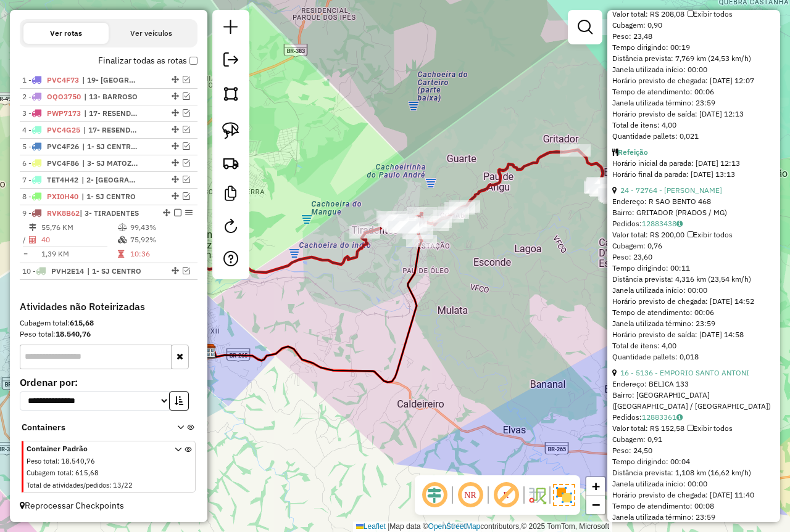
scroll to position [807, 0]
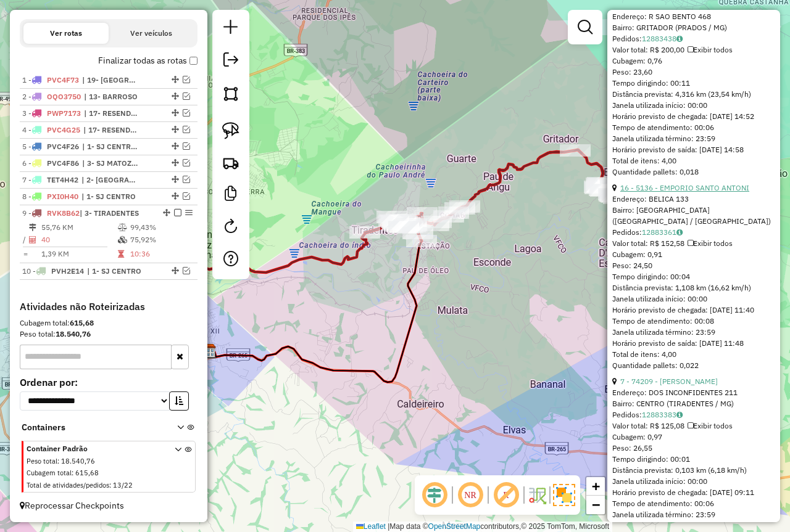
click at [680, 192] on link "16 - 5136 - EMPORIO SANTO ANTONI" at bounding box center [684, 187] width 129 height 9
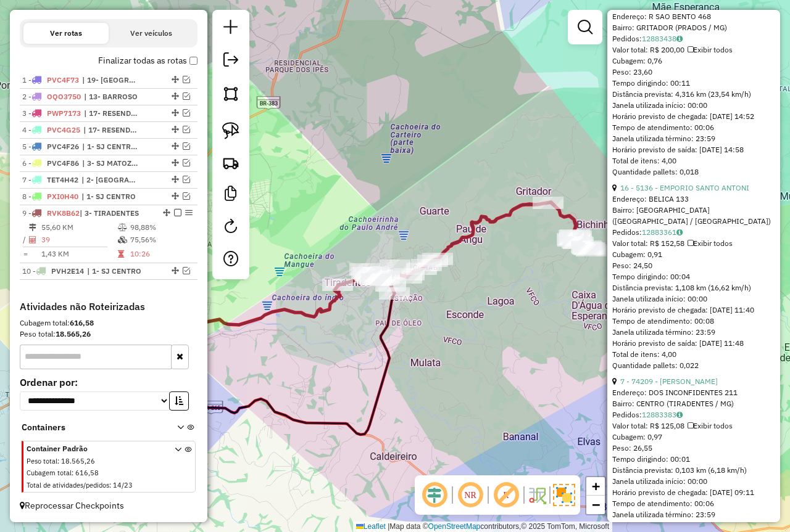
scroll to position [370, 0]
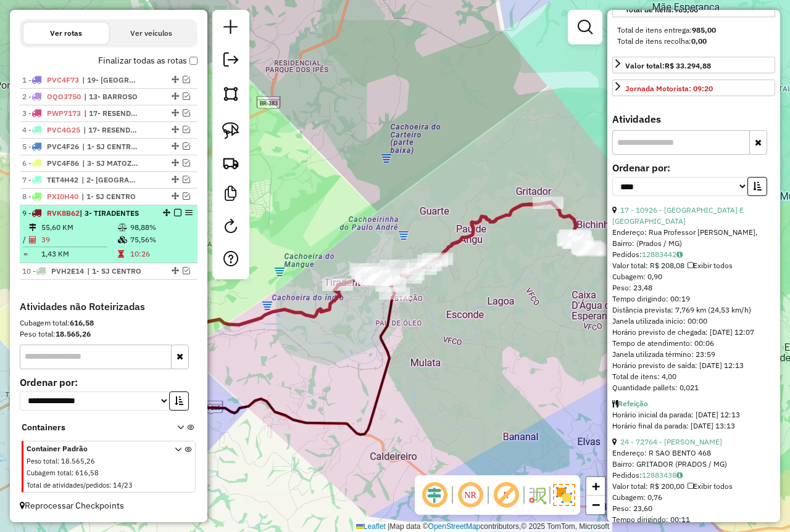
click at [136, 251] on td "10:26" at bounding box center [161, 254] width 62 height 12
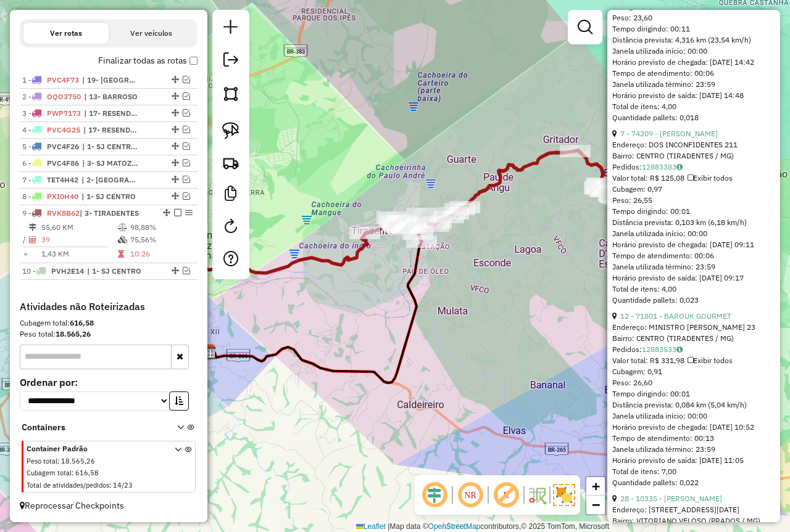
scroll to position [864, 0]
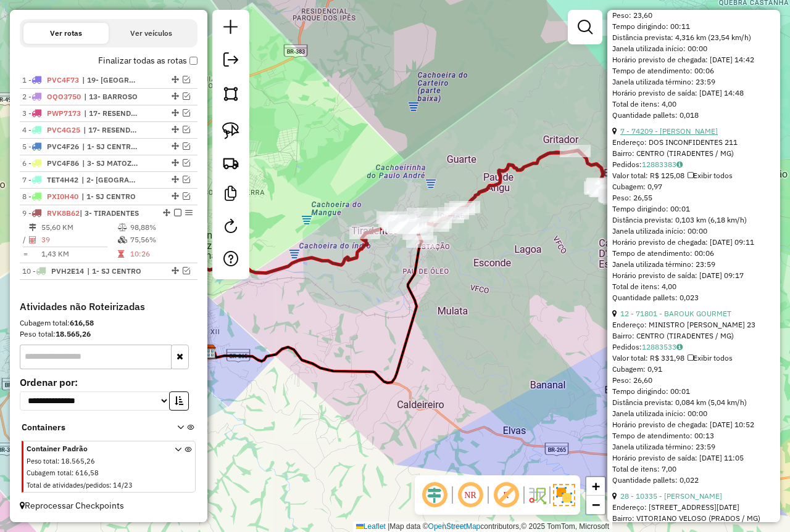
click at [678, 136] on link "7 - 74209 - OSMAR RAMOS SILVA" at bounding box center [668, 130] width 97 height 9
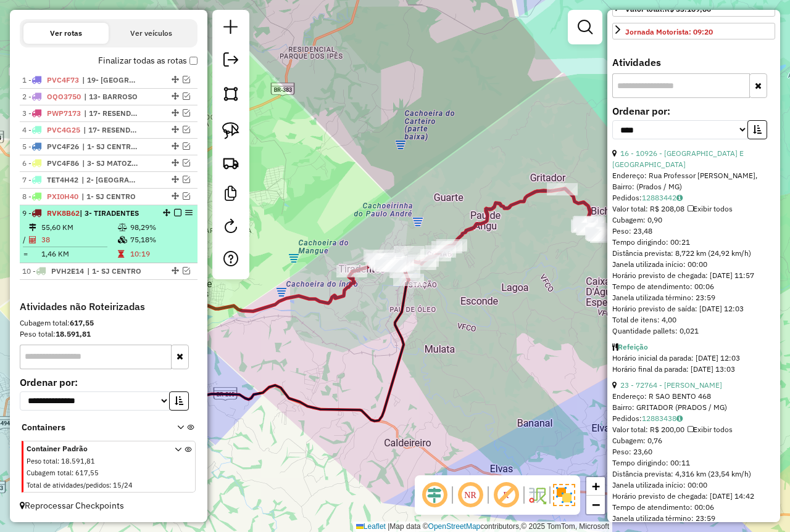
click at [132, 240] on td "75,18%" at bounding box center [161, 240] width 62 height 12
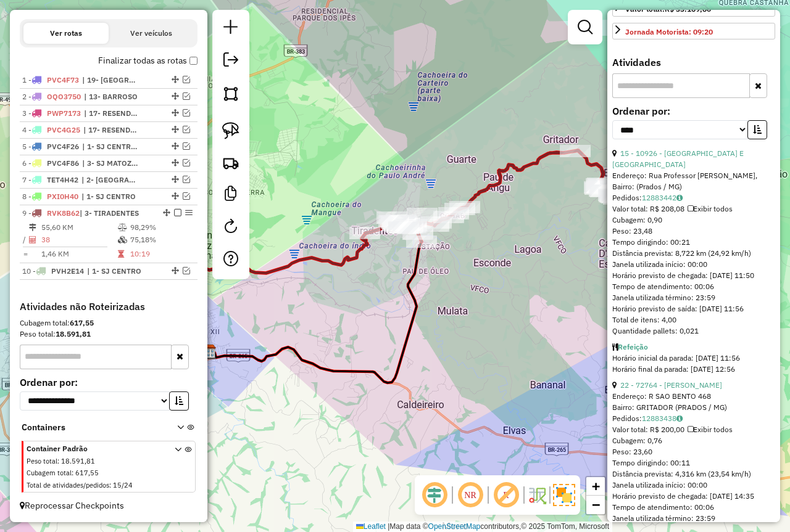
scroll to position [797, 0]
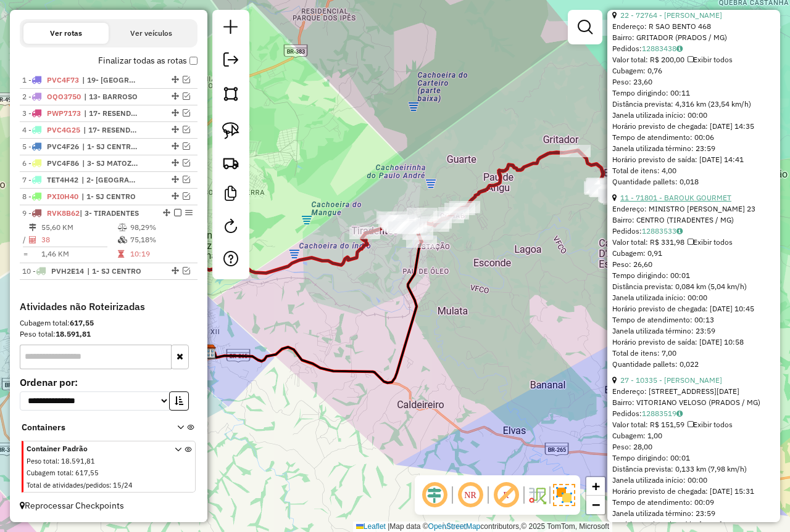
click at [674, 202] on link "11 - 71801 - BAROUK GOURMET" at bounding box center [675, 197] width 111 height 9
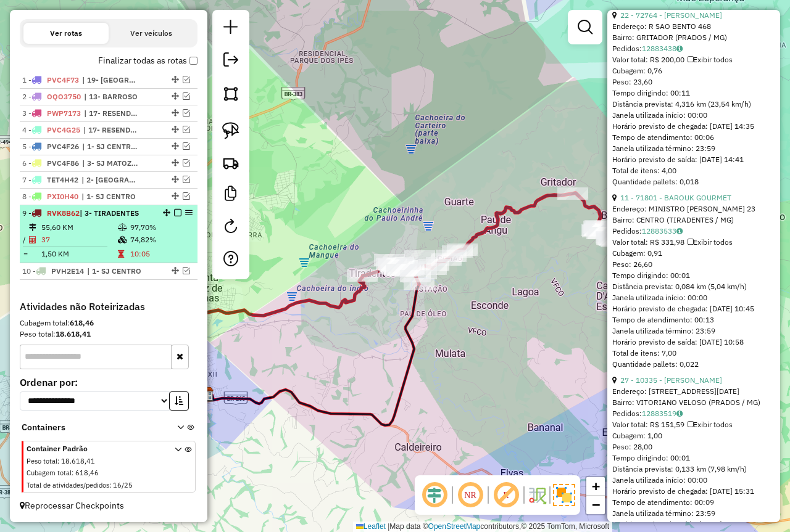
scroll to position [360, 0]
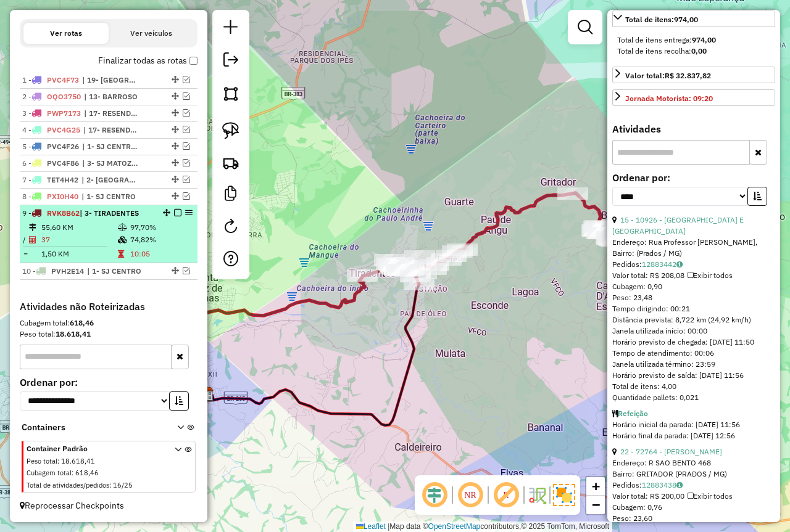
click at [149, 239] on td "74,82%" at bounding box center [161, 240] width 62 height 12
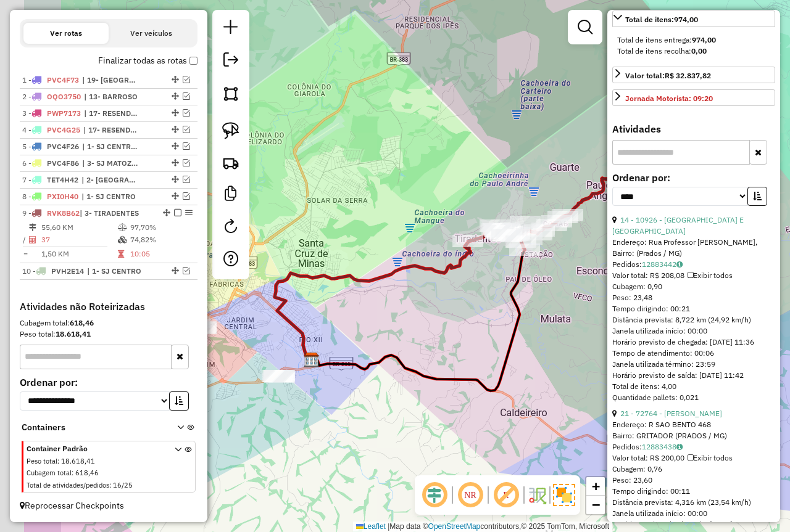
drag, startPoint x: 303, startPoint y: 218, endPoint x: 487, endPoint y: 221, distance: 183.8
click at [487, 221] on div "Janela de atendimento Grade de atendimento Capacidade Transportadoras Veículos …" at bounding box center [395, 266] width 790 height 532
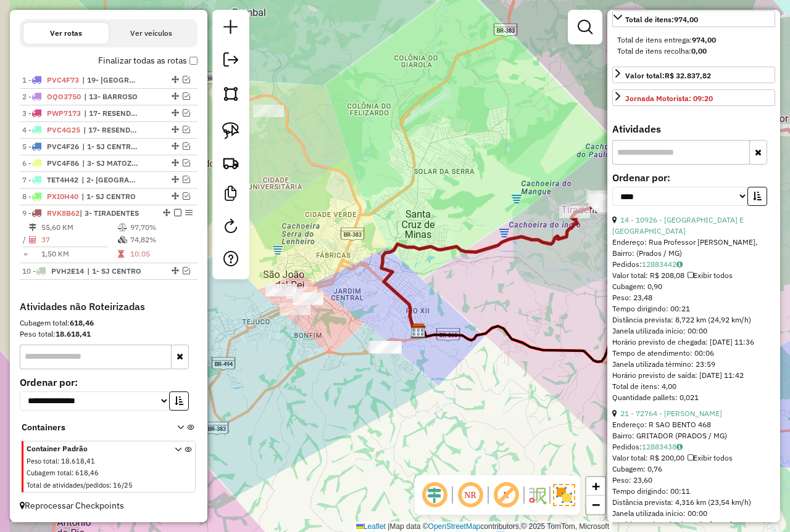
drag, startPoint x: 326, startPoint y: 307, endPoint x: 421, endPoint y: 223, distance: 127.1
click at [421, 223] on div "Janela de atendimento Grade de atendimento Capacidade Transportadoras Veículos …" at bounding box center [395, 266] width 790 height 532
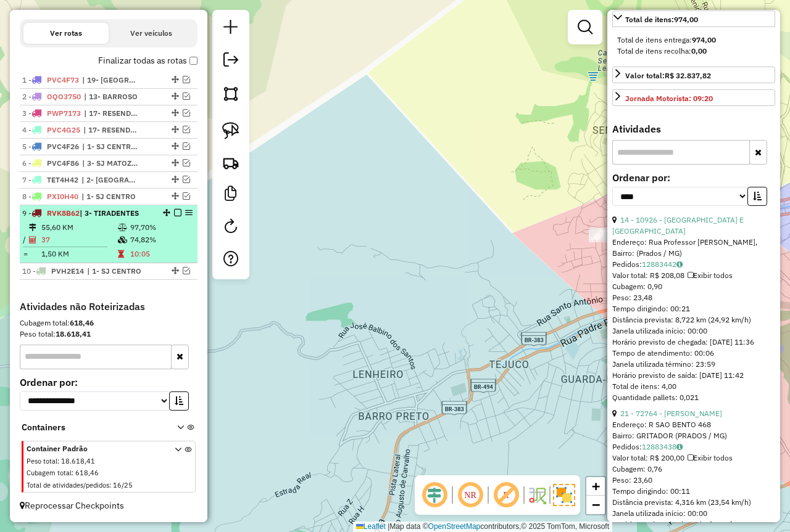
click at [120, 220] on li "9 - RVK8B62 | 3- TIRADENTES 55,60 KM 97,70% / 37 74,82% = 1,50 KM 10:05" at bounding box center [109, 234] width 178 height 58
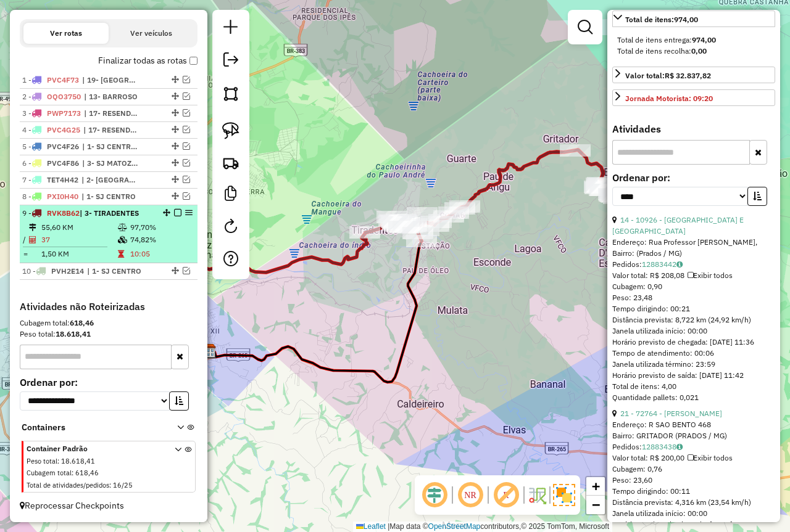
click at [174, 210] on em at bounding box center [177, 212] width 7 height 7
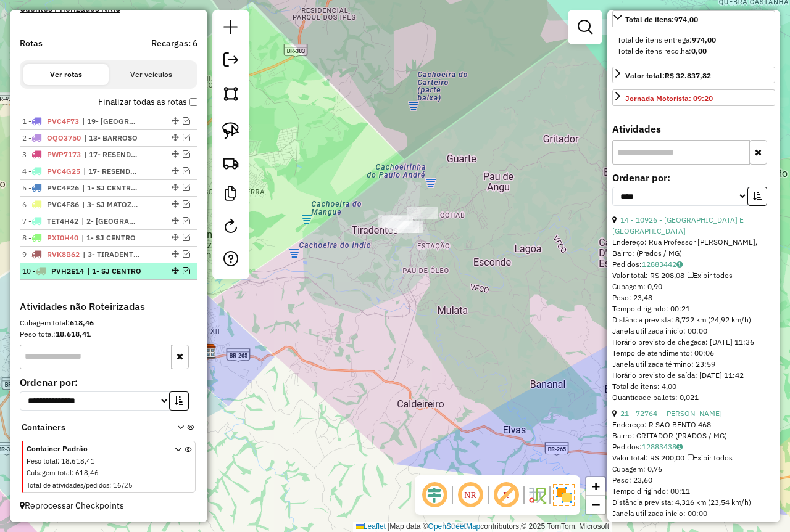
click at [183, 269] on em at bounding box center [186, 270] width 7 height 7
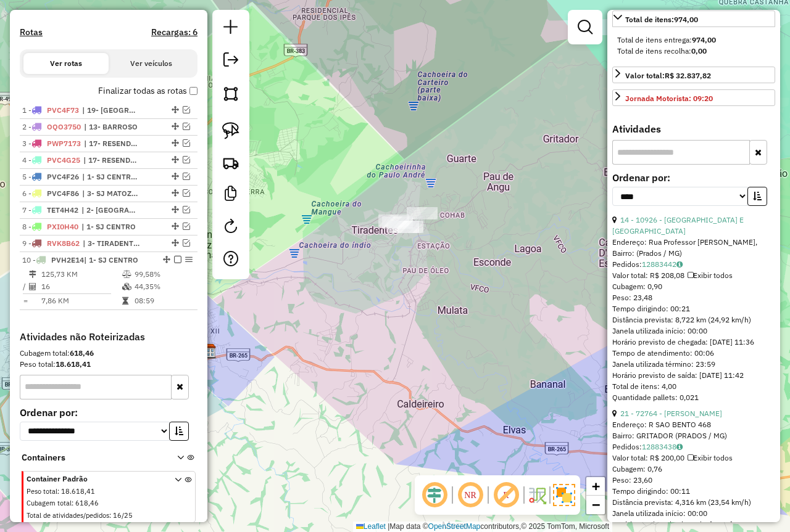
scroll to position [400, 0]
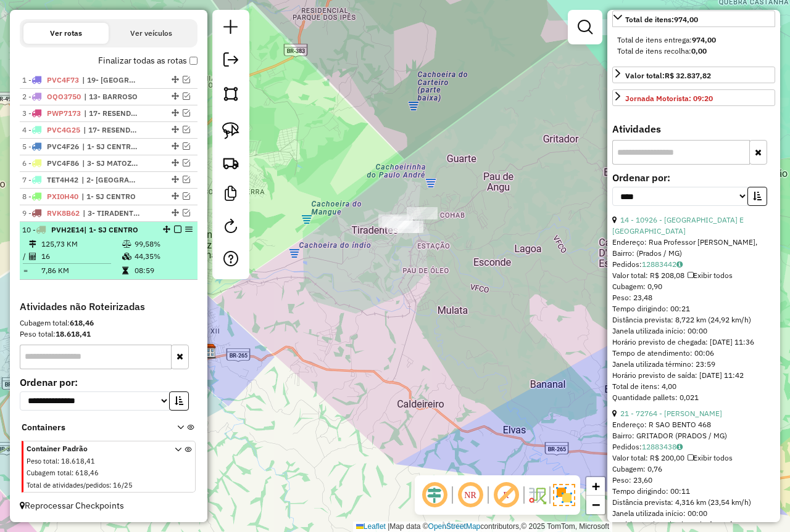
click at [76, 268] on td "7,86 KM" at bounding box center [81, 271] width 81 height 12
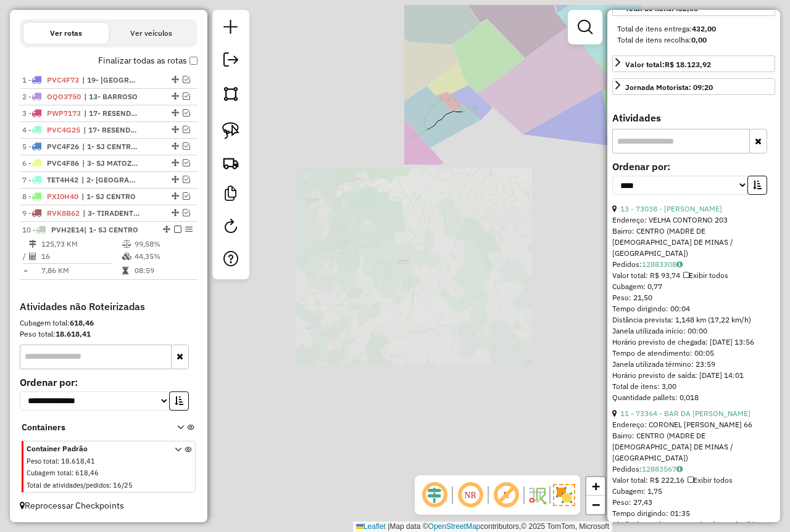
scroll to position [349, 0]
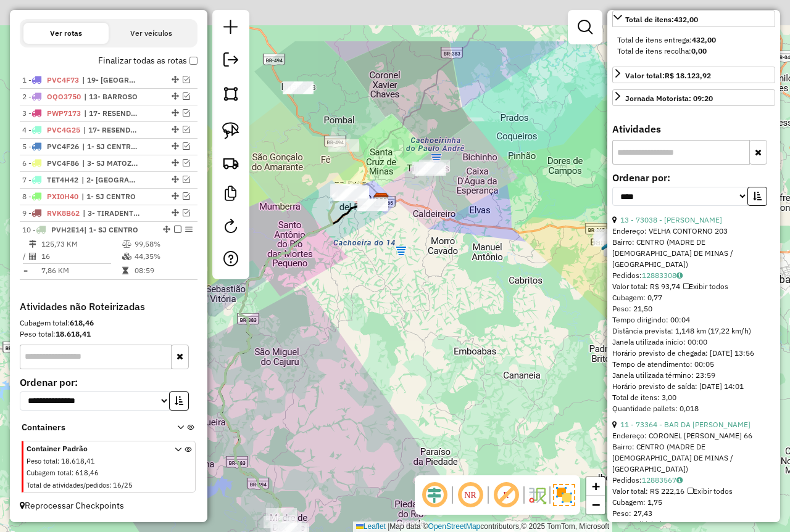
drag, startPoint x: 518, startPoint y: 272, endPoint x: 418, endPoint y: 362, distance: 135.0
click at [424, 406] on div "Janela de atendimento Grade de atendimento Capacidade Transportadoras Veículos …" at bounding box center [395, 266] width 790 height 532
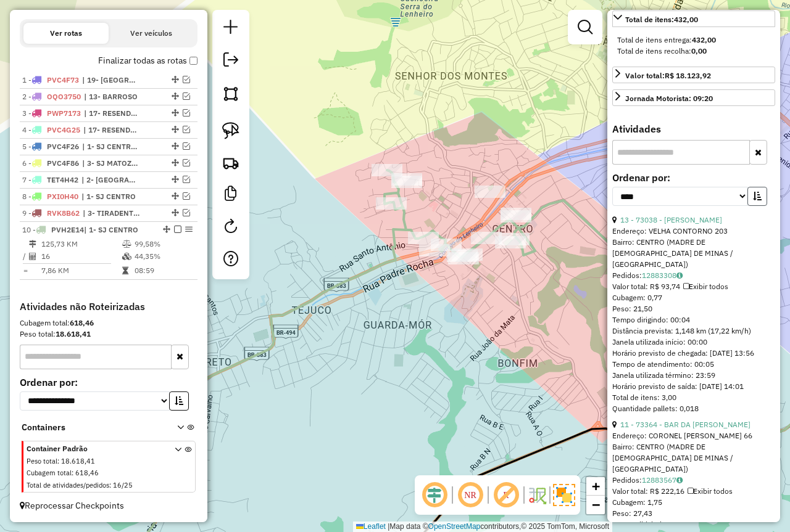
click at [753, 200] on icon "button" at bounding box center [757, 196] width 9 height 9
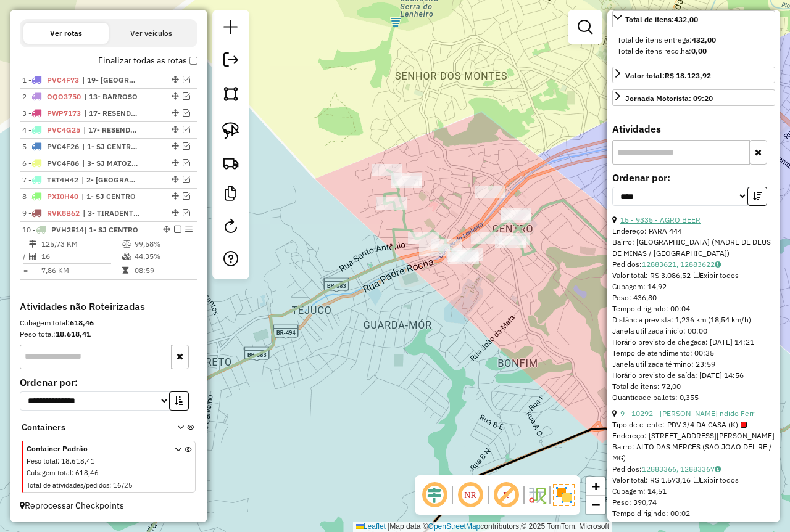
click at [677, 225] on link "15 - 9335 - AGRO BEER" at bounding box center [660, 219] width 80 height 9
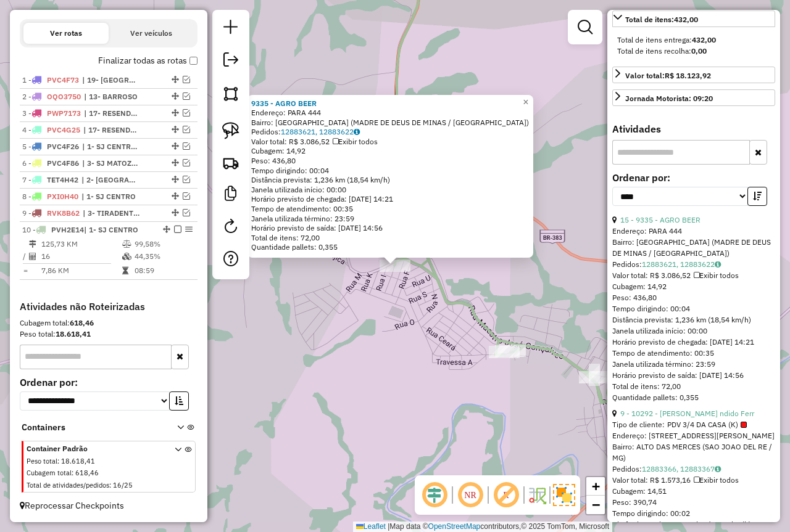
scroll to position [534, 0]
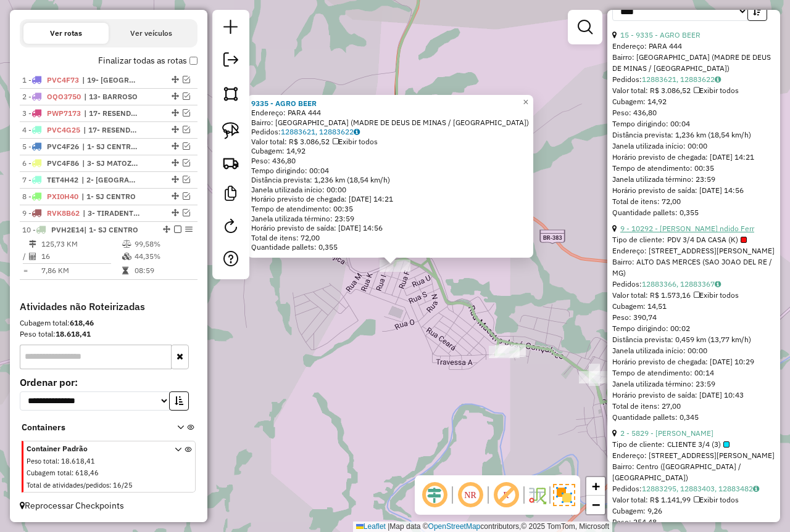
click at [680, 233] on link "9 - 10292 - Roberto C ndido Ferr" at bounding box center [687, 228] width 134 height 9
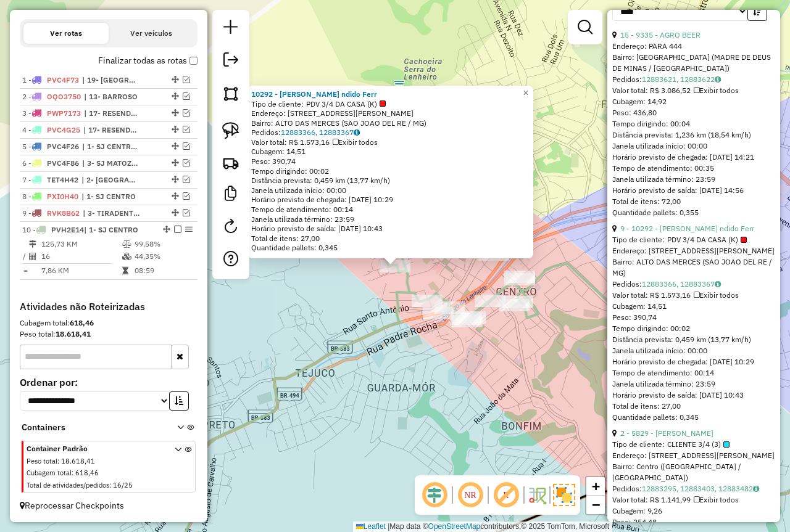
click at [456, 278] on div "10292 - Roberto C ndido Ferr Tipo de cliente: PDV 3/4 DA CASA (K) Endereço: R A…" at bounding box center [395, 266] width 790 height 532
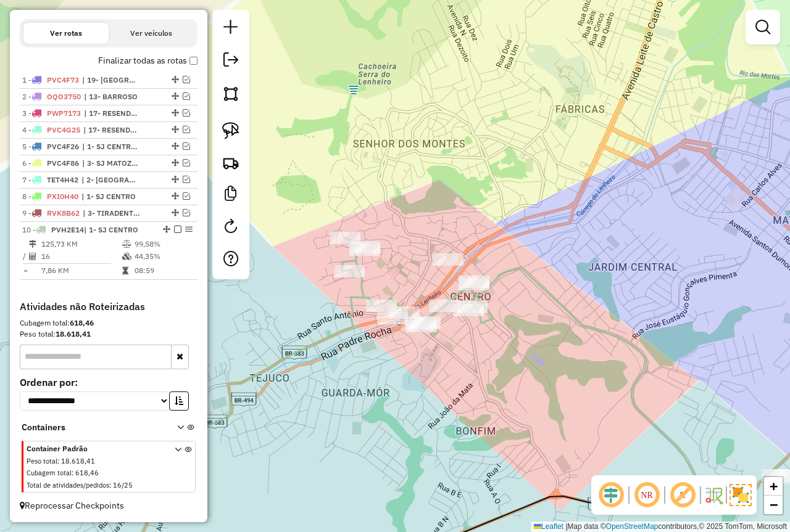
drag, startPoint x: 456, startPoint y: 283, endPoint x: 410, endPoint y: 287, distance: 45.9
click at [410, 287] on div "Janela de atendimento Grade de atendimento Capacidade Transportadoras Veículos …" at bounding box center [395, 266] width 790 height 532
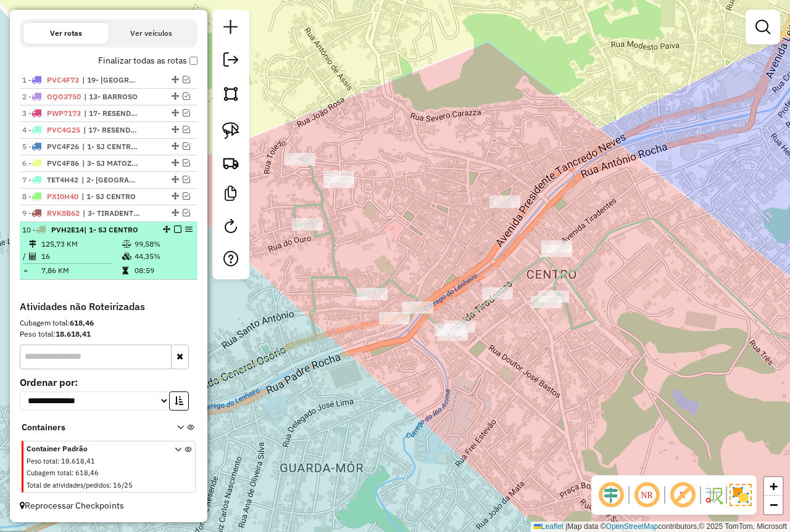
click at [174, 229] on em at bounding box center [177, 229] width 7 height 7
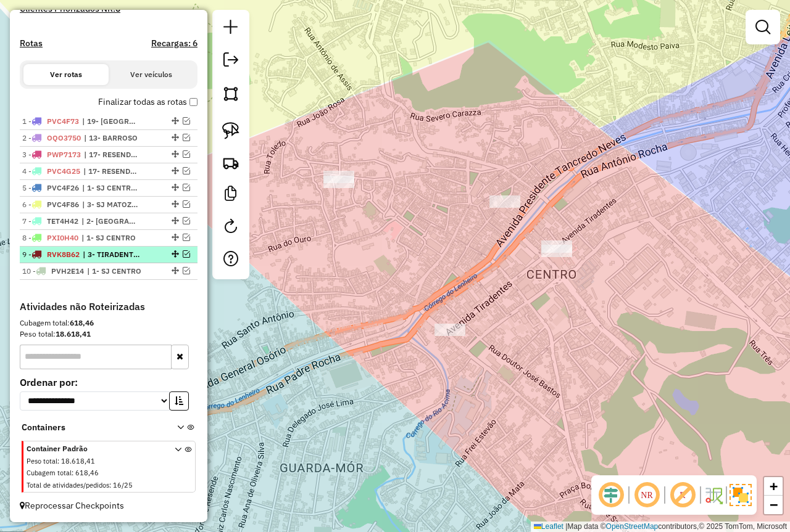
scroll to position [297, 0]
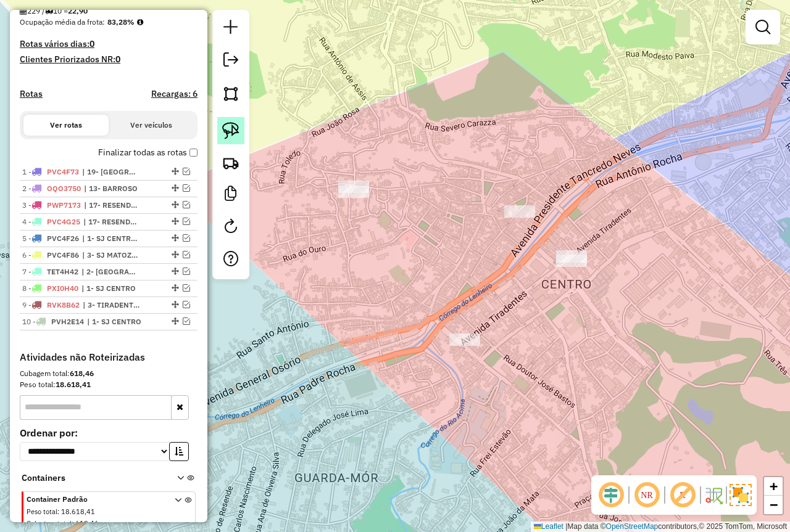
click at [233, 126] on img at bounding box center [230, 130] width 17 height 17
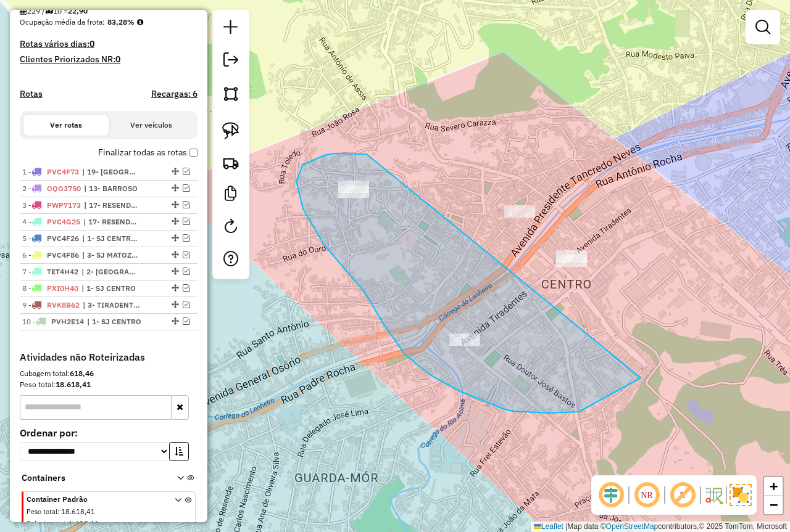
drag, startPoint x: 334, startPoint y: 154, endPoint x: 624, endPoint y: 157, distance: 289.9
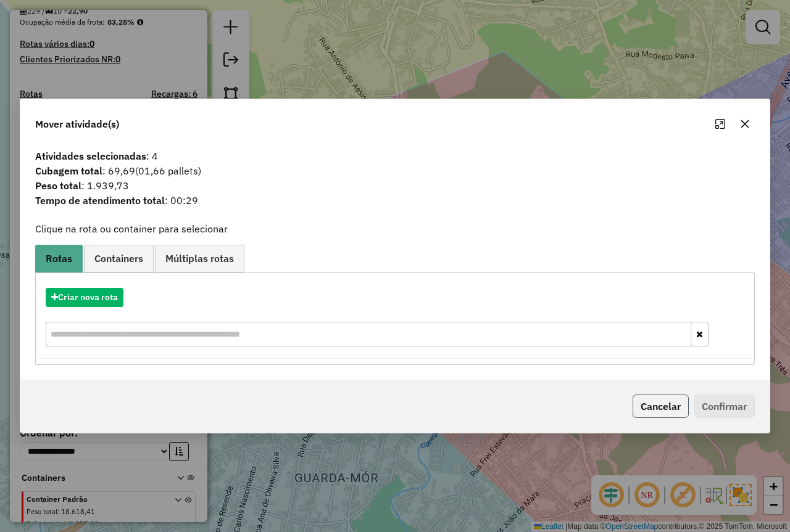
click at [660, 414] on button "Cancelar" at bounding box center [660, 406] width 56 height 23
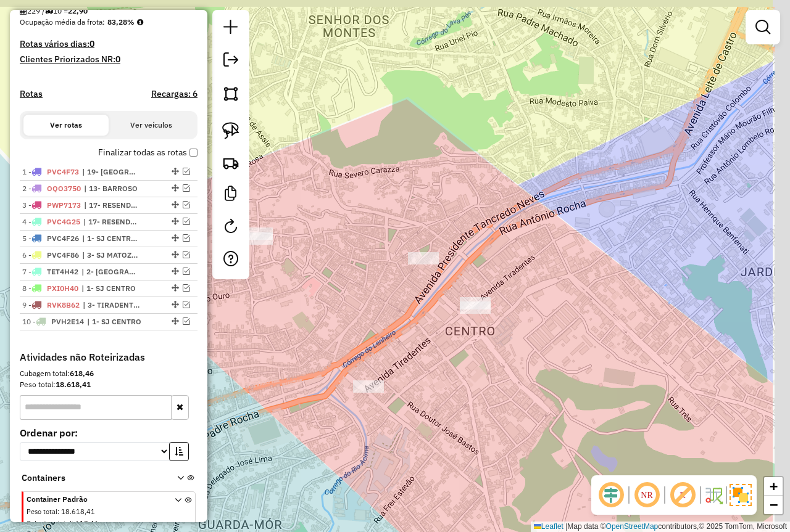
drag, startPoint x: 592, startPoint y: 207, endPoint x: 476, endPoint y: 260, distance: 127.8
click at [484, 257] on div "Janela de atendimento Grade de atendimento Capacidade Transportadoras Veículos …" at bounding box center [395, 266] width 790 height 532
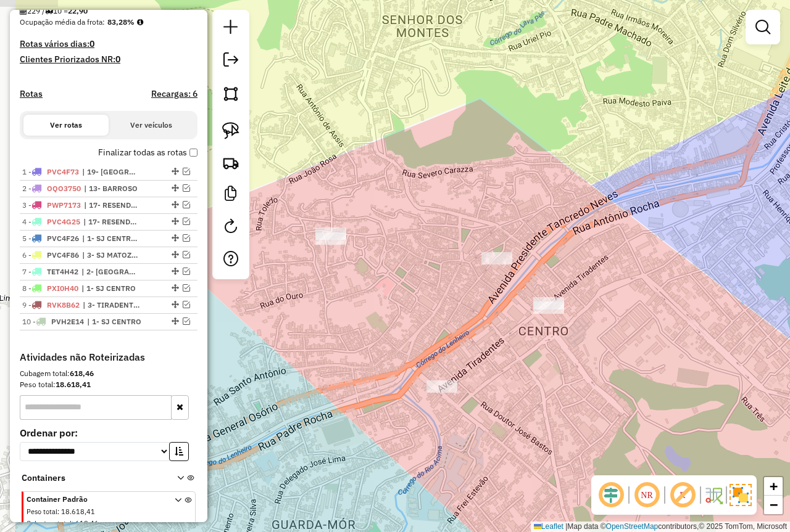
drag, startPoint x: 468, startPoint y: 254, endPoint x: 563, endPoint y: 249, distance: 94.5
click at [563, 249] on div "Janela de atendimento Grade de atendimento Capacidade Transportadoras Veículos …" at bounding box center [395, 266] width 790 height 532
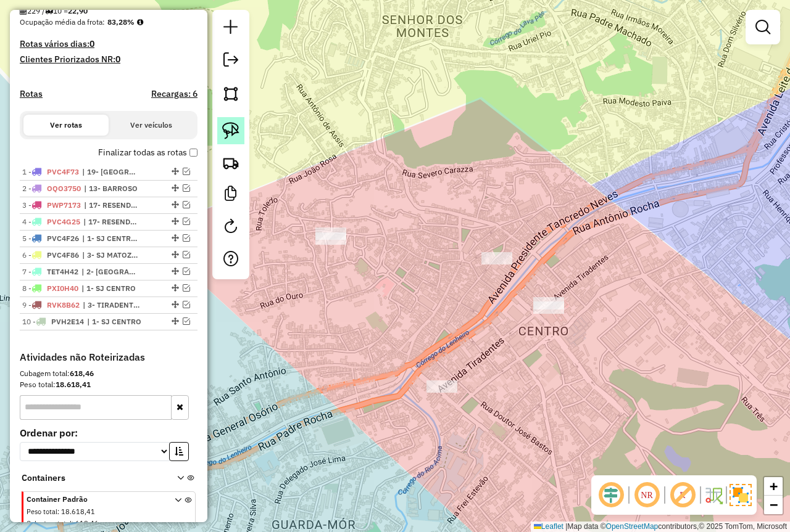
click at [229, 127] on img at bounding box center [230, 130] width 17 height 17
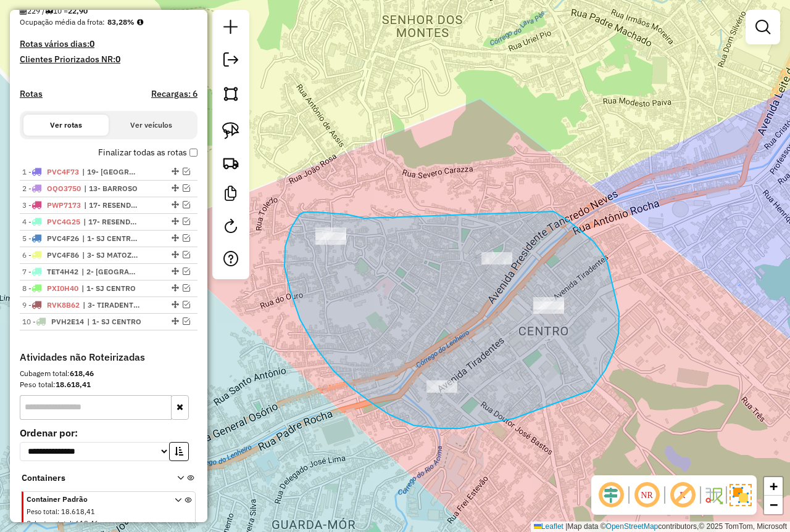
drag, startPoint x: 364, startPoint y: 218, endPoint x: 553, endPoint y: 212, distance: 189.5
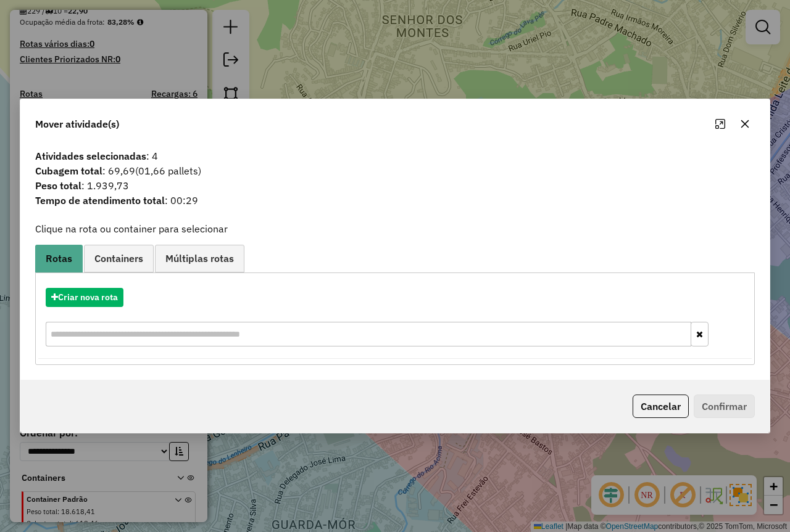
drag, startPoint x: 670, startPoint y: 405, endPoint x: 547, endPoint y: 372, distance: 127.6
click at [669, 405] on button "Cancelar" at bounding box center [660, 406] width 56 height 23
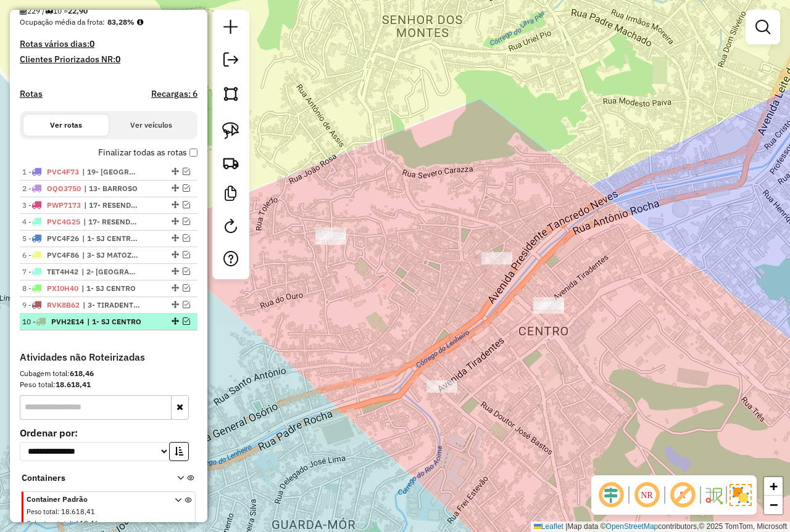
click at [183, 325] on em at bounding box center [186, 321] width 7 height 7
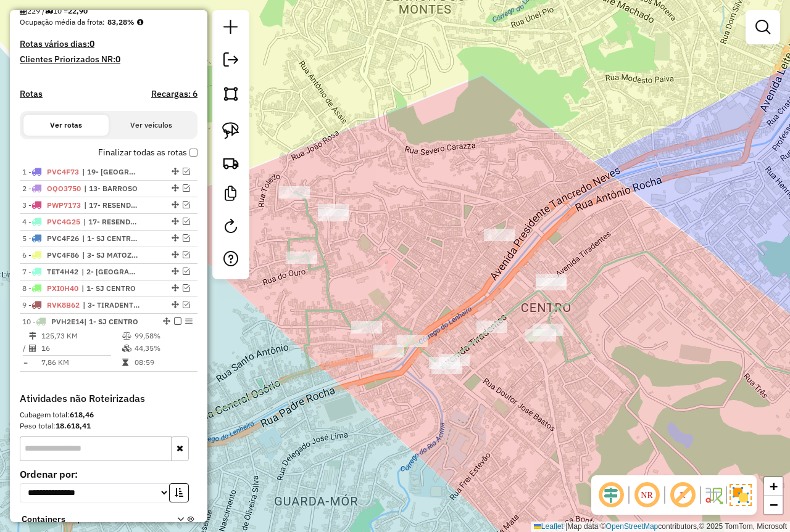
drag, startPoint x: 342, startPoint y: 415, endPoint x: 346, endPoint y: 385, distance: 30.5
click at [346, 385] on div "Janela de atendimento Grade de atendimento Capacidade Transportadoras Veículos …" at bounding box center [395, 266] width 790 height 532
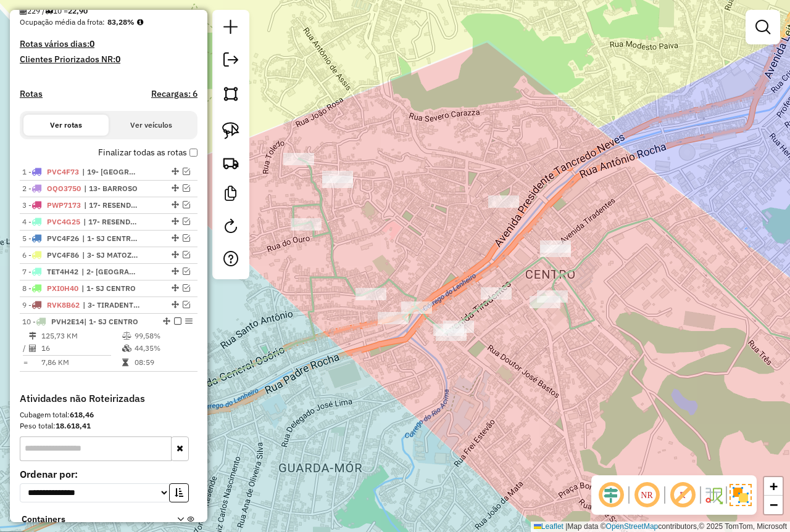
drag, startPoint x: 349, startPoint y: 420, endPoint x: 351, endPoint y: 401, distance: 19.3
click at [351, 401] on div "Janela de atendimento Grade de atendimento Capacidade Transportadoras Veículos …" at bounding box center [395, 266] width 790 height 532
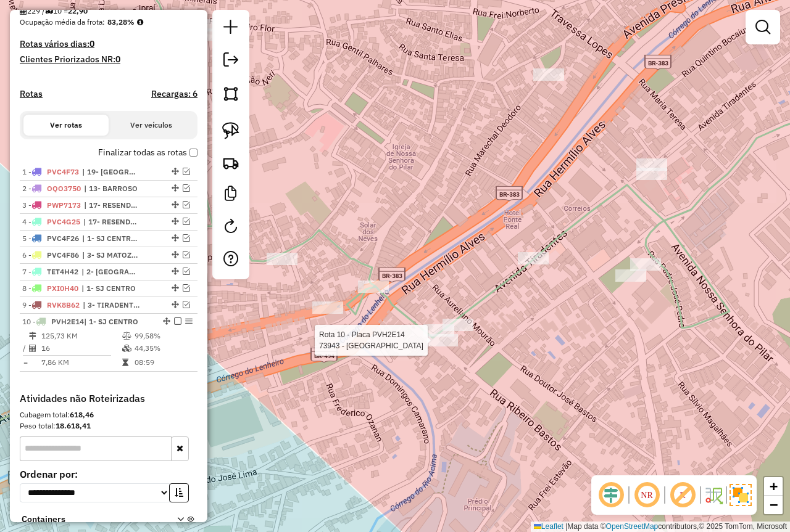
select select "*********"
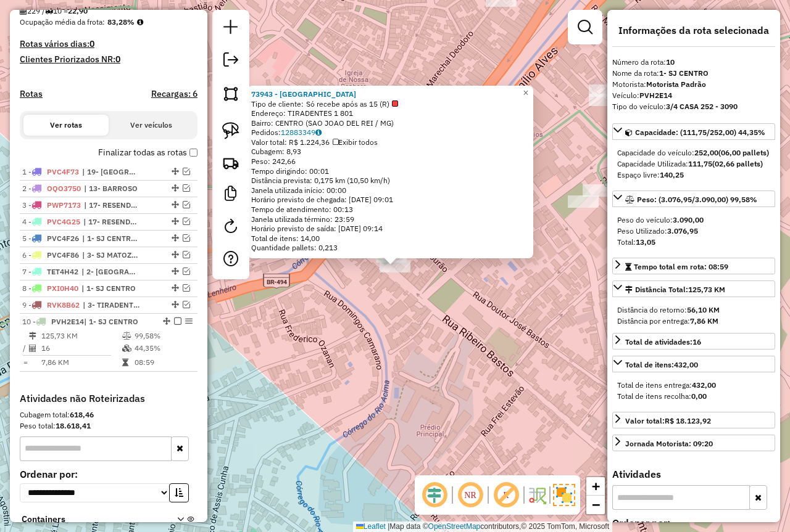
scroll to position [400, 0]
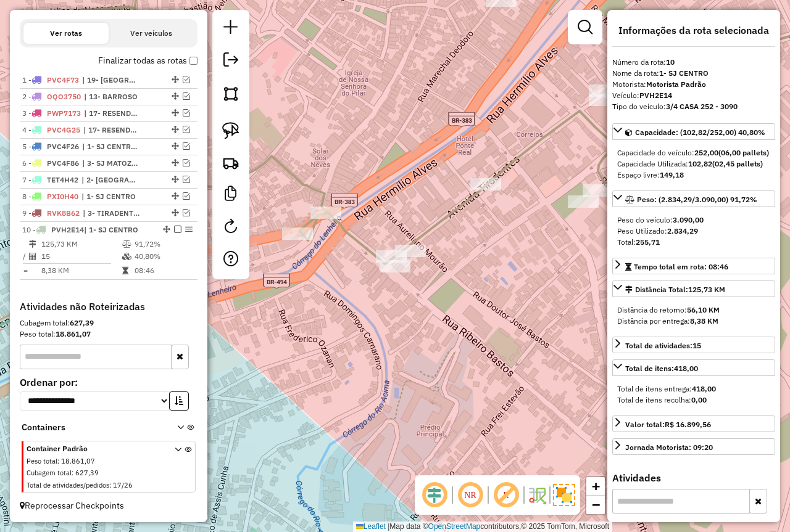
click at [511, 329] on div "Janela de atendimento Grade de atendimento Capacidade Transportadoras Veículos …" at bounding box center [395, 266] width 790 height 532
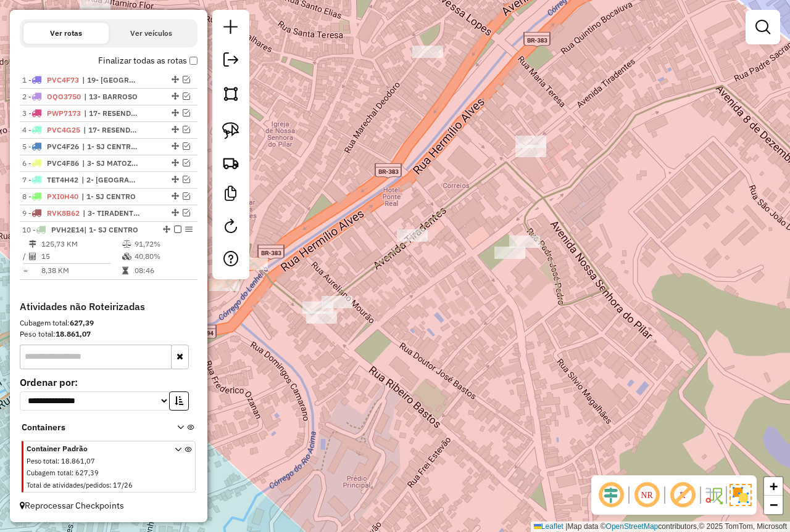
drag, startPoint x: 513, startPoint y: 284, endPoint x: 407, endPoint y: 337, distance: 118.6
click at [398, 365] on div "Janela de atendimento Grade de atendimento Capacidade Transportadoras Veículos …" at bounding box center [395, 266] width 790 height 532
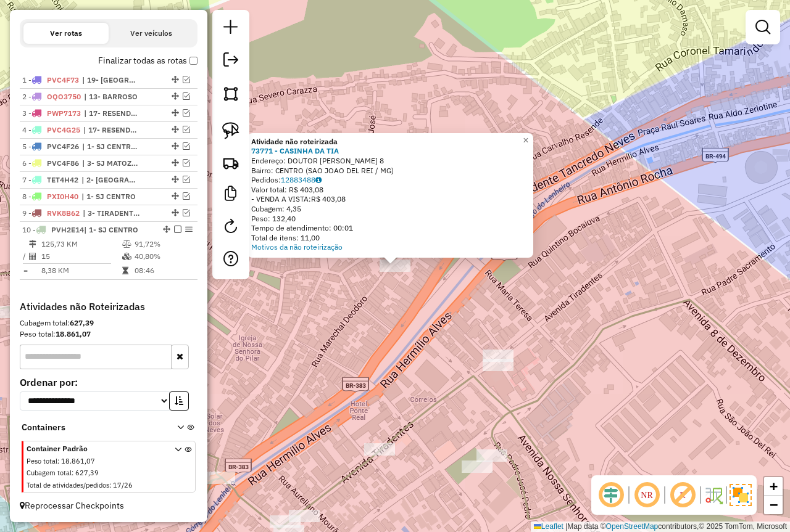
click at [366, 331] on div "Atividade não roteirizada 73771 - CASINHA DA TIA Endereço: DOUTOR SALATIEL 8 Ba…" at bounding box center [395, 266] width 790 height 532
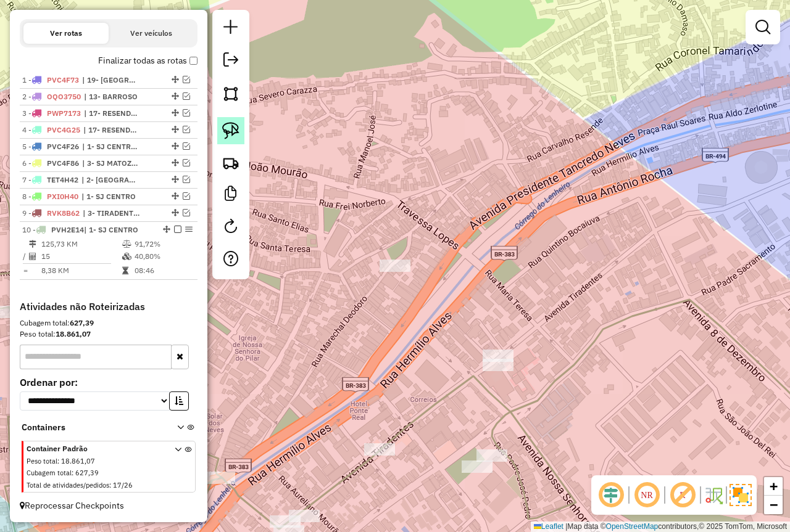
click at [231, 136] on img at bounding box center [230, 130] width 17 height 17
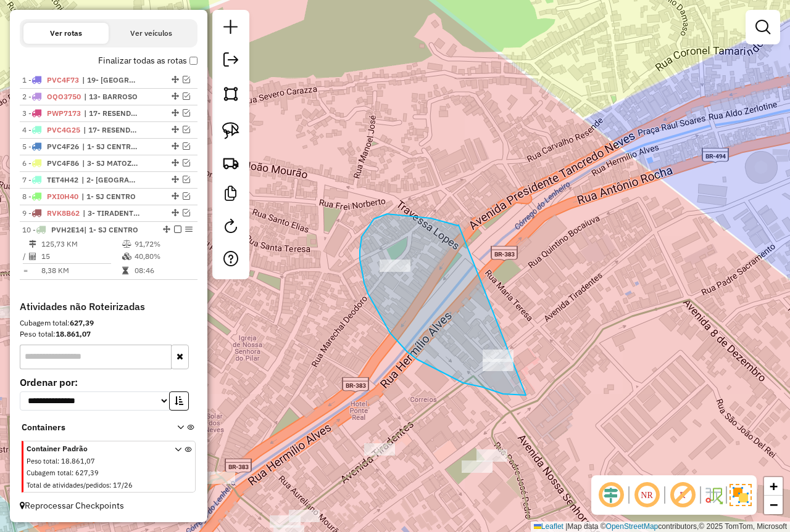
drag, startPoint x: 431, startPoint y: 218, endPoint x: 543, endPoint y: 387, distance: 203.2
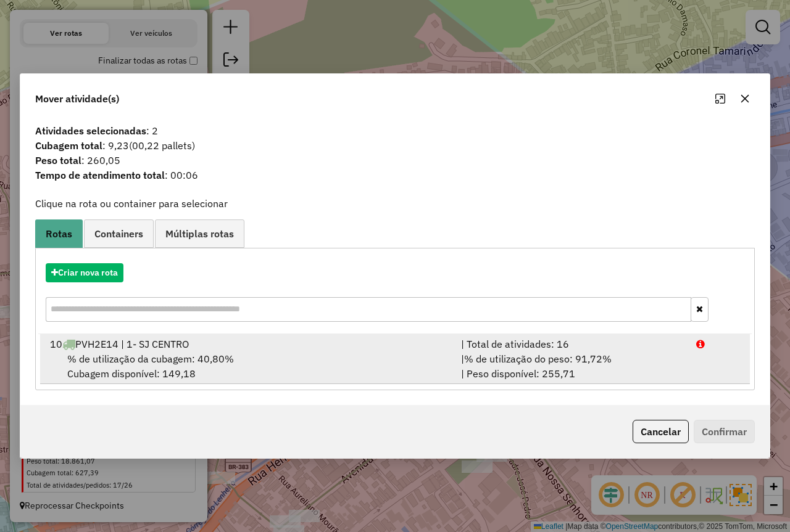
click at [635, 360] on div "| % de utilização do peso: 91,72% | Peso disponível: 255,71" at bounding box center [570, 367] width 235 height 30
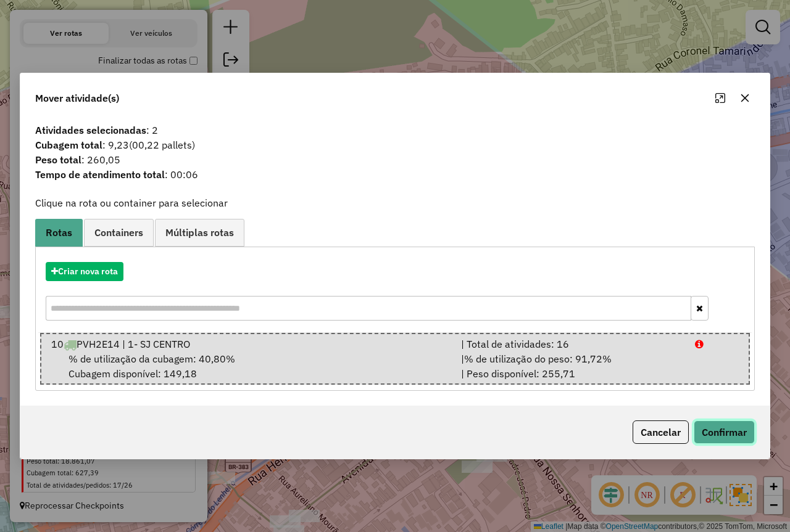
click at [724, 434] on button "Confirmar" at bounding box center [723, 432] width 61 height 23
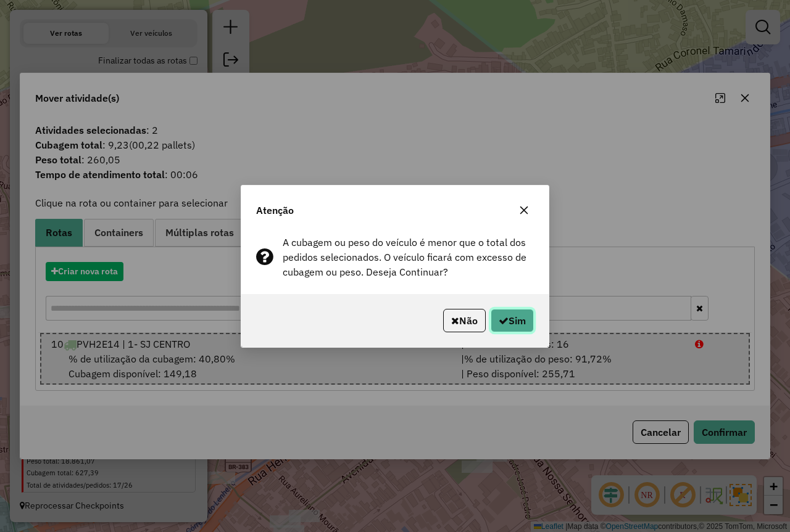
click at [521, 329] on button "Sim" at bounding box center [511, 320] width 43 height 23
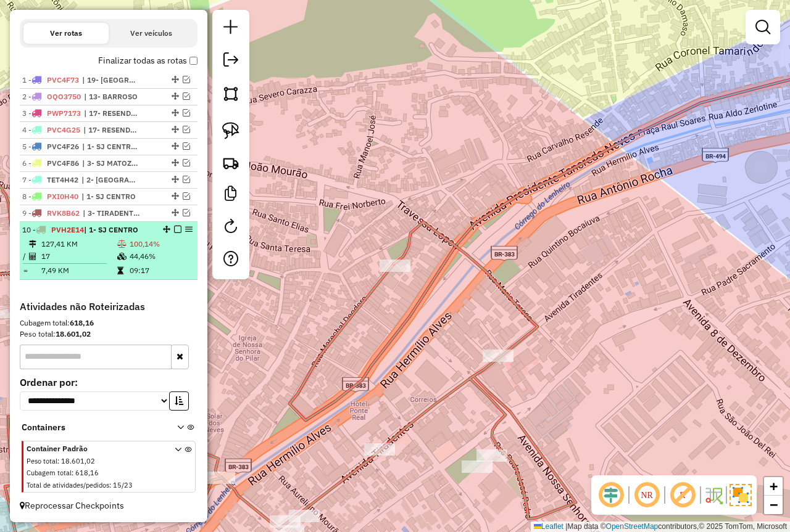
click at [125, 255] on td at bounding box center [123, 256] width 12 height 12
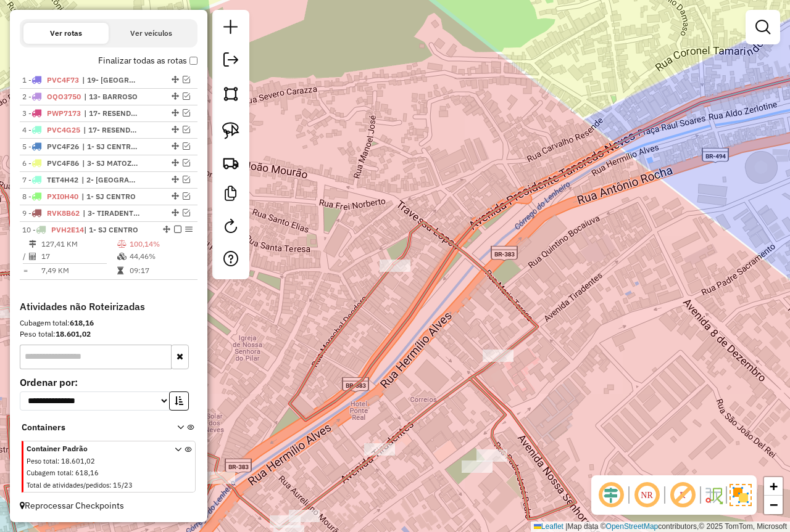
select select "*********"
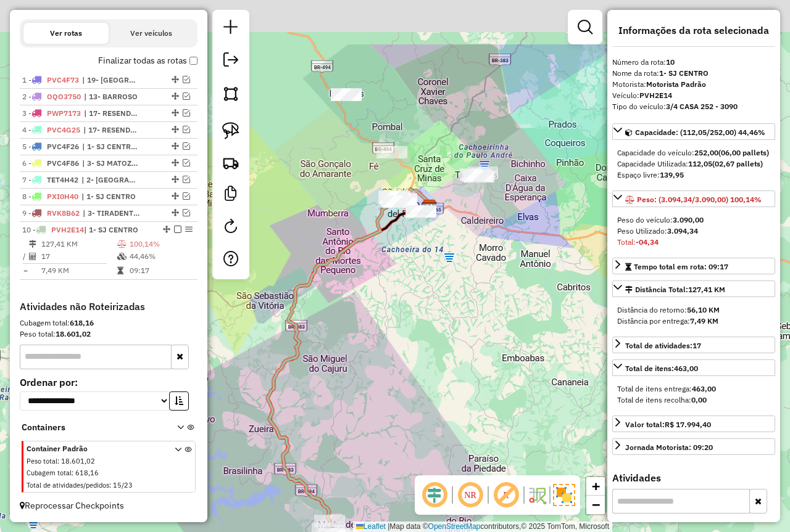
drag, startPoint x: 446, startPoint y: 181, endPoint x: 431, endPoint y: 249, distance: 70.0
click at [431, 249] on div "Janela de atendimento Grade de atendimento Capacidade Transportadoras Veículos …" at bounding box center [395, 266] width 790 height 532
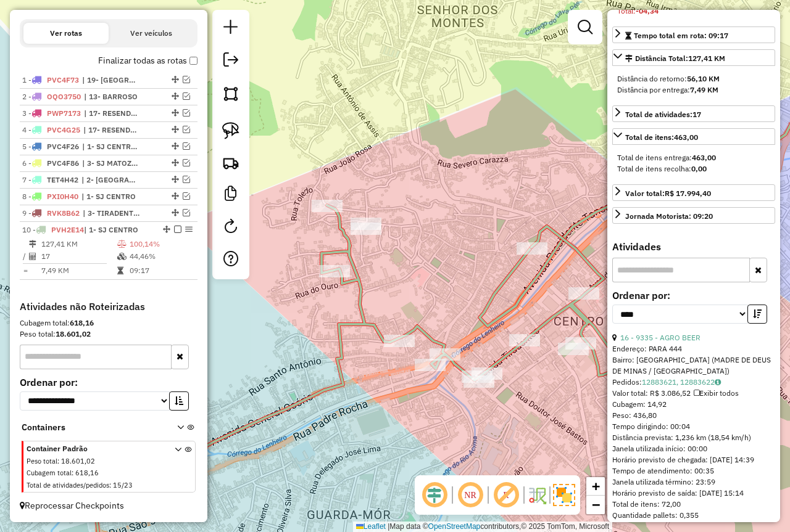
scroll to position [308, 0]
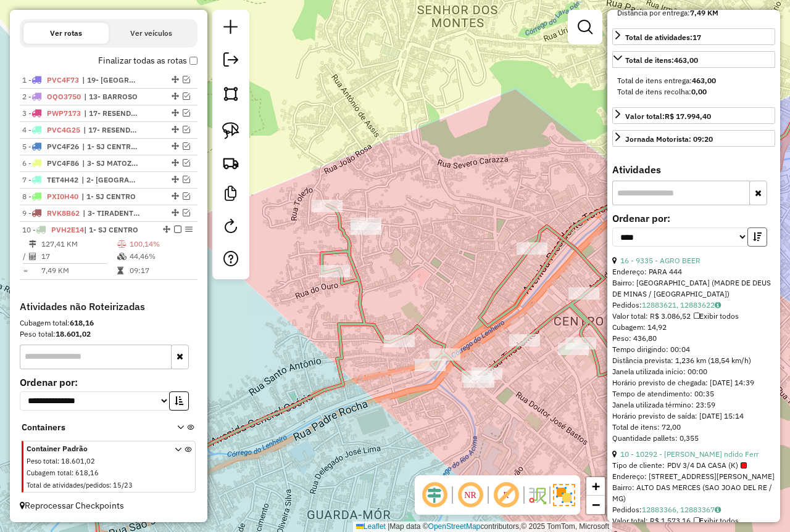
click at [753, 241] on icon "button" at bounding box center [757, 237] width 9 height 9
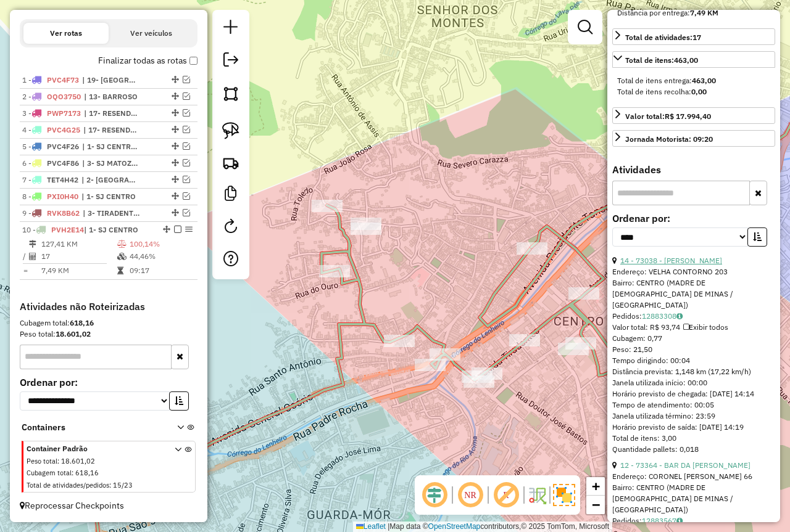
click at [656, 265] on link "14 - 73038 - PATTY CIA" at bounding box center [671, 260] width 102 height 9
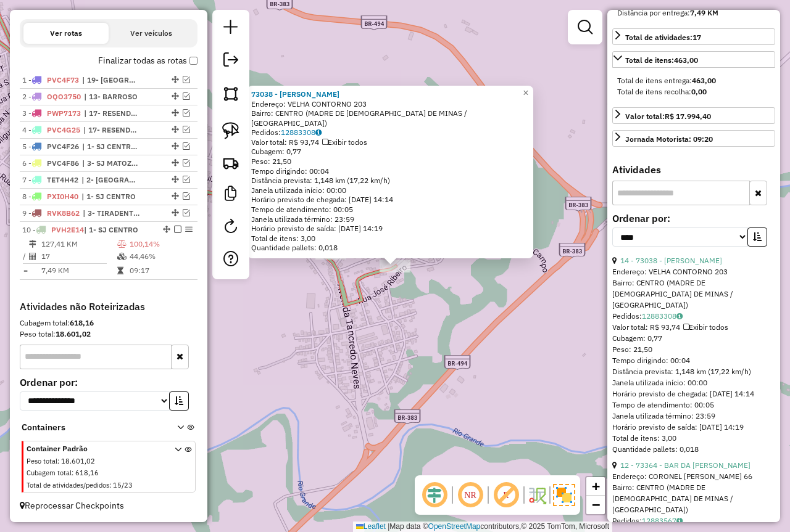
scroll to position [493, 0]
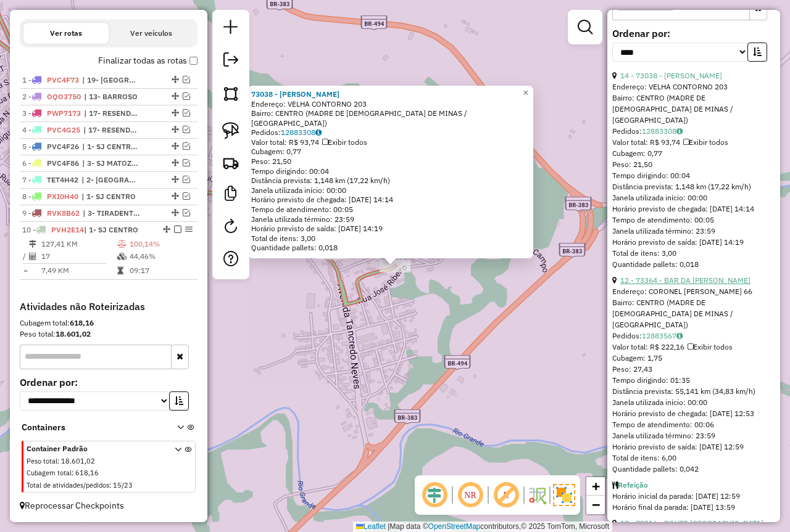
click at [702, 285] on link "12 - 73364 - BAR DA ANDRESA" at bounding box center [685, 280] width 130 height 9
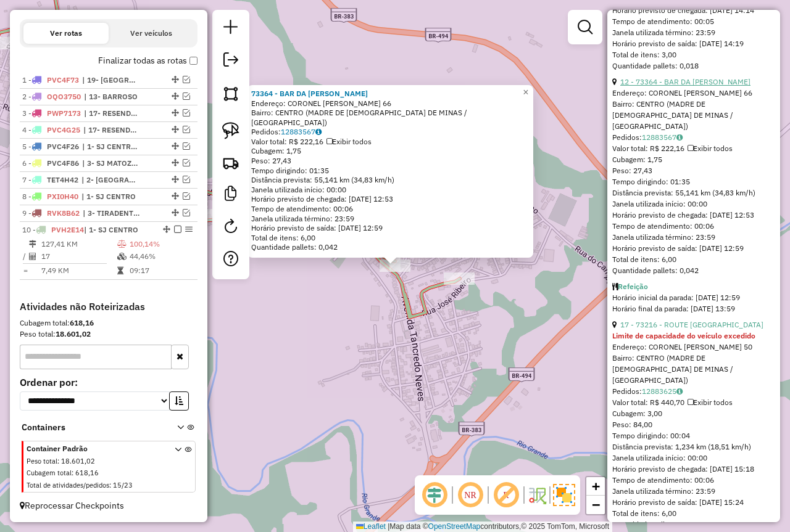
scroll to position [740, 0]
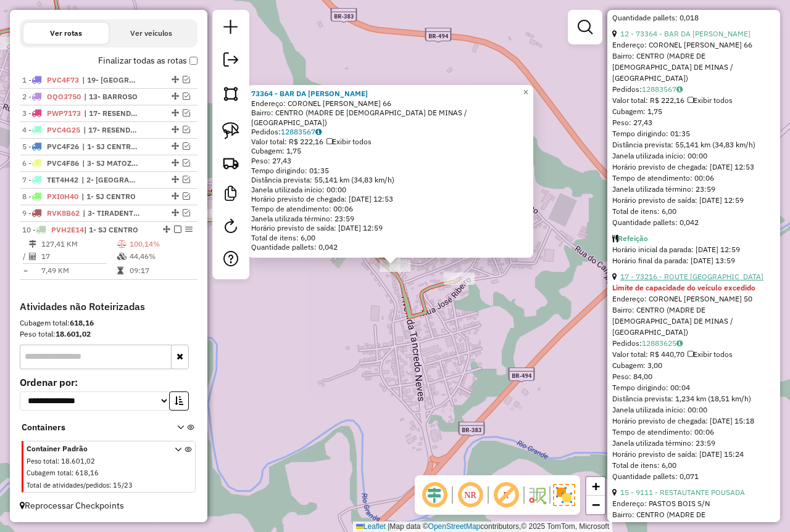
click at [692, 281] on link "17 - 73216 - ROUTE GOURNET" at bounding box center [691, 276] width 143 height 9
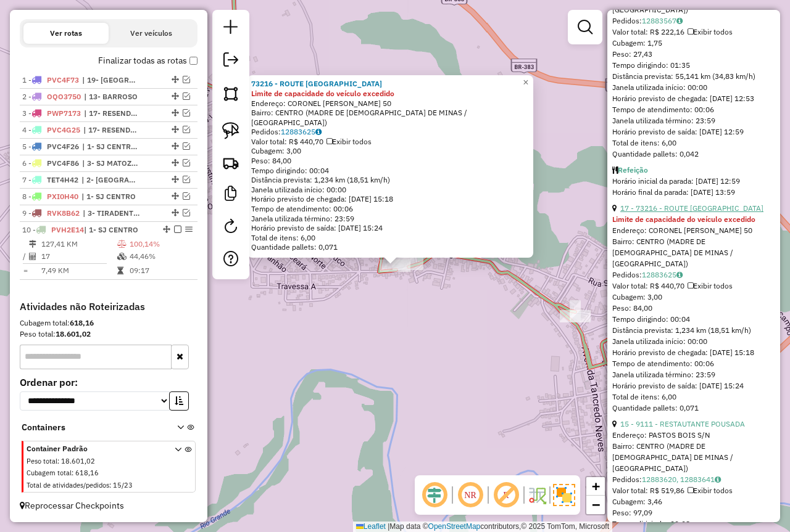
scroll to position [864, 0]
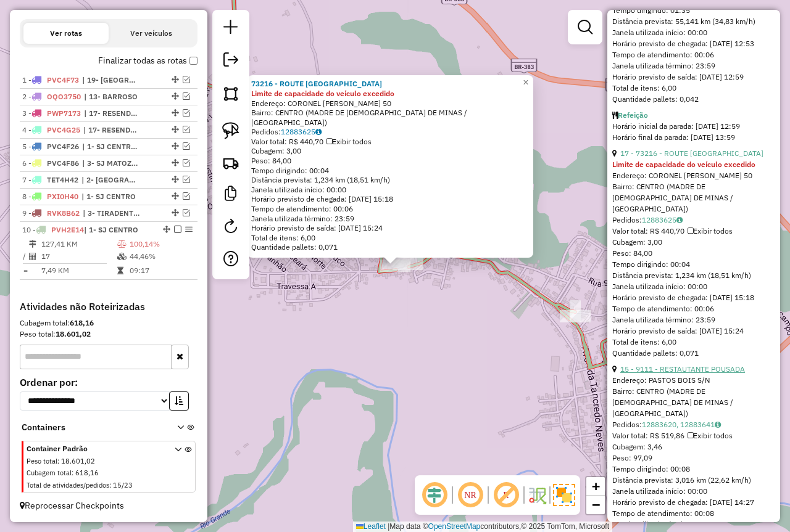
click at [690, 374] on link "15 - 9111 - RESTAUTANTE POUSADA" at bounding box center [682, 369] width 125 height 9
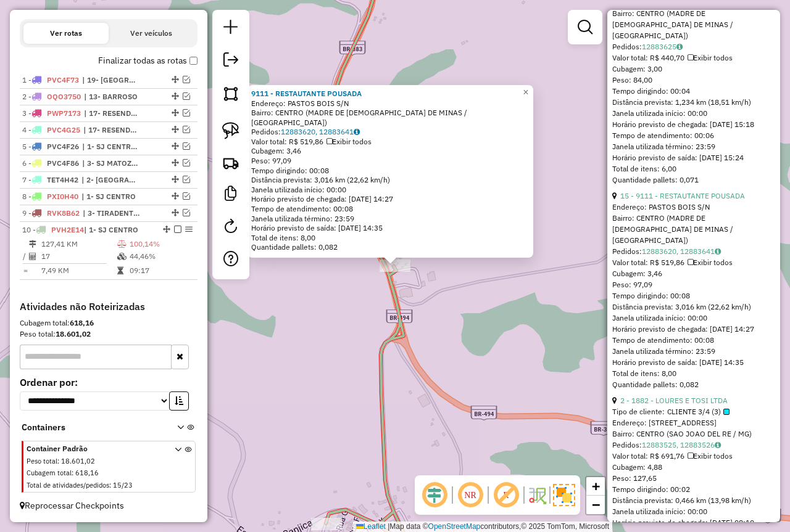
scroll to position [1049, 0]
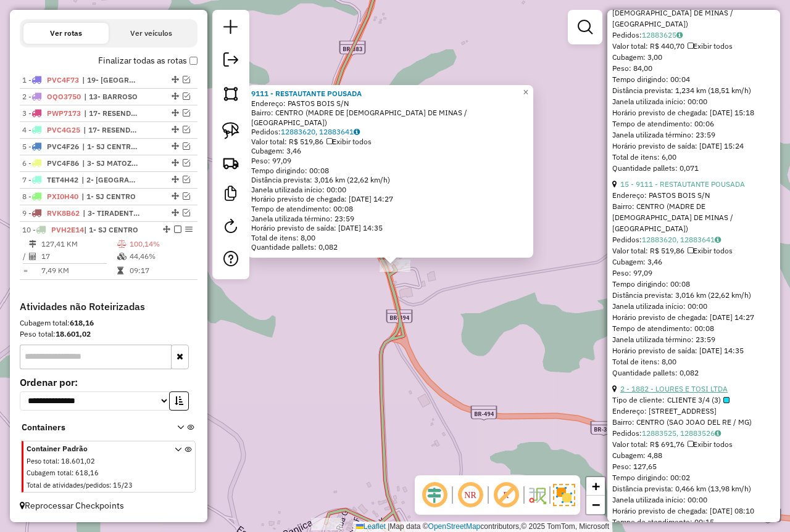
click at [683, 394] on link "2 - 1882 - LOURES E TOSI LTDA" at bounding box center [673, 388] width 107 height 9
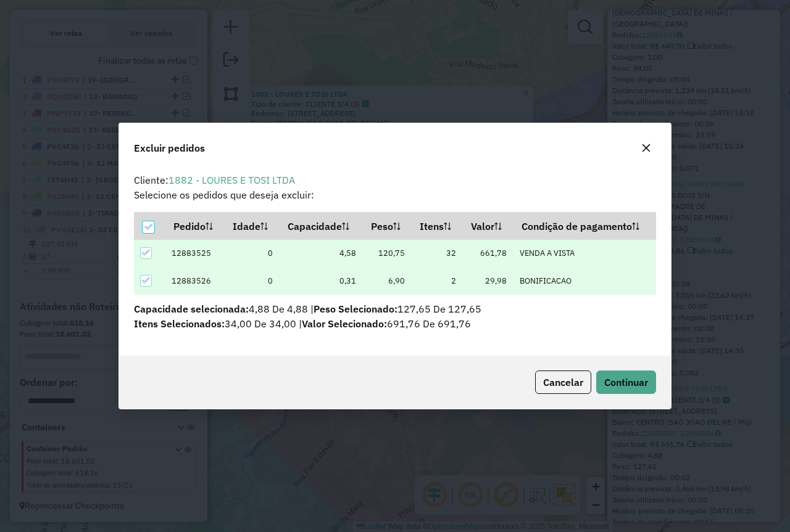
scroll to position [0, 0]
click at [639, 391] on button "Continuar" at bounding box center [626, 382] width 60 height 23
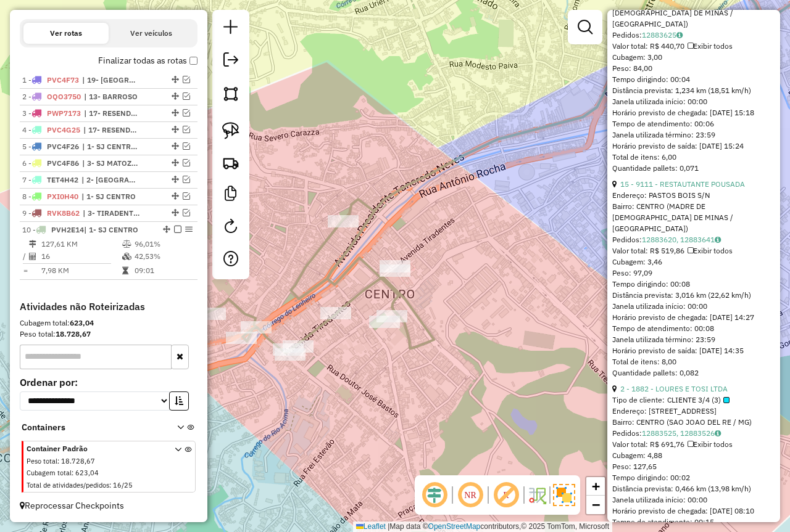
scroll to position [169, 0]
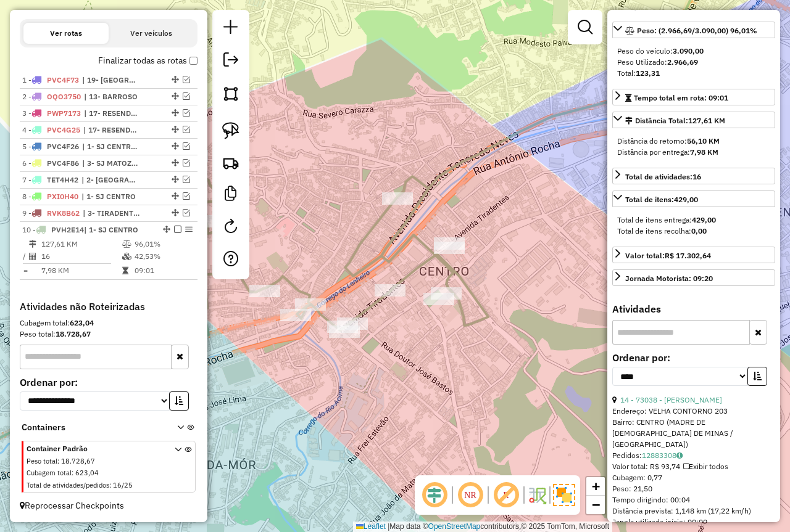
drag, startPoint x: 307, startPoint y: 273, endPoint x: 398, endPoint y: 229, distance: 101.0
click at [398, 229] on icon at bounding box center [634, 105] width 578 height 341
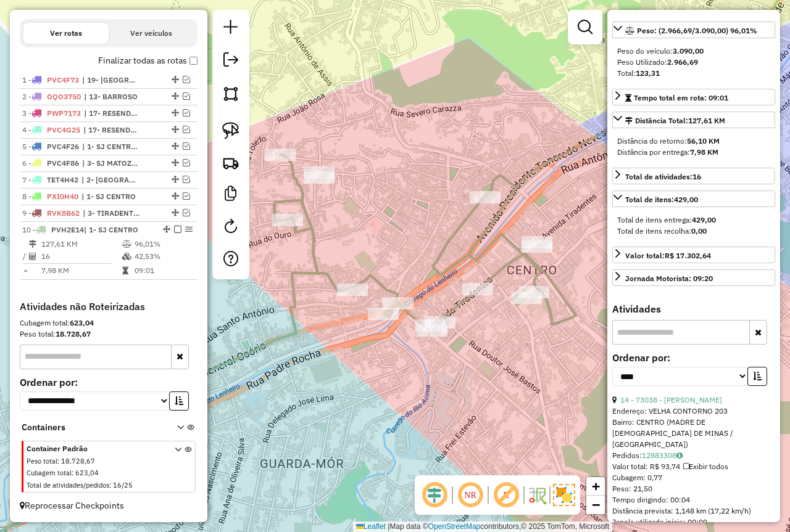
drag, startPoint x: 379, startPoint y: 246, endPoint x: 399, endPoint y: 254, distance: 21.1
click at [399, 254] on div "Janela de atendimento Grade de atendimento Capacidade Transportadoras Veículos …" at bounding box center [395, 266] width 790 height 532
click at [240, 131] on link at bounding box center [230, 130] width 27 height 27
drag, startPoint x: 318, startPoint y: 157, endPoint x: 368, endPoint y: 196, distance: 62.8
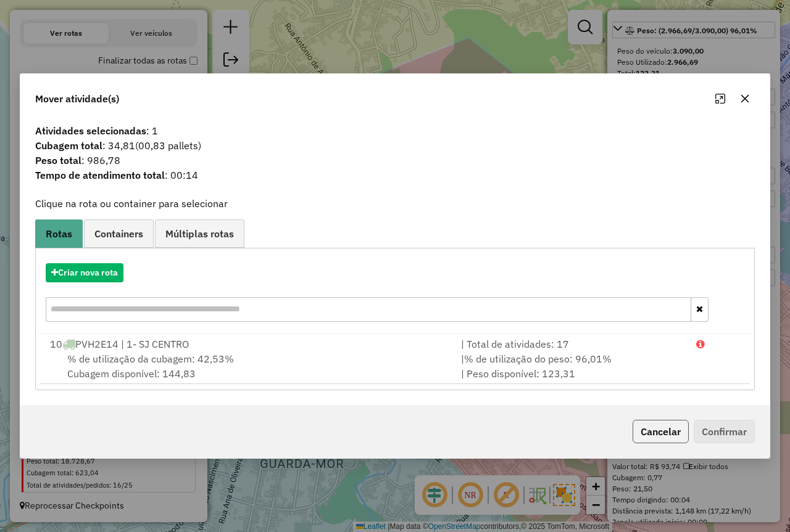
click at [664, 429] on button "Cancelar" at bounding box center [660, 431] width 56 height 23
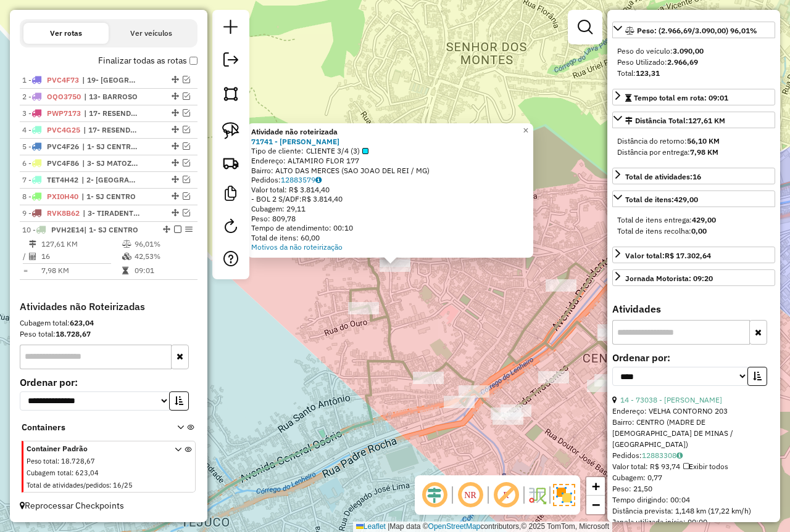
drag, startPoint x: 458, startPoint y: 318, endPoint x: 432, endPoint y: 300, distance: 32.0
click at [458, 318] on div "Atividade não roteirizada 71741 - FELIPE AUGUSTO Tipo de cliente: CLIENTE 3/4 (…" at bounding box center [395, 266] width 790 height 532
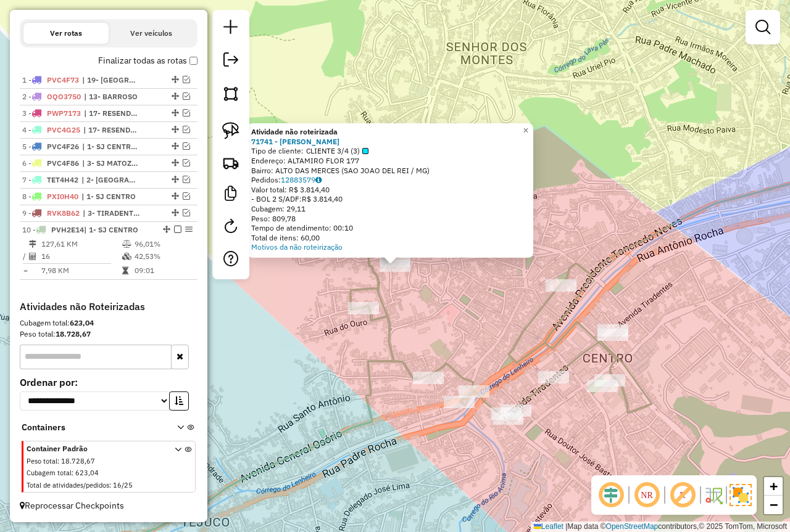
click at [468, 316] on div "Atividade não roteirizada 71741 - FELIPE AUGUSTO Tipo de cliente: CLIENTE 3/4 (…" at bounding box center [395, 266] width 790 height 532
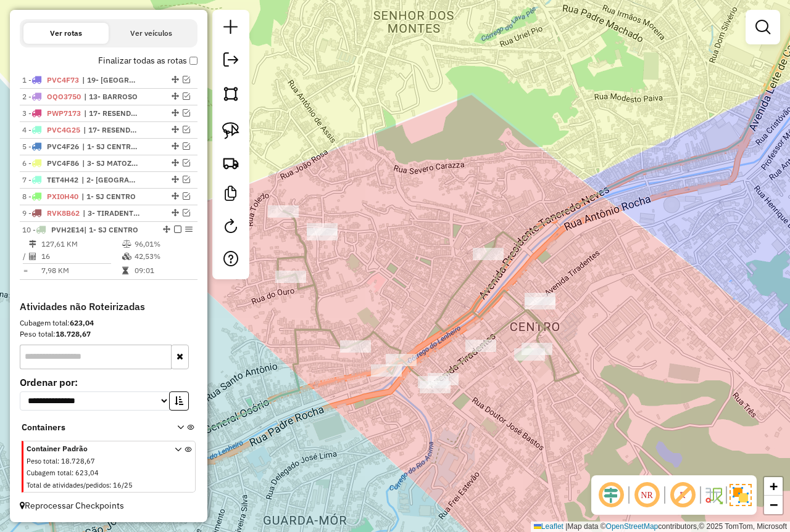
drag, startPoint x: 470, startPoint y: 316, endPoint x: 366, endPoint y: 272, distance: 113.1
click at [366, 272] on div "Janela de atendimento Grade de atendimento Capacidade Transportadoras Veículos …" at bounding box center [395, 266] width 790 height 532
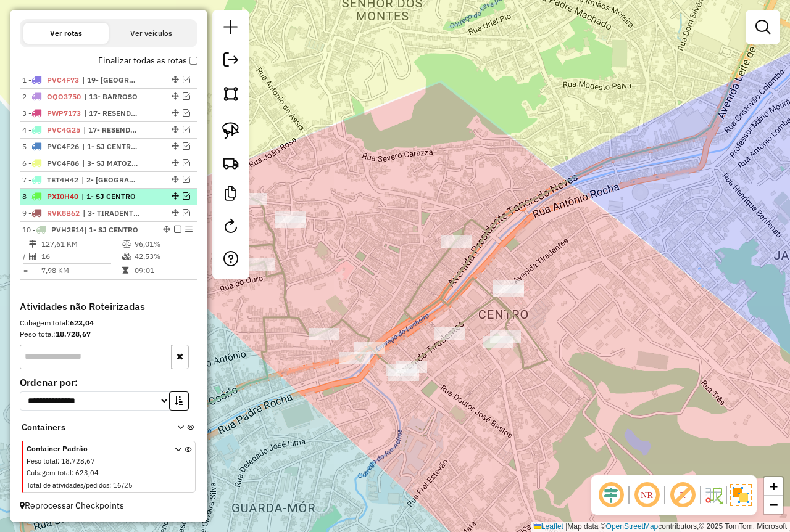
click at [183, 197] on em at bounding box center [186, 195] width 7 height 7
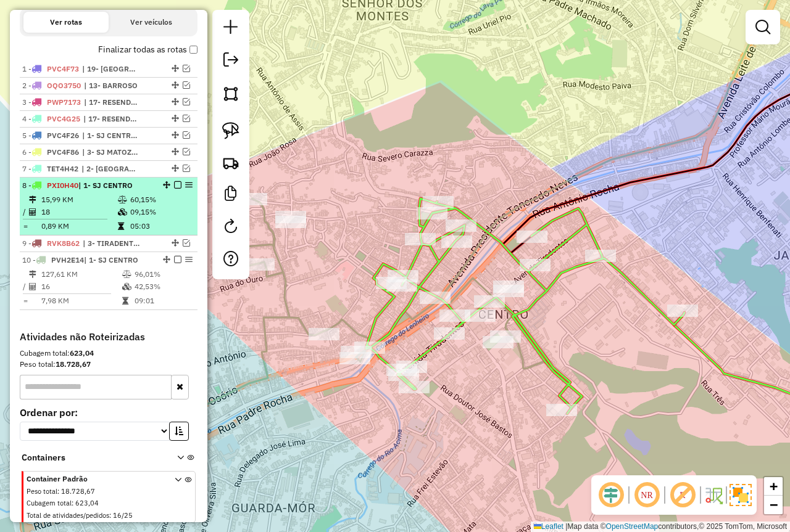
click at [144, 206] on td "60,15%" at bounding box center [161, 200] width 62 height 12
select select "*********"
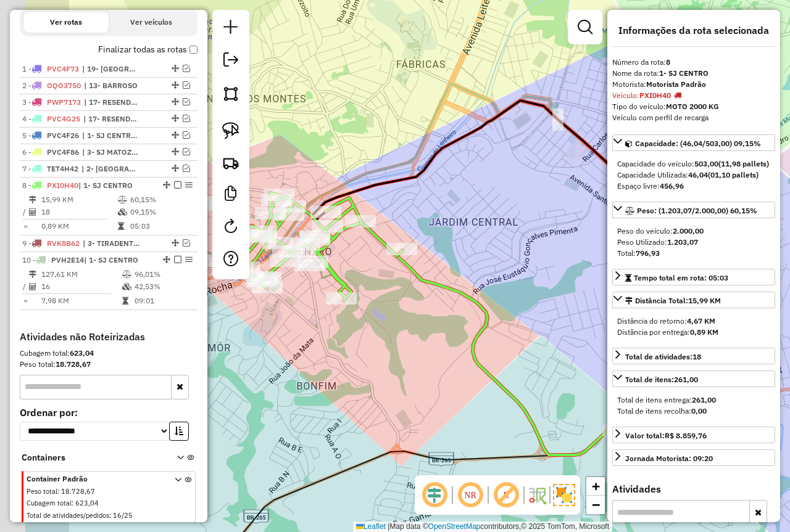
drag, startPoint x: 519, startPoint y: 260, endPoint x: 614, endPoint y: 268, distance: 95.3
click at [614, 268] on hb-router-mapa "Informações da Sessão 978639 - 13/08/2025 Criação: 12/08/2025 18:18 Depósito: F…" at bounding box center [395, 266] width 790 height 532
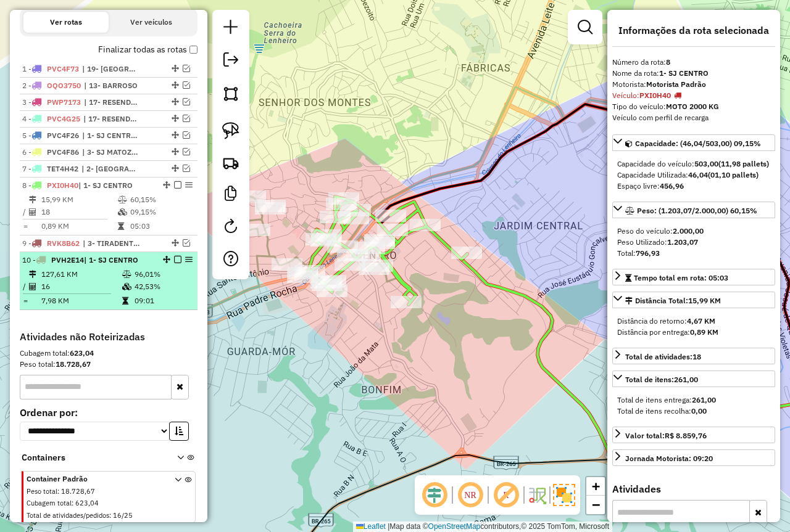
click at [78, 265] on span "PVH2E14" at bounding box center [67, 259] width 33 height 9
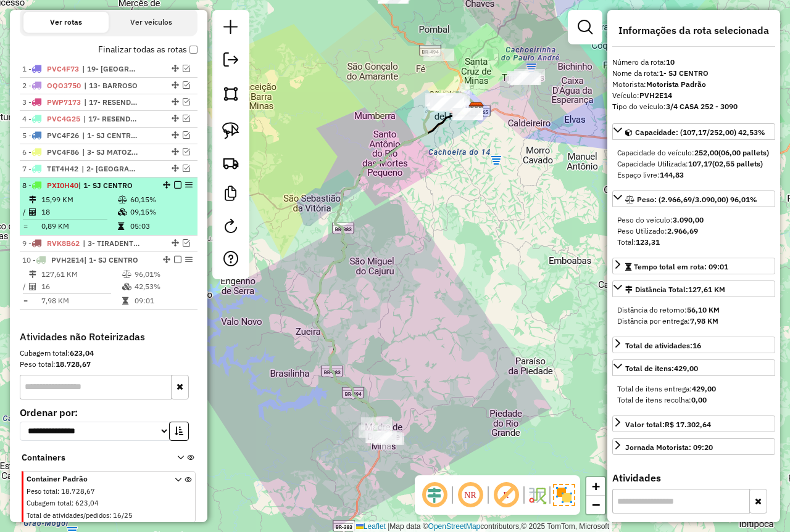
click at [125, 206] on td at bounding box center [123, 200] width 12 height 12
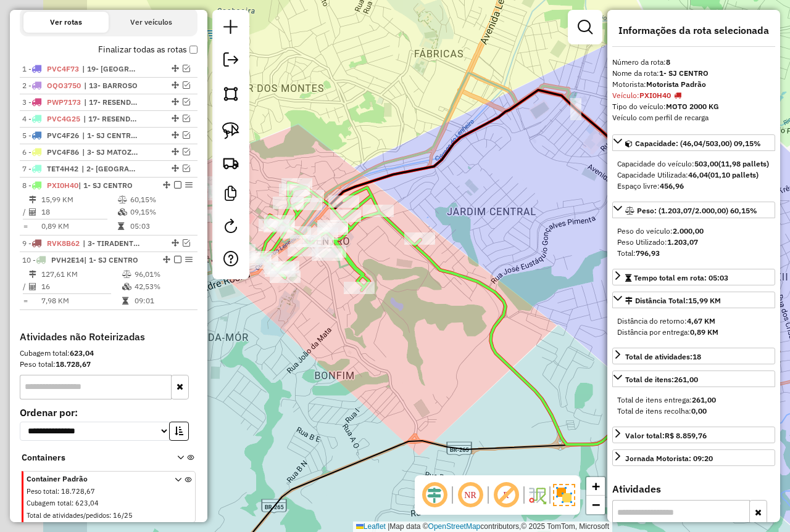
drag, startPoint x: 494, startPoint y: 313, endPoint x: 616, endPoint y: 315, distance: 122.1
click at [616, 315] on hb-router-mapa "Informações da Sessão 978639 - 13/08/2025 Criação: 12/08/2025 18:18 Depósito: F…" at bounding box center [395, 266] width 790 height 532
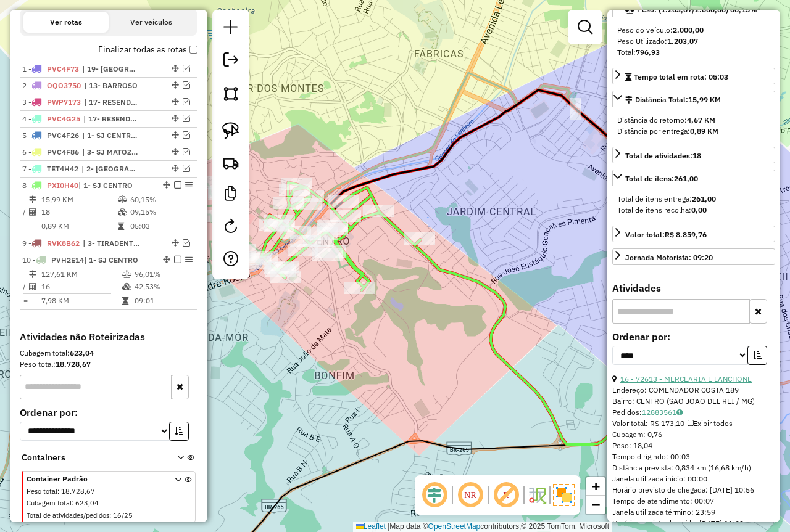
scroll to position [247, 0]
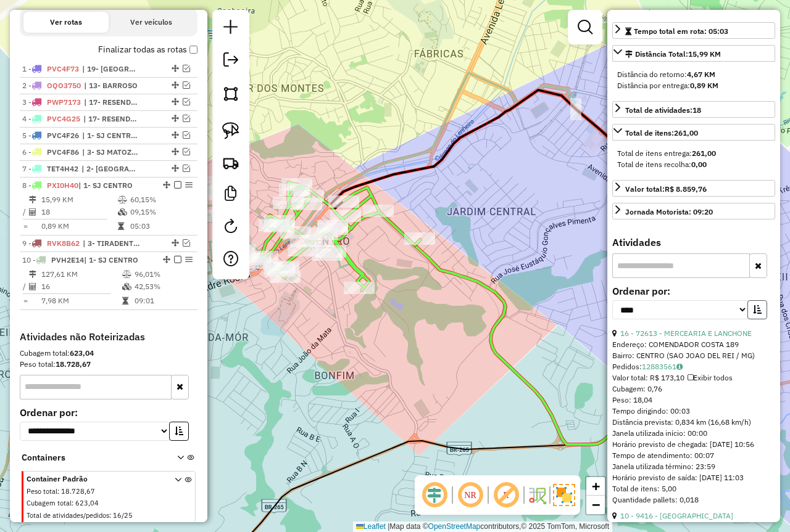
click at [757, 314] on icon "button" at bounding box center [757, 309] width 9 height 9
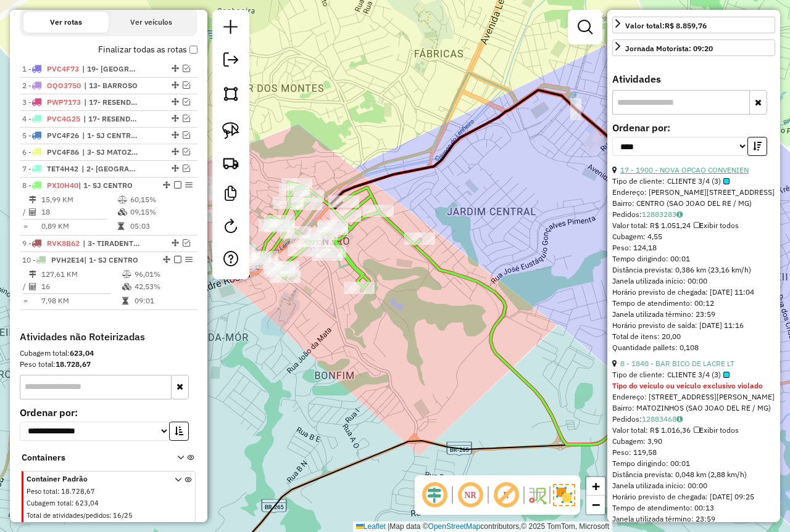
scroll to position [432, 0]
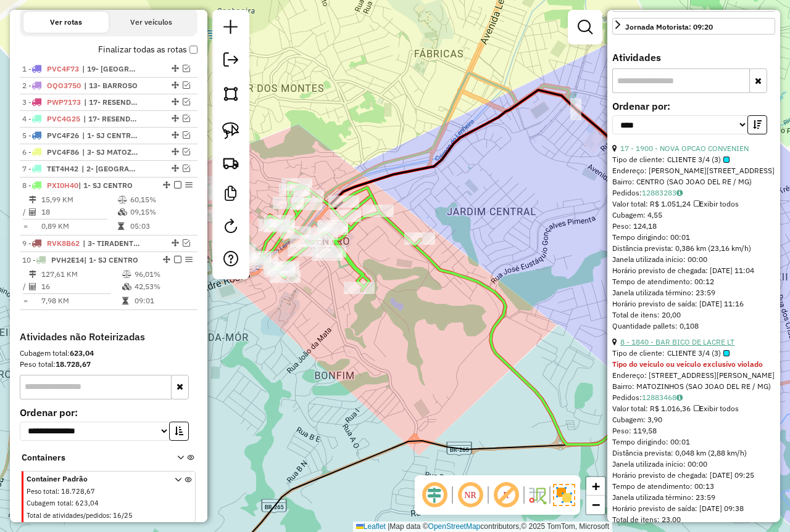
click at [690, 347] on link "8 - 1840 - BAR BICO DE LACRE LT" at bounding box center [677, 341] width 114 height 9
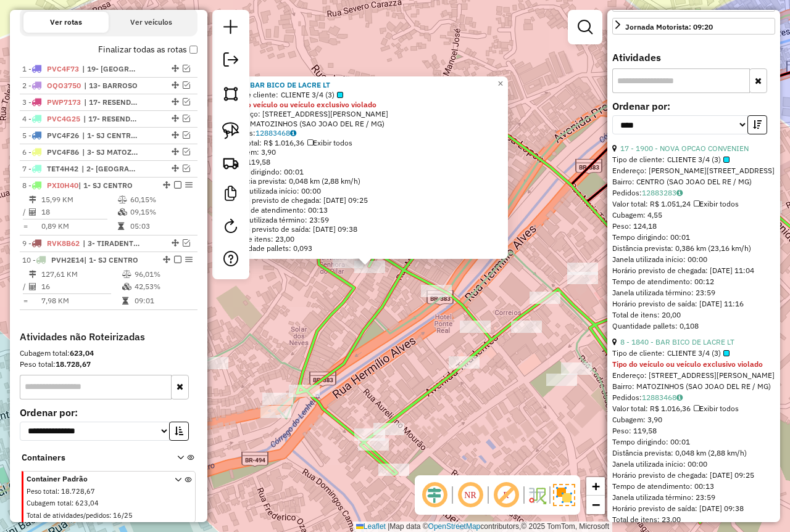
drag, startPoint x: 400, startPoint y: 298, endPoint x: 406, endPoint y: 298, distance: 6.8
click at [406, 298] on div "1840 - BAR BICO DE LACRE LT Tipo de cliente: CLIENTE 3/4 (3) Tipo do veículo ou…" at bounding box center [395, 266] width 790 height 532
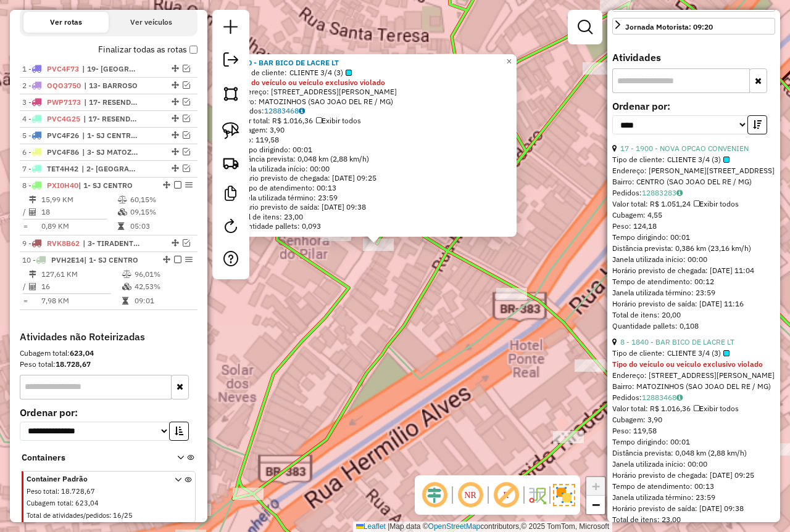
click at [374, 292] on div "1840 - BAR BICO DE LACRE LT Tipo de cliente: CLIENTE 3/4 (3) Tipo do veículo ou…" at bounding box center [395, 266] width 790 height 532
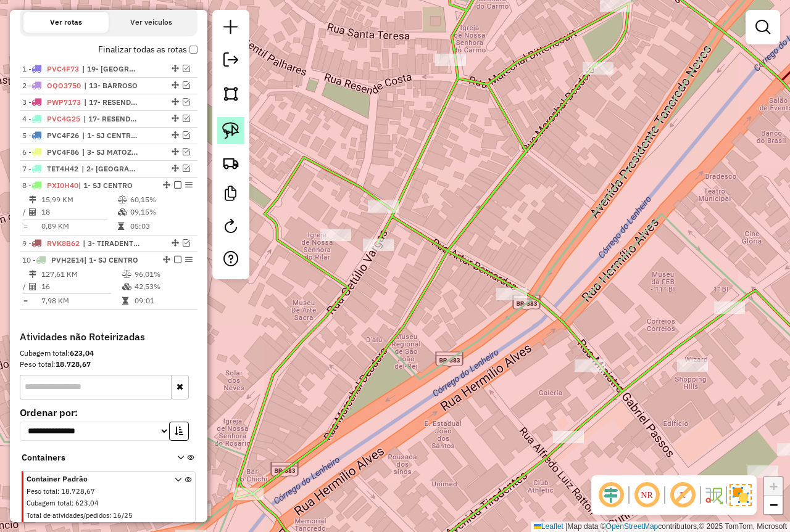
click at [220, 130] on link at bounding box center [230, 130] width 27 height 27
drag, startPoint x: 404, startPoint y: 238, endPoint x: 396, endPoint y: 281, distance: 43.3
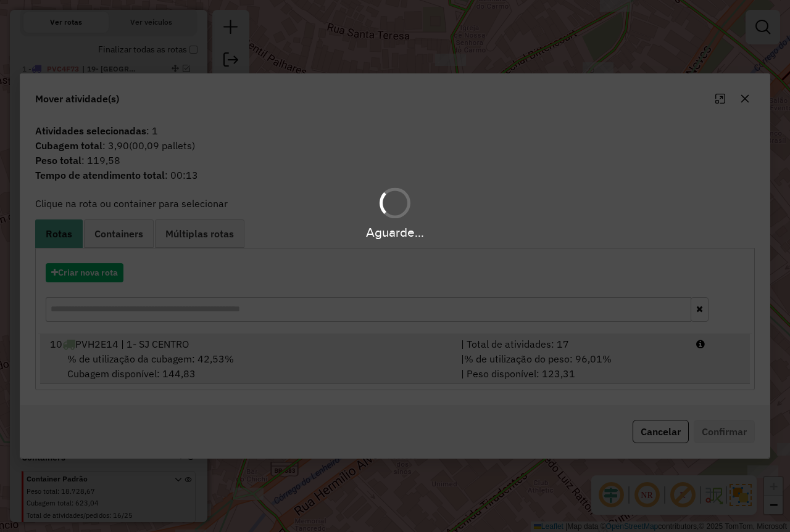
click at [562, 358] on span "% de utilização do peso: 96,01%" at bounding box center [537, 359] width 147 height 12
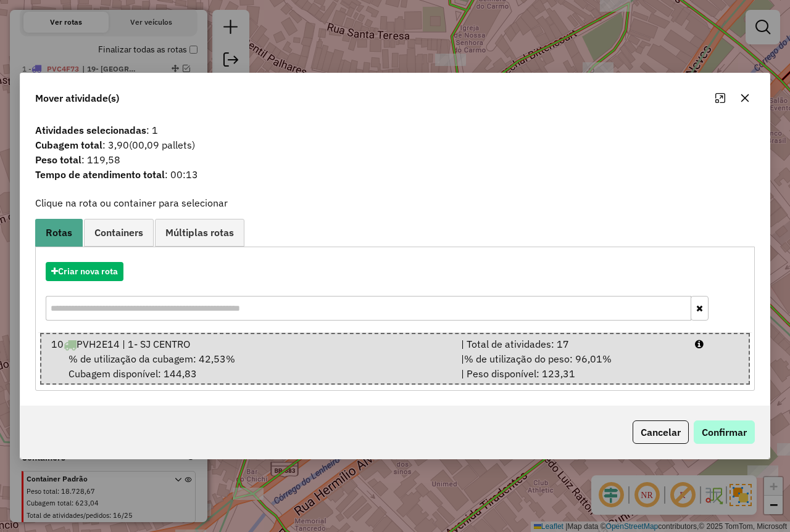
click at [721, 422] on div "Cancelar Confirmar" at bounding box center [394, 432] width 749 height 53
click at [723, 429] on button "Confirmar" at bounding box center [723, 432] width 61 height 23
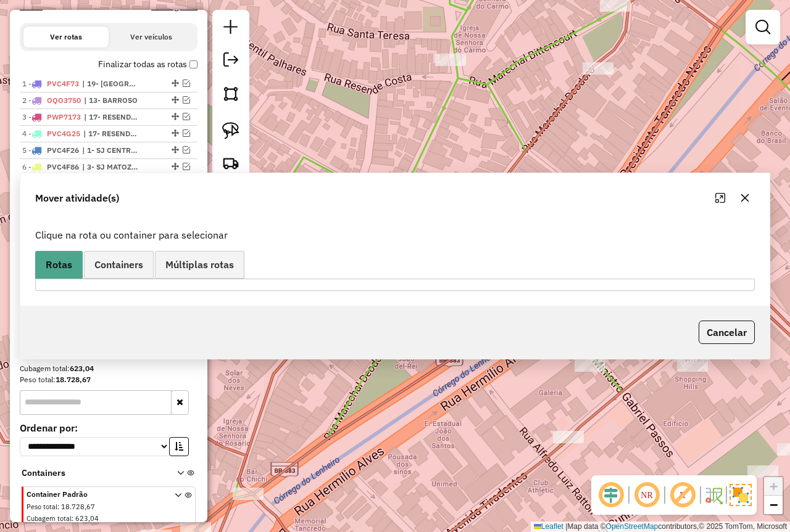
scroll to position [416, 0]
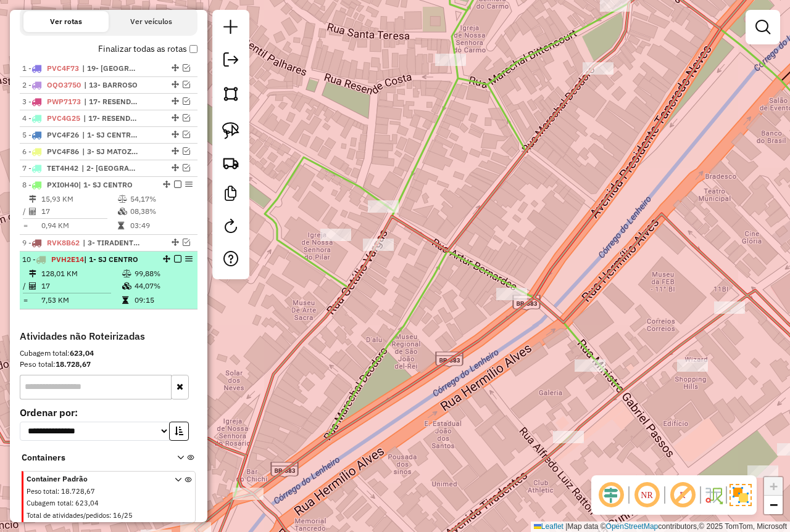
click at [161, 280] on td "99,88%" at bounding box center [163, 274] width 59 height 12
select select "*********"
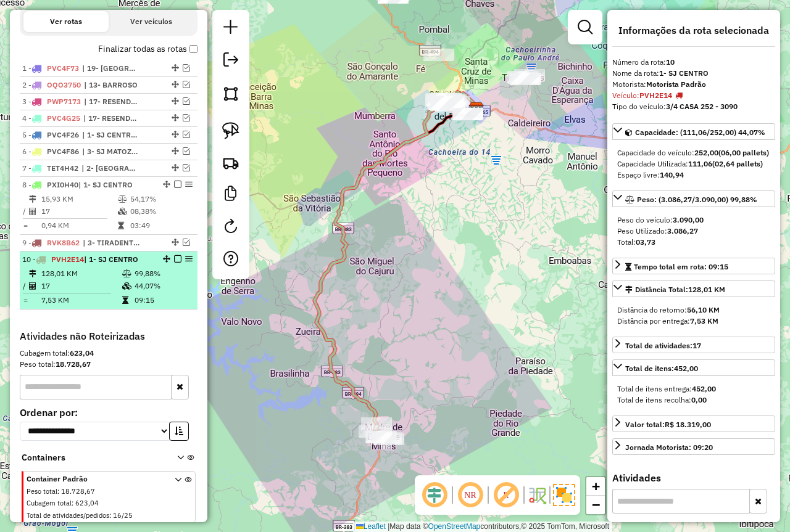
click at [175, 263] on em at bounding box center [177, 258] width 7 height 7
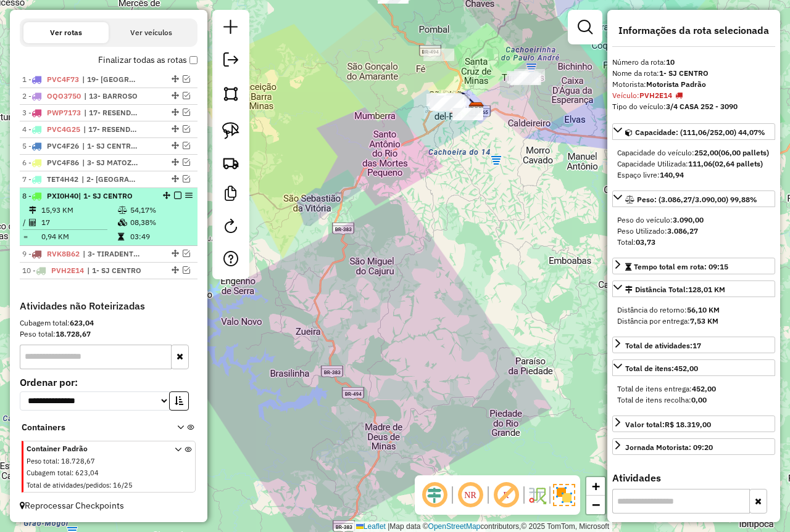
click at [140, 235] on td "03:49" at bounding box center [161, 237] width 62 height 12
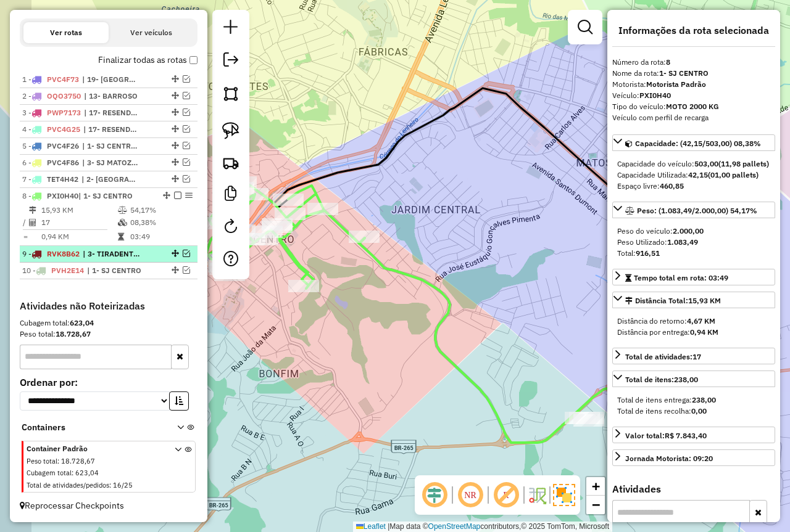
drag, startPoint x: 443, startPoint y: 204, endPoint x: 156, endPoint y: 252, distance: 290.7
click at [452, 210] on div "Janela de atendimento Grade de atendimento Capacidade Transportadoras Veículos …" at bounding box center [395, 266] width 790 height 532
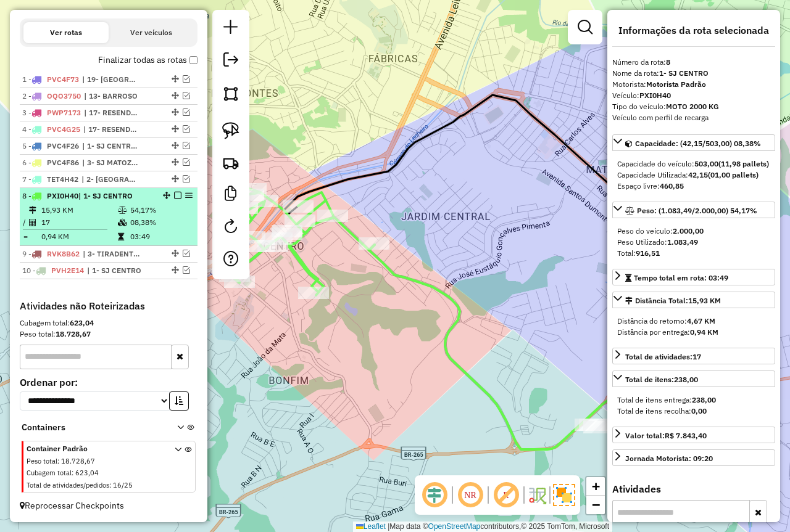
click at [174, 196] on em at bounding box center [177, 195] width 7 height 7
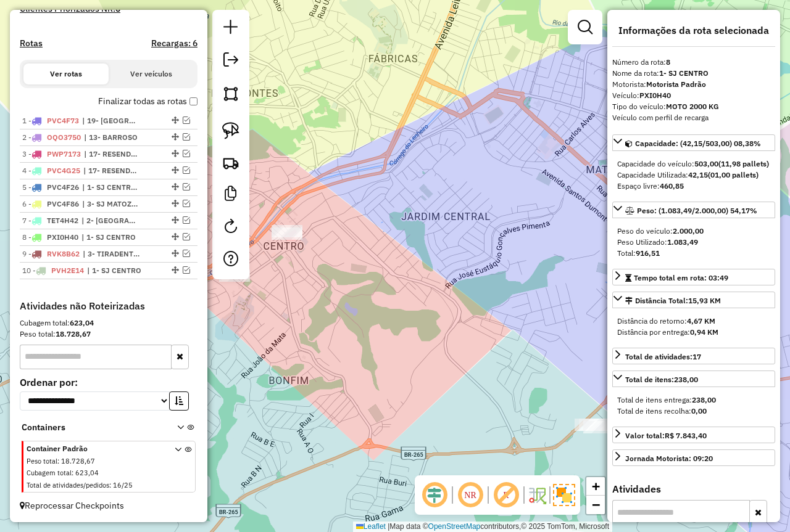
scroll to position [374, 0]
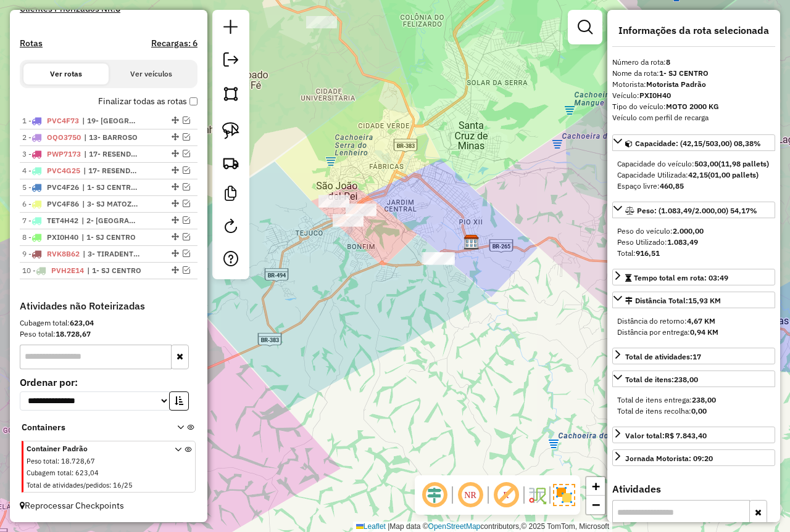
drag, startPoint x: 381, startPoint y: 250, endPoint x: 416, endPoint y: 287, distance: 50.6
click at [416, 287] on div "Janela de atendimento Grade de atendimento Capacidade Transportadoras Veículos …" at bounding box center [395, 266] width 790 height 532
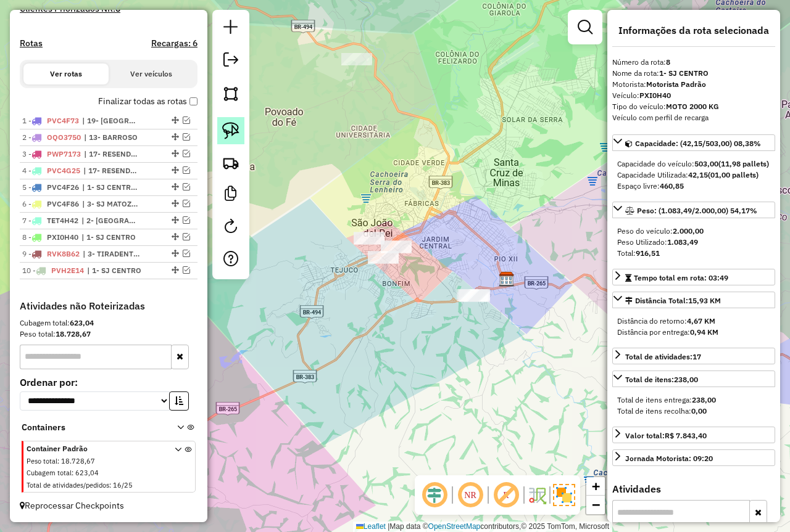
click at [225, 131] on img at bounding box center [230, 130] width 17 height 17
drag, startPoint x: 408, startPoint y: 202, endPoint x: 404, endPoint y: 284, distance: 81.5
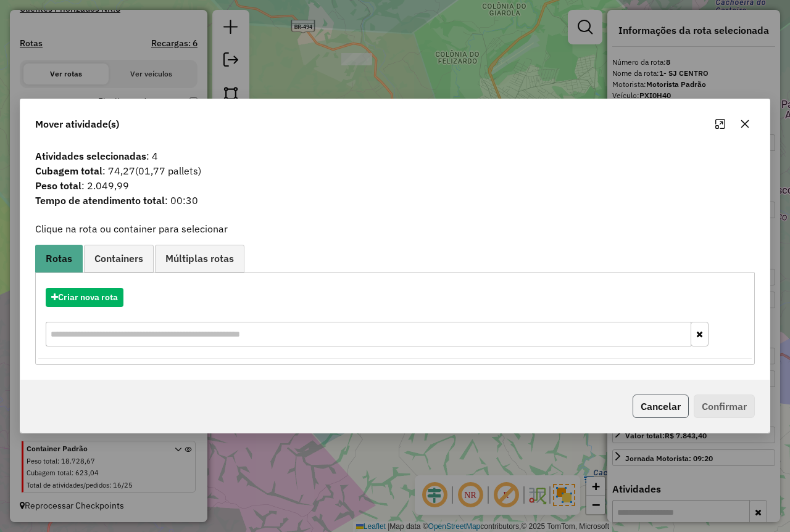
click at [675, 403] on button "Cancelar" at bounding box center [660, 406] width 56 height 23
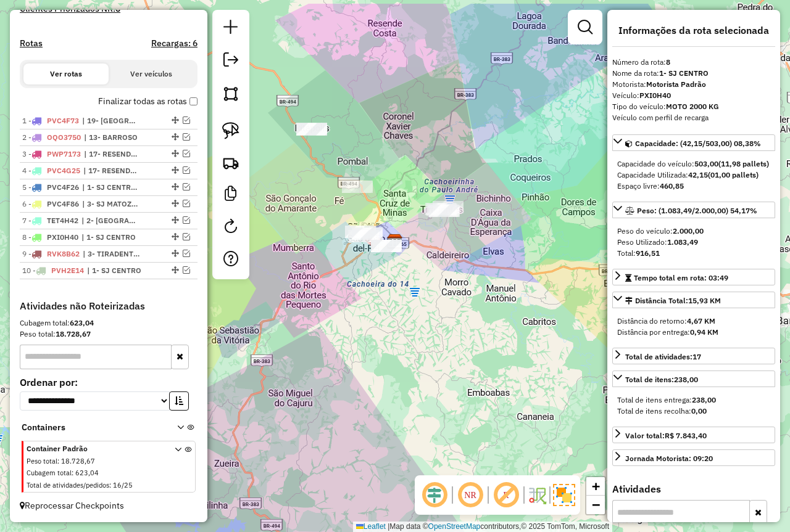
drag, startPoint x: 425, startPoint y: 252, endPoint x: 352, endPoint y: 325, distance: 102.9
click at [352, 325] on div "Janela de atendimento Grade de atendimento Capacidade Transportadoras Veículos …" at bounding box center [395, 266] width 790 height 532
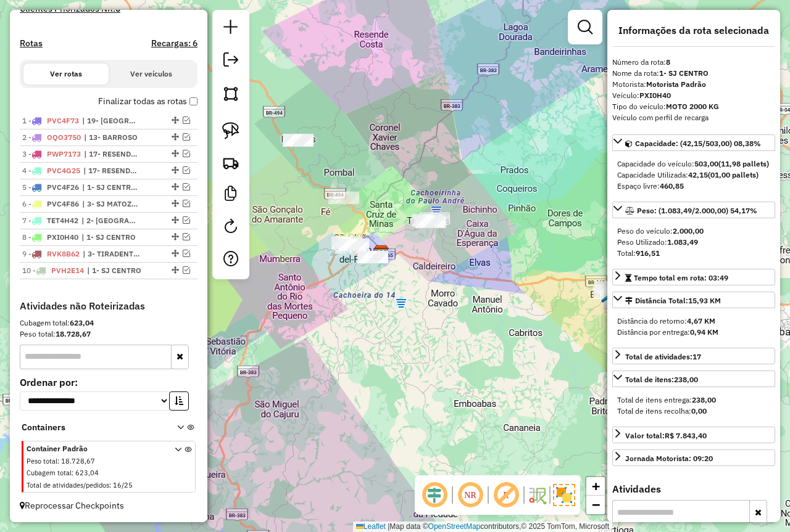
drag, startPoint x: 418, startPoint y: 244, endPoint x: 423, endPoint y: 230, distance: 14.2
click at [477, 250] on div "Janela de atendimento Grade de atendimento Capacidade Transportadoras Veículos …" at bounding box center [395, 266] width 790 height 532
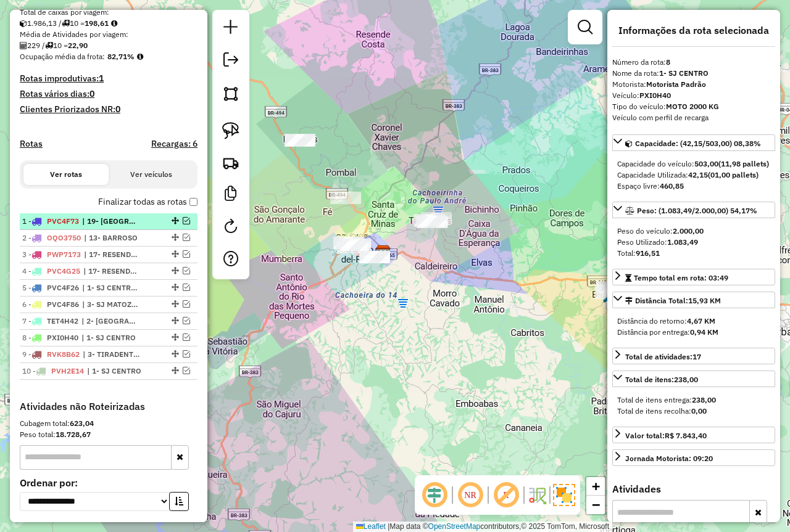
scroll to position [189, 0]
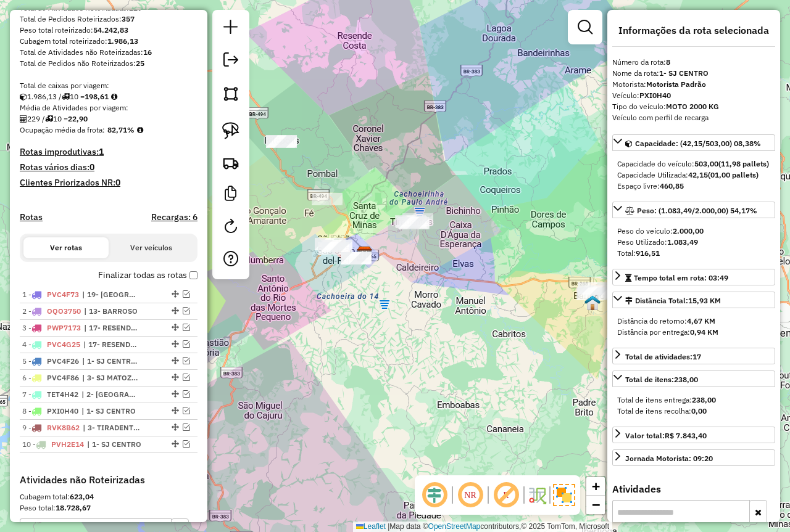
drag, startPoint x: 480, startPoint y: 248, endPoint x: 498, endPoint y: 253, distance: 18.0
click at [498, 253] on div "Janela de atendimento Grade de atendimento Capacidade Transportadoras Veículos …" at bounding box center [395, 266] width 790 height 532
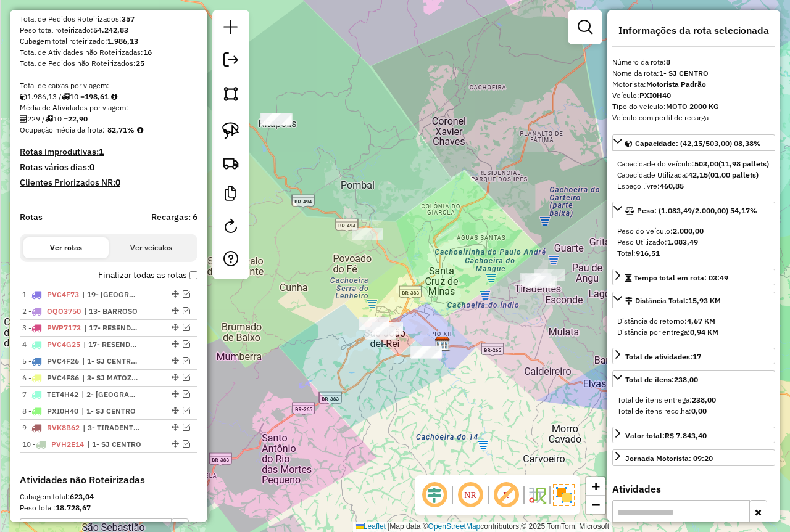
drag, startPoint x: 345, startPoint y: 233, endPoint x: 429, endPoint y: 291, distance: 101.5
click at [429, 291] on div "Janela de atendimento Grade de atendimento Capacidade Transportadoras Veículos …" at bounding box center [395, 266] width 790 height 532
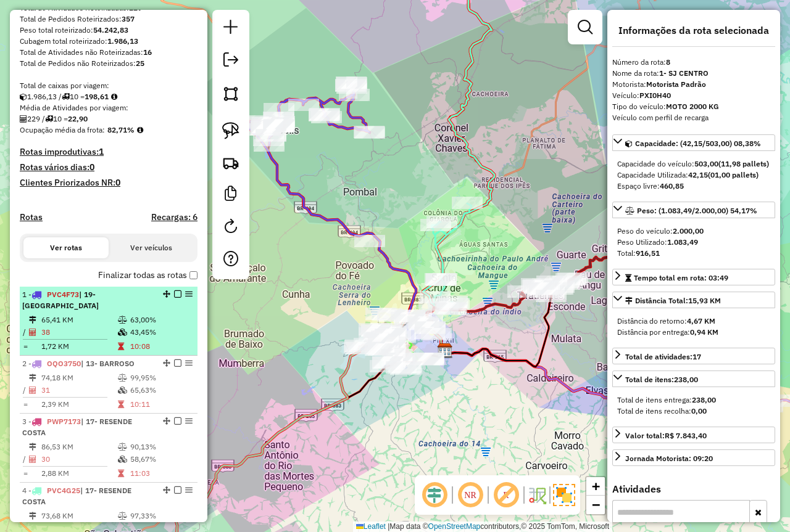
click at [85, 336] on td "38" at bounding box center [79, 332] width 76 height 12
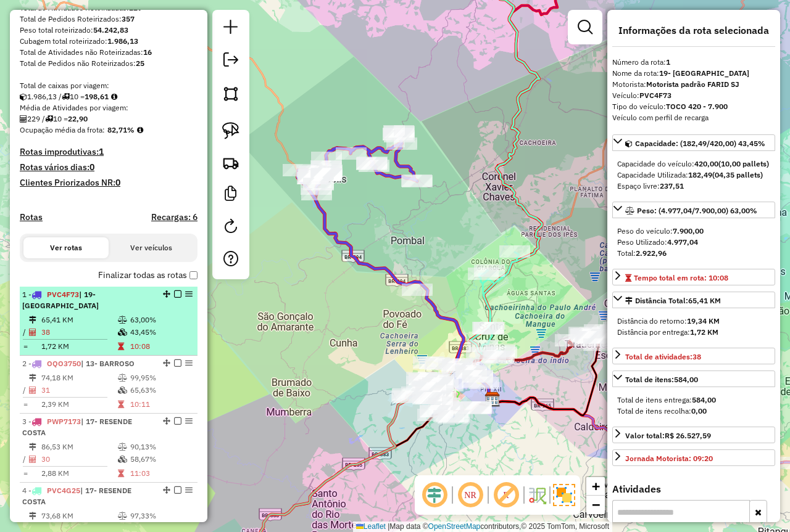
click at [174, 298] on em at bounding box center [177, 294] width 7 height 7
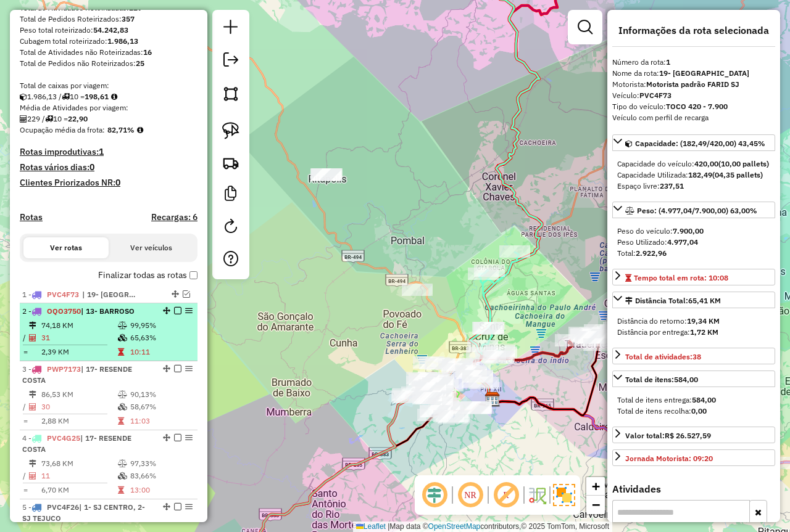
drag, startPoint x: 116, startPoint y: 328, endPoint x: 135, endPoint y: 328, distance: 19.1
click at [116, 329] on li "2 - OQO3750 | 13- BARROSO 74,18 KM 99,95% / 31 65,63% = 2,39 KM 10:11" at bounding box center [109, 332] width 178 height 58
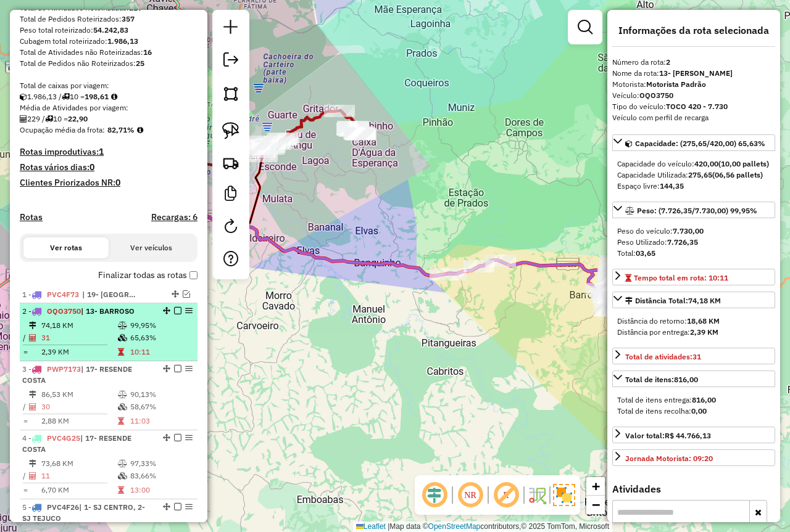
click at [174, 315] on em at bounding box center [177, 310] width 7 height 7
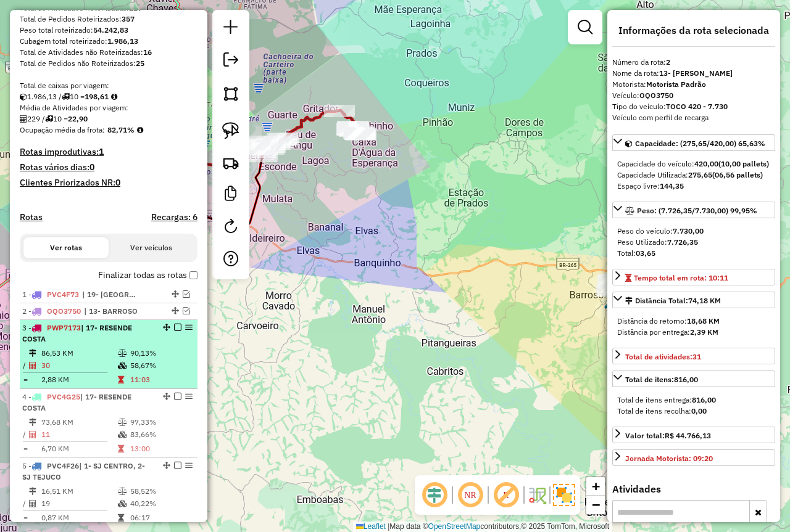
click at [108, 345] on div "3 - PWP7173 | 17- RESENDE COSTA" at bounding box center [87, 334] width 131 height 22
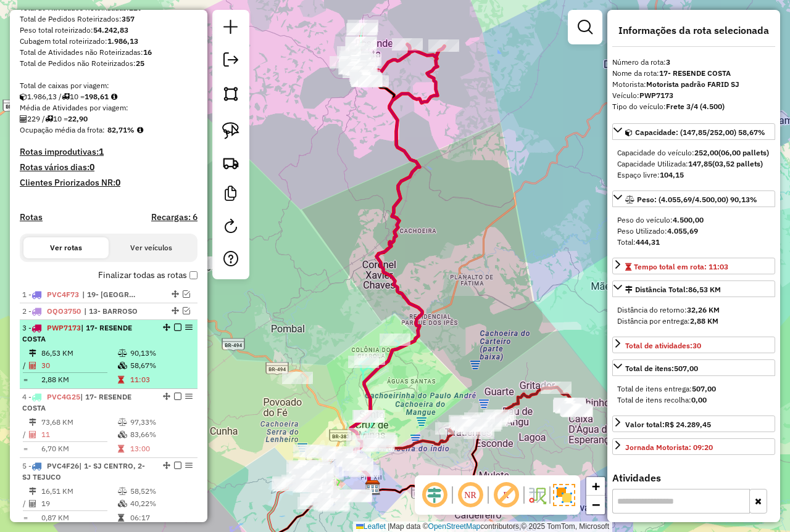
click at [174, 331] on em at bounding box center [177, 327] width 7 height 7
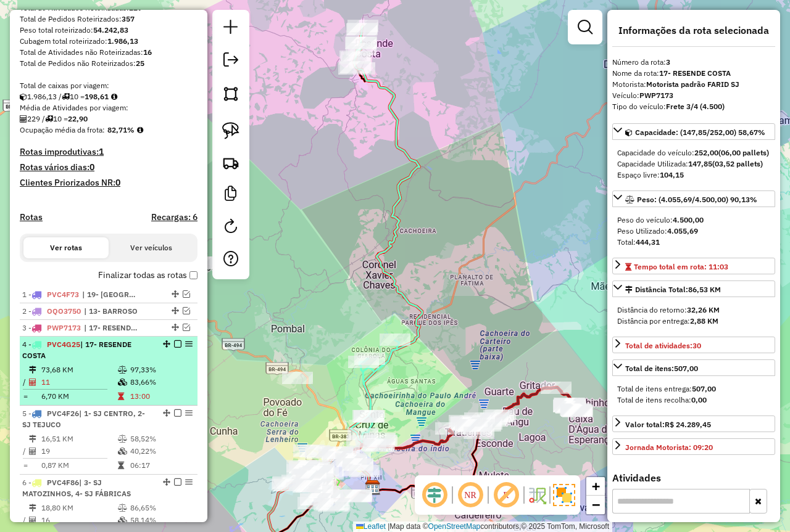
click at [155, 376] on td "97,33%" at bounding box center [161, 370] width 62 height 12
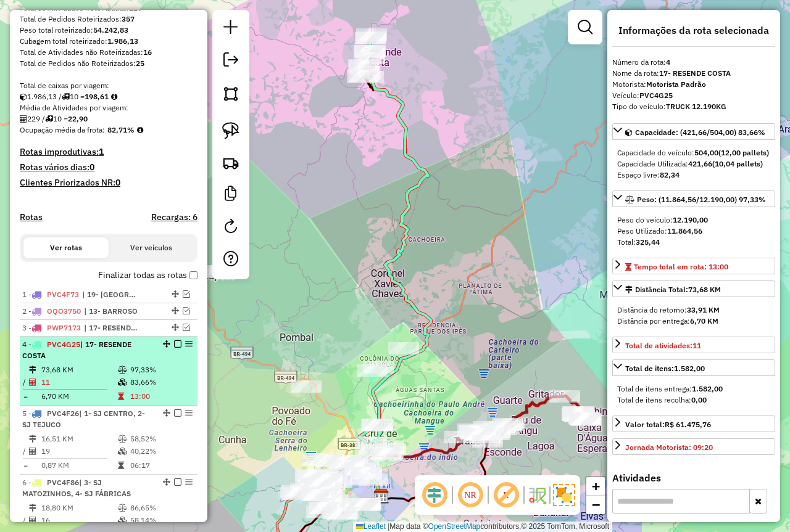
click at [168, 348] on div at bounding box center [173, 343] width 37 height 7
click at [176, 348] on em at bounding box center [177, 343] width 7 height 7
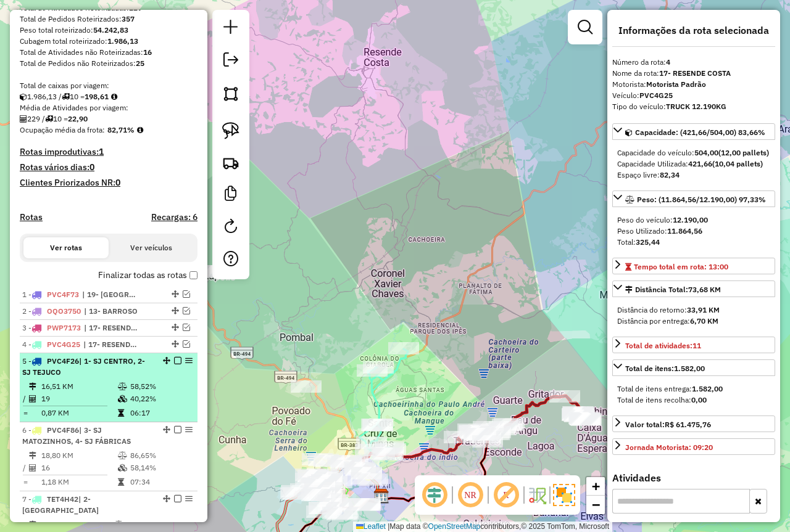
click at [126, 393] on td at bounding box center [123, 387] width 12 height 12
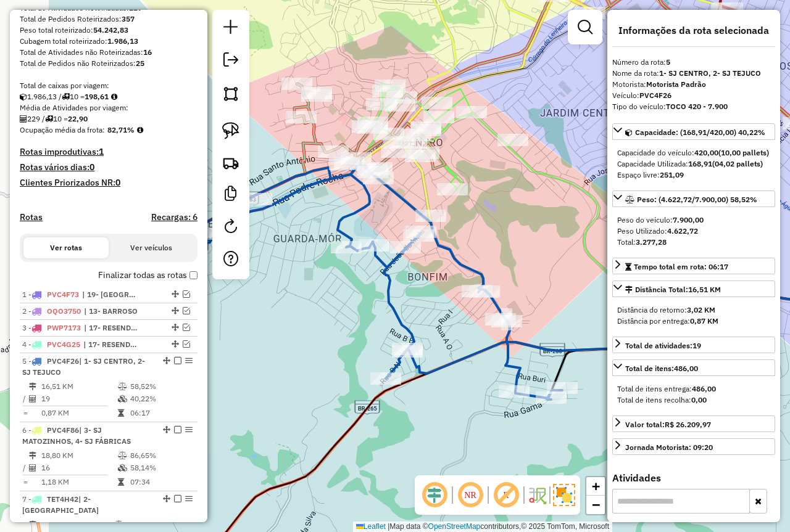
drag, startPoint x: 390, startPoint y: 439, endPoint x: 508, endPoint y: 452, distance: 118.5
click at [508, 452] on div "Janela de atendimento Grade de atendimento Capacidade Transportadoras Veículos …" at bounding box center [395, 266] width 790 height 532
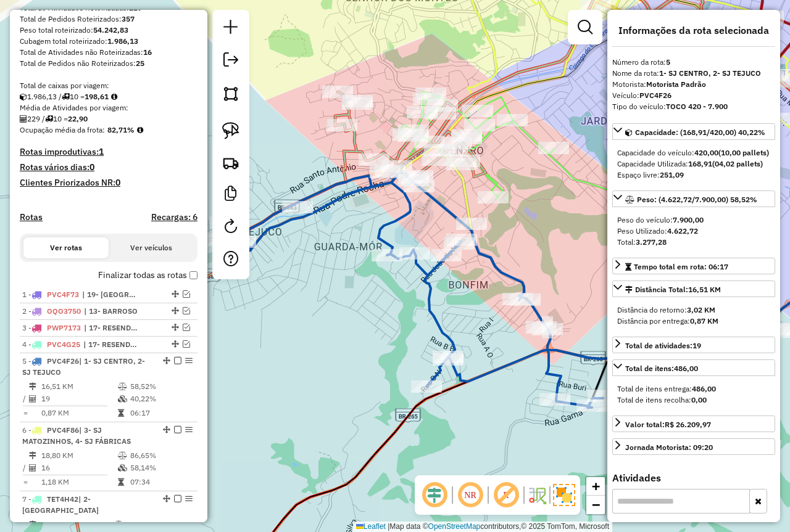
drag, startPoint x: 416, startPoint y: 327, endPoint x: 423, endPoint y: 331, distance: 8.0
click at [452, 335] on div "Janela de atendimento Grade de atendimento Capacidade Transportadoras Veículos …" at bounding box center [395, 266] width 790 height 532
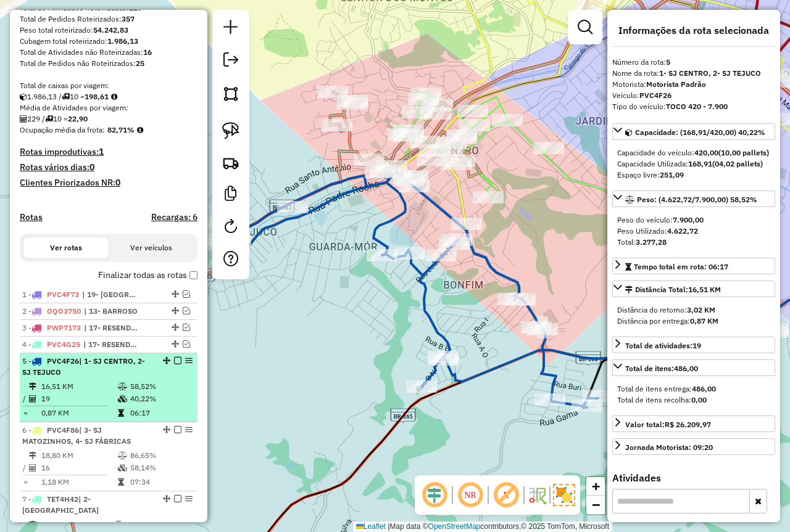
click at [139, 393] on td "58,52%" at bounding box center [161, 387] width 62 height 12
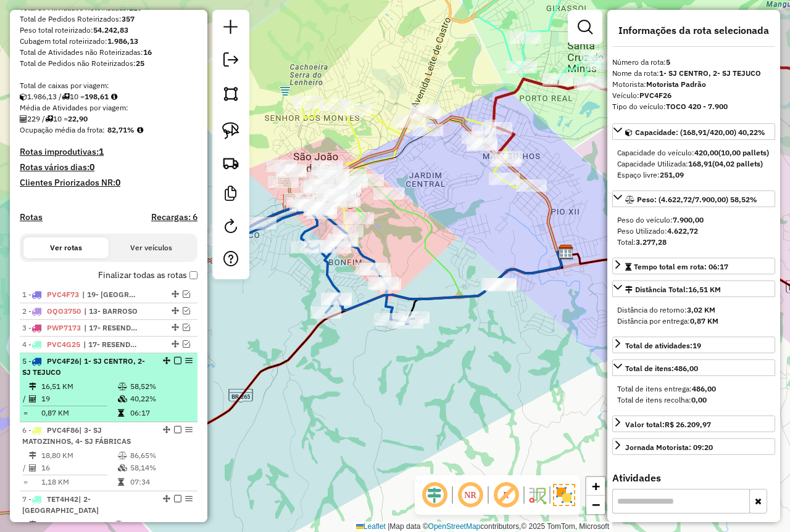
click at [174, 365] on em at bounding box center [177, 360] width 7 height 7
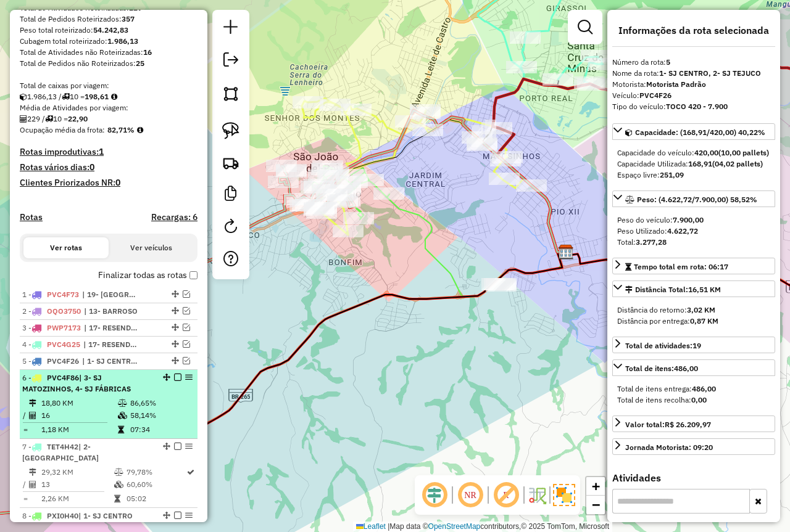
click at [91, 410] on td "18,80 KM" at bounding box center [79, 403] width 76 height 12
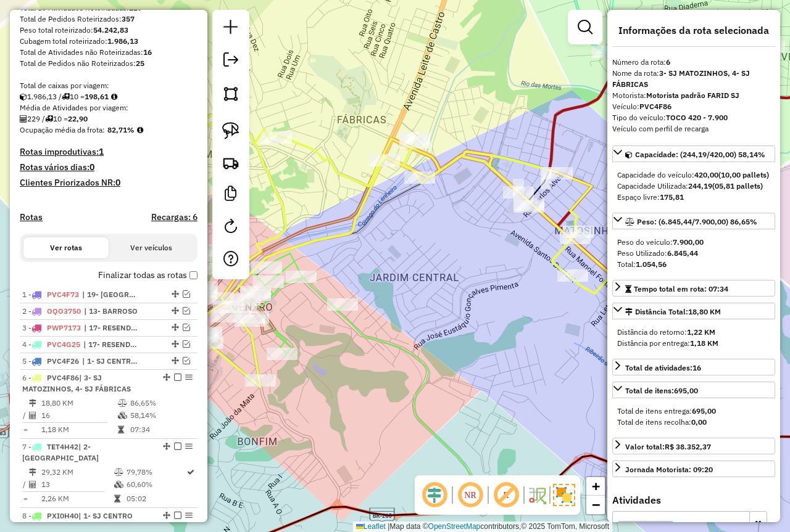
drag, startPoint x: 300, startPoint y: 337, endPoint x: 324, endPoint y: 336, distance: 24.1
click at [303, 337] on div "Janela de atendimento Grade de atendimento Capacidade Transportadoras Veículos …" at bounding box center [395, 266] width 790 height 532
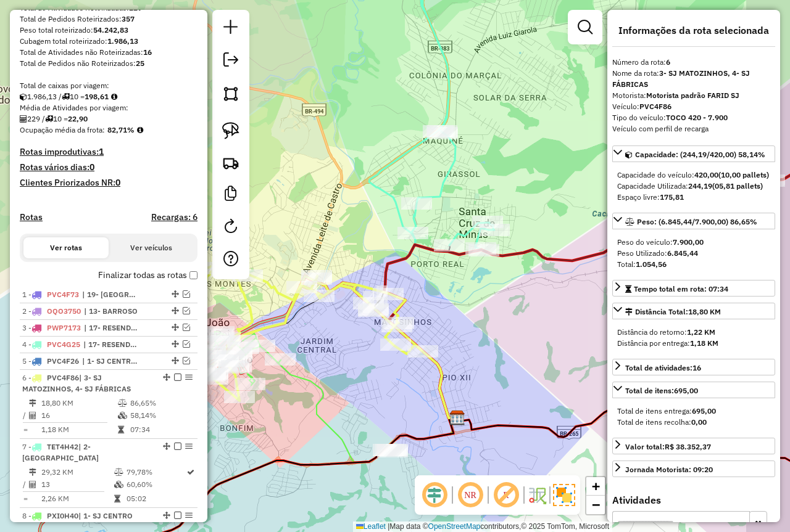
drag, startPoint x: 426, startPoint y: 355, endPoint x: 358, endPoint y: 398, distance: 80.9
click at [354, 405] on div "Janela de atendimento Grade de atendimento Capacidade Transportadoras Veículos …" at bounding box center [395, 266] width 790 height 532
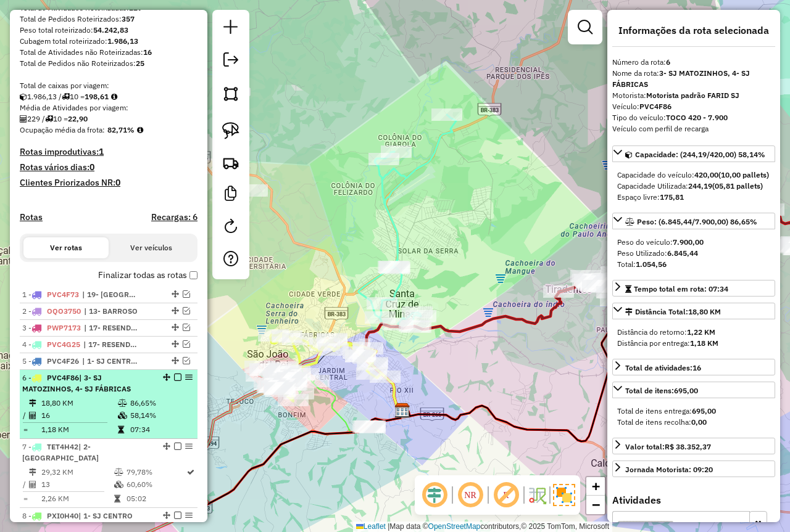
click at [175, 381] on em at bounding box center [177, 377] width 7 height 7
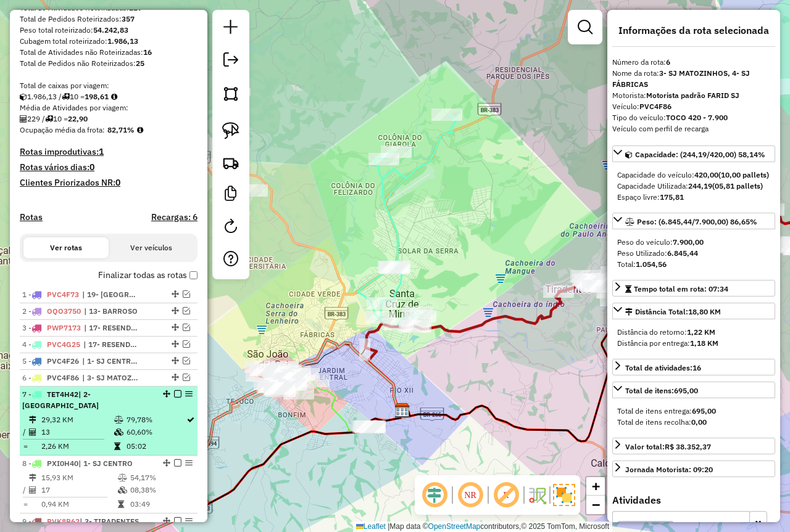
click at [130, 421] on td "79,78%" at bounding box center [156, 420] width 60 height 12
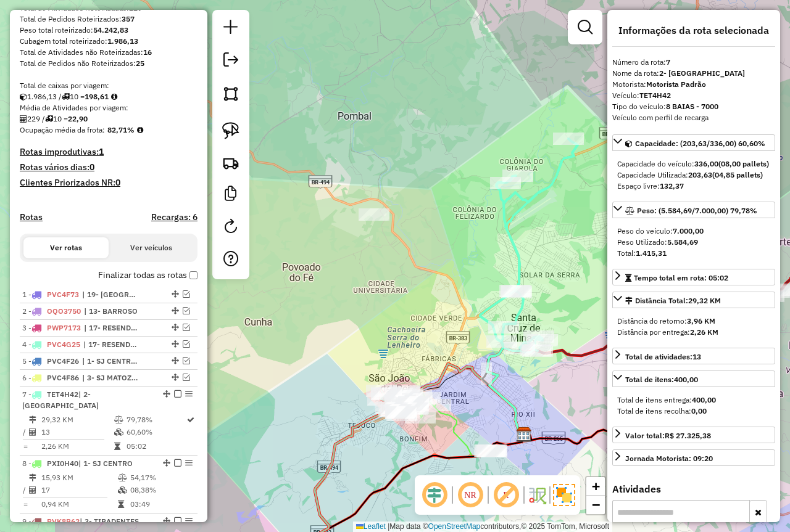
drag, startPoint x: 332, startPoint y: 215, endPoint x: 466, endPoint y: 238, distance: 135.8
click at [466, 238] on div "Janela de atendimento Grade de atendimento Capacidade Transportadoras Veículos …" at bounding box center [395, 266] width 790 height 532
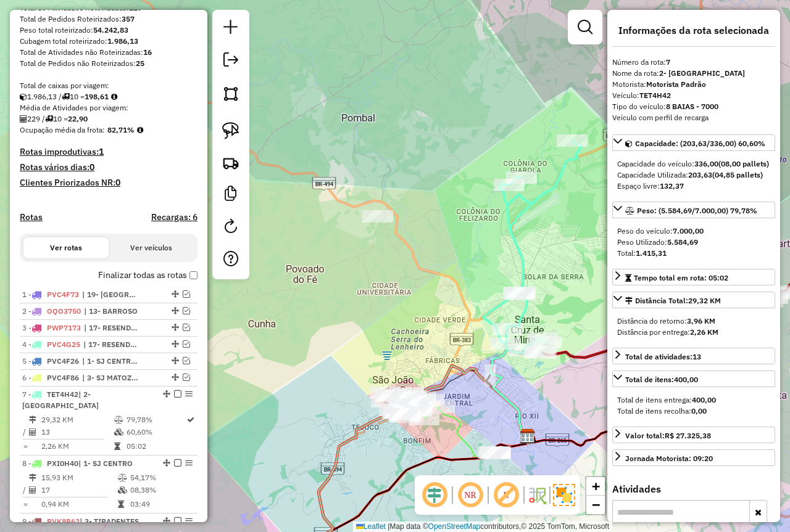
drag, startPoint x: 458, startPoint y: 216, endPoint x: 482, endPoint y: 227, distance: 26.5
click at [482, 227] on div "Janela de atendimento Grade de atendimento Capacidade Transportadoras Veículos …" at bounding box center [395, 266] width 790 height 532
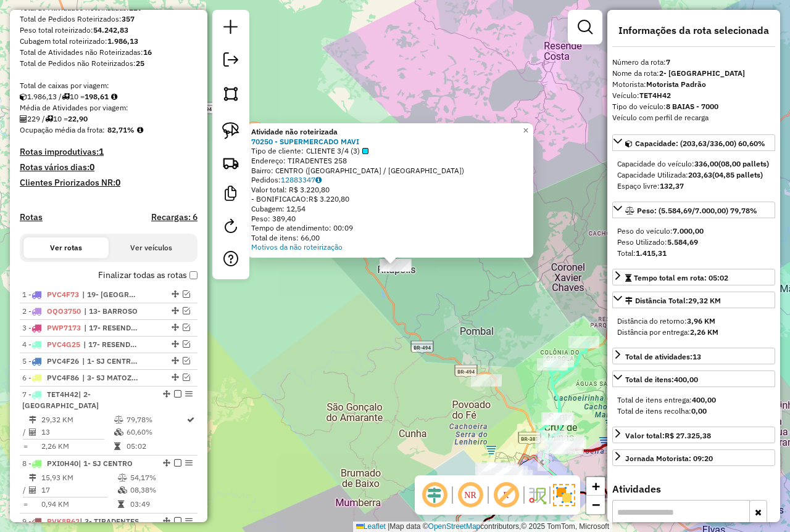
click at [387, 362] on div "Atividade não roteirizada 70250 - SUPERMERCADO MAVI Tipo de cliente: CLIENTE 3/…" at bounding box center [395, 266] width 790 height 532
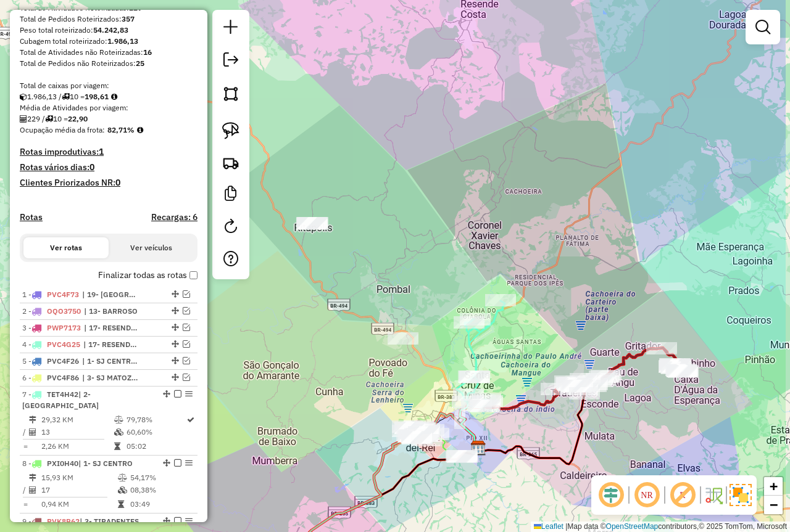
click at [316, 321] on div "Janela de atendimento Grade de atendimento Capacidade Transportadoras Veículos …" at bounding box center [395, 266] width 790 height 532
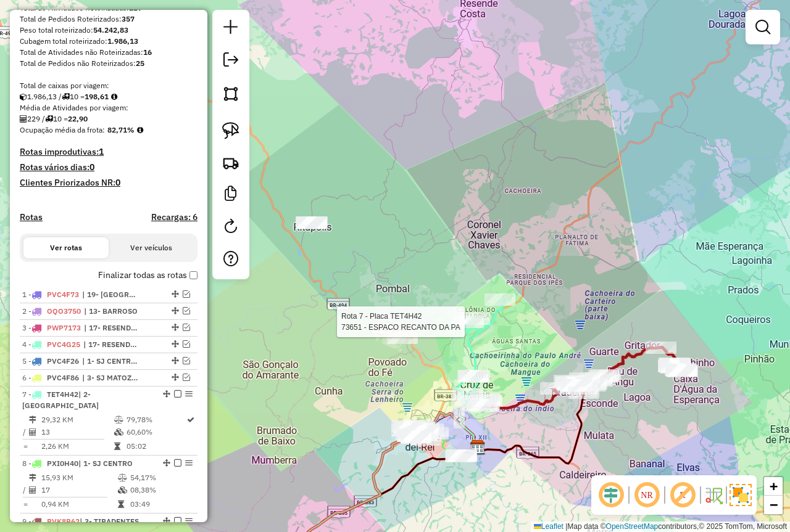
select select "*********"
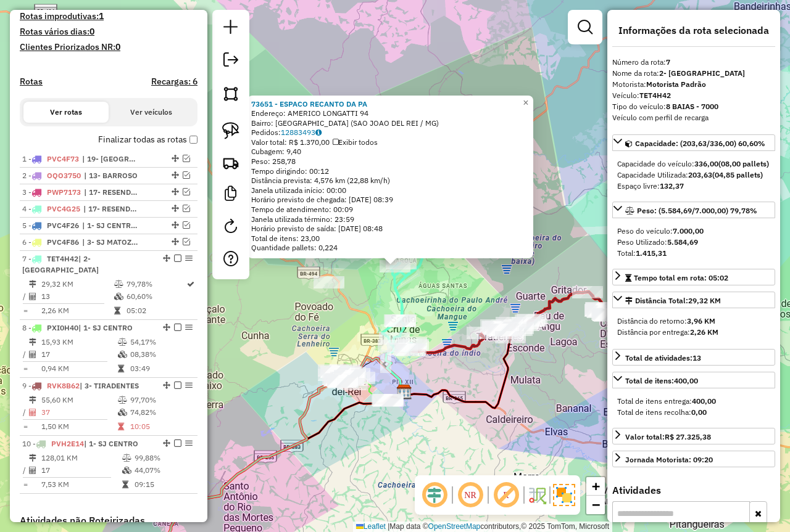
scroll to position [540, 0]
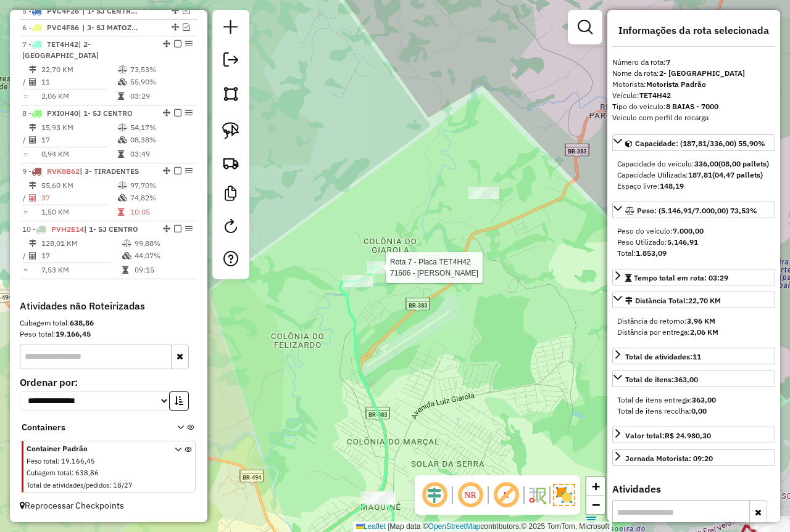
click at [384, 274] on div at bounding box center [381, 268] width 31 height 12
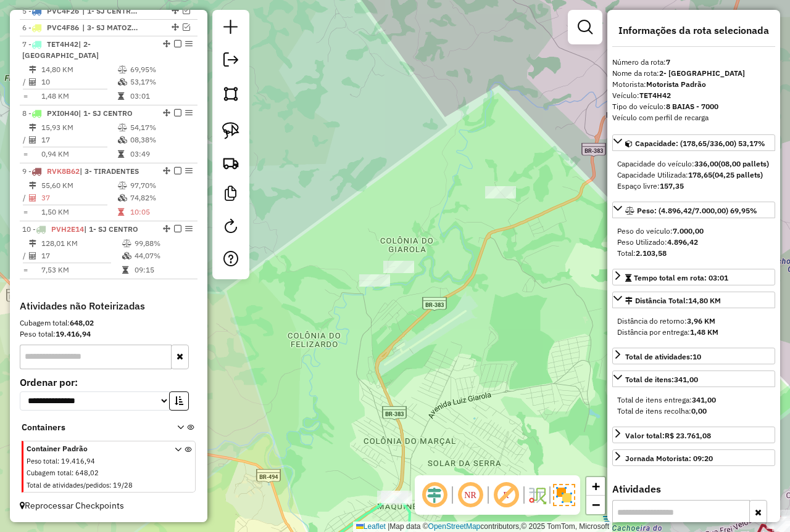
drag, startPoint x: 321, startPoint y: 386, endPoint x: 484, endPoint y: 337, distance: 169.4
click at [486, 337] on div "Janela de atendimento Grade de atendimento Capacidade Transportadoras Veículos …" at bounding box center [395, 266] width 790 height 532
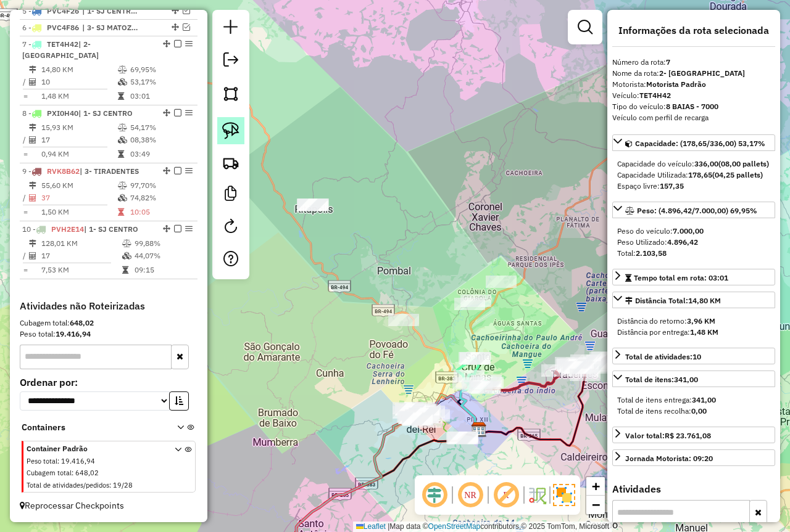
click at [232, 128] on img at bounding box center [230, 130] width 17 height 17
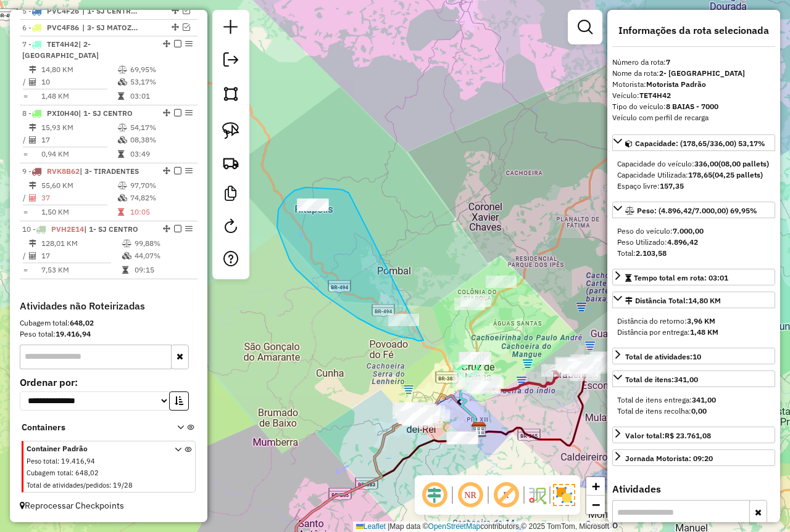
drag, startPoint x: 342, startPoint y: 190, endPoint x: 427, endPoint y: 339, distance: 171.0
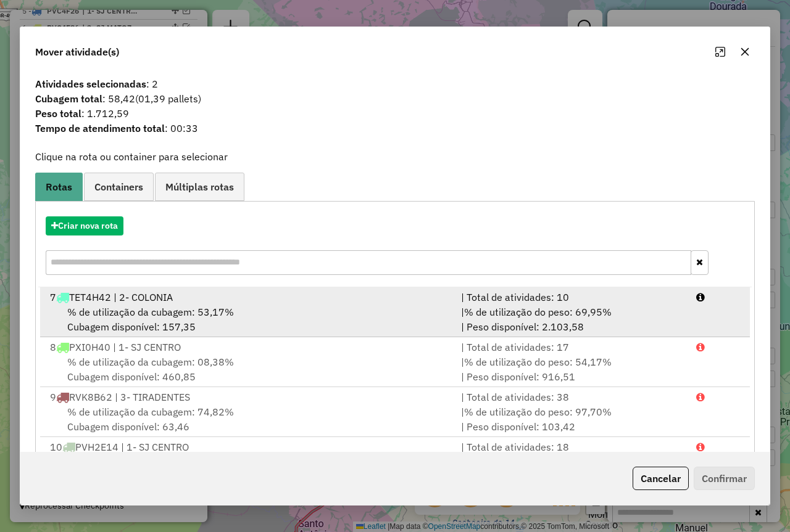
click at [309, 303] on div "7 TET4H42 | 2- COLONIA" at bounding box center [248, 297] width 411 height 15
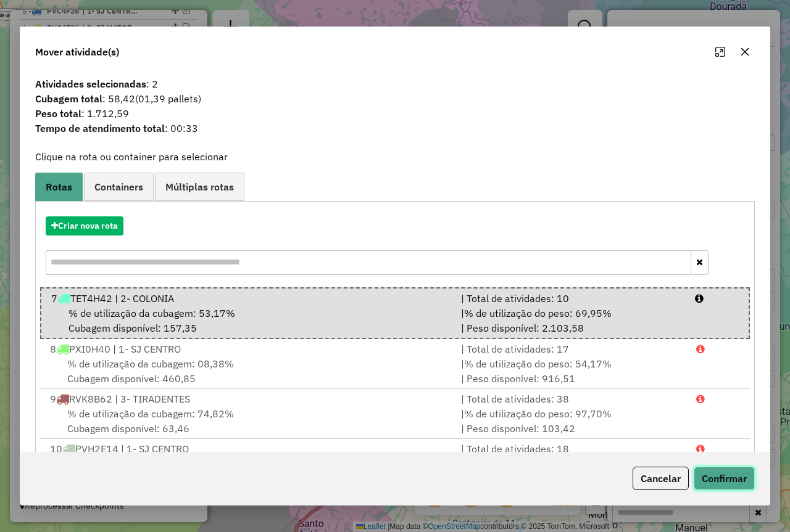
click at [718, 482] on button "Confirmar" at bounding box center [723, 478] width 61 height 23
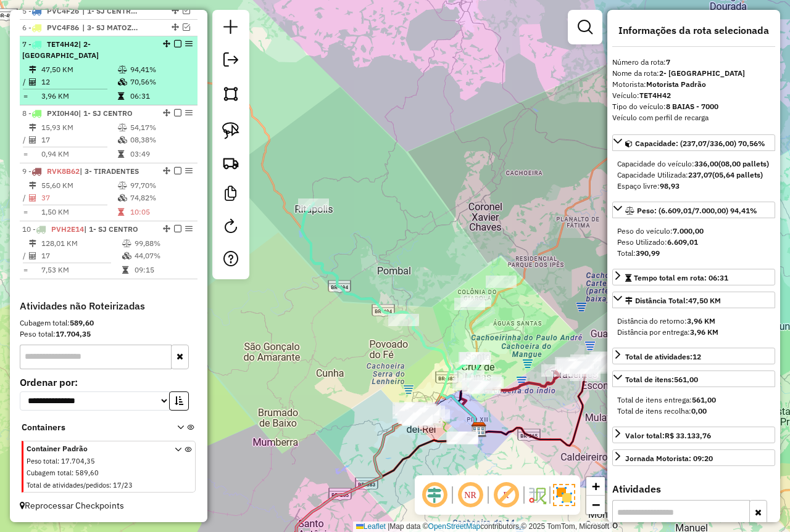
click at [130, 78] on td "70,56%" at bounding box center [161, 82] width 62 height 12
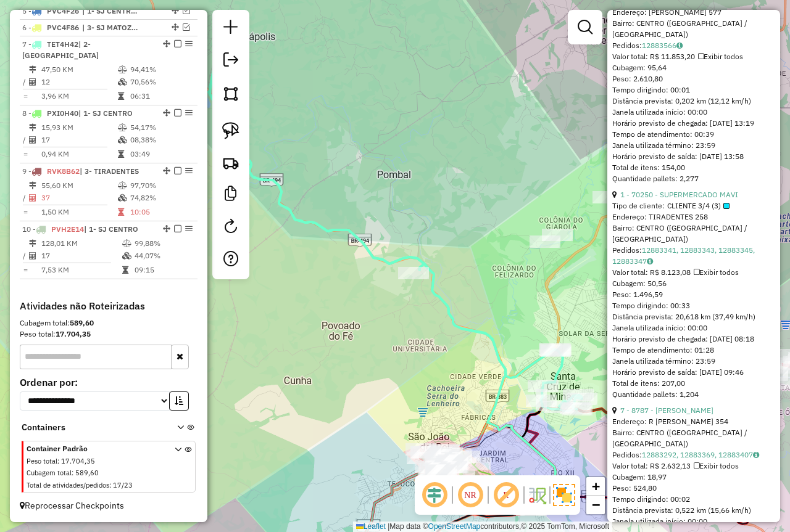
scroll to position [678, 0]
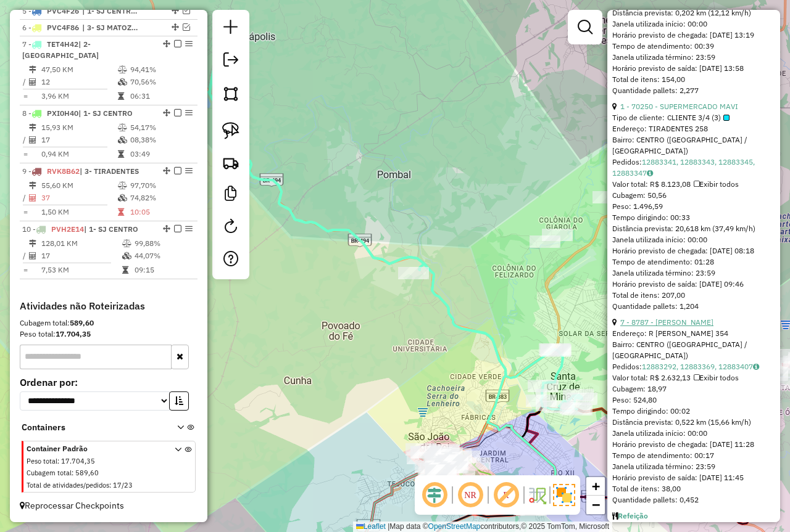
click at [688, 327] on link "7 - 8787 - ELAINE CRISTINA DE M" at bounding box center [666, 322] width 93 height 9
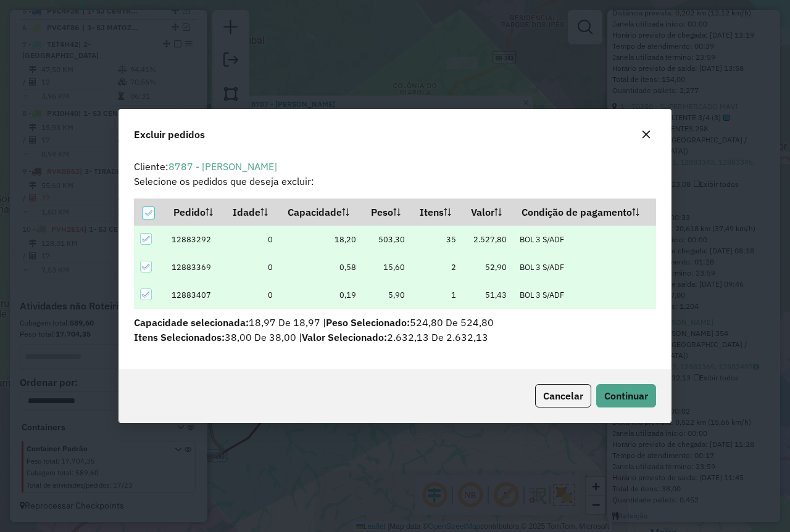
scroll to position [0, 0]
click at [621, 392] on span "Continuar" at bounding box center [626, 396] width 44 height 12
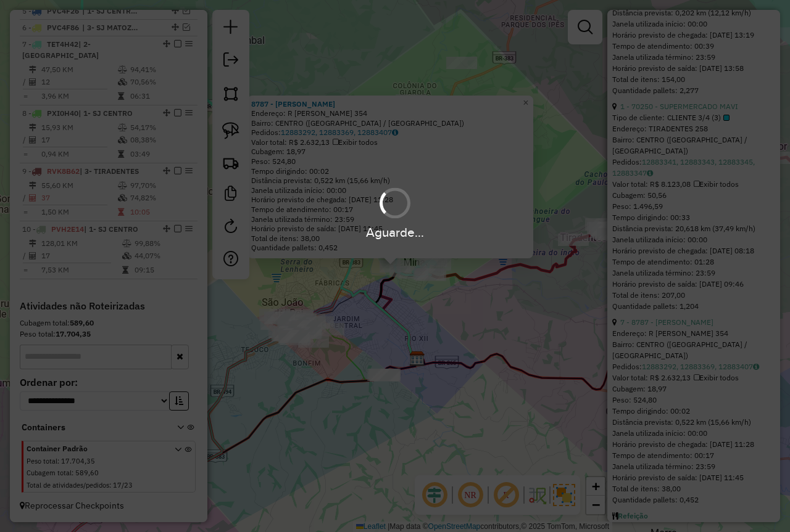
scroll to position [258, 0]
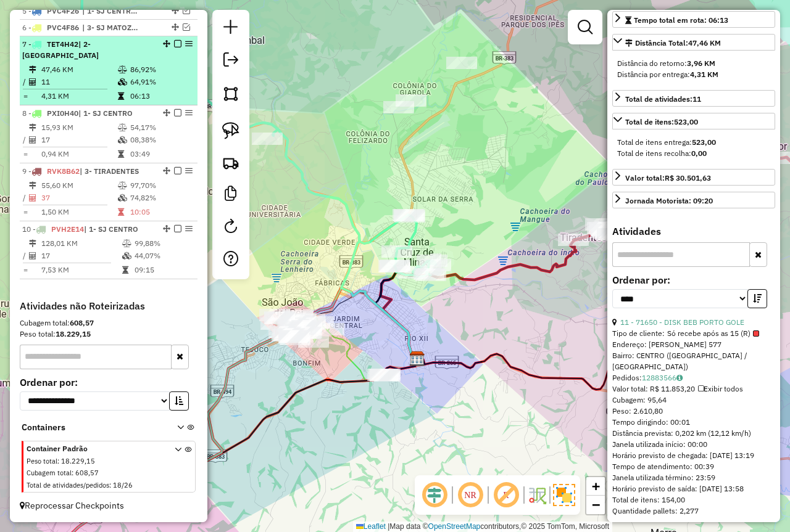
click at [117, 91] on td at bounding box center [123, 96] width 12 height 12
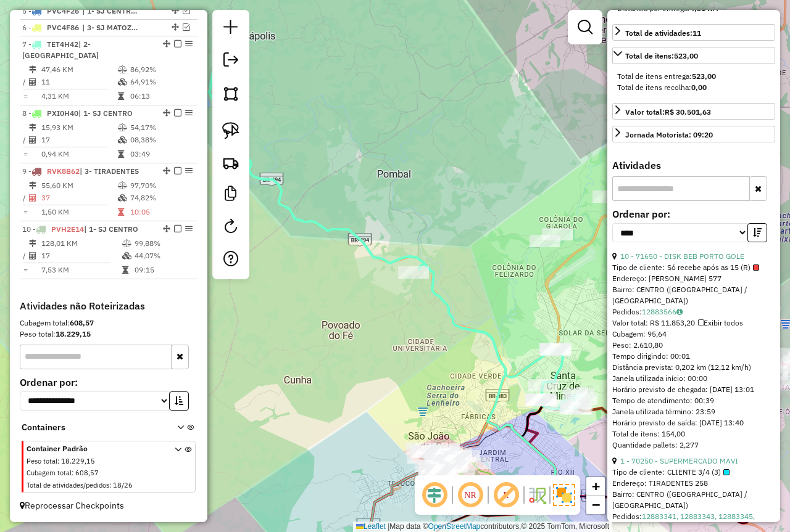
scroll to position [381, 0]
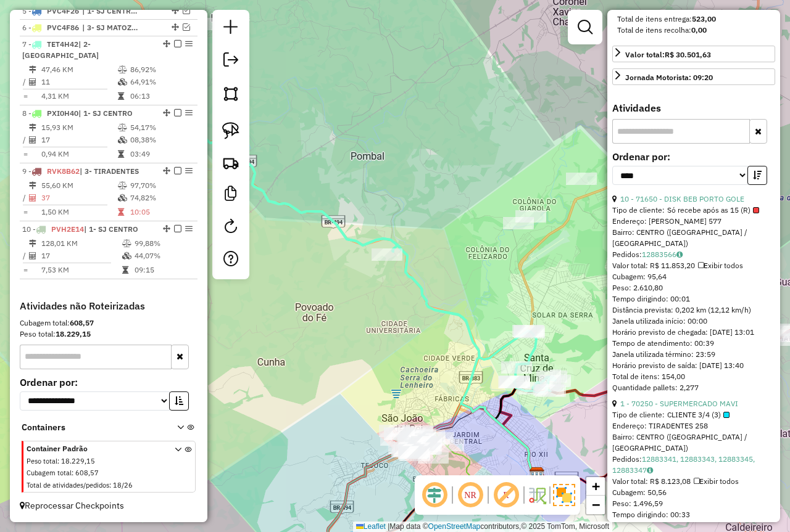
drag, startPoint x: 467, startPoint y: 293, endPoint x: 445, endPoint y: 279, distance: 26.0
click at [441, 278] on div "Janela de atendimento Grade de atendimento Capacidade Transportadoras Veículos …" at bounding box center [395, 266] width 790 height 532
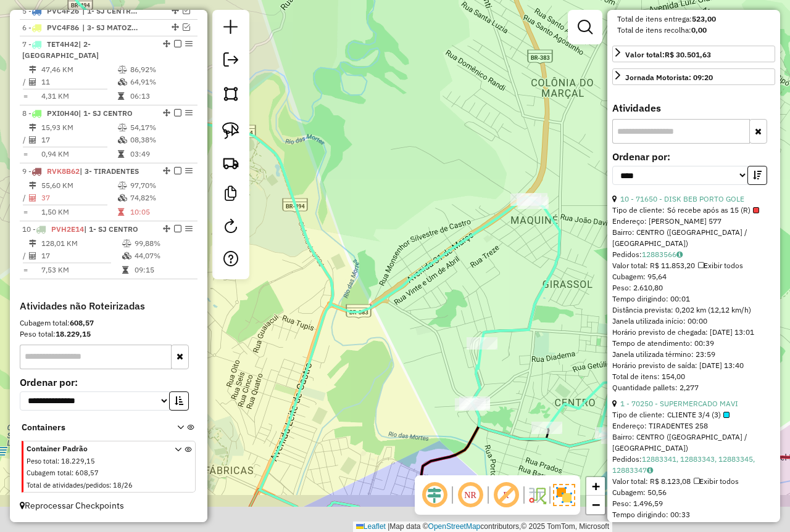
drag, startPoint x: 456, startPoint y: 381, endPoint x: 420, endPoint y: 293, distance: 94.8
click at [516, 186] on div "Janela de atendimento Grade de atendimento Capacidade Transportadoras Veículos …" at bounding box center [395, 266] width 790 height 532
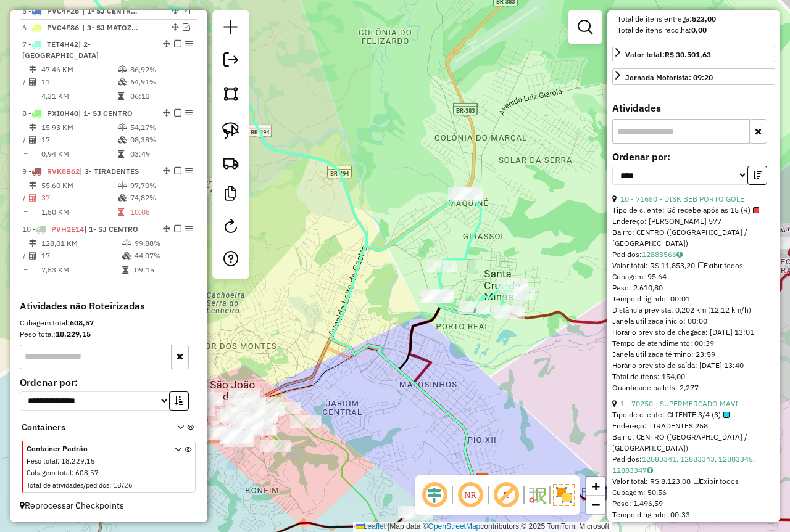
drag, startPoint x: 513, startPoint y: 377, endPoint x: 500, endPoint y: 376, distance: 13.6
click at [500, 376] on div "Janela de atendimento Grade de atendimento Capacidade Transportadoras Veículos …" at bounding box center [395, 266] width 790 height 532
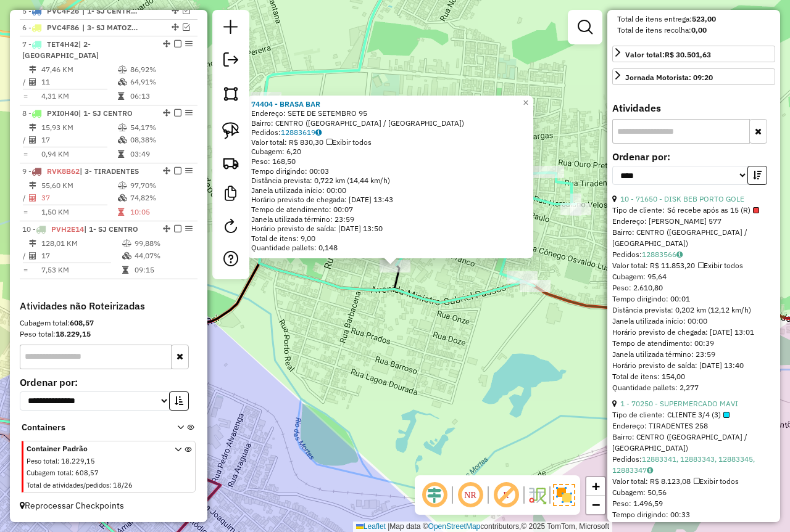
click at [421, 344] on div "74404 - BRASA BAR Endereço: SETE DE SETEMBRO 95 Bairro: CENTRO (SANTA CRUZ DE M…" at bounding box center [395, 266] width 790 height 532
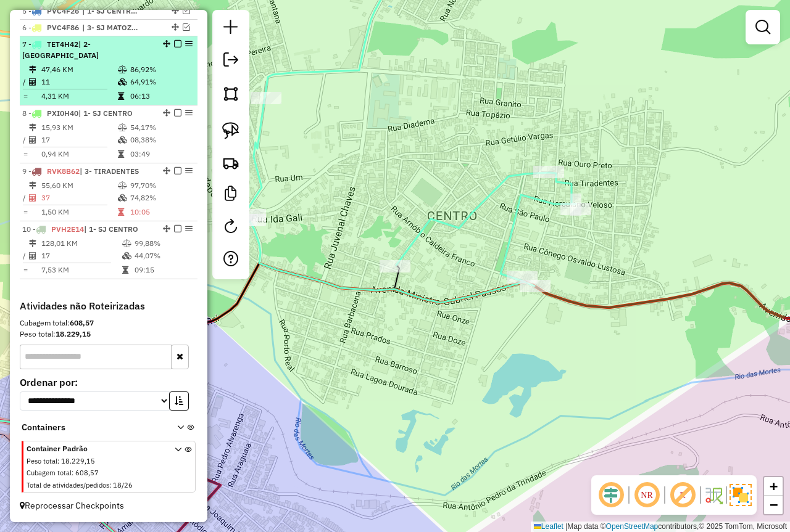
click at [103, 85] on td "11" at bounding box center [79, 82] width 76 height 12
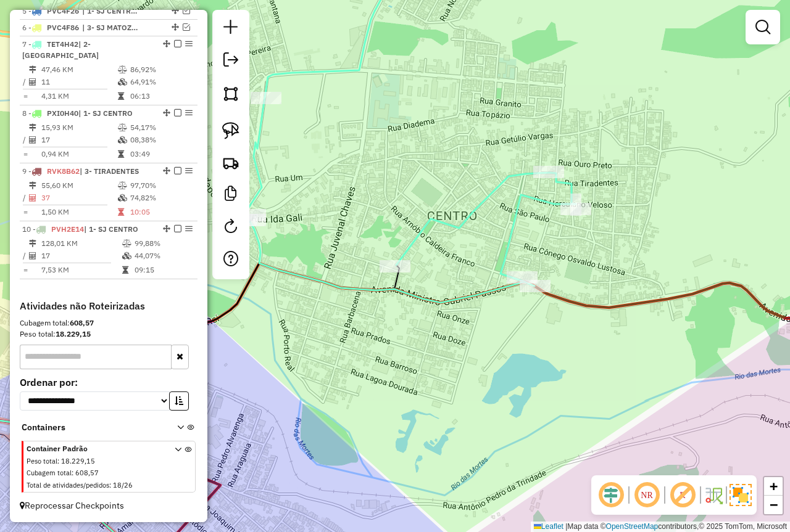
select select "*********"
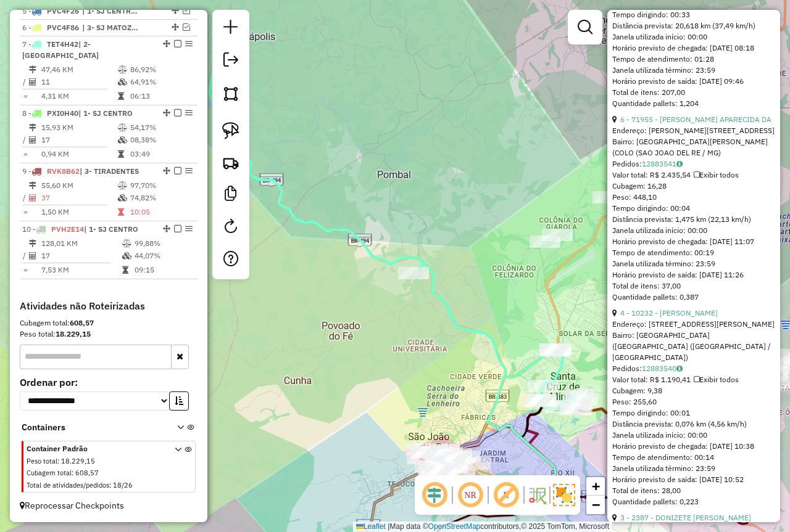
scroll to position [864, 0]
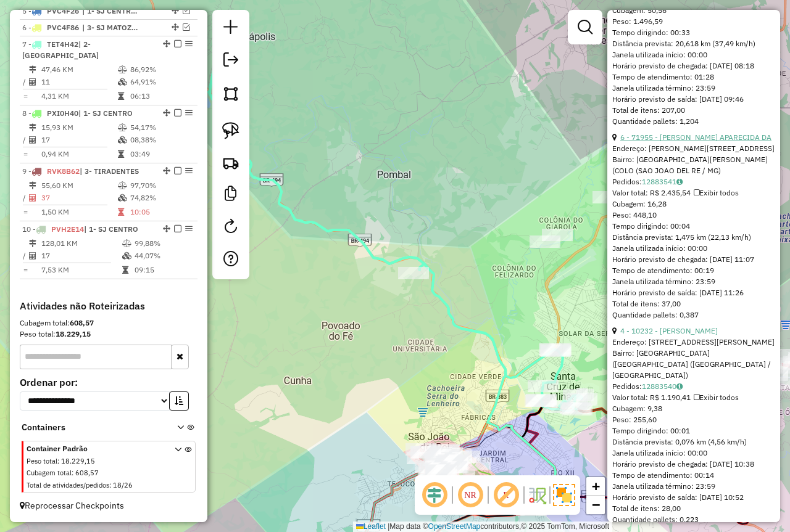
click at [688, 142] on link "6 - 71955 - ELIANA APARECIDA DA" at bounding box center [695, 137] width 151 height 9
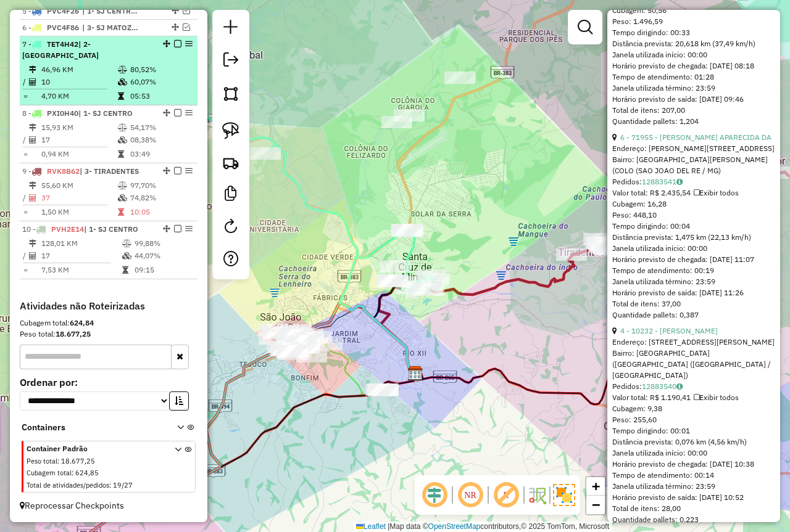
scroll to position [443, 0]
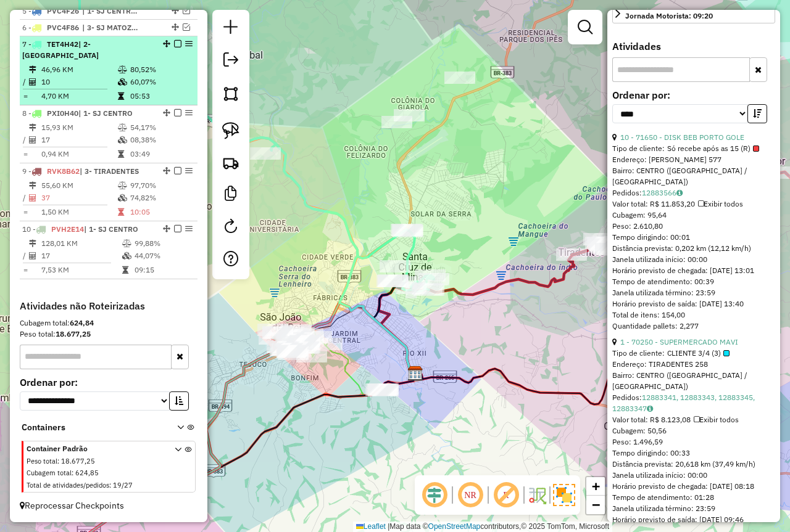
click at [130, 76] on td "60,07%" at bounding box center [161, 82] width 62 height 12
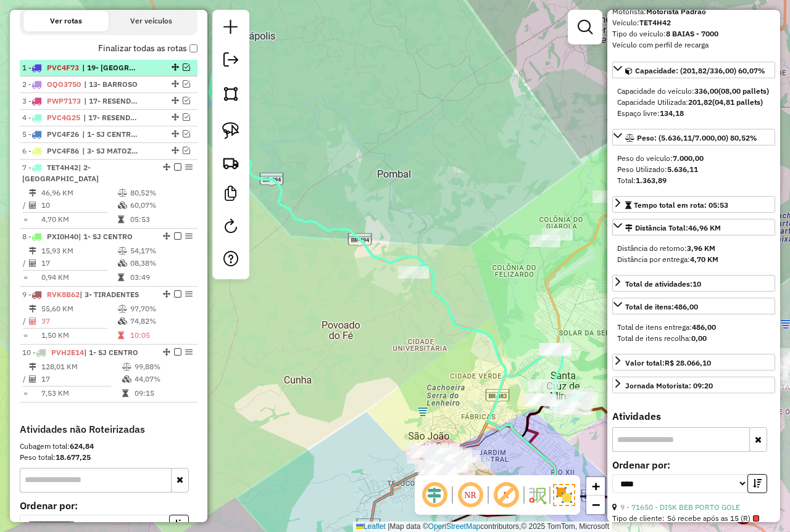
scroll to position [374, 0]
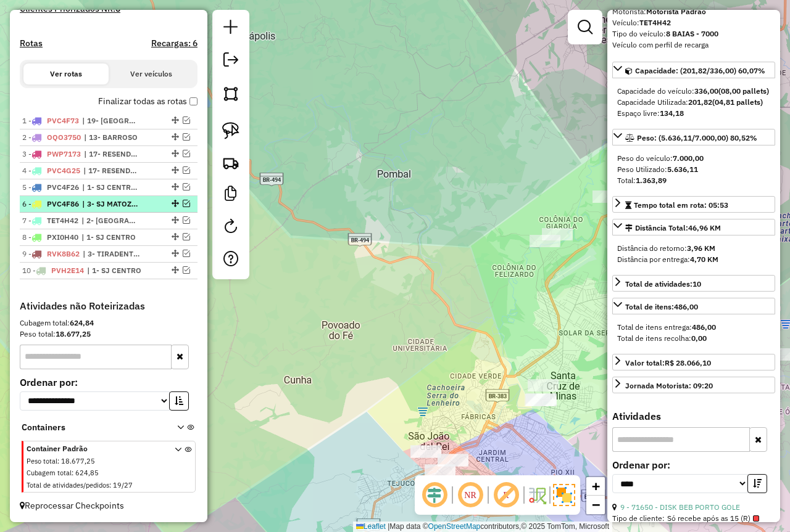
click at [183, 200] on em at bounding box center [186, 203] width 7 height 7
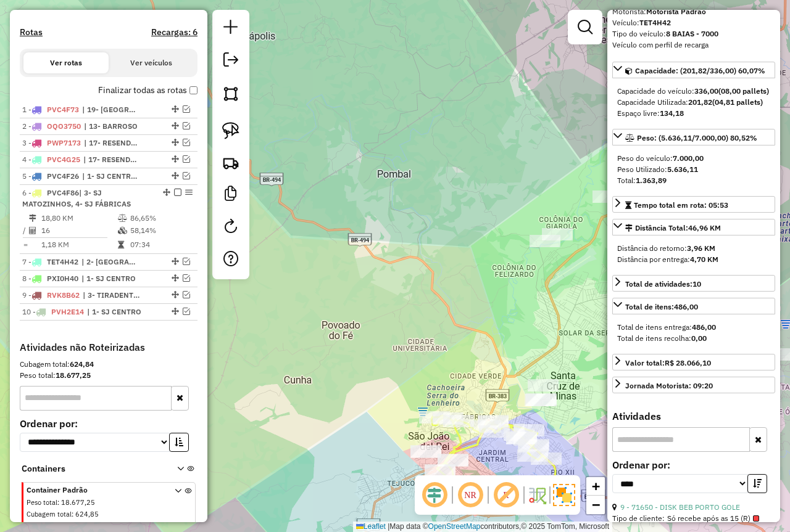
drag, startPoint x: 379, startPoint y: 276, endPoint x: 318, endPoint y: 135, distance: 153.9
click at [318, 135] on div "Janela de atendimento Grade de atendimento Capacidade Transportadoras Veículos …" at bounding box center [395, 266] width 790 height 532
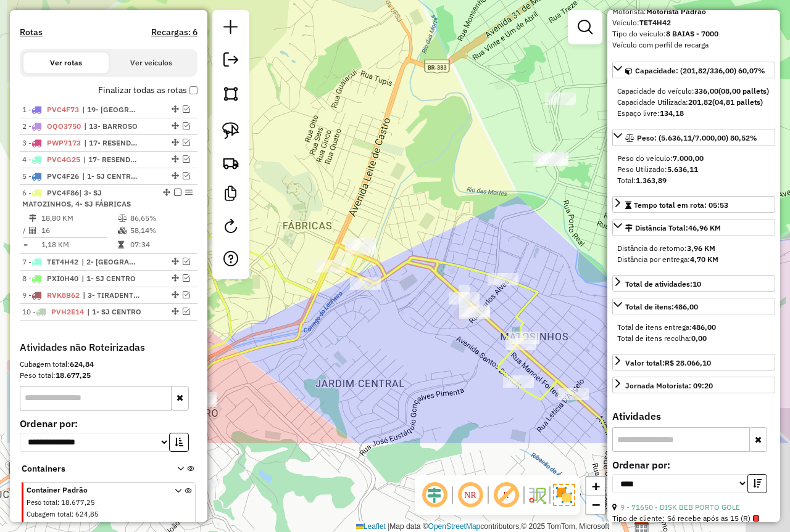
drag, startPoint x: 400, startPoint y: 295, endPoint x: 439, endPoint y: 176, distance: 125.4
click at [440, 176] on div "Janela de atendimento Grade de atendimento Capacidade Transportadoras Veículos …" at bounding box center [395, 266] width 790 height 532
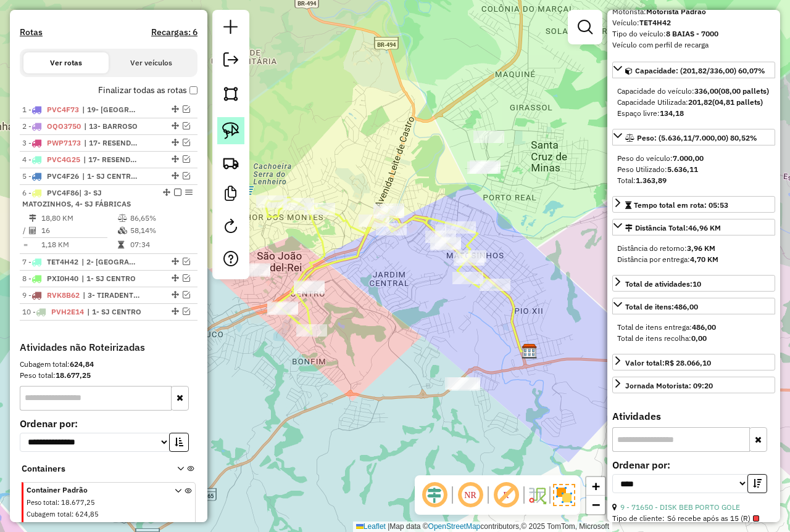
click at [231, 129] on img at bounding box center [230, 130] width 17 height 17
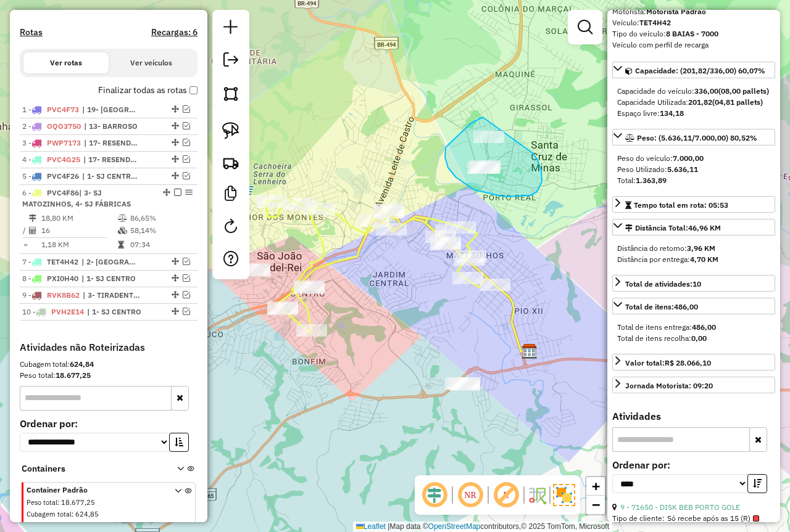
drag, startPoint x: 482, startPoint y: 117, endPoint x: 533, endPoint y: 154, distance: 62.3
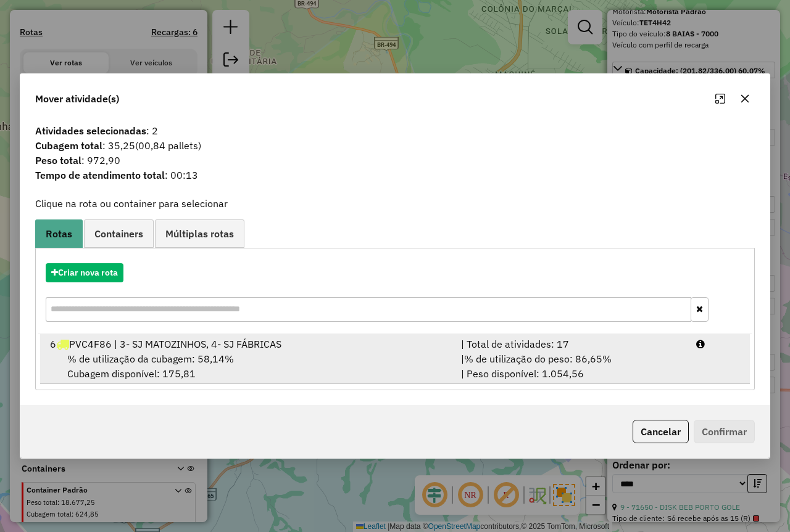
drag, startPoint x: 466, startPoint y: 360, endPoint x: 641, endPoint y: 384, distance: 177.5
click at [463, 360] on div "| % de utilização do peso: 86,65% | Peso disponível: 1.054,56" at bounding box center [570, 367] width 235 height 30
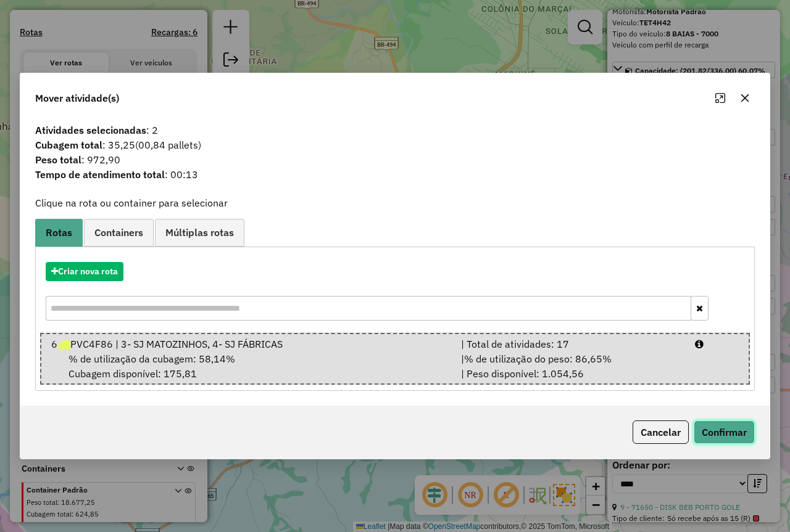
click at [703, 425] on button "Confirmar" at bounding box center [723, 432] width 61 height 23
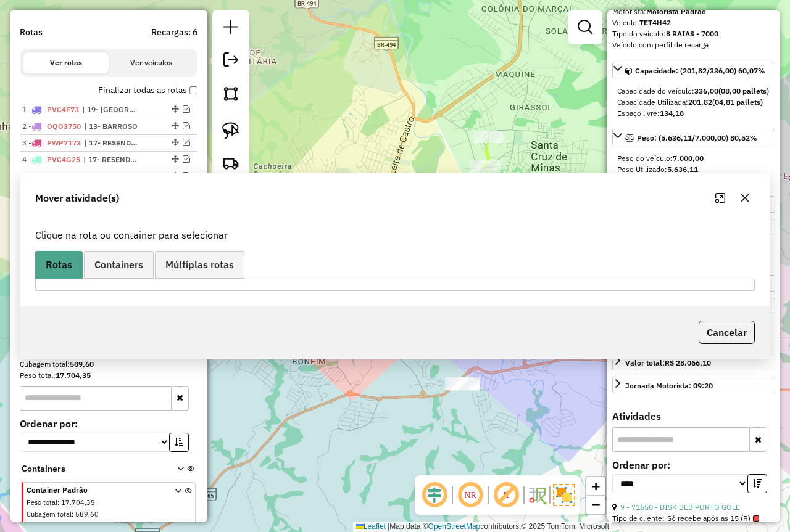
scroll to position [427, 0]
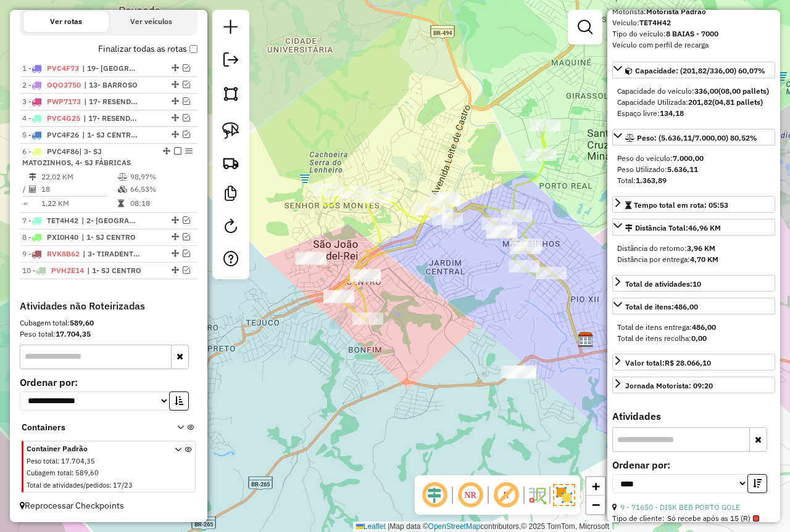
drag, startPoint x: 408, startPoint y: 300, endPoint x: 465, endPoint y: 288, distance: 58.7
click at [465, 288] on div "Janela de atendimento Grade de atendimento Capacidade Transportadoras Veículos …" at bounding box center [395, 266] width 790 height 532
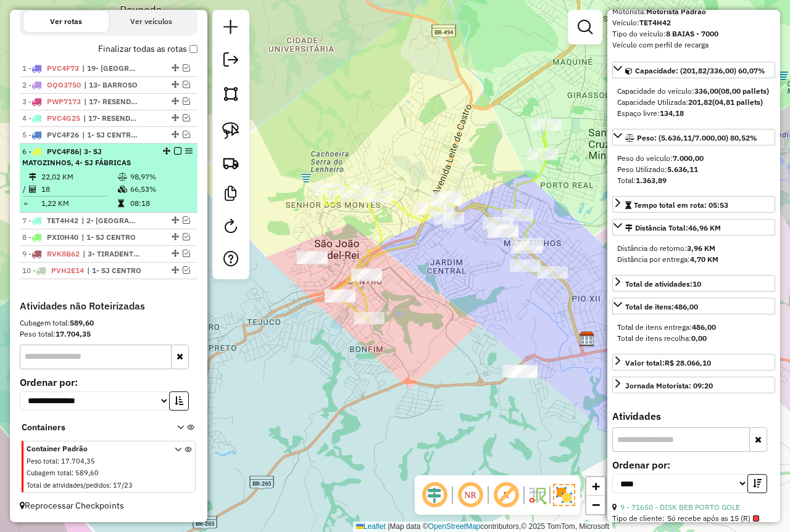
click at [174, 152] on em at bounding box center [177, 150] width 7 height 7
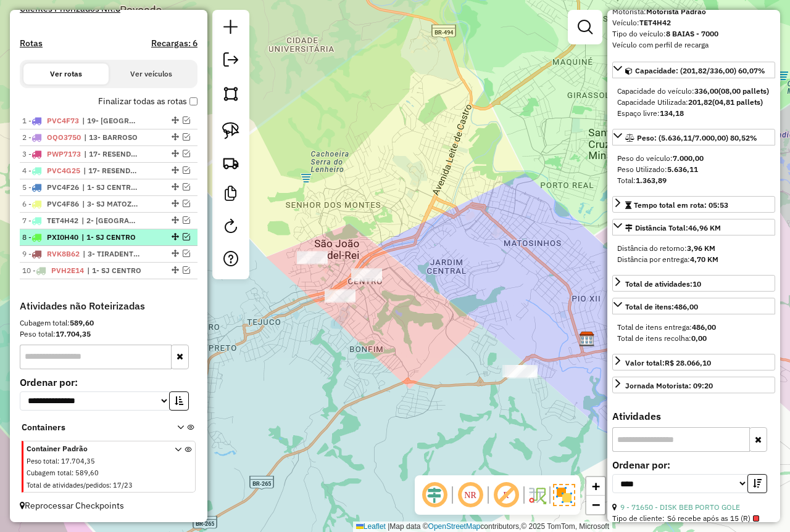
click at [183, 237] on em at bounding box center [186, 236] width 7 height 7
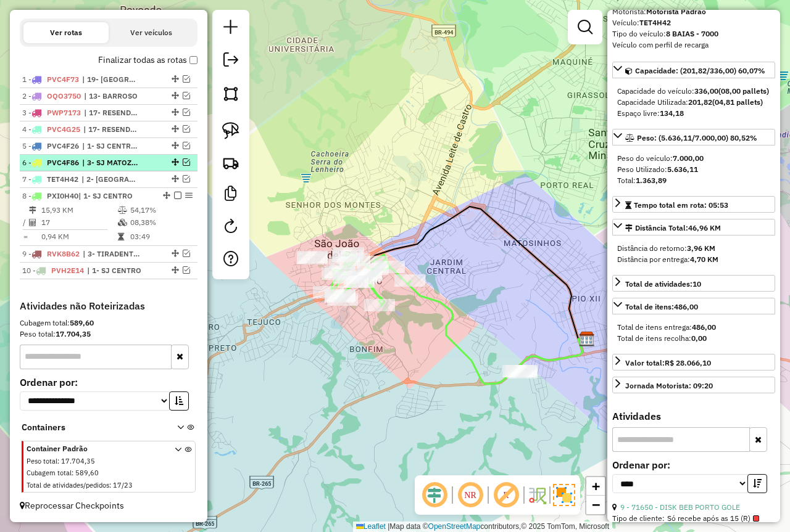
click at [183, 163] on em at bounding box center [186, 162] width 7 height 7
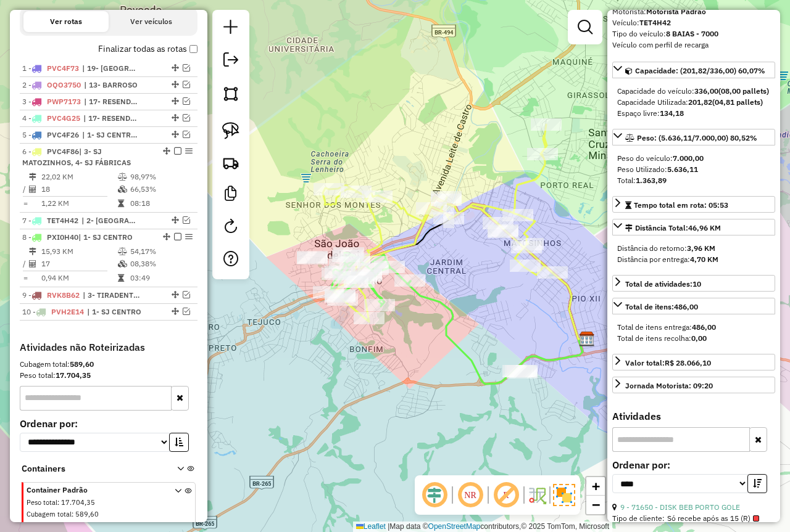
scroll to position [427, 0]
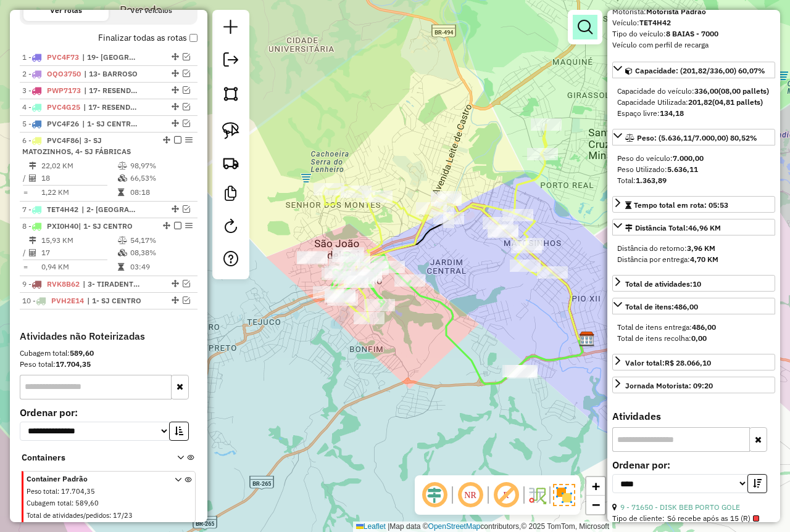
click at [583, 31] on em at bounding box center [584, 27] width 15 height 15
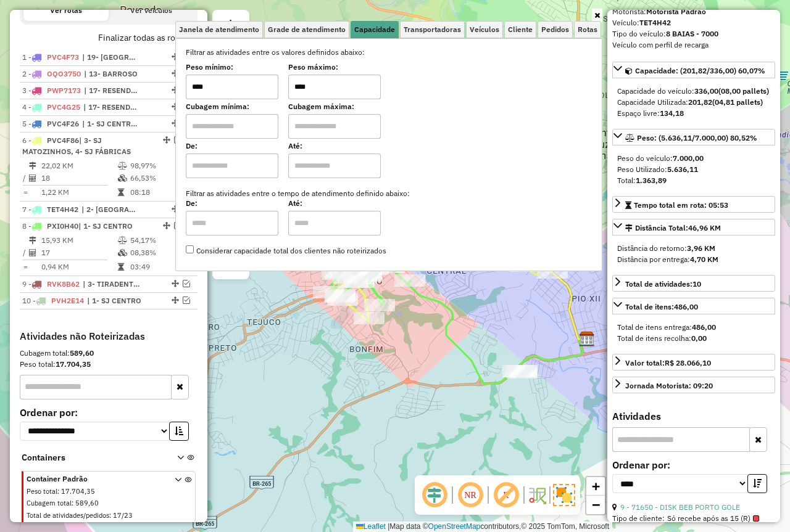
drag, startPoint x: 333, startPoint y: 85, endPoint x: 263, endPoint y: 84, distance: 70.3
click at [260, 83] on div "Peso mínimo: **** Peso máximo: ****" at bounding box center [389, 82] width 406 height 35
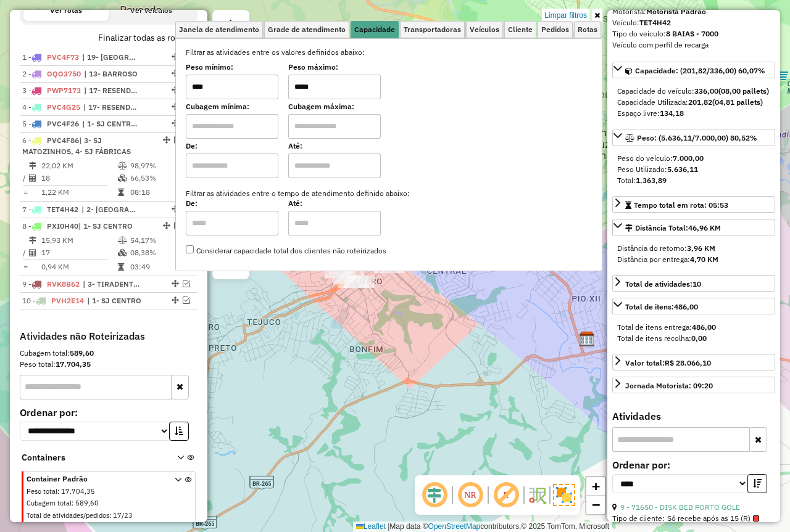
click at [489, 301] on div "Limpar filtros Janela de atendimento Grade de atendimento Capacidade Transporta…" at bounding box center [395, 266] width 790 height 532
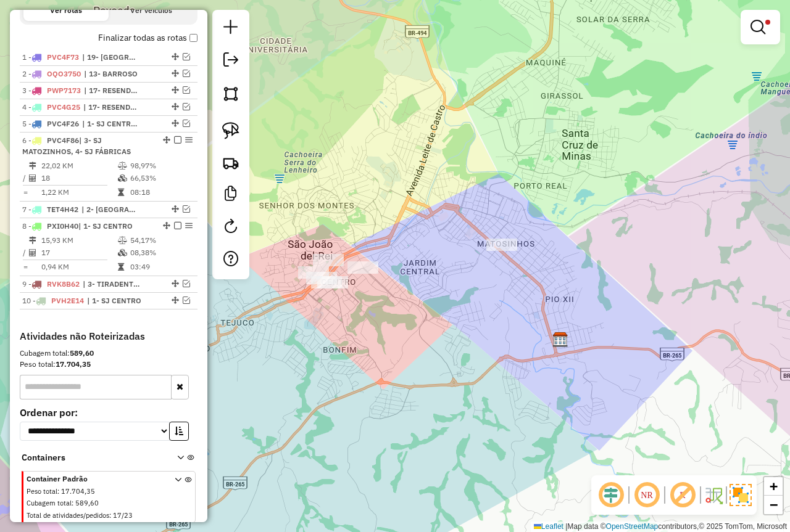
drag, startPoint x: 512, startPoint y: 283, endPoint x: 473, endPoint y: 239, distance: 59.0
click at [485, 284] on div "Limpar filtros Janela de atendimento Grade de atendimento Capacidade Transporta…" at bounding box center [395, 266] width 790 height 532
click at [753, 31] on em at bounding box center [757, 27] width 15 height 15
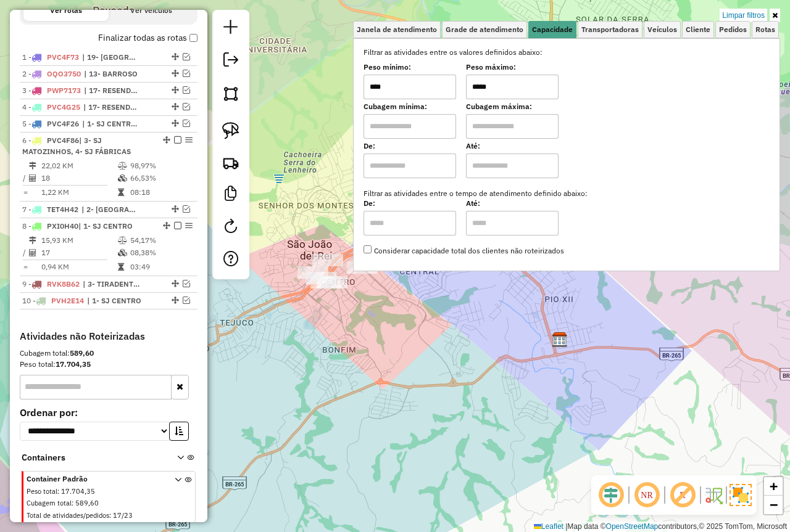
click at [437, 385] on div "Limpar filtros Janela de atendimento Grade de atendimento Capacidade Transporta…" at bounding box center [395, 266] width 790 height 532
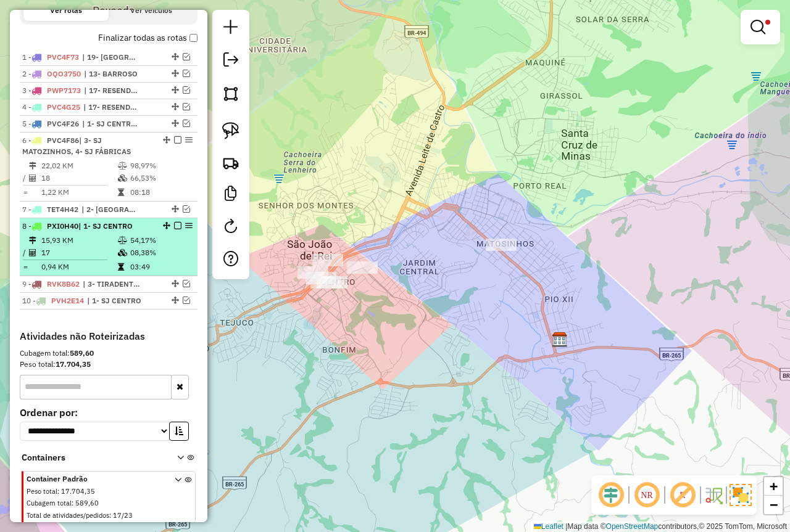
click at [174, 229] on em at bounding box center [177, 225] width 7 height 7
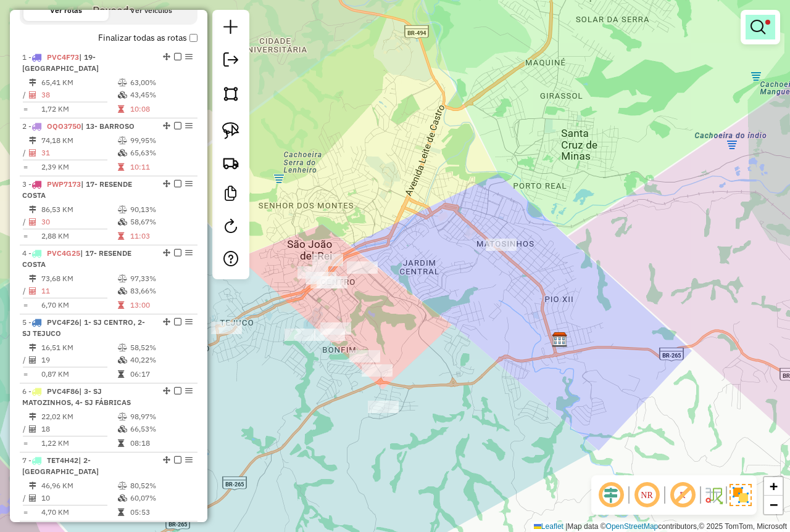
click at [753, 22] on em at bounding box center [757, 27] width 15 height 15
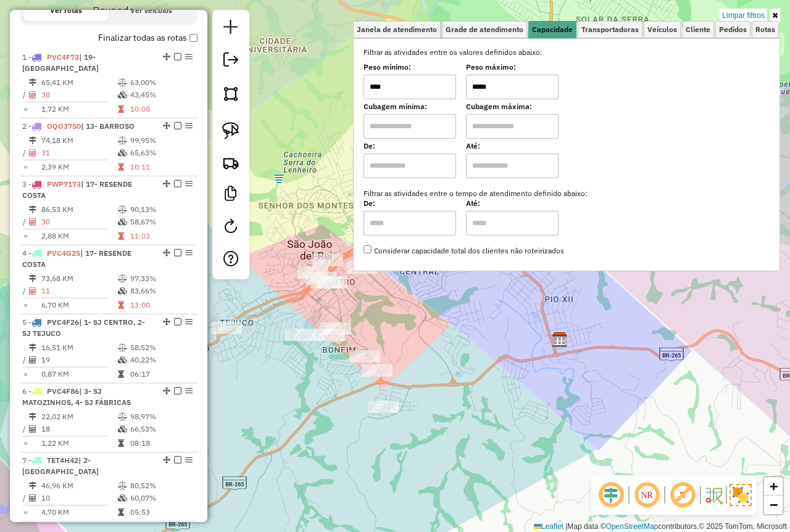
drag, startPoint x: 521, startPoint y: 83, endPoint x: 377, endPoint y: 93, distance: 144.6
click at [395, 88] on div "Peso mínimo: **** Peso máximo: *****" at bounding box center [566, 82] width 406 height 35
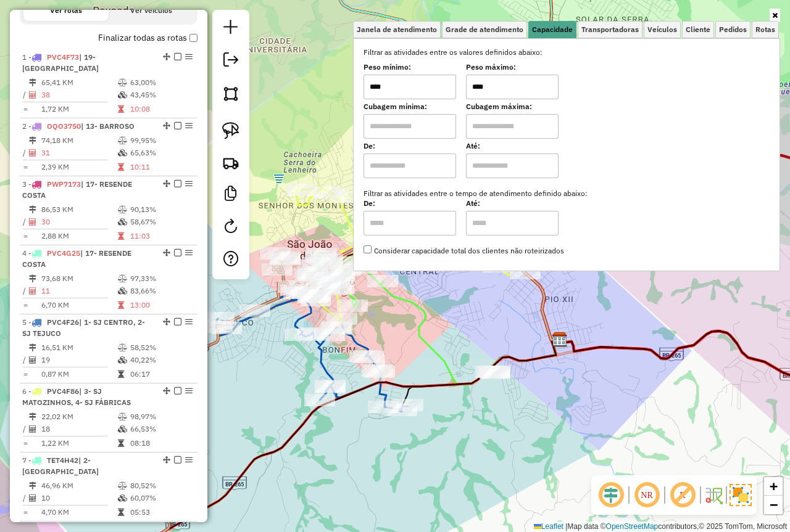
type input "****"
click at [616, 317] on div "Janela de atendimento Grade de atendimento Capacidade Transportadoras Veículos …" at bounding box center [395, 266] width 790 height 532
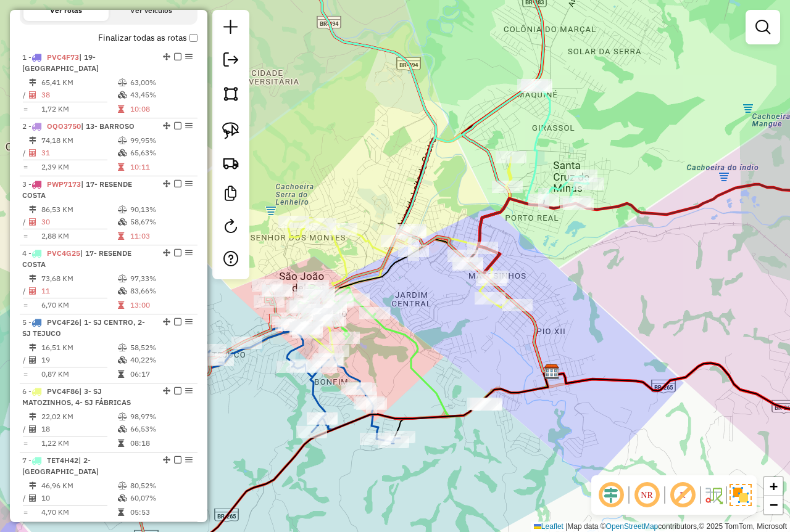
drag, startPoint x: 595, startPoint y: 269, endPoint x: 553, endPoint y: 318, distance: 65.2
click at [571, 323] on div "Janela de atendimento Grade de atendimento Capacidade Transportadoras Veículos …" at bounding box center [395, 266] width 790 height 532
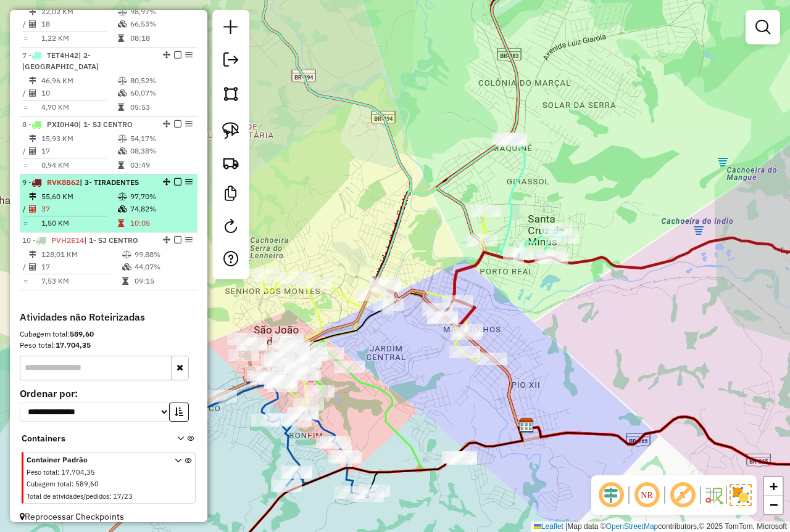
scroll to position [524, 0]
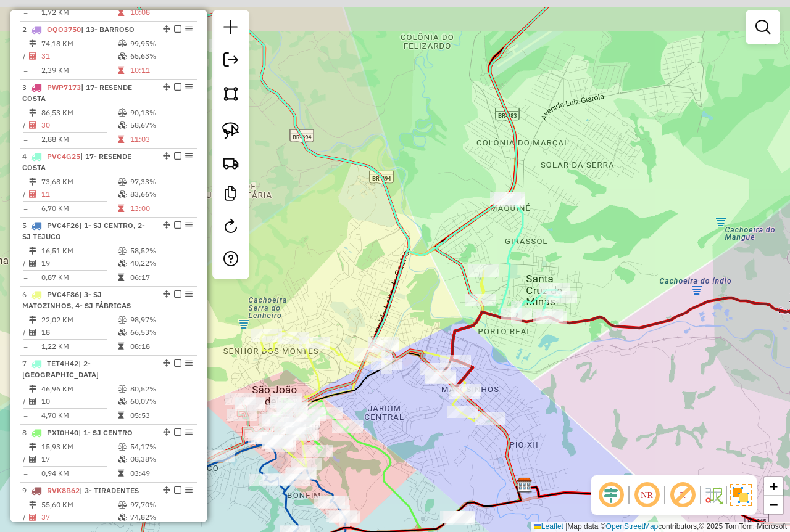
drag, startPoint x: 619, startPoint y: 159, endPoint x: 618, endPoint y: 220, distance: 60.5
click at [618, 220] on div "Janela de atendimento Grade de atendimento Capacidade Transportadoras Veículos …" at bounding box center [395, 266] width 790 height 532
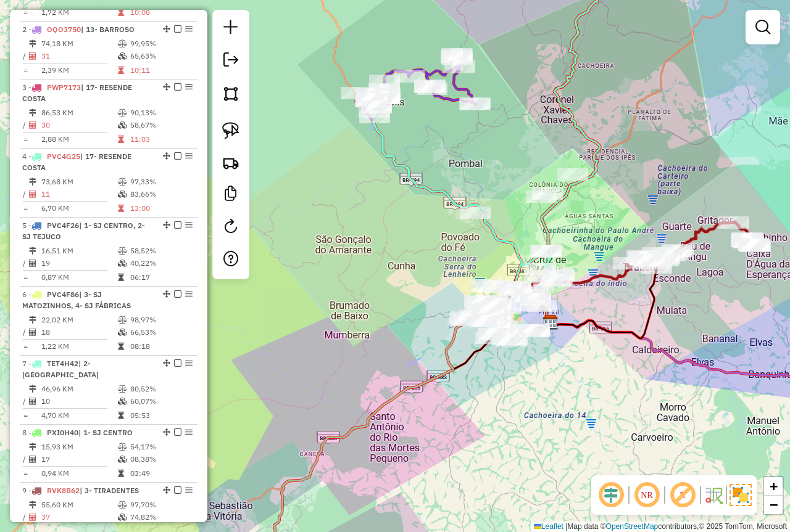
drag, startPoint x: 624, startPoint y: 196, endPoint x: 582, endPoint y: 236, distance: 58.5
click at [582, 236] on div "Janela de atendimento Grade de atendimento Capacidade Transportadoras Veículos …" at bounding box center [395, 266] width 790 height 532
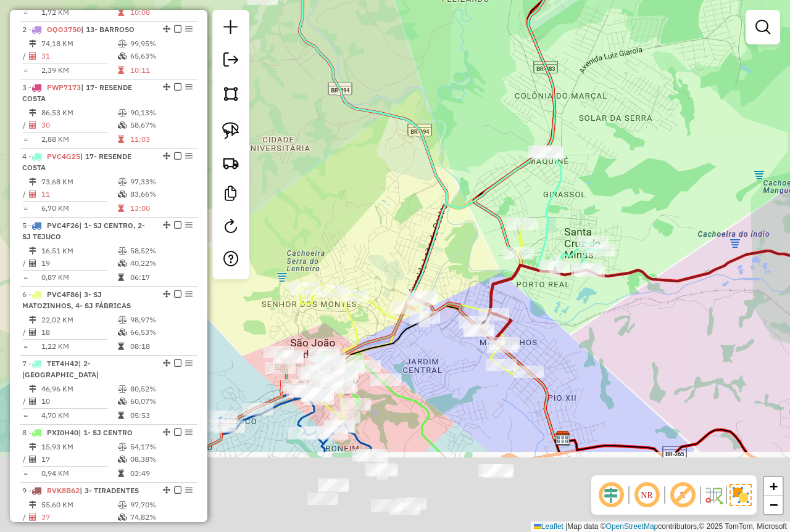
drag, startPoint x: 563, startPoint y: 305, endPoint x: 645, endPoint y: 142, distance: 182.6
click at [645, 142] on div "Janela de atendimento Grade de atendimento Capacidade Transportadoras Veículos …" at bounding box center [395, 266] width 790 height 532
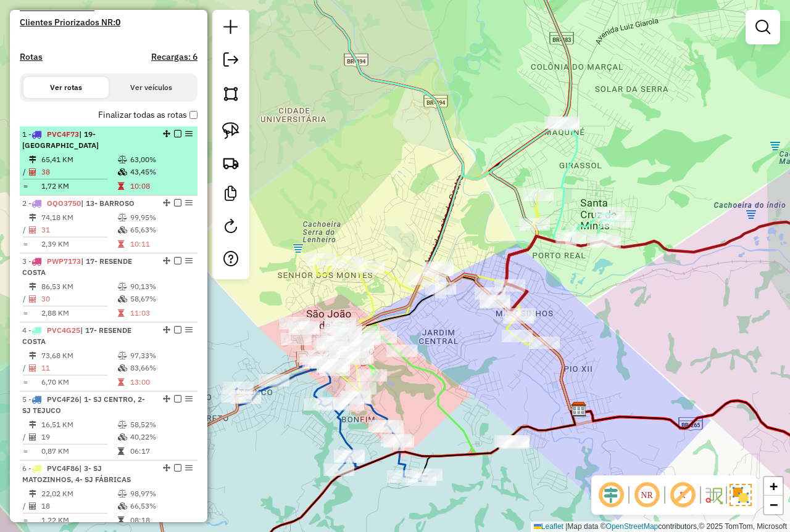
scroll to position [339, 0]
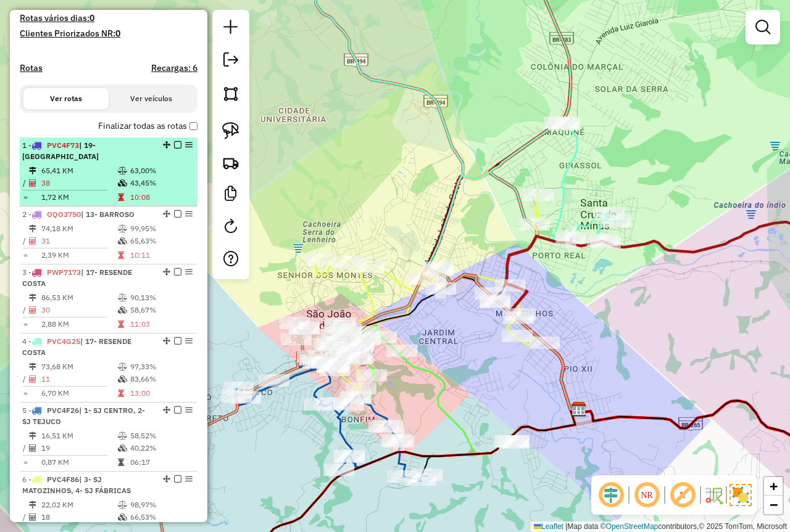
click at [141, 184] on td "43,45%" at bounding box center [161, 183] width 62 height 12
select select "*********"
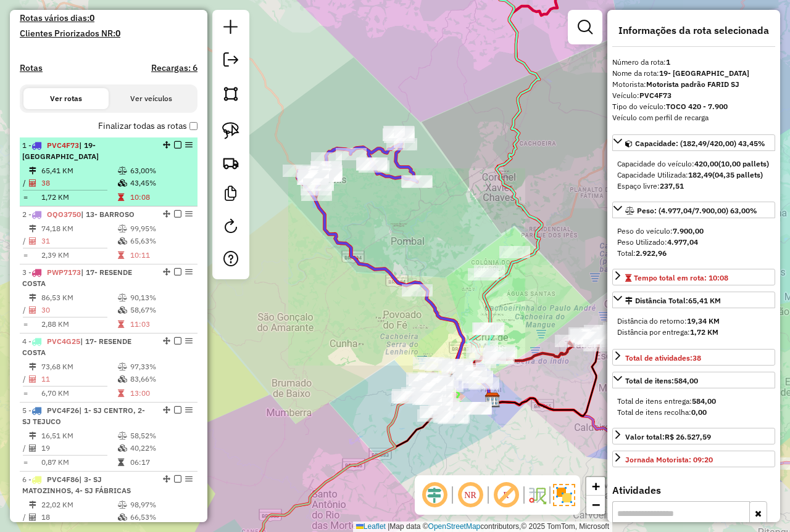
click at [174, 149] on em at bounding box center [177, 144] width 7 height 7
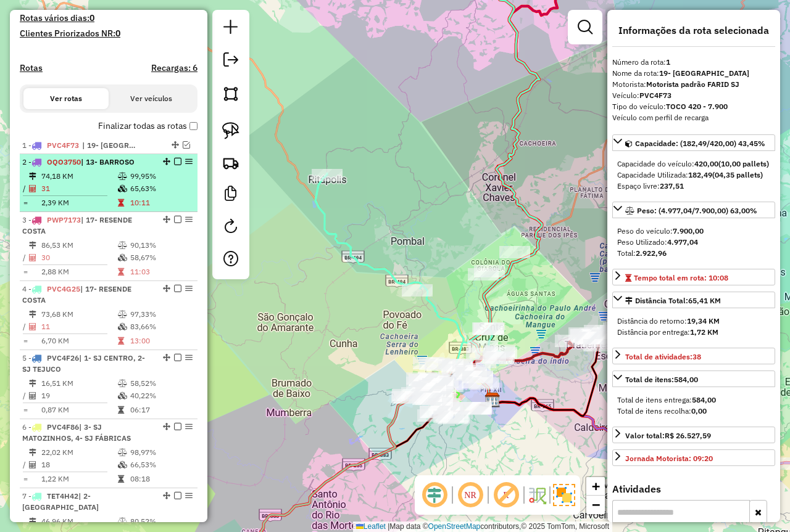
click at [150, 195] on td "65,63%" at bounding box center [161, 189] width 62 height 12
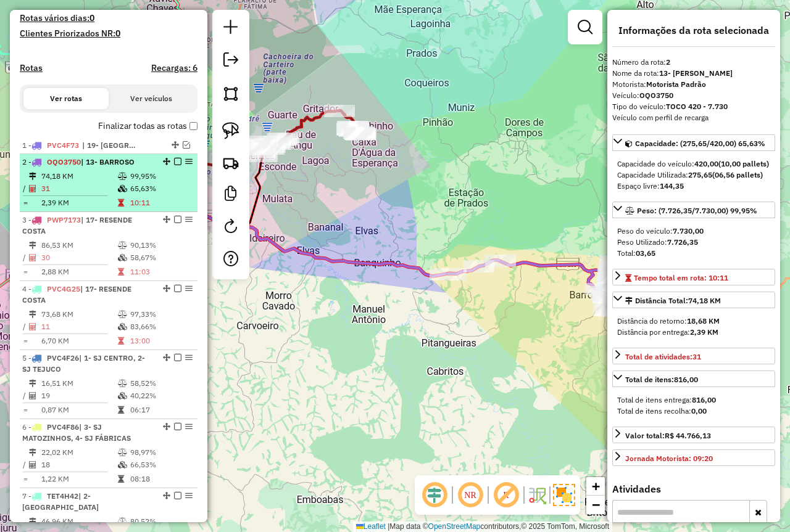
drag, startPoint x: 175, startPoint y: 171, endPoint x: 172, endPoint y: 196, distance: 25.4
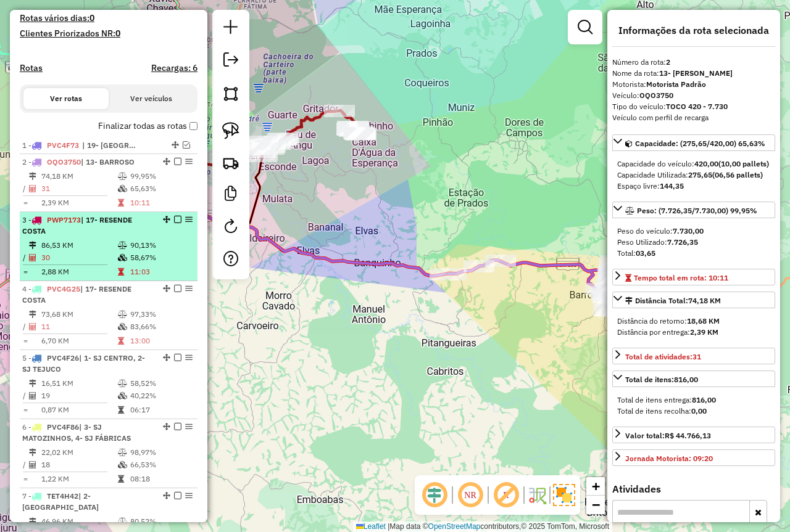
click at [174, 165] on em at bounding box center [177, 161] width 7 height 7
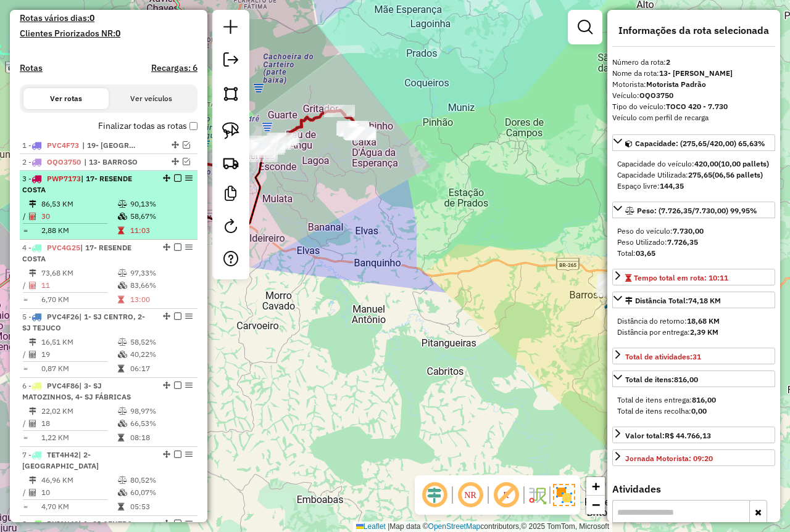
drag, startPoint x: 160, startPoint y: 206, endPoint x: 167, endPoint y: 202, distance: 8.3
click at [160, 196] on div "3 - PWP7173 | 17- RESENDE COSTA" at bounding box center [108, 184] width 173 height 22
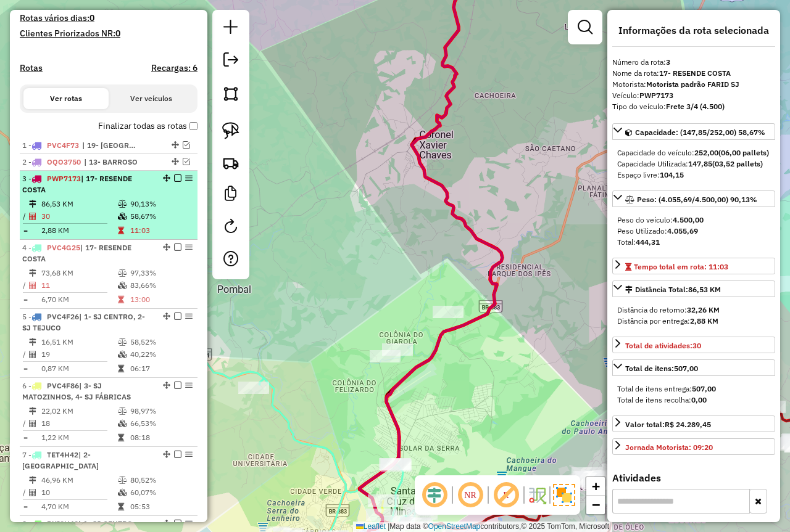
click at [174, 182] on em at bounding box center [177, 178] width 7 height 7
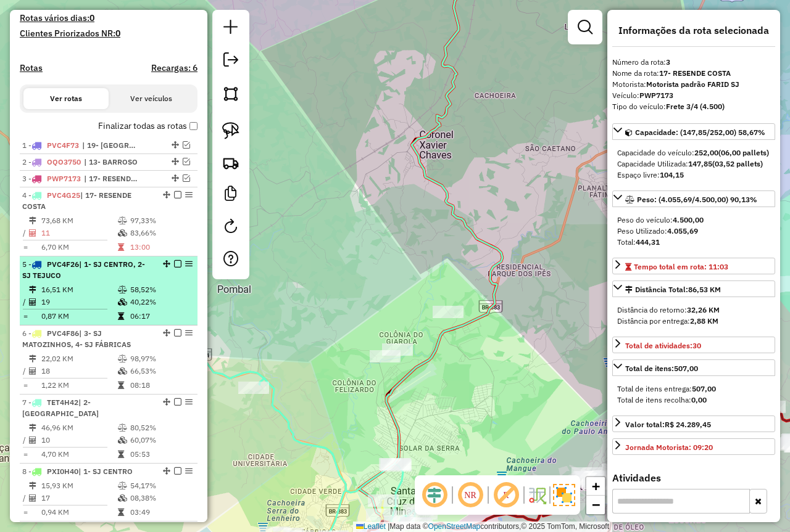
click at [145, 268] on ul "1 - PVC4F73 | 19- RITÁPOLIS 2 - OQO3750 | 13- BARROSO 3 - PWP7173 | 17- RESENDE…" at bounding box center [109, 388] width 178 height 500
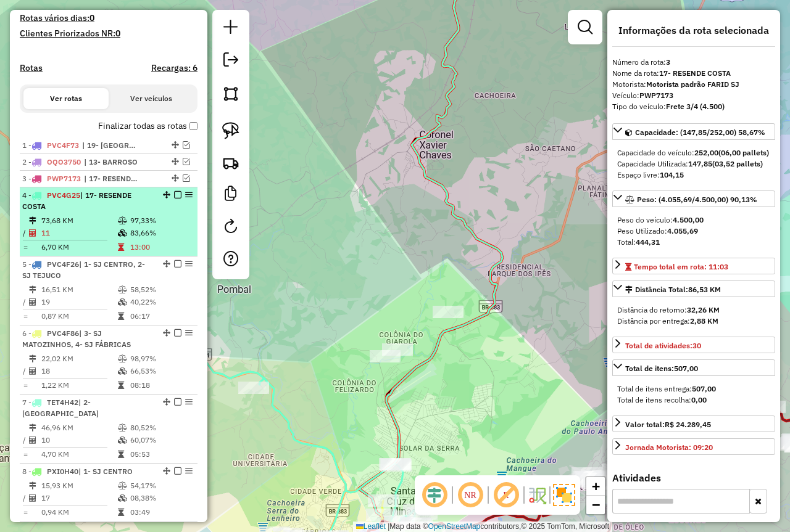
click at [176, 199] on em at bounding box center [177, 194] width 7 height 7
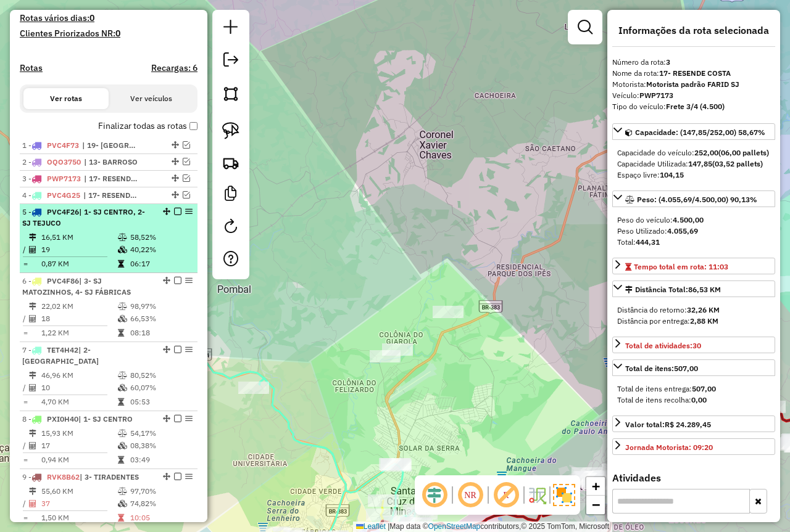
click at [165, 256] on td "40,22%" at bounding box center [161, 250] width 62 height 12
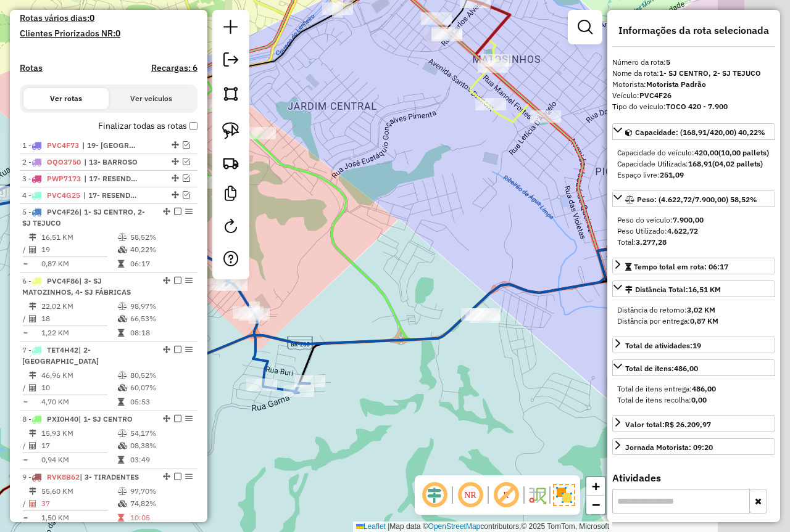
drag, startPoint x: 489, startPoint y: 227, endPoint x: 291, endPoint y: 262, distance: 201.7
click at [291, 262] on div "Janela de atendimento Grade de atendimento Capacidade Transportadoras Veículos …" at bounding box center [395, 266] width 790 height 532
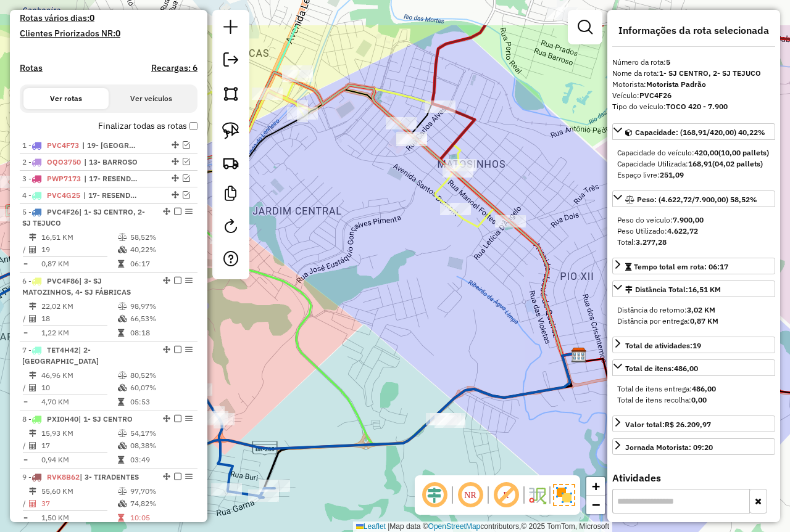
drag, startPoint x: 439, startPoint y: 234, endPoint x: 511, endPoint y: 326, distance: 117.3
click at [511, 326] on div "Janela de atendimento Grade de atendimento Capacidade Transportadoras Veículos …" at bounding box center [395, 266] width 790 height 532
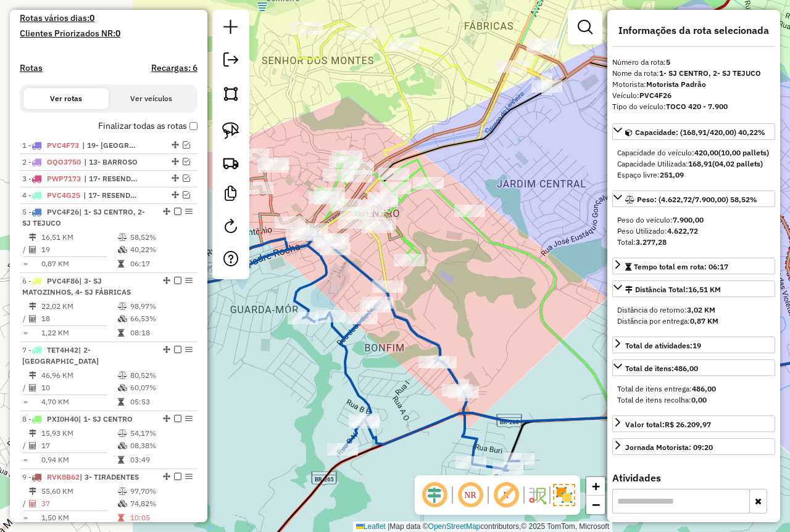
drag, startPoint x: 319, startPoint y: 350, endPoint x: 529, endPoint y: 310, distance: 213.5
click at [529, 310] on div "Janela de atendimento Grade de atendimento Capacidade Transportadoras Veículos …" at bounding box center [395, 266] width 790 height 532
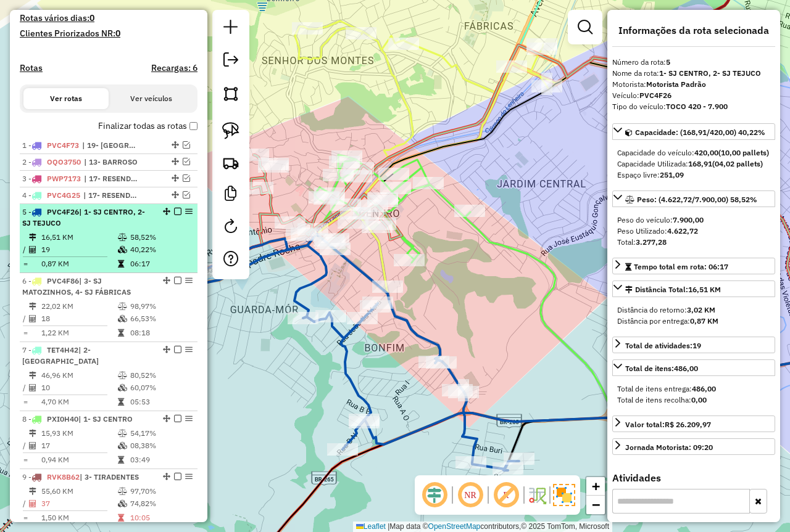
click at [175, 215] on em at bounding box center [177, 211] width 7 height 7
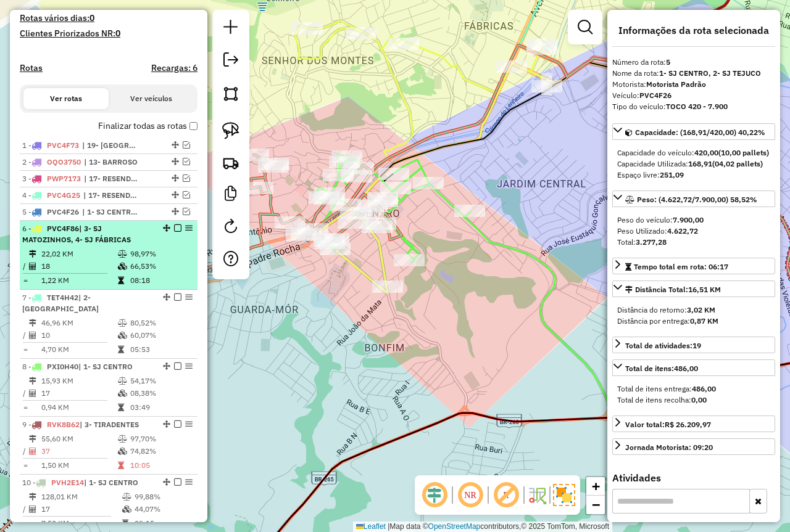
click at [146, 260] on td "98,97%" at bounding box center [161, 254] width 62 height 12
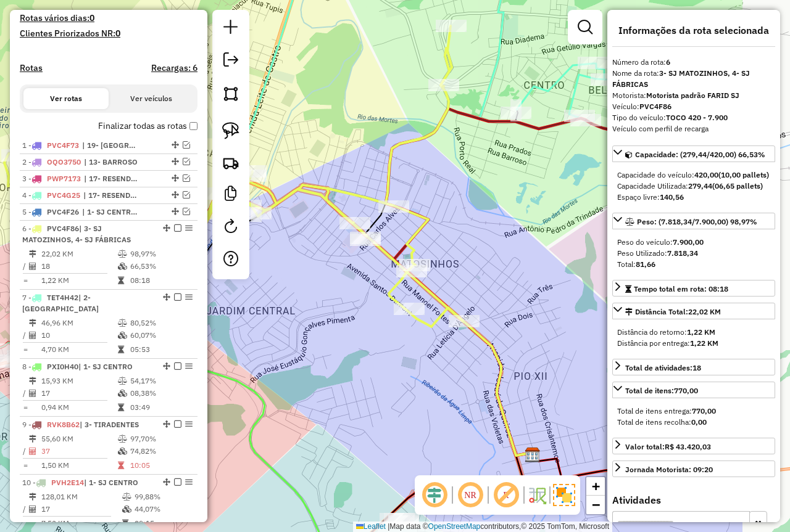
drag, startPoint x: 432, startPoint y: 338, endPoint x: 303, endPoint y: 313, distance: 130.8
click at [303, 313] on div "Janela de atendimento Grade de atendimento Capacidade Transportadoras Veículos …" at bounding box center [395, 266] width 790 height 532
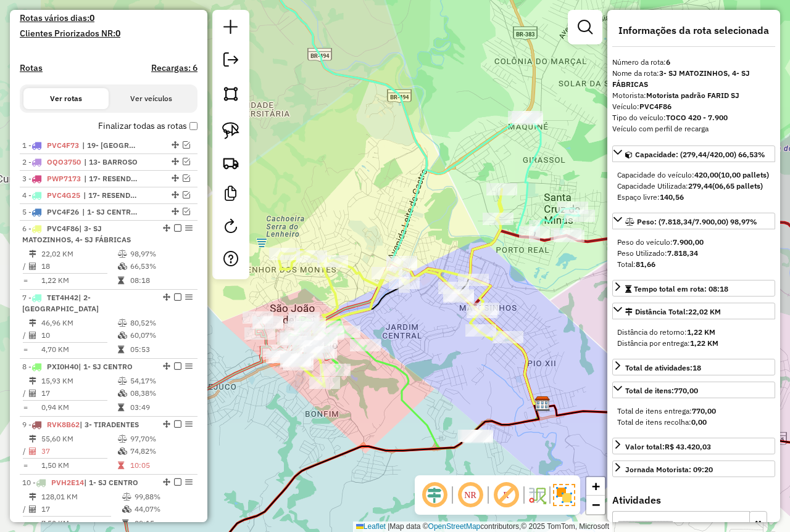
drag, startPoint x: 306, startPoint y: 315, endPoint x: 426, endPoint y: 338, distance: 121.8
click at [426, 338] on div "Janela de atendimento Grade de atendimento Capacidade Transportadoras Veículos …" at bounding box center [395, 266] width 790 height 532
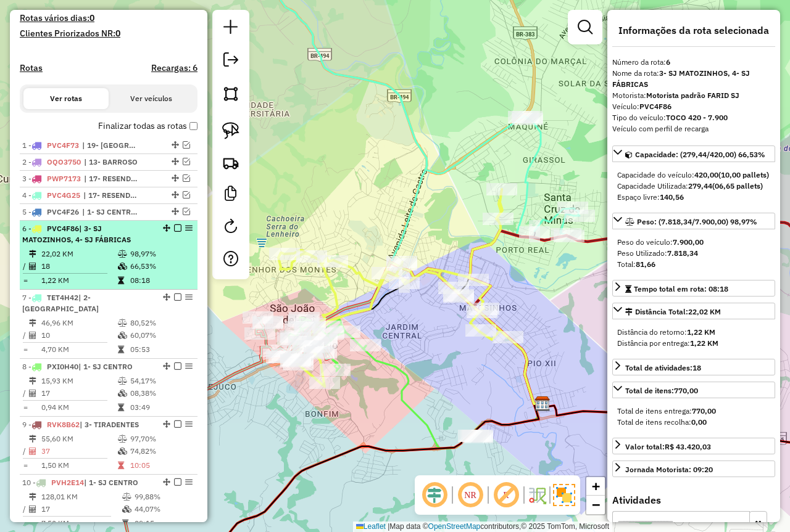
click at [174, 232] on em at bounding box center [177, 228] width 7 height 7
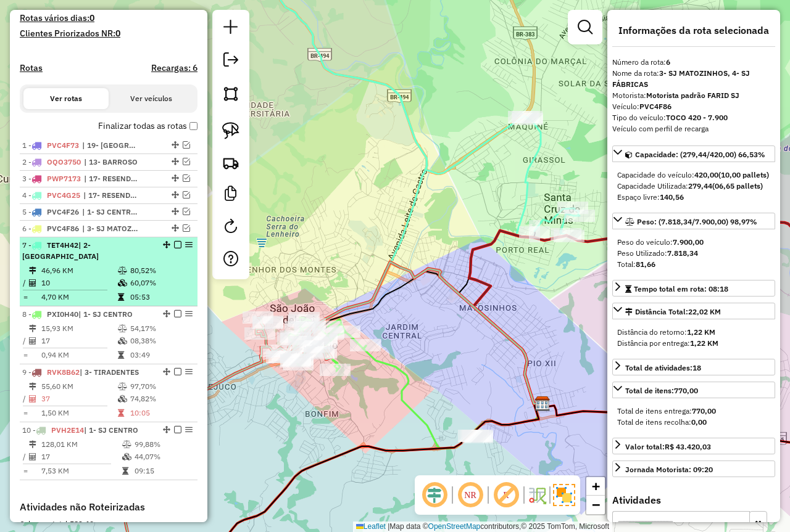
click at [141, 274] on td "80,52%" at bounding box center [161, 271] width 62 height 12
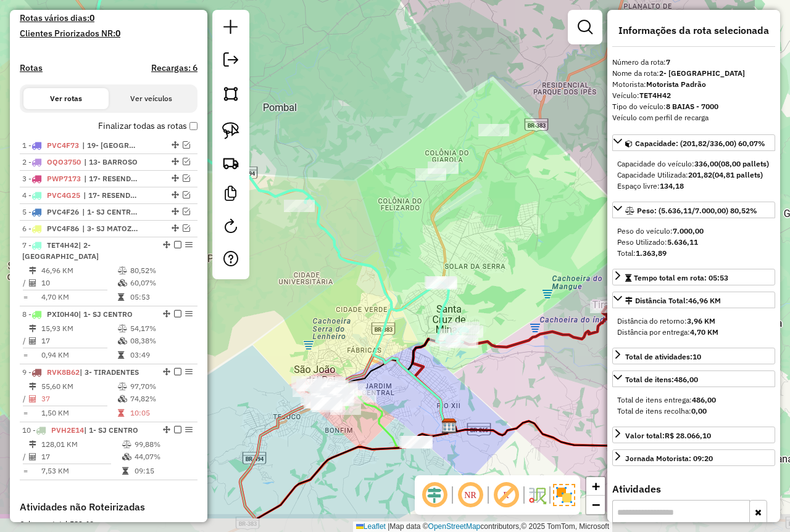
drag, startPoint x: 407, startPoint y: 351, endPoint x: 292, endPoint y: 283, distance: 133.3
click at [292, 283] on div "Janela de atendimento Grade de atendimento Capacidade Transportadoras Veículos …" at bounding box center [395, 266] width 790 height 532
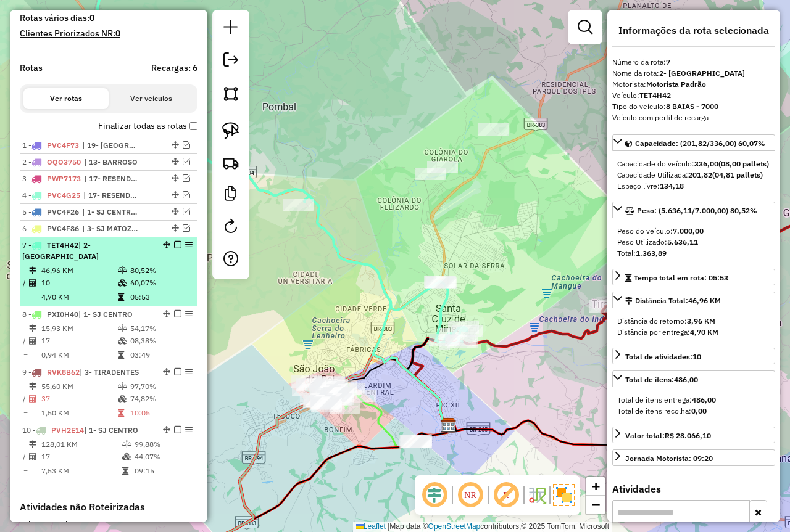
click at [174, 249] on em at bounding box center [177, 244] width 7 height 7
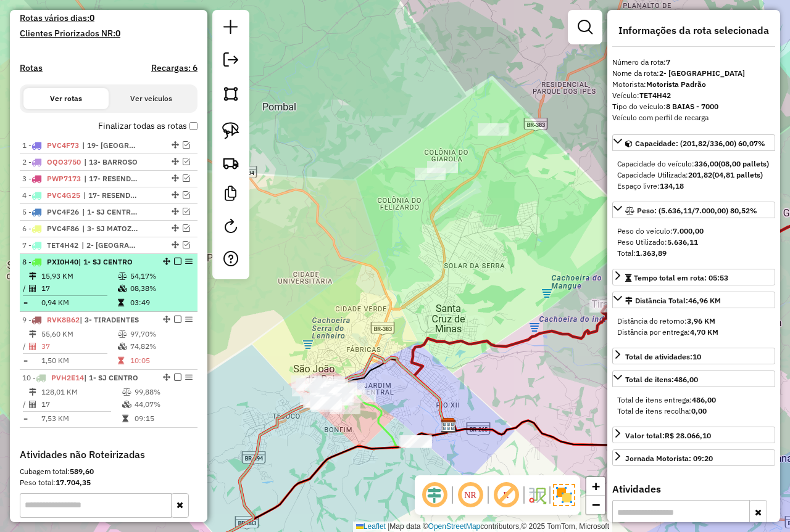
click at [162, 283] on td "54,17%" at bounding box center [161, 276] width 62 height 12
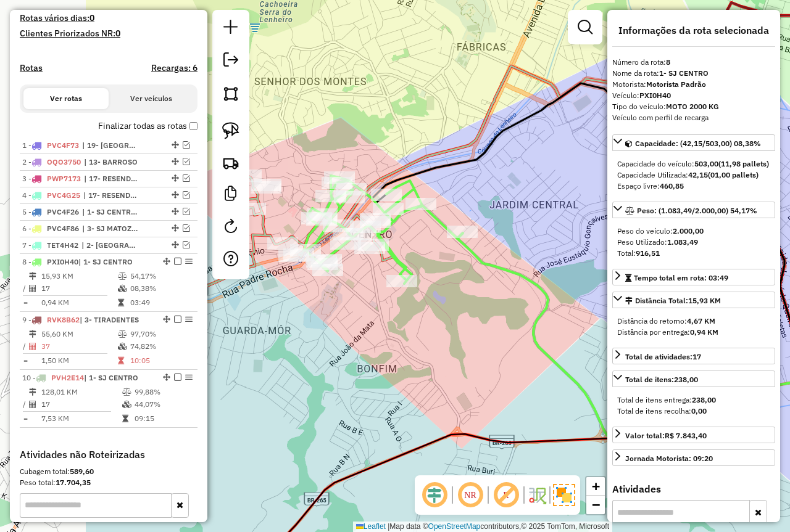
drag, startPoint x: 431, startPoint y: 352, endPoint x: 491, endPoint y: 351, distance: 60.5
click at [491, 351] on div "Janela de atendimento Grade de atendimento Capacidade Transportadoras Veículos …" at bounding box center [395, 266] width 790 height 532
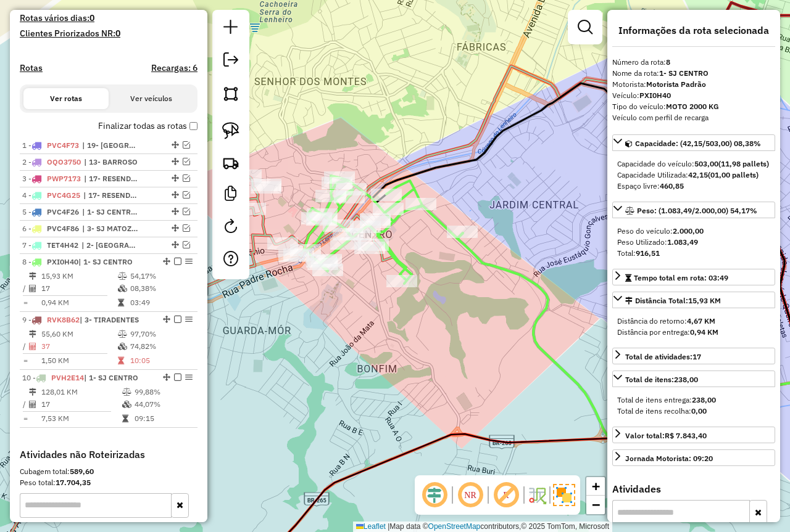
click at [520, 278] on icon at bounding box center [636, 335] width 358 height 205
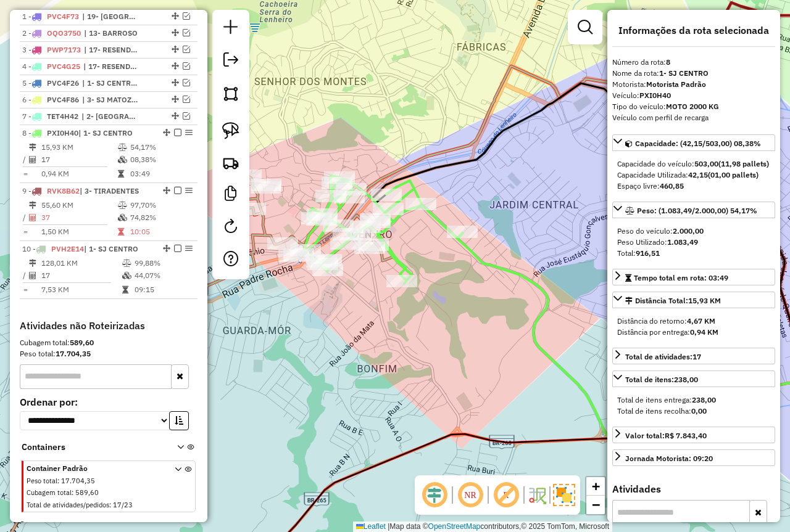
scroll to position [498, 0]
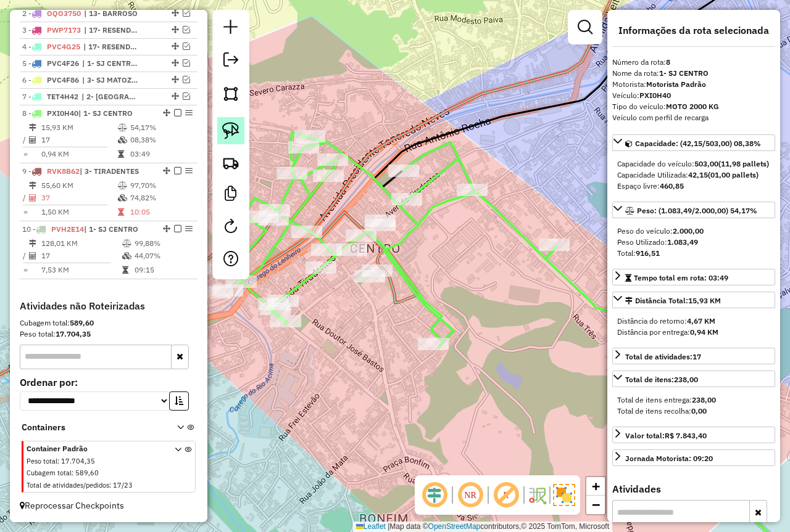
click at [231, 127] on img at bounding box center [230, 130] width 17 height 17
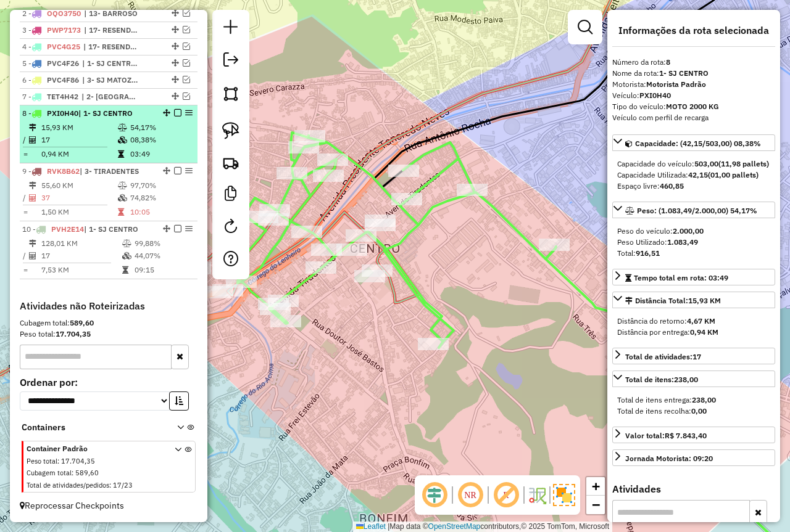
click at [130, 140] on td "08,38%" at bounding box center [161, 140] width 62 height 12
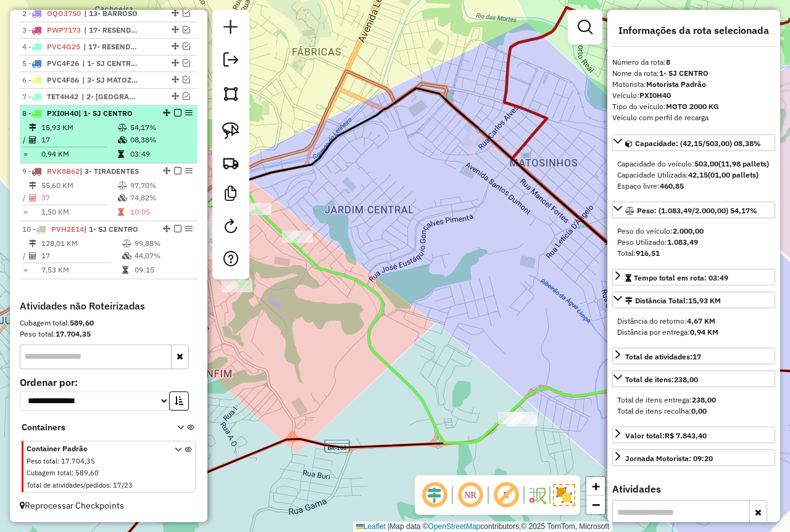
click at [175, 111] on em at bounding box center [177, 112] width 7 height 7
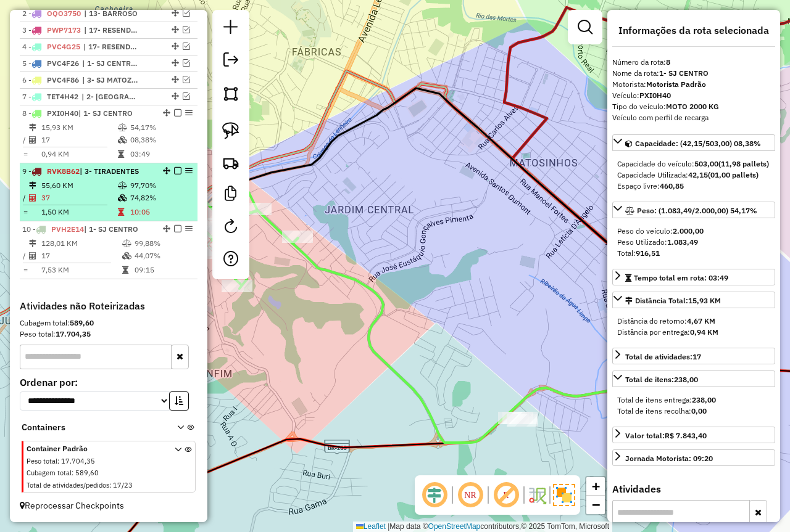
scroll to position [457, 0]
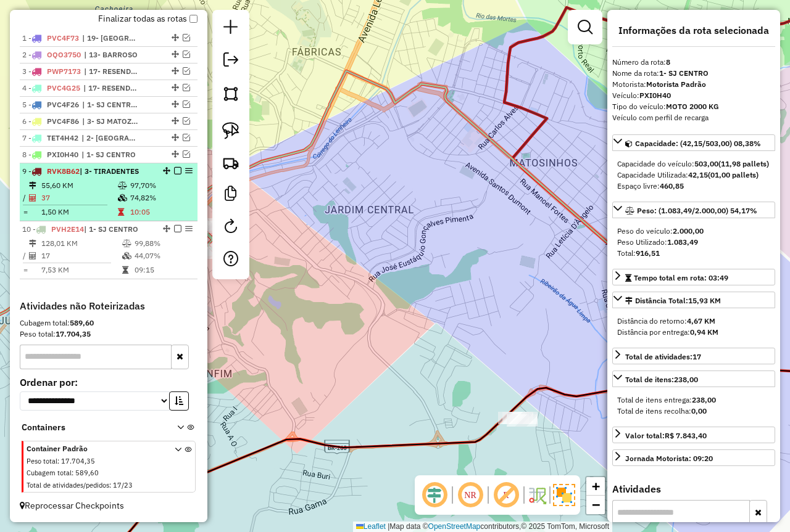
click at [124, 171] on span "| 3- TIRADENTES" at bounding box center [109, 171] width 59 height 9
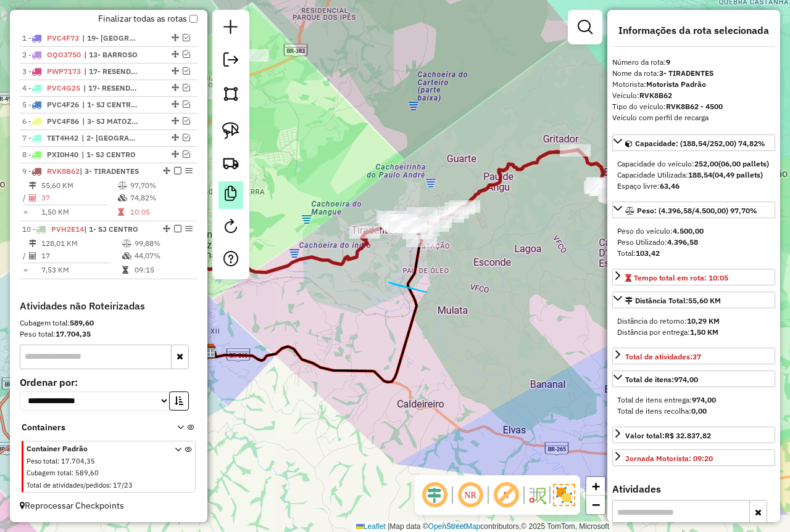
drag, startPoint x: 389, startPoint y: 283, endPoint x: 225, endPoint y: 202, distance: 182.6
click at [175, 170] on em at bounding box center [177, 170] width 7 height 7
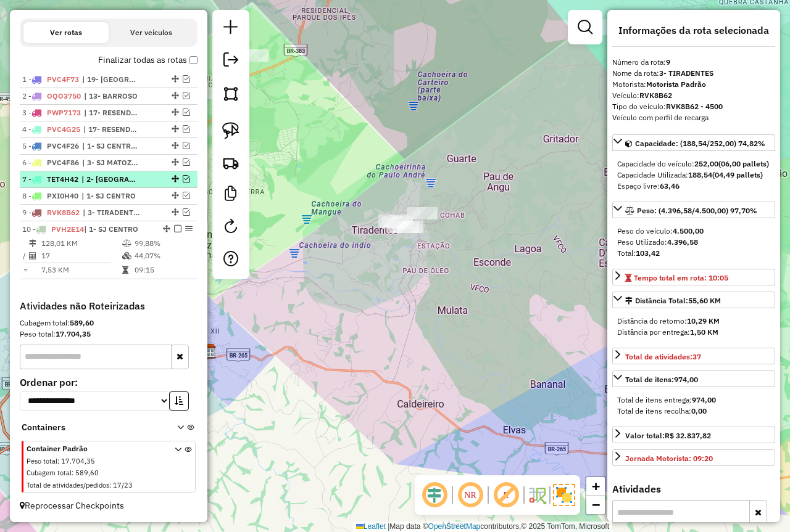
scroll to position [416, 0]
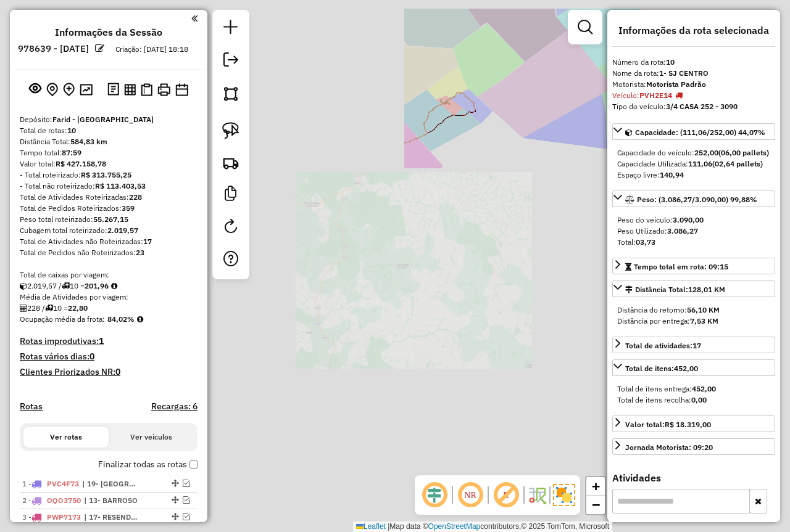
select select "*********"
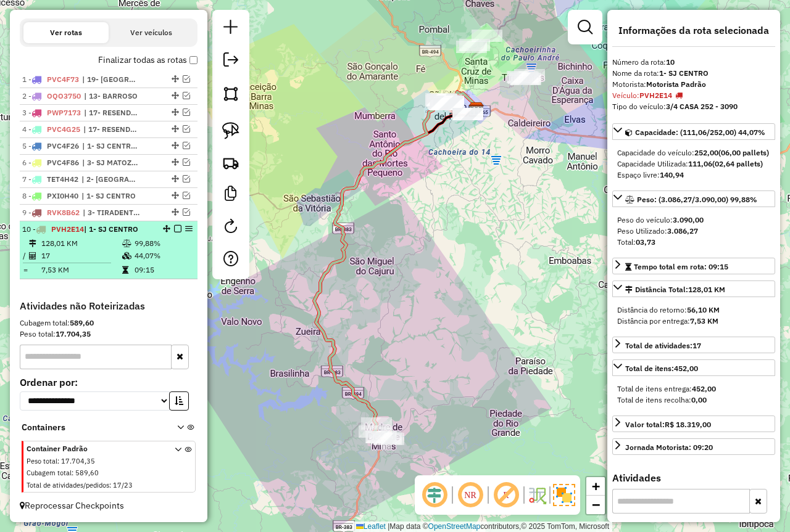
click at [174, 231] on em at bounding box center [177, 228] width 7 height 7
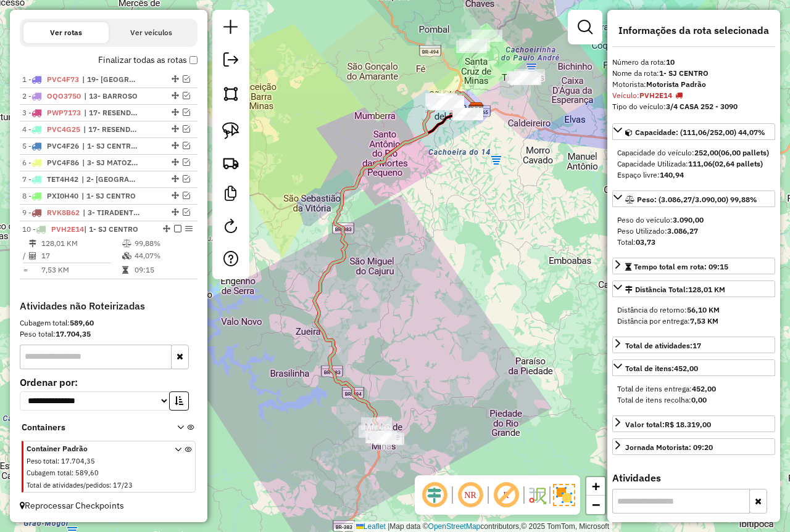
scroll to position [374, 0]
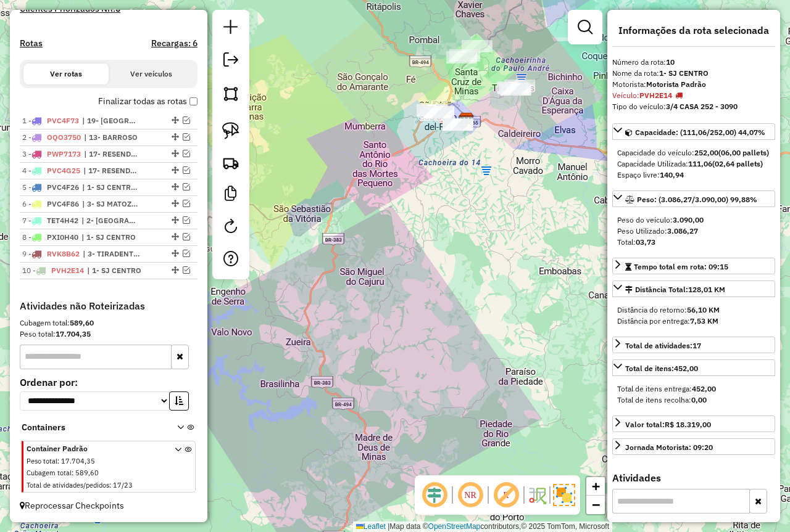
drag, startPoint x: 460, startPoint y: 188, endPoint x: 417, endPoint y: 217, distance: 52.4
click at [413, 266] on div "Janela de atendimento Grade de atendimento Capacidade Transportadoras Veículos …" at bounding box center [395, 266] width 790 height 532
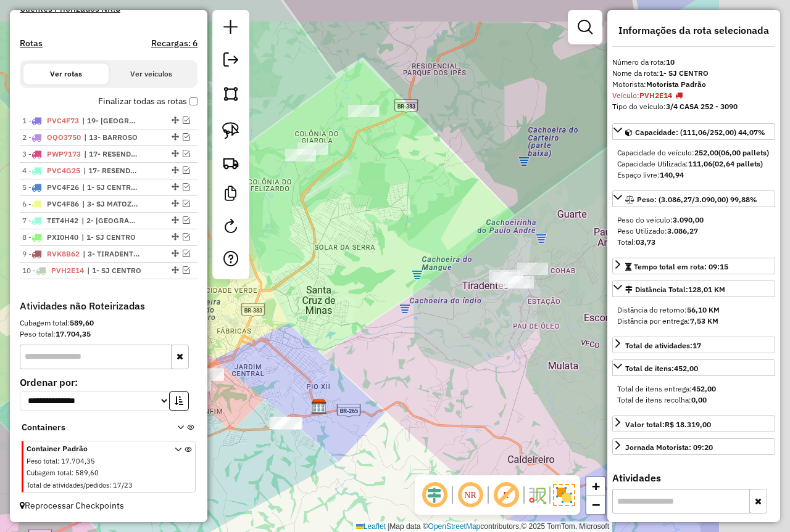
drag, startPoint x: 503, startPoint y: 189, endPoint x: 332, endPoint y: 274, distance: 191.2
click at [331, 273] on div "Janela de atendimento Grade de atendimento Capacidade Transportadoras Veículos …" at bounding box center [395, 266] width 790 height 532
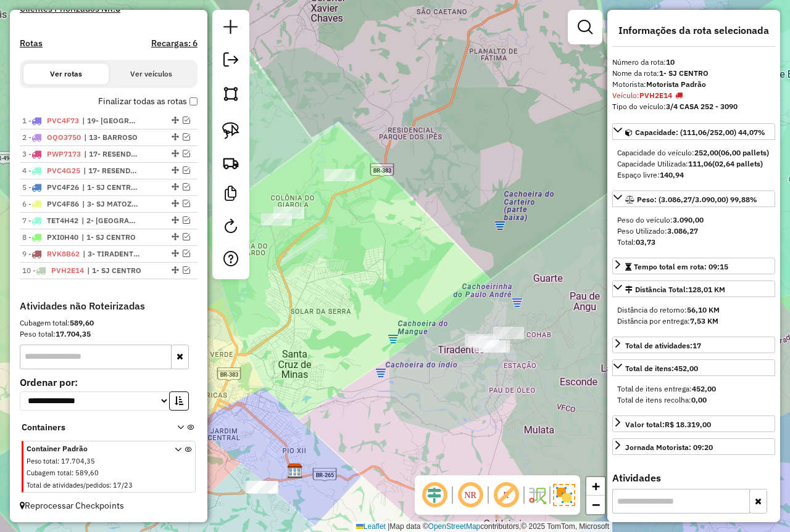
drag, startPoint x: 483, startPoint y: 217, endPoint x: 486, endPoint y: 237, distance: 20.6
click at [486, 237] on div "Janela de atendimento Grade de atendimento Capacidade Transportadoras Veículos …" at bounding box center [395, 266] width 790 height 532
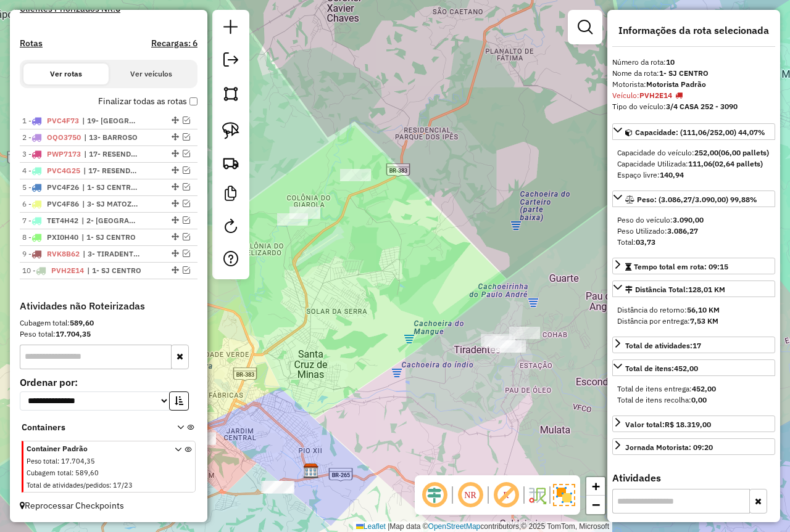
drag, startPoint x: 412, startPoint y: 249, endPoint x: 432, endPoint y: 242, distance: 21.3
click at [432, 242] on div "Janela de atendimento Grade de atendimento Capacidade Transportadoras Veículos …" at bounding box center [395, 266] width 790 height 532
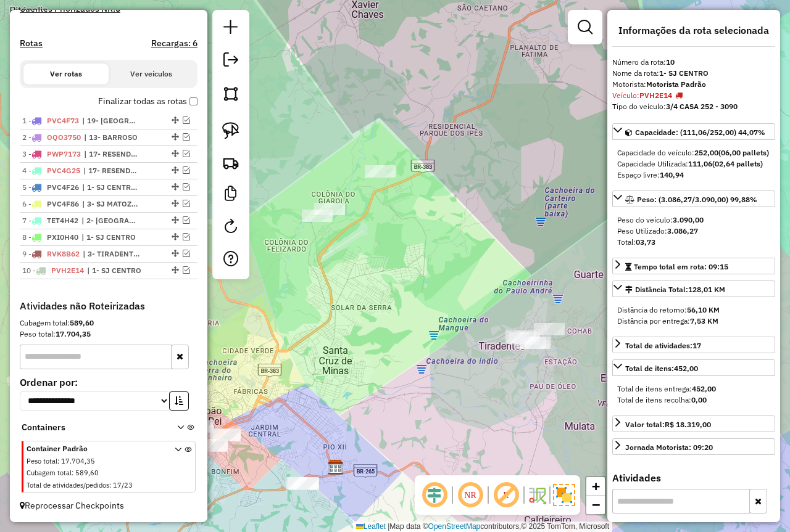
click at [450, 234] on div "Janela de atendimento Grade de atendimento Capacidade Transportadoras Veículos …" at bounding box center [395, 266] width 790 height 532
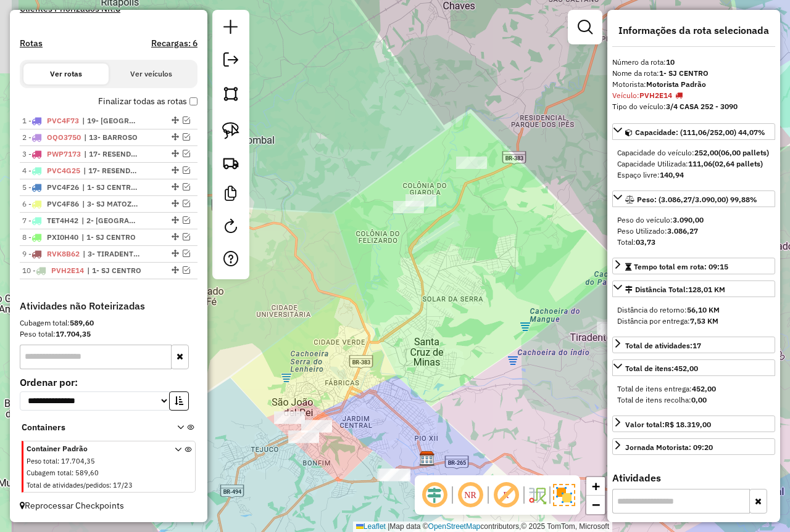
drag, startPoint x: 425, startPoint y: 254, endPoint x: 481, endPoint y: 245, distance: 56.8
click at [481, 245] on div "Janela de atendimento Grade de atendimento Capacidade Transportadoras Veículos …" at bounding box center [395, 266] width 790 height 532
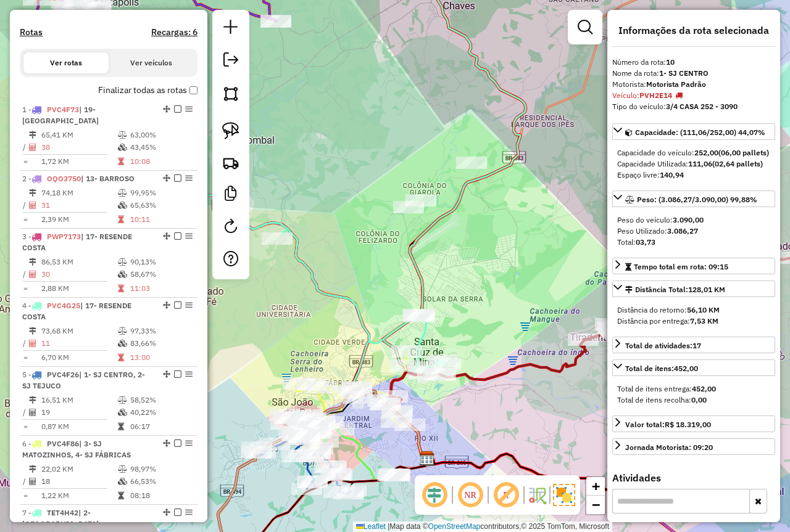
drag, startPoint x: 101, startPoint y: 96, endPoint x: 103, endPoint y: 110, distance: 14.4
click at [101, 96] on label "Finalizar todas as rotas" at bounding box center [147, 90] width 99 height 13
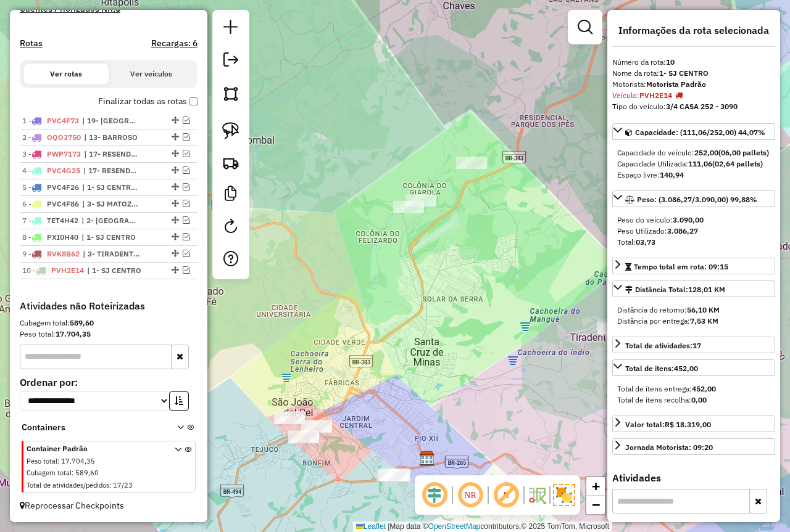
click at [186, 99] on label "Finalizar todas as rotas" at bounding box center [147, 101] width 99 height 13
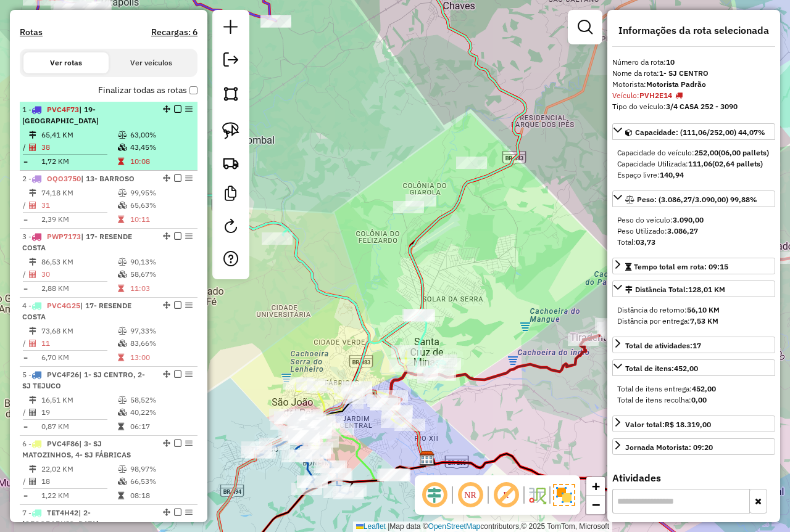
click at [136, 136] on td "63,00%" at bounding box center [161, 135] width 62 height 12
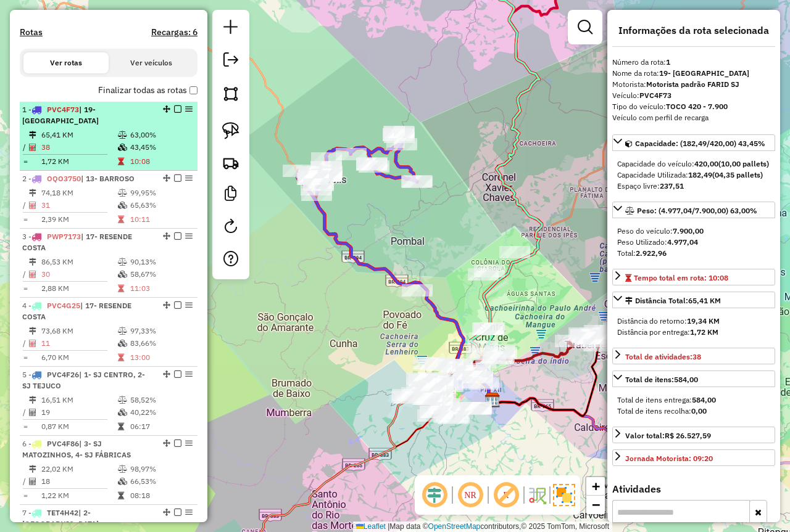
click at [174, 113] on em at bounding box center [177, 108] width 7 height 7
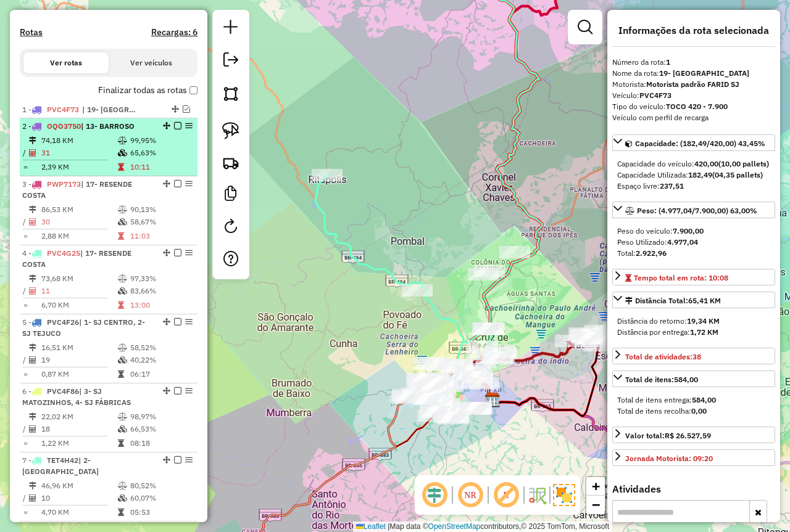
drag, startPoint x: 97, startPoint y: 169, endPoint x: 107, endPoint y: 163, distance: 11.9
click at [97, 159] on td "31" at bounding box center [79, 153] width 76 height 12
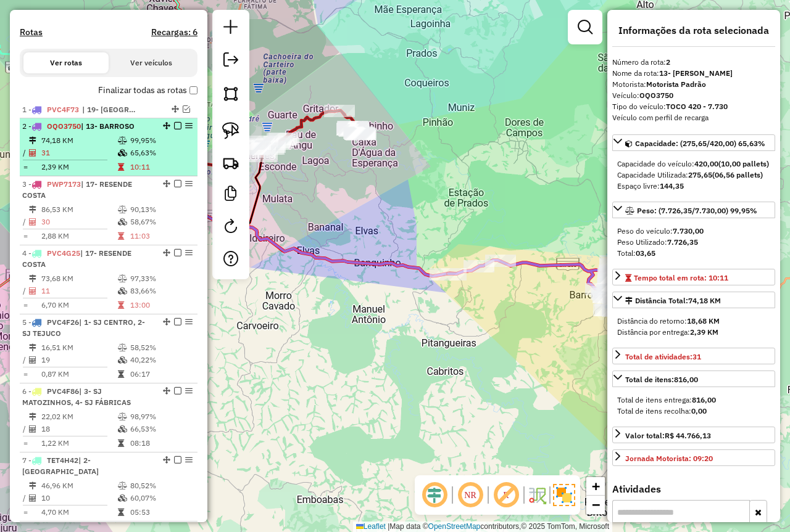
click at [175, 130] on em at bounding box center [177, 125] width 7 height 7
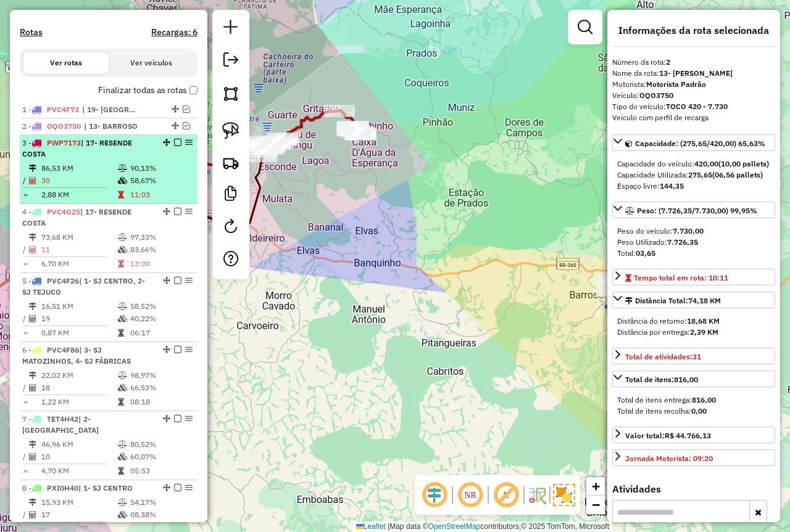
click at [93, 160] on div "3 - PWP7173 | 17- RESENDE COSTA" at bounding box center [87, 149] width 131 height 22
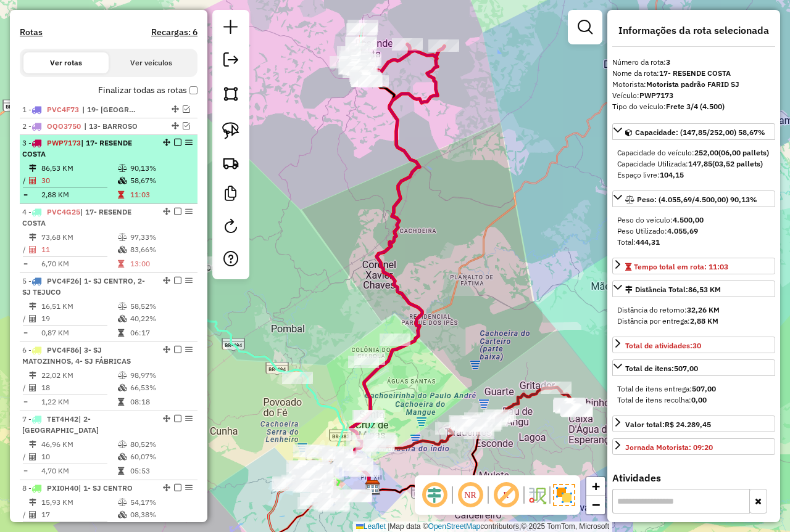
click at [174, 146] on em at bounding box center [177, 142] width 7 height 7
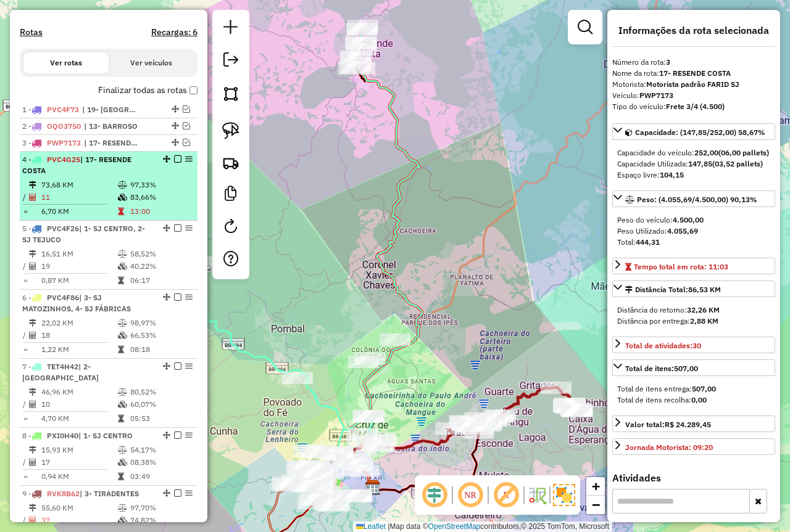
click at [150, 191] on td "97,33%" at bounding box center [161, 185] width 62 height 12
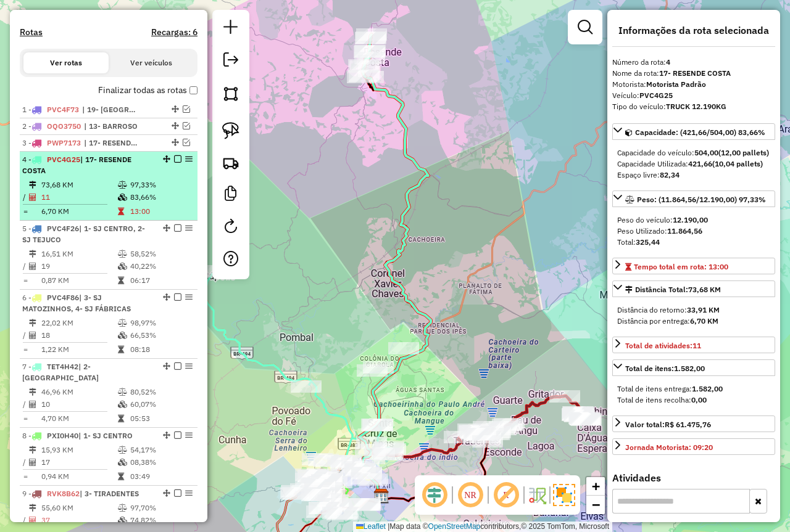
click at [174, 163] on em at bounding box center [177, 158] width 7 height 7
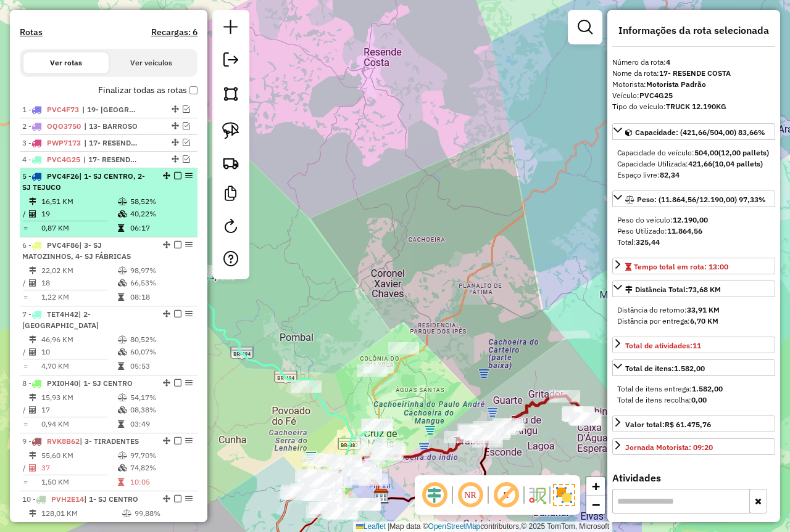
click at [130, 220] on td "40,22%" at bounding box center [161, 214] width 62 height 12
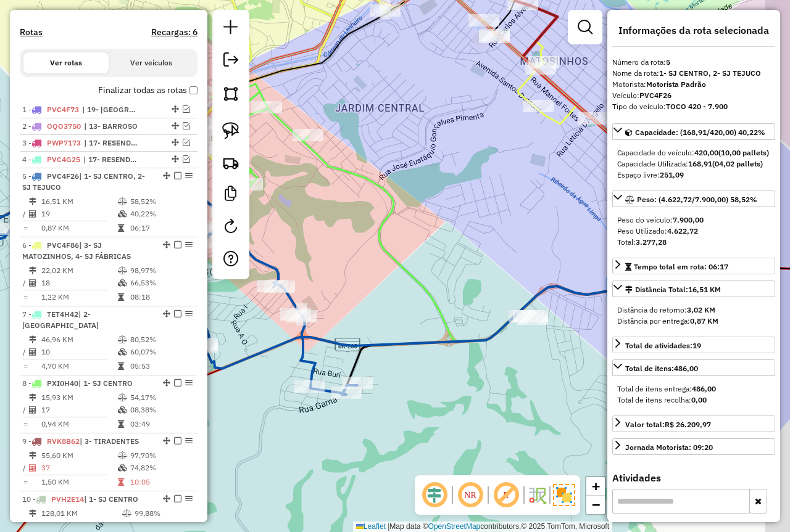
drag, startPoint x: 439, startPoint y: 248, endPoint x: 360, endPoint y: 262, distance: 80.8
click at [344, 265] on div "Janela de atendimento Grade de atendimento Capacidade Transportadoras Veículos …" at bounding box center [395, 266] width 790 height 532
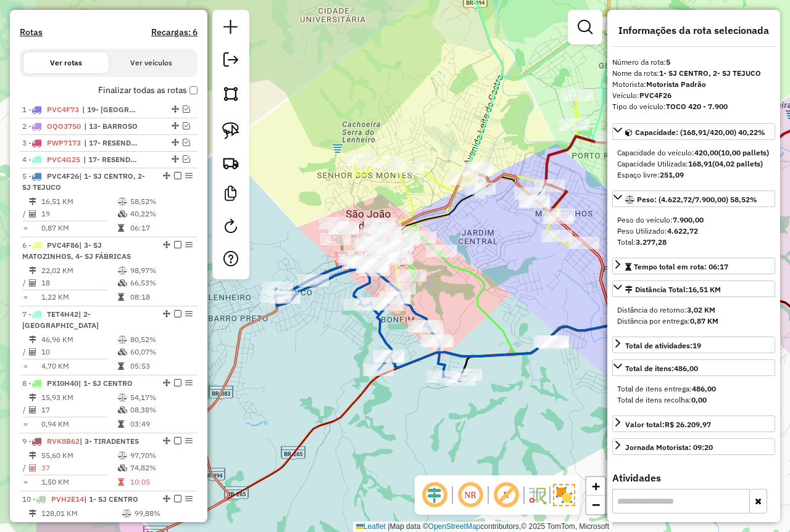
drag, startPoint x: 378, startPoint y: 227, endPoint x: 494, endPoint y: 277, distance: 126.3
click at [494, 277] on div "Janela de atendimento Grade de atendimento Capacidade Transportadoras Veículos …" at bounding box center [395, 266] width 790 height 532
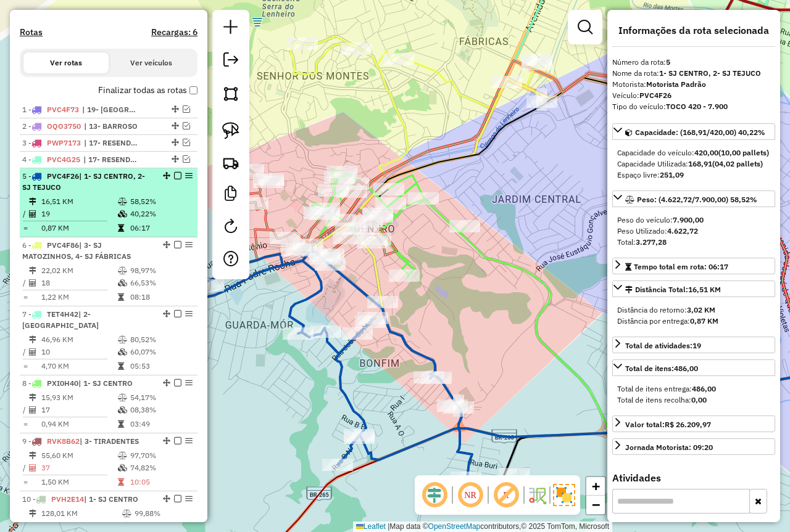
click at [174, 179] on em at bounding box center [177, 175] width 7 height 7
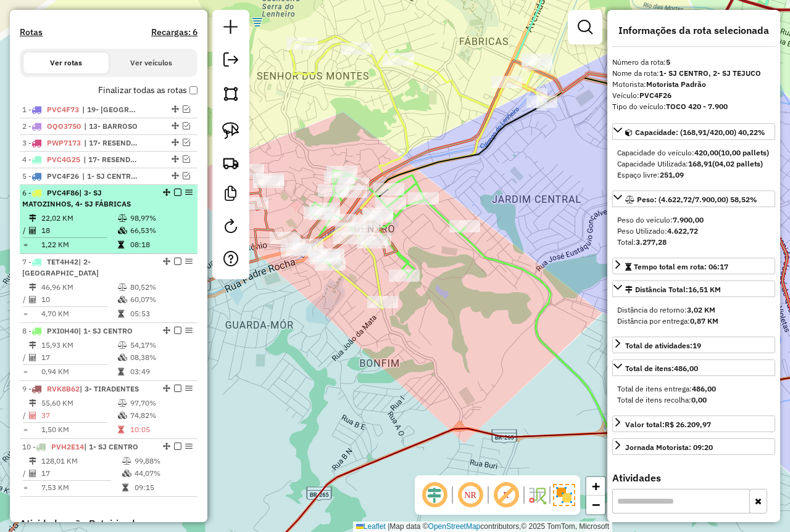
click at [86, 225] on td "22,02 KM" at bounding box center [79, 218] width 76 height 12
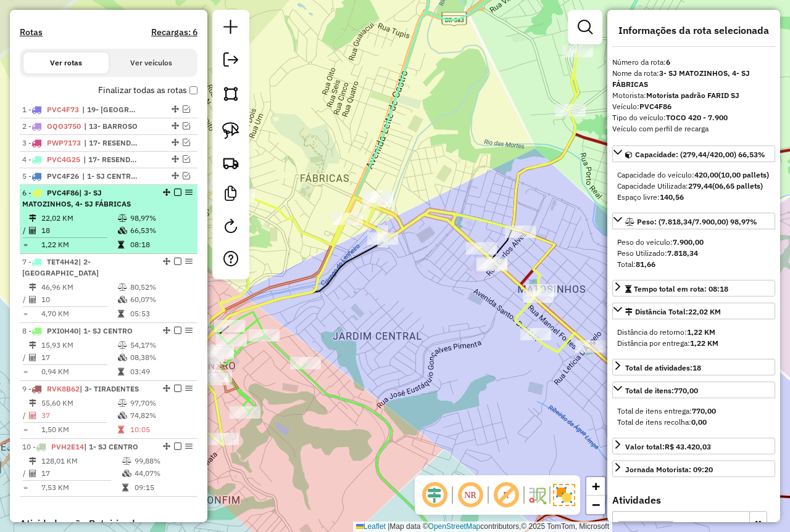
click at [176, 196] on em at bounding box center [177, 192] width 7 height 7
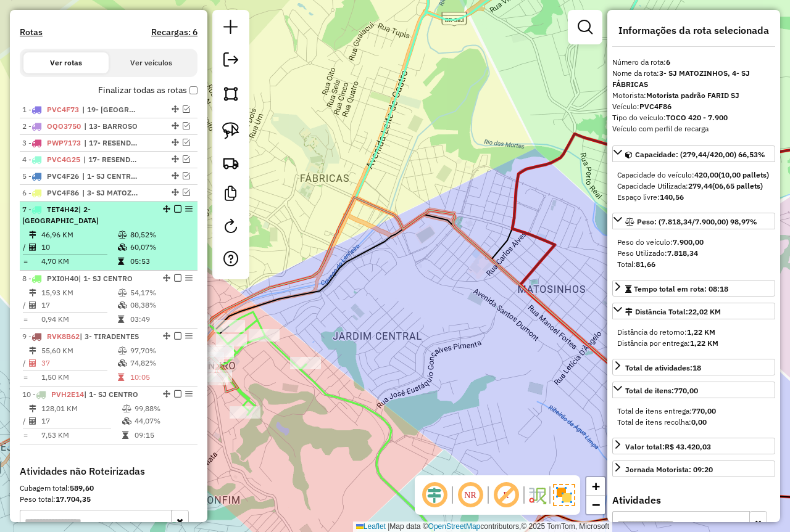
click at [90, 226] on div "7 - TET4H42 | 2- COLONIA" at bounding box center [87, 215] width 131 height 22
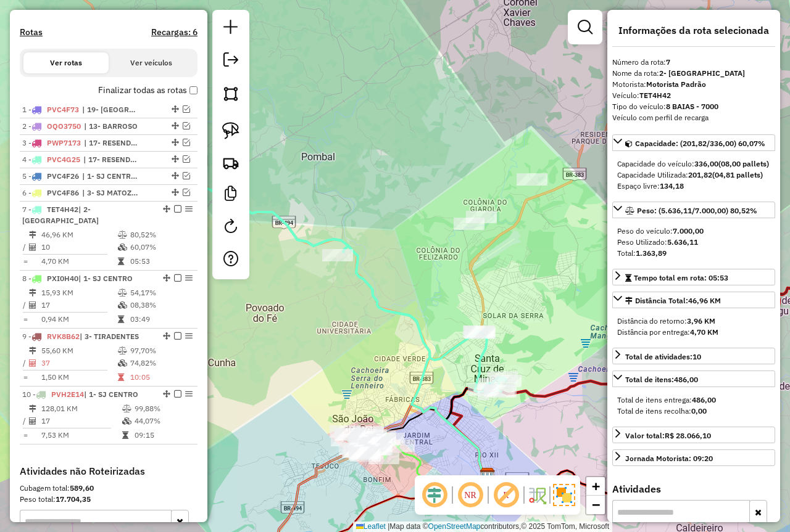
drag, startPoint x: 371, startPoint y: 330, endPoint x: 295, endPoint y: 312, distance: 77.9
click at [295, 312] on div "Janela de atendimento Grade de atendimento Capacidade Transportadoras Veículos …" at bounding box center [395, 266] width 790 height 532
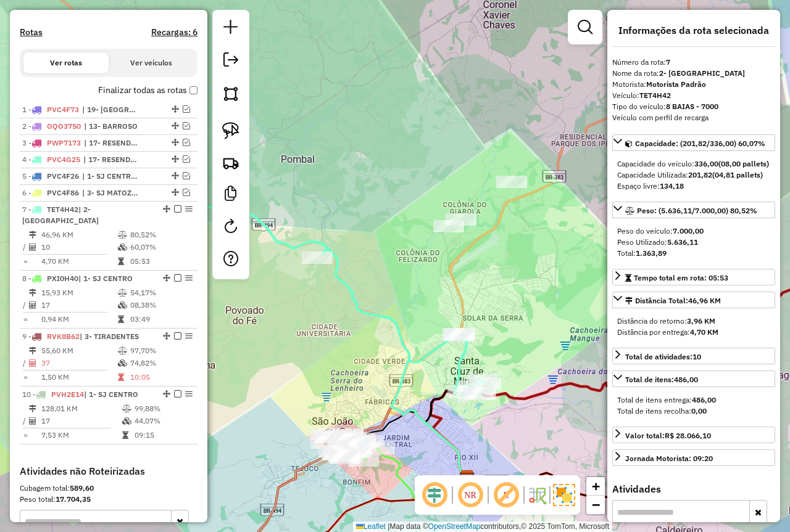
drag, startPoint x: 347, startPoint y: 334, endPoint x: 287, endPoint y: 320, distance: 61.5
click at [313, 344] on div "Janela de atendimento Grade de atendimento Capacidade Transportadoras Veículos …" at bounding box center [395, 266] width 790 height 532
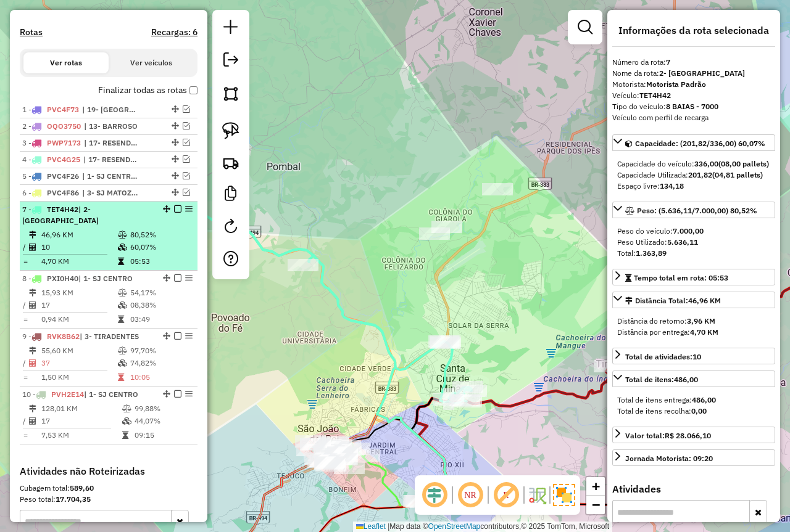
click at [175, 213] on em at bounding box center [177, 208] width 7 height 7
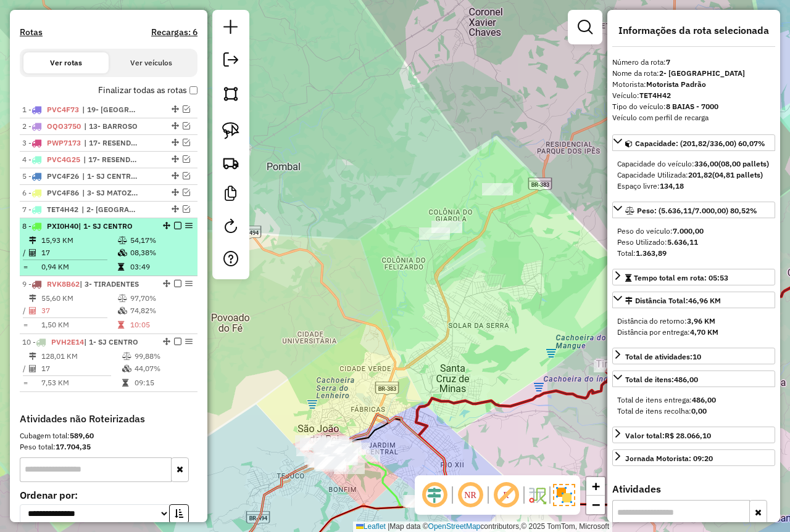
drag, startPoint x: 76, startPoint y: 245, endPoint x: 101, endPoint y: 254, distance: 25.9
click at [76, 245] on td "15,93 KM" at bounding box center [79, 240] width 76 height 12
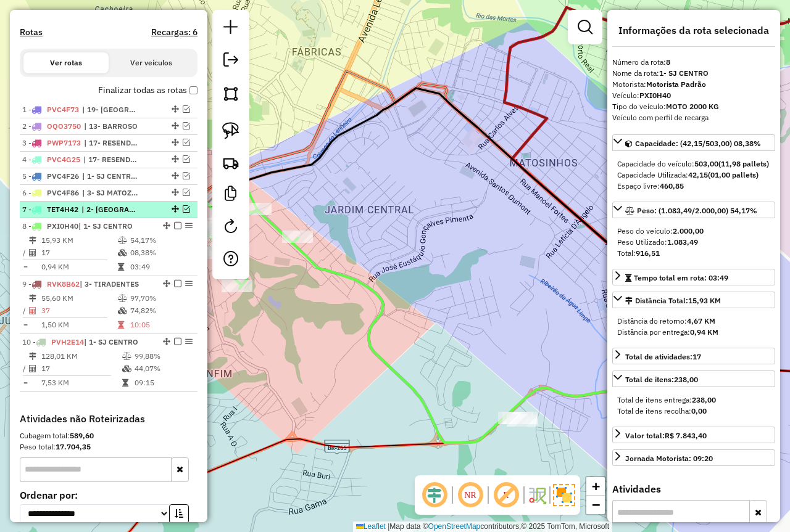
click at [183, 213] on em at bounding box center [186, 208] width 7 height 7
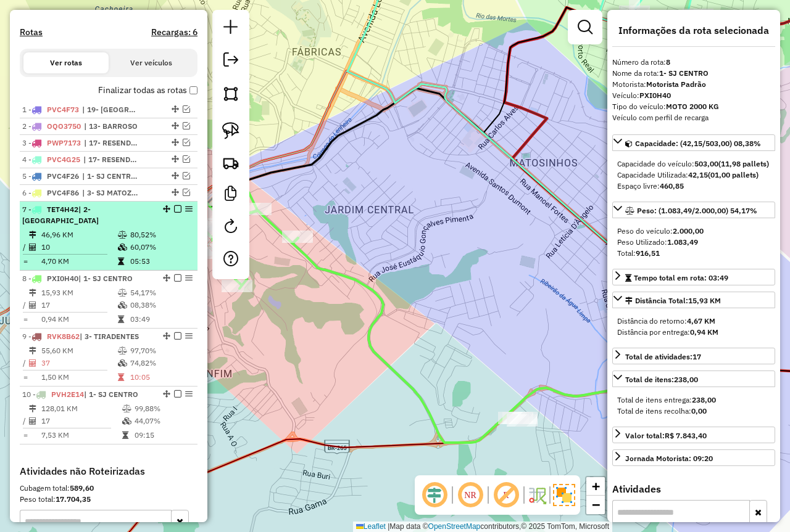
click at [158, 229] on td "80,52%" at bounding box center [161, 235] width 62 height 12
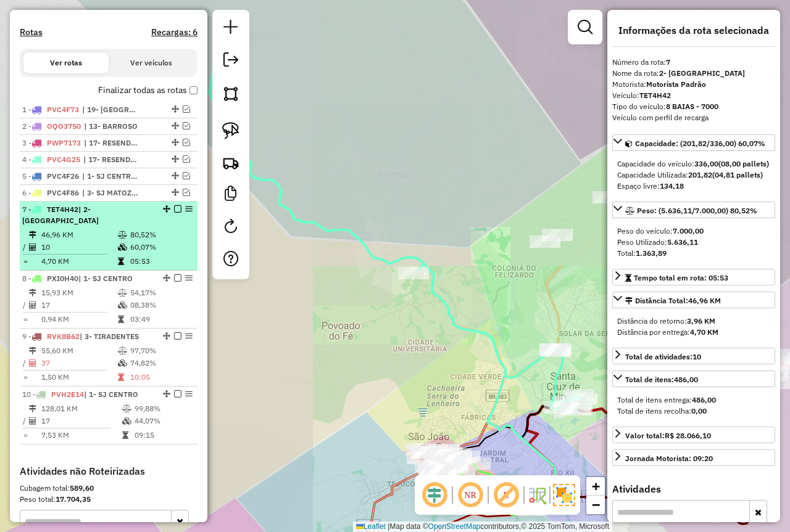
click at [152, 241] on td "80,52%" at bounding box center [161, 235] width 62 height 12
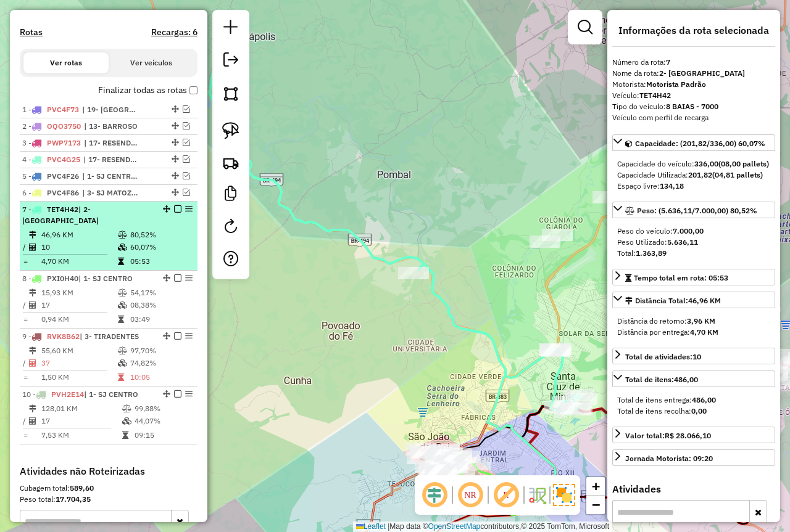
click at [174, 213] on em at bounding box center [177, 208] width 7 height 7
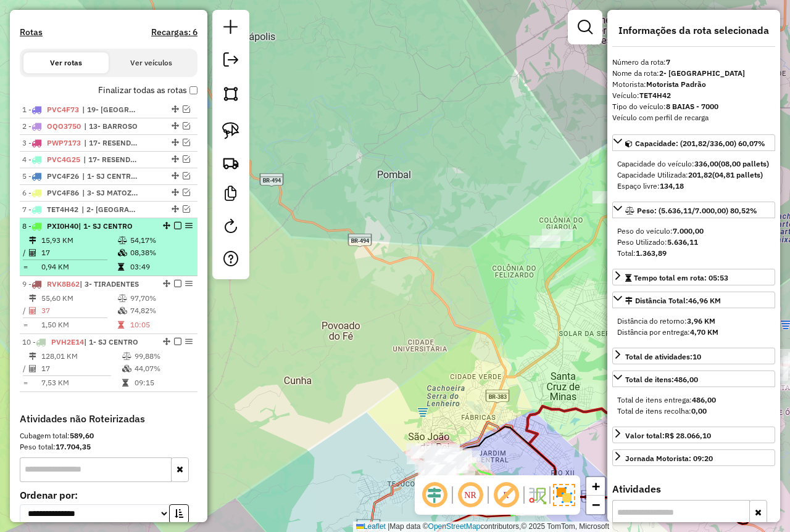
click at [118, 271] on icon at bounding box center [121, 266] width 6 height 7
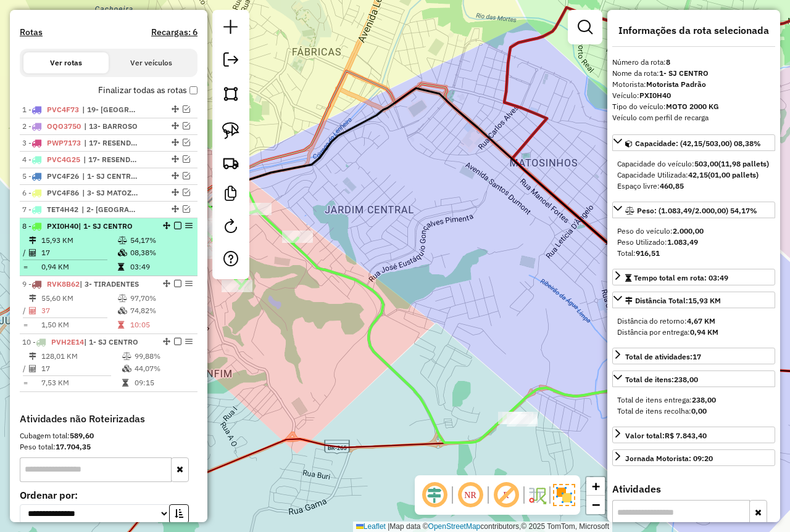
click at [139, 273] on td "03:49" at bounding box center [161, 267] width 62 height 12
click at [175, 229] on em at bounding box center [177, 225] width 7 height 7
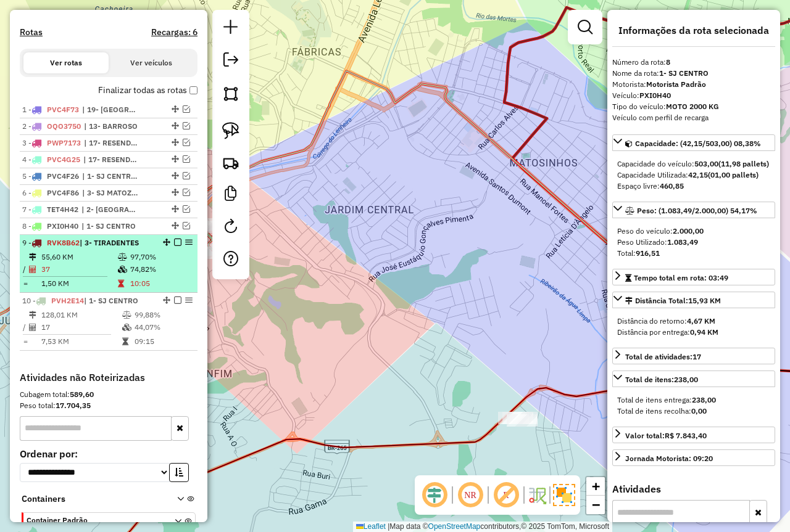
click at [158, 290] on td "10:05" at bounding box center [161, 284] width 62 height 12
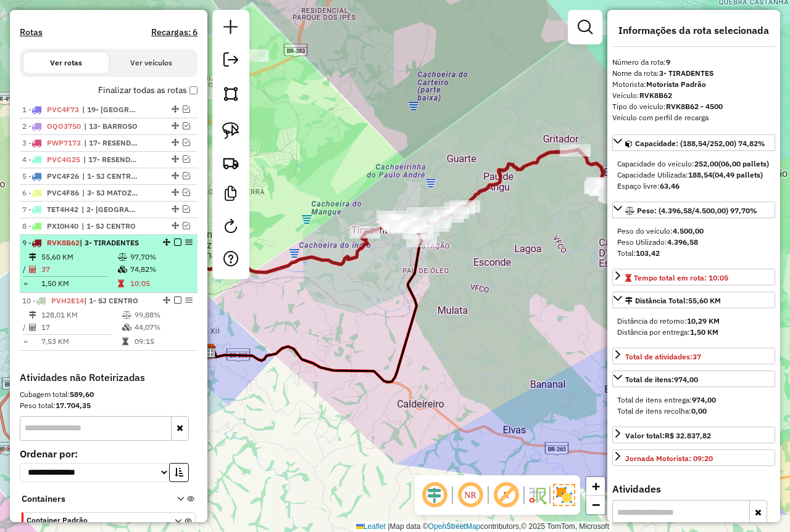
click at [174, 246] on em at bounding box center [177, 242] width 7 height 7
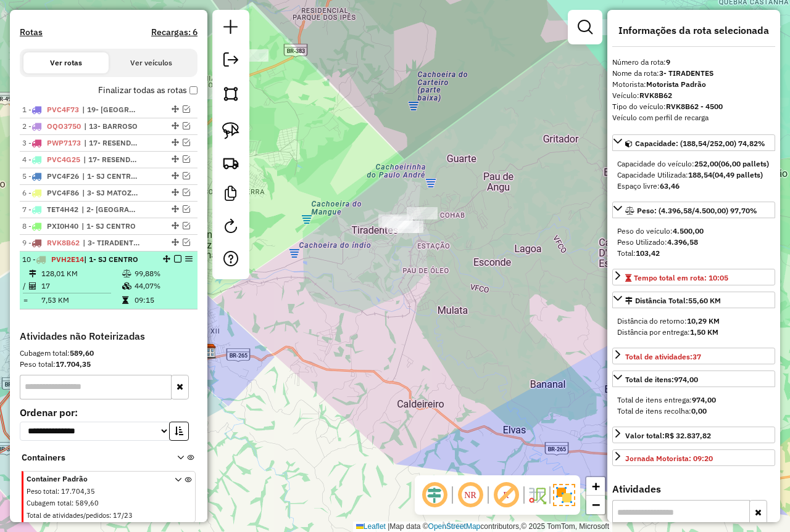
click at [167, 280] on td "99,88%" at bounding box center [163, 274] width 59 height 12
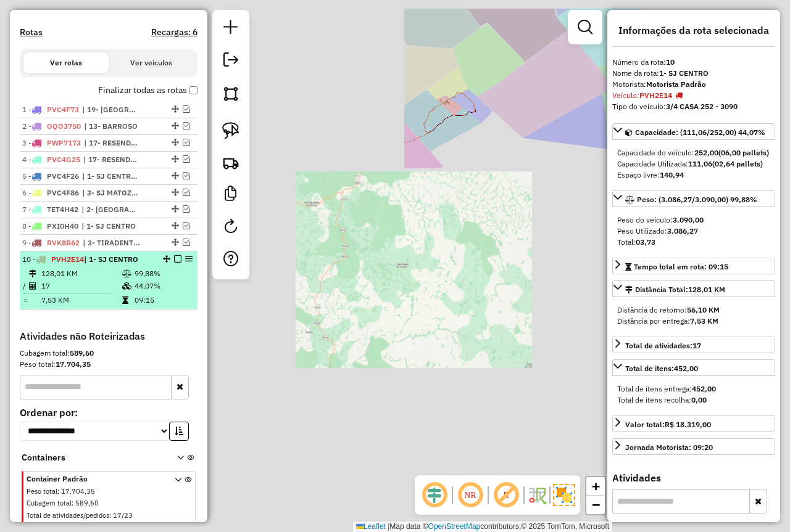
click at [174, 263] on em at bounding box center [177, 258] width 7 height 7
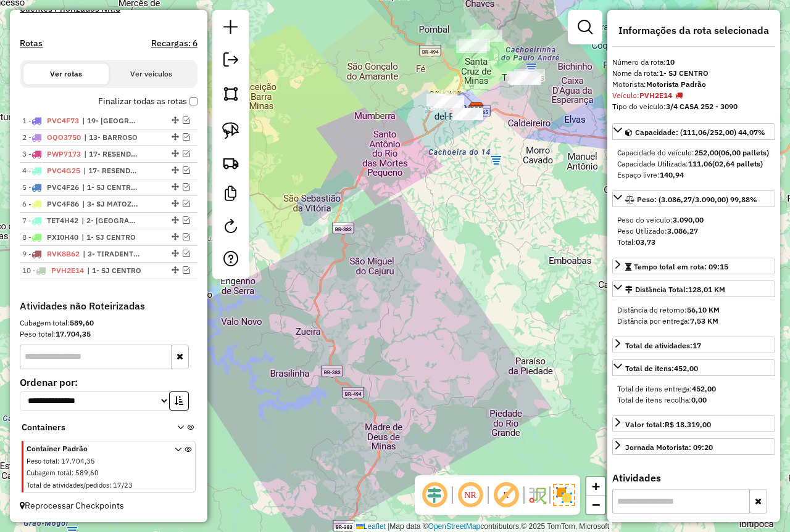
drag, startPoint x: 182, startPoint y: 254, endPoint x: 247, endPoint y: 252, distance: 65.4
click at [183, 254] on em at bounding box center [186, 253] width 7 height 7
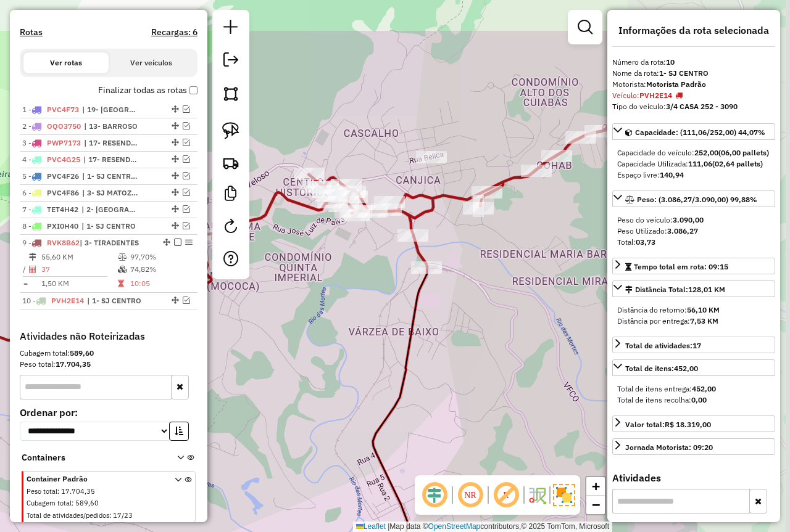
drag, startPoint x: 500, startPoint y: 72, endPoint x: 328, endPoint y: 155, distance: 190.9
click at [328, 155] on div "Janela de atendimento Grade de atendimento Capacidade Transportadoras Veículos …" at bounding box center [395, 266] width 790 height 532
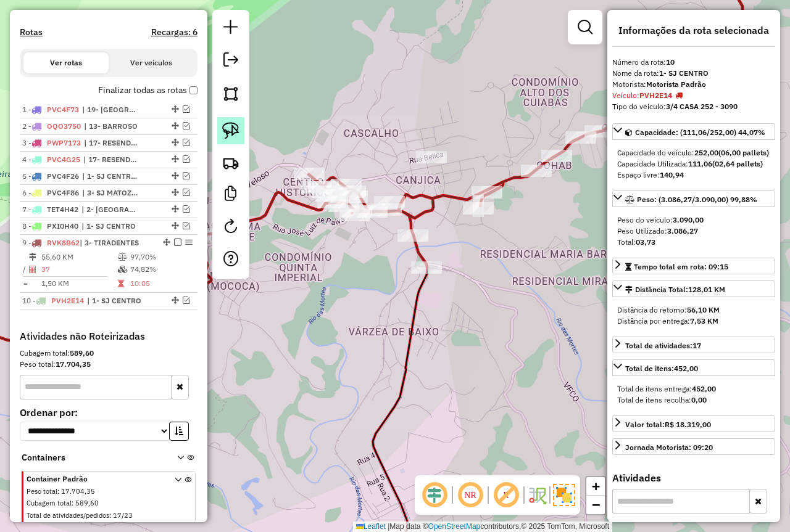
drag, startPoint x: 237, startPoint y: 126, endPoint x: 445, endPoint y: 137, distance: 208.7
click at [237, 126] on img at bounding box center [230, 130] width 17 height 17
drag, startPoint x: 452, startPoint y: 133, endPoint x: 429, endPoint y: 170, distance: 43.5
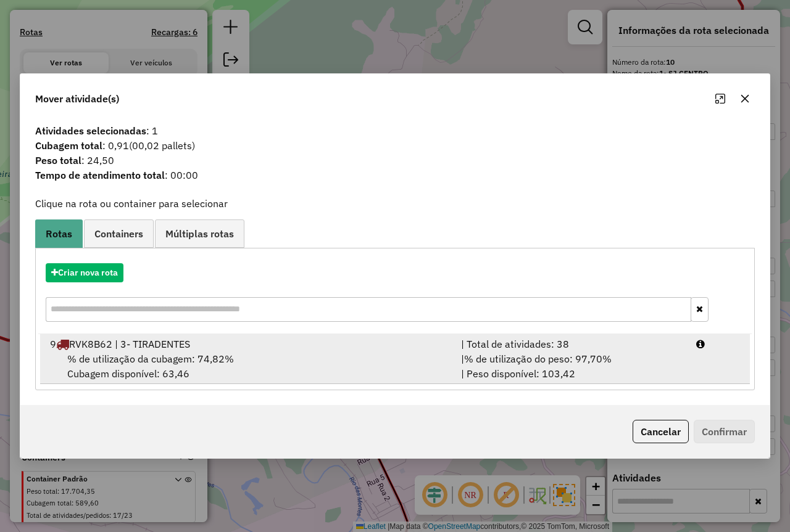
click at [636, 371] on div "| % de utilização do peso: 97,70% | Peso disponível: 103,42" at bounding box center [570, 367] width 235 height 30
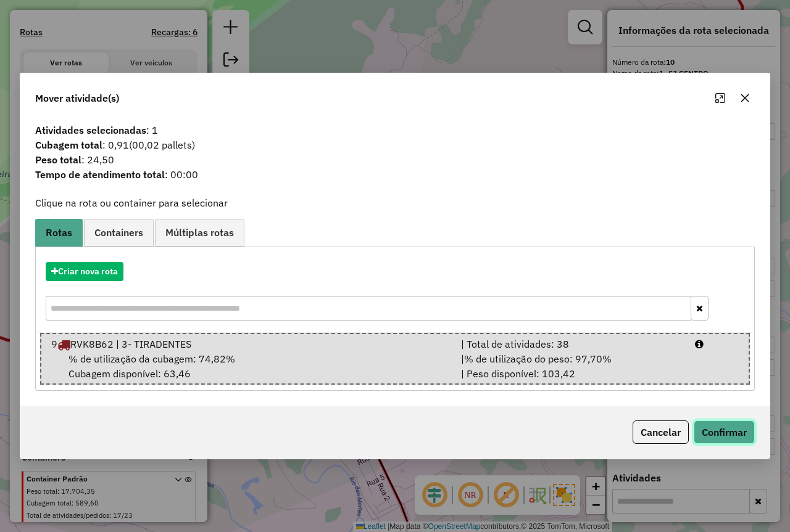
click at [733, 440] on button "Confirmar" at bounding box center [723, 432] width 61 height 23
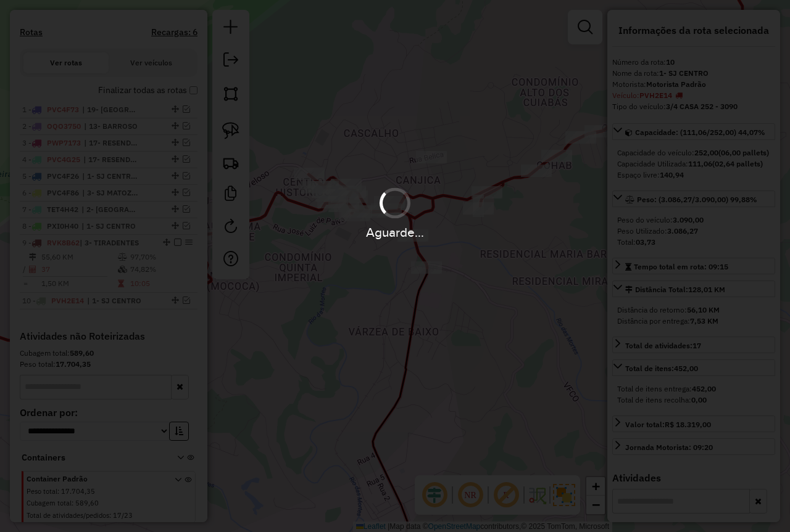
scroll to position [416, 0]
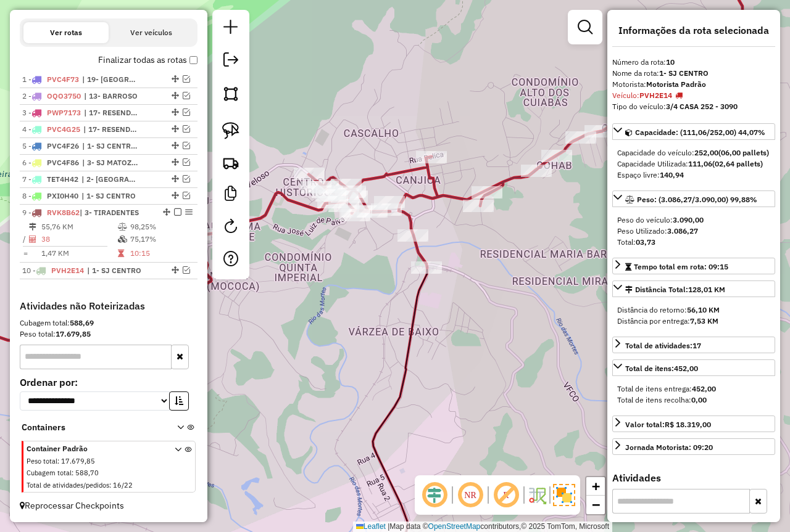
click at [184, 59] on label "Finalizar todas as rotas" at bounding box center [147, 60] width 99 height 13
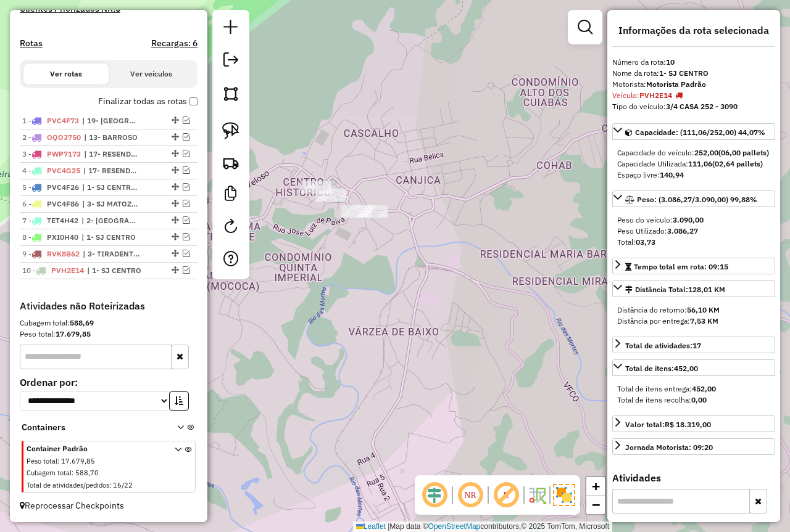
click at [188, 106] on label "Finalizar todas as rotas" at bounding box center [147, 101] width 99 height 13
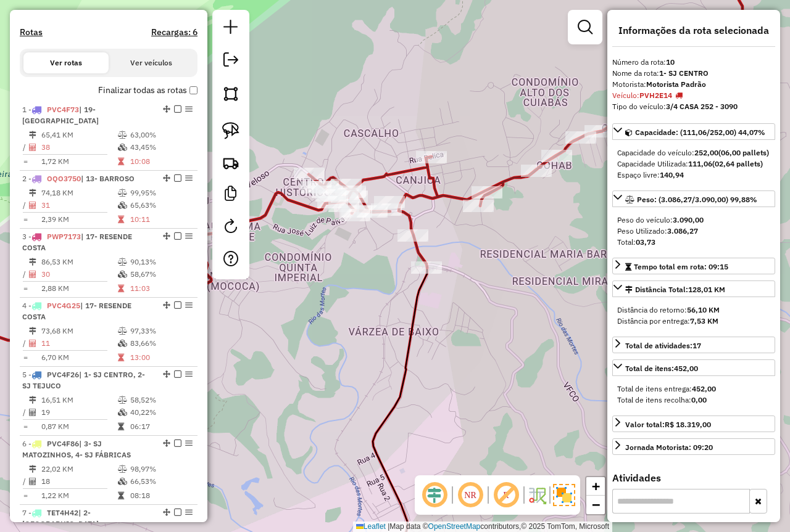
click at [339, 330] on div "Janela de atendimento Grade de atendimento Capacidade Transportadoras Veículos …" at bounding box center [395, 266] width 790 height 532
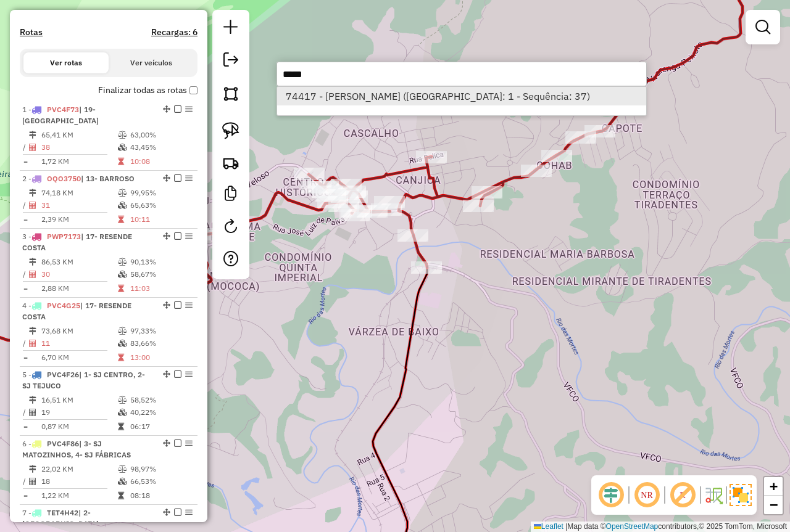
type input "*****"
click at [355, 96] on li "74417 - VITORIA SOUSA (Rota: 1 - Sequência: 37)" at bounding box center [461, 96] width 369 height 19
select select "*********"
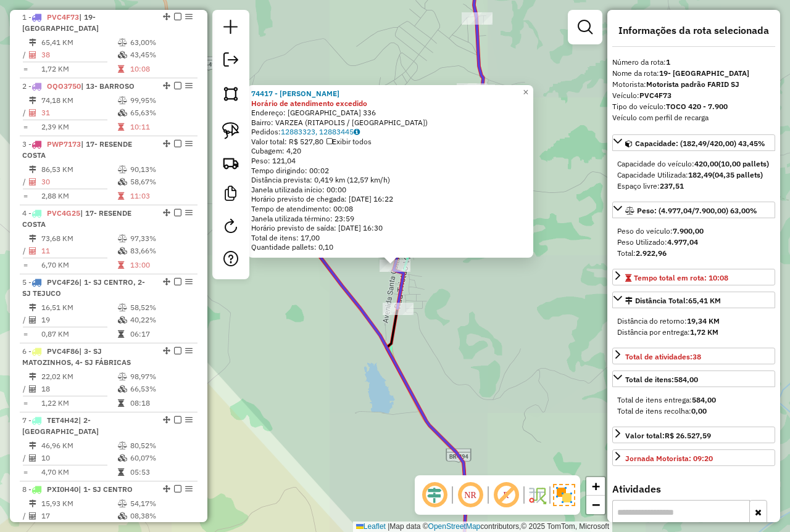
scroll to position [477, 0]
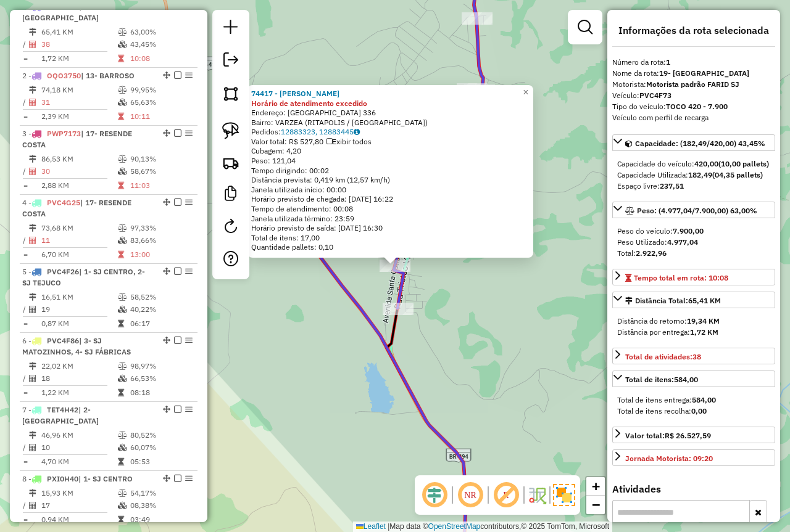
click at [337, 397] on div "74417 - VITORIA SOUSA Horário de atendimento excedido Endereço: SANTA CATARINA …" at bounding box center [395, 266] width 790 height 532
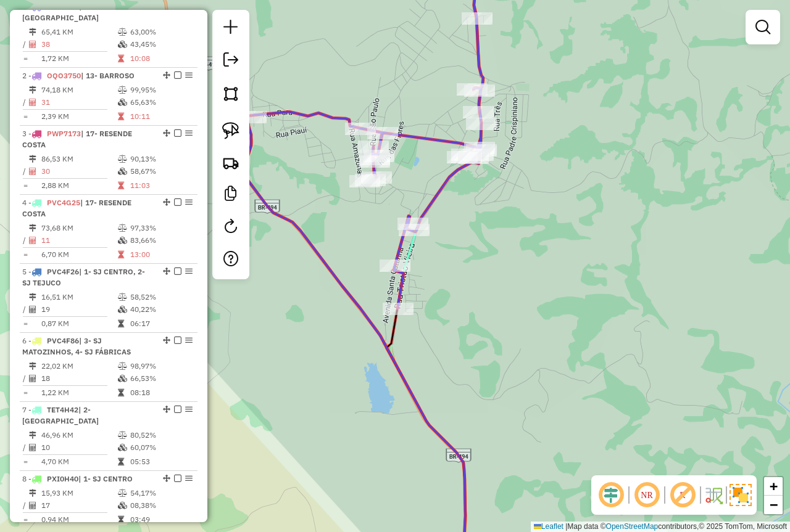
click at [345, 320] on div "Janela de atendimento Grade de atendimento Capacidade Transportadoras Veículos …" at bounding box center [395, 266] width 790 height 532
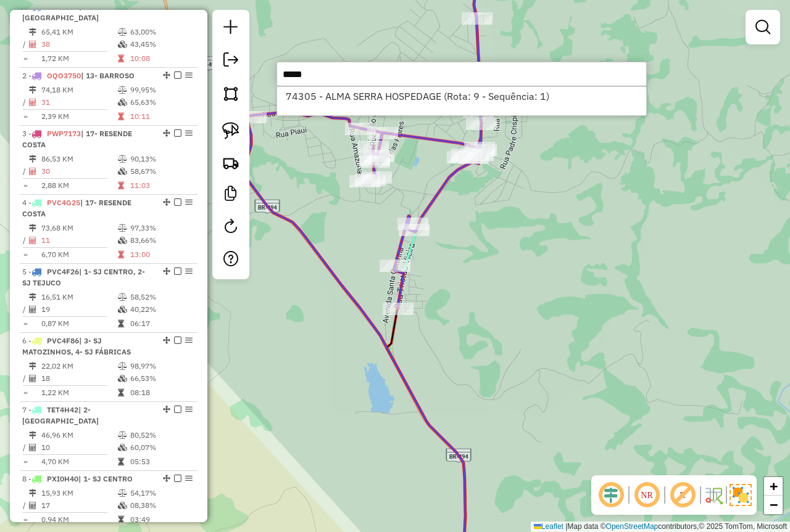
type input "*****"
click at [299, 341] on div "Janela de atendimento Grade de atendimento Capacidade Transportadoras Veículos …" at bounding box center [395, 266] width 790 height 532
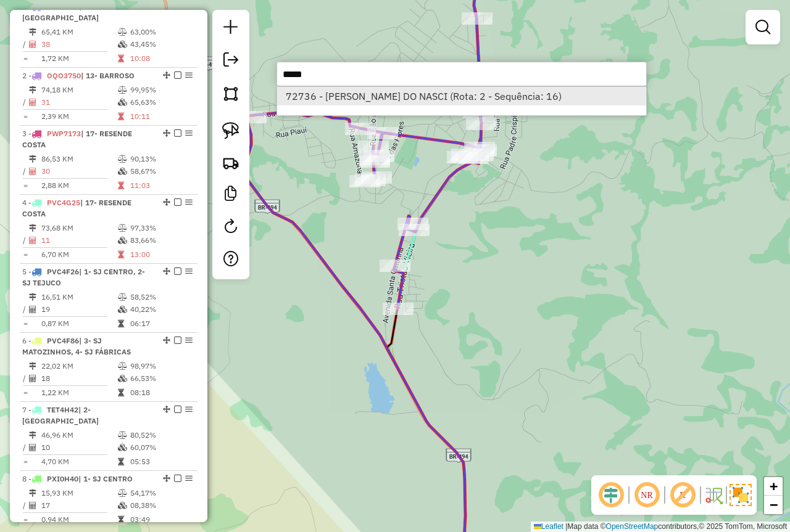
type input "*****"
click at [373, 88] on li "72736 - JOSE MOACIR DO NASCI (Rota: 2 - Sequência: 16)" at bounding box center [461, 96] width 369 height 19
select select "*********"
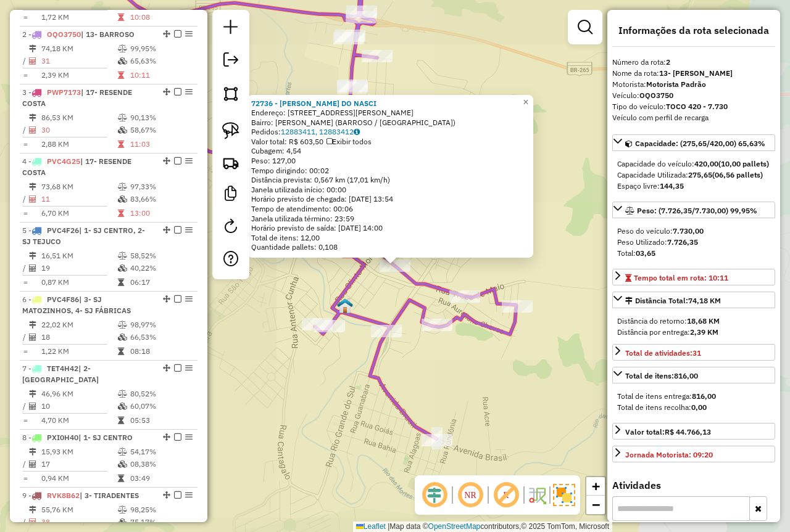
scroll to position [535, 0]
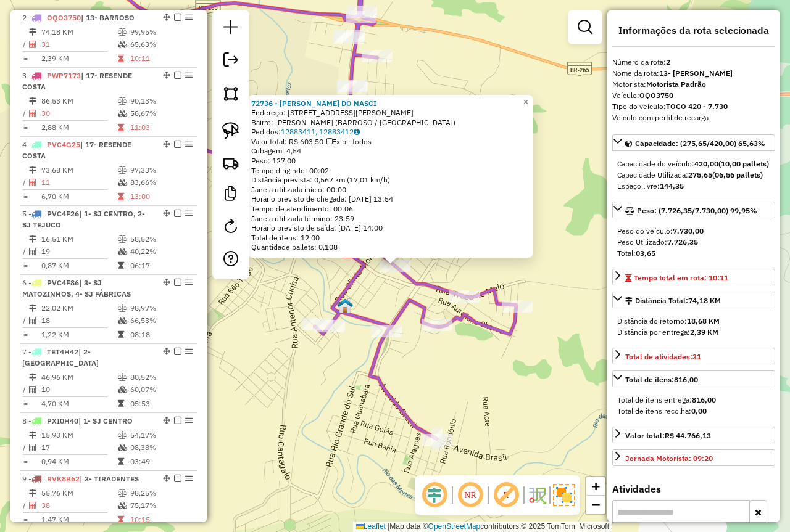
click at [254, 360] on div "72736 - JOSE MOACIR DO NASCI Endereço: R DONA NINA 205 Bairro: NOVA BARROSO (BA…" at bounding box center [395, 266] width 790 height 532
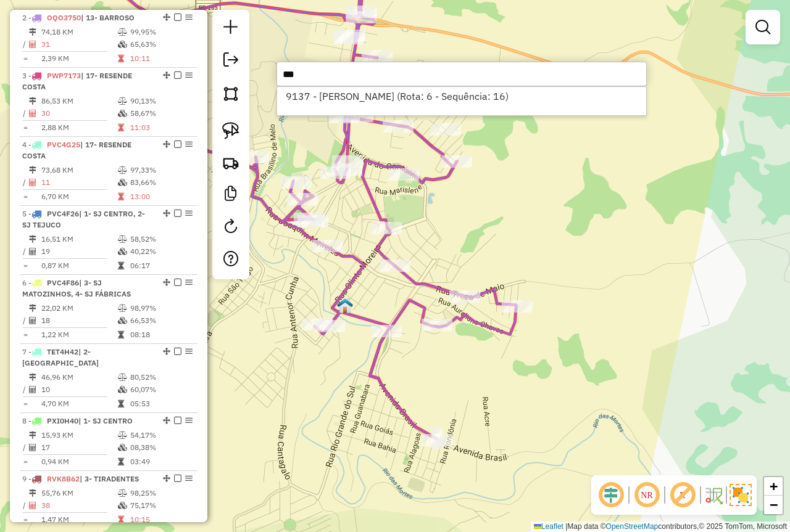
type input "***"
click at [304, 420] on div "Janela de atendimento Grade de atendimento Capacidade Transportadoras Veículos …" at bounding box center [395, 266] width 790 height 532
type input "****"
click at [311, 400] on div "Janela de atendimento Grade de atendimento Capacidade Transportadoras Veículos …" at bounding box center [395, 266] width 790 height 532
type input "*****"
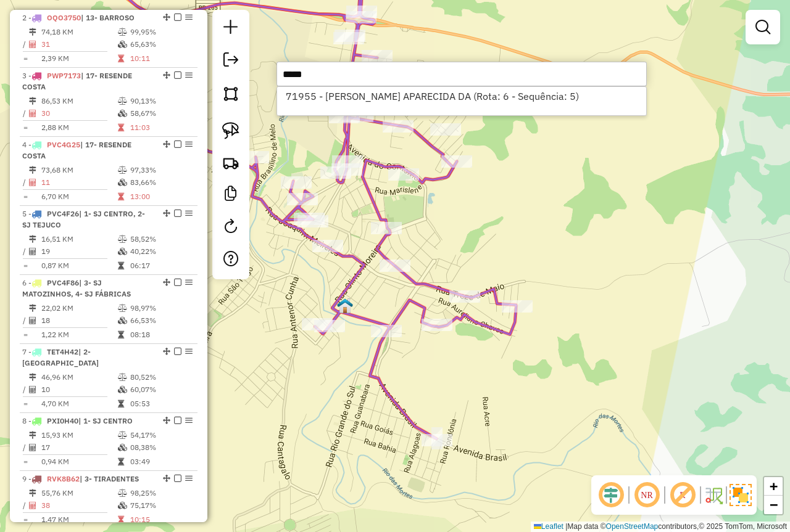
click at [309, 401] on div "Janela de atendimento Grade de atendimento Capacidade Transportadoras Veículos …" at bounding box center [395, 266] width 790 height 532
type input "****"
click at [309, 401] on div "Janela de atendimento Grade de atendimento Capacidade Transportadoras Veículos …" at bounding box center [395, 266] width 790 height 532
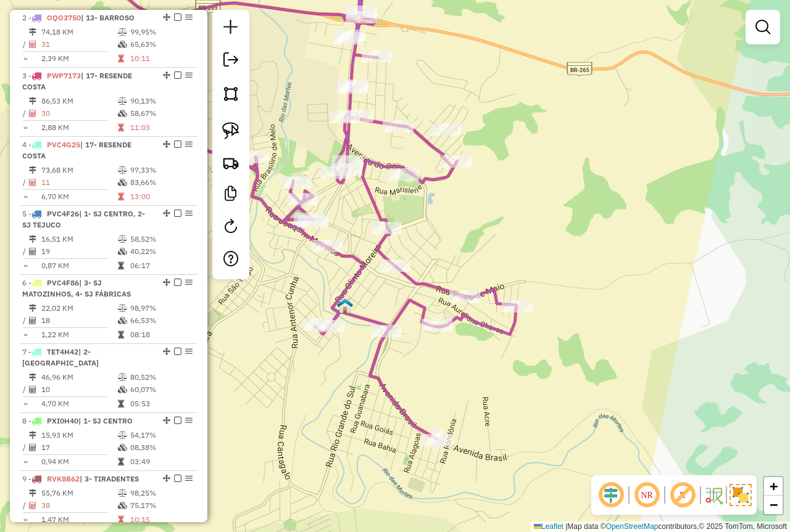
click at [330, 406] on div "Janela de atendimento Grade de atendimento Capacidade Transportadoras Veículos …" at bounding box center [395, 266] width 790 height 532
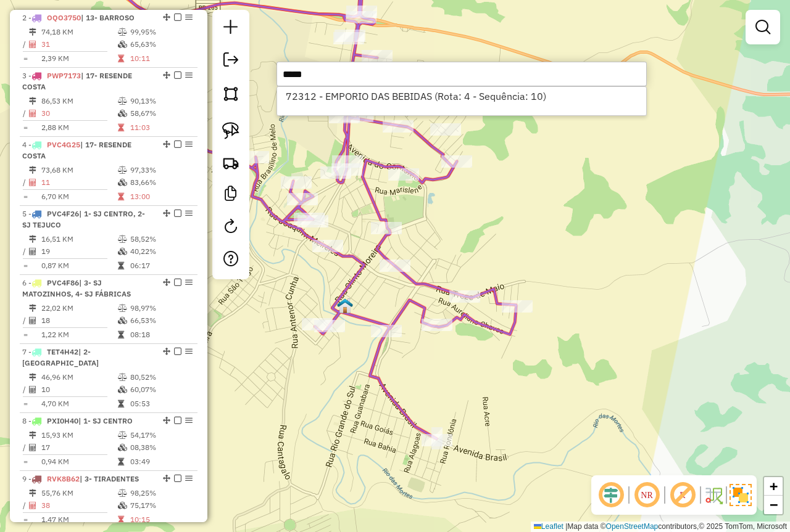
type input "*****"
click at [324, 423] on div "Janela de atendimento Grade de atendimento Capacidade Transportadoras Veículos …" at bounding box center [395, 266] width 790 height 532
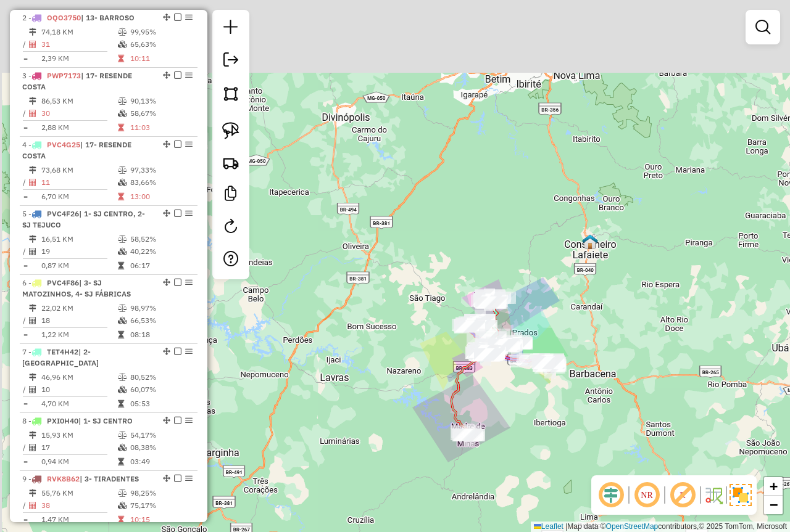
drag, startPoint x: 450, startPoint y: 169, endPoint x: 556, endPoint y: 246, distance: 131.6
click at [556, 246] on div "Janela de atendimento Grade de atendimento Capacidade Transportadoras Veículos …" at bounding box center [395, 266] width 790 height 532
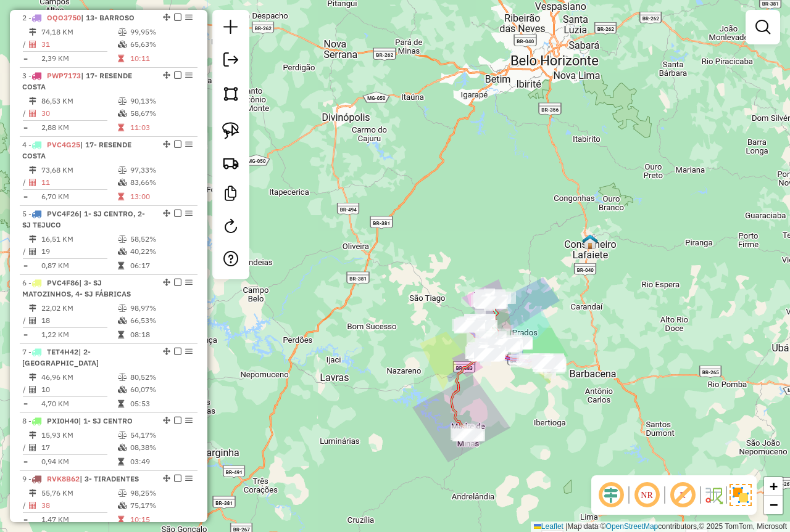
drag, startPoint x: 456, startPoint y: 219, endPoint x: 368, endPoint y: 127, distance: 127.8
click at [376, 131] on div "Janela de atendimento Grade de atendimento Capacidade Transportadoras Veículos …" at bounding box center [395, 266] width 790 height 532
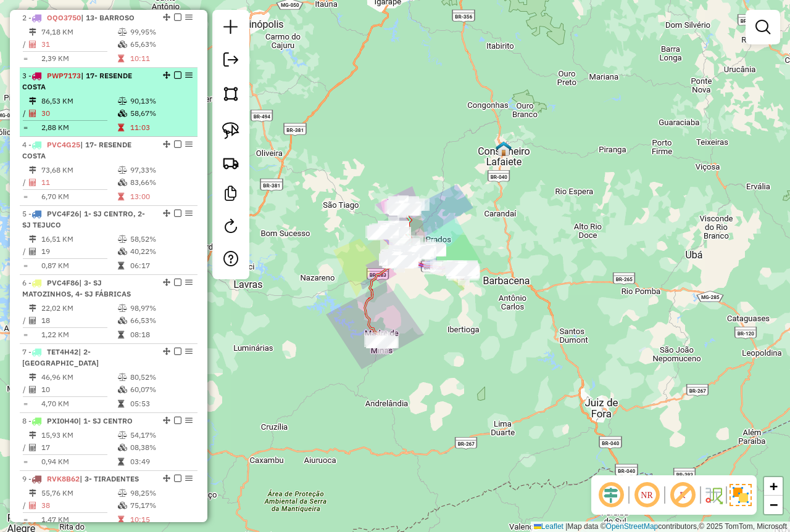
scroll to position [289, 0]
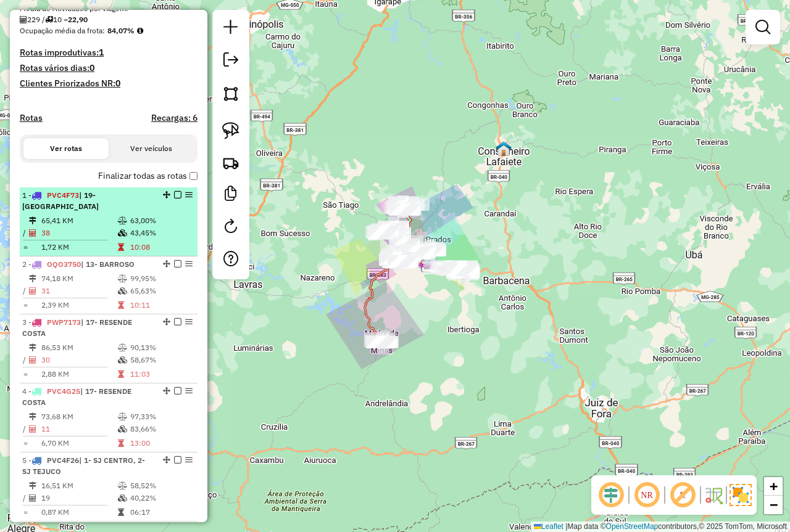
click at [111, 222] on td "65,41 KM" at bounding box center [79, 221] width 76 height 12
select select "*********"
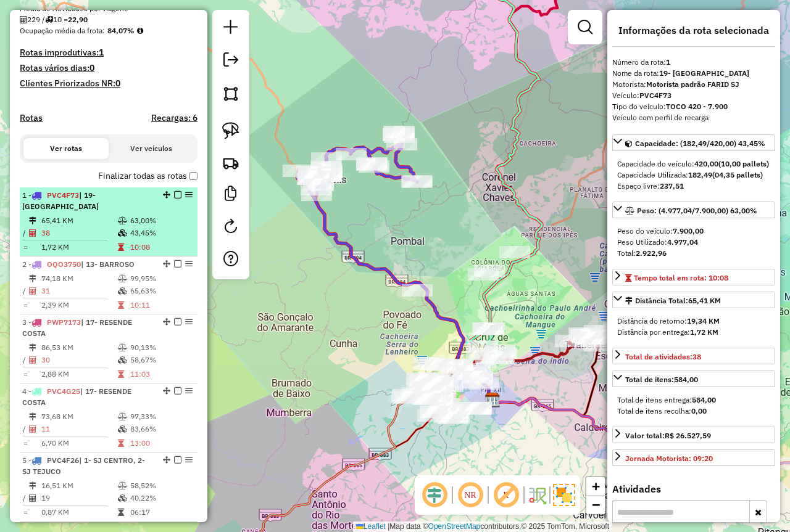
click at [176, 199] on em at bounding box center [177, 194] width 7 height 7
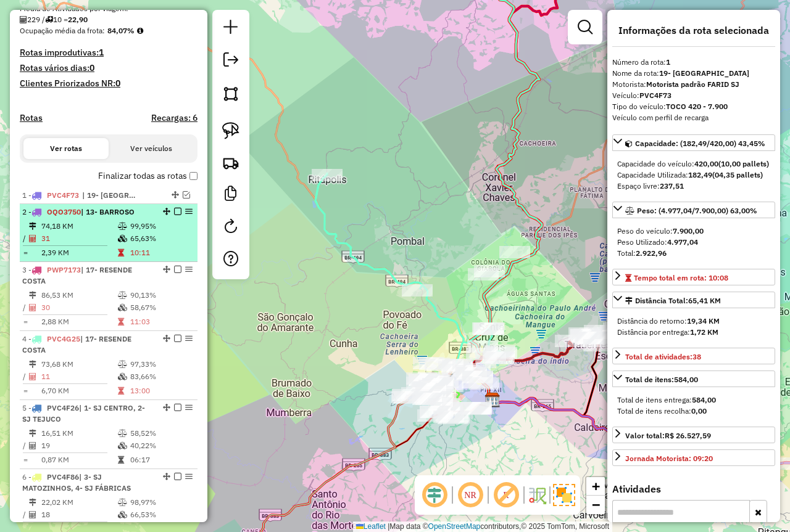
click at [152, 259] on td "10:11" at bounding box center [161, 253] width 62 height 12
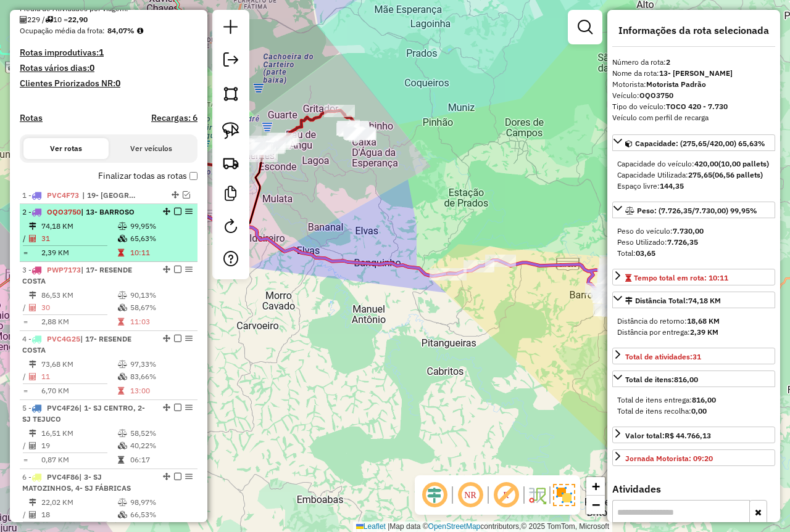
click at [174, 215] on em at bounding box center [177, 211] width 7 height 7
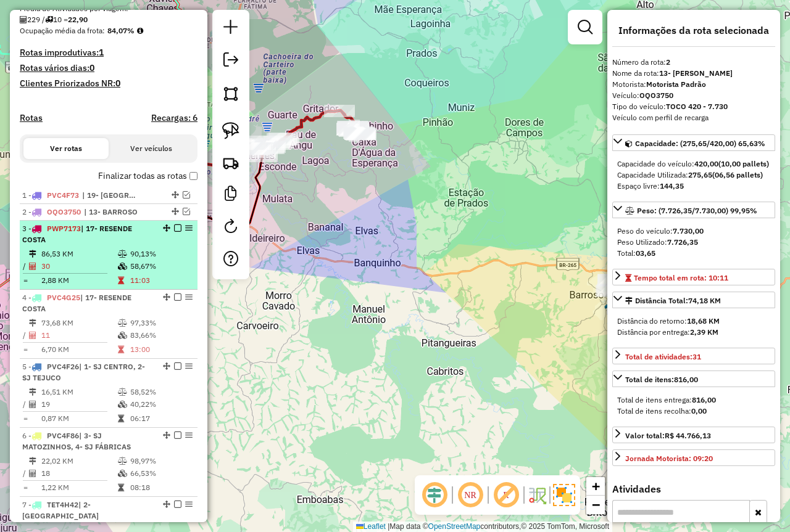
click at [120, 245] on div "3 - PWP7173 | 17- RESENDE COSTA" at bounding box center [87, 234] width 131 height 22
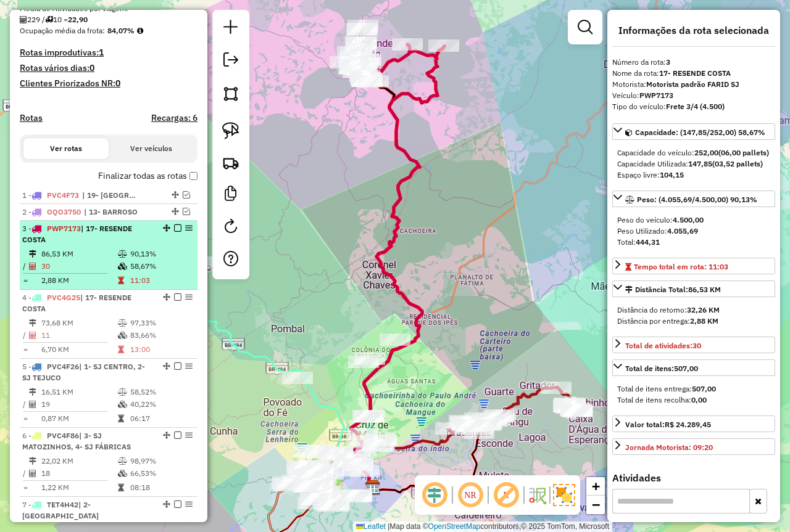
click at [176, 232] on em at bounding box center [177, 228] width 7 height 7
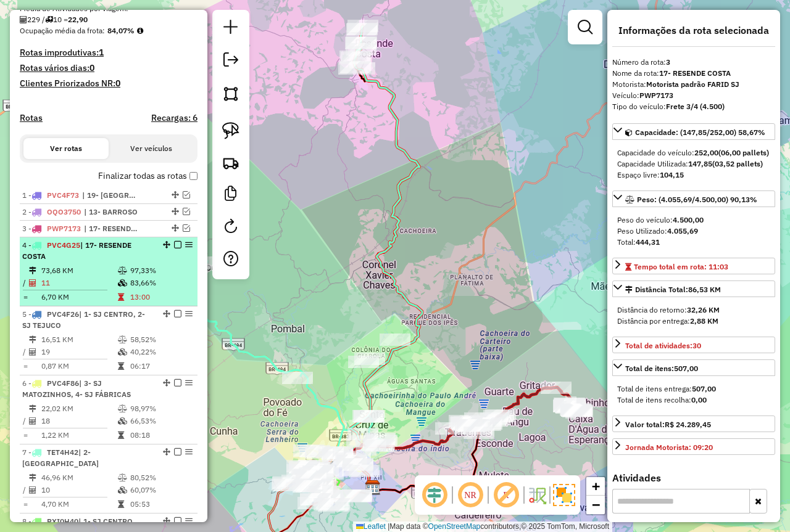
click at [170, 262] on div "4 - PVC4G25 | 17- RESENDE COSTA" at bounding box center [108, 251] width 173 height 22
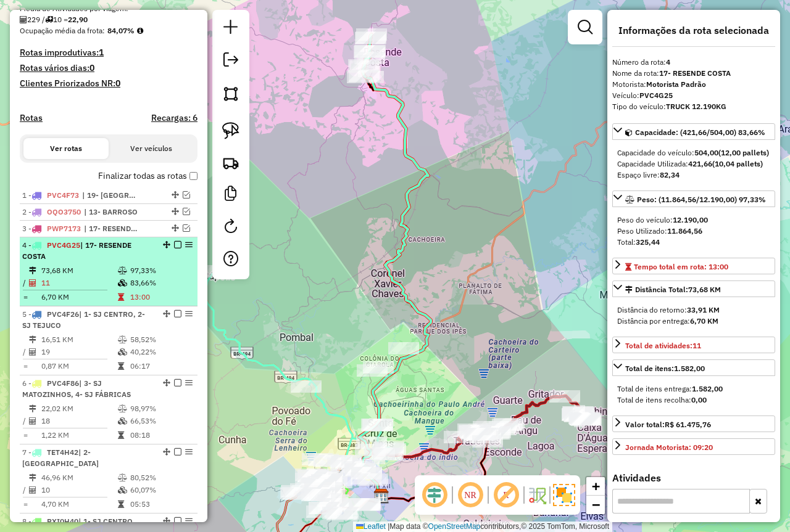
click at [175, 249] on em at bounding box center [177, 244] width 7 height 7
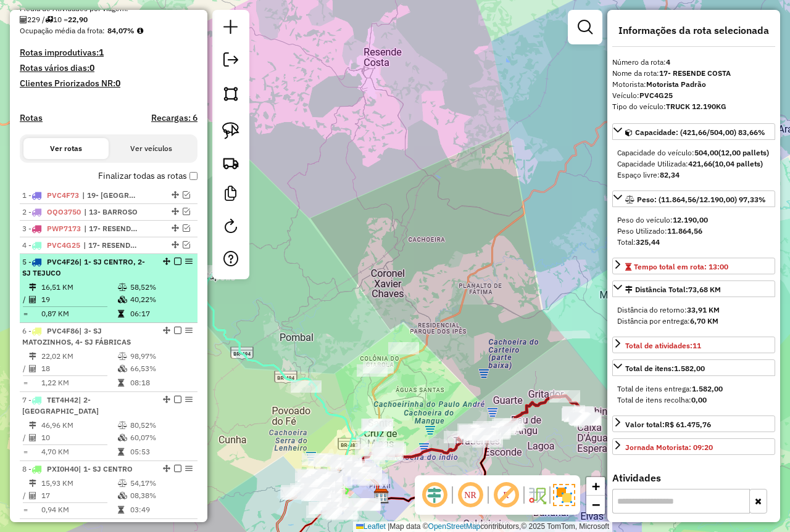
click at [154, 279] on div "5 - PVC4F26 | 1- SJ CENTRO, 2- SJ TEJUCO" at bounding box center [108, 268] width 173 height 22
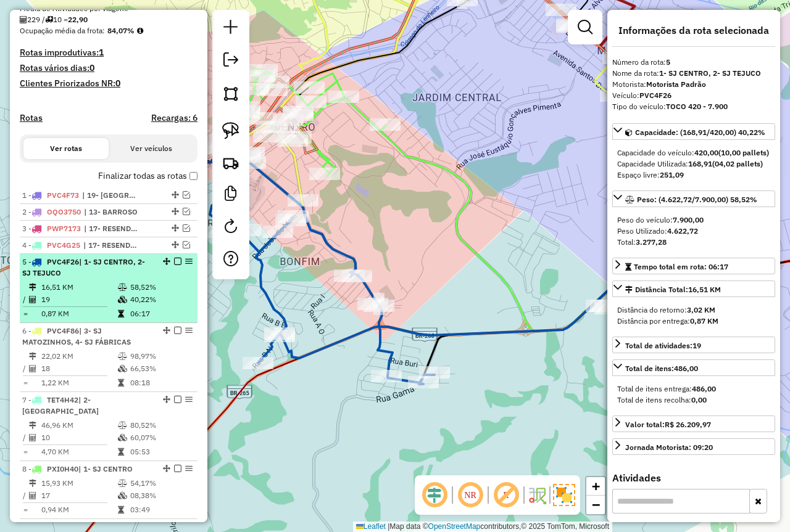
click at [174, 265] on em at bounding box center [177, 261] width 7 height 7
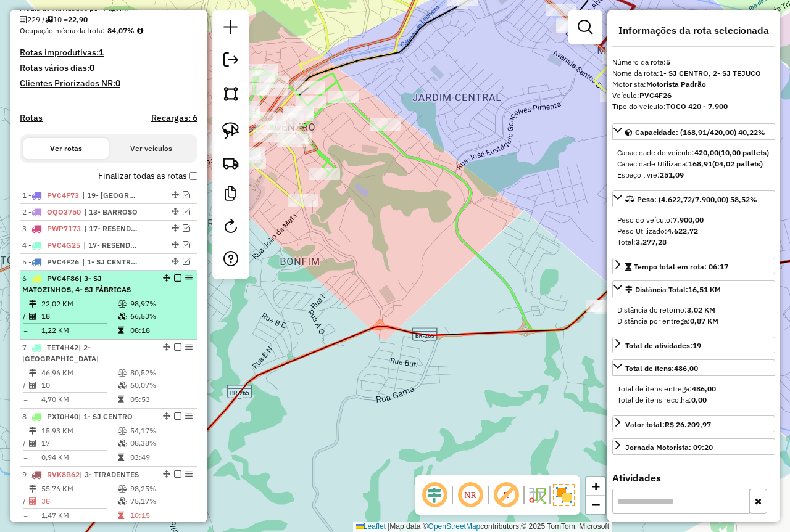
click at [130, 337] on td "08:18" at bounding box center [161, 330] width 62 height 12
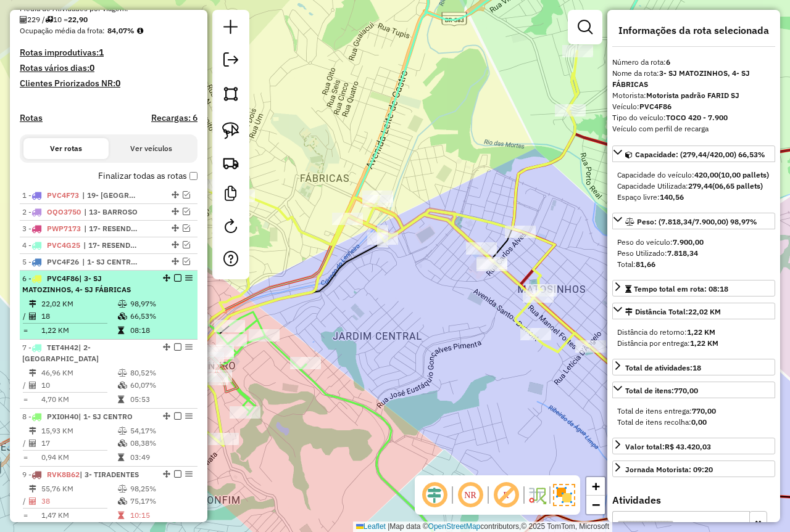
click at [175, 282] on em at bounding box center [177, 277] width 7 height 7
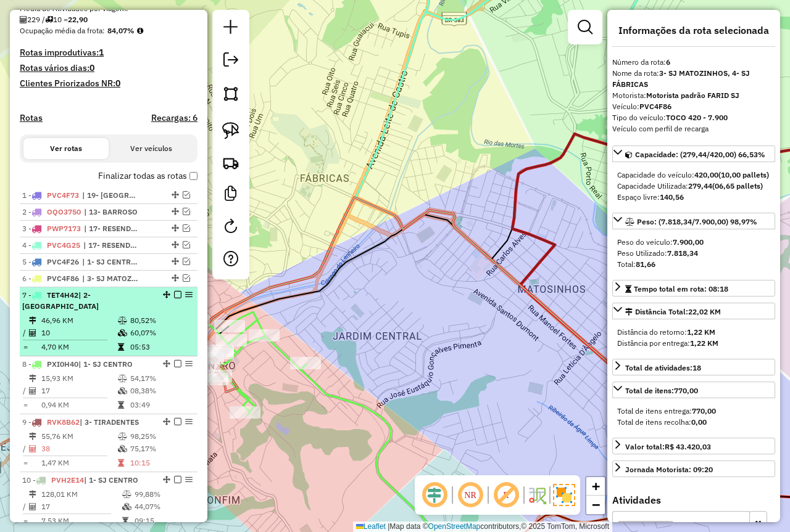
drag, startPoint x: 112, startPoint y: 331, endPoint x: 149, endPoint y: 320, distance: 38.0
click at [112, 331] on td "10" at bounding box center [79, 333] width 76 height 12
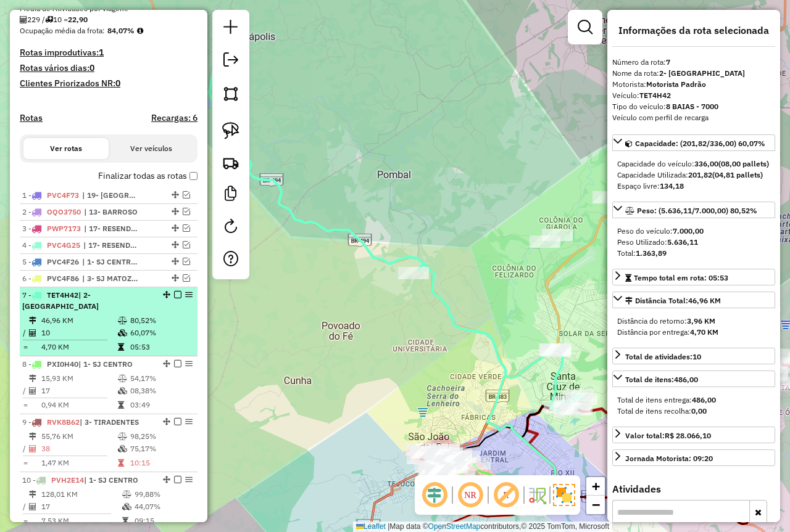
click at [174, 299] on em at bounding box center [177, 294] width 7 height 7
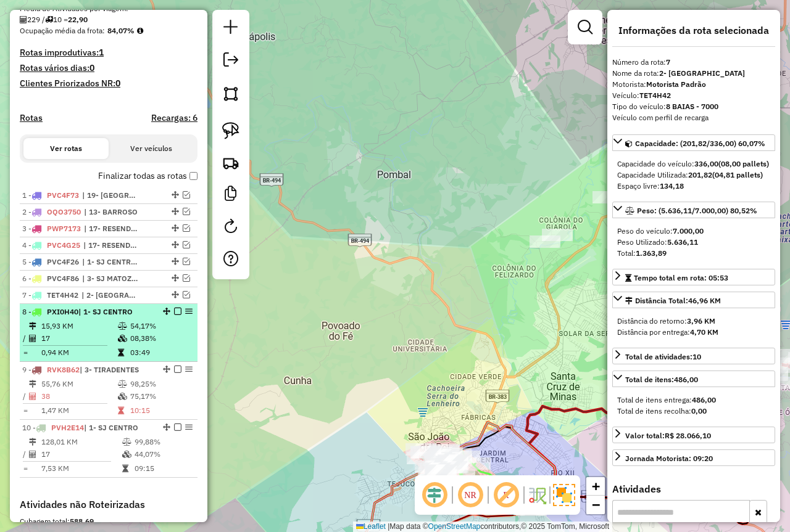
drag, startPoint x: 147, startPoint y: 357, endPoint x: 183, endPoint y: 328, distance: 45.6
click at [148, 357] on table "15,93 KM 54,17% / 17 08,38% = 0,94 KM 03:49" at bounding box center [108, 339] width 173 height 39
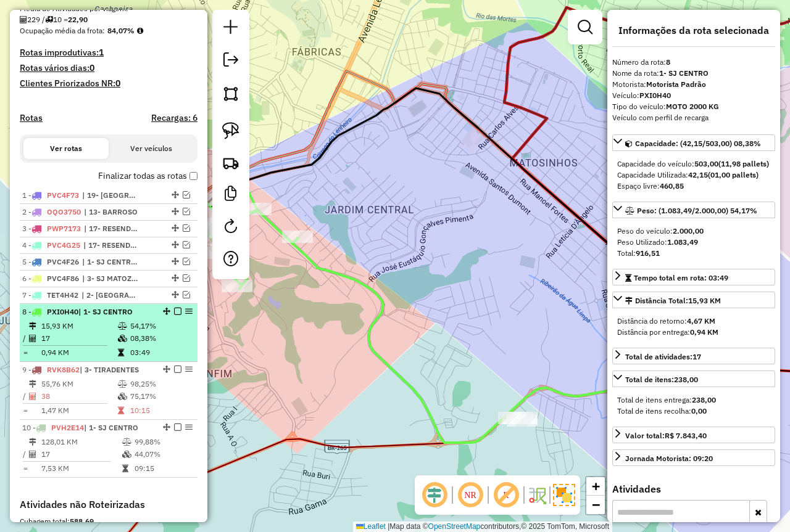
click at [175, 315] on em at bounding box center [177, 311] width 7 height 7
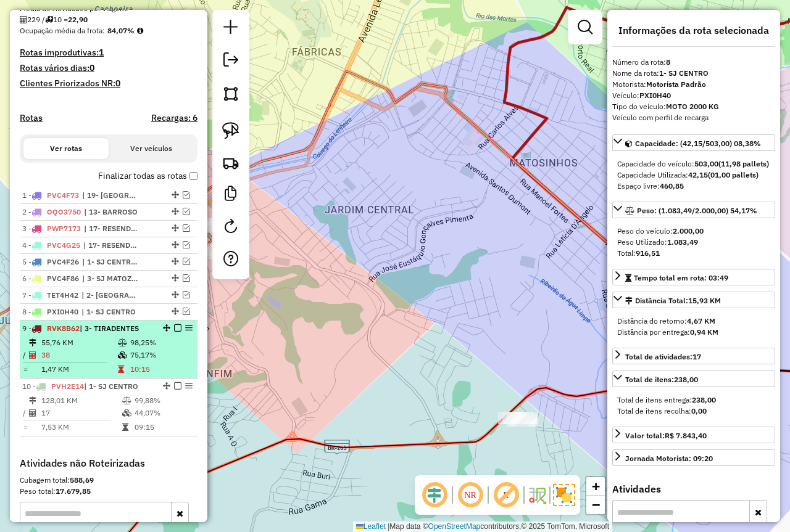
click at [141, 374] on table "55,76 KM 98,25% / 38 75,17% = 1,47 KM 10:15" at bounding box center [108, 356] width 173 height 39
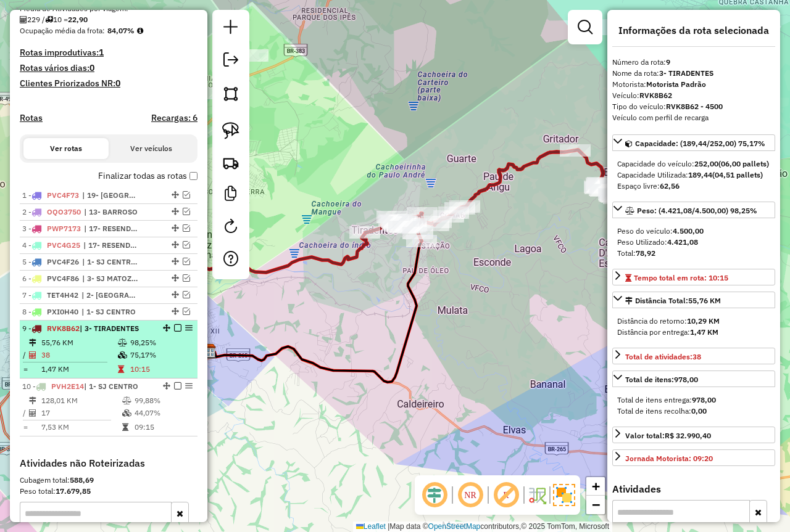
click at [174, 332] on em at bounding box center [177, 327] width 7 height 7
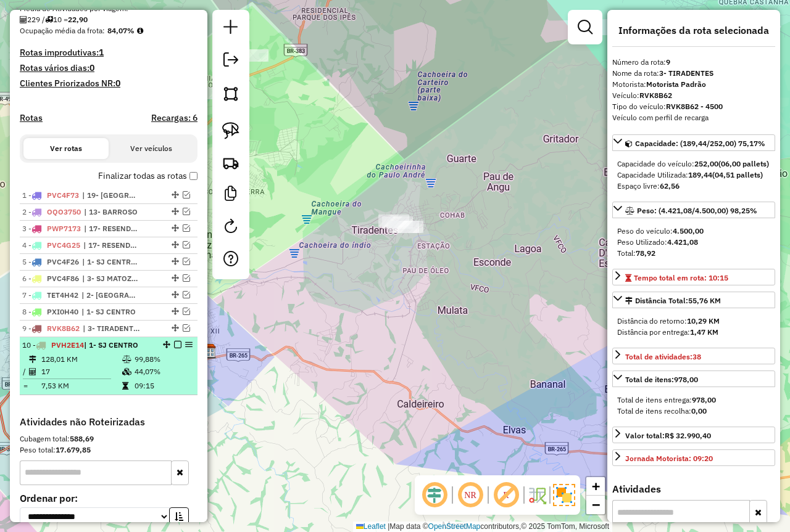
click at [147, 392] on td "09:15" at bounding box center [163, 386] width 59 height 12
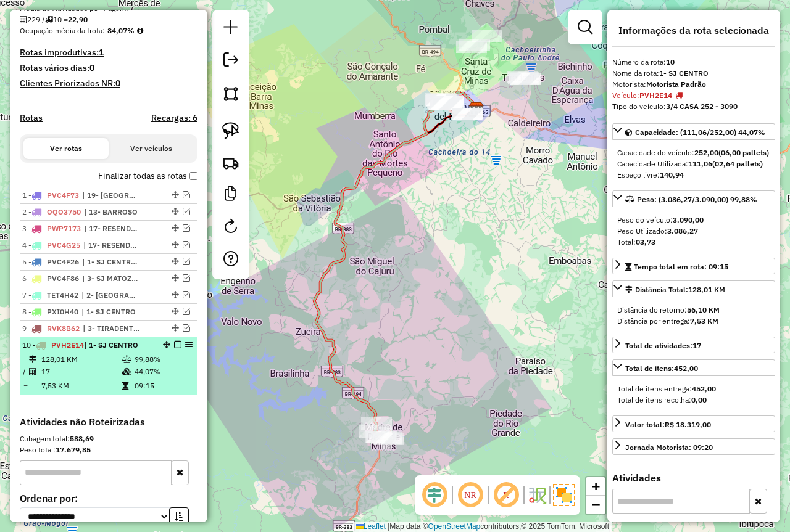
click at [174, 349] on em at bounding box center [177, 344] width 7 height 7
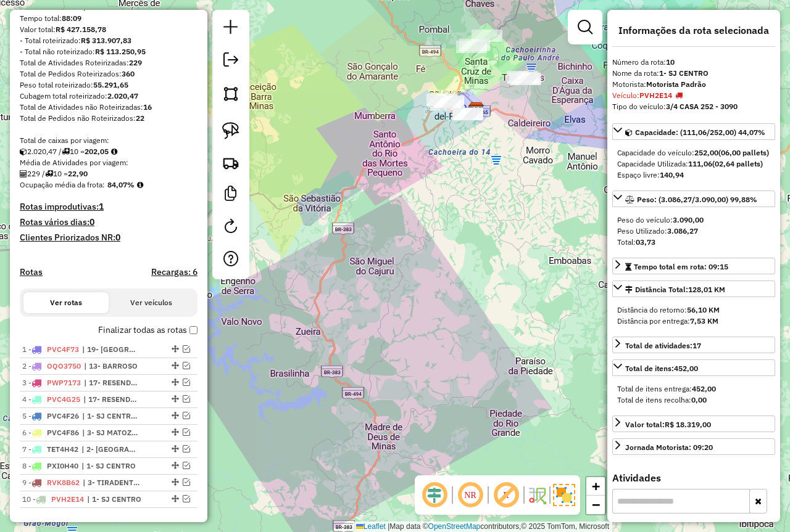
scroll to position [227, 0]
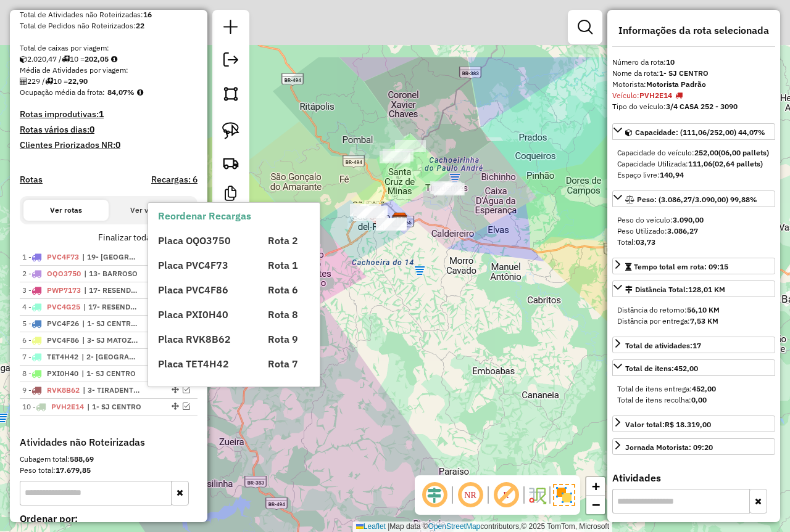
drag, startPoint x: 437, startPoint y: 197, endPoint x: 368, endPoint y: 297, distance: 121.5
click at [361, 308] on div "Janela de atendimento Grade de atendimento Capacidade Transportadoras Veículos …" at bounding box center [395, 266] width 790 height 532
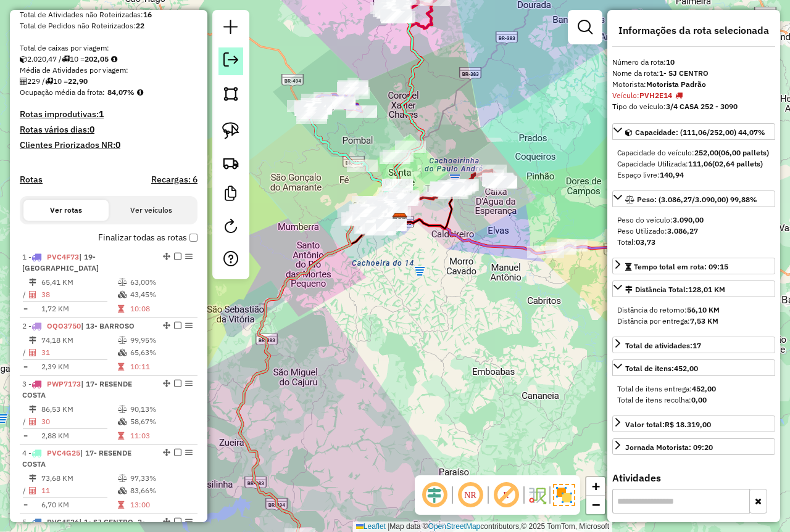
click at [225, 62] on em at bounding box center [230, 59] width 15 height 15
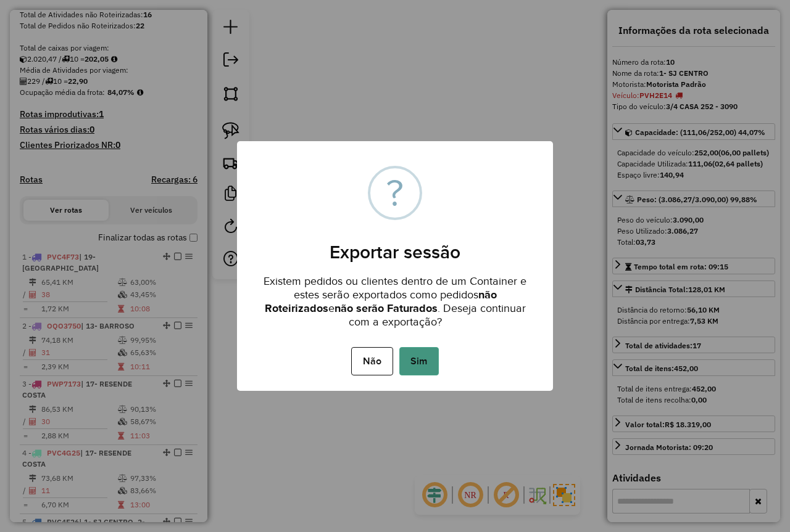
click at [420, 365] on button "Sim" at bounding box center [418, 361] width 39 height 28
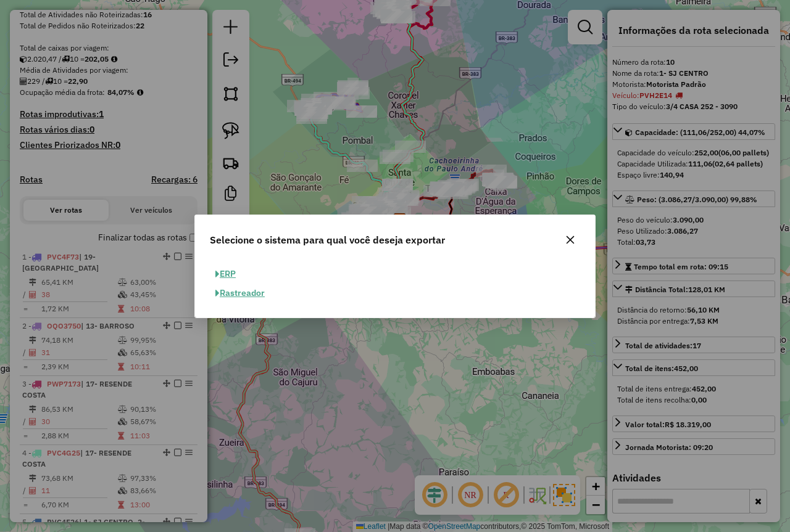
click at [233, 274] on button "ERP" at bounding box center [225, 274] width 31 height 19
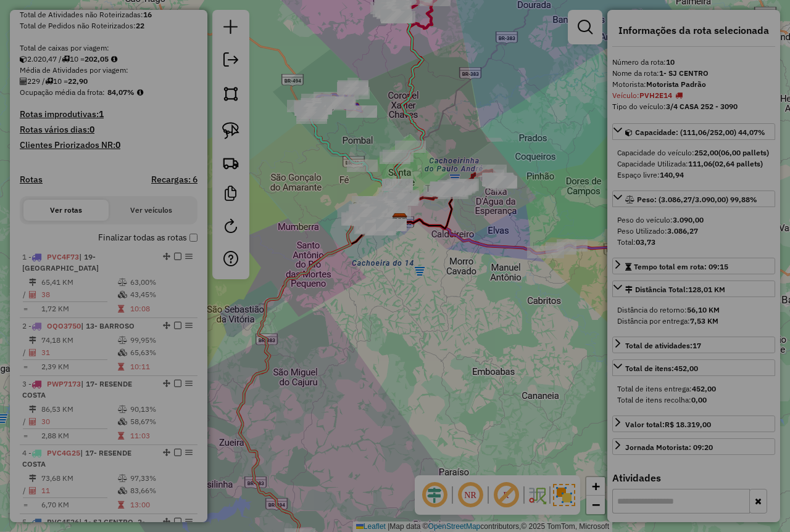
select select "**"
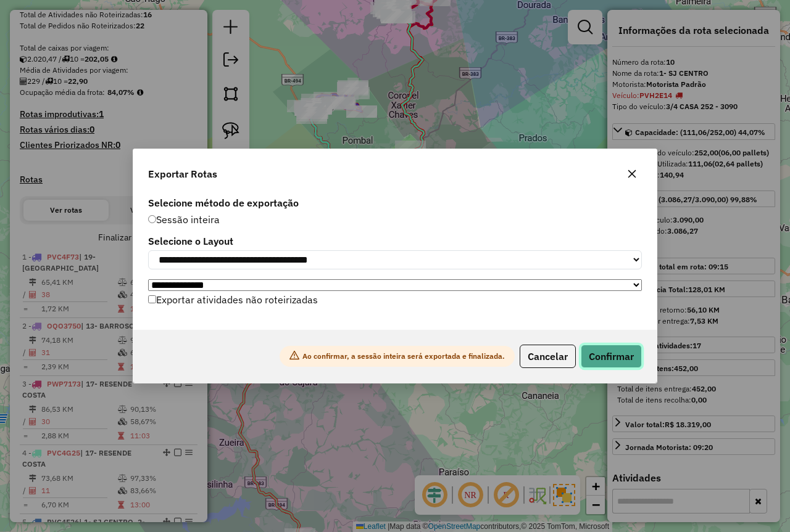
click at [608, 360] on button "Confirmar" at bounding box center [610, 356] width 61 height 23
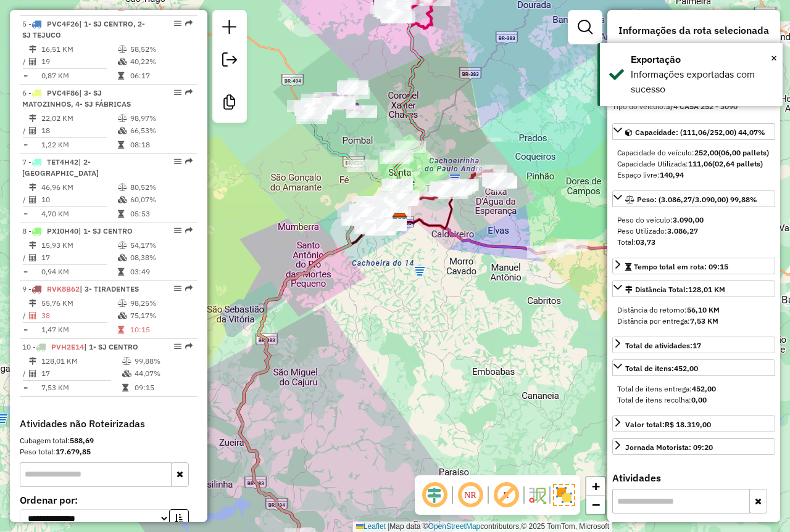
scroll to position [813, 0]
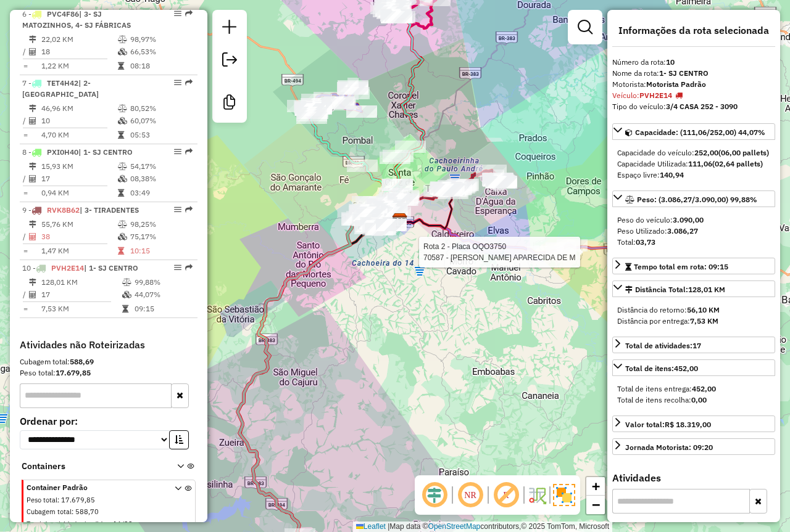
click at [545, 320] on div "Rota 2 - Placa OQO3750 70587 - MARIA APARECIDA DE M Janela de atendimento Grade…" at bounding box center [395, 266] width 790 height 532
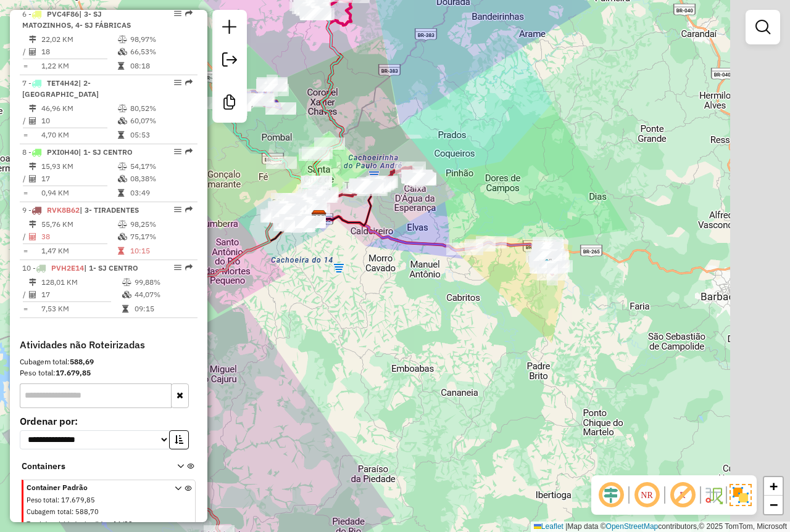
drag, startPoint x: 561, startPoint y: 305, endPoint x: 479, endPoint y: 302, distance: 81.5
click at [479, 302] on div "Janela de atendimento Grade de atendimento Capacidade Transportadoras Veículos …" at bounding box center [395, 266] width 790 height 532
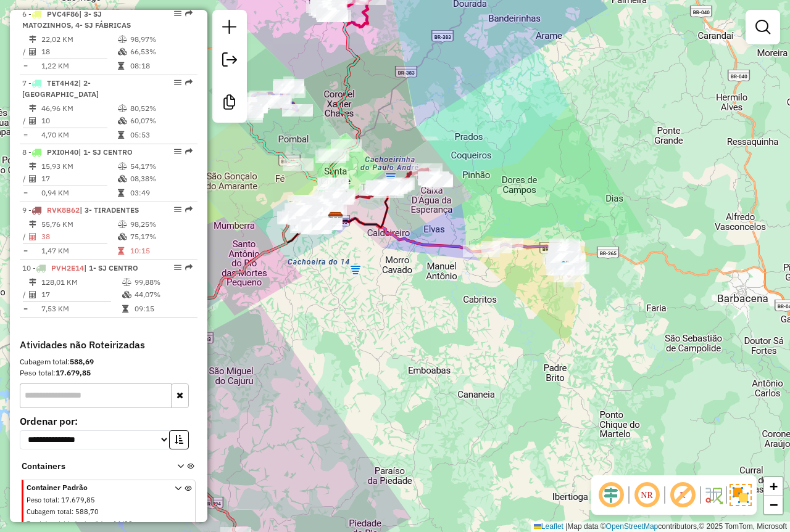
drag, startPoint x: 477, startPoint y: 319, endPoint x: 503, endPoint y: 330, distance: 28.8
click at [503, 330] on div "Janela de atendimento Grade de atendimento Capacidade Transportadoras Veículos …" at bounding box center [395, 266] width 790 height 532
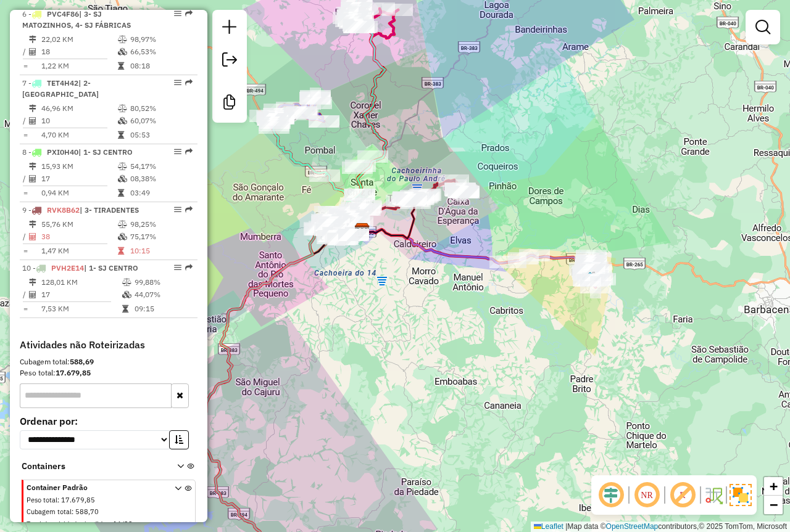
click at [451, 385] on div "Janela de atendimento Grade de atendimento Capacidade Transportadoras Veículos …" at bounding box center [395, 266] width 790 height 532
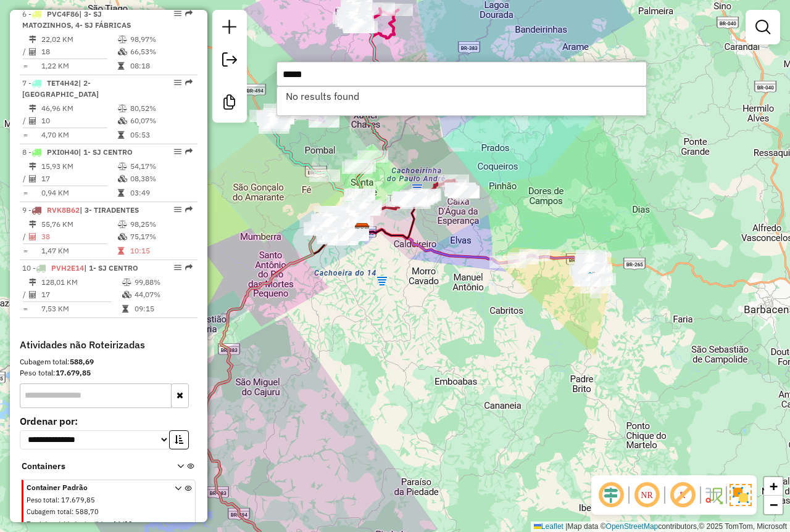
type input "*****"
click at [379, 313] on div "Janela de atendimento Grade de atendimento Capacidade Transportadoras Veículos …" at bounding box center [395, 266] width 790 height 532
type input "*****"
click at [379, 313] on div "Janela de atendimento Grade de atendimento Capacidade Transportadoras Veículos …" at bounding box center [395, 266] width 790 height 532
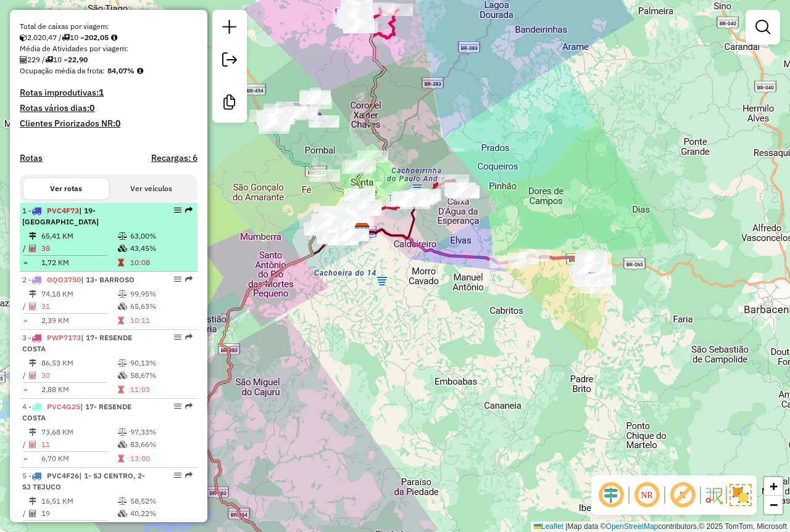
scroll to position [258, 0]
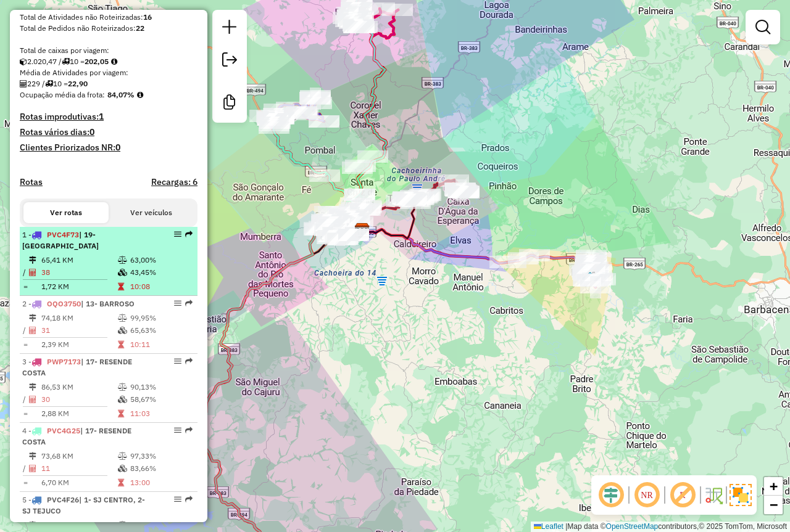
click at [108, 266] on td "38" at bounding box center [79, 272] width 76 height 12
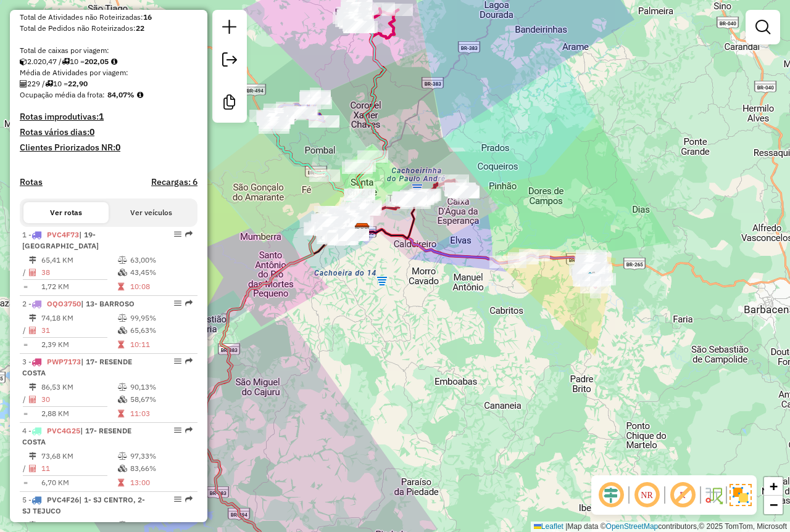
select select "*********"
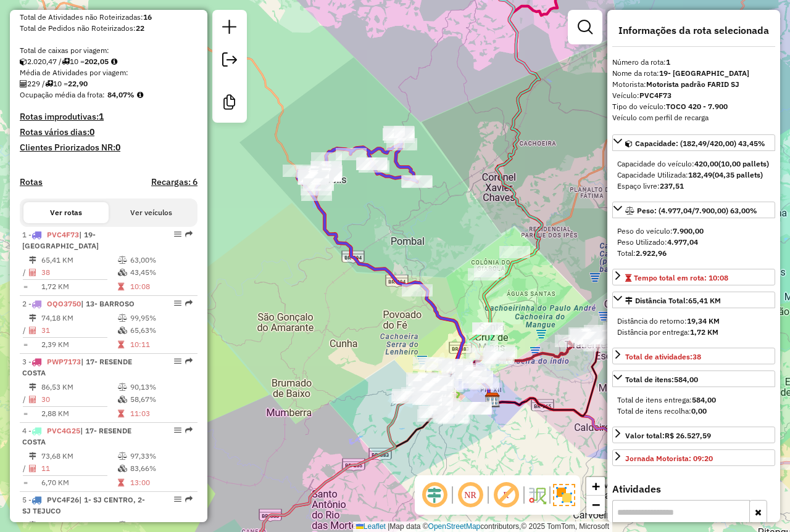
scroll to position [11, 0]
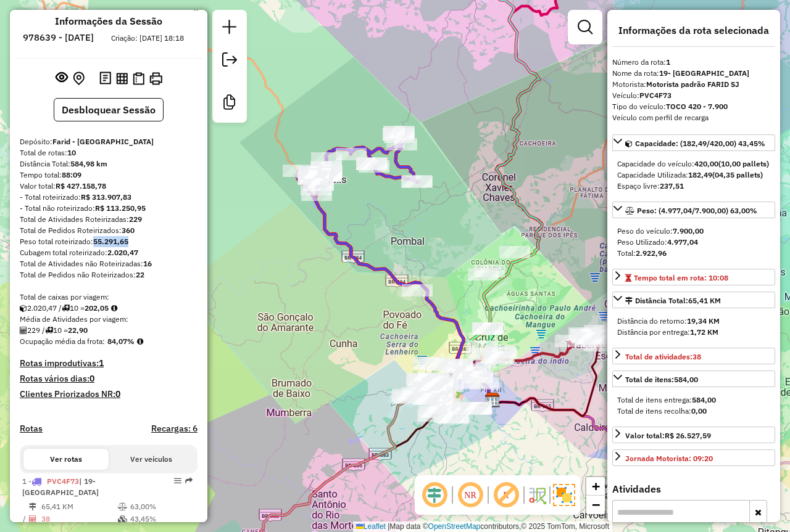
drag, startPoint x: 142, startPoint y: 251, endPoint x: 95, endPoint y: 254, distance: 46.9
click at [95, 247] on div "Peso total roteirizado: 55.291,65" at bounding box center [109, 241] width 178 height 11
copy strong "55.291,65"
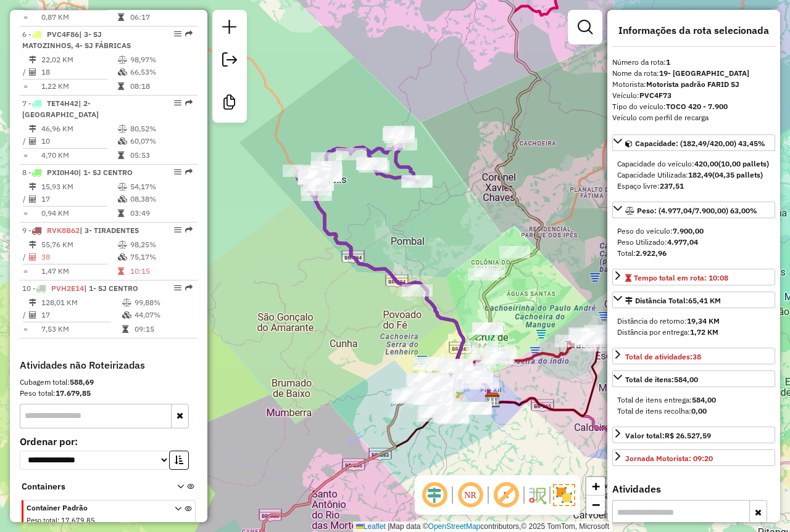
scroll to position [813, 0]
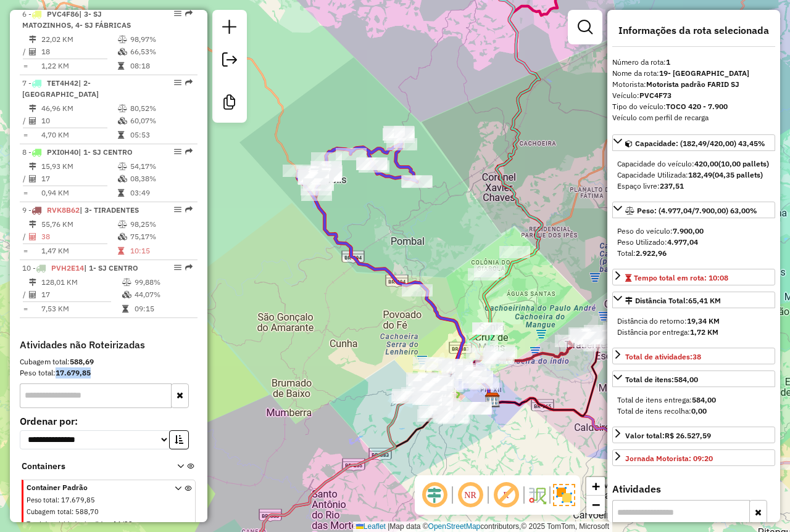
drag, startPoint x: 91, startPoint y: 360, endPoint x: 58, endPoint y: 362, distance: 33.4
click at [58, 368] on div "Peso total: 17.679,85" at bounding box center [109, 373] width 178 height 11
copy strong "17.679,85"
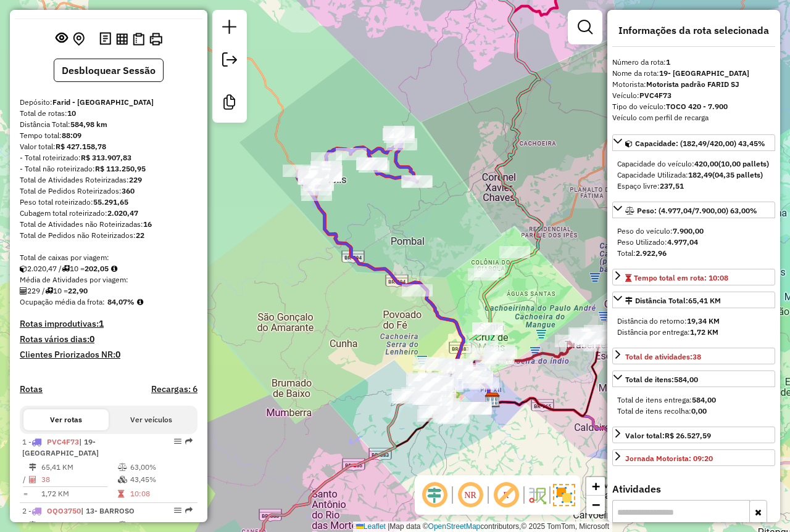
scroll to position [0, 0]
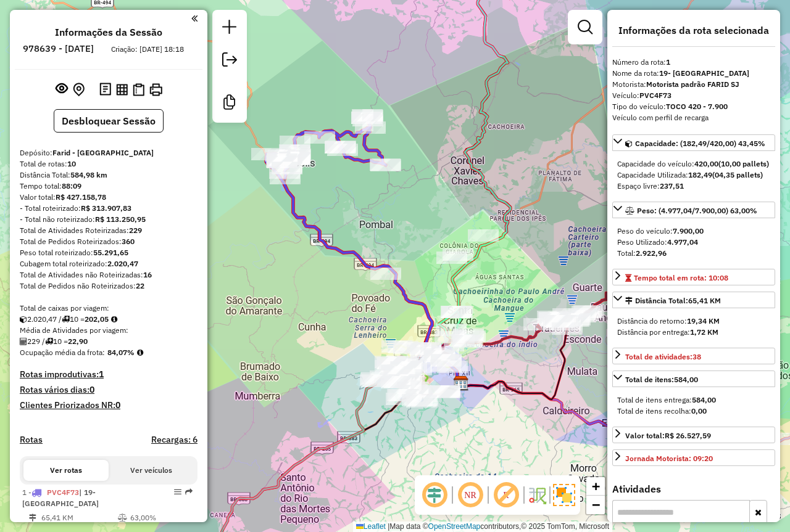
drag, startPoint x: 342, startPoint y: 373, endPoint x: 315, endPoint y: 360, distance: 30.6
click at [315, 360] on div "Janela de atendimento Grade de atendimento Capacidade Transportadoras Veículos …" at bounding box center [395, 266] width 790 height 532
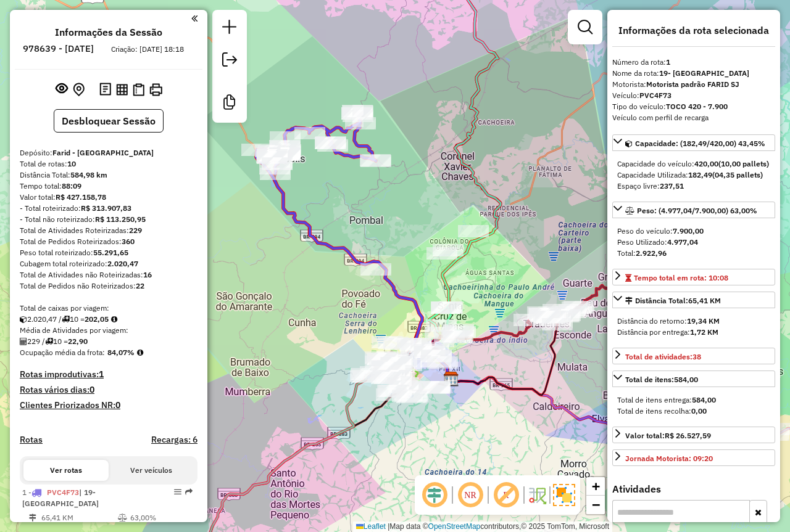
click at [487, 422] on div "Janela de atendimento Grade de atendimento Capacidade Transportadoras Veículos …" at bounding box center [395, 266] width 790 height 532
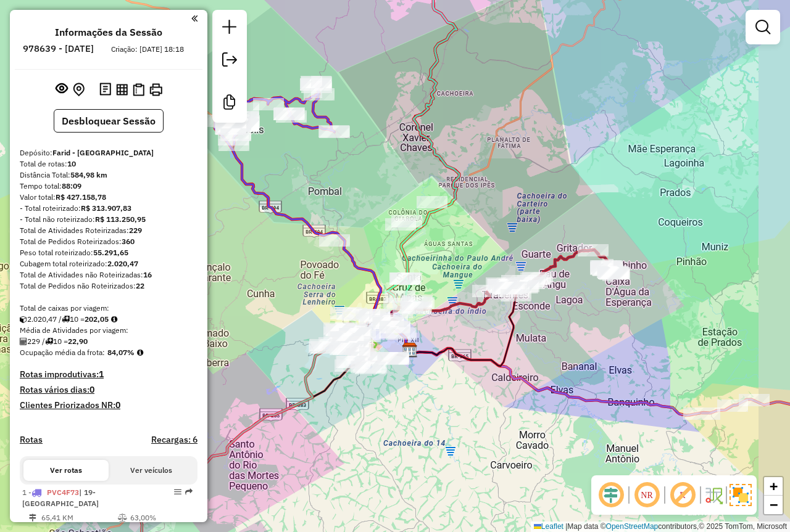
drag, startPoint x: 506, startPoint y: 425, endPoint x: 421, endPoint y: 371, distance: 101.0
click at [422, 371] on div "Janela de atendimento Grade de atendimento Capacidade Transportadoras Veículos …" at bounding box center [395, 266] width 790 height 532
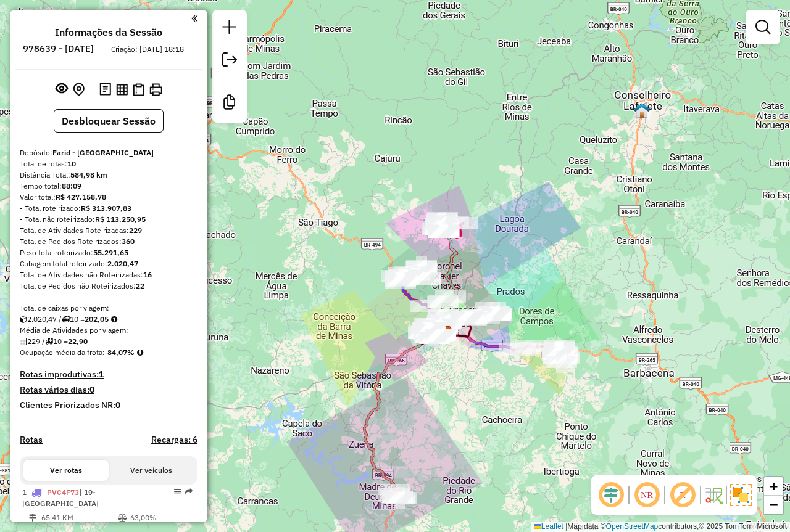
drag, startPoint x: 625, startPoint y: 301, endPoint x: 572, endPoint y: 295, distance: 53.3
click at [572, 295] on div "Janela de atendimento Grade de atendimento Capacidade Transportadoras Veículos …" at bounding box center [395, 266] width 790 height 532
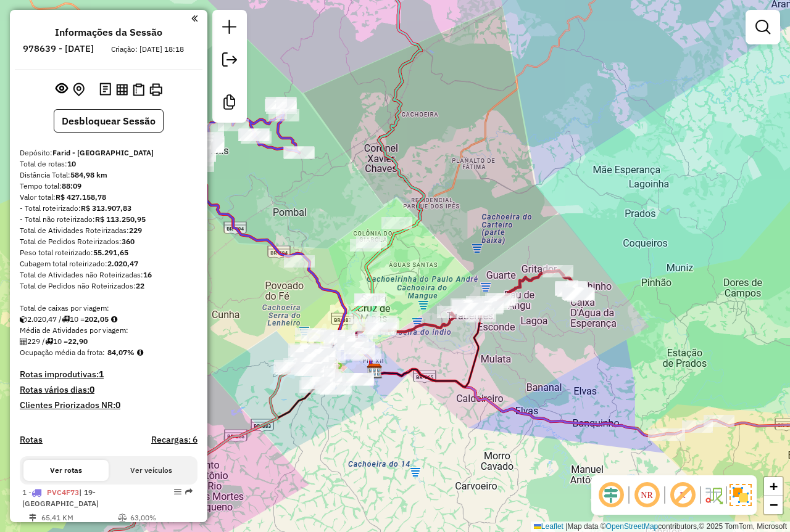
drag, startPoint x: 332, startPoint y: 203, endPoint x: 451, endPoint y: 183, distance: 120.1
click at [456, 146] on div "Janela de atendimento Grade de atendimento Capacidade Transportadoras Veículos …" at bounding box center [395, 266] width 790 height 532
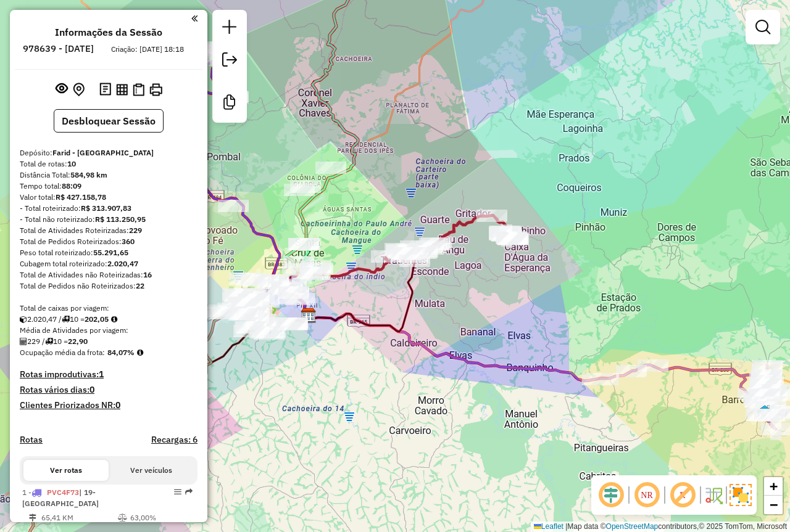
drag, startPoint x: 627, startPoint y: 305, endPoint x: 611, endPoint y: 294, distance: 19.2
click at [611, 294] on div "Janela de atendimento Grade de atendimento Capacidade Transportadoras Veículos …" at bounding box center [395, 266] width 790 height 532
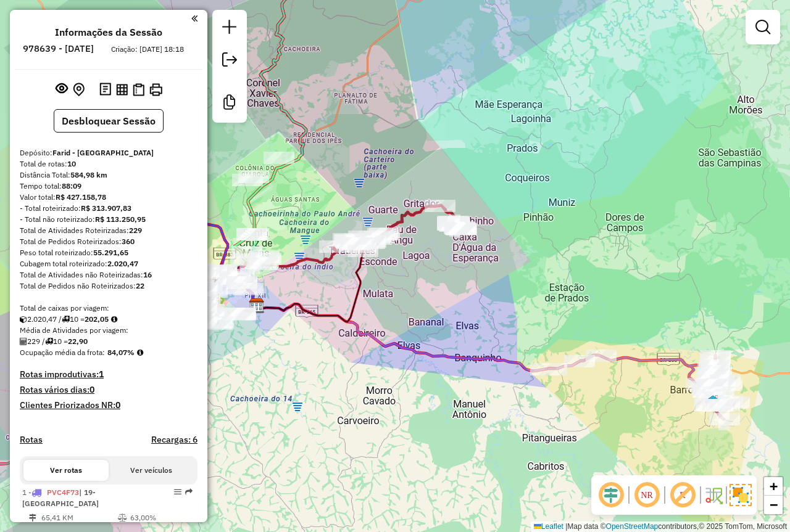
drag, startPoint x: 604, startPoint y: 294, endPoint x: 656, endPoint y: 290, distance: 52.6
click at [656, 290] on div "Janela de atendimento Grade de atendimento Capacidade Transportadoras Veículos …" at bounding box center [395, 266] width 790 height 532
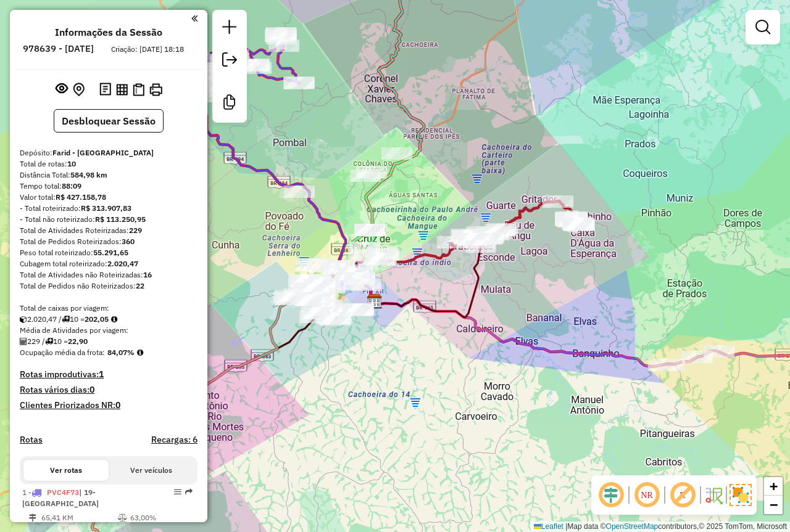
drag, startPoint x: 565, startPoint y: 300, endPoint x: 590, endPoint y: 293, distance: 26.4
click at [589, 286] on div "Janela de atendimento Grade de atendimento Capacidade Transportadoras Veículos …" at bounding box center [395, 266] width 790 height 532
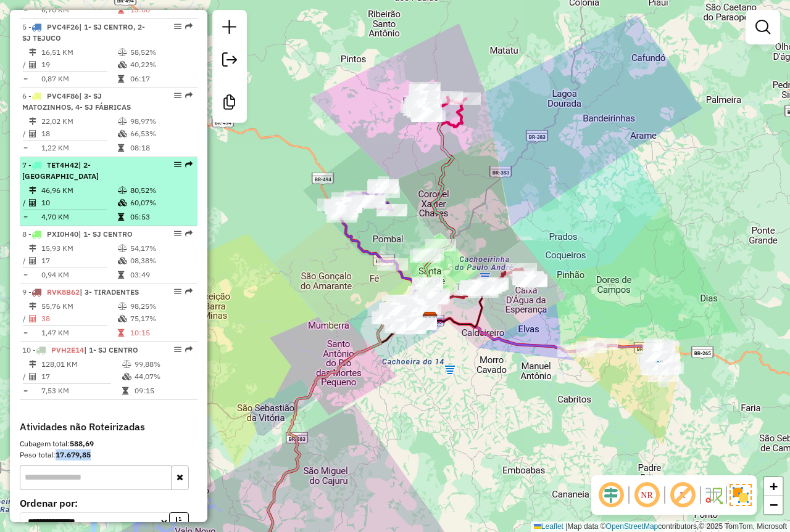
scroll to position [740, 0]
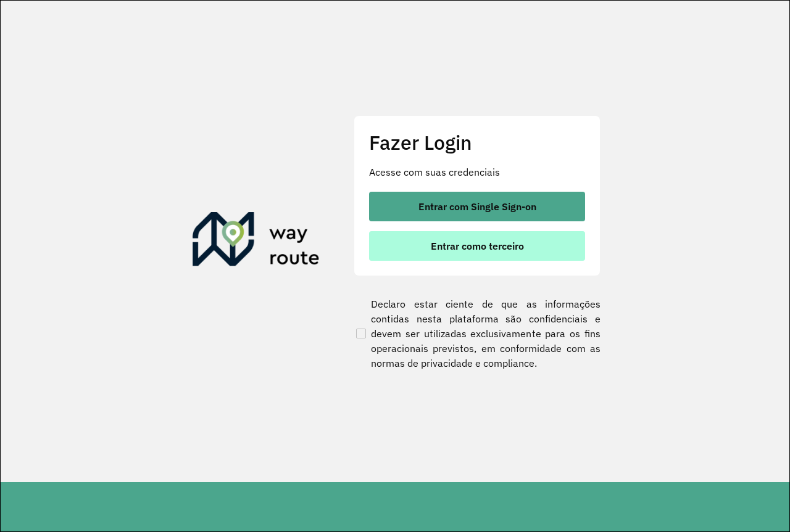
click at [451, 253] on button "Entrar como terceiro" at bounding box center [477, 246] width 216 height 30
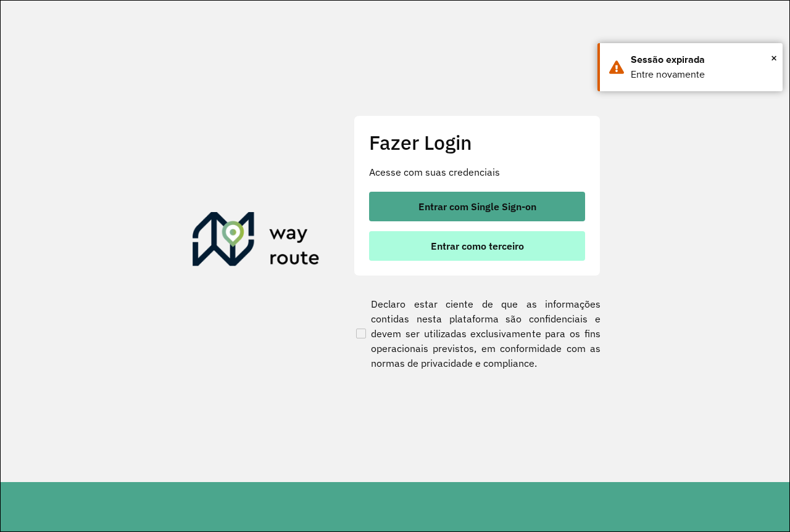
click at [454, 237] on button "Entrar como terceiro" at bounding box center [477, 246] width 216 height 30
click at [479, 246] on span "Entrar como terceiro" at bounding box center [477, 246] width 93 height 10
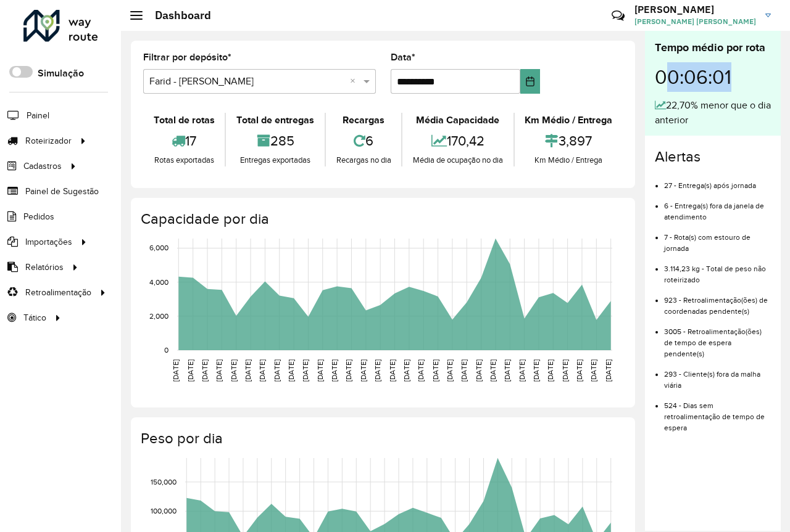
drag, startPoint x: 729, startPoint y: 71, endPoint x: 661, endPoint y: 77, distance: 68.1
click at [661, 77] on div "00:06:01" at bounding box center [712, 77] width 116 height 42
click at [652, 71] on div "Tempo médio por rota 00:06:01 22,70% menor que o dia anterior" at bounding box center [713, 83] width 136 height 105
drag, startPoint x: 656, startPoint y: 74, endPoint x: 756, endPoint y: 79, distance: 100.0
click at [756, 79] on div "00:06:01" at bounding box center [712, 77] width 116 height 42
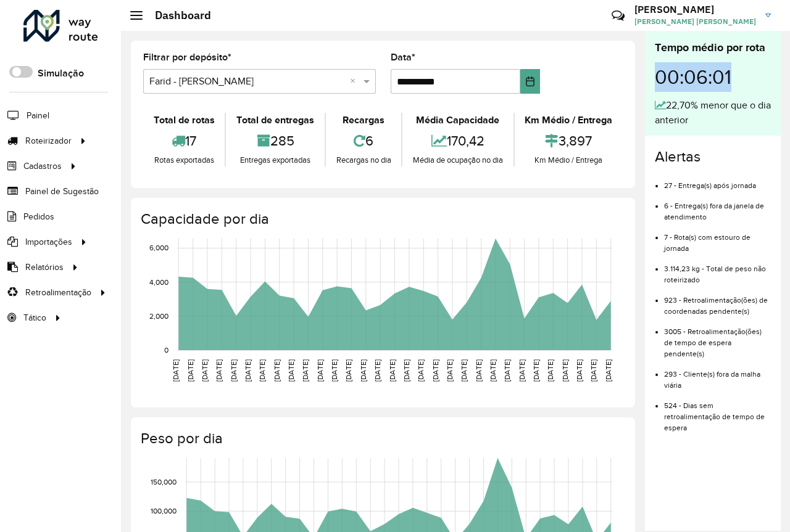
click at [664, 75] on div "00:06:01" at bounding box center [712, 77] width 116 height 42
drag, startPoint x: 654, startPoint y: 76, endPoint x: 765, endPoint y: 164, distance: 141.4
click at [765, 164] on div "Tempo médio por rota 00:06:01 22,70% menor que o dia anterior Alertas 27 - Entr…" at bounding box center [713, 281] width 136 height 500
click at [668, 77] on div "00:06:01" at bounding box center [712, 77] width 116 height 42
drag, startPoint x: 658, startPoint y: 75, endPoint x: 744, endPoint y: 151, distance: 114.5
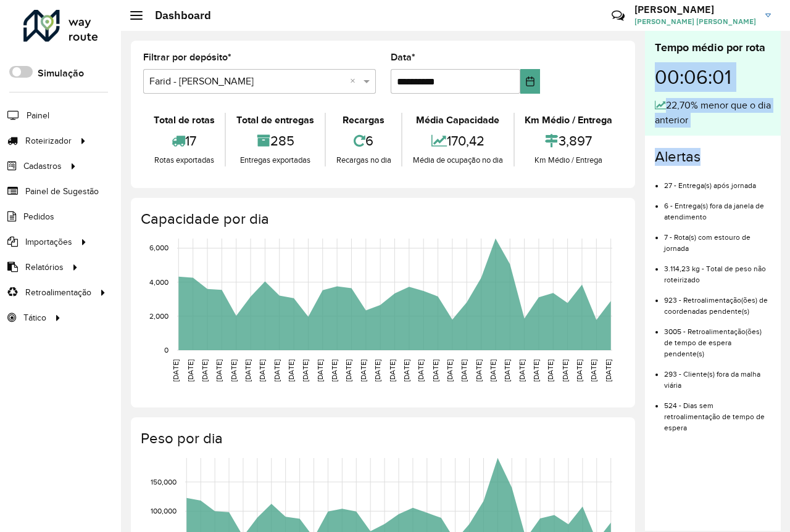
click at [744, 151] on div "Tempo médio por rota 00:06:01 22,70% menor que o dia anterior Alertas 27 - Entr…" at bounding box center [713, 281] width 136 height 500
click at [681, 85] on div "00:06:01" at bounding box center [712, 77] width 116 height 42
drag, startPoint x: 657, startPoint y: 75, endPoint x: 761, endPoint y: 142, distance: 124.0
click at [761, 142] on div "Tempo médio por rota 00:06:01 22,70% menor que o dia anterior Alertas 27 - Entr…" at bounding box center [713, 281] width 136 height 500
click at [704, 90] on div "00:06:01" at bounding box center [712, 77] width 116 height 42
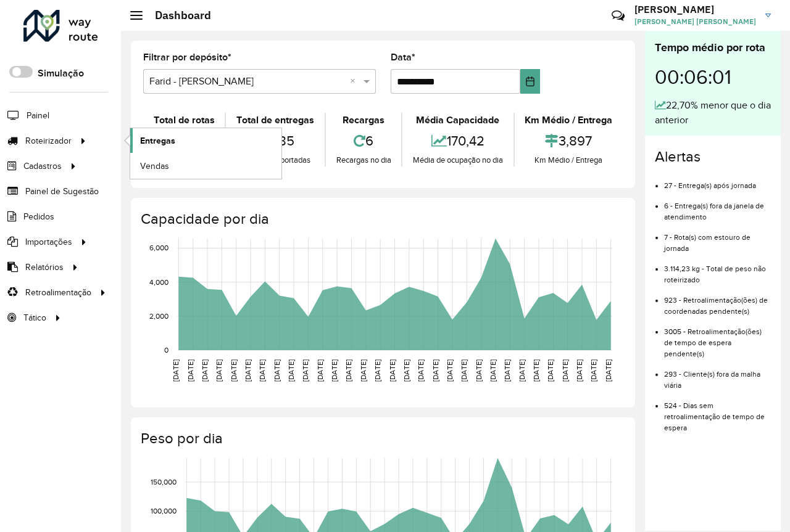
click at [166, 142] on span "Entregas" at bounding box center [157, 140] width 35 height 13
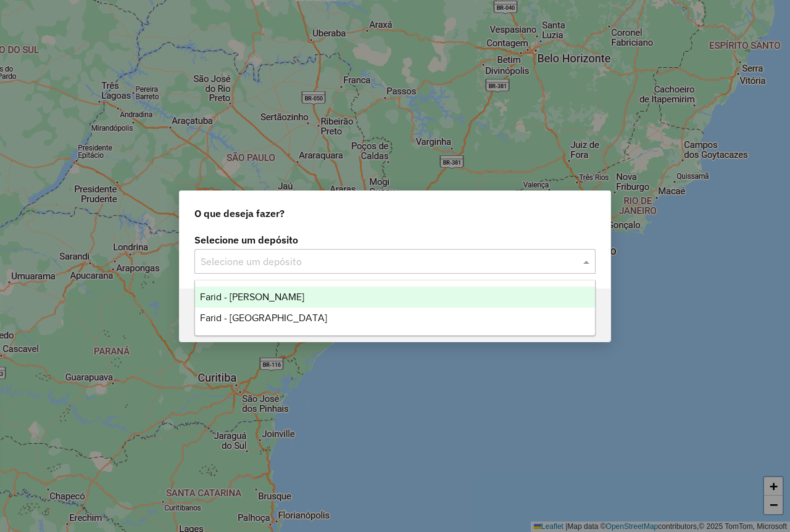
click at [320, 255] on input "text" at bounding box center [382, 262] width 364 height 15
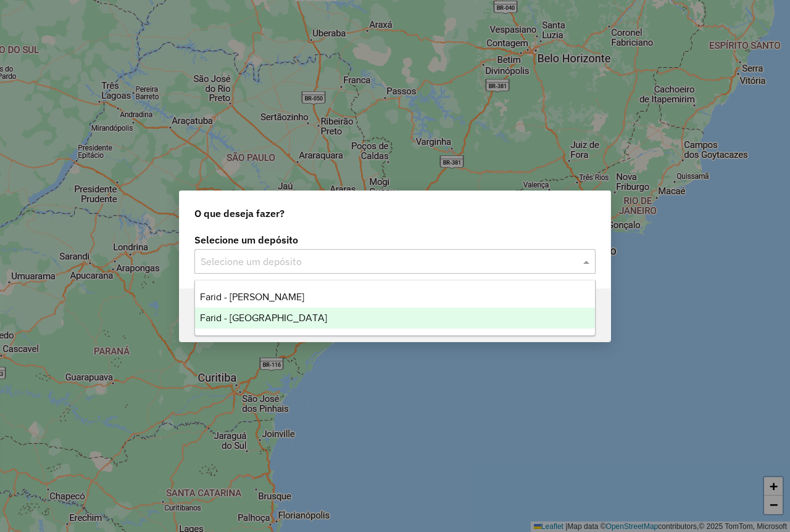
click at [313, 326] on div "Farid - [GEOGRAPHIC_DATA]" at bounding box center [395, 318] width 400 height 21
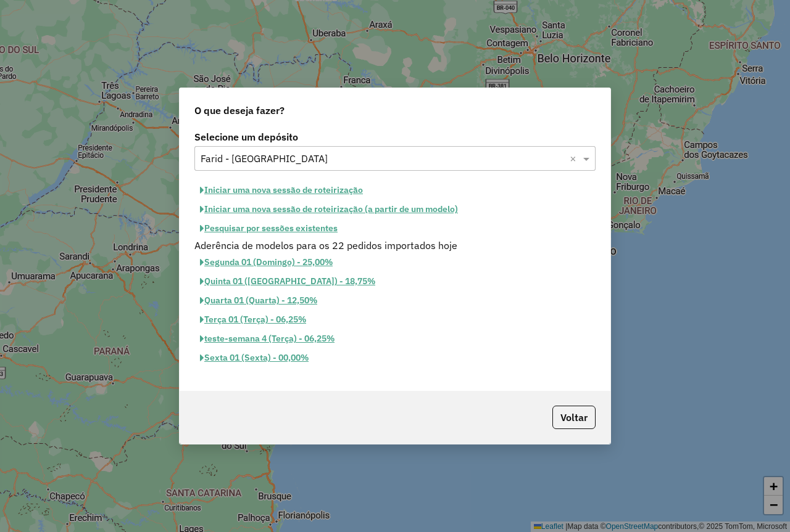
click at [281, 231] on button "Pesquisar por sessões existentes" at bounding box center [268, 228] width 149 height 19
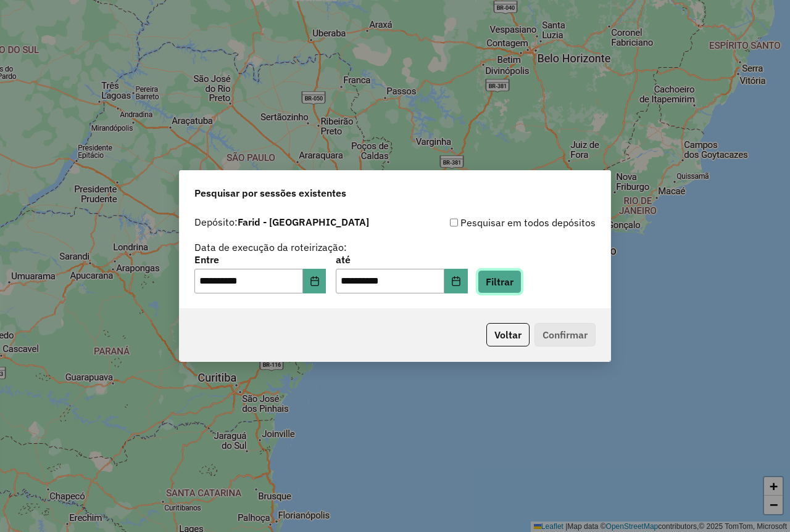
click at [521, 284] on button "Filtrar" at bounding box center [499, 281] width 44 height 23
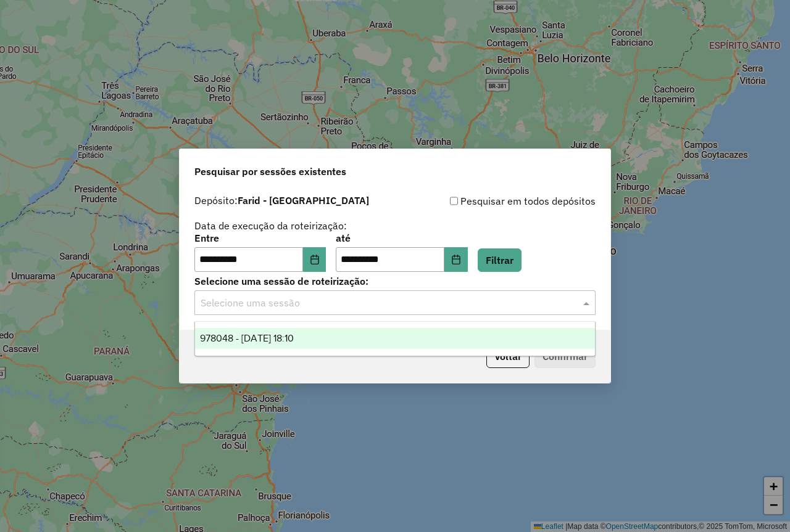
click at [288, 303] on input "text" at bounding box center [382, 303] width 364 height 15
drag, startPoint x: 290, startPoint y: 339, endPoint x: 446, endPoint y: 340, distance: 156.1
click at [293, 339] on span "978048 - [DATE] 18:10" at bounding box center [247, 338] width 94 height 10
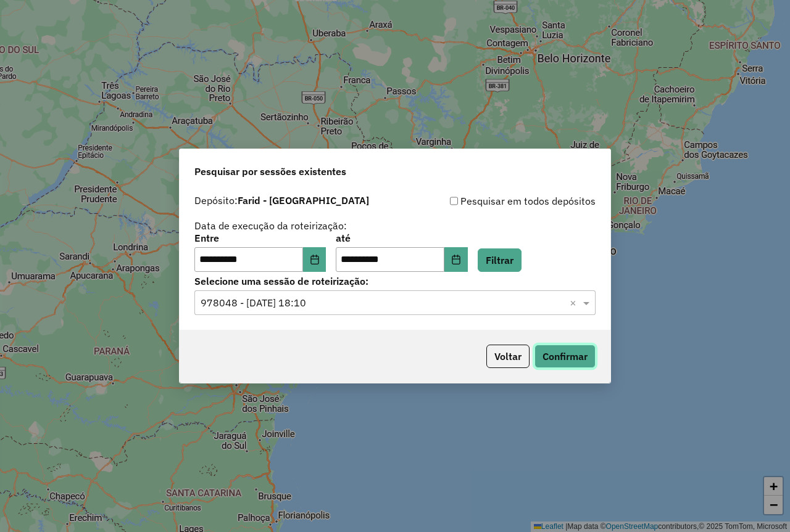
click at [543, 351] on button "Confirmar" at bounding box center [564, 356] width 61 height 23
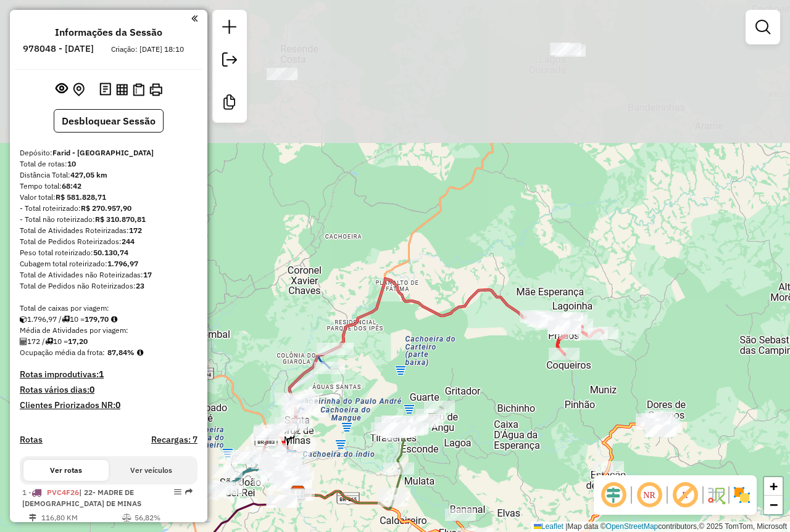
drag, startPoint x: 456, startPoint y: 162, endPoint x: 419, endPoint y: 345, distance: 186.9
click at [419, 345] on div "Janela de atendimento Grade de atendimento Capacidade Transportadoras Veículos …" at bounding box center [395, 266] width 790 height 532
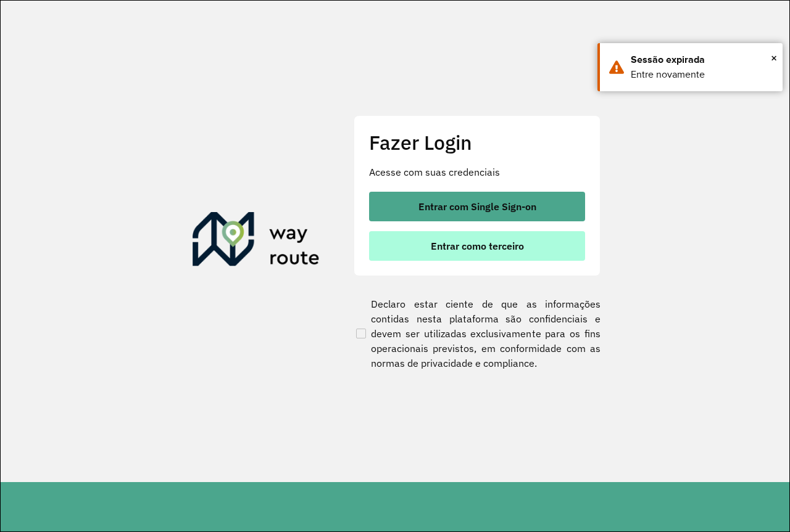
click at [445, 235] on button "Entrar como terceiro" at bounding box center [477, 246] width 216 height 30
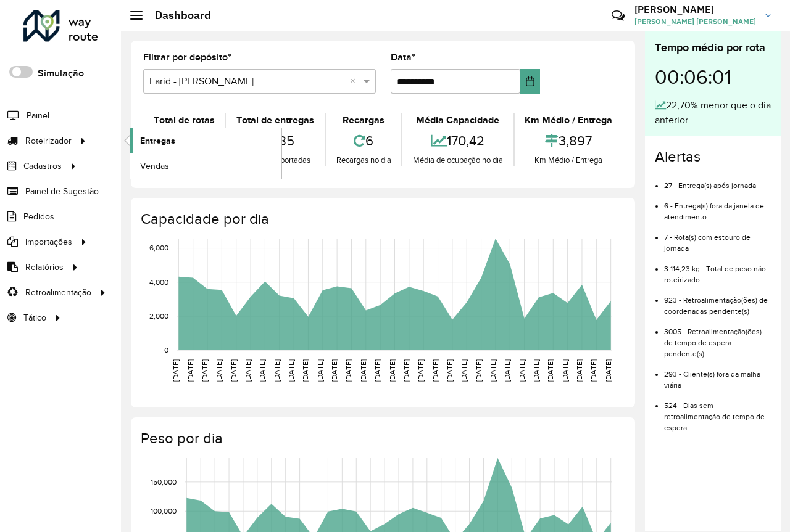
click at [203, 144] on link "Entregas" at bounding box center [205, 140] width 151 height 25
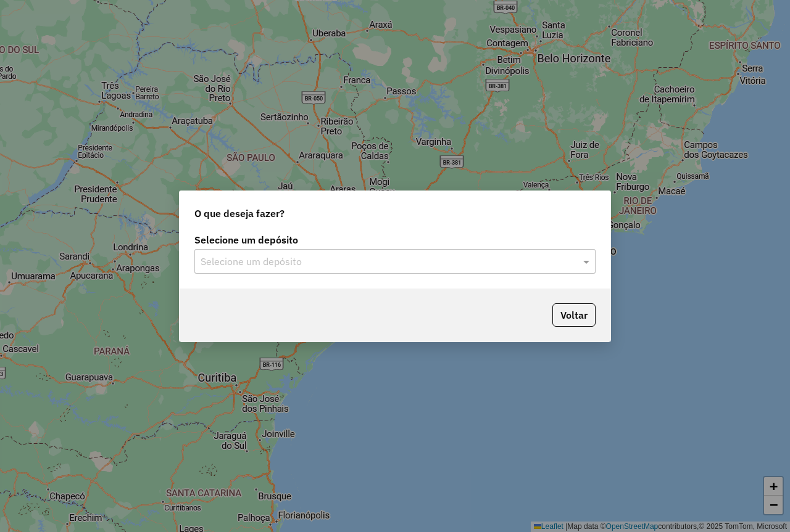
click at [330, 270] on div "Selecione um depósito" at bounding box center [394, 261] width 401 height 25
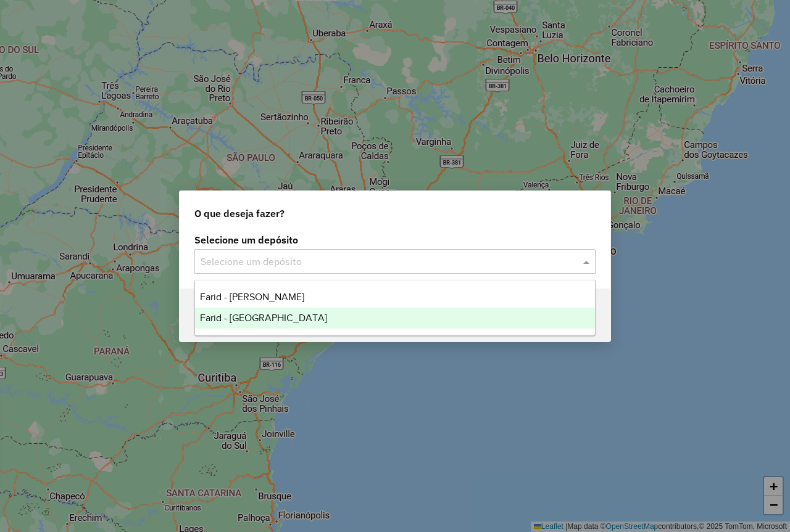
click at [328, 316] on div "Farid - [GEOGRAPHIC_DATA]" at bounding box center [395, 318] width 400 height 21
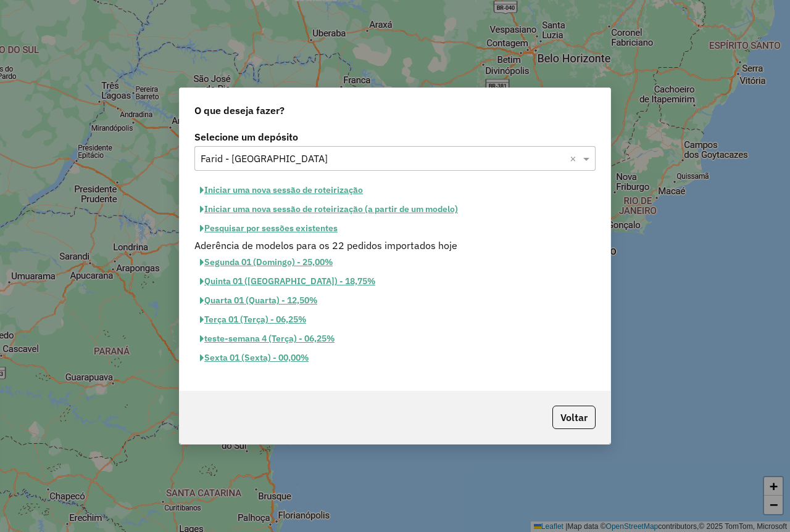
click at [300, 228] on button "Pesquisar por sessões existentes" at bounding box center [268, 228] width 149 height 19
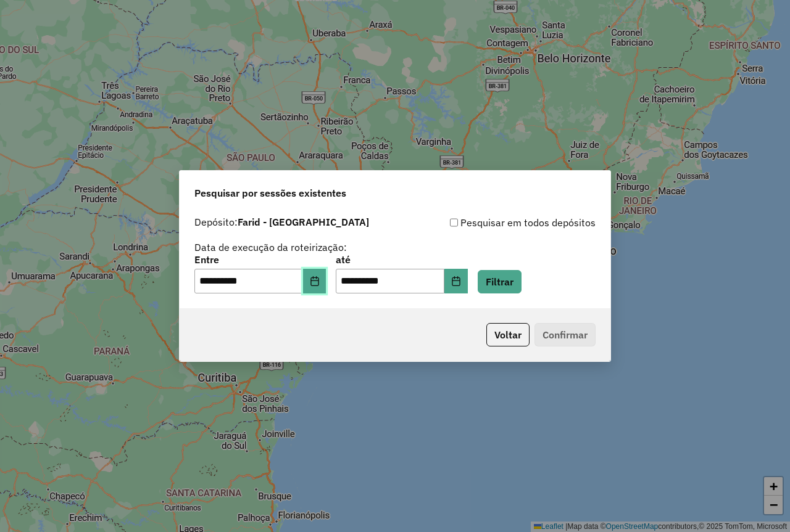
click at [318, 278] on icon "Choose Date" at bounding box center [314, 281] width 8 height 10
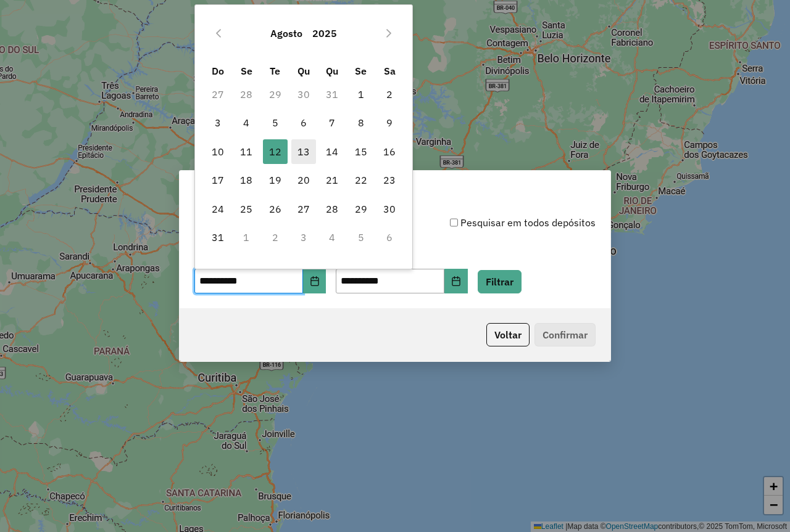
click at [300, 152] on span "13" at bounding box center [303, 151] width 25 height 25
type input "**********"
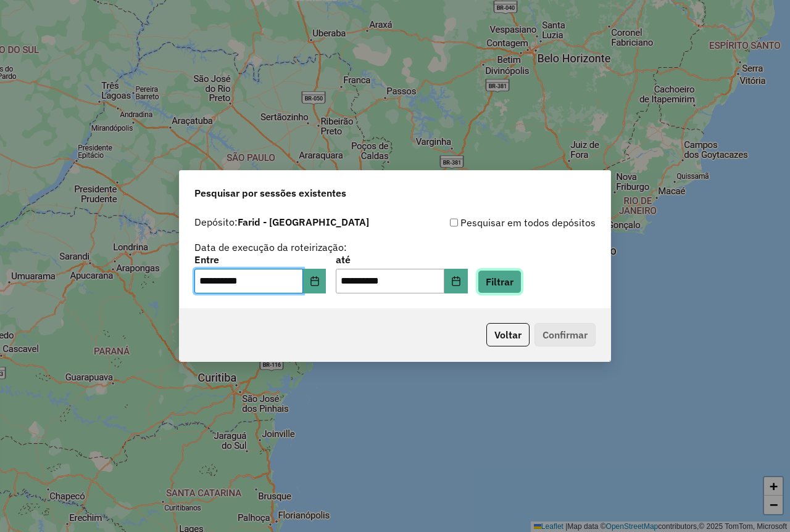
click at [505, 286] on button "Filtrar" at bounding box center [499, 281] width 44 height 23
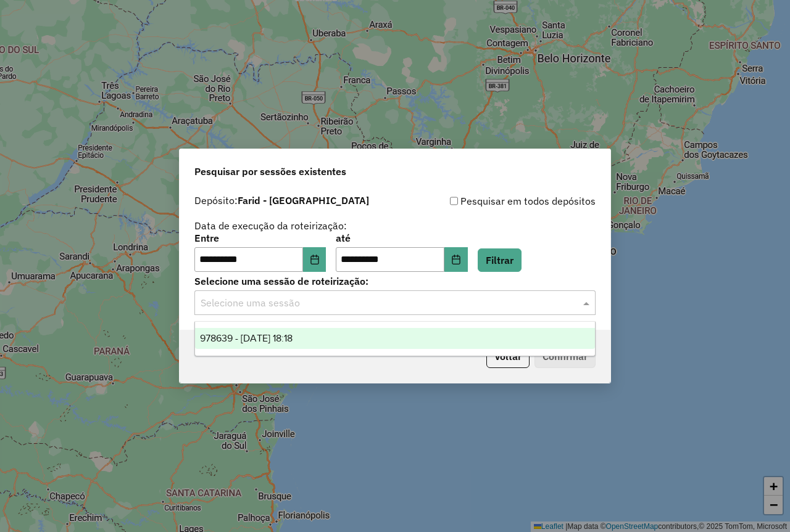
click at [311, 300] on input "text" at bounding box center [382, 303] width 364 height 15
click at [318, 338] on div "978639 - [DATE] 18:18" at bounding box center [395, 338] width 400 height 21
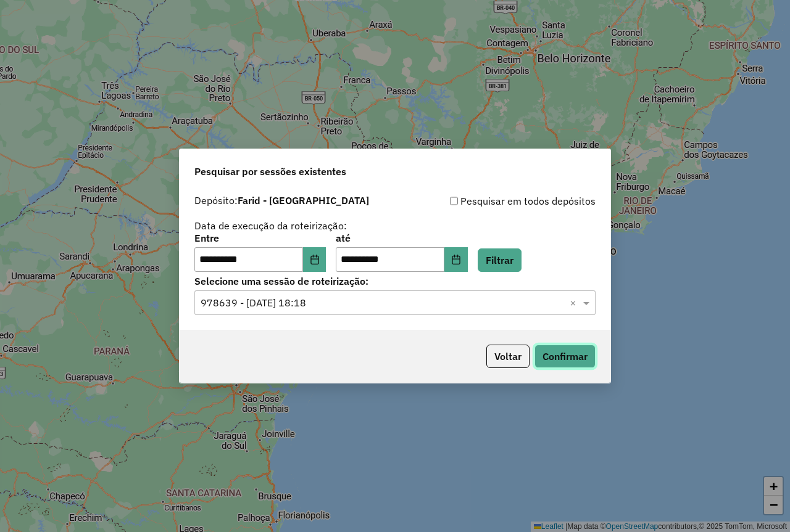
click at [552, 362] on button "Confirmar" at bounding box center [564, 356] width 61 height 23
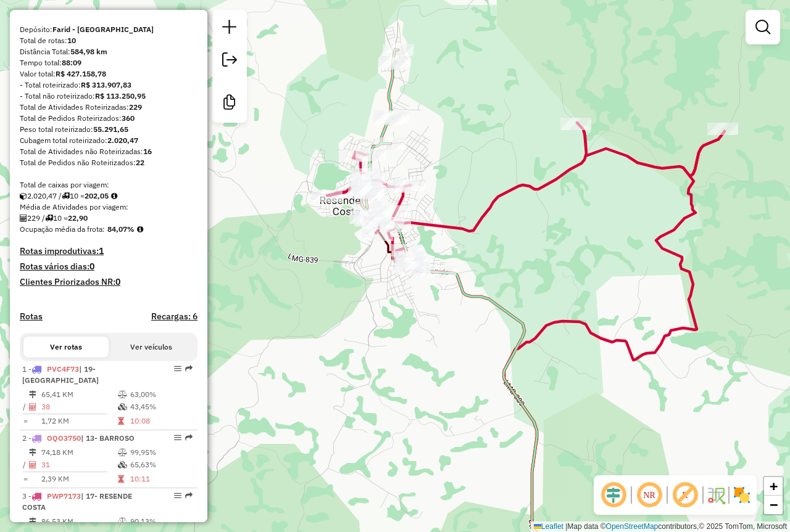
scroll to position [185, 0]
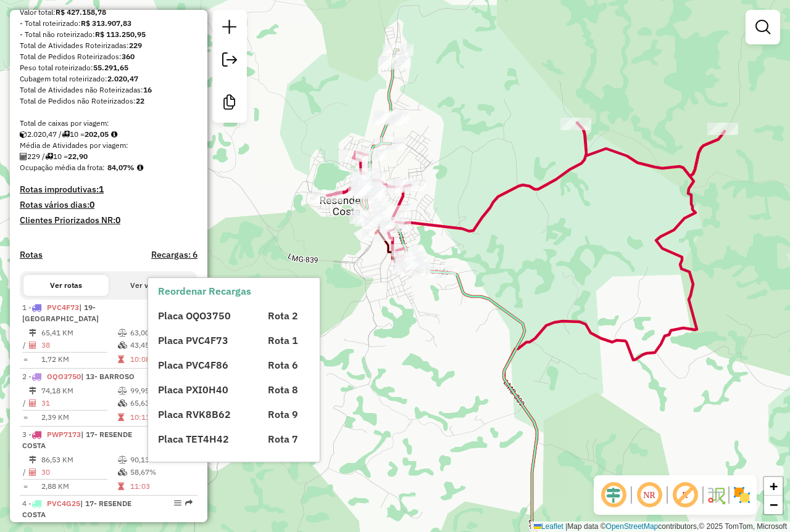
click at [392, 399] on div "Janela de atendimento Grade de atendimento Capacidade Transportadoras Veículos …" at bounding box center [395, 266] width 790 height 532
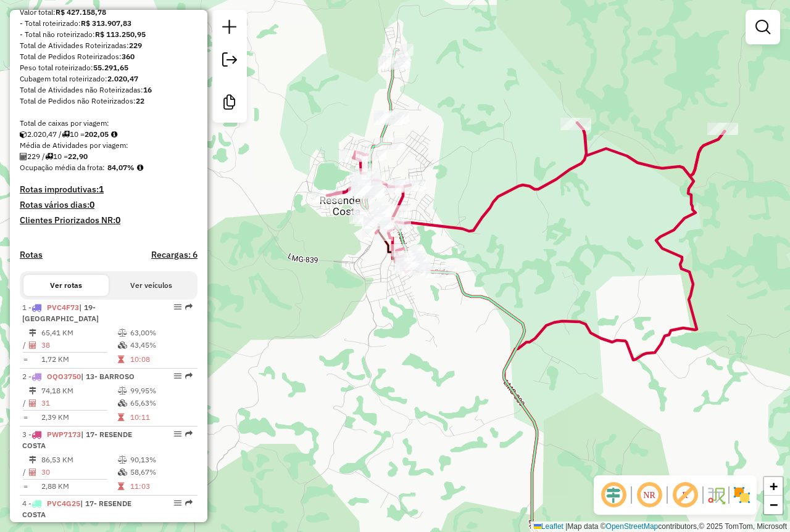
click at [562, 254] on div "Janela de atendimento Grade de atendimento Capacidade Transportadoras Veículos …" at bounding box center [395, 266] width 790 height 532
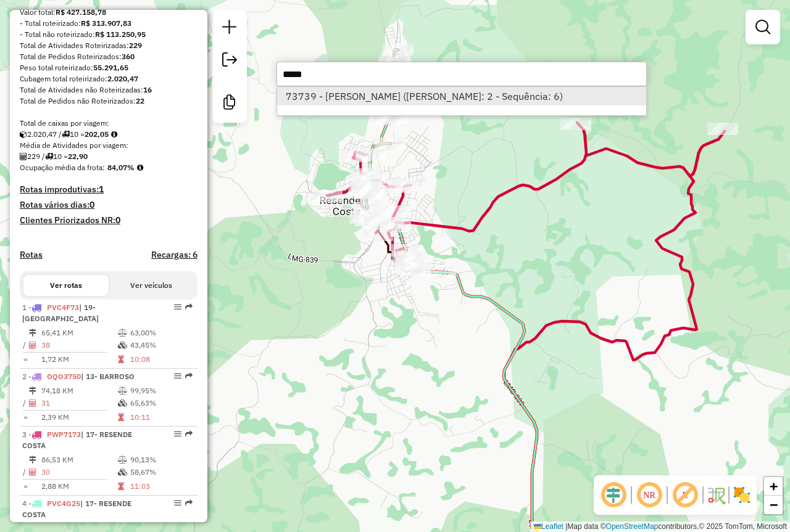
type input "*****"
click at [411, 105] on li "73739 - [PERSON_NAME] ([PERSON_NAME]: 2 - Sequência: 6)" at bounding box center [461, 96] width 369 height 19
select select "**********"
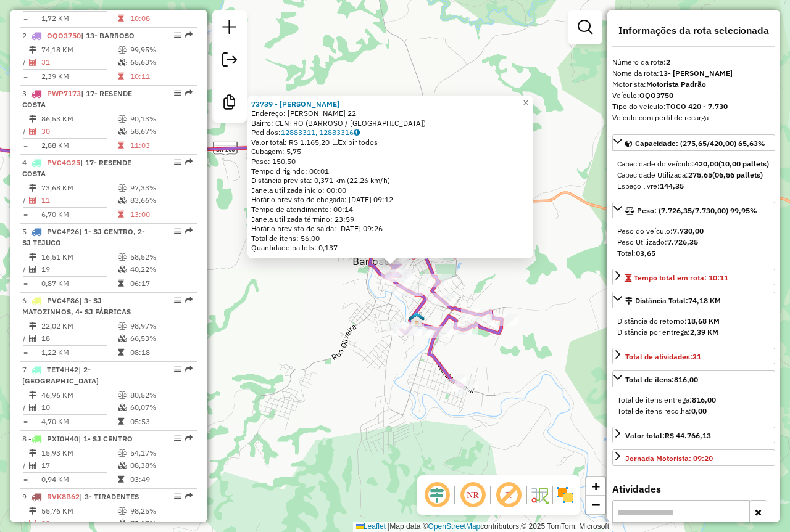
scroll to position [544, 0]
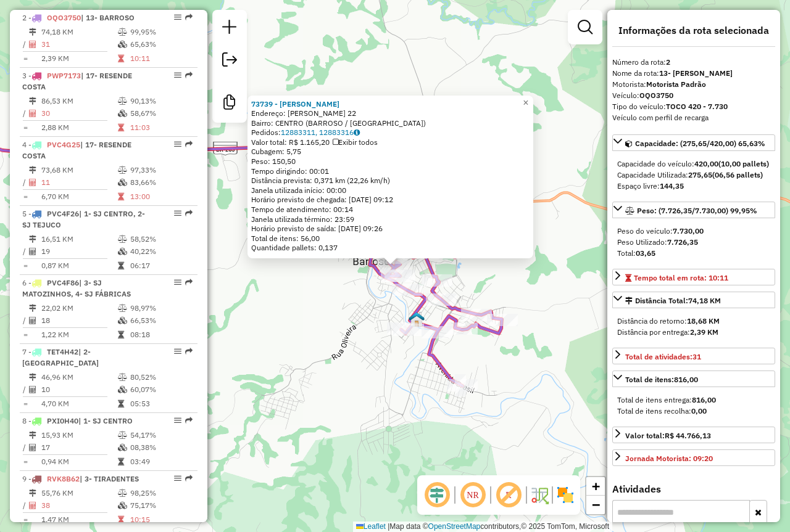
click at [321, 326] on div "73739 - [PERSON_NAME]: [PERSON_NAME] 22 Bairro: CENTRO (BARROSO / [GEOGRAPHIC_D…" at bounding box center [395, 266] width 790 height 532
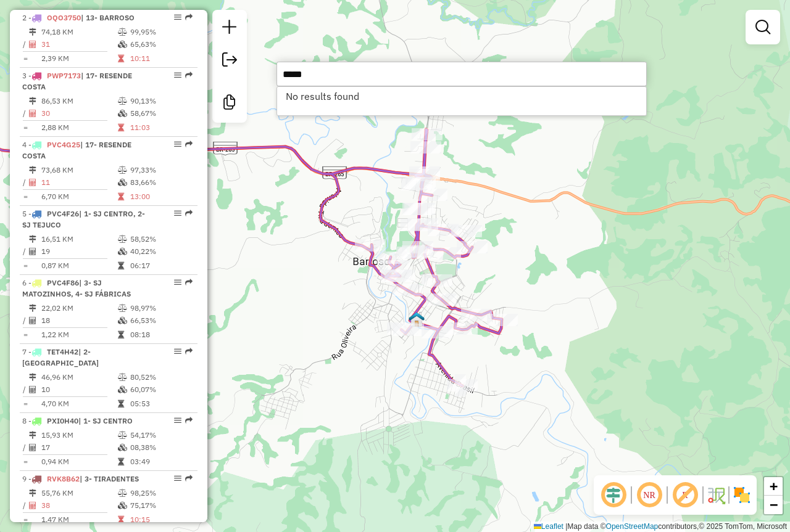
type input "*****"
click at [307, 268] on div "Janela de atendimento Grade de atendimento Capacidade Transportadoras Veículos …" at bounding box center [395, 266] width 790 height 532
type input "*****"
click at [313, 271] on div "Janela de atendimento Grade de atendimento Capacidade Transportadoras Veículos …" at bounding box center [395, 266] width 790 height 532
